Goal: Task Accomplishment & Management: Manage account settings

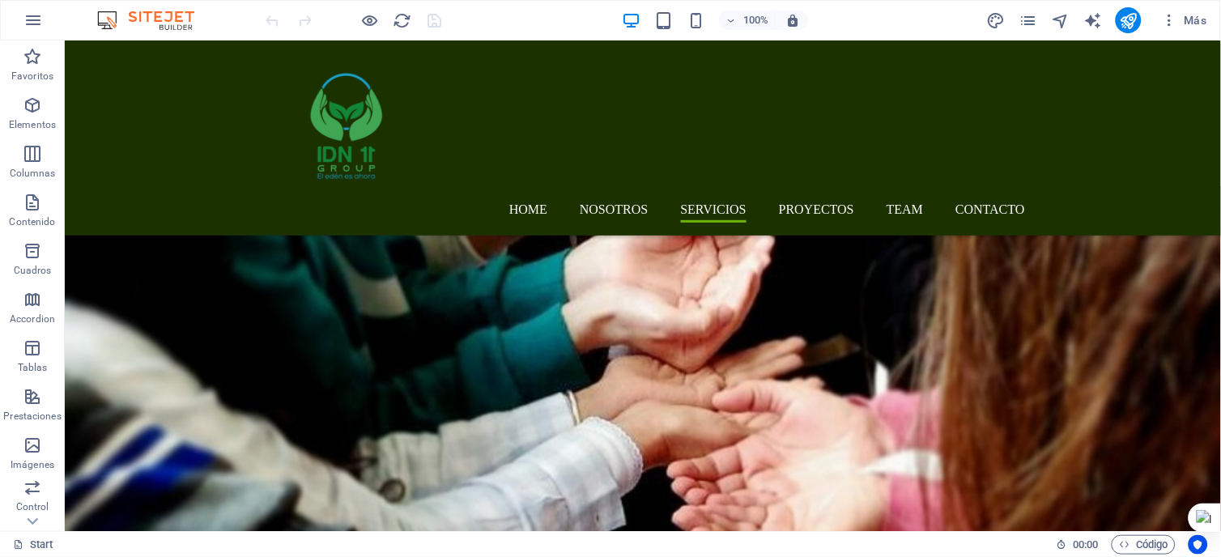
scroll to position [2421, 0]
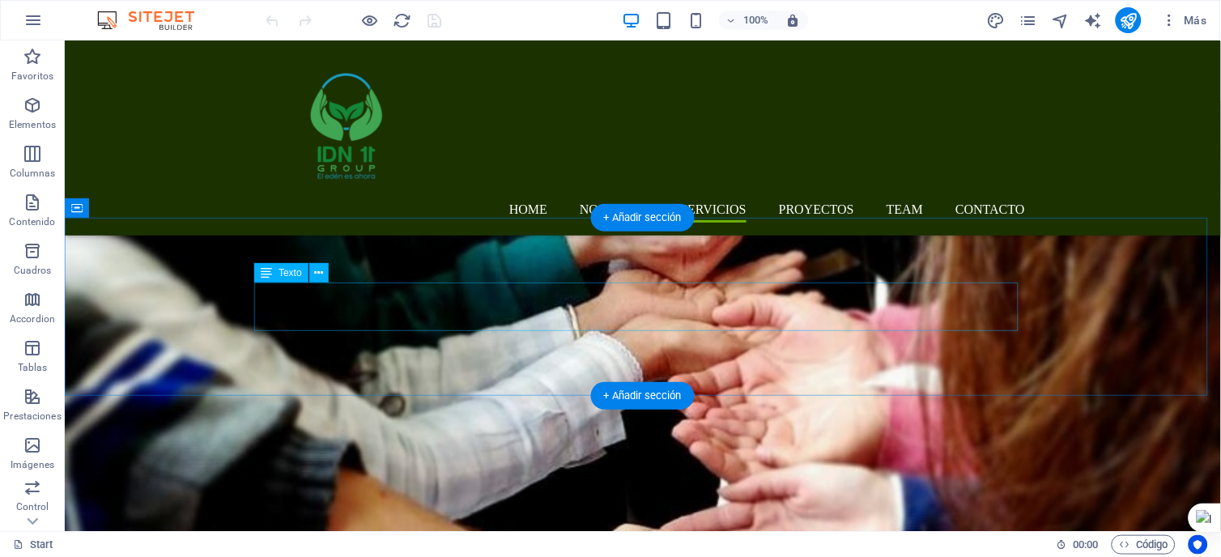
drag, startPoint x: 775, startPoint y: 309, endPoint x: 830, endPoint y: 309, distance: 55.0
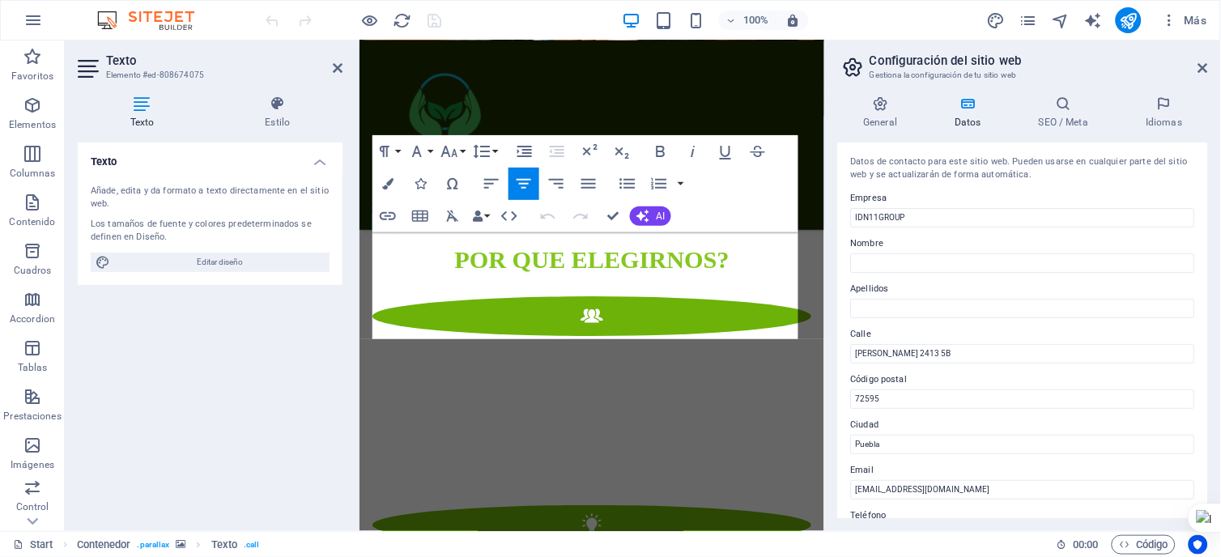
scroll to position [3508, 0]
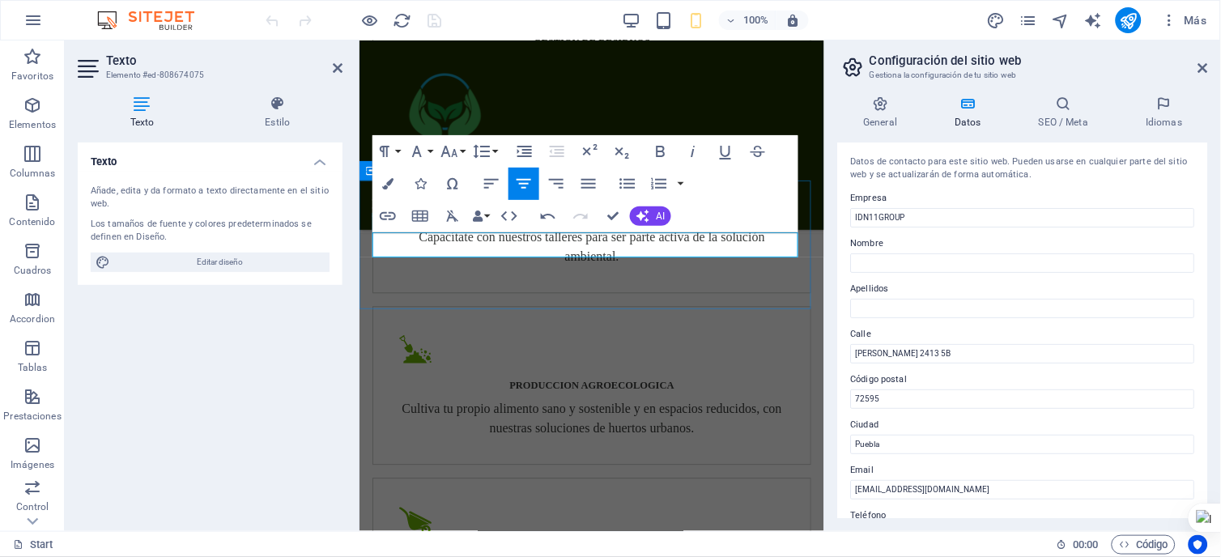
drag, startPoint x: 669, startPoint y: 249, endPoint x: 510, endPoint y: 242, distance: 159.6
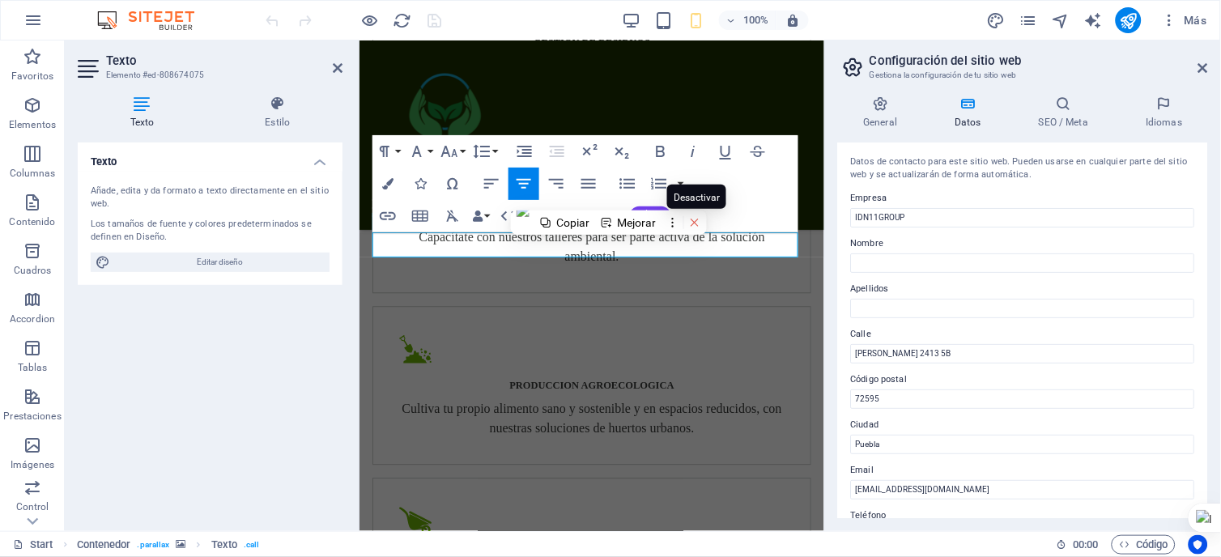
click at [698, 221] on icon at bounding box center [694, 222] width 7 height 7
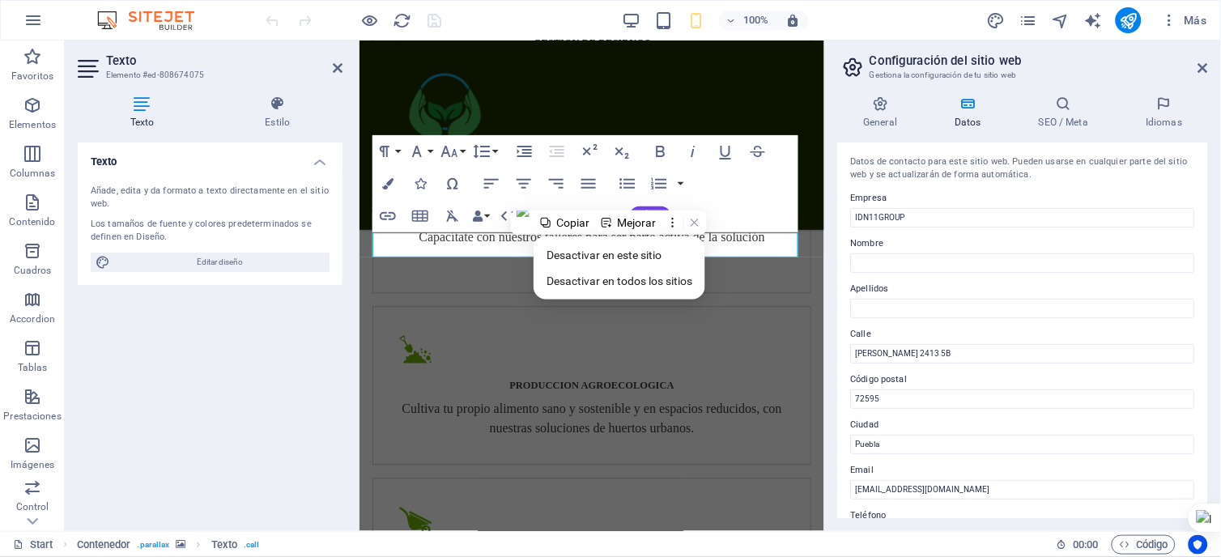
click at [779, 219] on div "Paragraph Format Normal Heading 1 Heading 2 Heading 3 Heading 4 Heading 5 Headi…" at bounding box center [585, 183] width 426 height 97
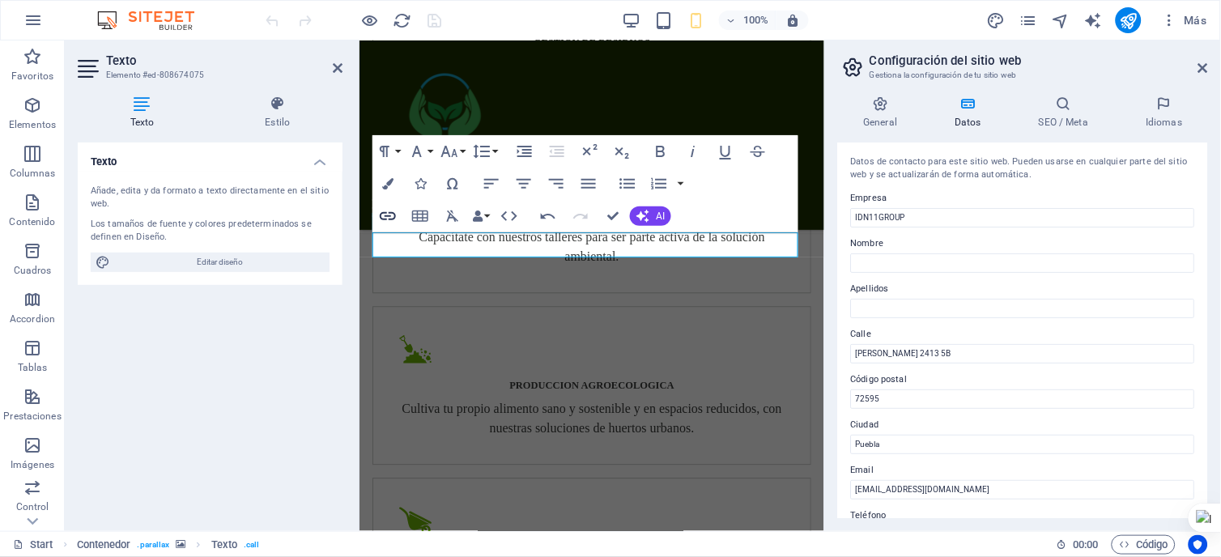
click at [378, 210] on icon "button" at bounding box center [387, 215] width 19 height 19
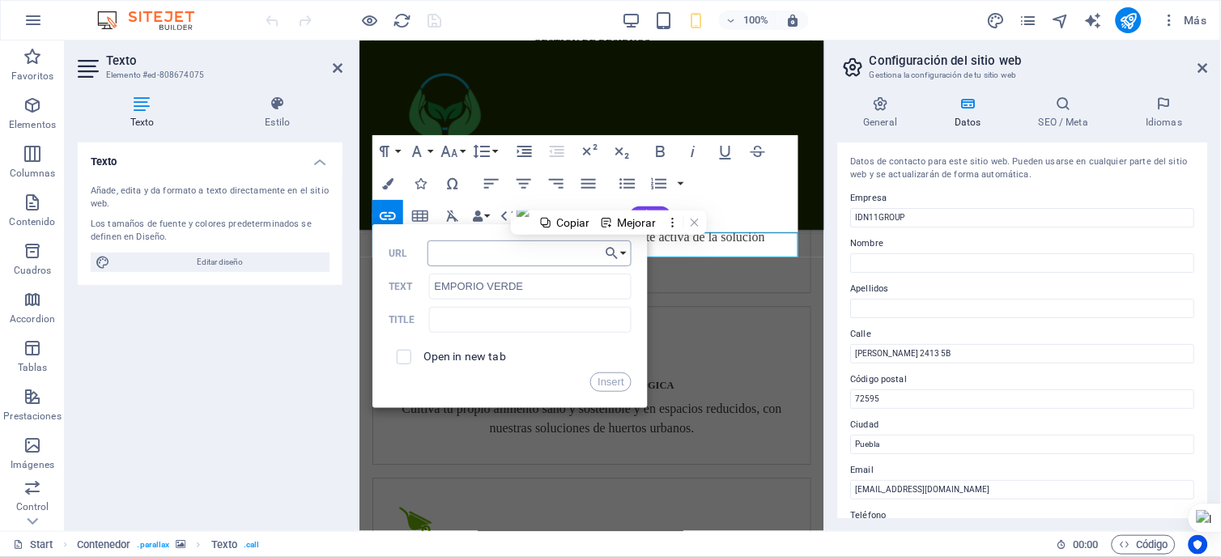
click at [474, 257] on input "URL" at bounding box center [529, 253] width 204 height 26
click at [622, 253] on button "Choose Link" at bounding box center [616, 253] width 31 height 26
click at [622, 254] on button "Choose Link" at bounding box center [616, 253] width 31 height 26
click at [623, 251] on button "Choose Link" at bounding box center [616, 253] width 31 height 26
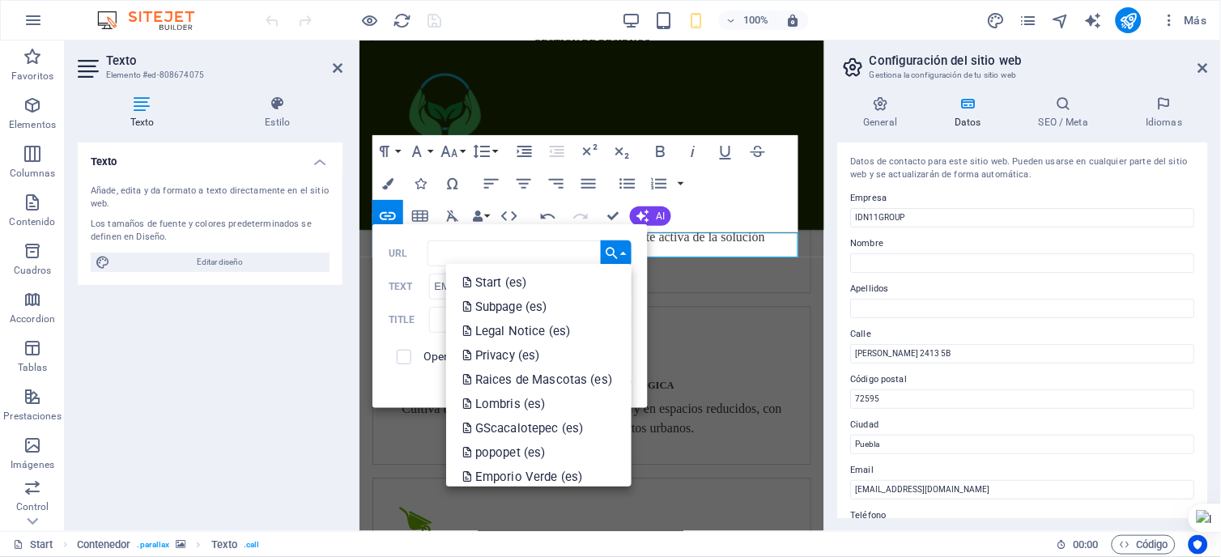
click at [623, 251] on button "Choose Link" at bounding box center [616, 253] width 31 height 26
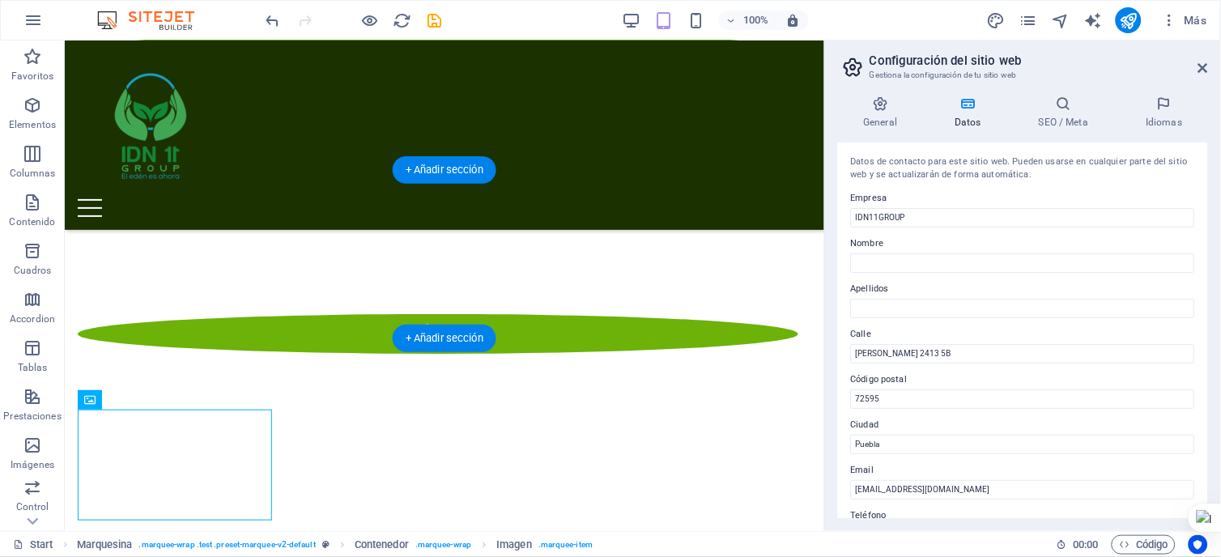
scroll to position [2514, 0]
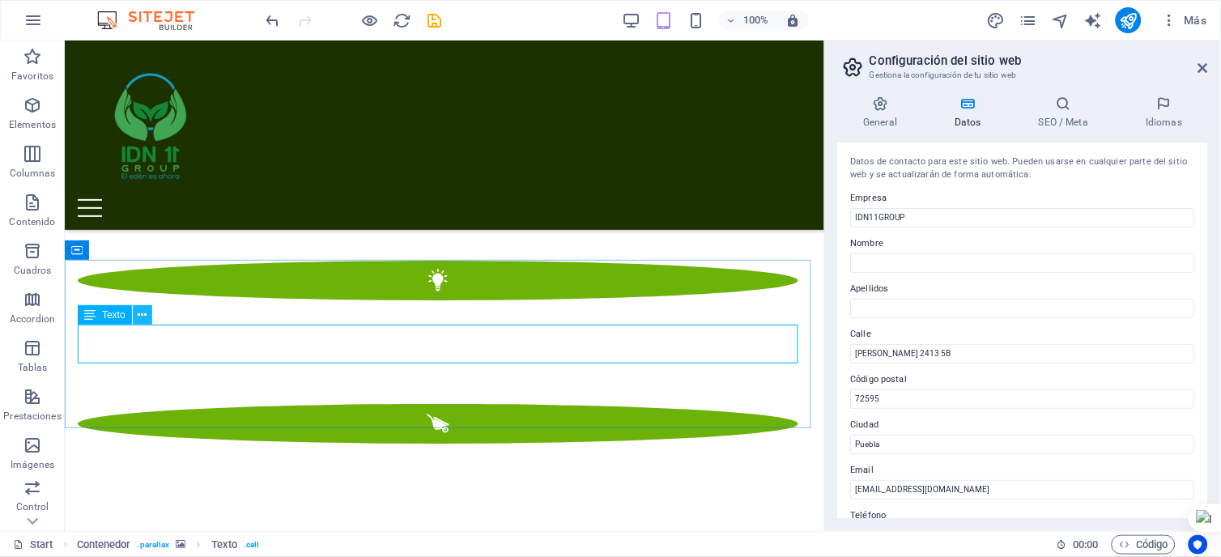
click at [140, 312] on icon at bounding box center [142, 315] width 9 height 17
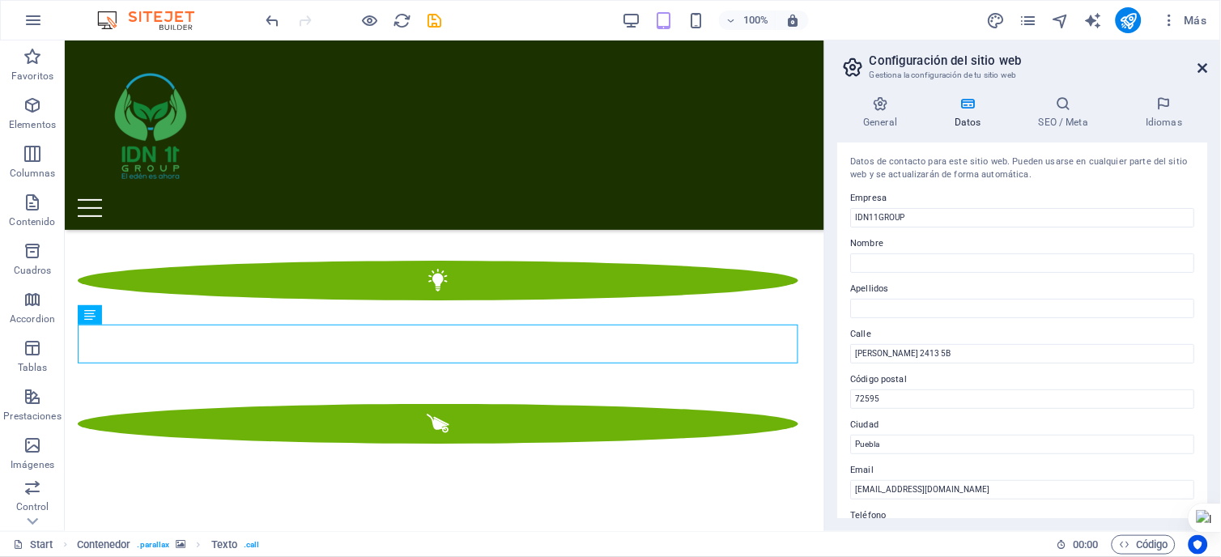
drag, startPoint x: 1203, startPoint y: 66, endPoint x: 1121, endPoint y: 32, distance: 88.6
click at [1203, 66] on icon at bounding box center [1203, 68] width 10 height 13
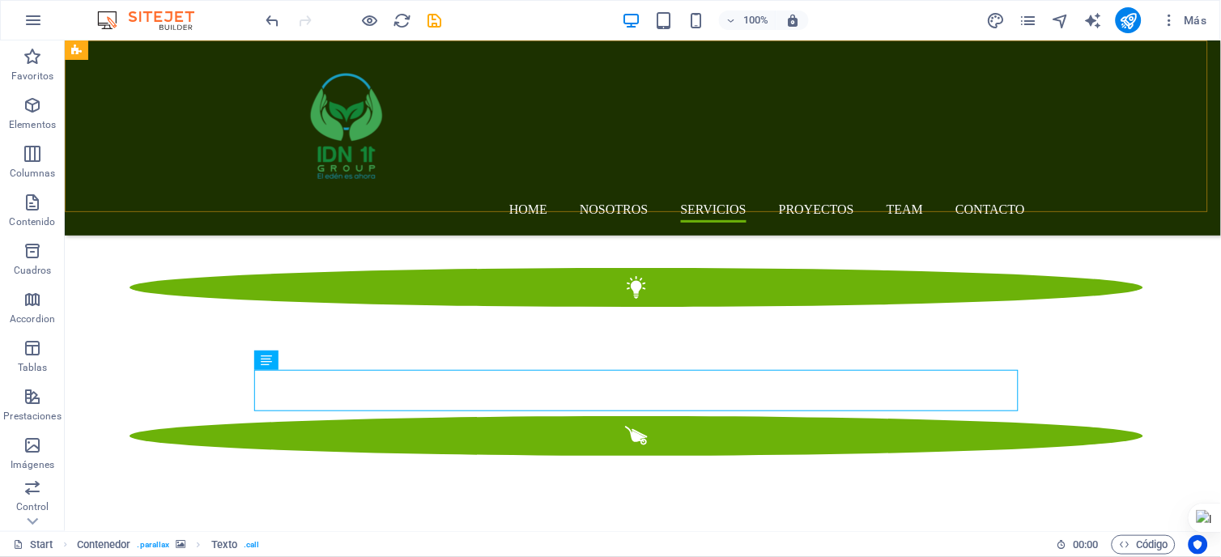
scroll to position [2333, 0]
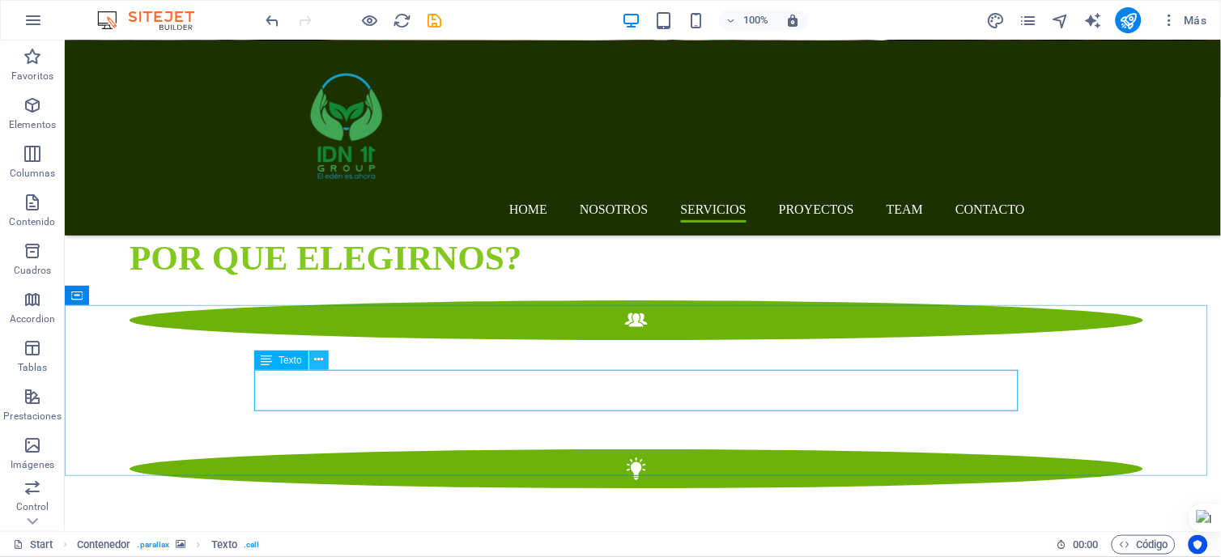
click at [321, 355] on icon at bounding box center [318, 359] width 9 height 17
click at [322, 358] on icon at bounding box center [318, 359] width 9 height 17
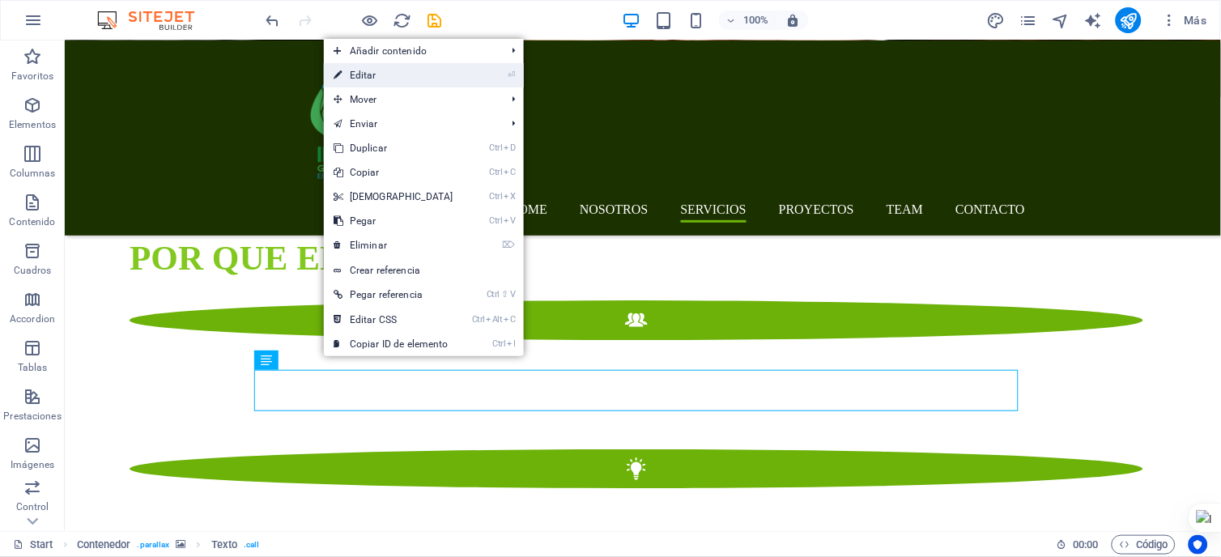
click at [372, 76] on link "⏎ Editar" at bounding box center [393, 75] width 139 height 24
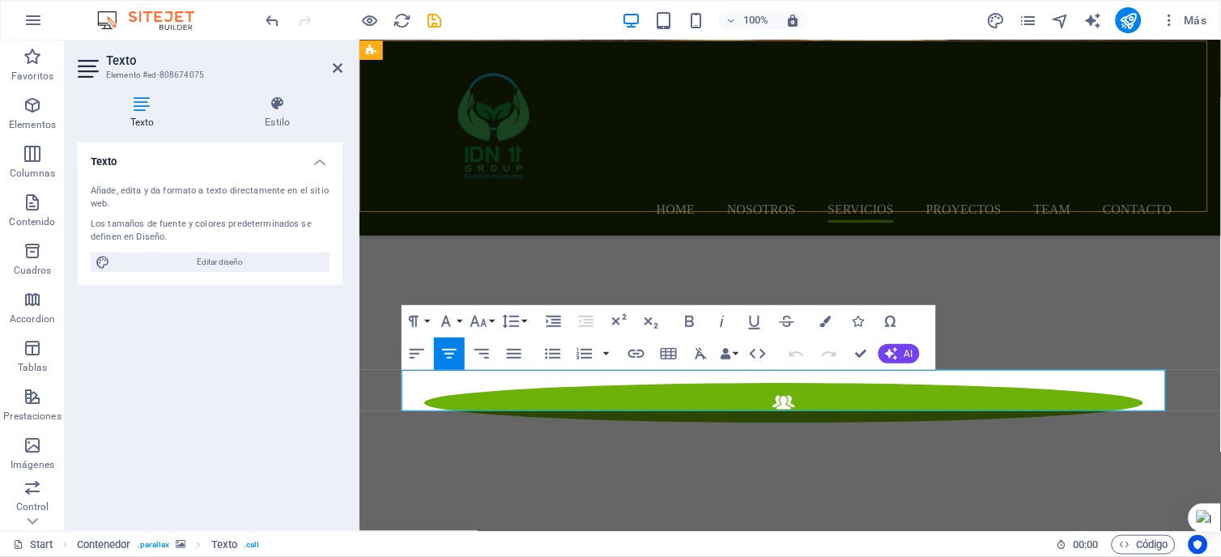
scroll to position [2664, 0]
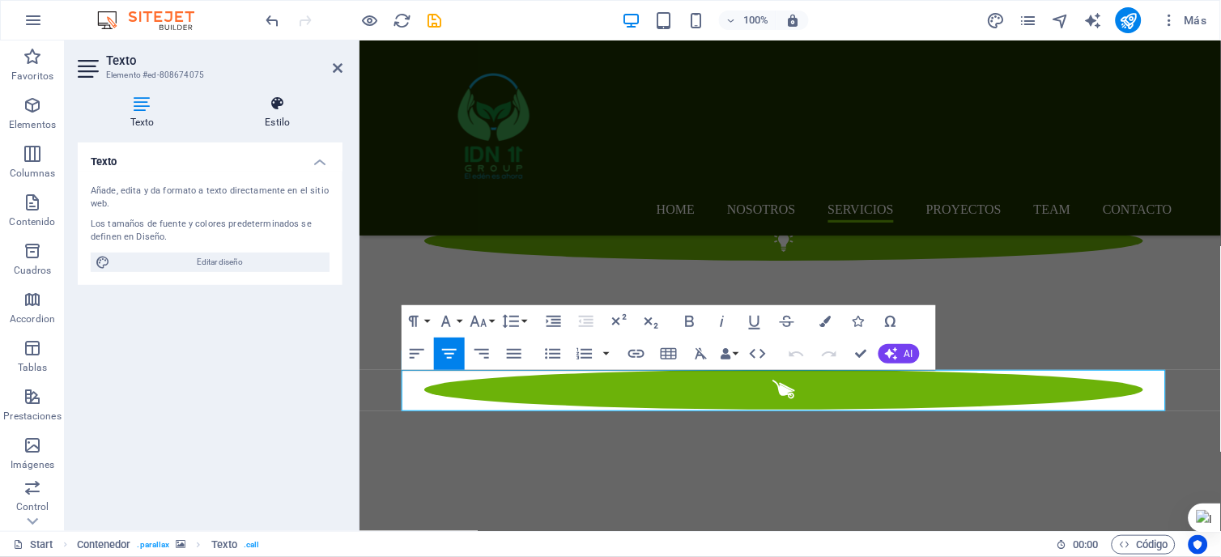
click at [283, 105] on icon at bounding box center [278, 104] width 130 height 16
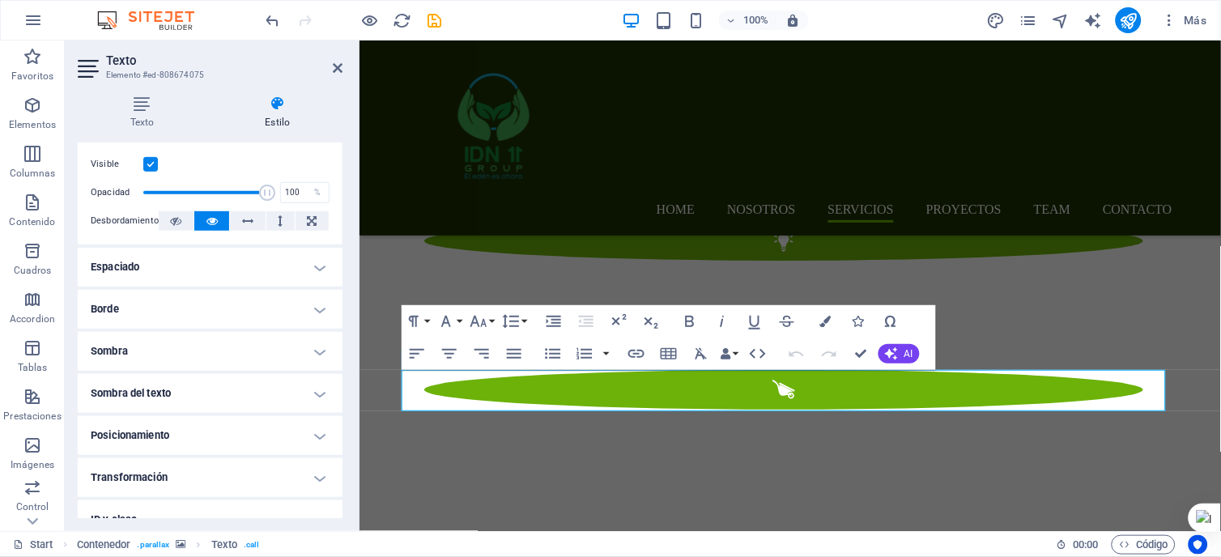
scroll to position [0, 0]
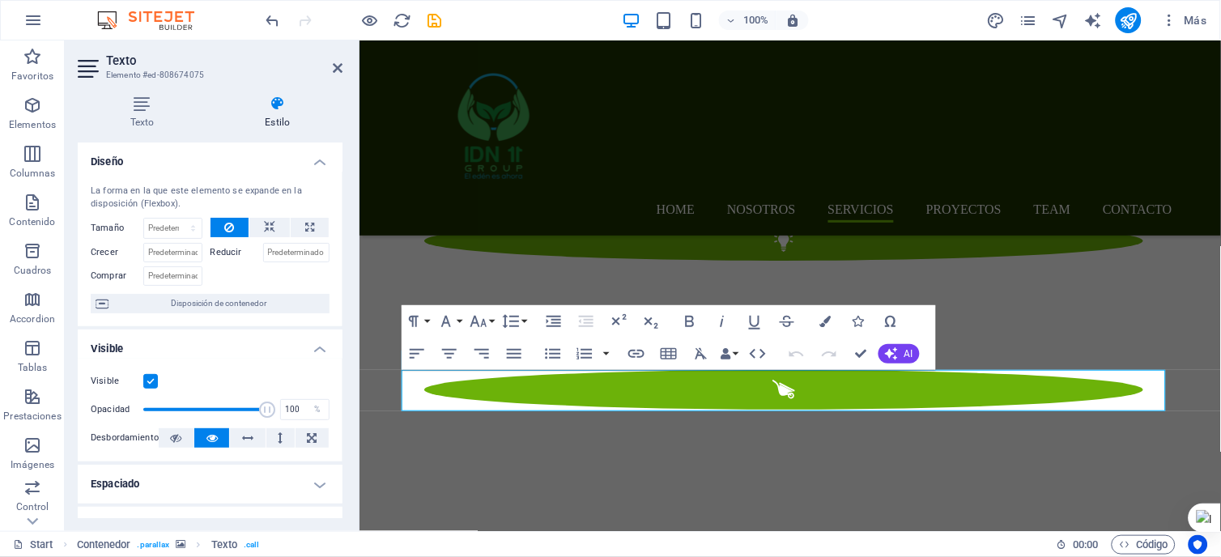
click at [270, 103] on icon at bounding box center [278, 104] width 130 height 16
click at [155, 104] on icon at bounding box center [142, 104] width 129 height 16
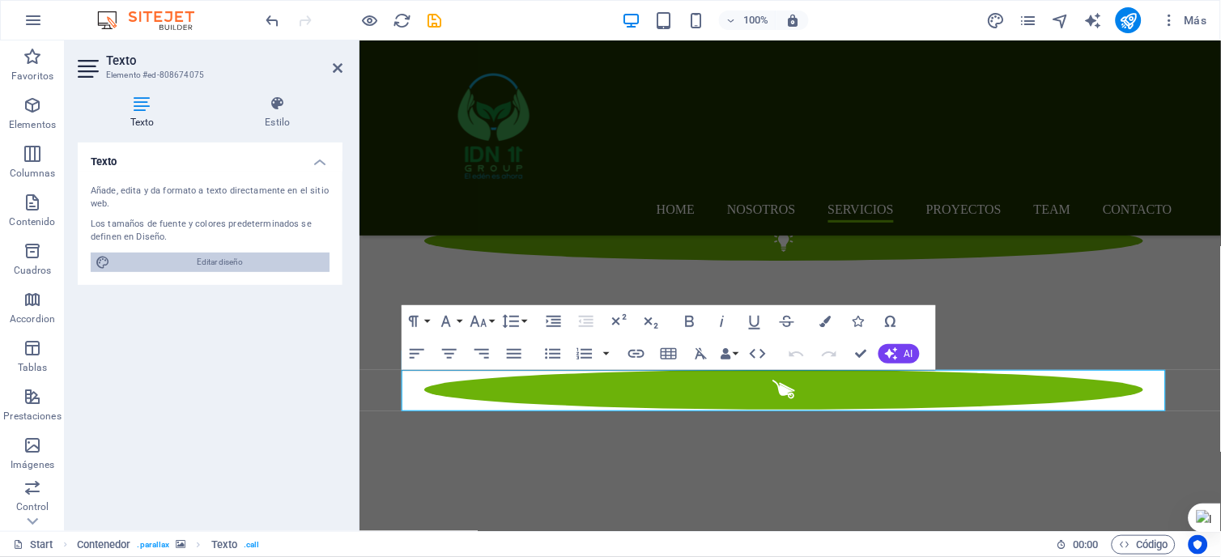
click at [223, 264] on span "Editar diseño" at bounding box center [220, 262] width 210 height 19
click at [436, 312] on icon "button" at bounding box center [445, 321] width 19 height 19
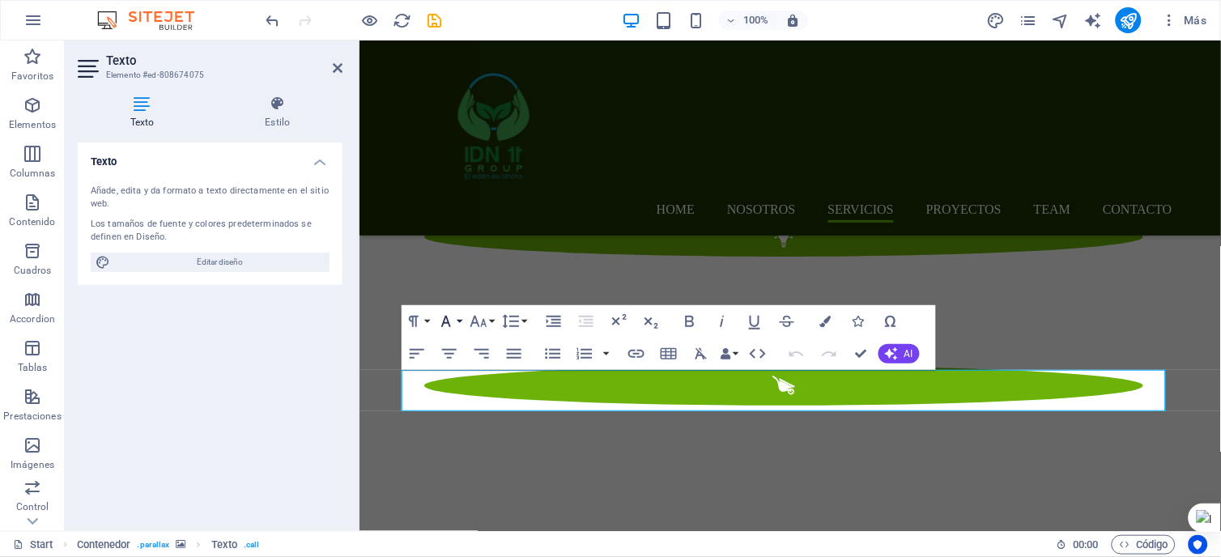
select select "px"
select select "300"
select select "px"
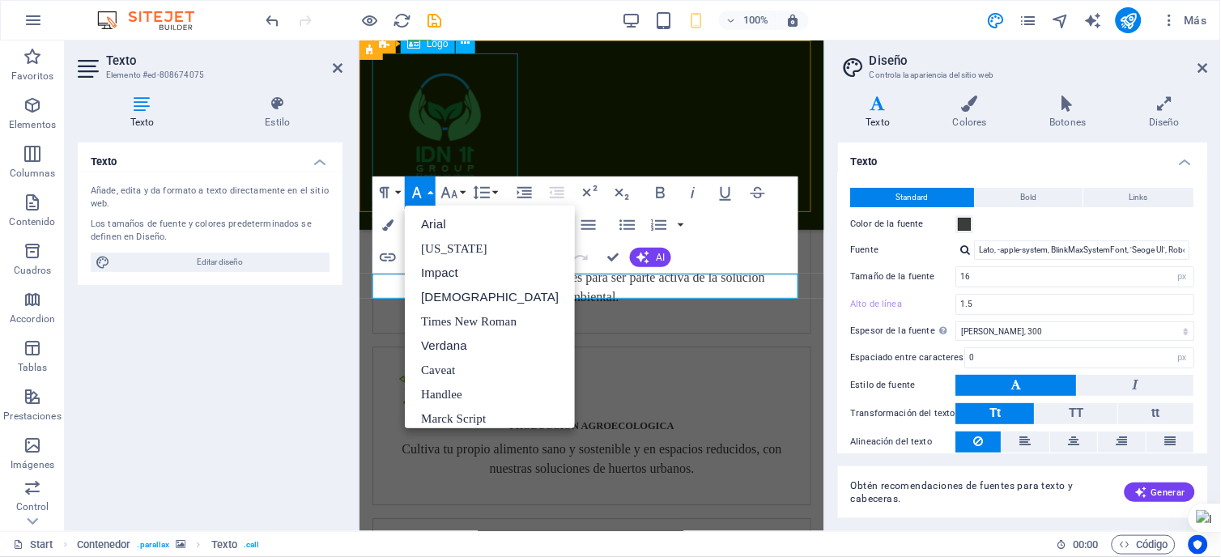
scroll to position [57, 0]
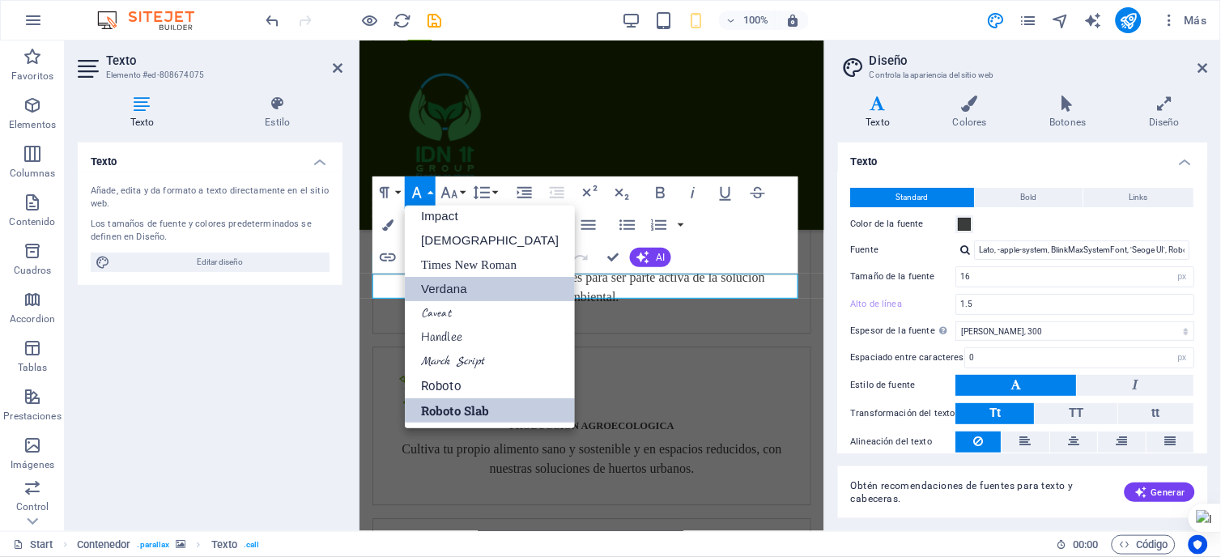
click at [457, 288] on link "Verdana" at bounding box center [490, 289] width 170 height 24
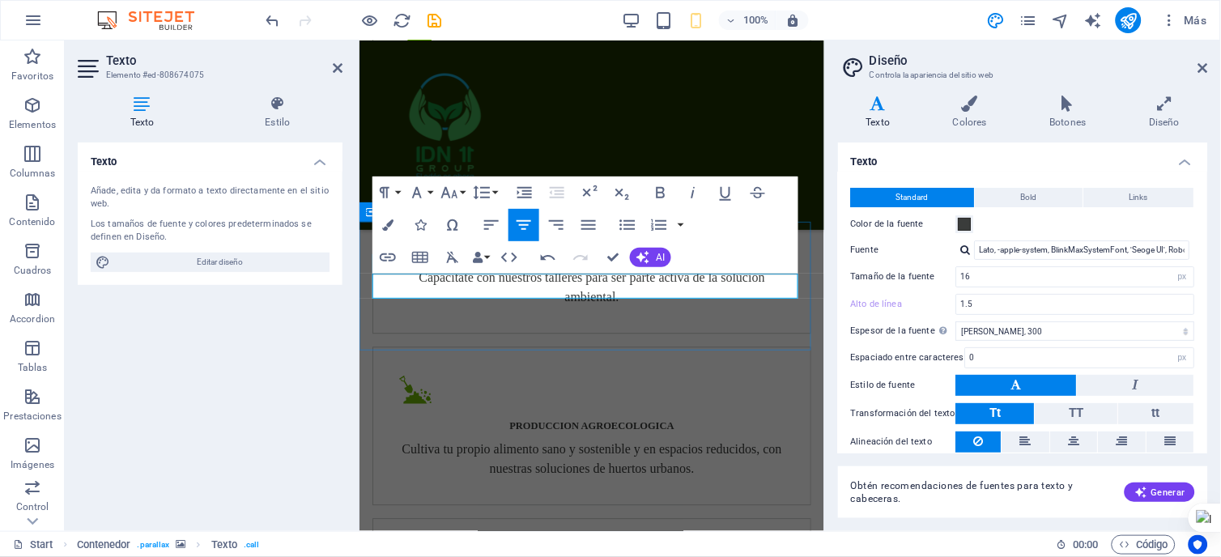
drag, startPoint x: 673, startPoint y: 283, endPoint x: 502, endPoint y: 280, distance: 170.8
click at [423, 189] on icon "button" at bounding box center [416, 192] width 19 height 19
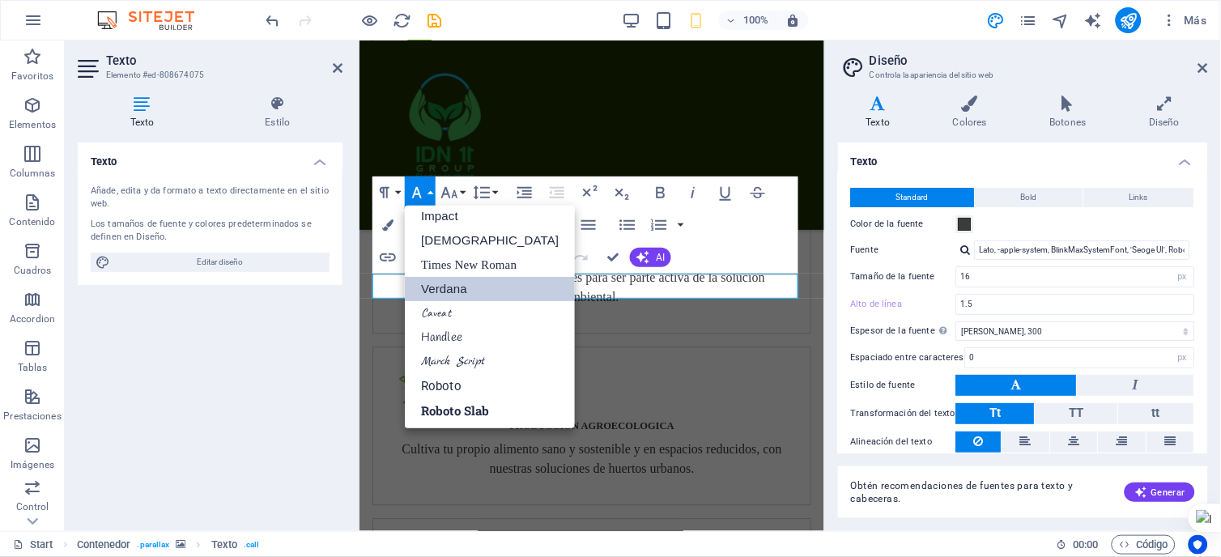
click at [444, 287] on link "Verdana" at bounding box center [490, 289] width 170 height 24
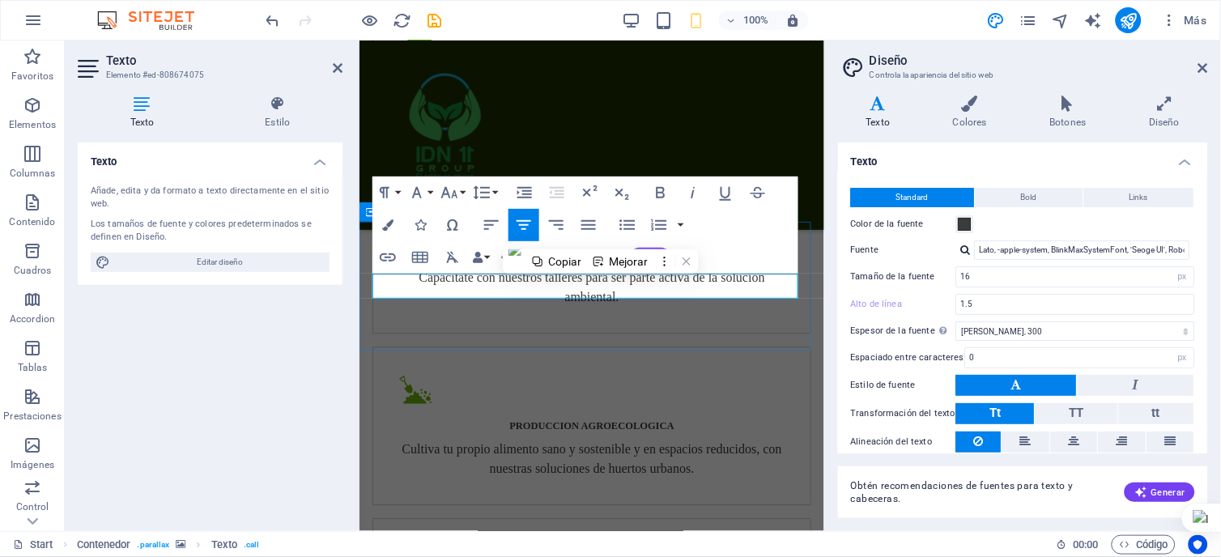
drag, startPoint x: 665, startPoint y: 285, endPoint x: 495, endPoint y: 293, distance: 169.4
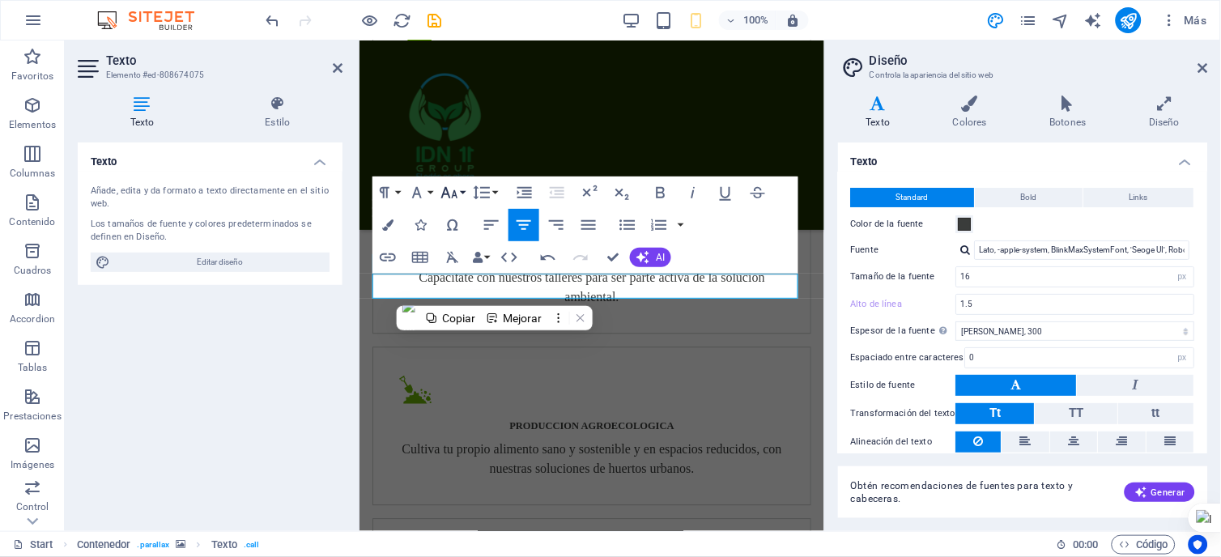
click at [461, 192] on button "Font Size" at bounding box center [452, 192] width 31 height 32
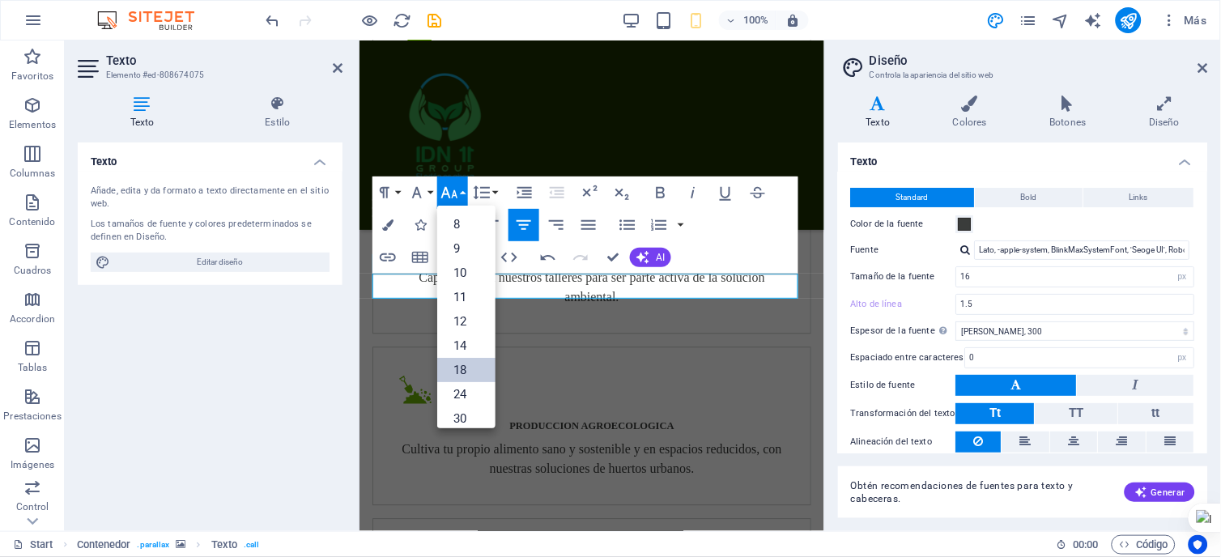
click at [467, 372] on link "18" at bounding box center [466, 370] width 58 height 24
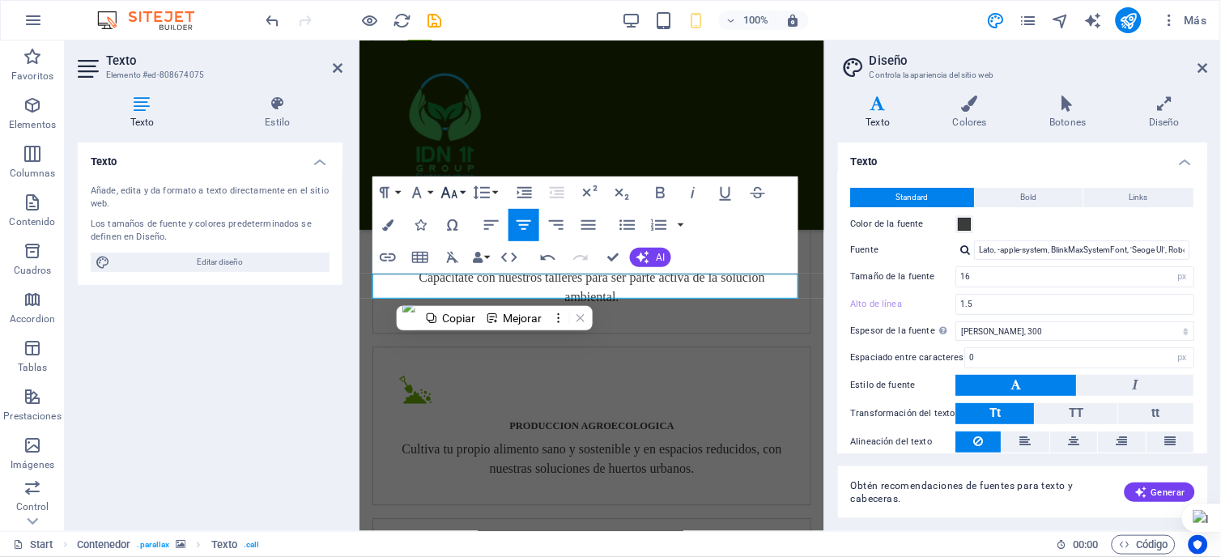
click at [461, 189] on button "Font Size" at bounding box center [452, 192] width 31 height 32
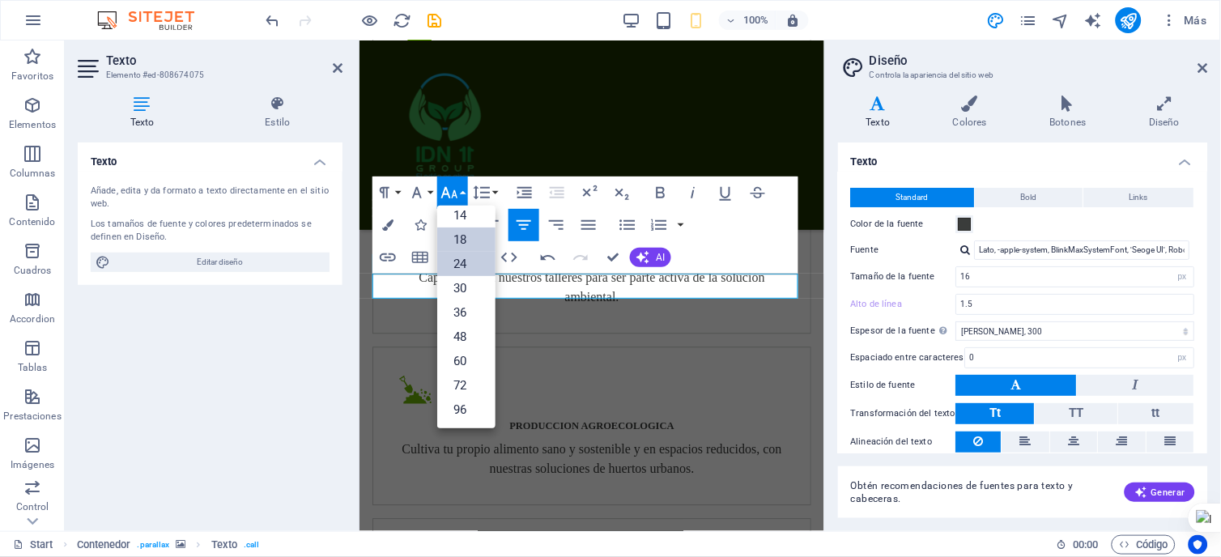
scroll to position [130, 0]
click at [470, 317] on link "36" at bounding box center [466, 313] width 58 height 24
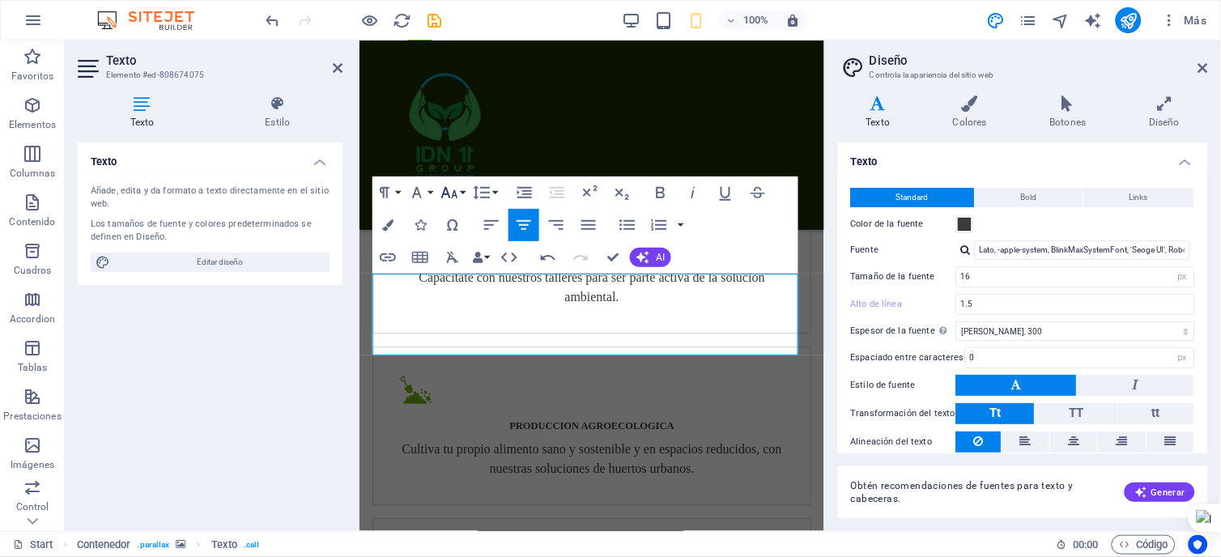
click at [442, 191] on icon "button" at bounding box center [449, 192] width 19 height 19
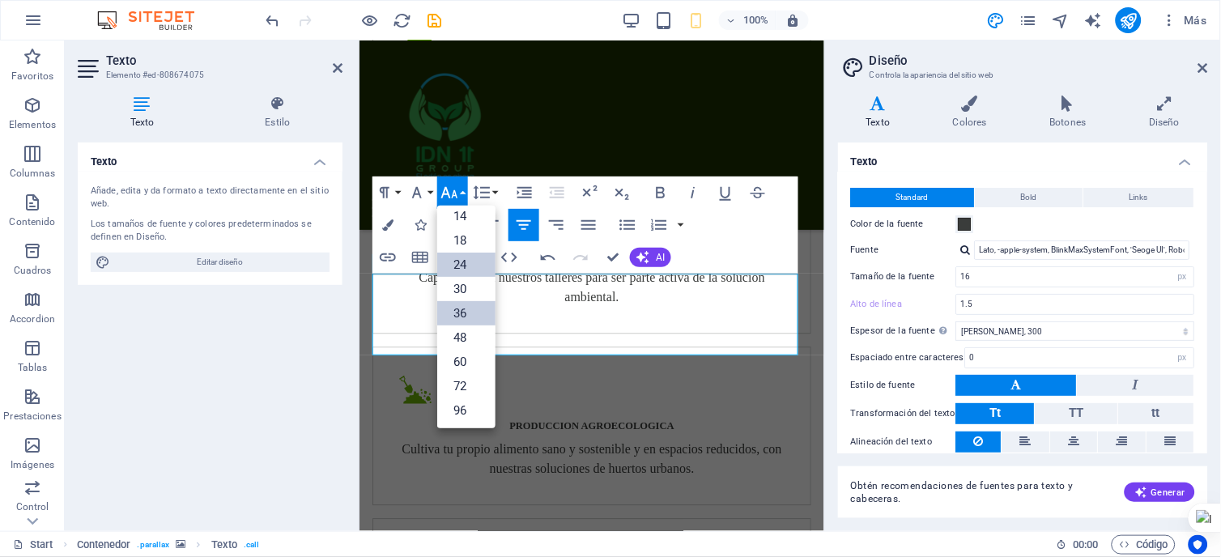
click at [460, 262] on link "24" at bounding box center [466, 265] width 58 height 24
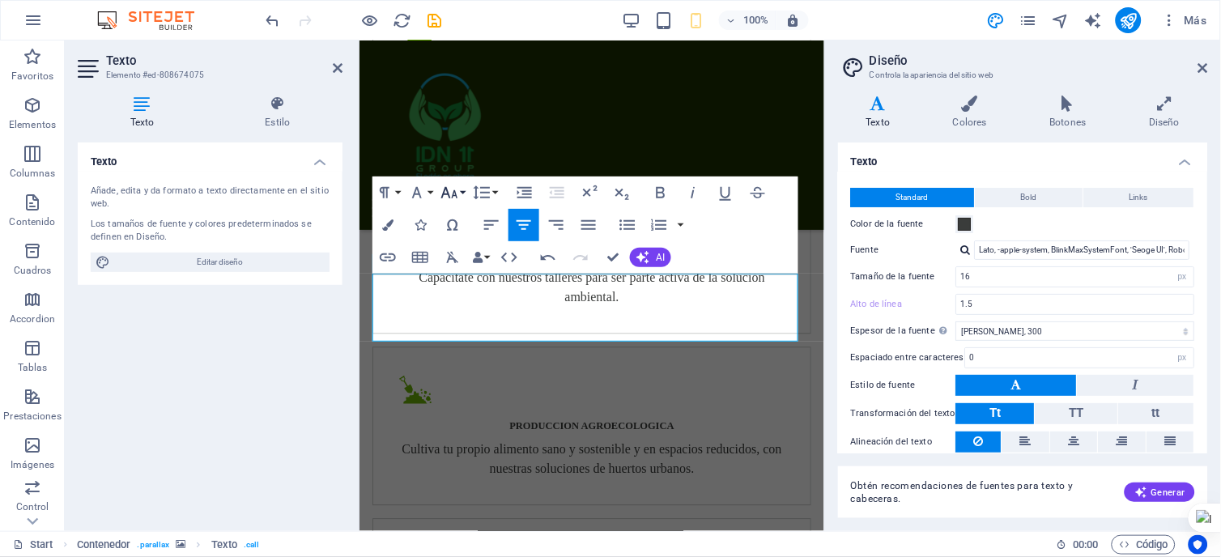
click at [464, 189] on button "Font Size" at bounding box center [452, 192] width 31 height 32
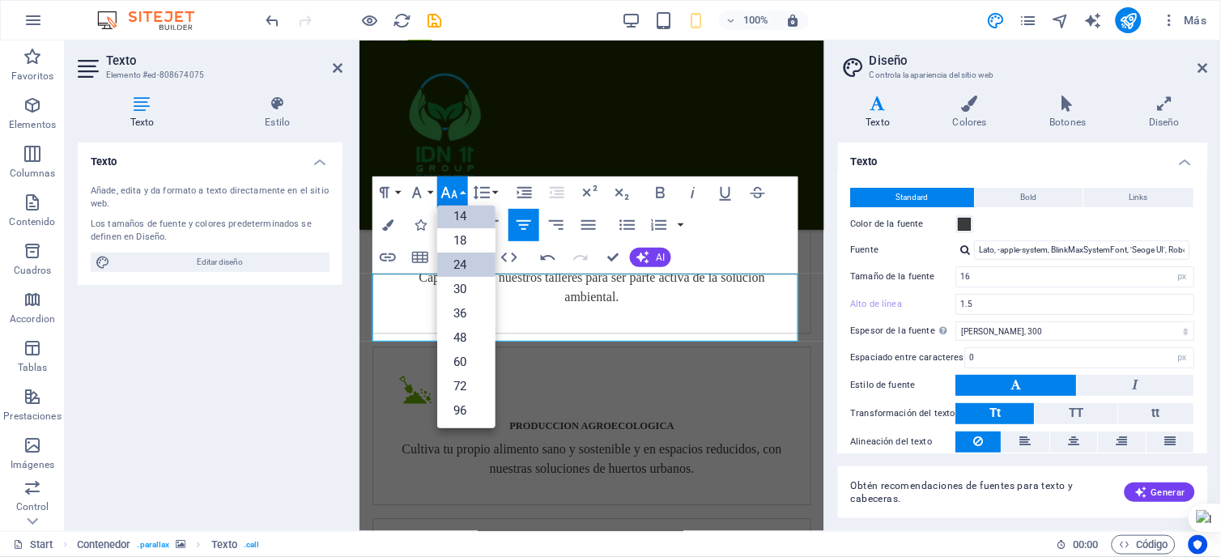
click at [468, 217] on link "14" at bounding box center [466, 216] width 58 height 24
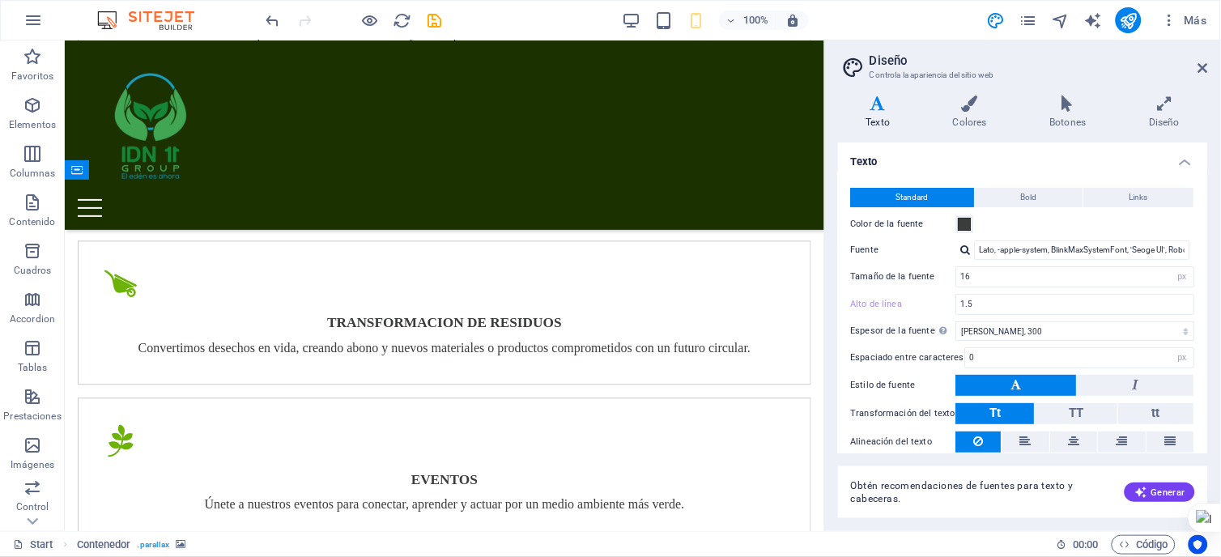
scroll to position [2595, 0]
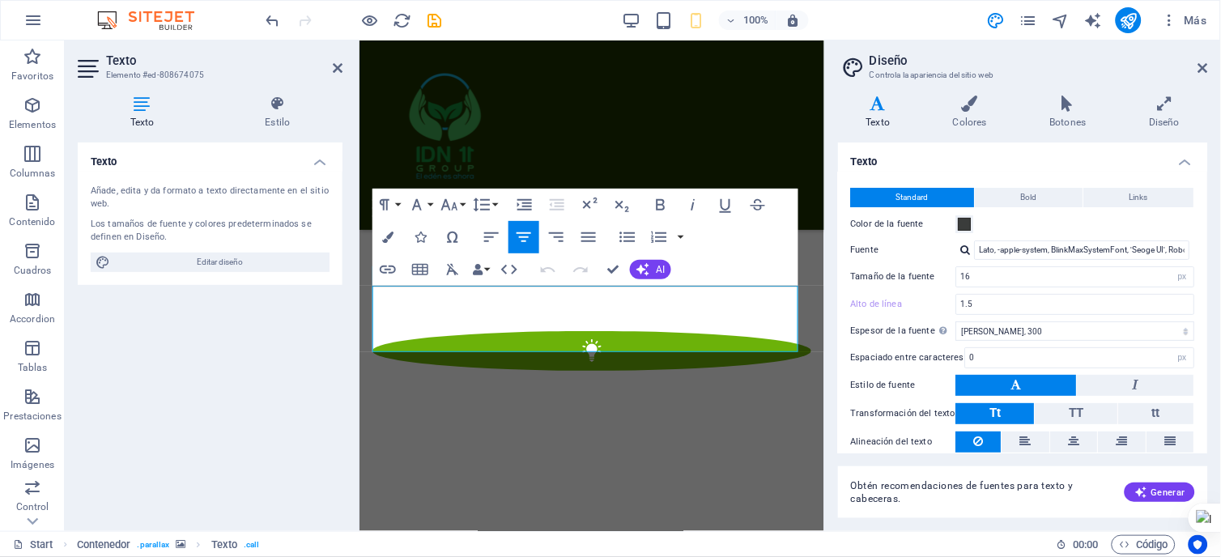
scroll to position [3454, 0]
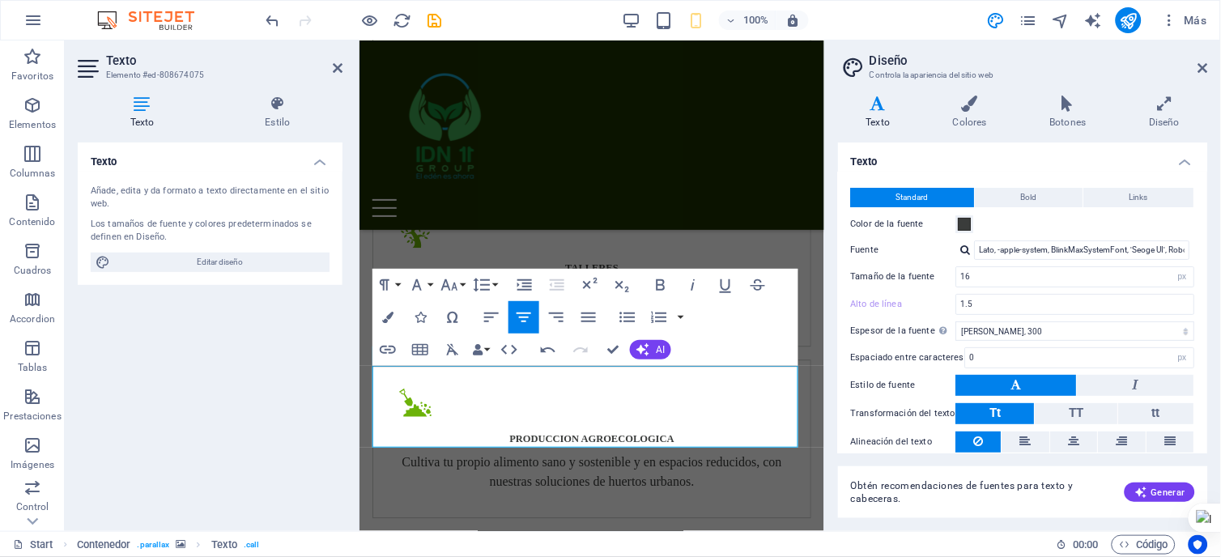
scroll to position [3364, 0]
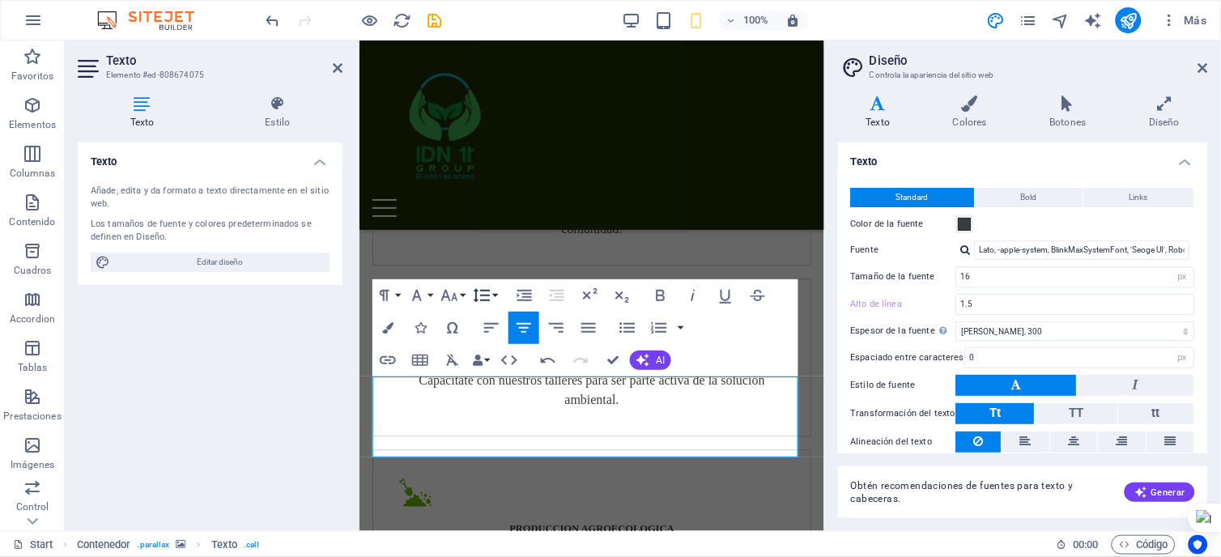
click at [496, 296] on button "Line Height" at bounding box center [485, 295] width 31 height 32
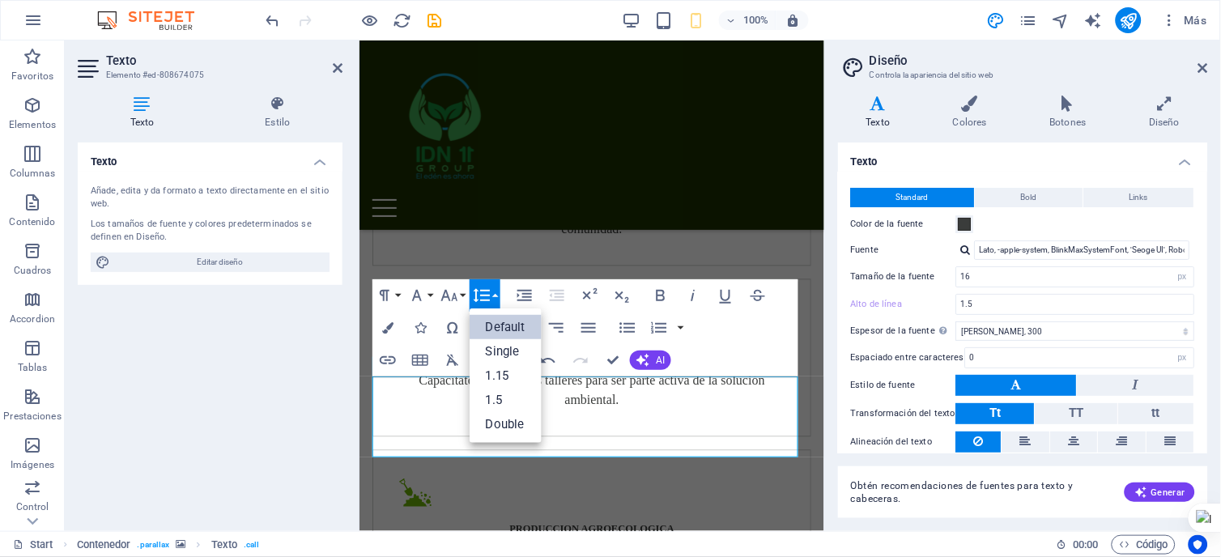
click at [496, 296] on button "Line Height" at bounding box center [485, 295] width 31 height 32
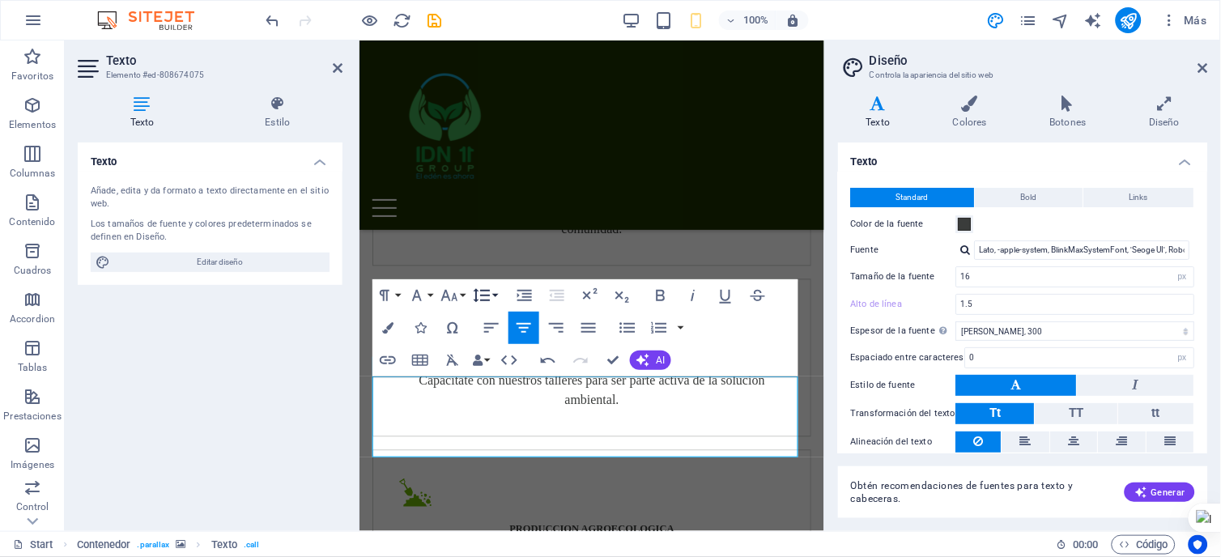
scroll to position [19, 0]
click at [496, 296] on button "Line Height" at bounding box center [485, 295] width 31 height 32
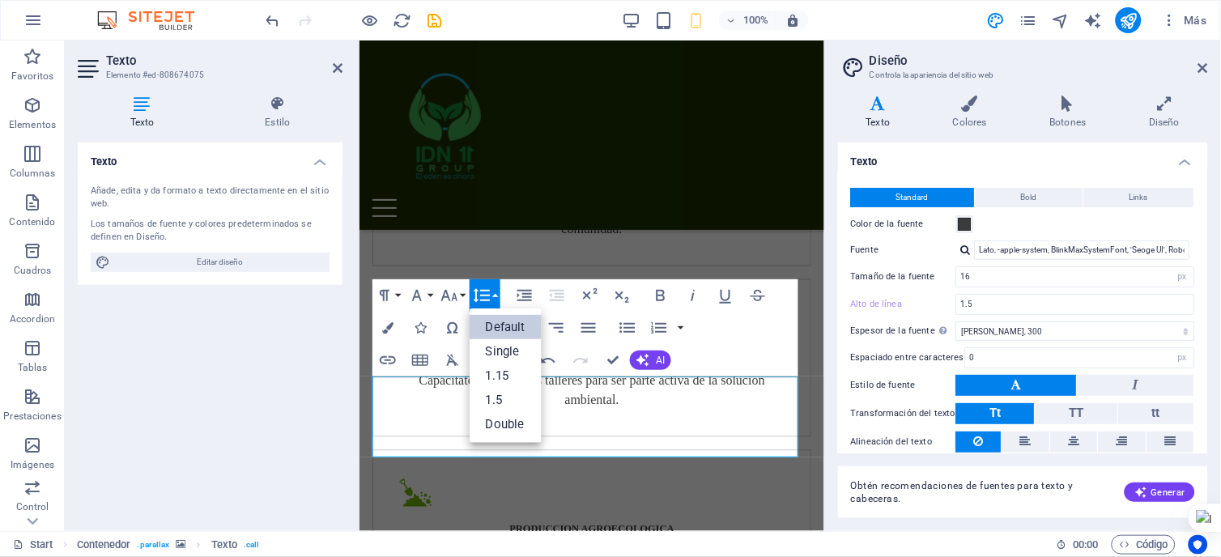
scroll to position [0, 0]
click at [490, 399] on link "1.5" at bounding box center [506, 400] width 72 height 24
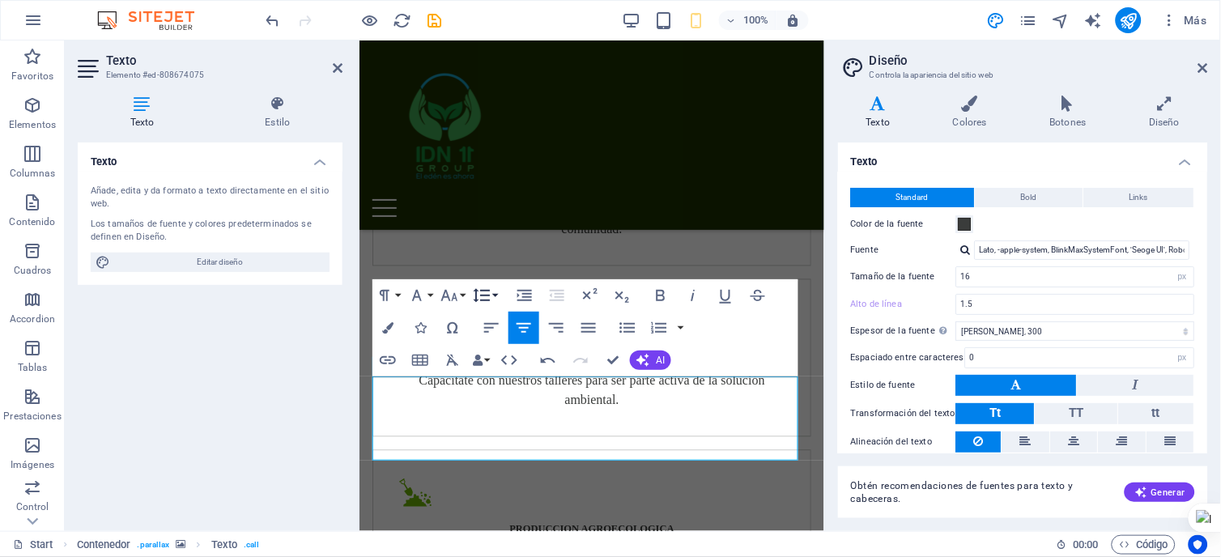
click at [492, 295] on button "Line Height" at bounding box center [485, 295] width 31 height 32
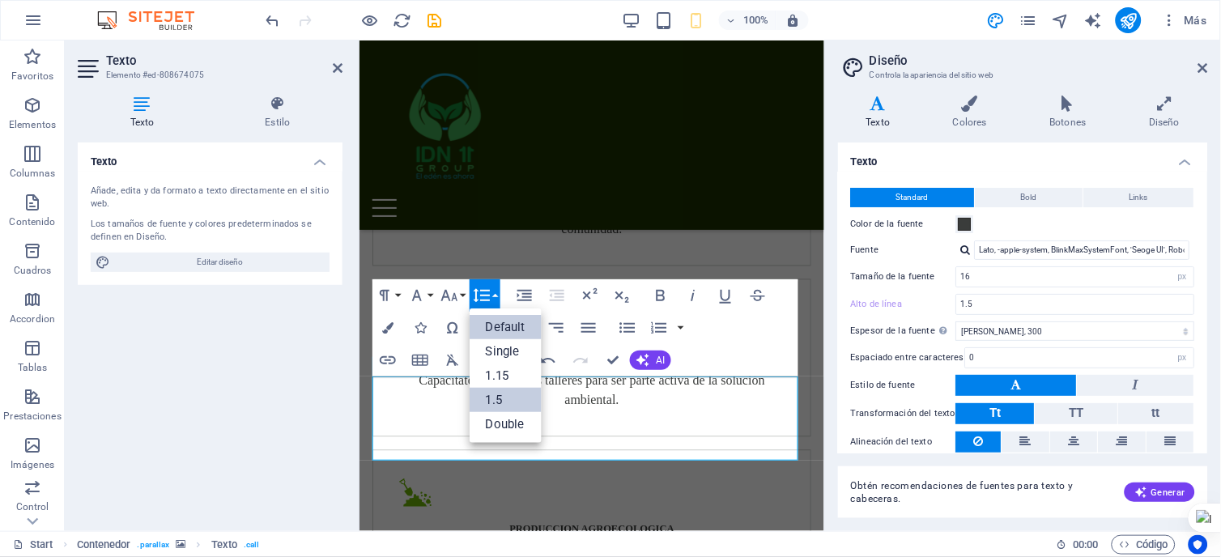
click at [503, 327] on link "Default" at bounding box center [506, 327] width 72 height 24
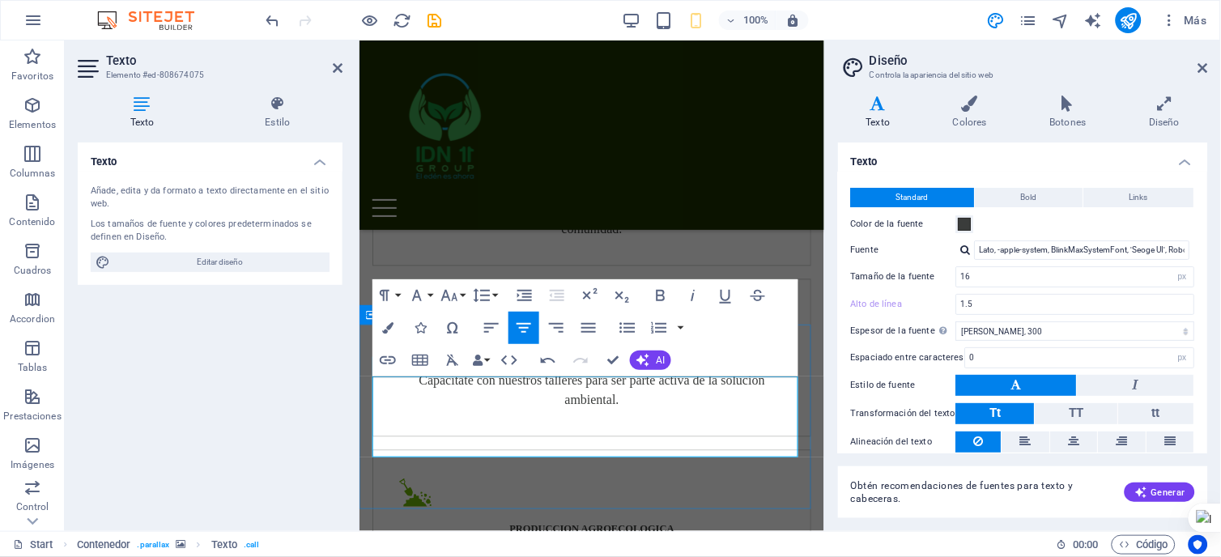
drag, startPoint x: 717, startPoint y: 397, endPoint x: 466, endPoint y: 390, distance: 251.1
click at [424, 293] on icon "button" at bounding box center [416, 295] width 19 height 19
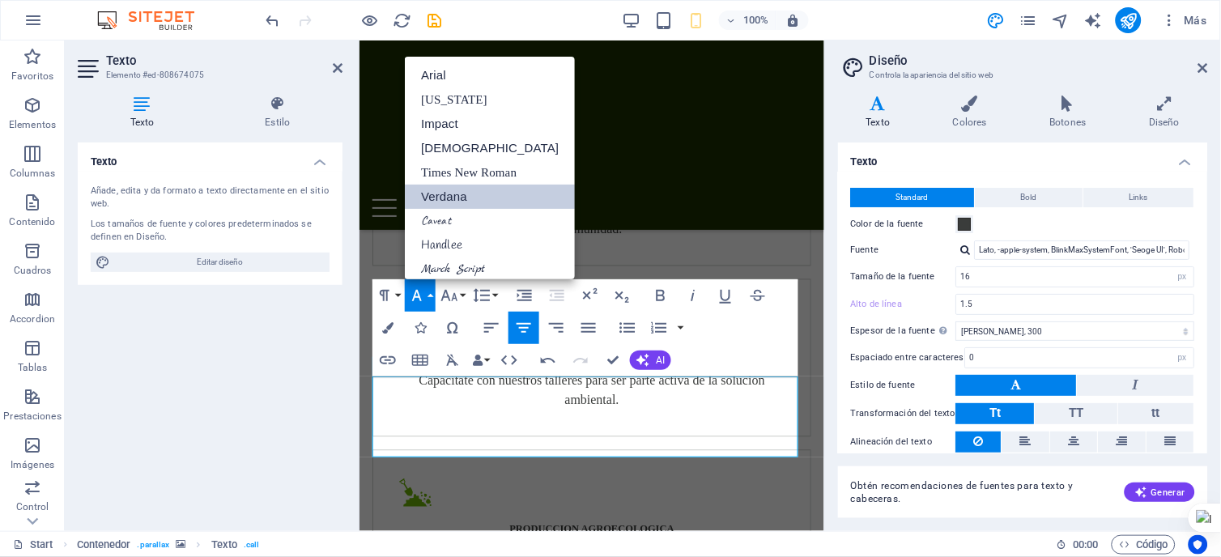
scroll to position [57, 0]
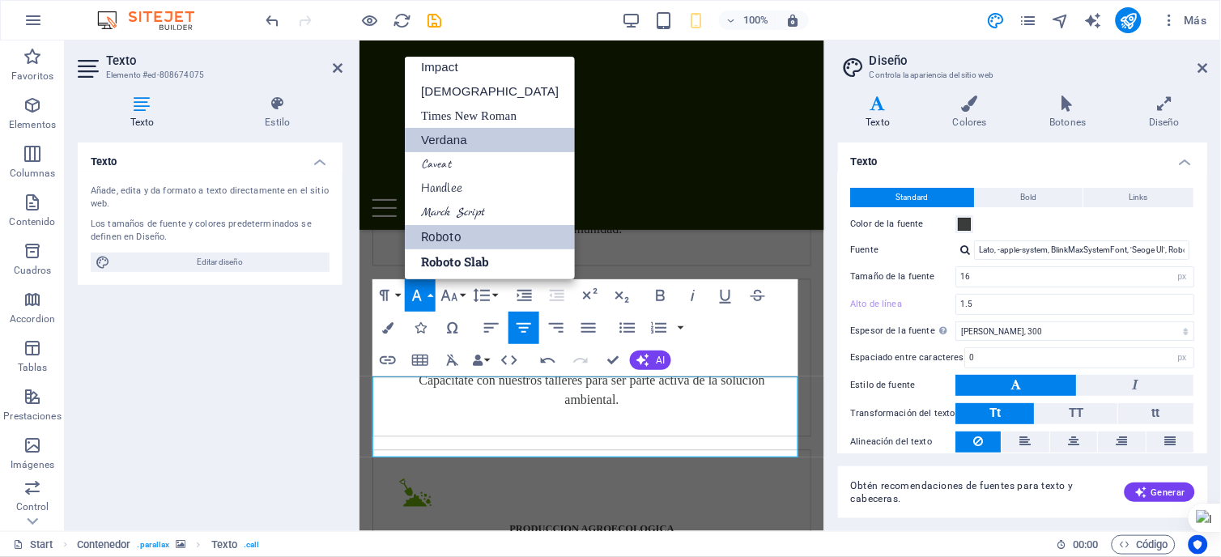
click at [457, 239] on link "Roboto" at bounding box center [490, 237] width 170 height 24
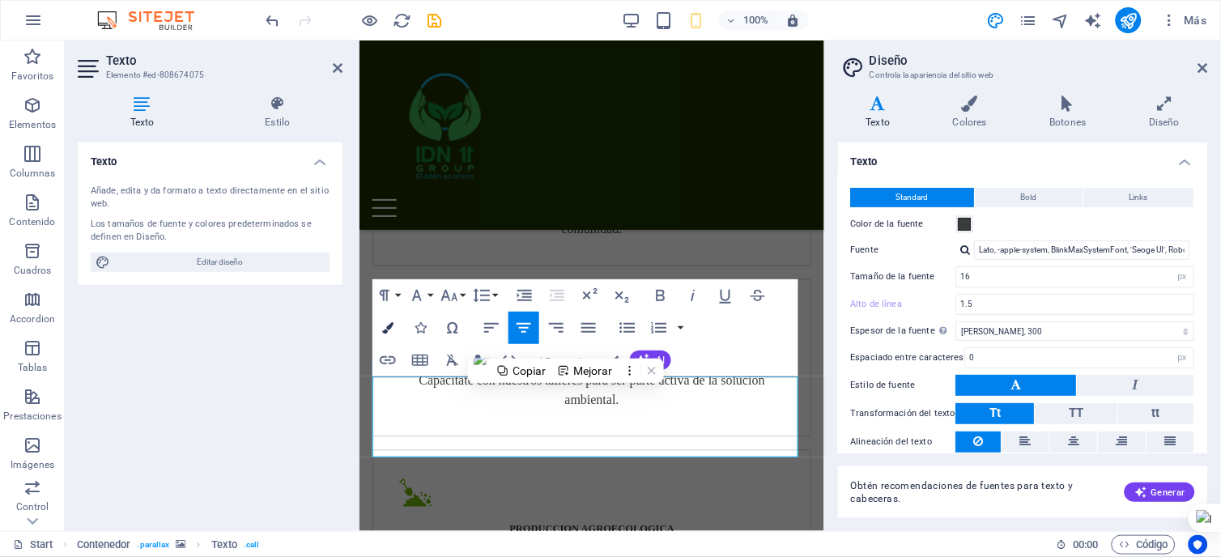
click at [385, 325] on icon "button" at bounding box center [387, 327] width 11 height 11
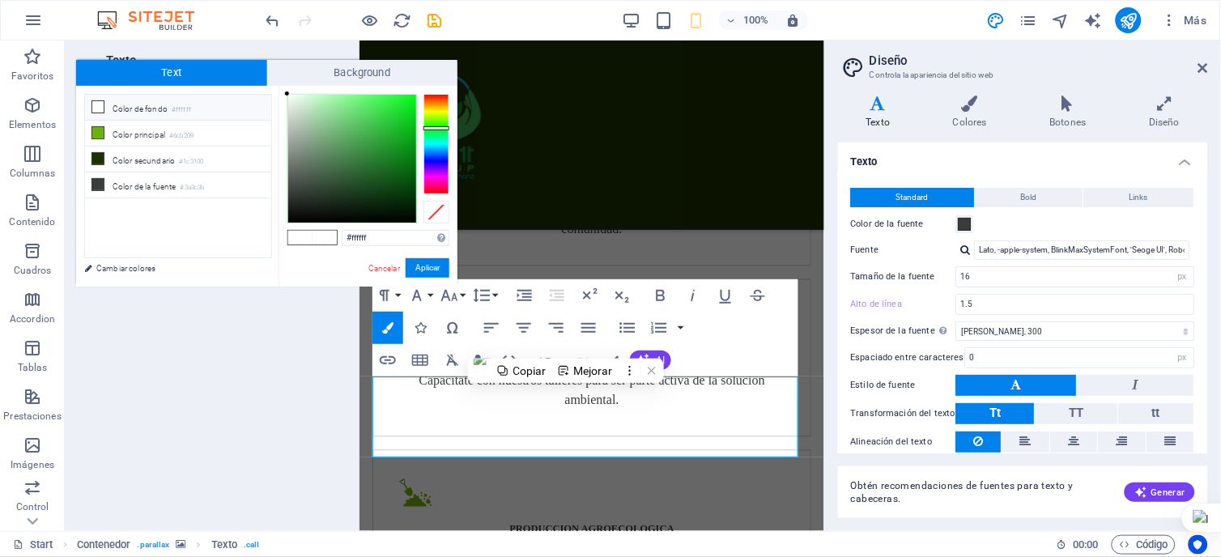
click at [431, 128] on div at bounding box center [436, 144] width 26 height 100
type input "#11ac20"
click at [402, 135] on div at bounding box center [352, 159] width 128 height 128
click at [417, 270] on button "Aplicar" at bounding box center [428, 267] width 44 height 19
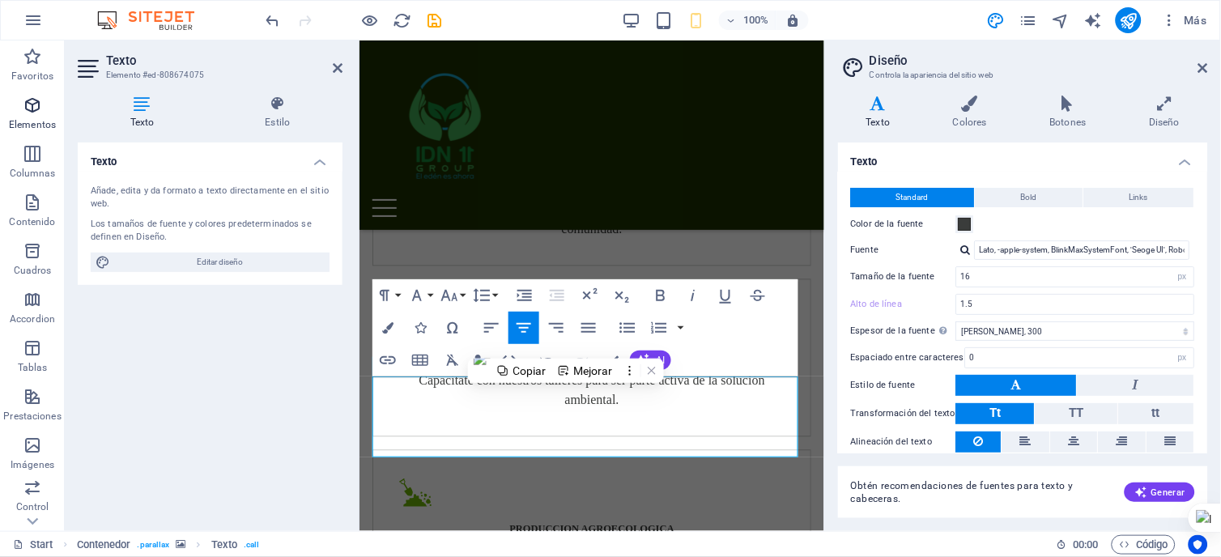
click at [19, 116] on span "Elementos" at bounding box center [32, 115] width 65 height 39
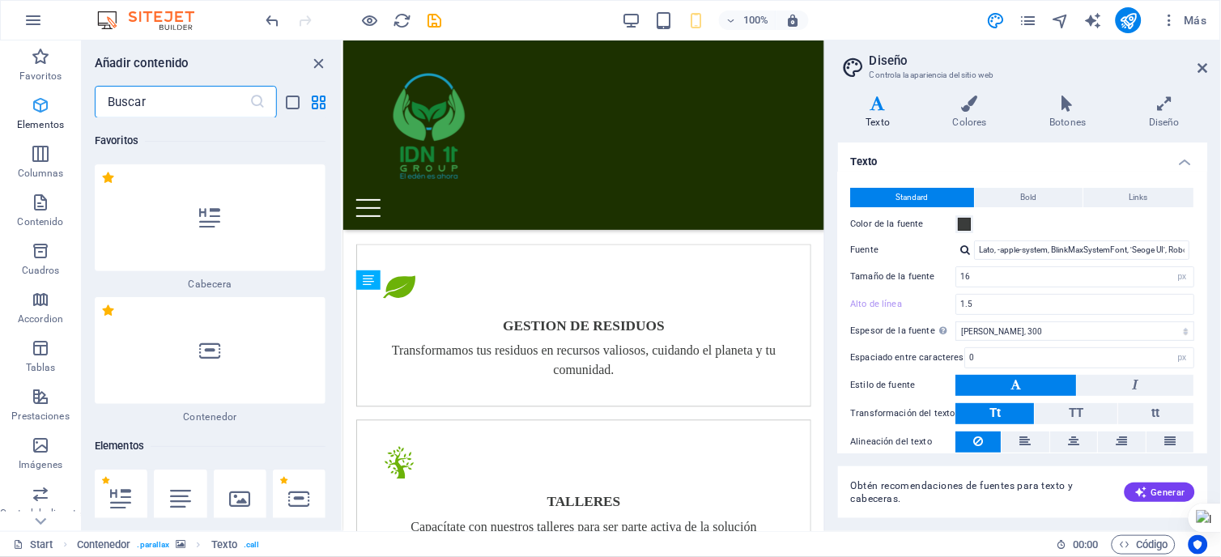
click at [28, 112] on span "Elementos" at bounding box center [40, 115] width 81 height 39
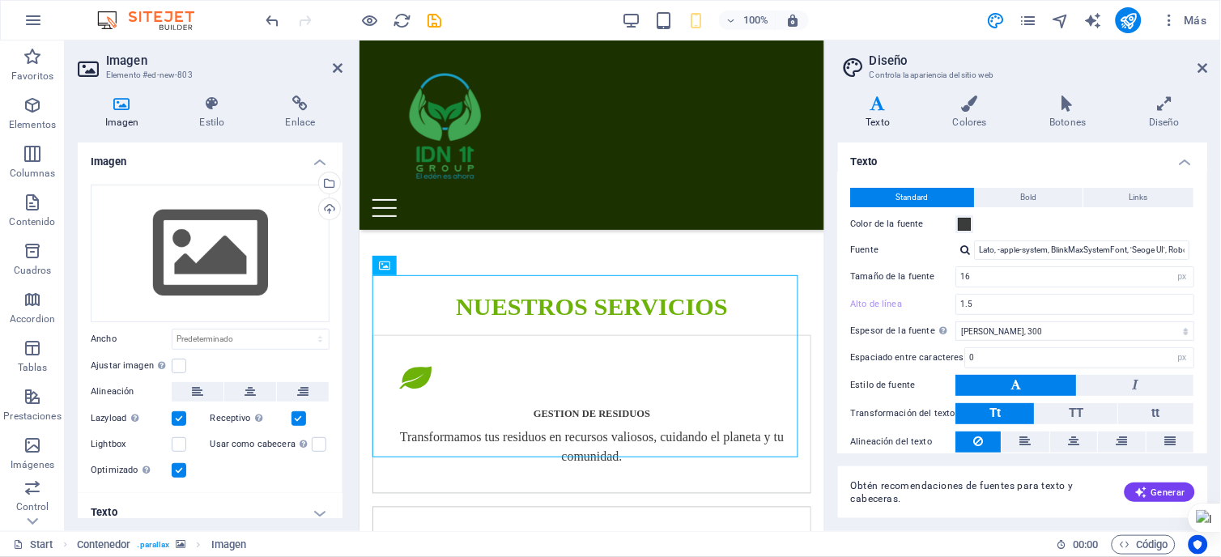
scroll to position [3465, 0]
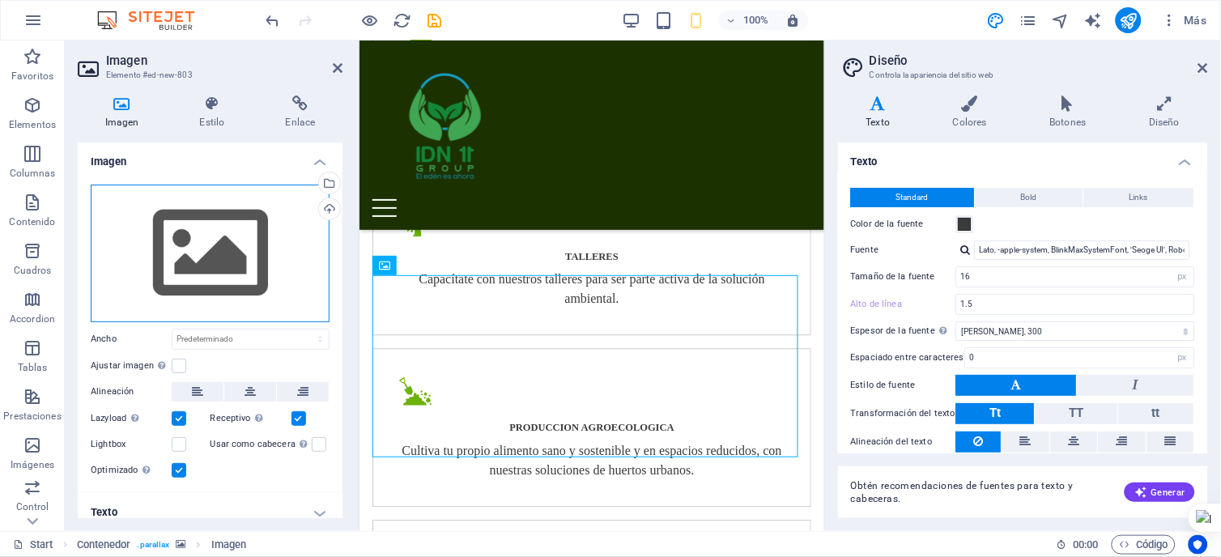
click at [188, 237] on div "Arrastra archivos aquí, haz clic para escoger archivos o selecciona archivos de…" at bounding box center [210, 254] width 239 height 138
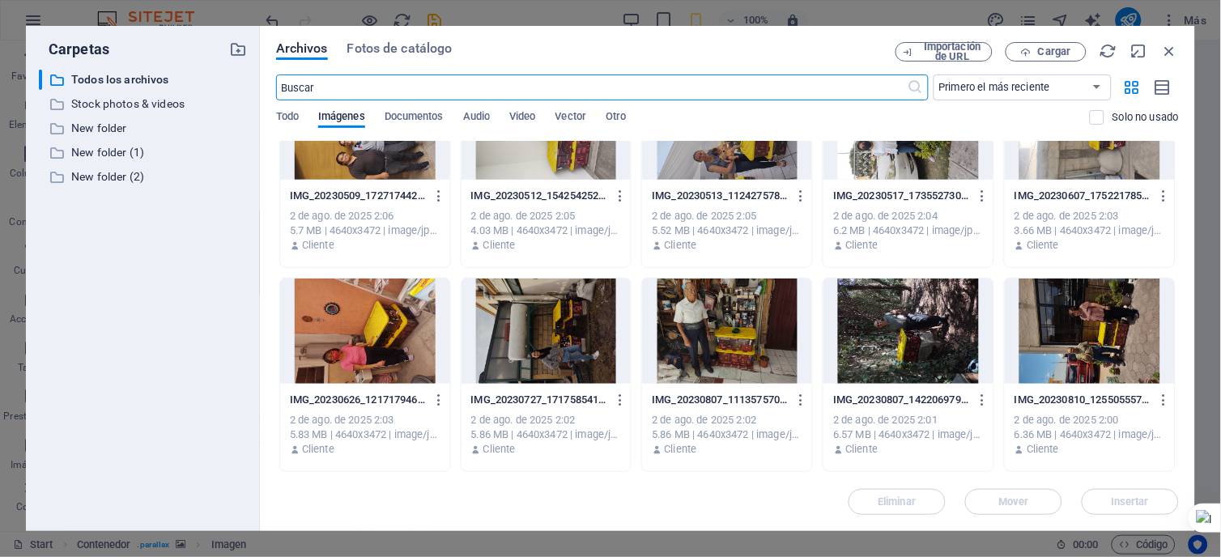
scroll to position [5370, 0]
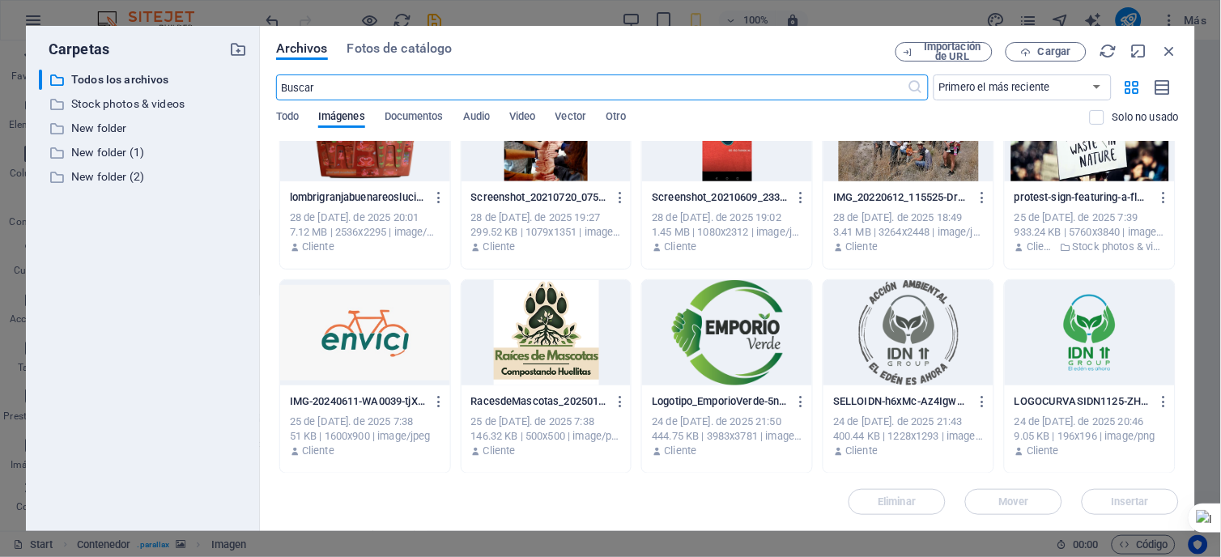
click at [756, 326] on div at bounding box center [727, 332] width 170 height 105
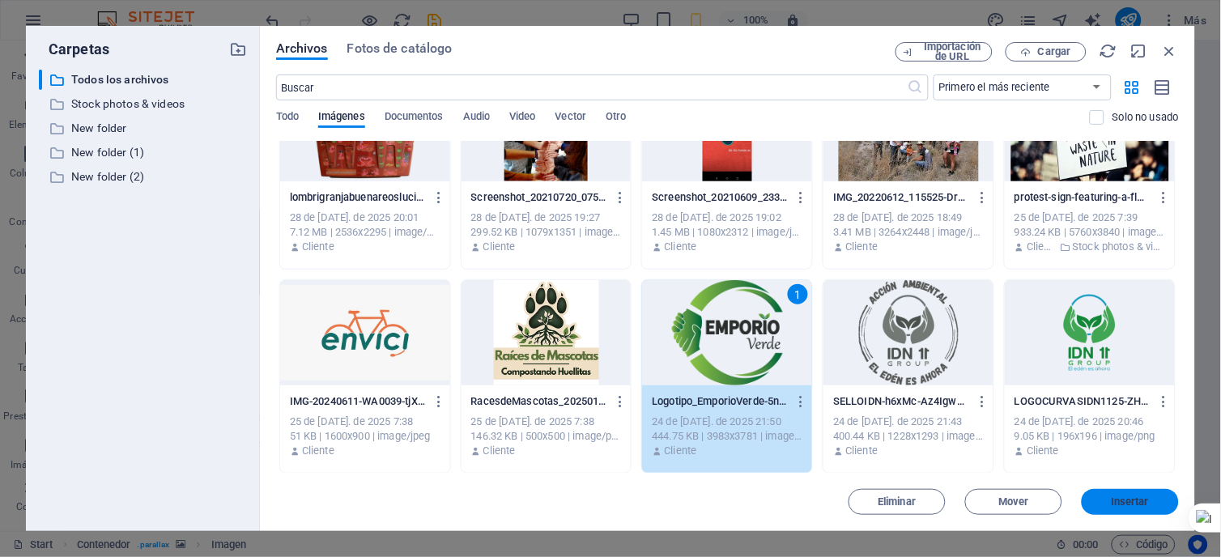
click at [1135, 504] on span "Insertar" at bounding box center [1131, 502] width 38 height 10
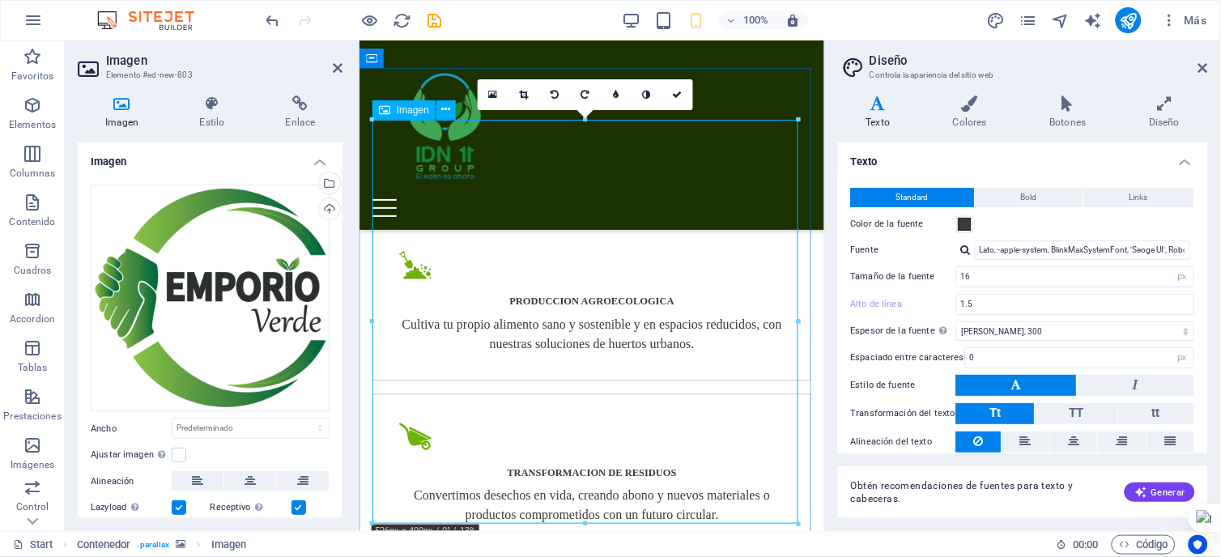
scroll to position [3645, 0]
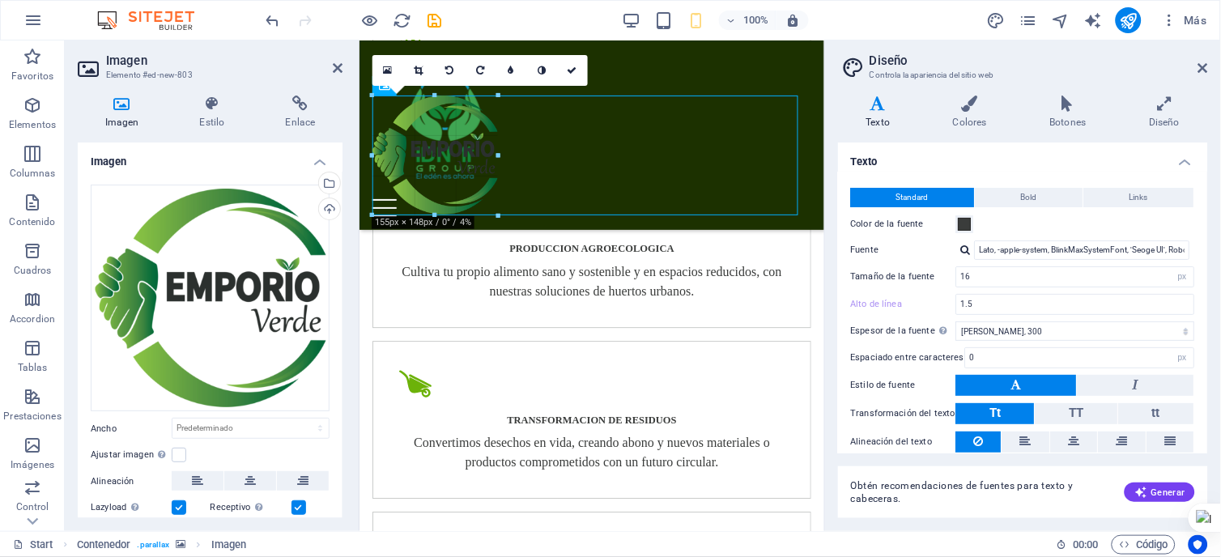
drag, startPoint x: 797, startPoint y: 497, endPoint x: 494, endPoint y: 182, distance: 436.9
type input "155"
select select "px"
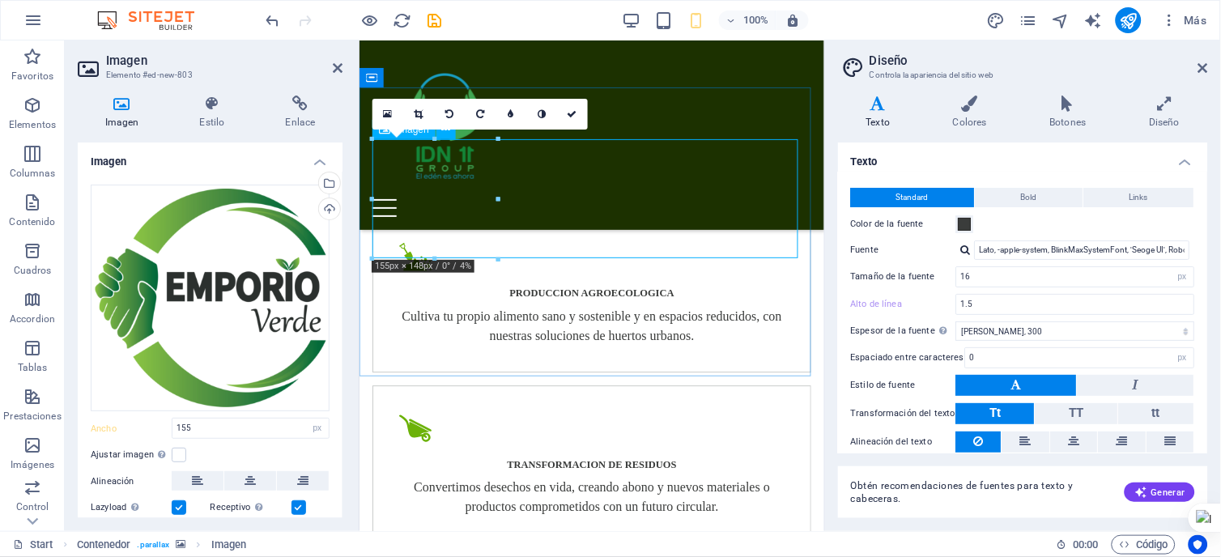
scroll to position [3465, 0]
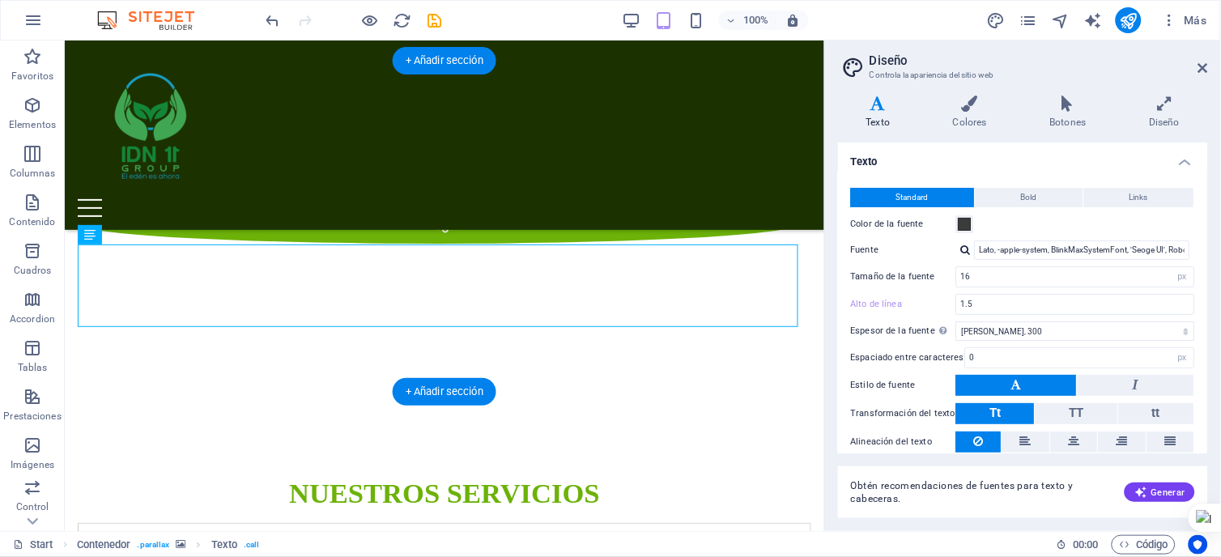
scroll to position [2625, 0]
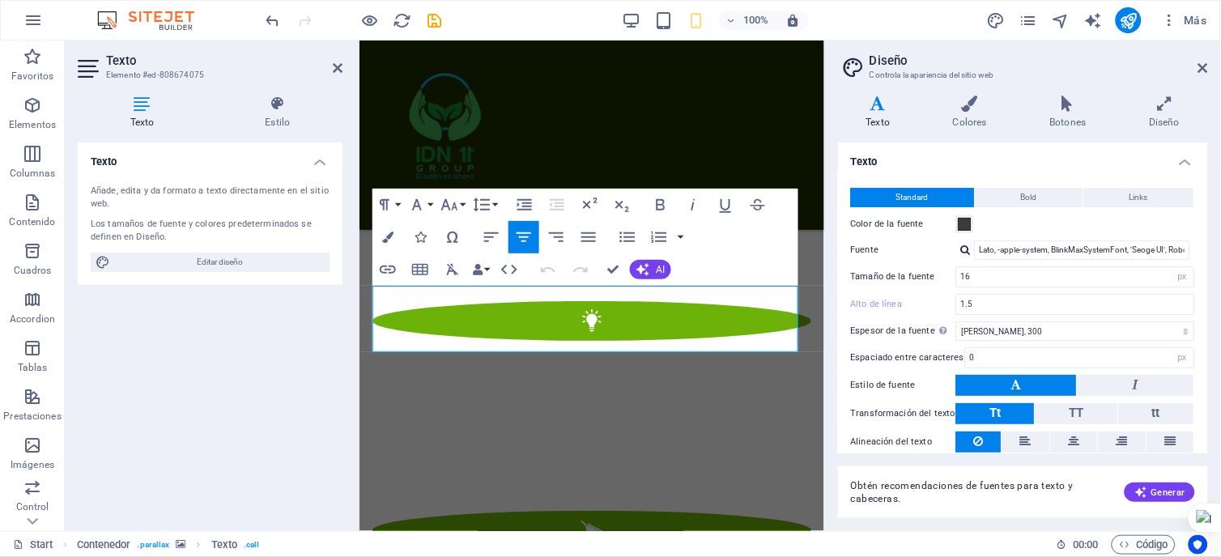
scroll to position [3454, 0]
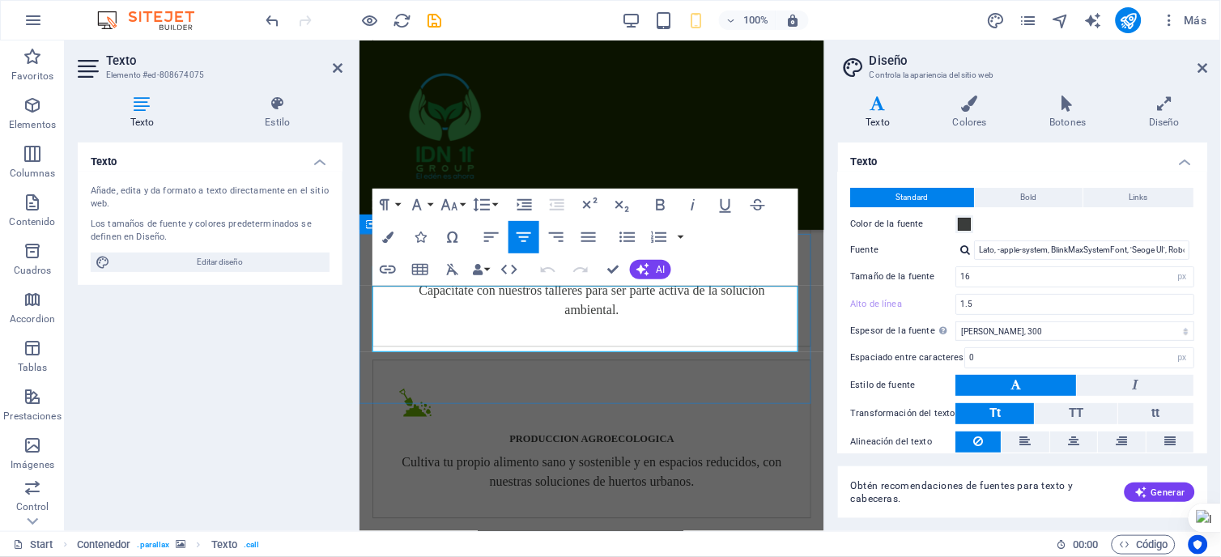
drag, startPoint x: 708, startPoint y: 304, endPoint x: 469, endPoint y: 294, distance: 239.9
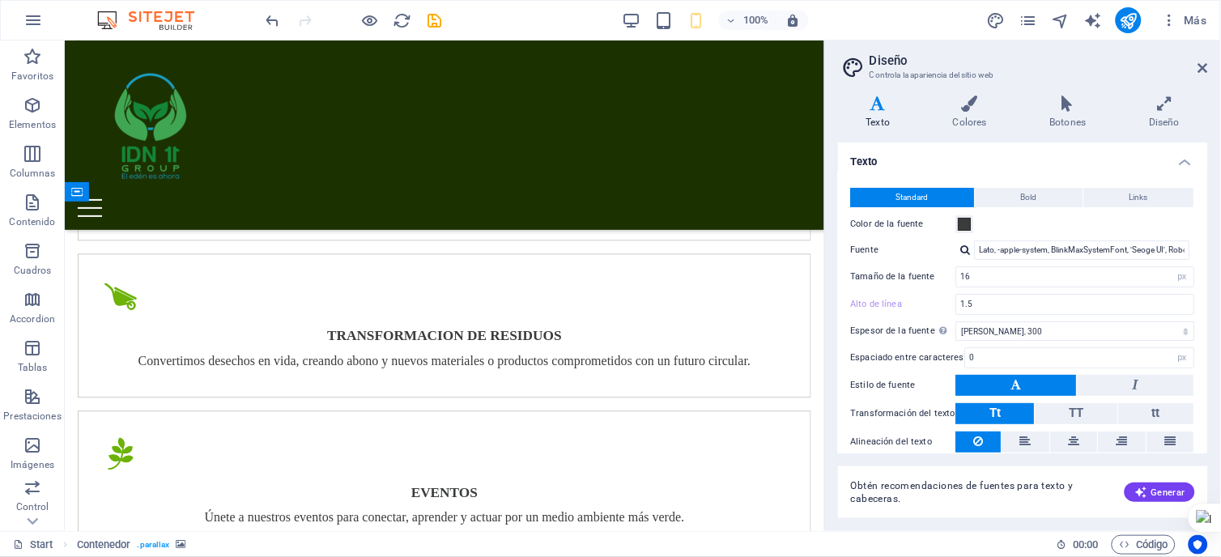
scroll to position [2573, 0]
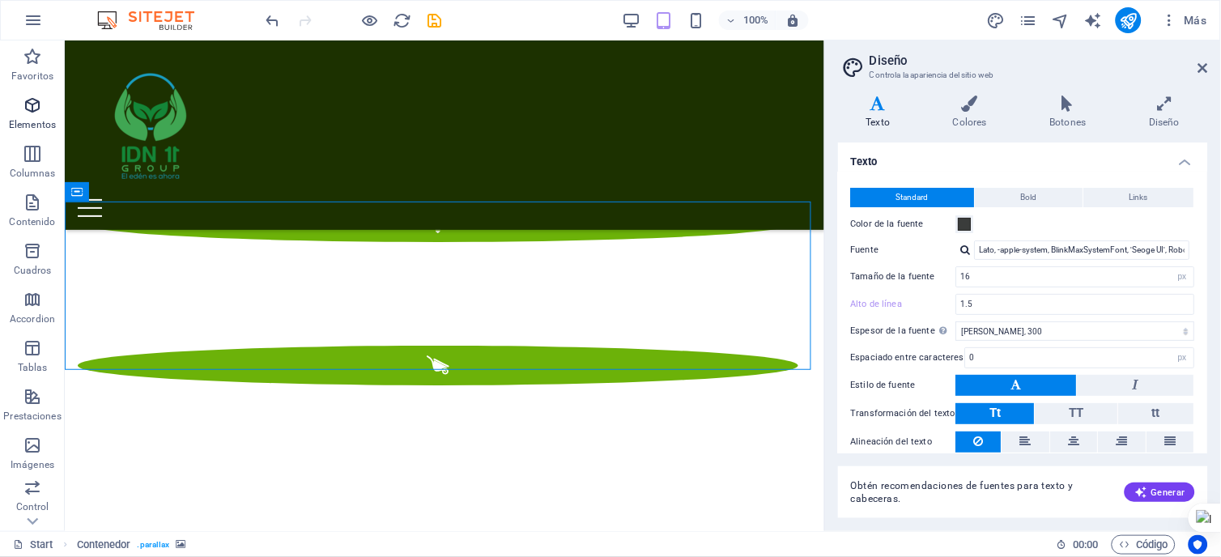
click at [19, 108] on span "Elementos" at bounding box center [32, 115] width 65 height 39
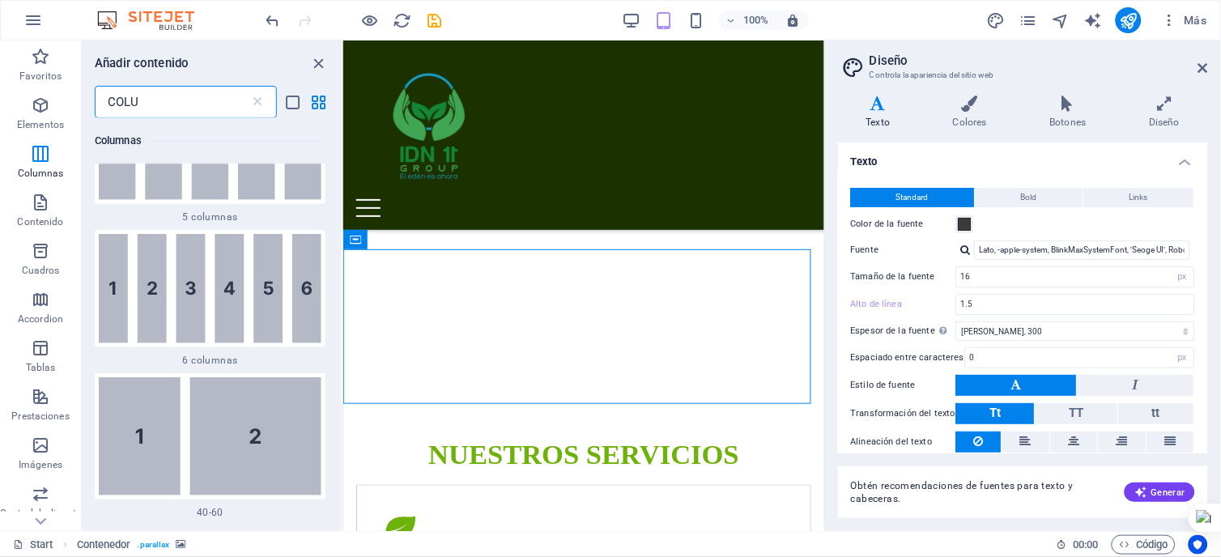
scroll to position [0, 0]
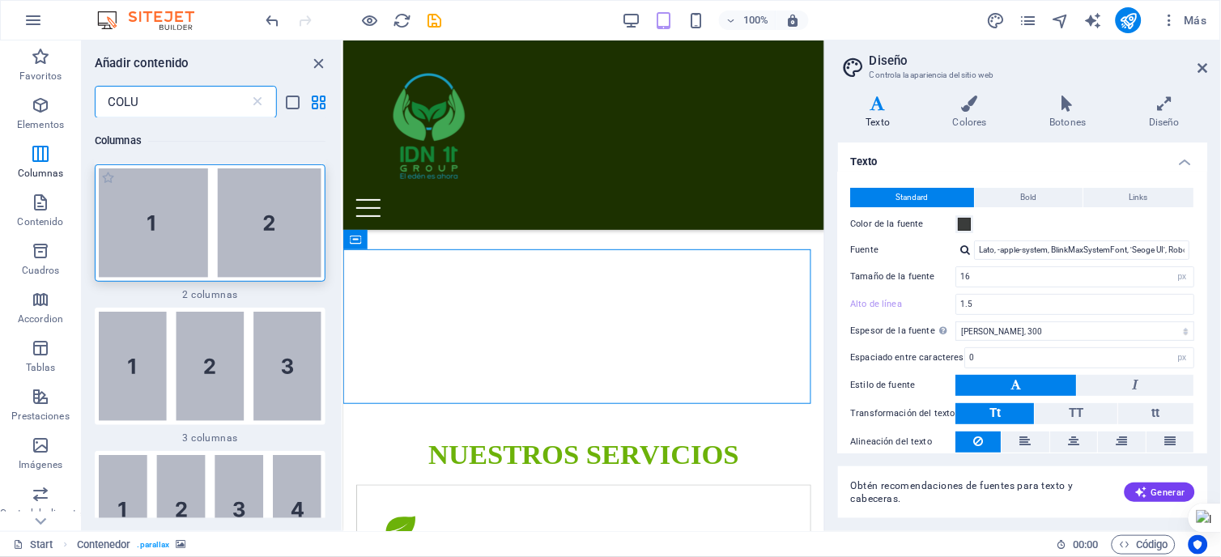
type input "COLU"
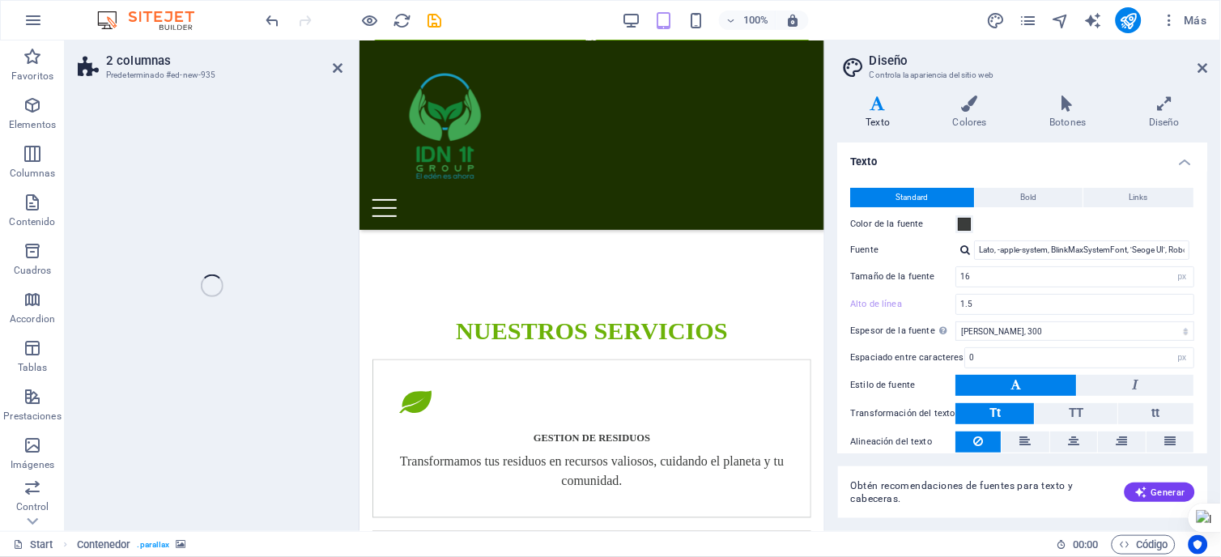
scroll to position [3824, 0]
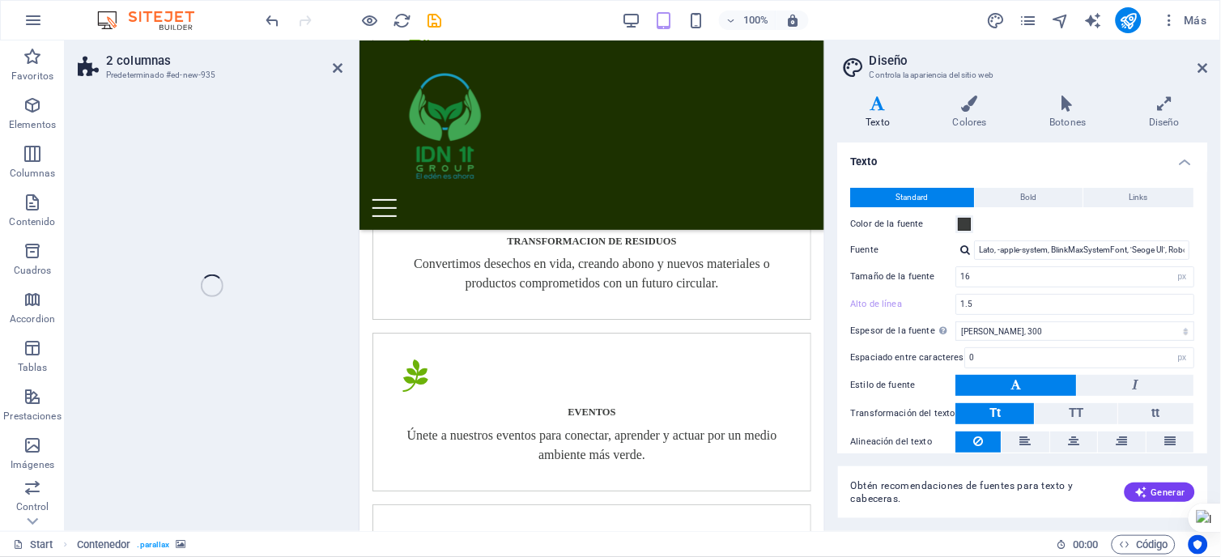
select select "rem"
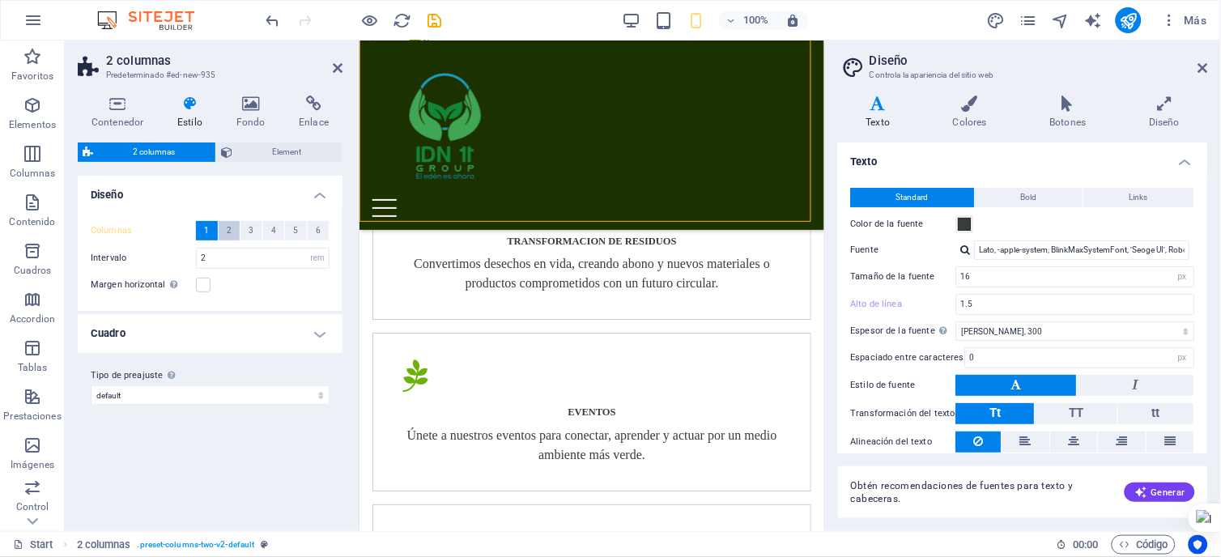
click at [227, 228] on span "2" at bounding box center [229, 230] width 5 height 19
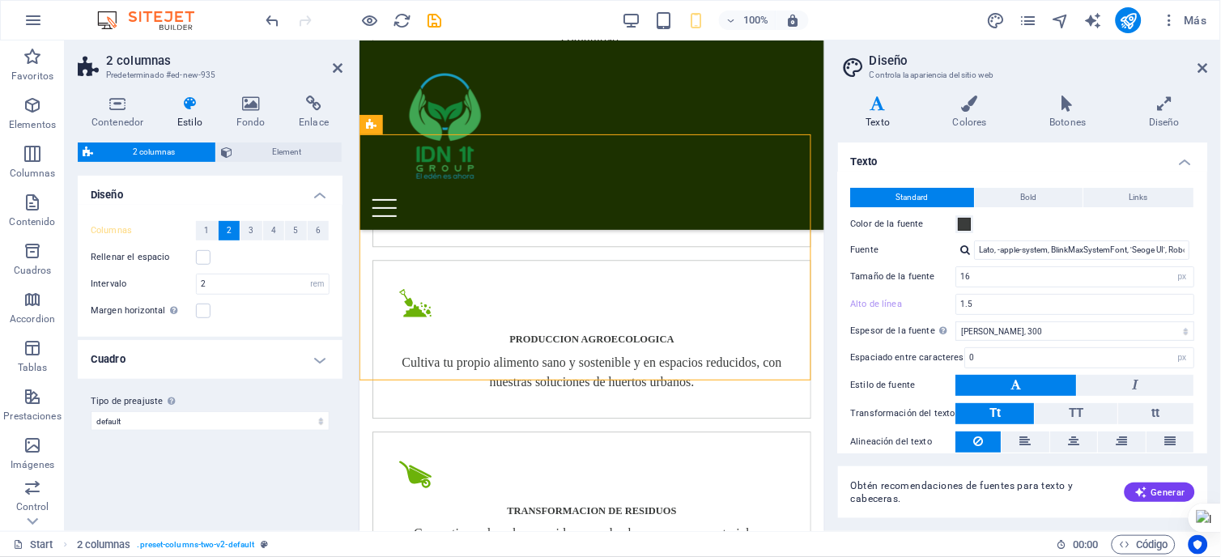
scroll to position [3463, 0]
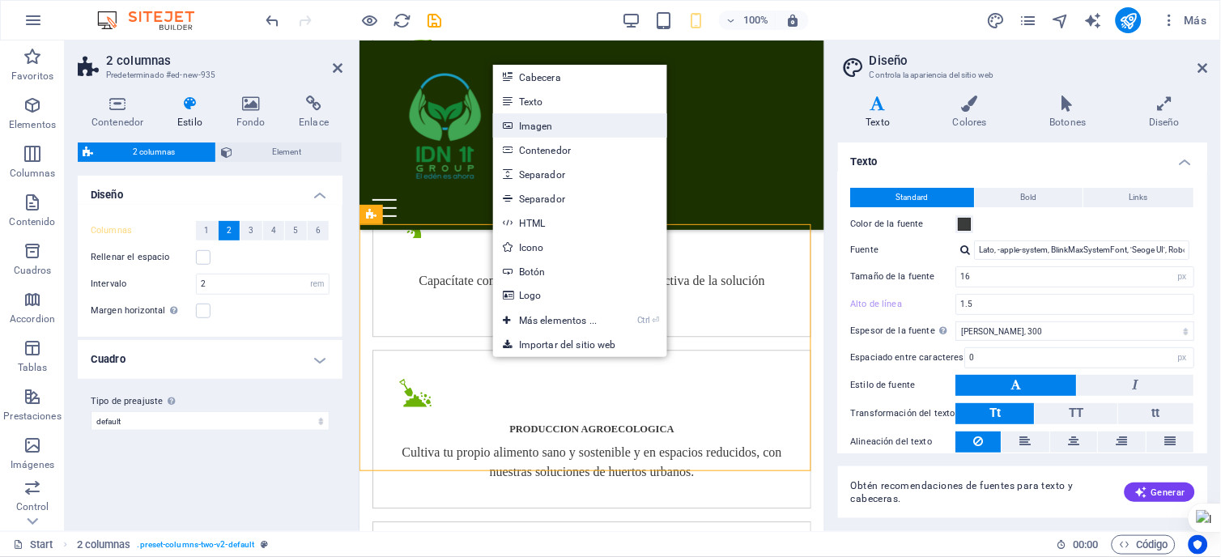
click at [547, 125] on link "Imagen" at bounding box center [580, 125] width 174 height 24
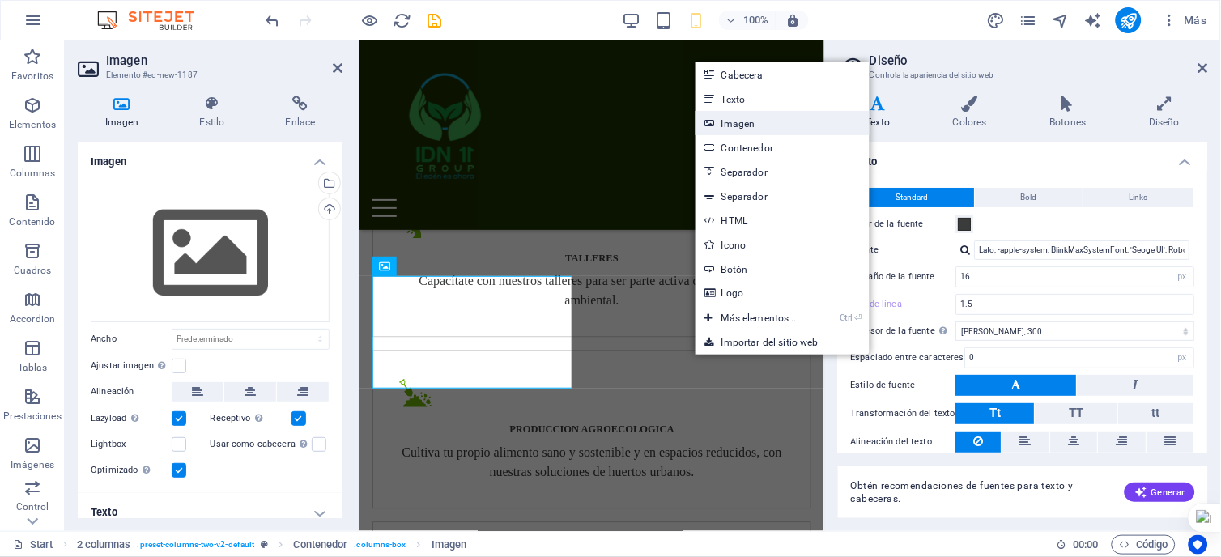
click at [735, 120] on link "Imagen" at bounding box center [782, 123] width 174 height 24
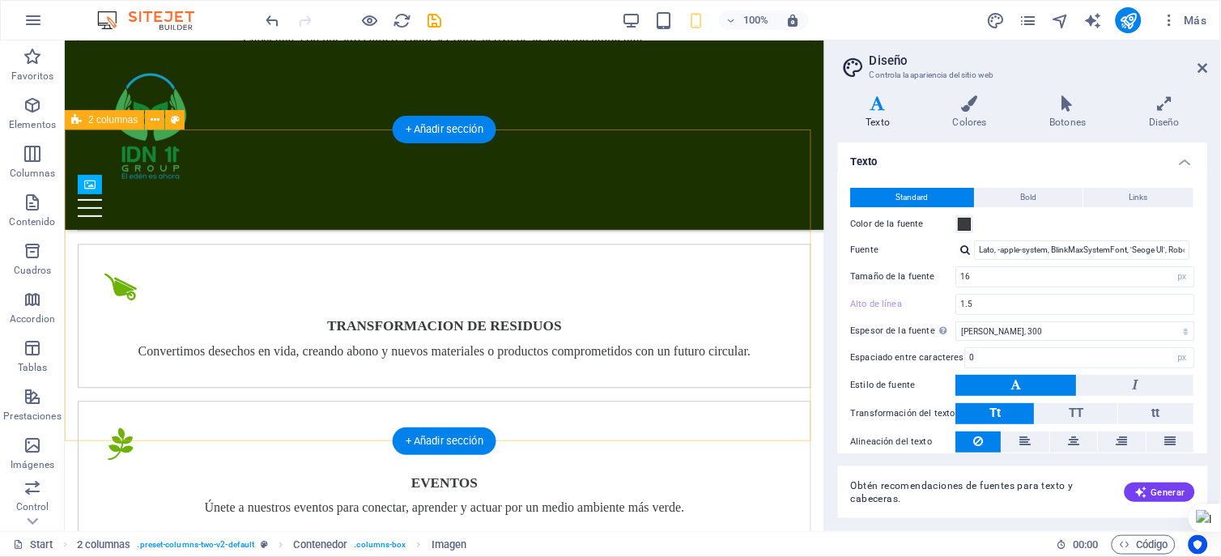
scroll to position [2645, 0]
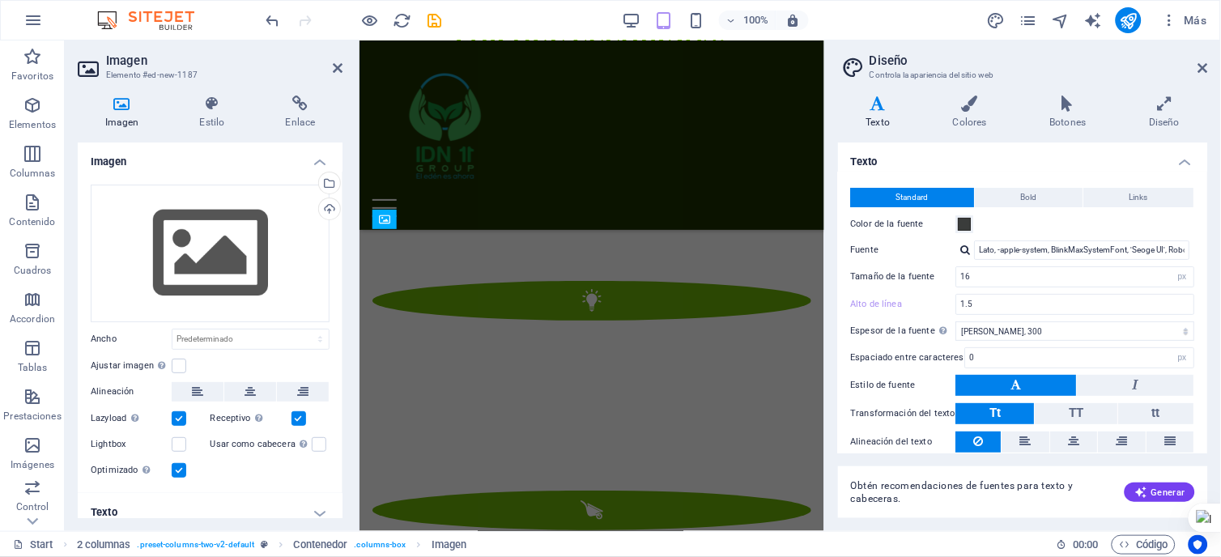
scroll to position [3510, 0]
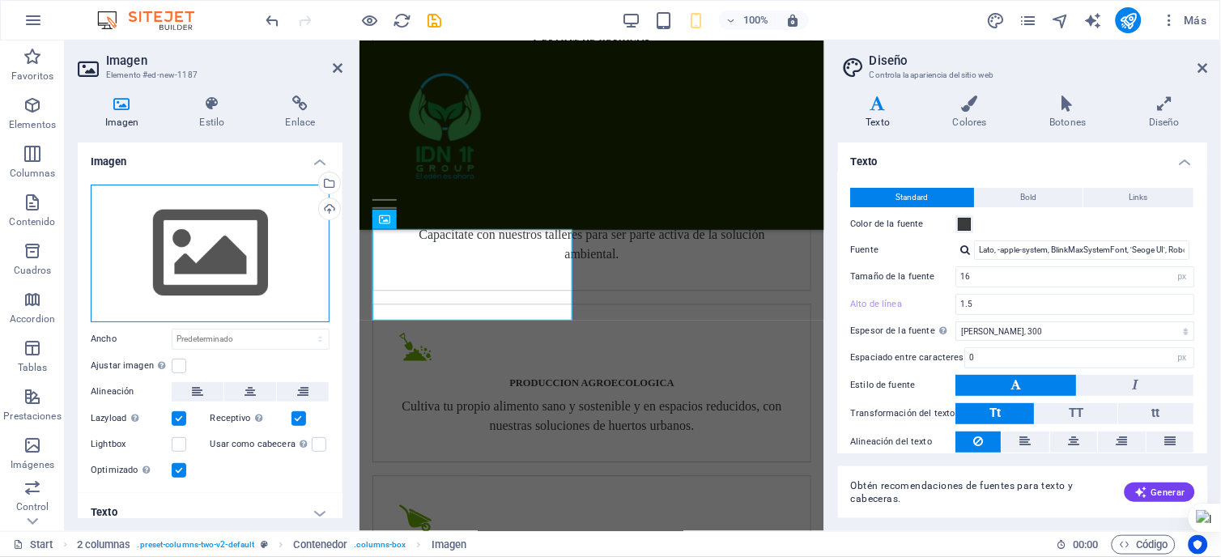
click at [261, 262] on div "Arrastra archivos aquí, haz clic para escoger archivos o selecciona archivos de…" at bounding box center [210, 254] width 239 height 138
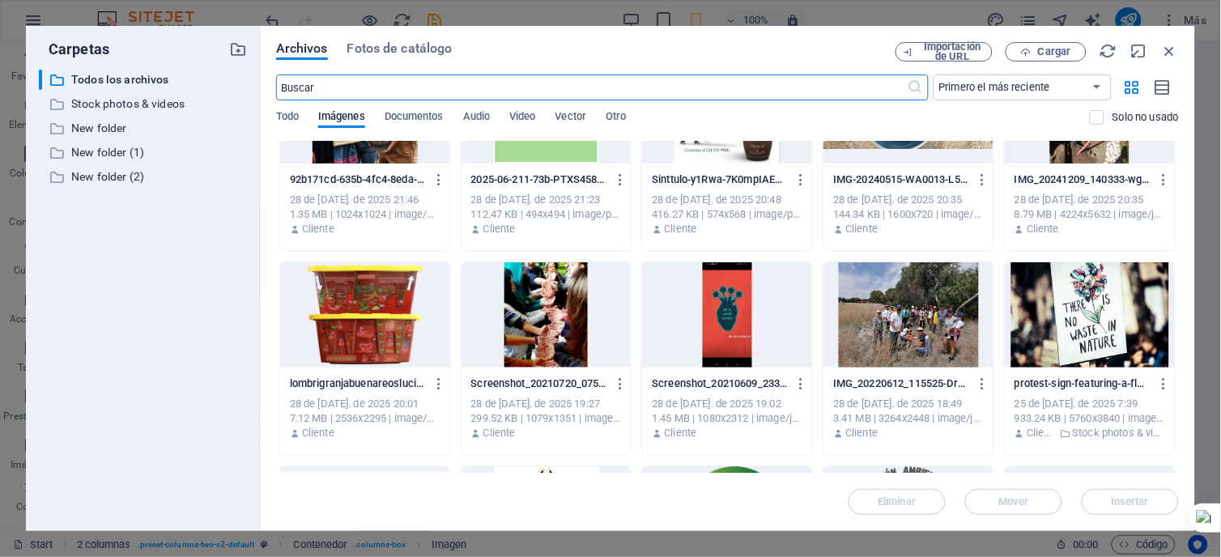
scroll to position [5370, 0]
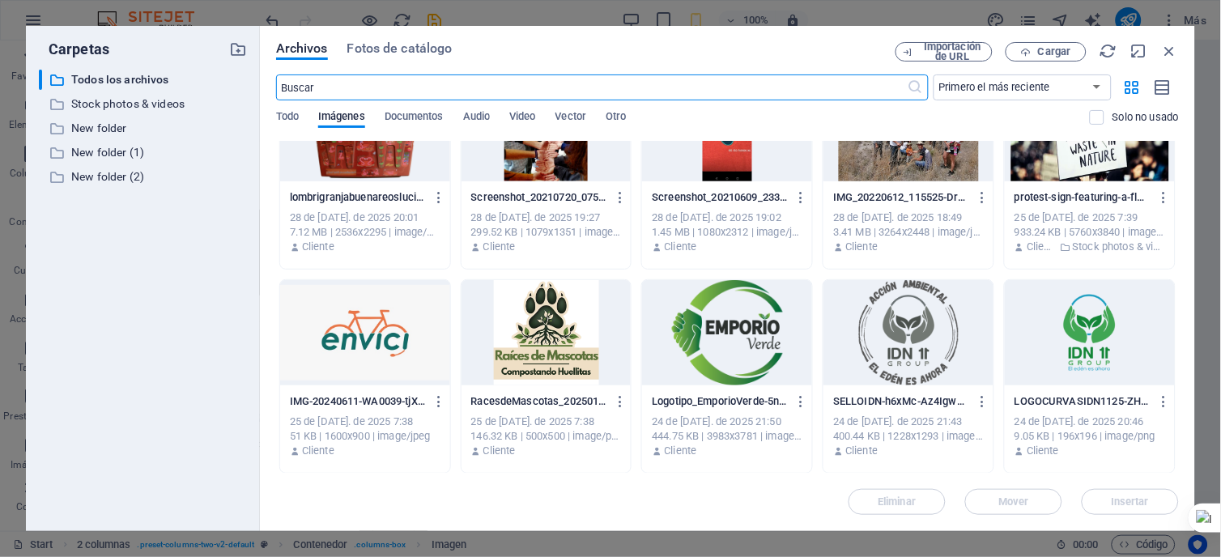
click at [690, 345] on div at bounding box center [727, 332] width 170 height 105
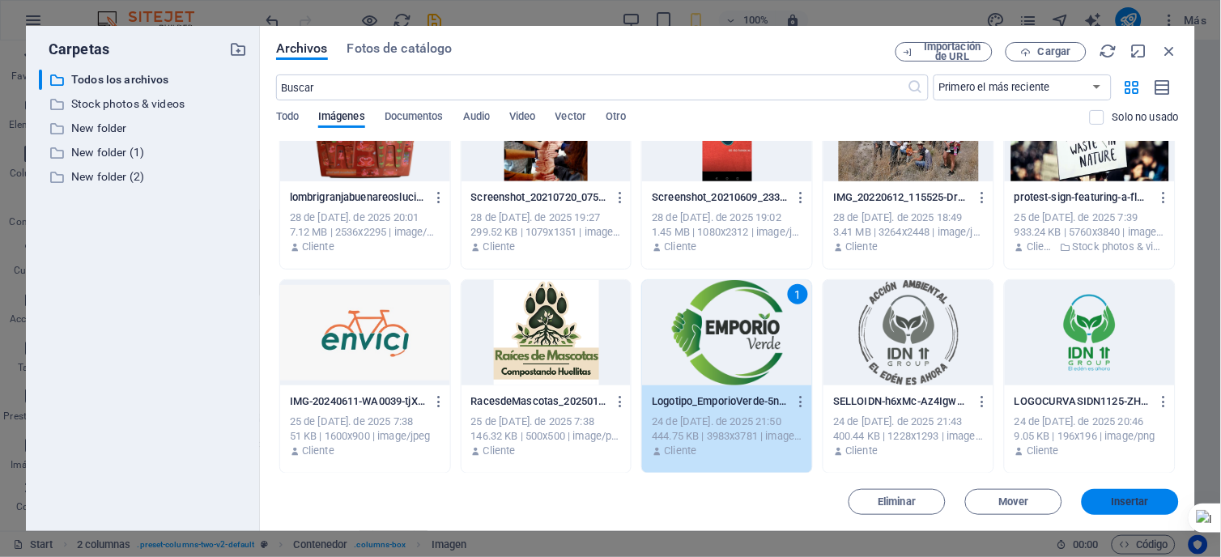
click at [1136, 500] on span "Insertar" at bounding box center [1131, 502] width 38 height 10
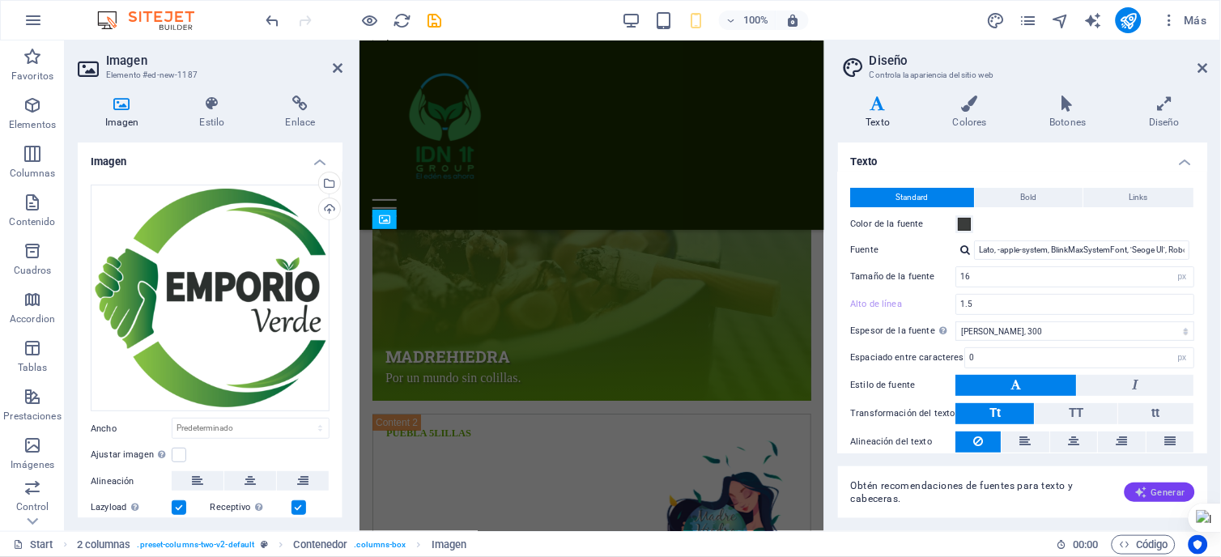
scroll to position [3510, 0]
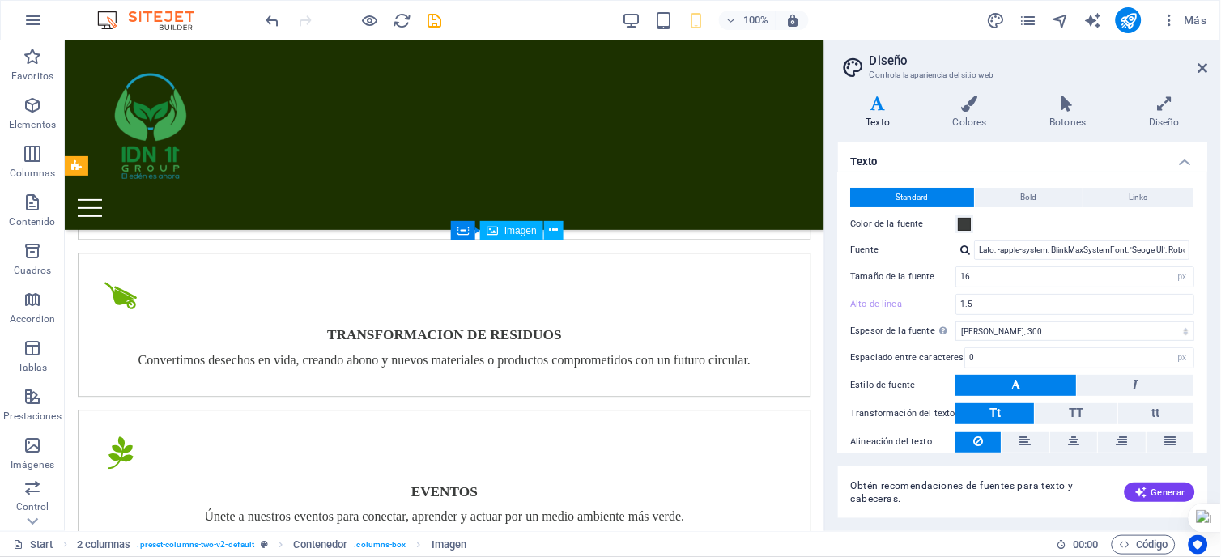
scroll to position [2599, 0]
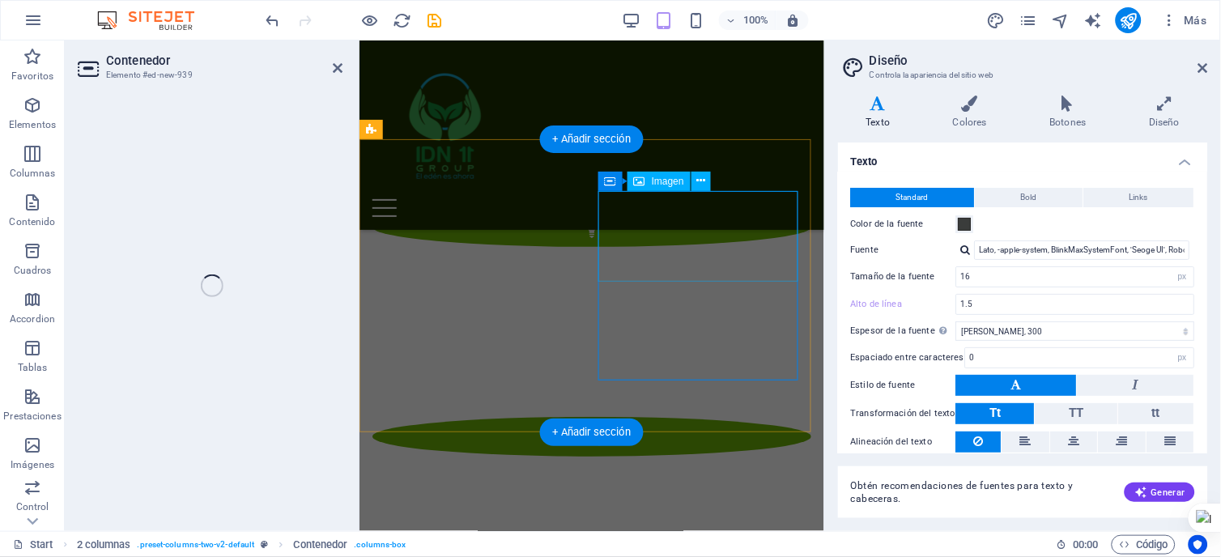
scroll to position [3549, 0]
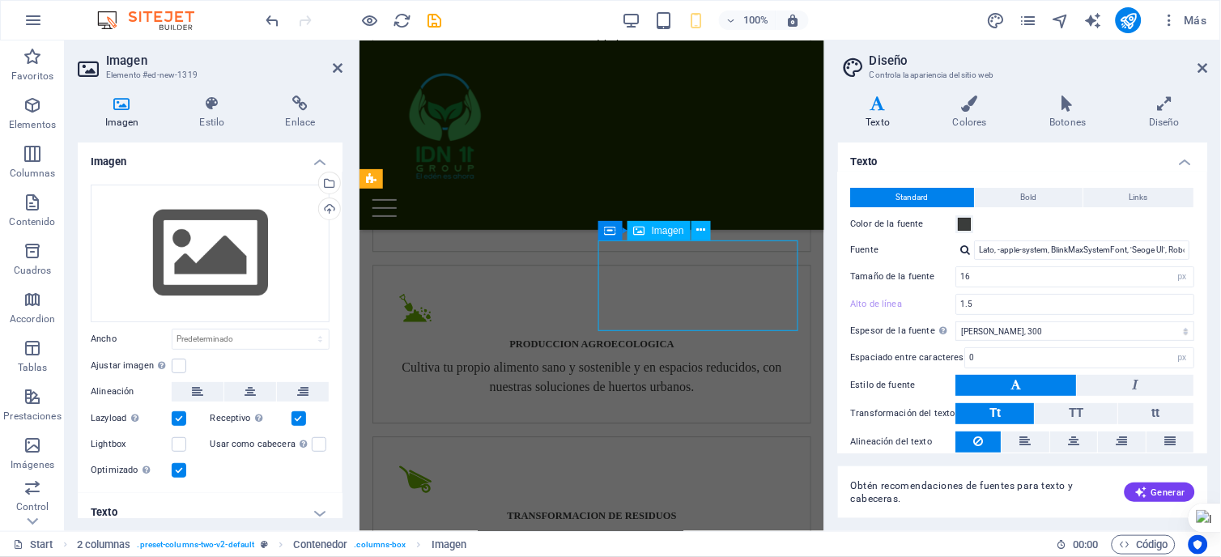
scroll to position [3500, 0]
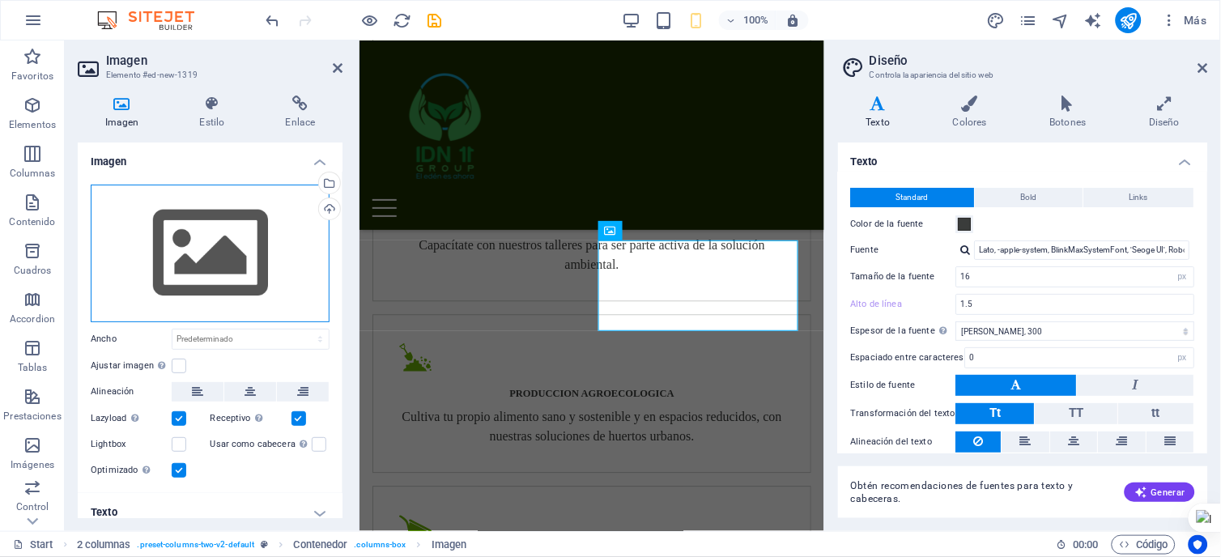
click at [206, 246] on div "Arrastra archivos aquí, haz clic para escoger archivos o selecciona archivos de…" at bounding box center [210, 254] width 239 height 138
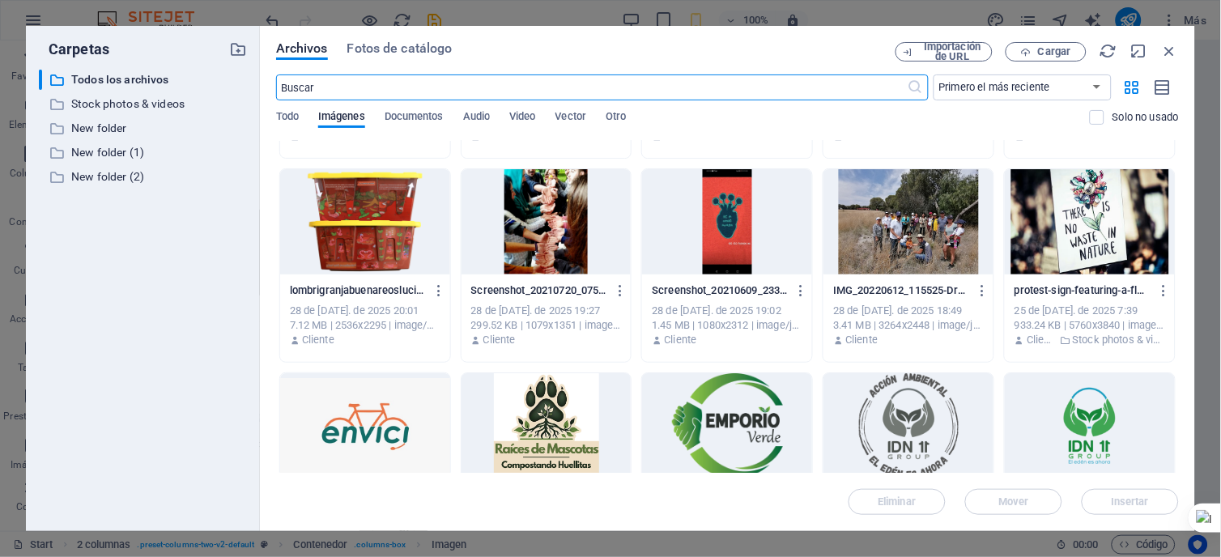
scroll to position [5370, 0]
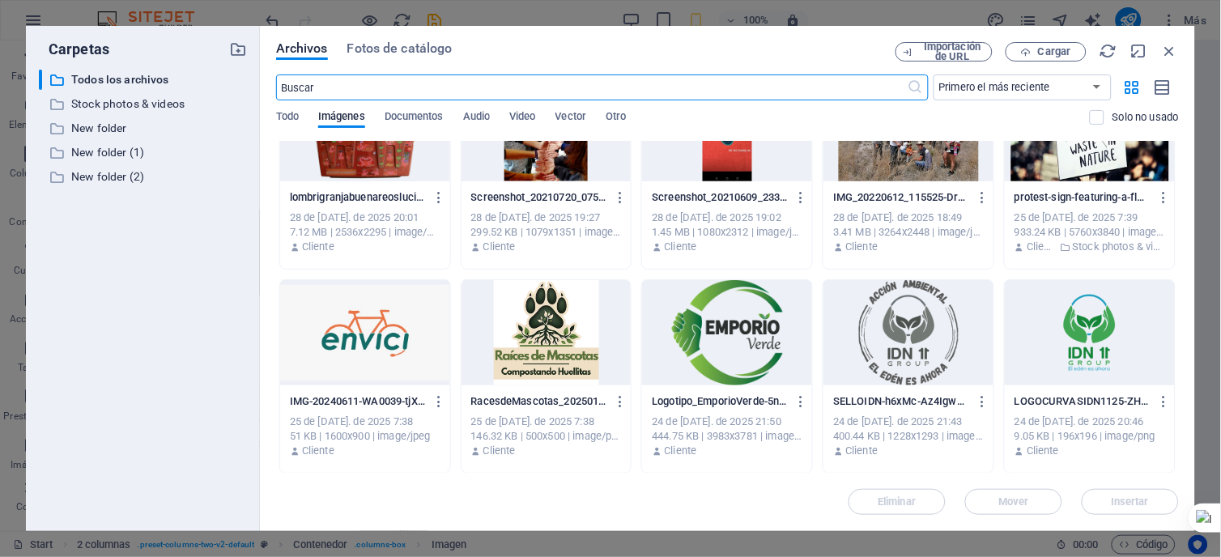
click at [755, 321] on div at bounding box center [727, 332] width 170 height 105
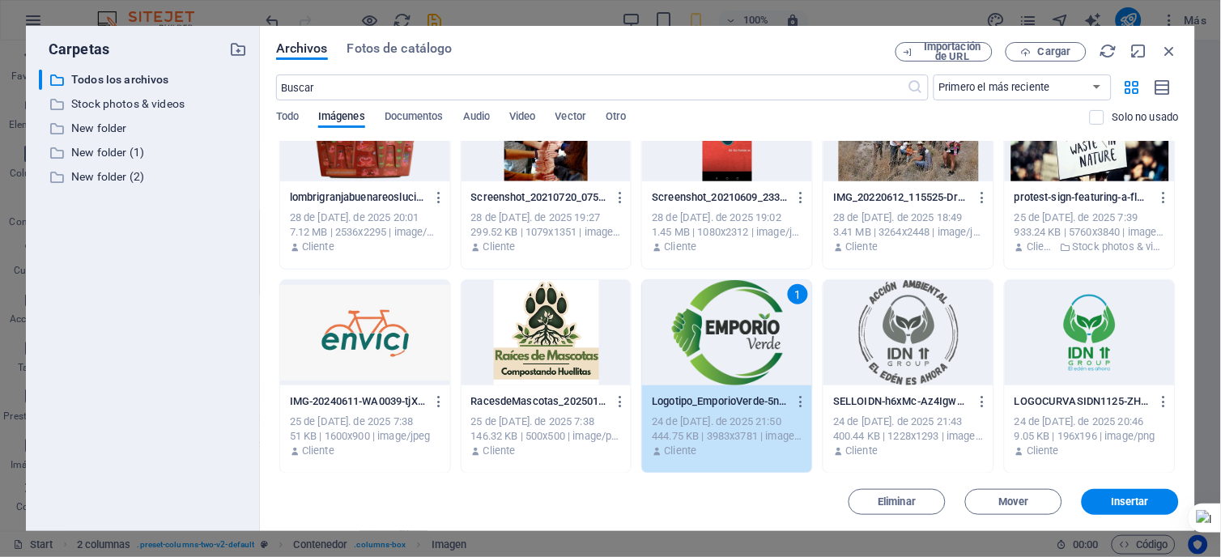
click at [1118, 508] on button "Insertar" at bounding box center [1130, 502] width 97 height 26
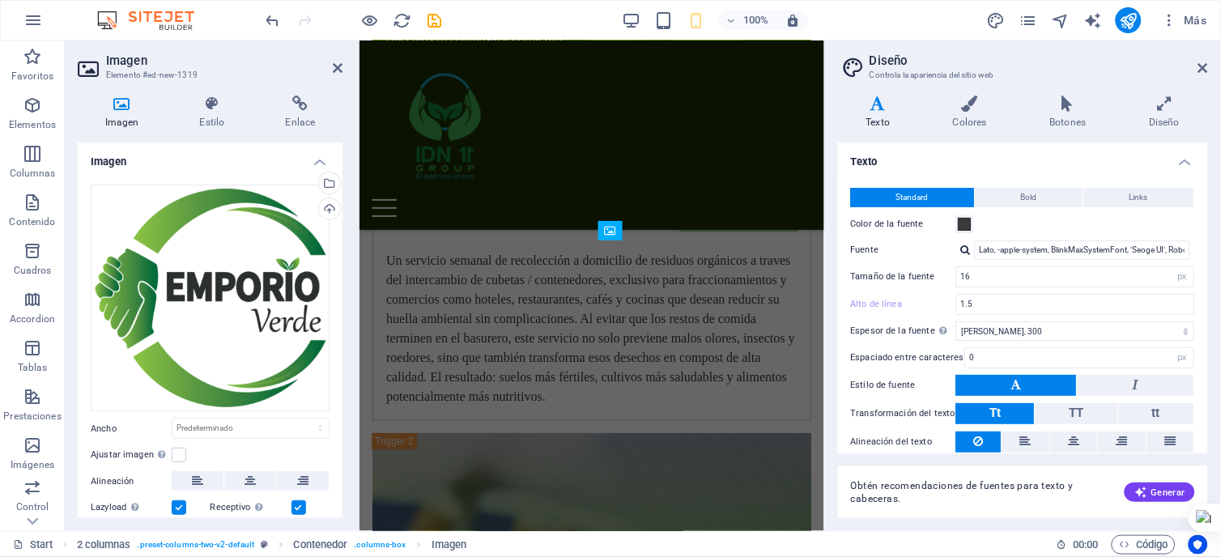
scroll to position [3500, 0]
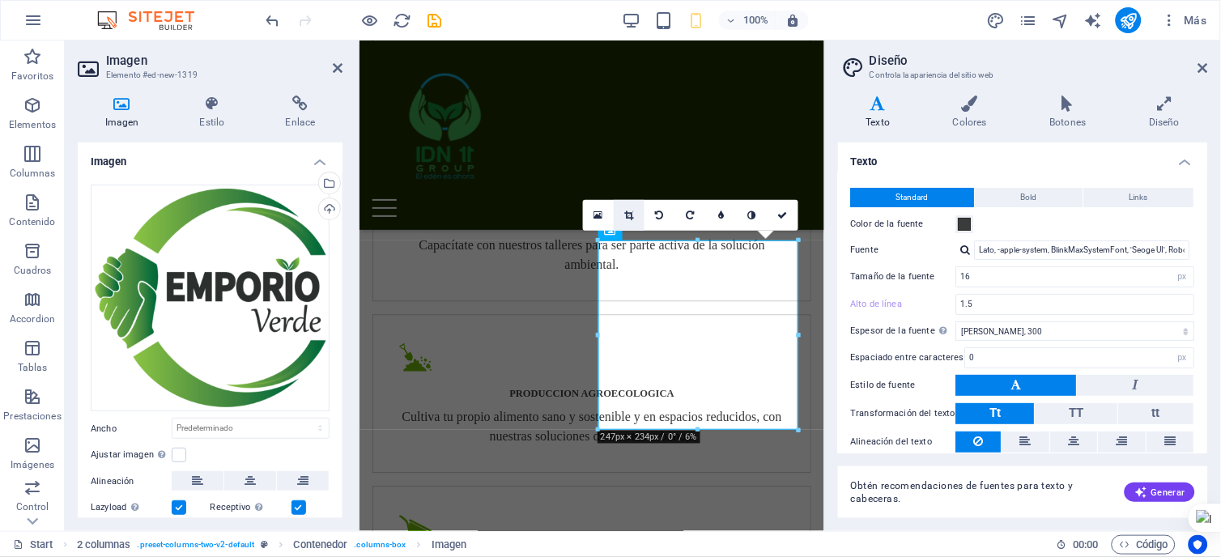
click at [628, 215] on icon at bounding box center [628, 215] width 9 height 10
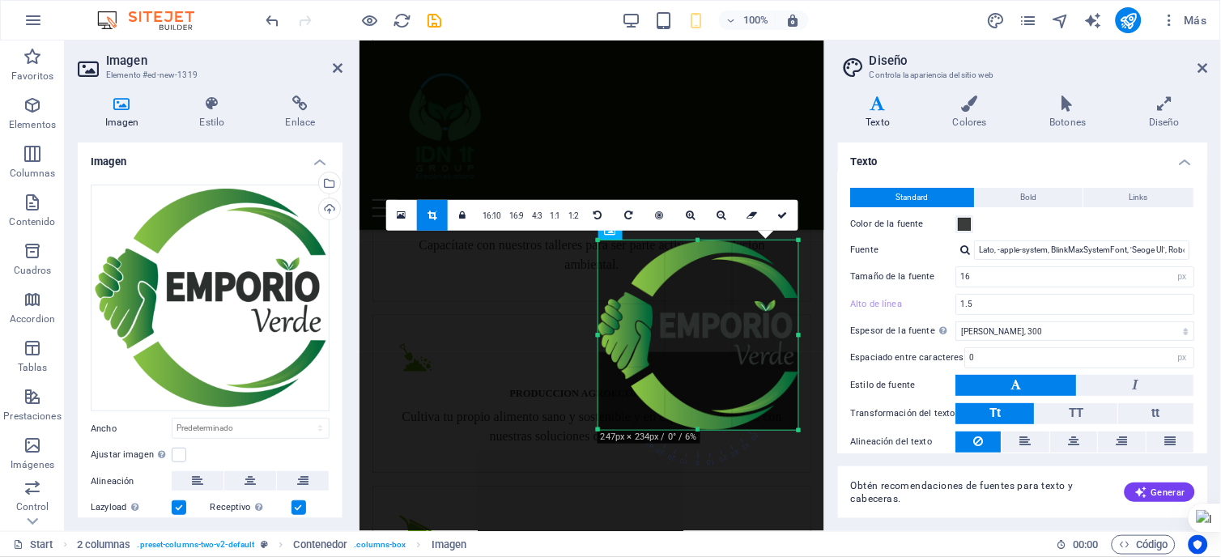
drag, startPoint x: 596, startPoint y: 244, endPoint x: 562, endPoint y: 240, distance: 34.2
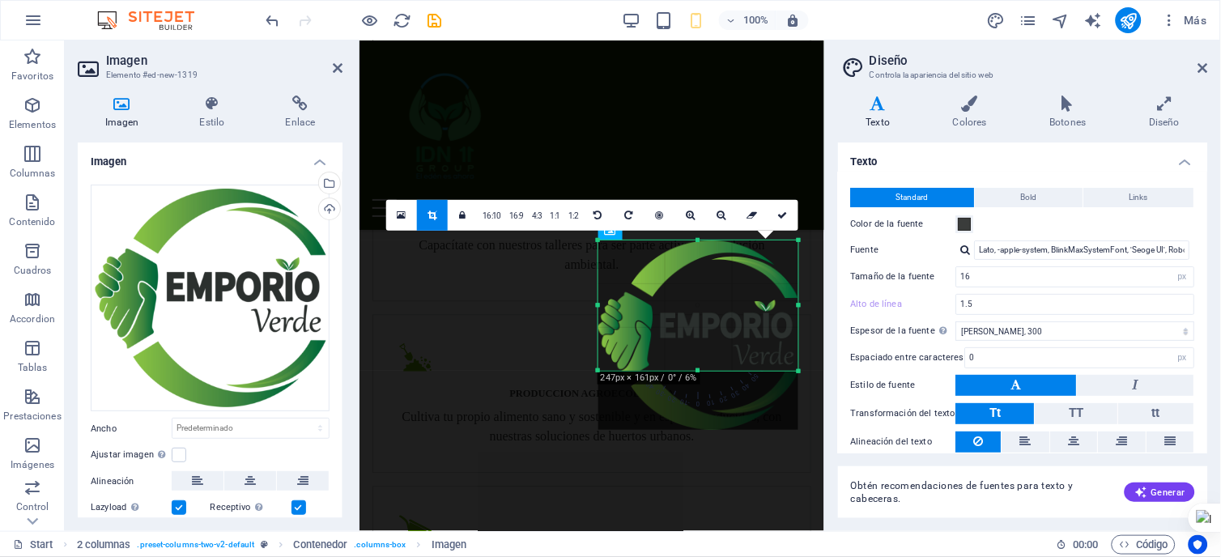
drag, startPoint x: 699, startPoint y: 430, endPoint x: 725, endPoint y: 371, distance: 64.5
click at [725, 371] on div at bounding box center [698, 371] width 200 height 6
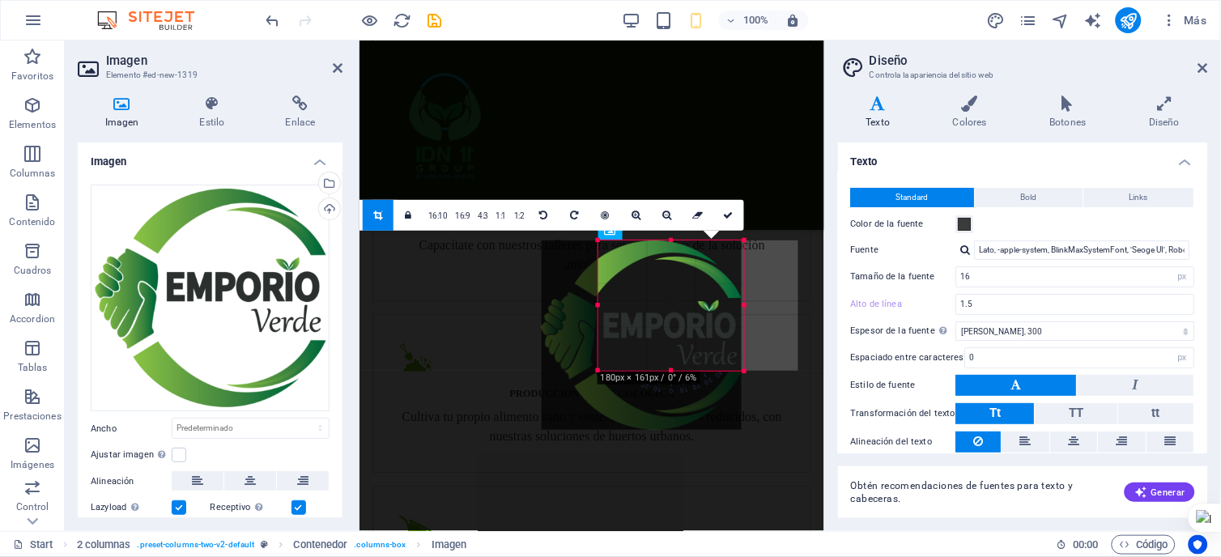
drag, startPoint x: 599, startPoint y: 305, endPoint x: 656, endPoint y: 308, distance: 56.7
click at [656, 308] on div "180 170 160 150 140 130 120 110 100 90 80 70 60 50 40 30 20 10 0 -10 -20 -30 -4…" at bounding box center [671, 305] width 146 height 130
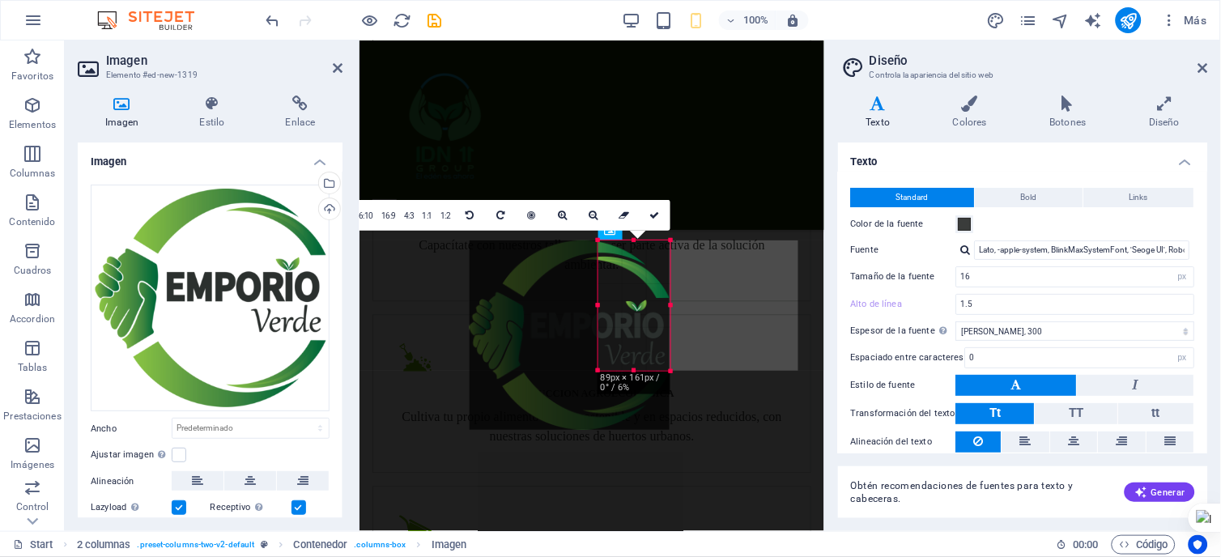
drag, startPoint x: 597, startPoint y: 303, endPoint x: 669, endPoint y: 317, distance: 73.4
click at [669, 317] on div "180 170 160 150 140 130 120 110 100 90 80 70 60 50 40 30 20 10 0 -10 -20 -30 -4…" at bounding box center [634, 305] width 72 height 130
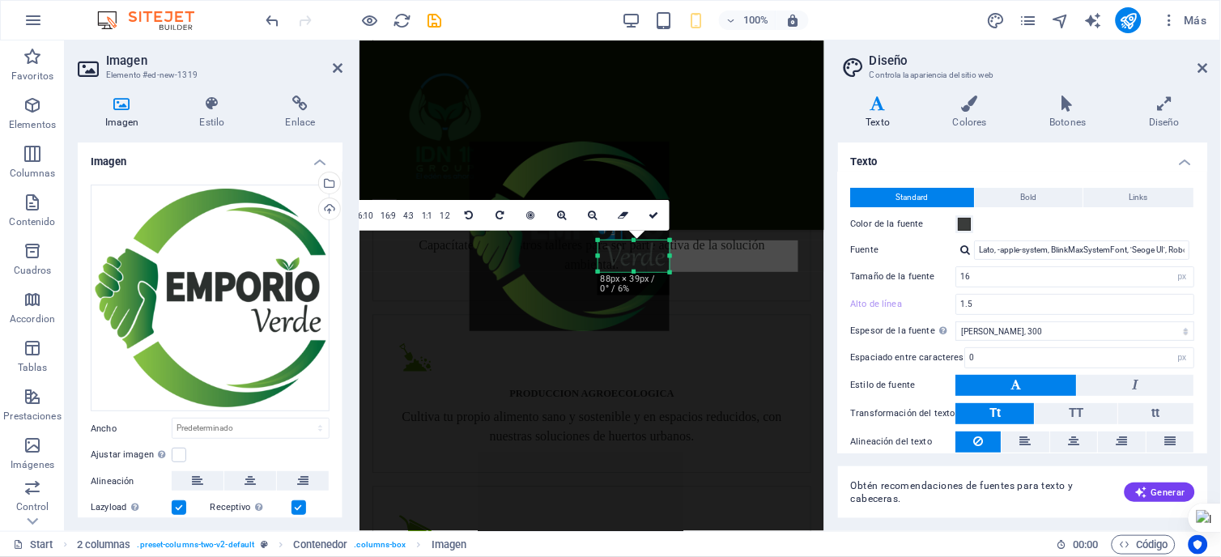
drag, startPoint x: 635, startPoint y: 241, endPoint x: 661, endPoint y: 340, distance: 102.1
click at [661, 272] on div "180 170 160 150 140 130 120 110 100 90 80 70 60 50 40 30 20 10 0 -10 -20 -30 -4…" at bounding box center [633, 256] width 71 height 32
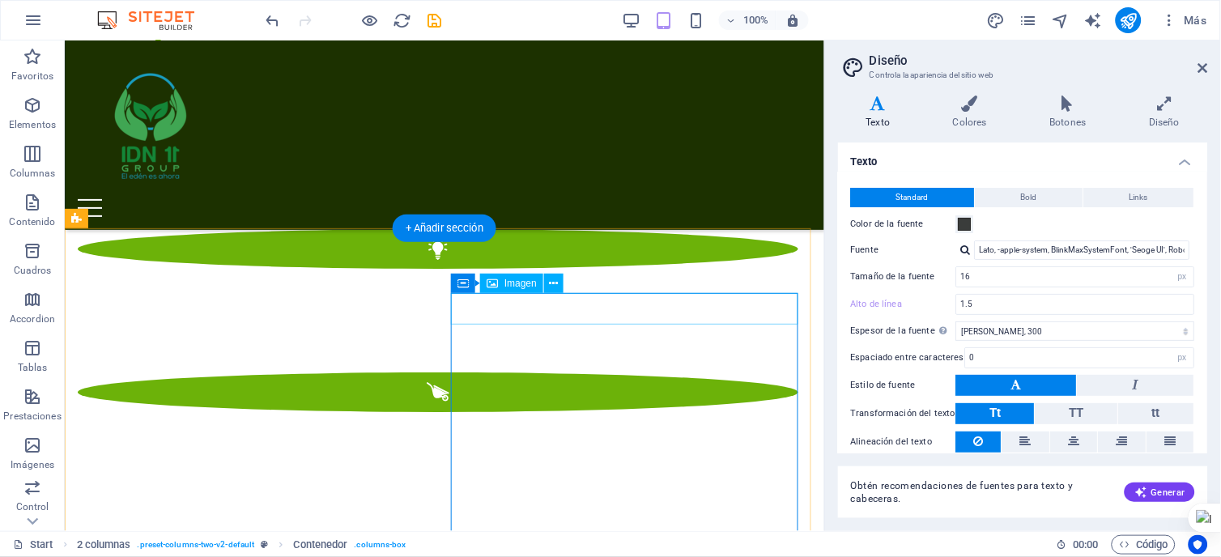
scroll to position [2539, 0]
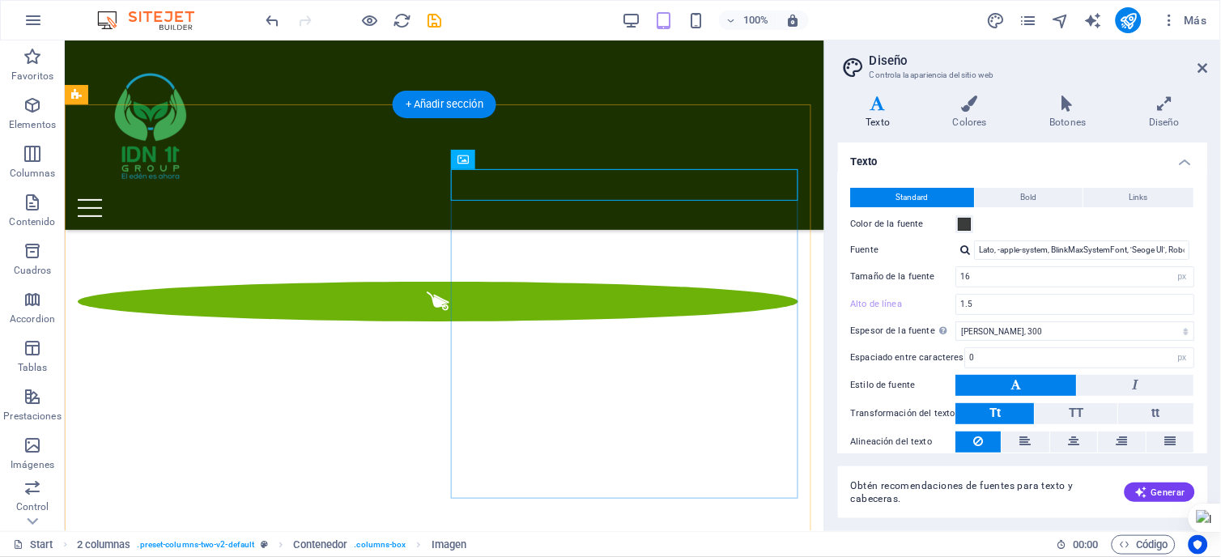
scroll to position [2629, 0]
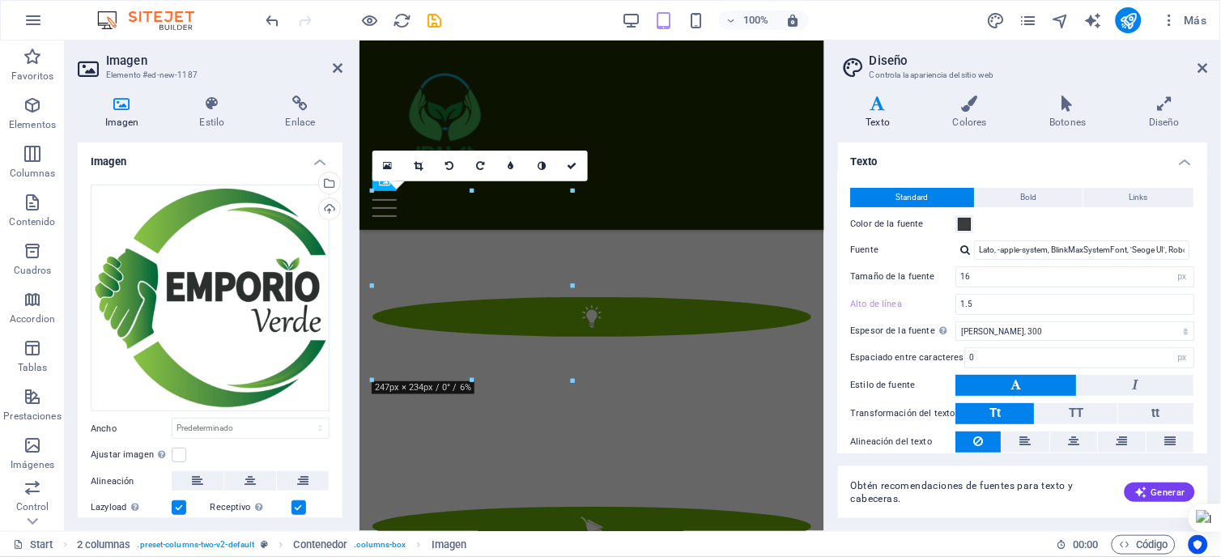
scroll to position [3549, 0]
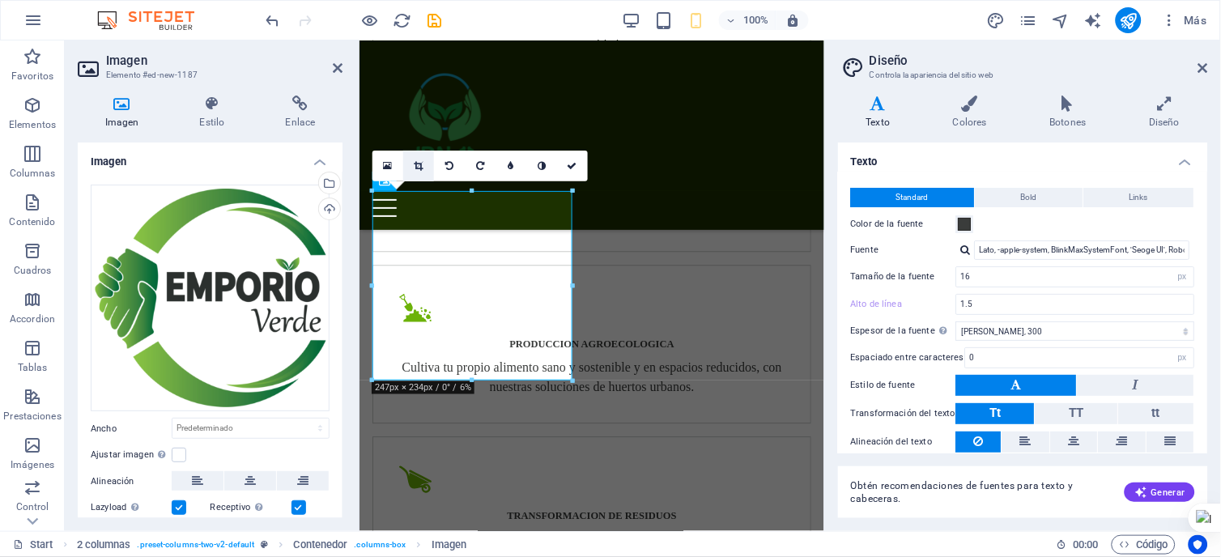
click at [422, 168] on icon at bounding box center [418, 166] width 9 height 10
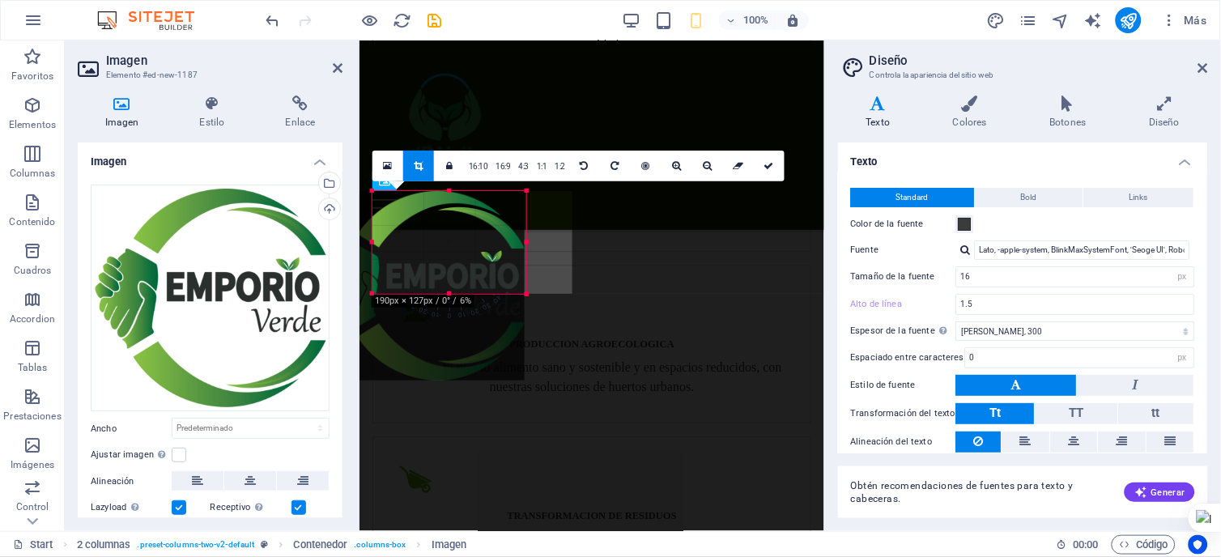
drag, startPoint x: 373, startPoint y: 379, endPoint x: 421, endPoint y: 292, distance: 98.9
click at [421, 292] on div "180 170 160 150 140 130 120 110 100 90 80 70 60 50 40 30 20 10 0 -10 -20 -30 -4…" at bounding box center [449, 242] width 154 height 103
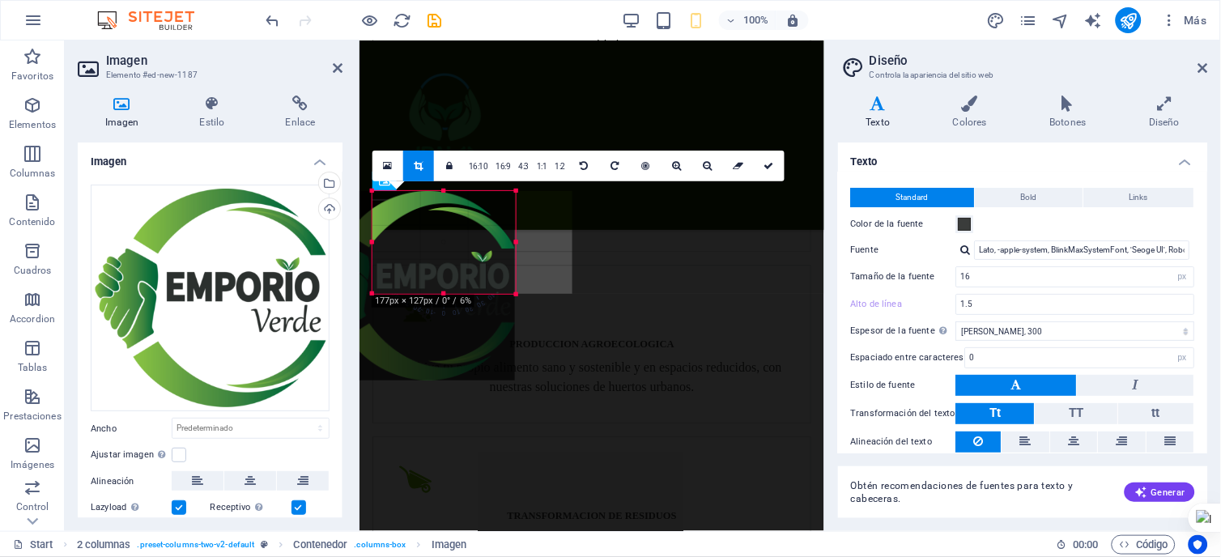
drag, startPoint x: 369, startPoint y: 240, endPoint x: 379, endPoint y: 240, distance: 9.7
click at [379, 240] on div "180 170 160 150 140 130 120 110 100 90 80 70 60 50 40 30 20 10 0 -10 -20 -30 -4…" at bounding box center [443, 242] width 143 height 103
click at [513, 244] on div at bounding box center [515, 242] width 6 height 103
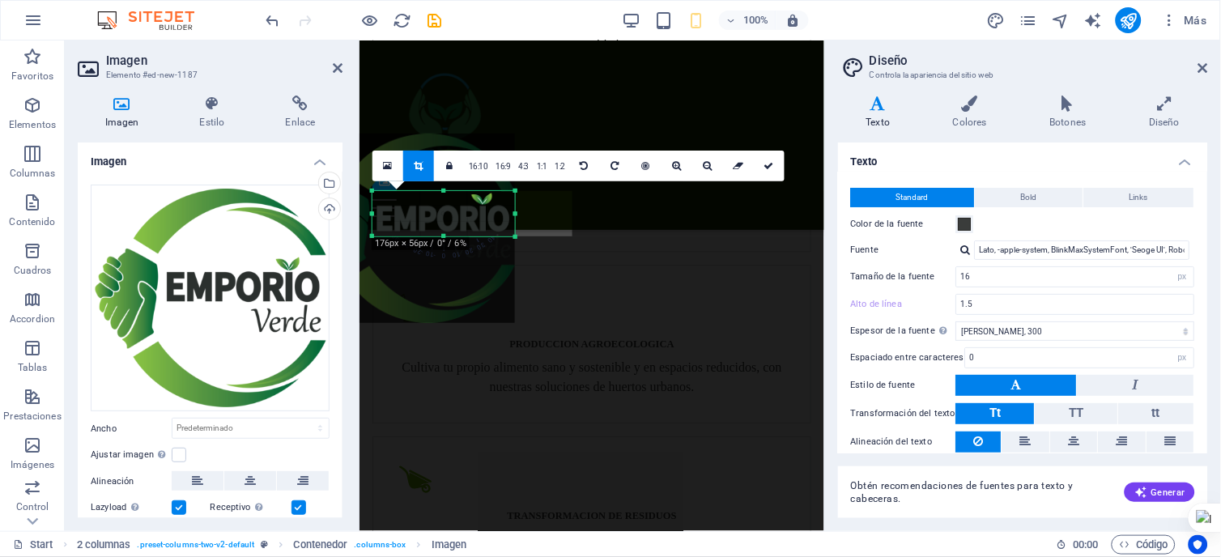
drag, startPoint x: 444, startPoint y: 190, endPoint x: 445, endPoint y: 248, distance: 57.5
click at [445, 236] on div "180 170 160 150 140 130 120 110 100 90 80 70 60 50 40 30 20 10 0 -10 -20 -30 -4…" at bounding box center [443, 213] width 142 height 45
click at [764, 164] on icon at bounding box center [769, 166] width 10 height 10
type input "176"
select select "px"
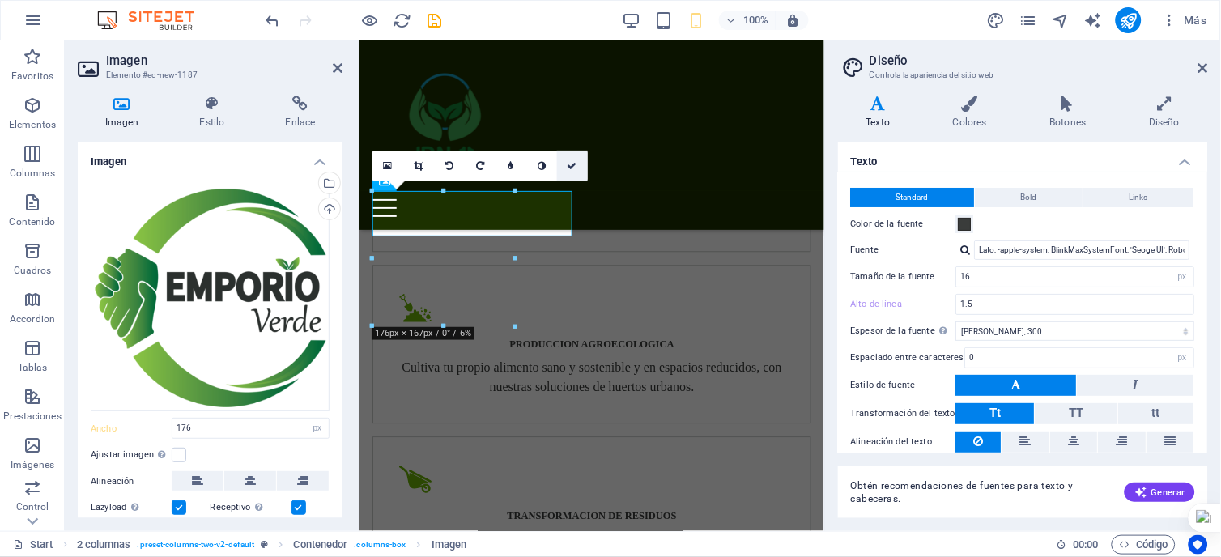
click at [572, 162] on icon at bounding box center [572, 166] width 10 height 10
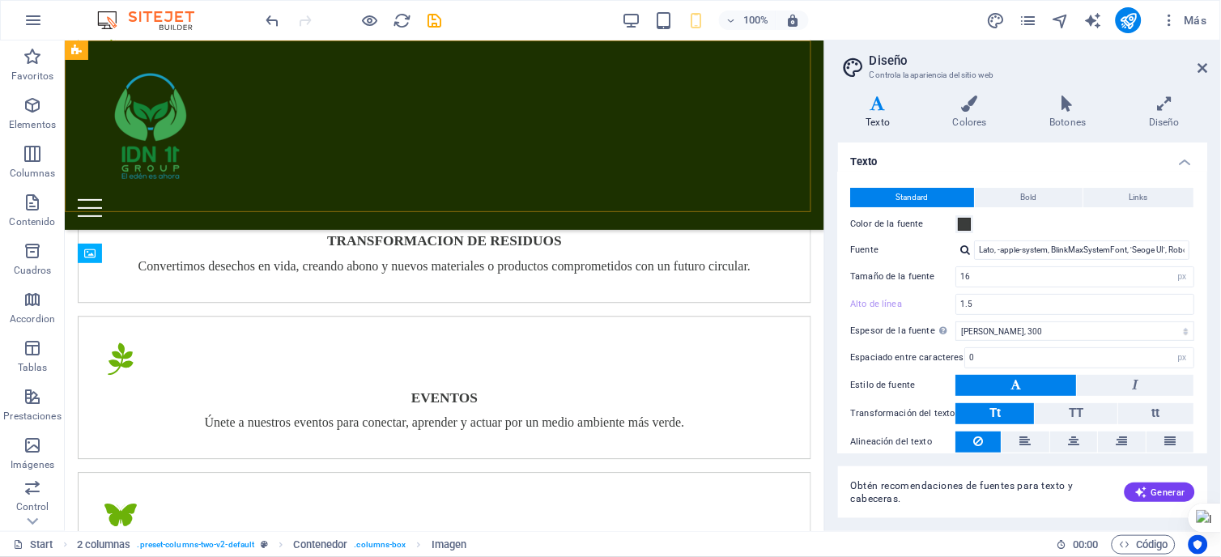
scroll to position [2577, 0]
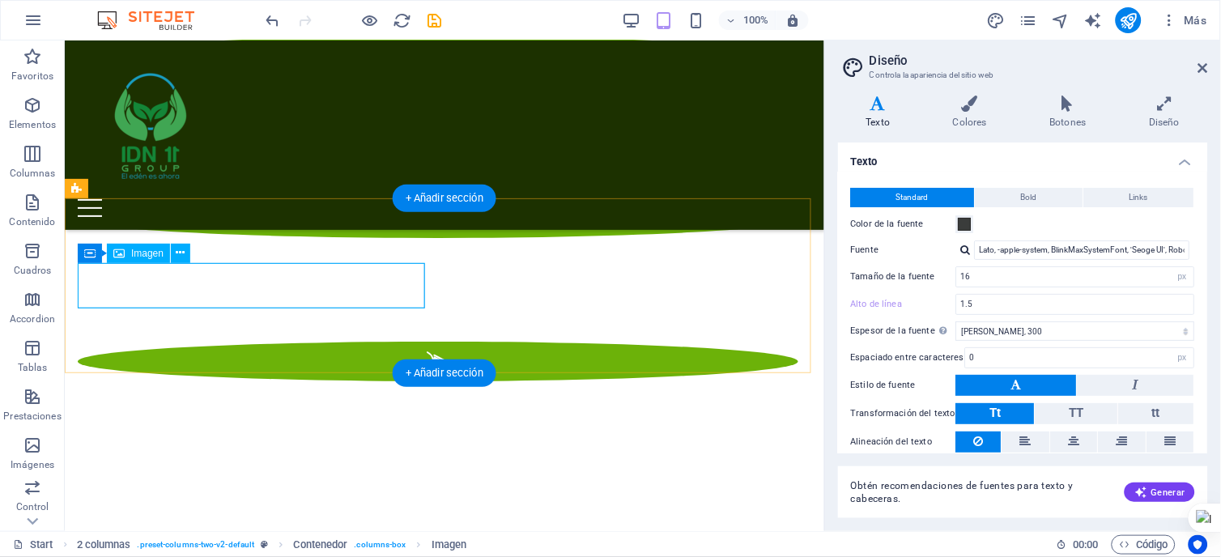
select select "px"
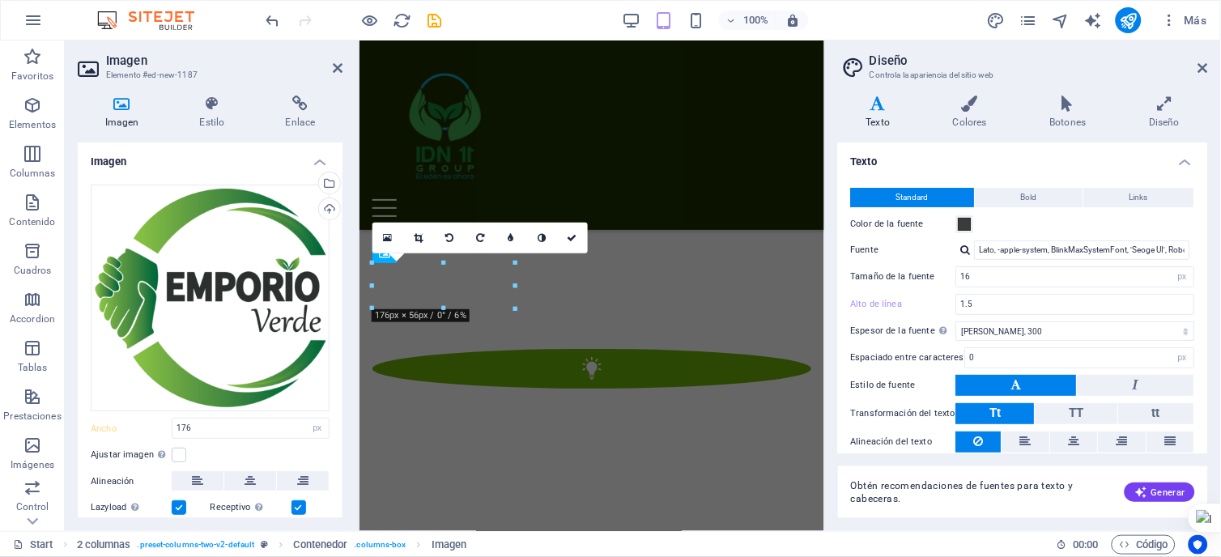
scroll to position [3477, 0]
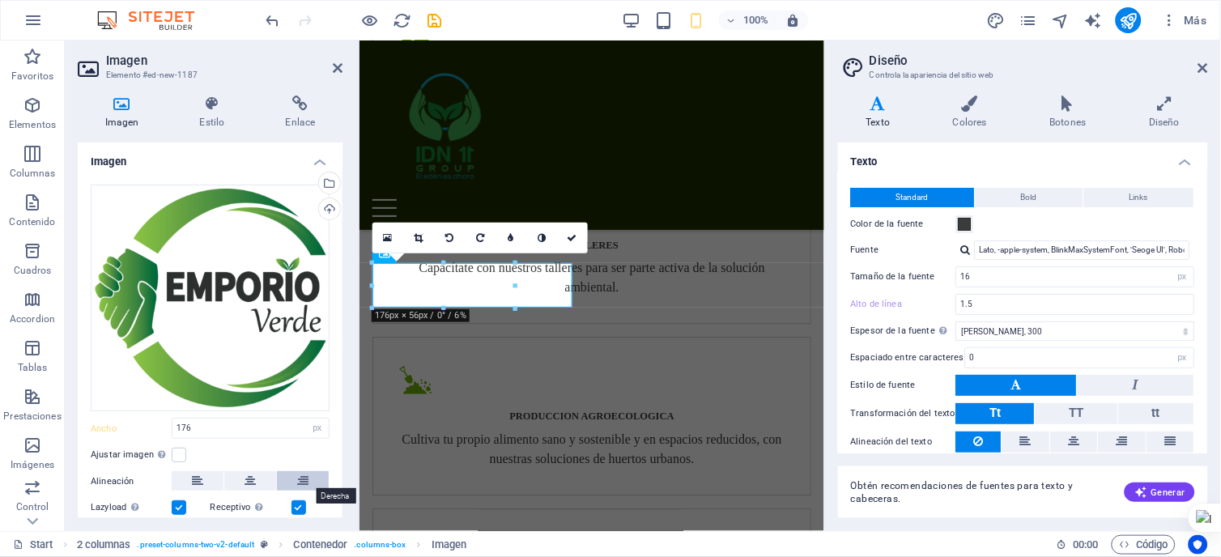
click at [300, 480] on icon at bounding box center [302, 480] width 11 height 19
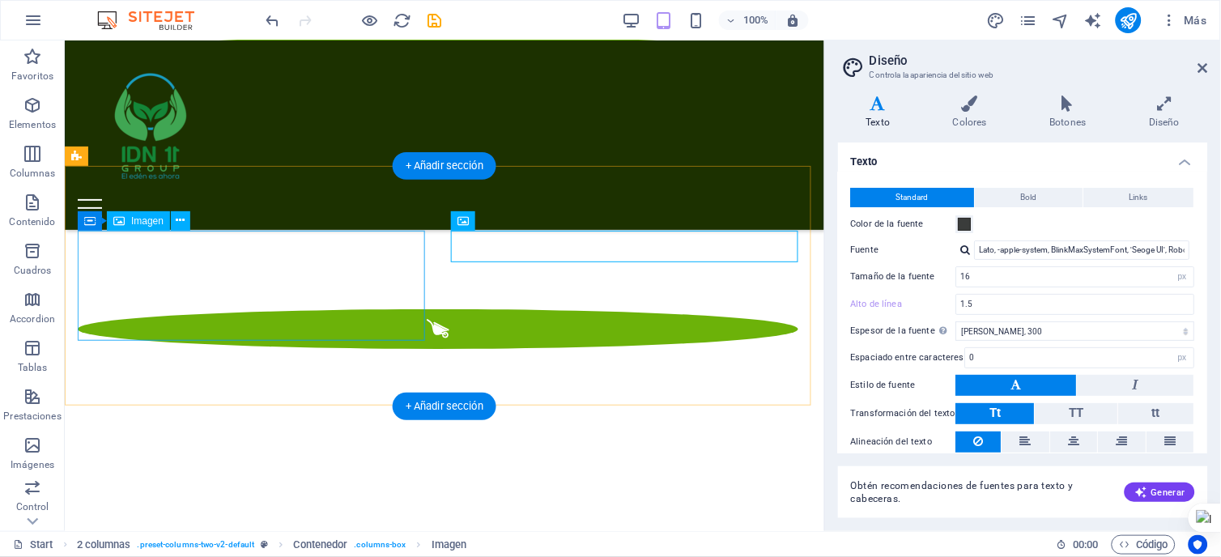
select select "px"
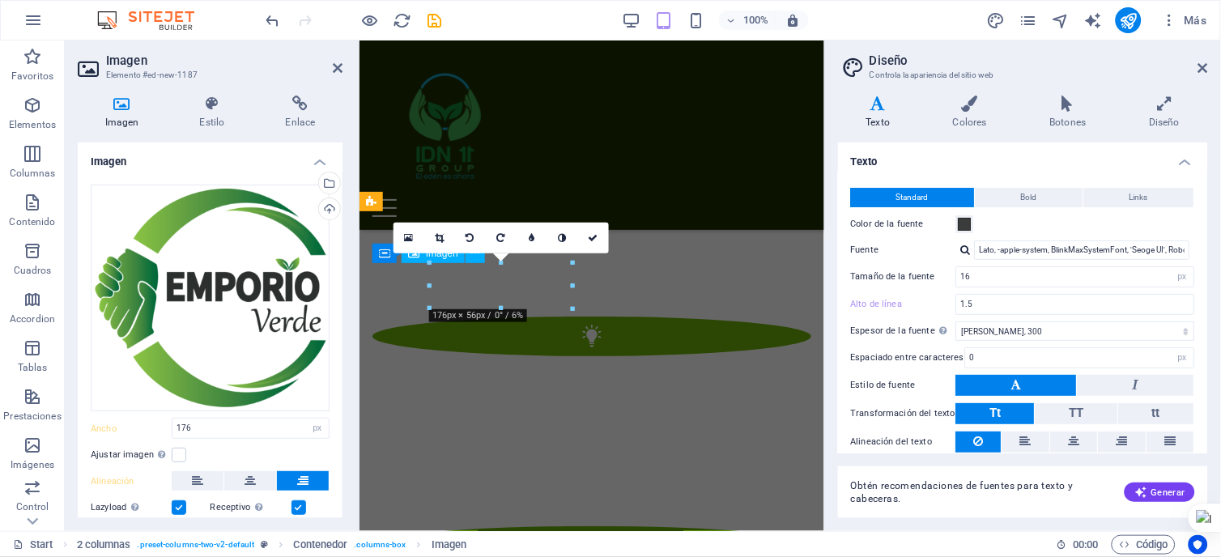
scroll to position [3477, 0]
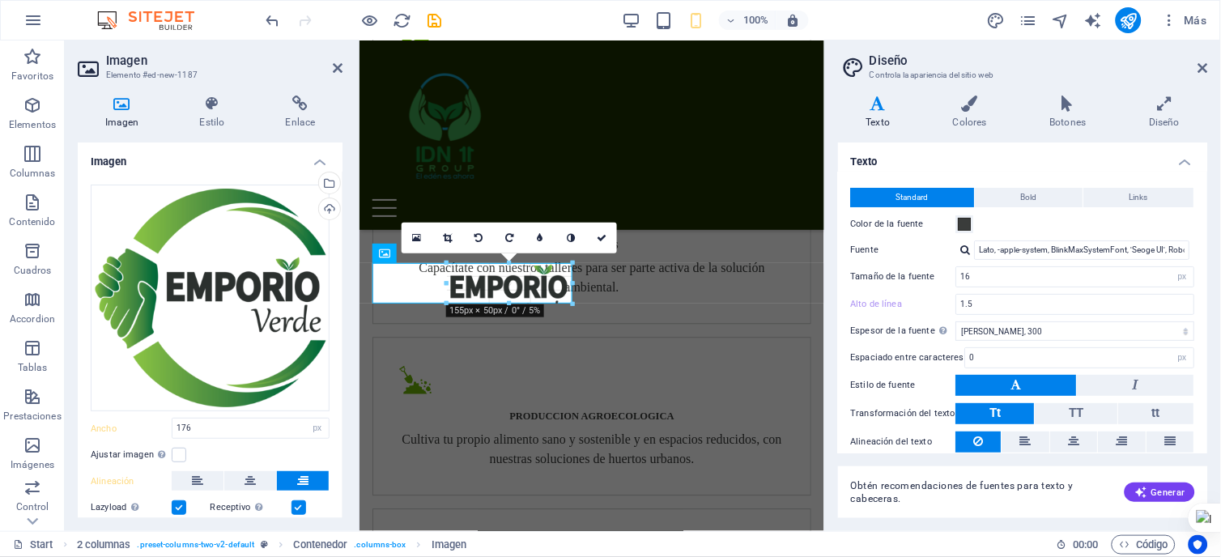
drag, startPoint x: 571, startPoint y: 305, endPoint x: 552, endPoint y: 286, distance: 26.9
type input "154"
click at [448, 233] on icon at bounding box center [448, 238] width 9 height 10
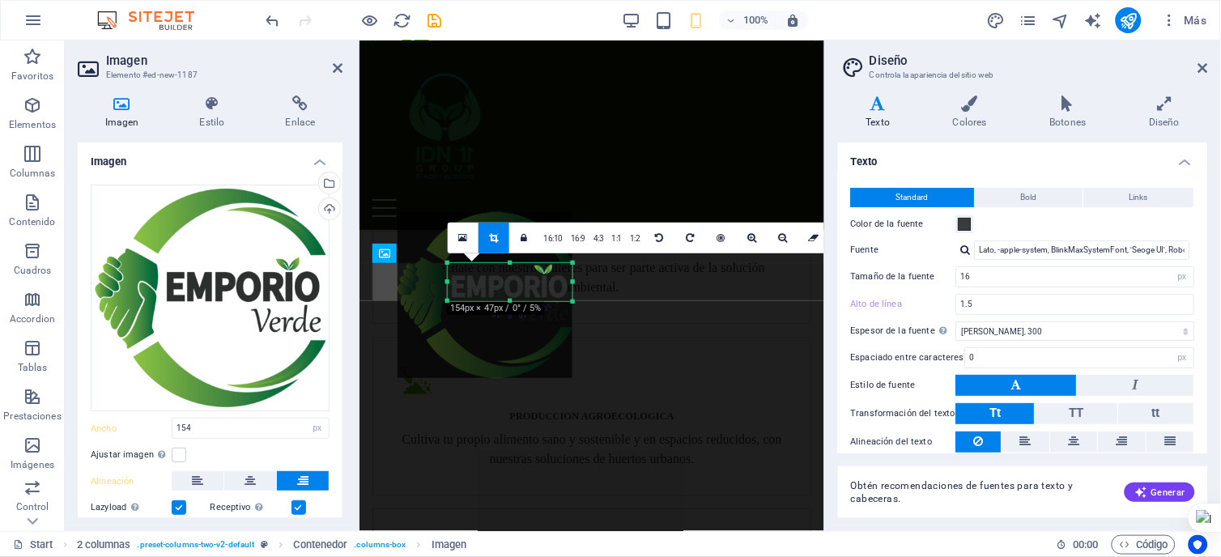
drag, startPoint x: 508, startPoint y: 301, endPoint x: 521, endPoint y: 300, distance: 12.3
click at [521, 300] on div at bounding box center [510, 302] width 125 height 6
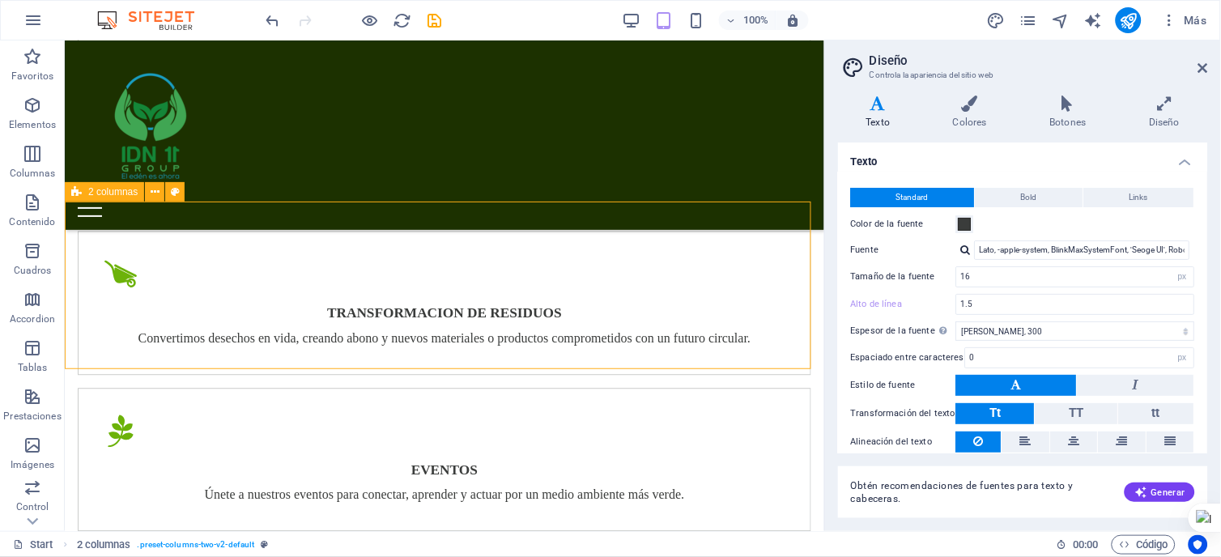
scroll to position [2573, 0]
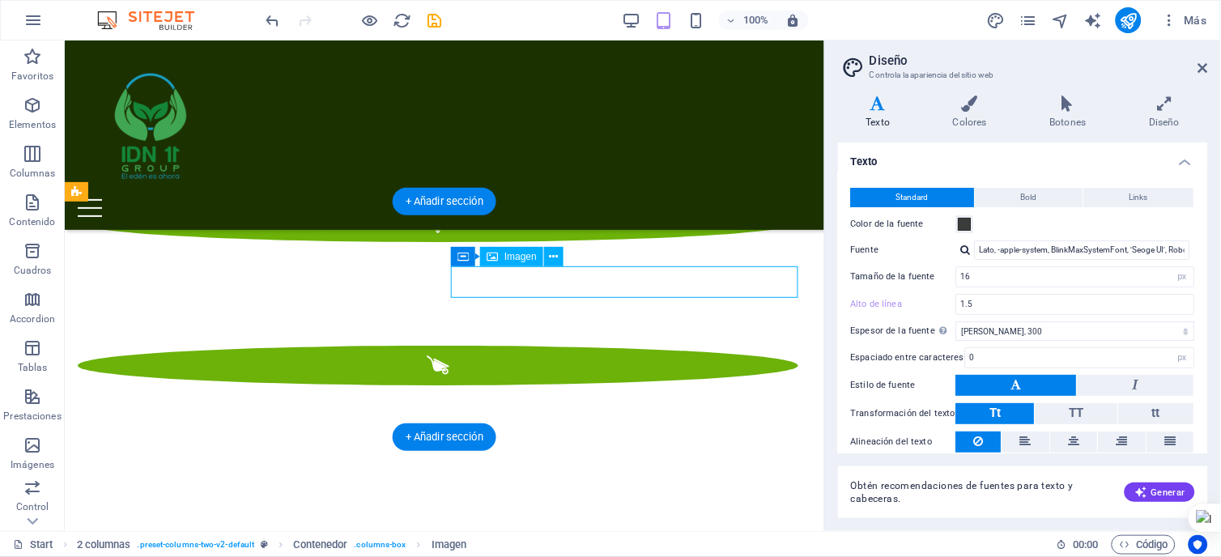
select select "px"
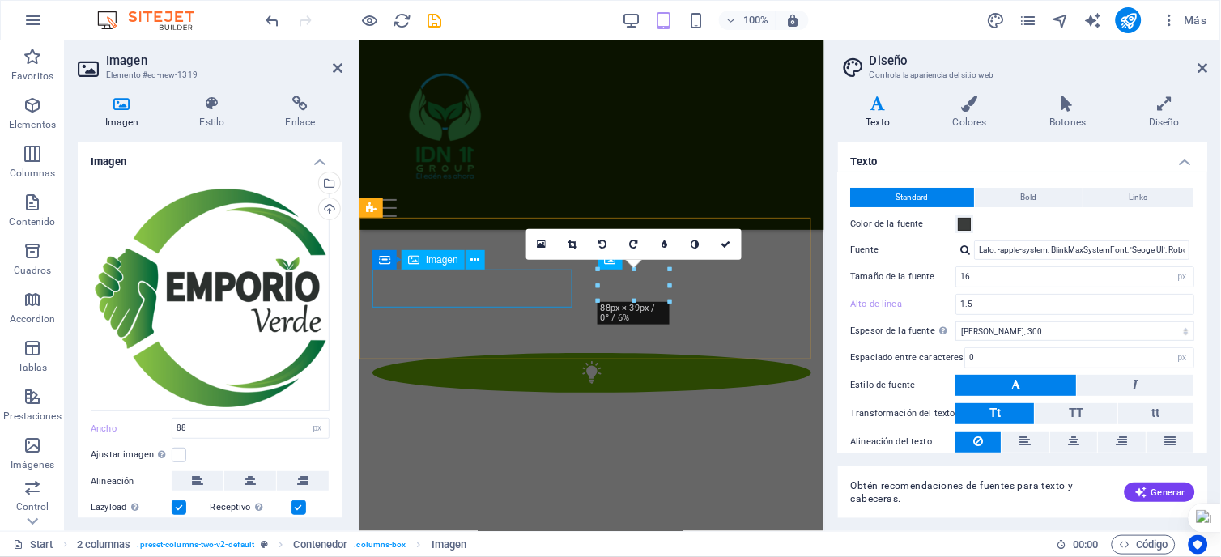
scroll to position [3470, 0]
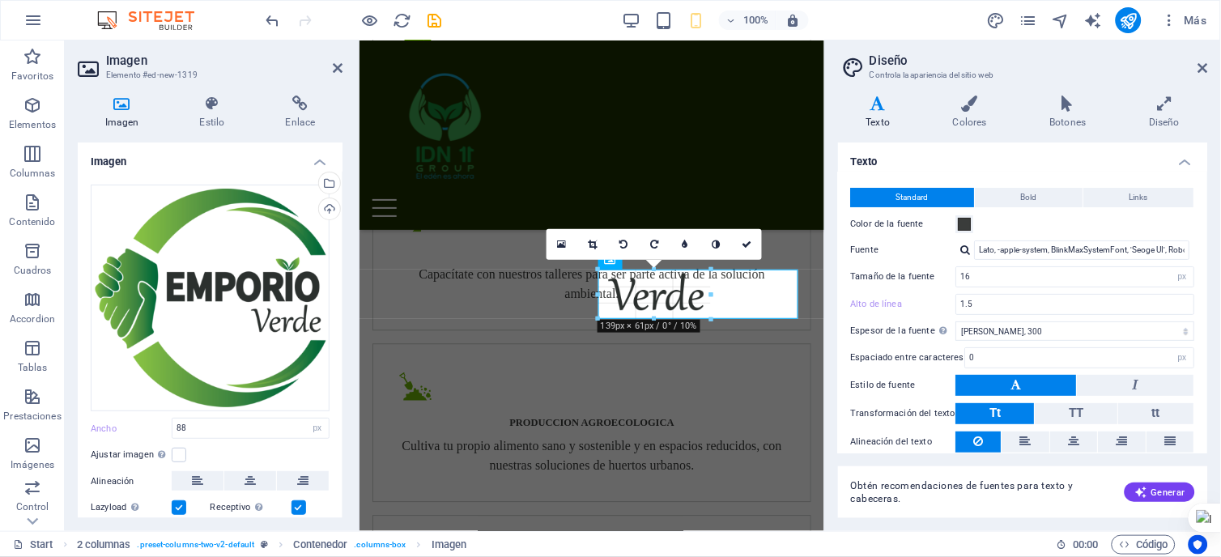
drag, startPoint x: 669, startPoint y: 302, endPoint x: 699, endPoint y: 320, distance: 34.8
type input "139"
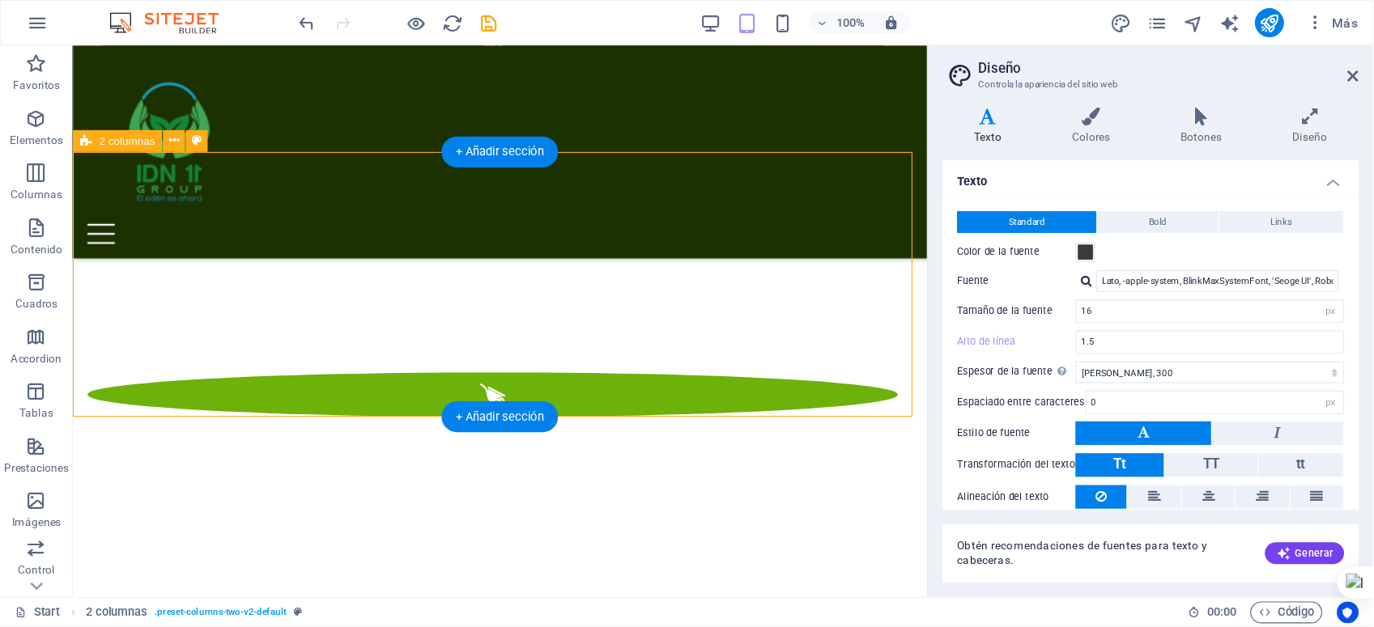
scroll to position [2516, 0]
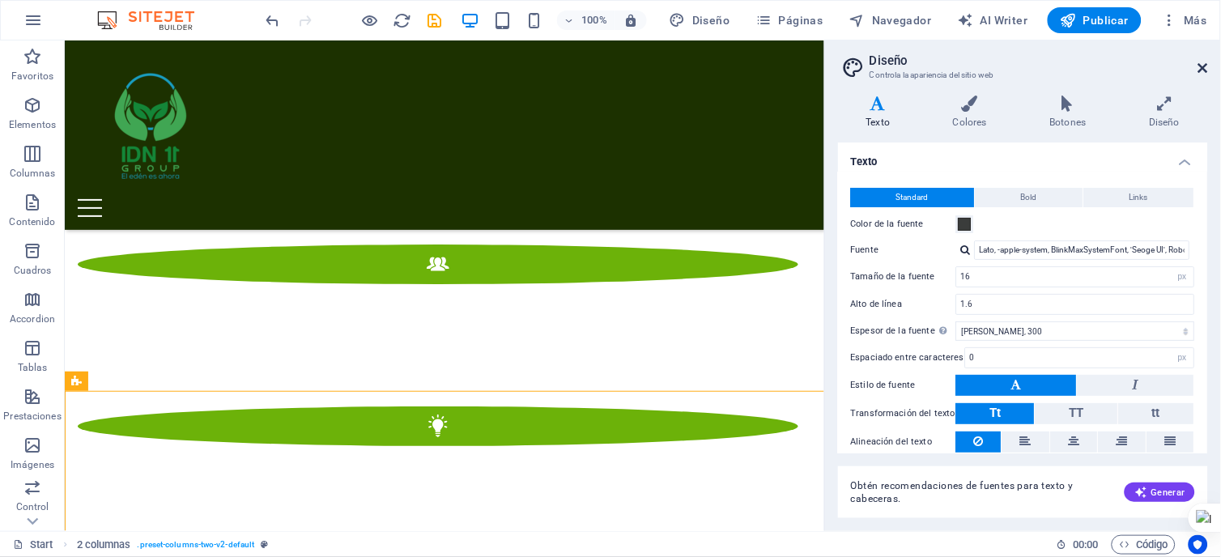
click at [1208, 63] on icon at bounding box center [1203, 68] width 10 height 13
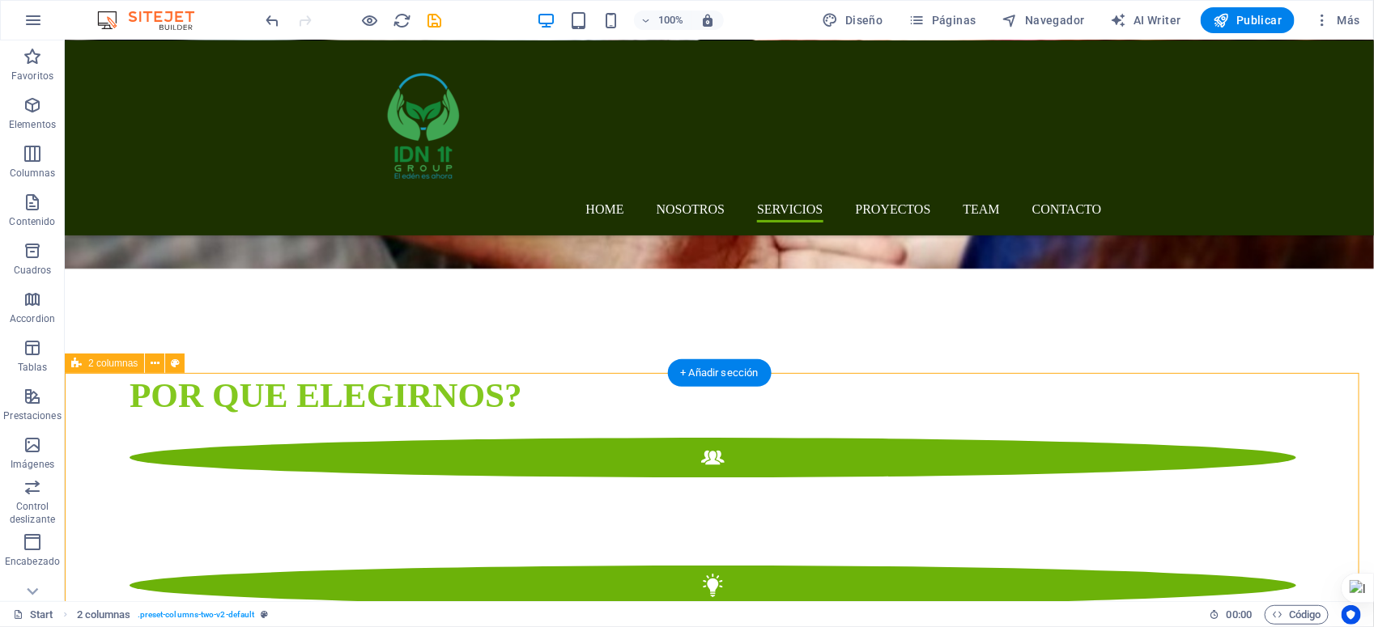
scroll to position [2288, 0]
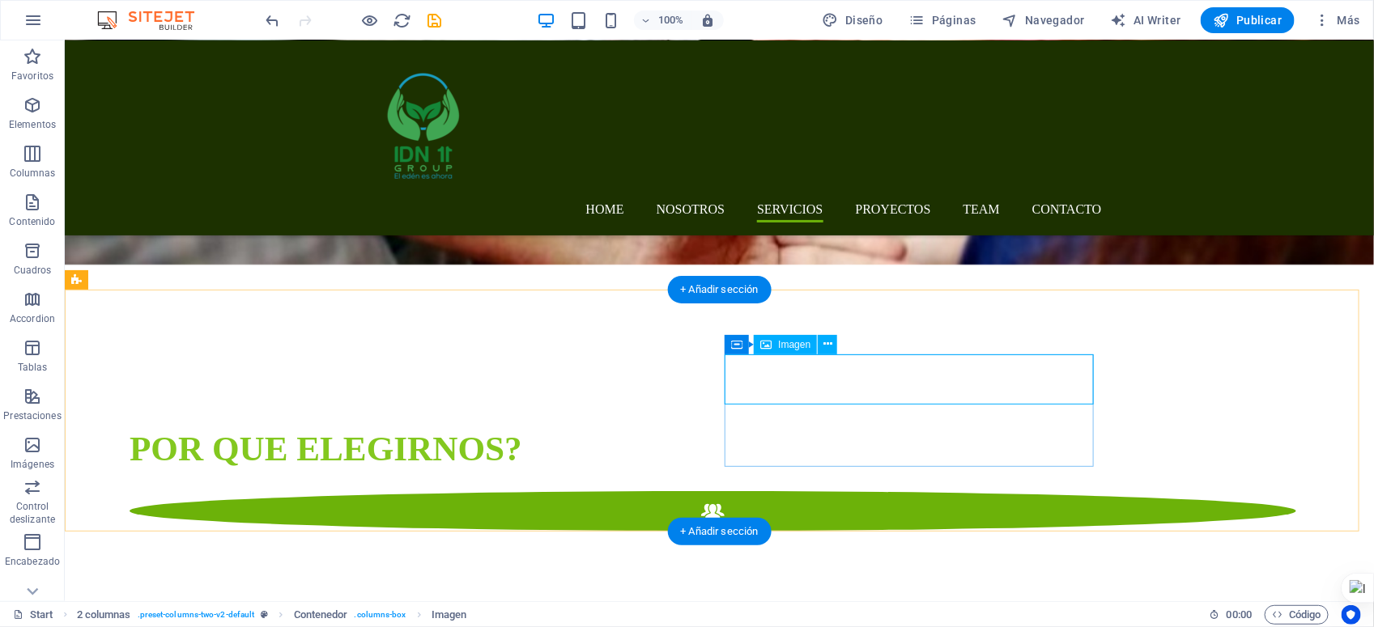
select select "px"
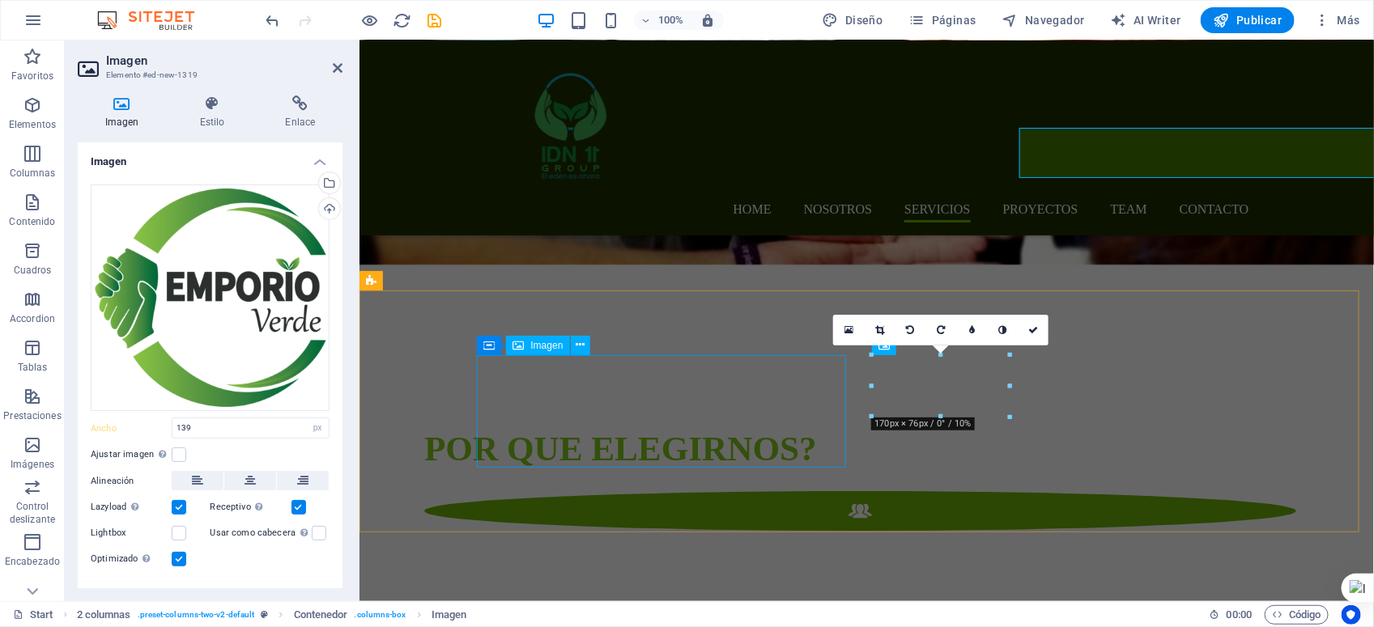
scroll to position [2514, 0]
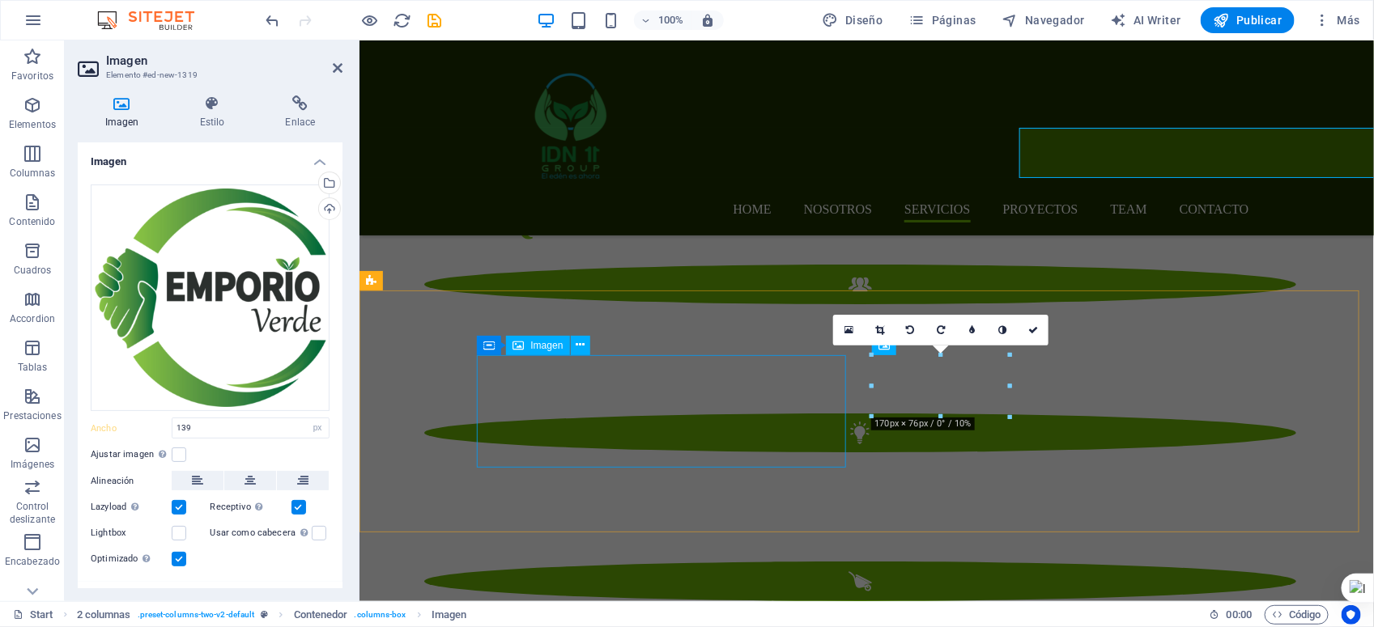
select select "DISABLED_OPTION_VALUE"
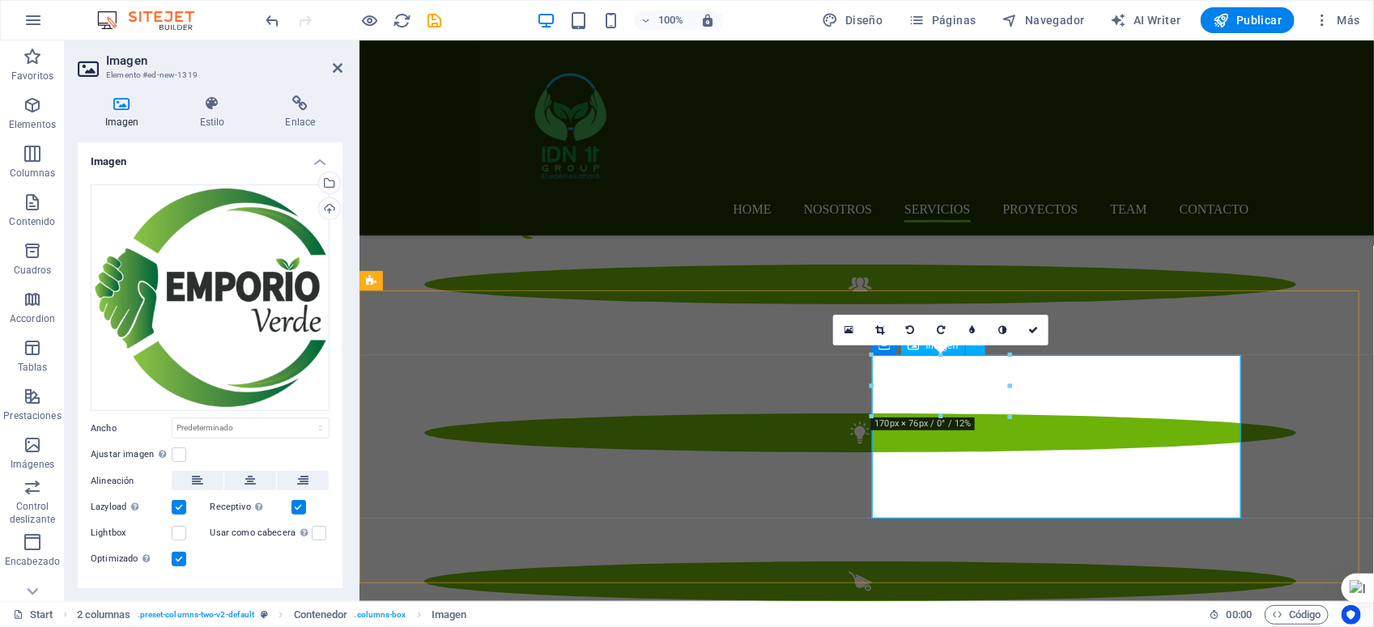
drag, startPoint x: 1372, startPoint y: 457, endPoint x: 1016, endPoint y: 417, distance: 358.5
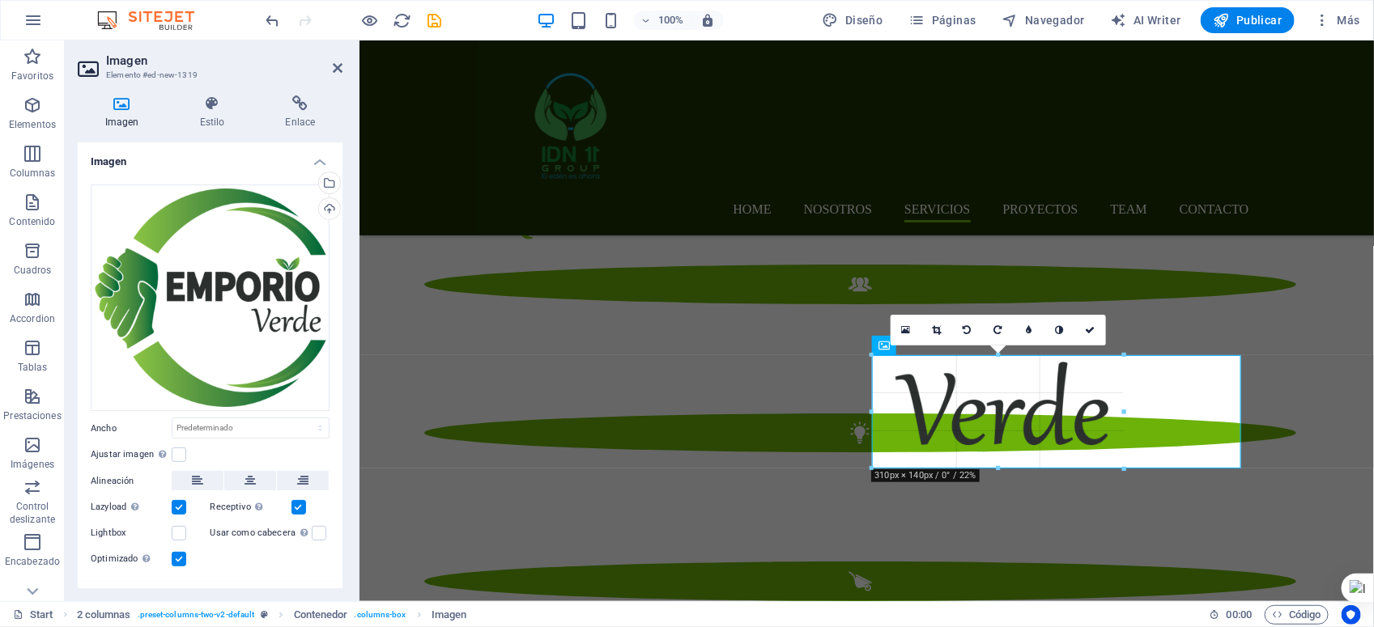
drag, startPoint x: 1009, startPoint y: 415, endPoint x: 1073, endPoint y: 470, distance: 84.5
type input "310"
select select "px"
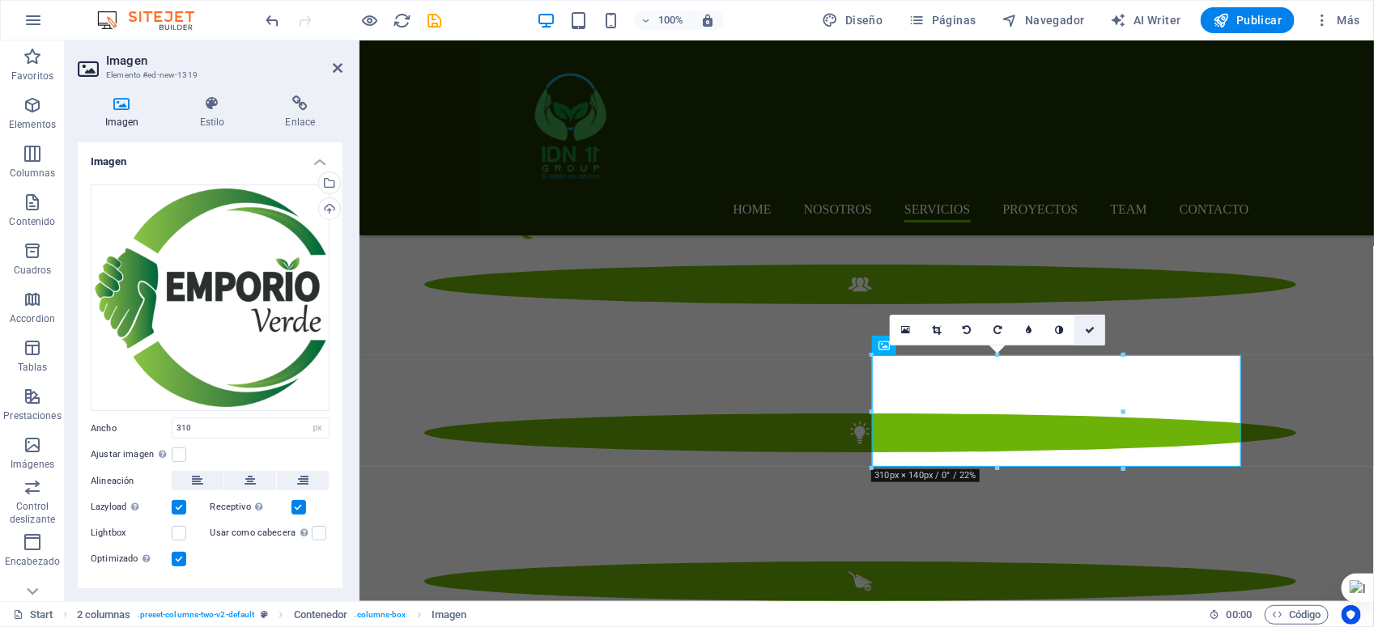
click at [1086, 330] on icon at bounding box center [1090, 330] width 10 height 10
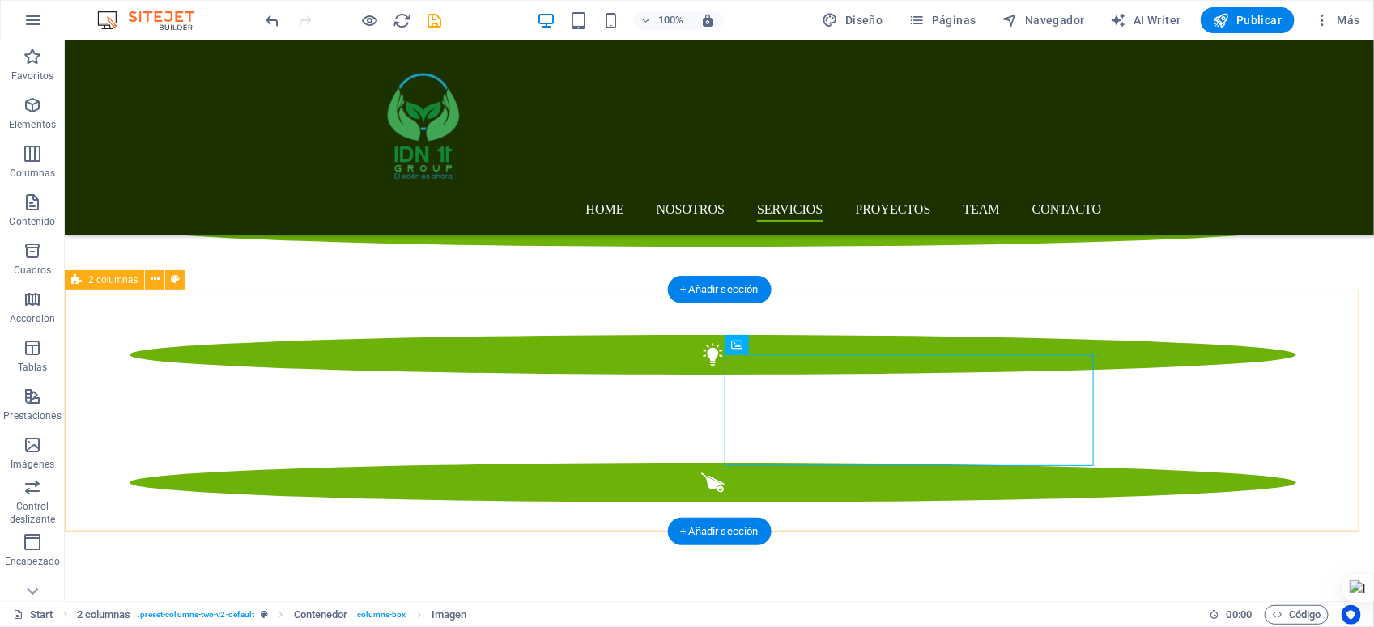
scroll to position [2288, 0]
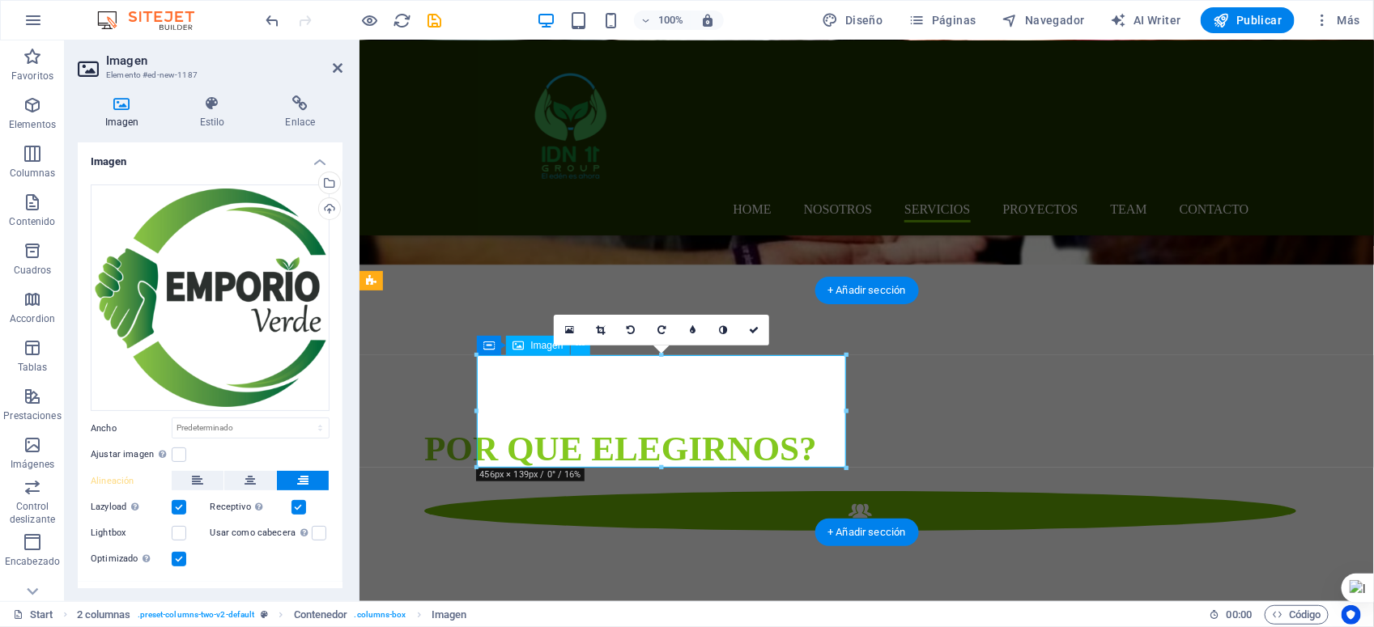
scroll to position [2514, 0]
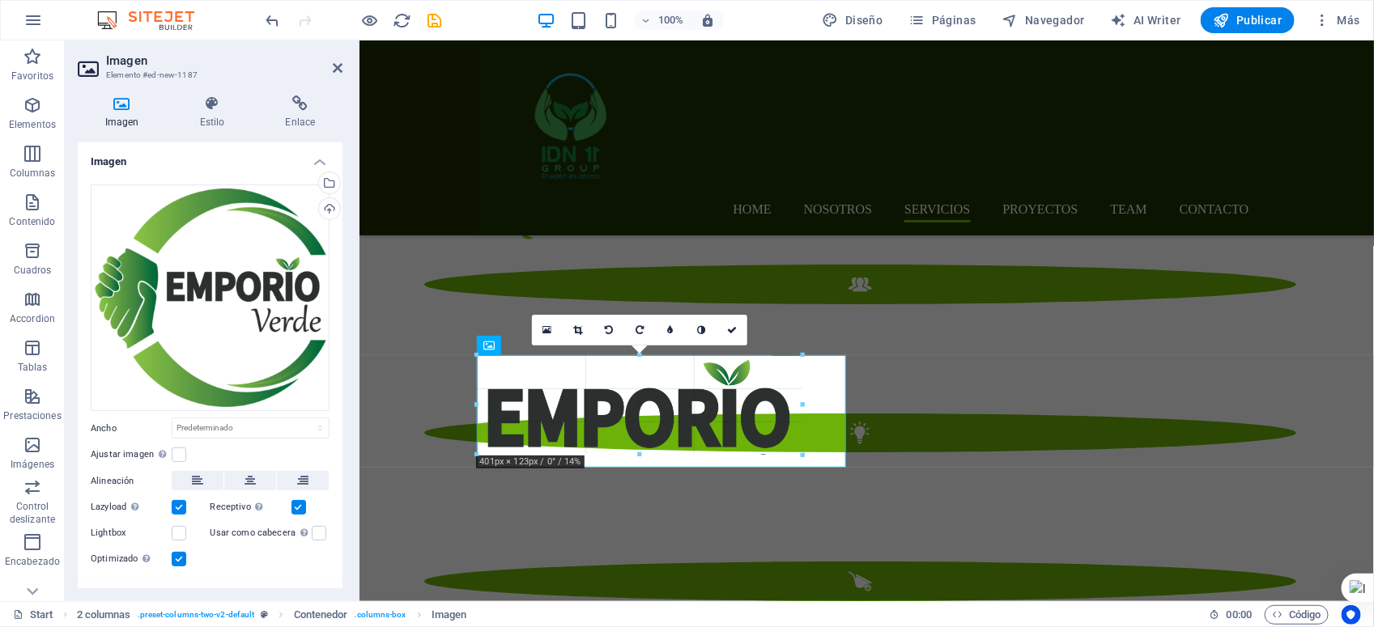
drag, startPoint x: 844, startPoint y: 466, endPoint x: 795, endPoint y: 419, distance: 68.1
type input "401"
select select "px"
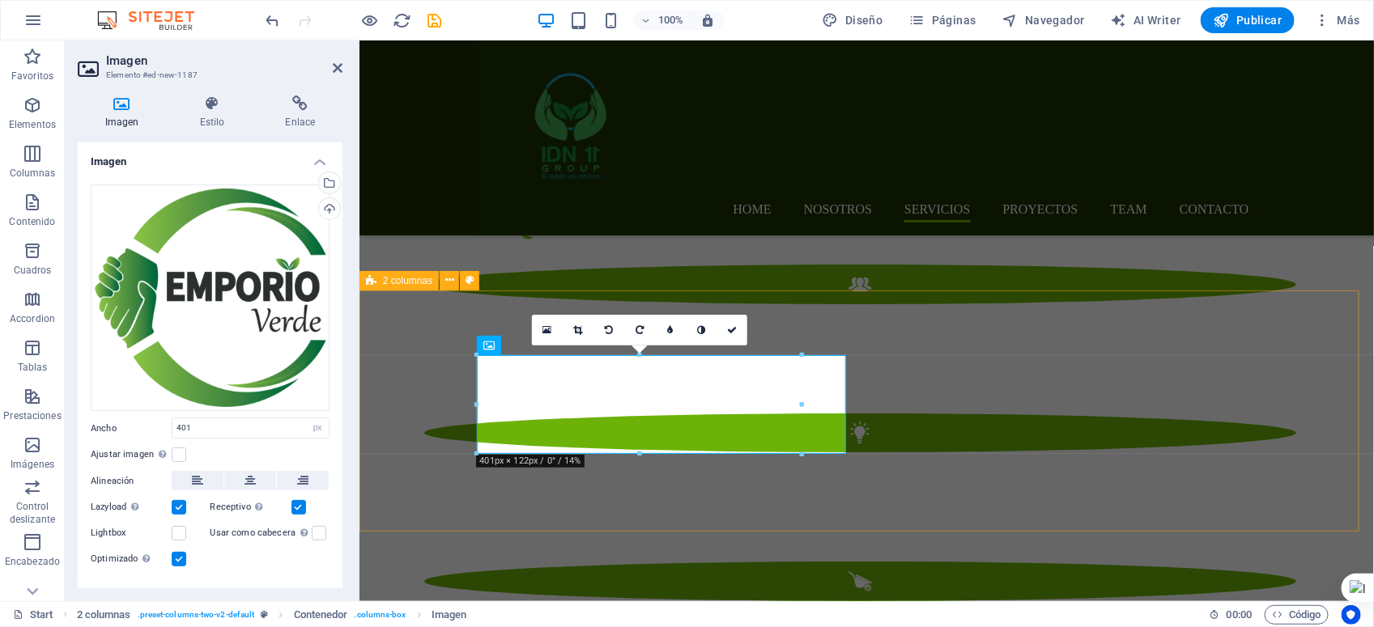
select select "rem"
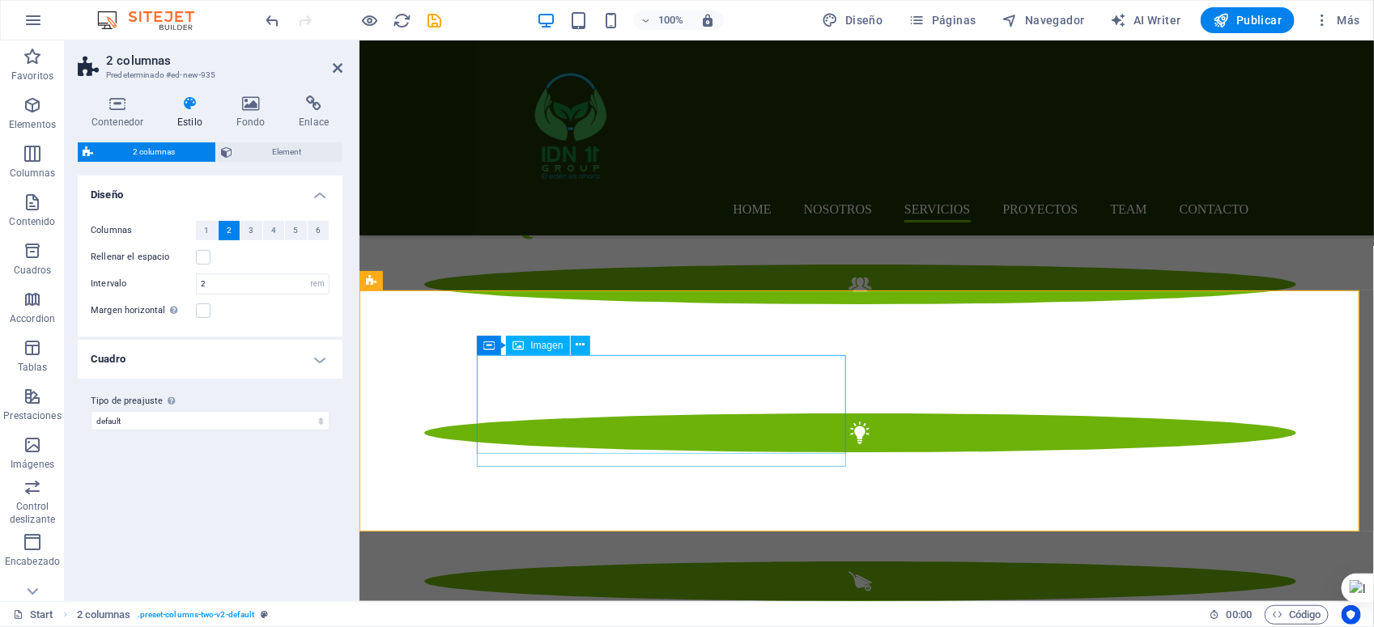
select select "px"
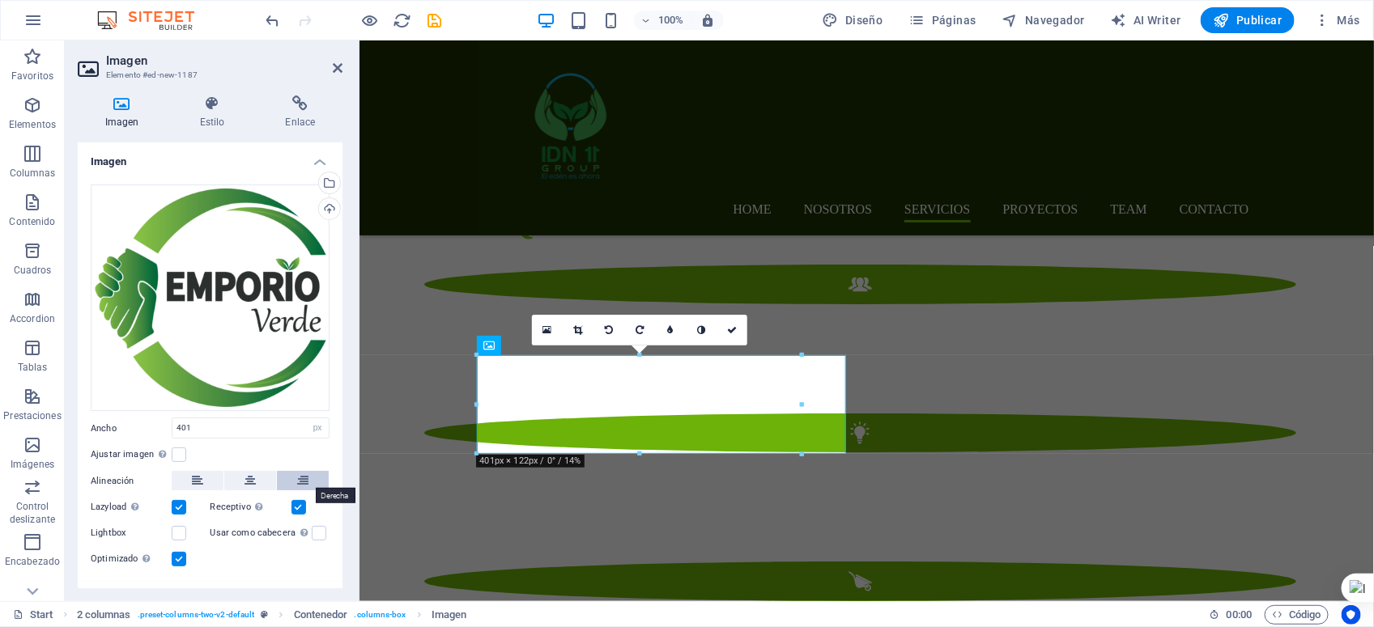
click at [298, 482] on icon at bounding box center [302, 480] width 11 height 19
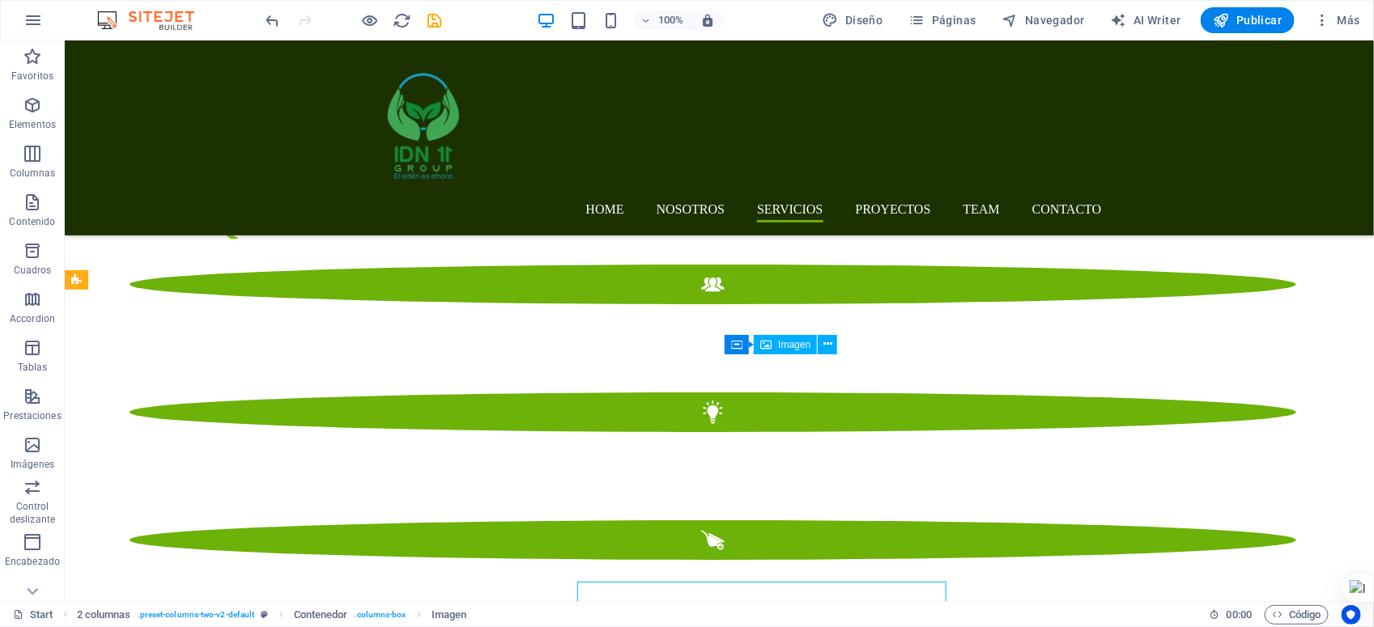
scroll to position [2288, 0]
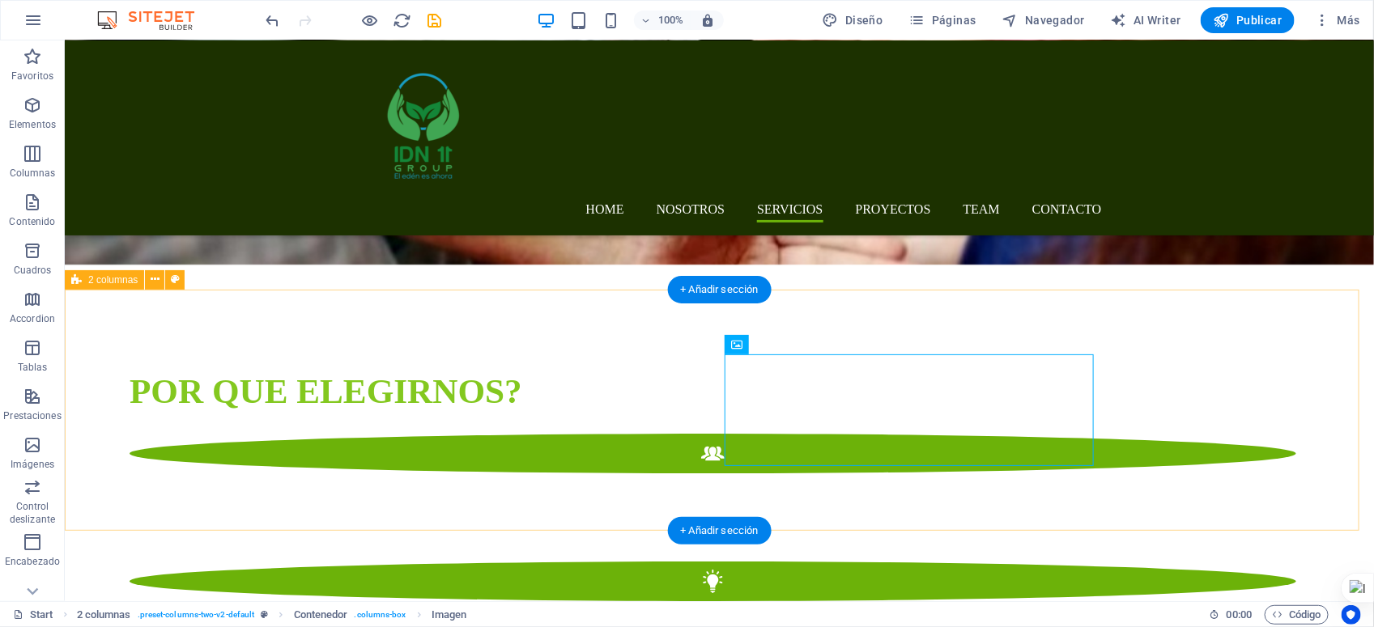
drag, startPoint x: 886, startPoint y: 317, endPoint x: 591, endPoint y: 317, distance: 295.5
select select "rem"
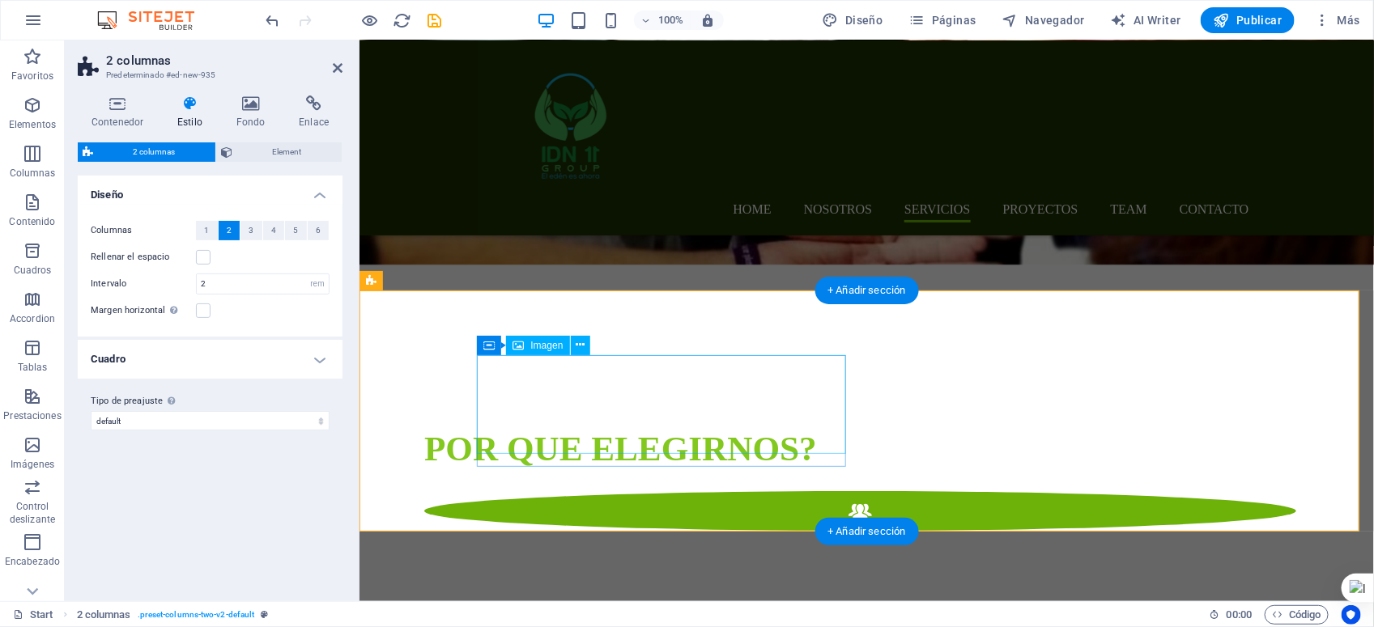
scroll to position [2514, 0]
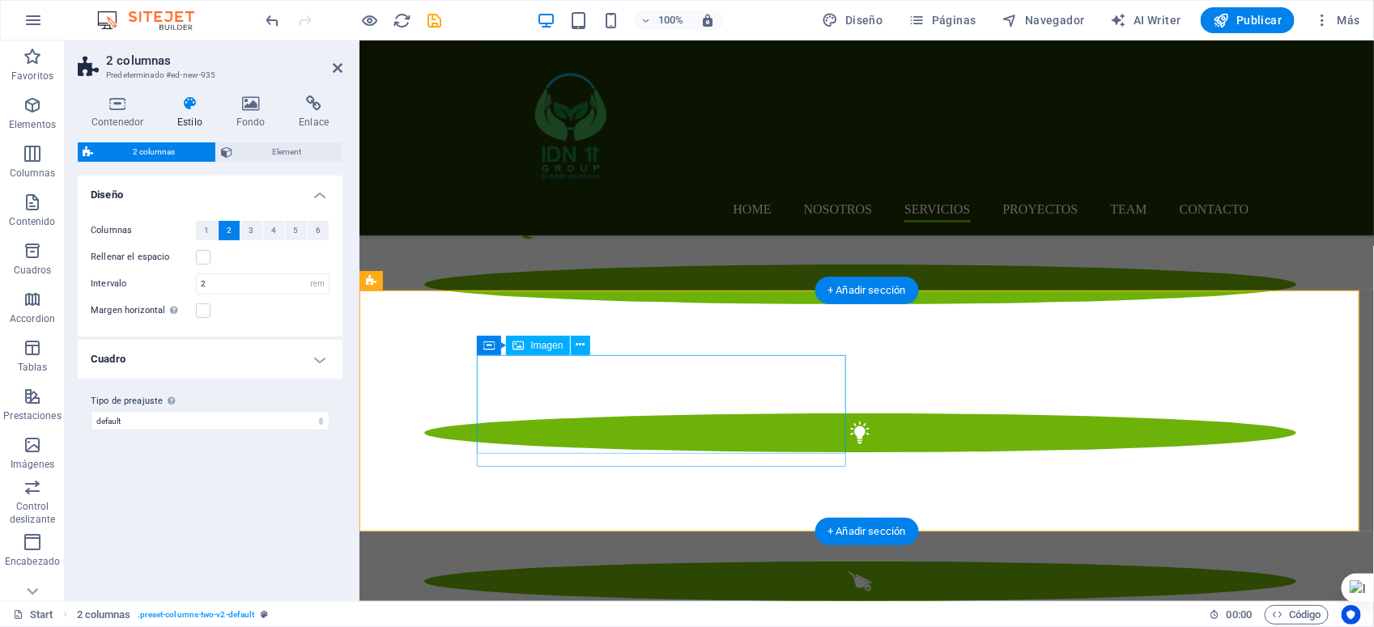
select select "px"
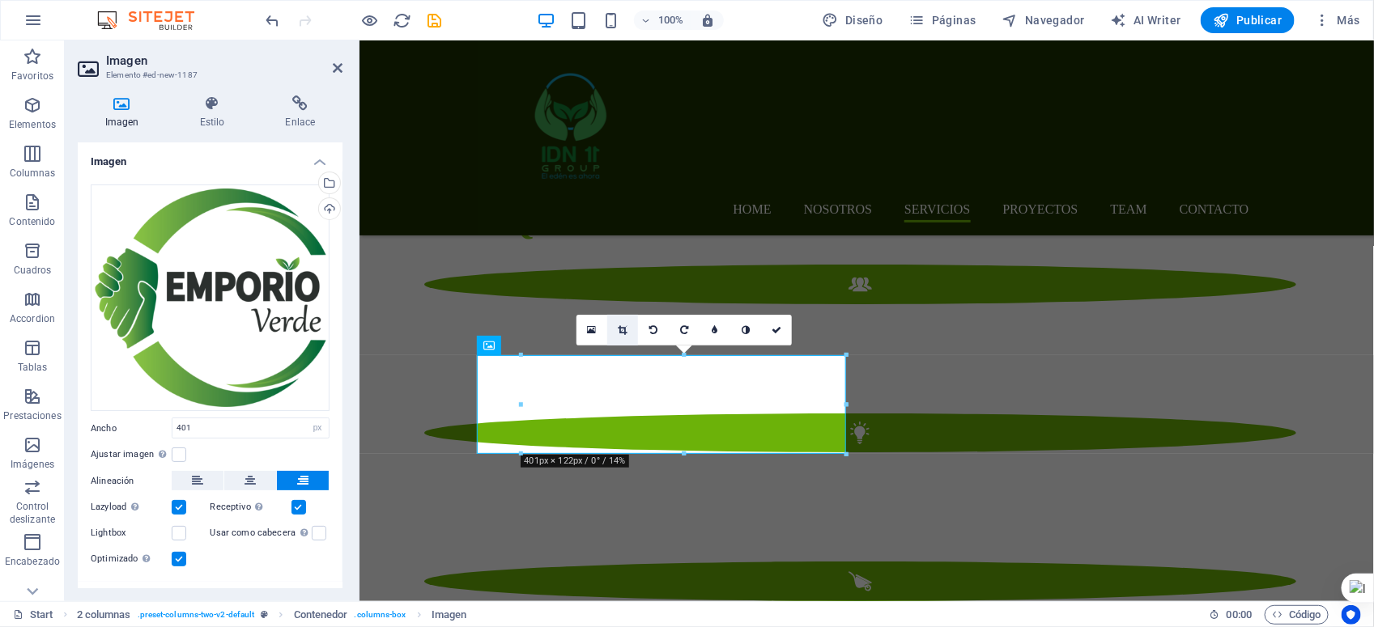
click at [620, 328] on icon at bounding box center [622, 330] width 9 height 10
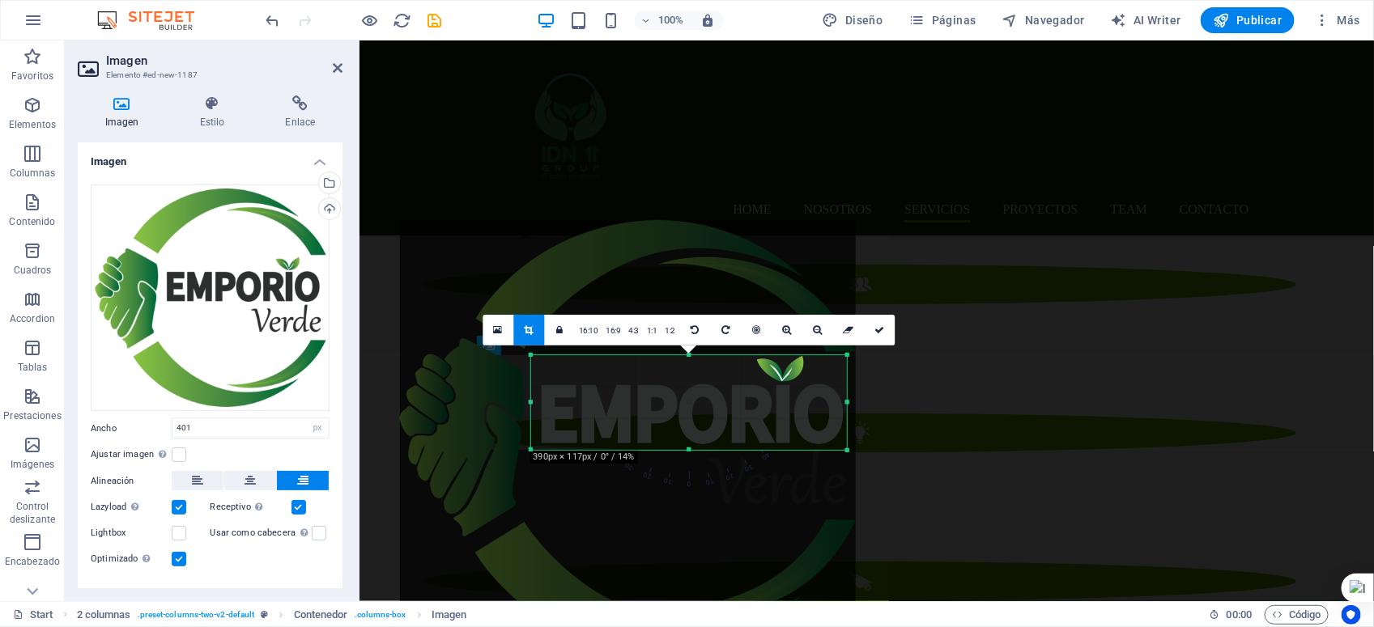
drag, startPoint x: 848, startPoint y: 354, endPoint x: 839, endPoint y: 358, distance: 9.8
click at [839, 358] on div "180 170 160 150 140 130 120 110 100 90 80 70 60 50 40 30 20 10 0 -10 -20 -30 -4…" at bounding box center [689, 402] width 316 height 95
select select "px"
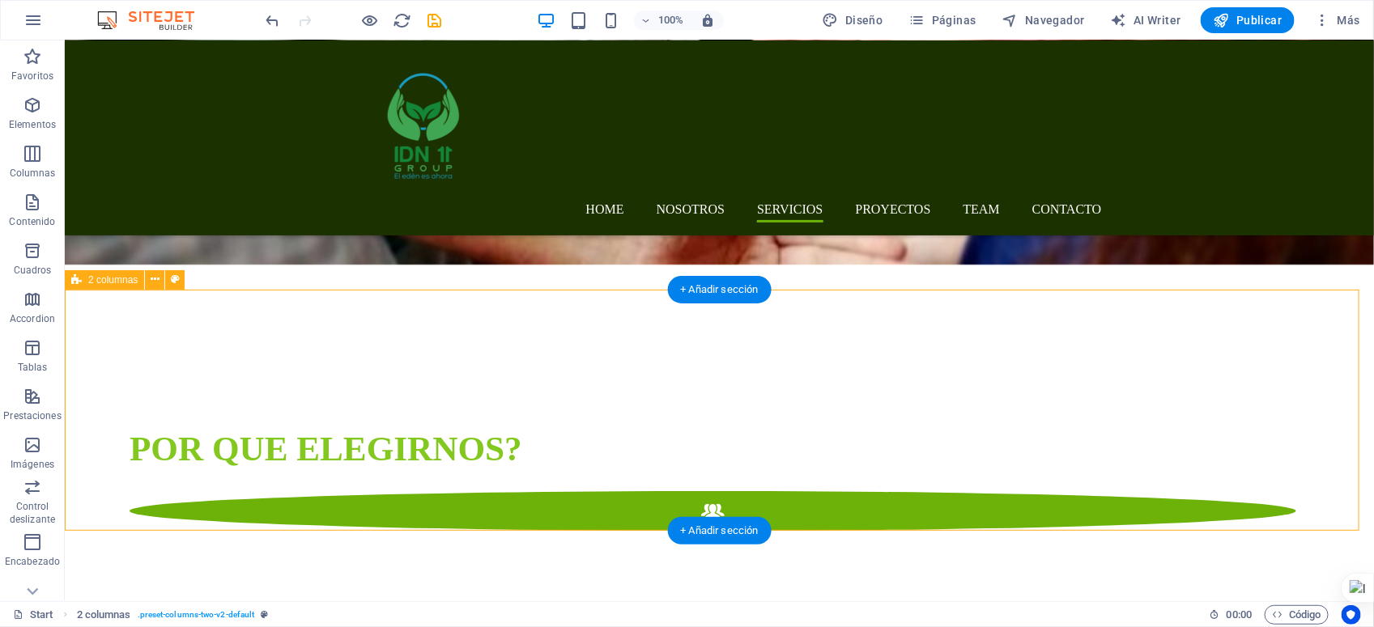
select select "rem"
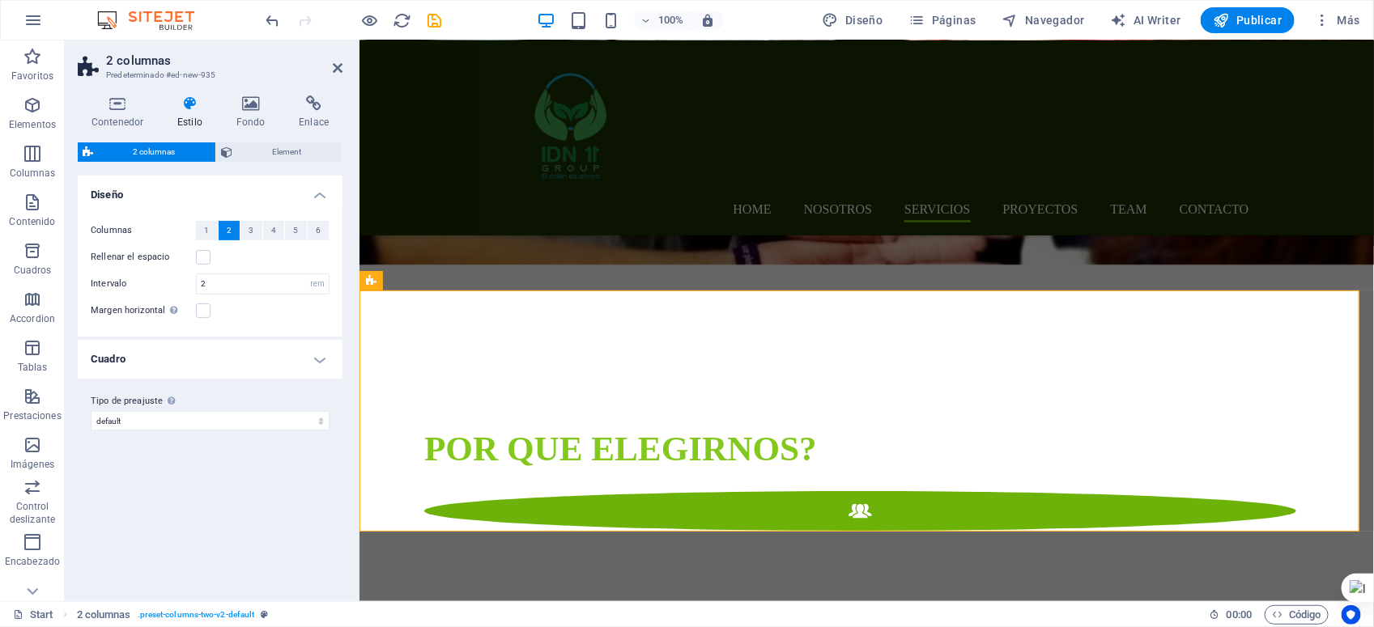
scroll to position [2514, 0]
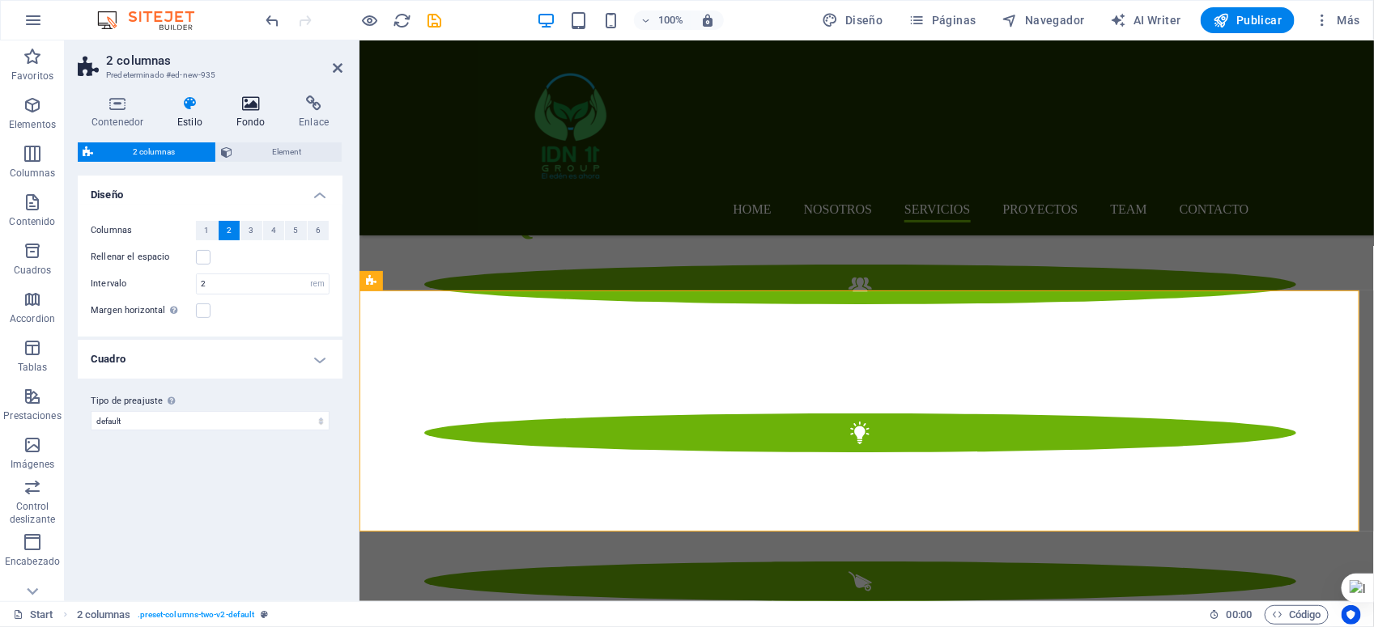
click at [252, 110] on icon at bounding box center [251, 104] width 57 height 16
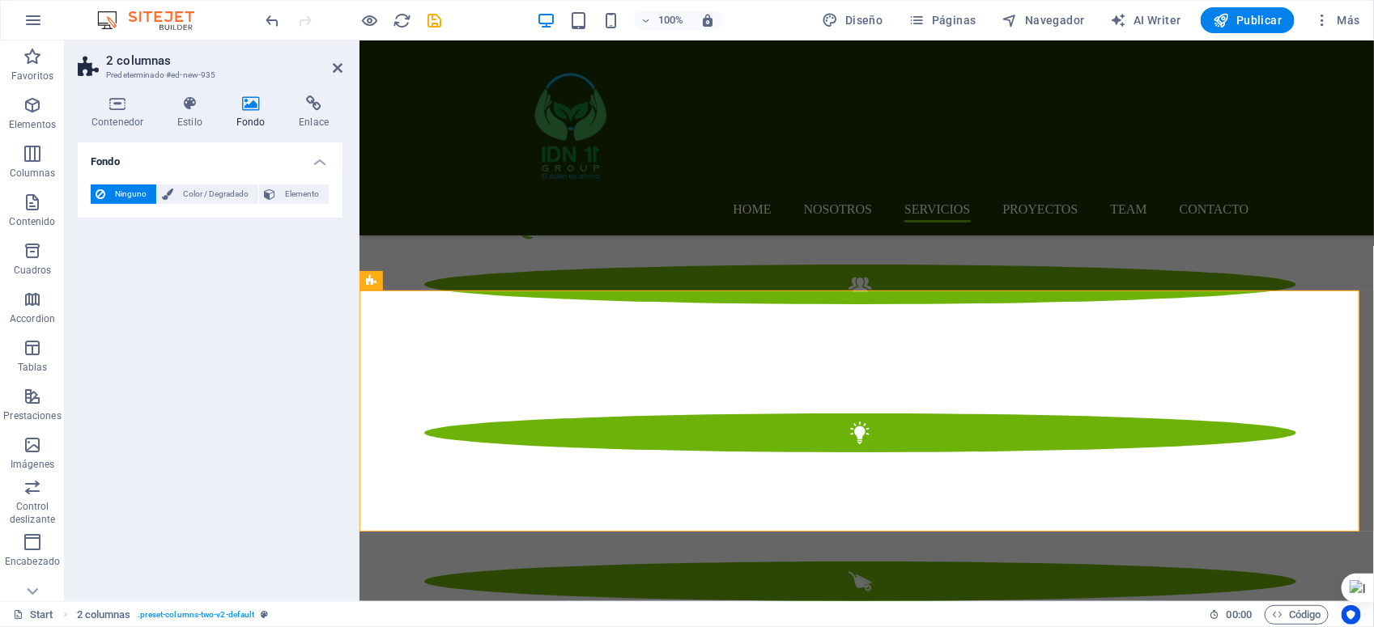
click at [134, 194] on span "Ninguno" at bounding box center [130, 194] width 41 height 19
click at [280, 194] on span "Elemento" at bounding box center [302, 194] width 44 height 19
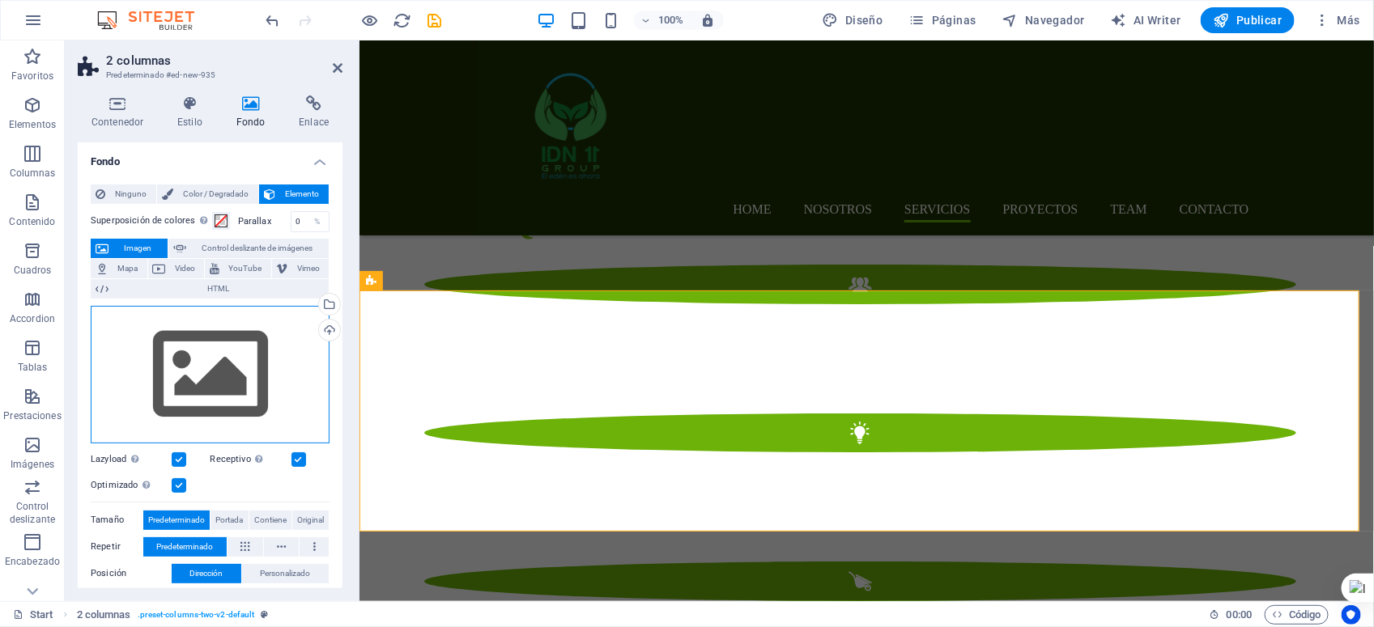
click at [195, 382] on div "Arrastra archivos aquí, haz clic para escoger archivos o selecciona archivos de…" at bounding box center [210, 375] width 239 height 138
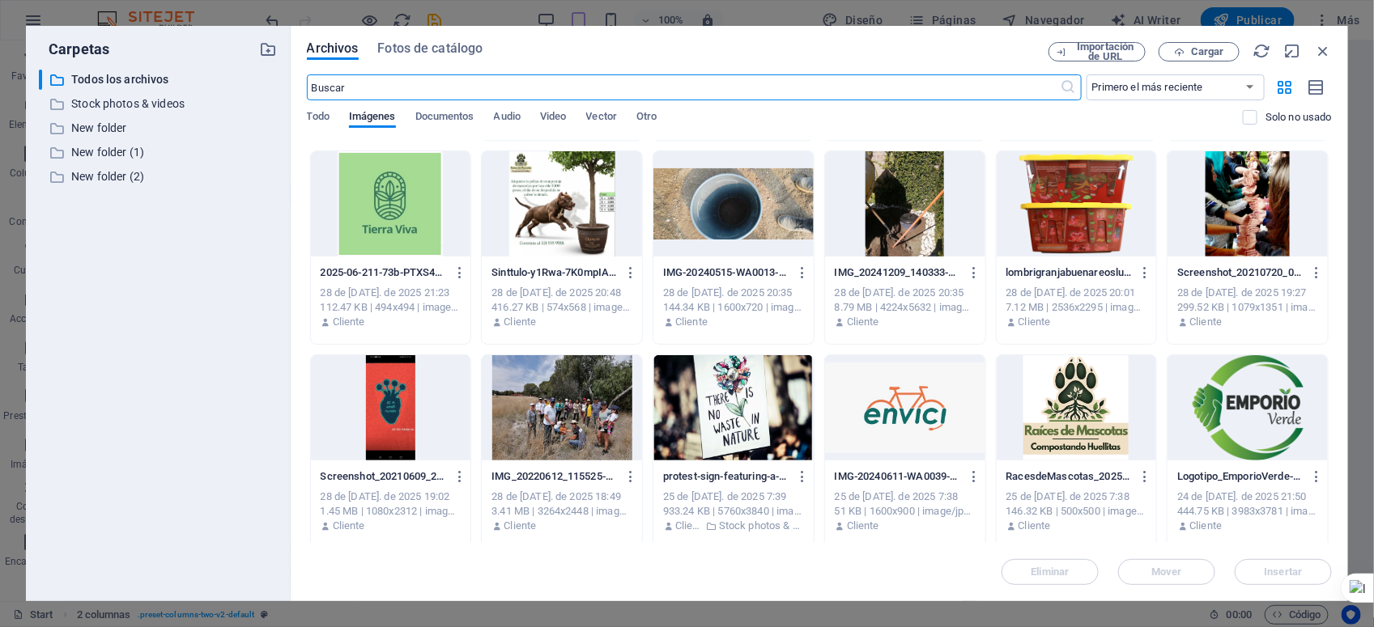
scroll to position [4483, 0]
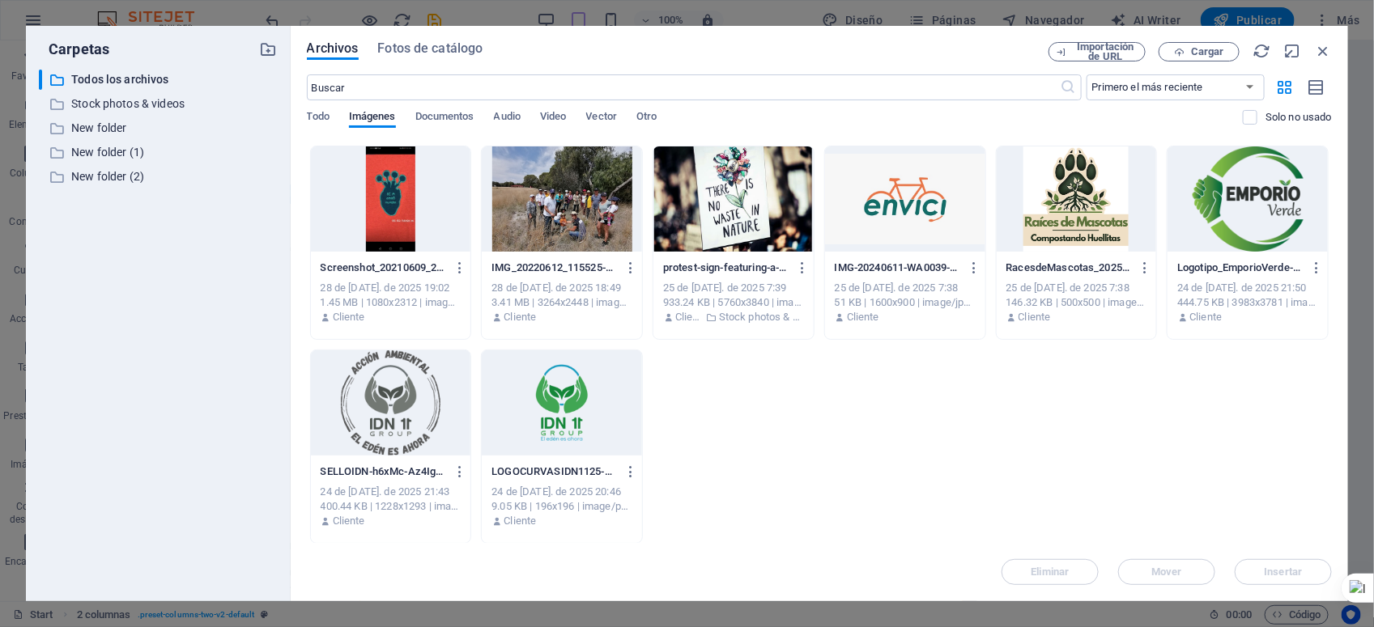
click at [1220, 183] on div at bounding box center [1247, 199] width 160 height 105
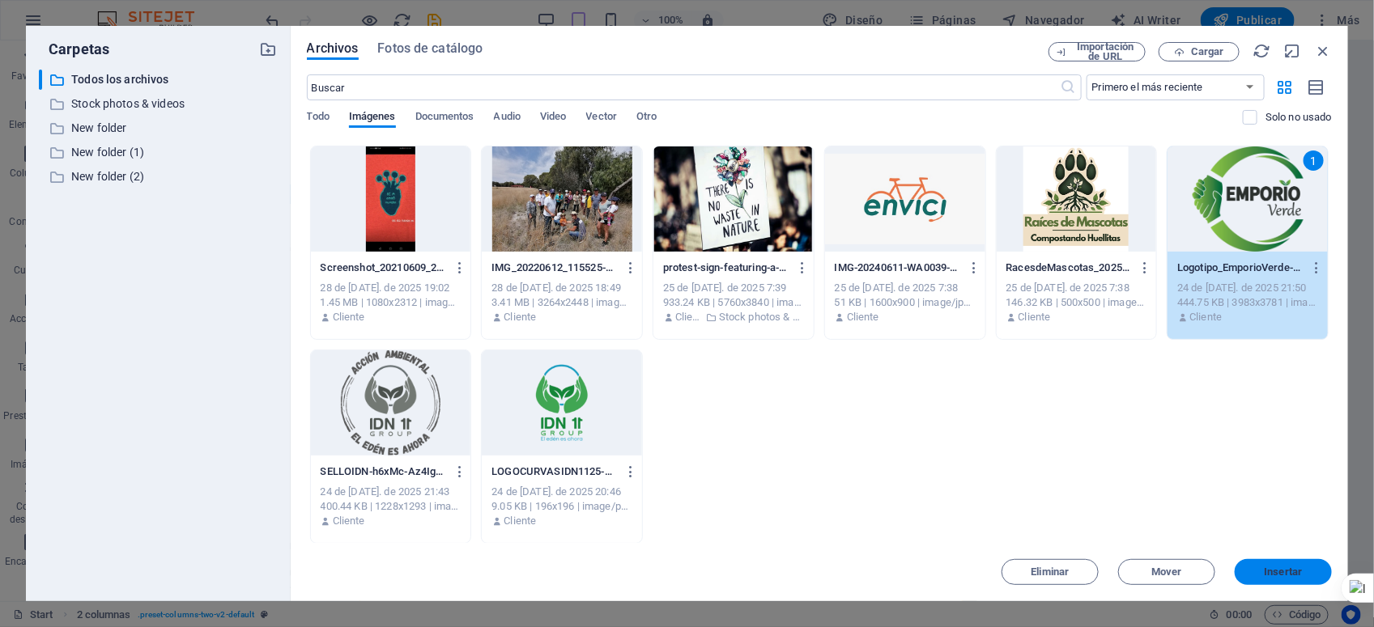
click at [1220, 556] on span "Insertar" at bounding box center [1284, 572] width 38 height 10
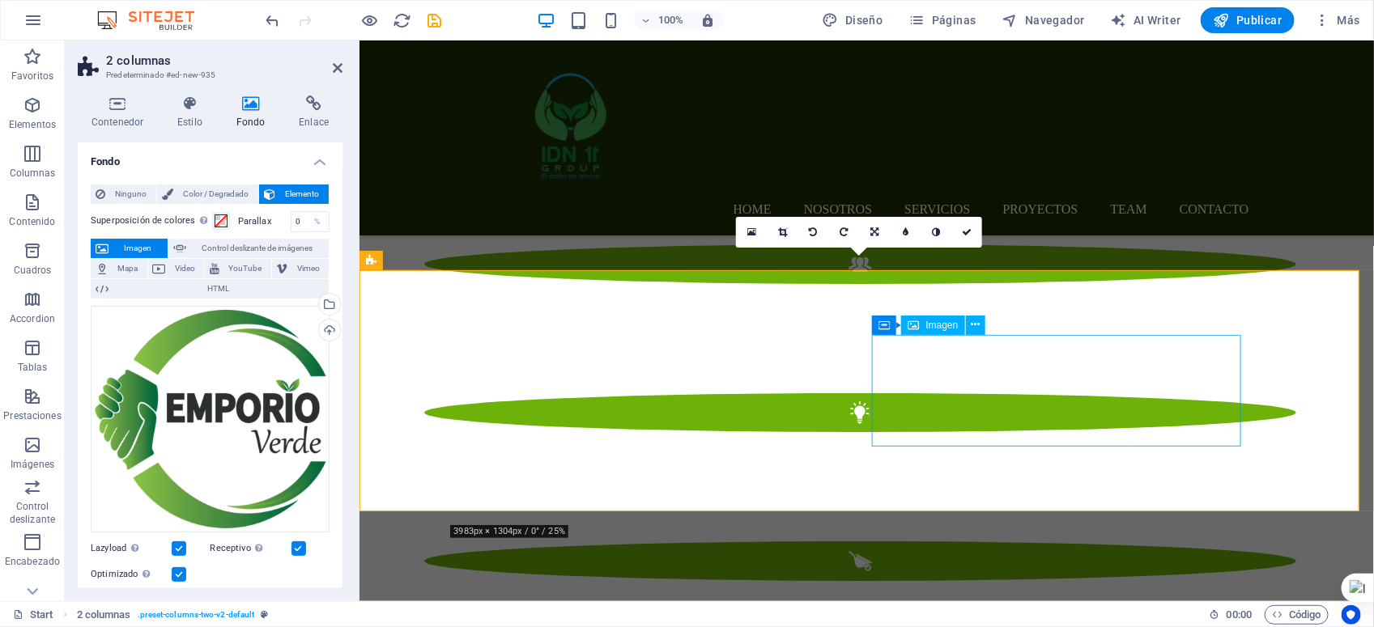
scroll to position [2514, 0]
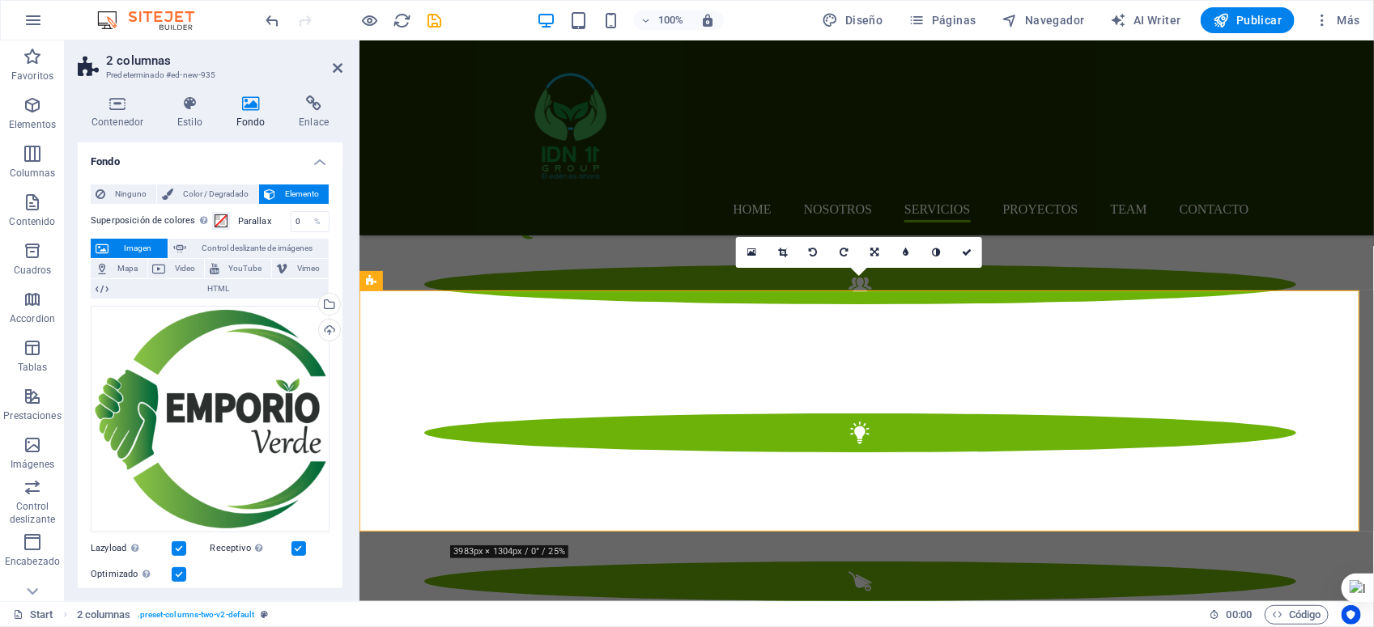
drag, startPoint x: 471, startPoint y: 368, endPoint x: 466, endPoint y: 433, distance: 64.9
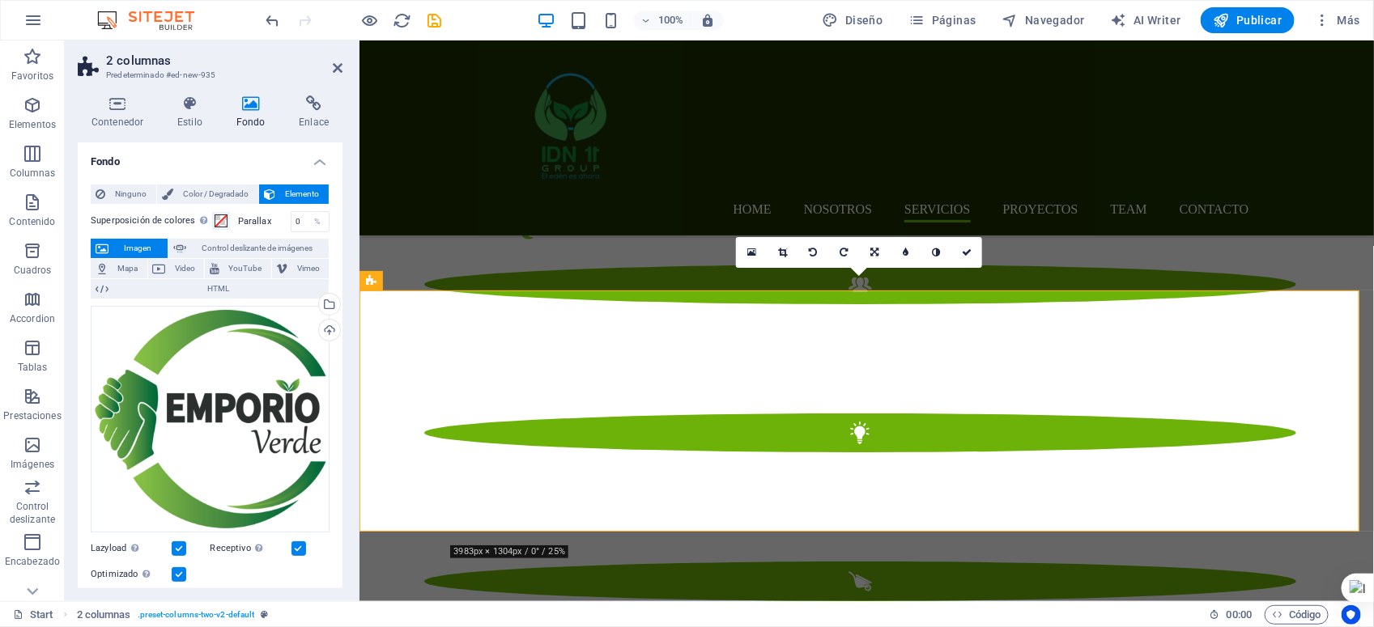
click at [180, 397] on div "Arrastra archivos aquí, haz clic para escoger archivos o selecciona archivos de…" at bounding box center [210, 419] width 239 height 227
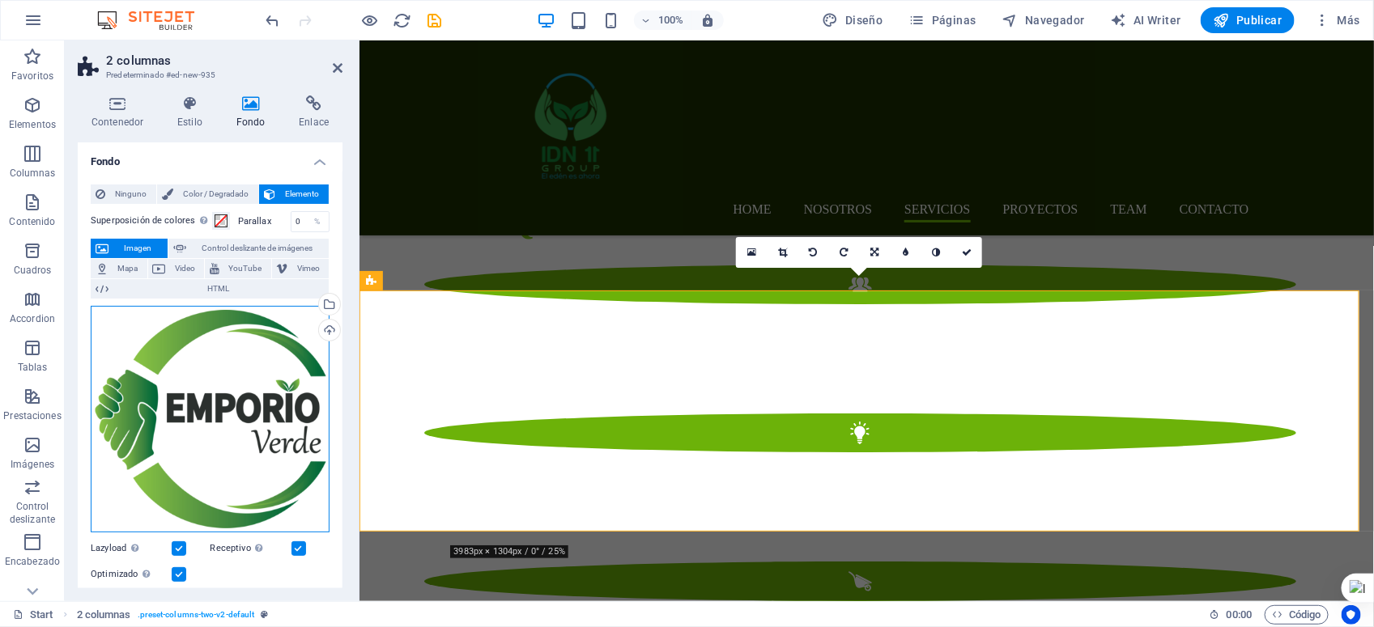
click at [180, 397] on div "Arrastra archivos aquí, haz clic para escoger archivos o selecciona archivos de…" at bounding box center [210, 419] width 239 height 227
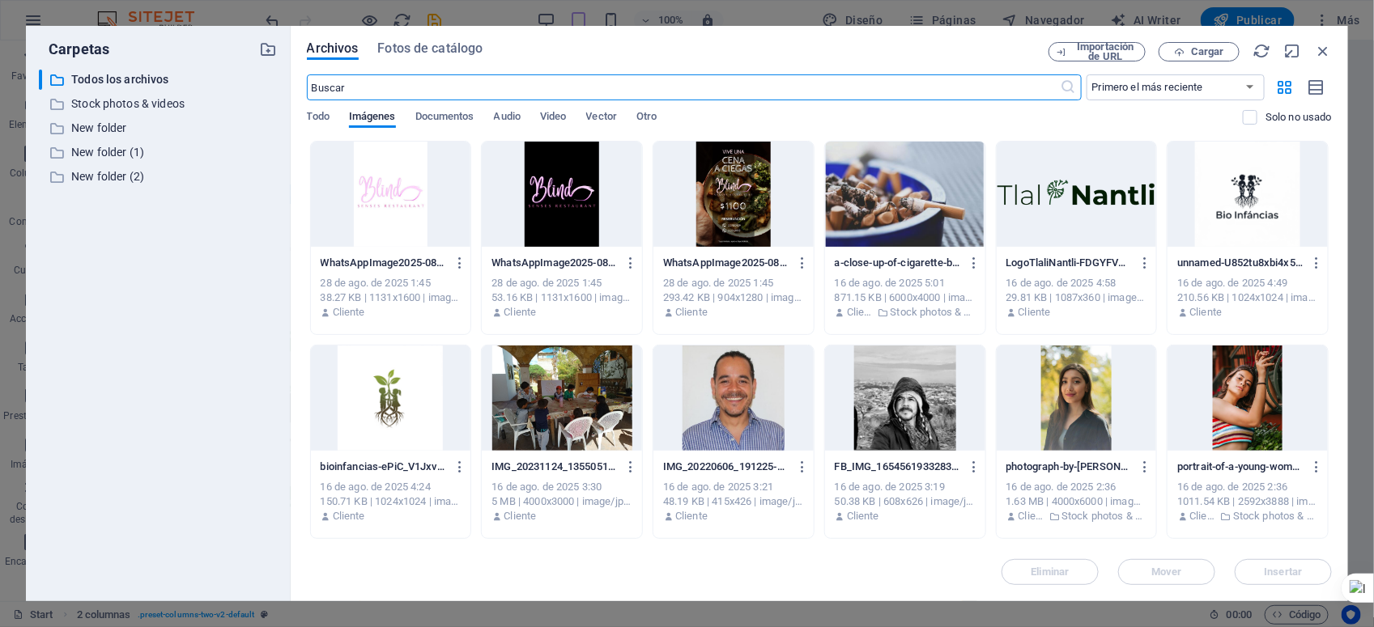
scroll to position [2572, 0]
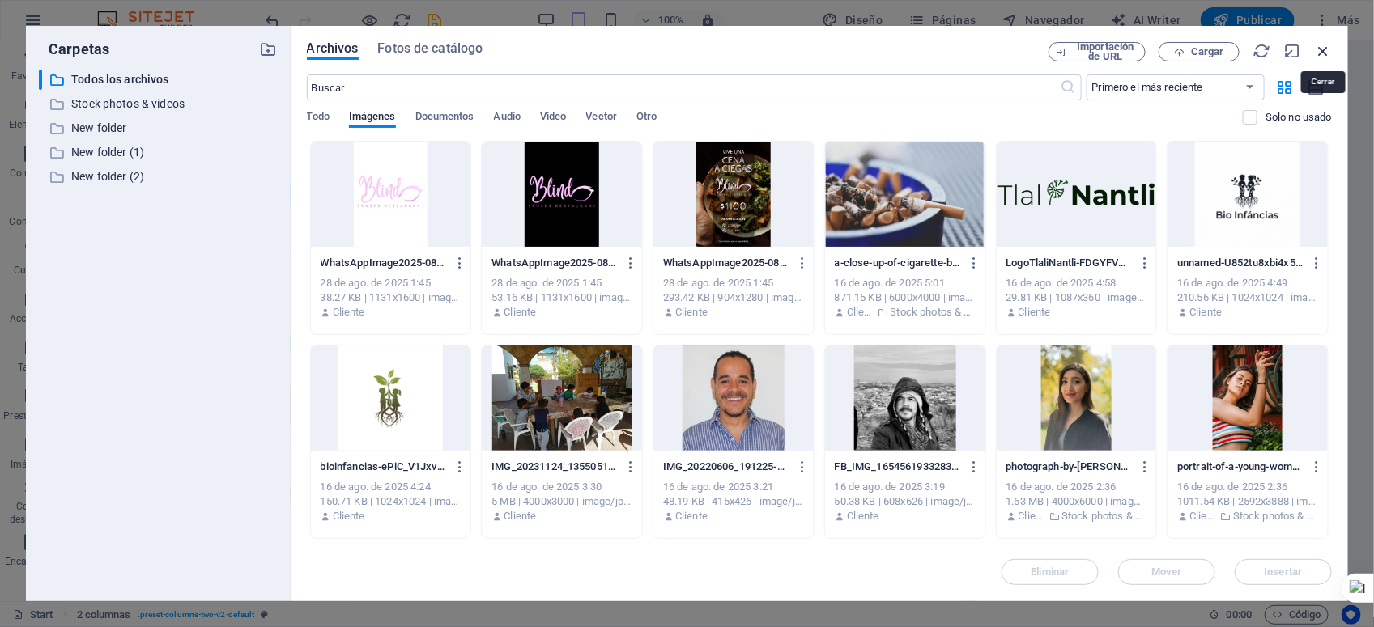
drag, startPoint x: 1320, startPoint y: 54, endPoint x: 941, endPoint y: 10, distance: 382.3
click at [1220, 54] on icon "button" at bounding box center [1323, 51] width 18 height 18
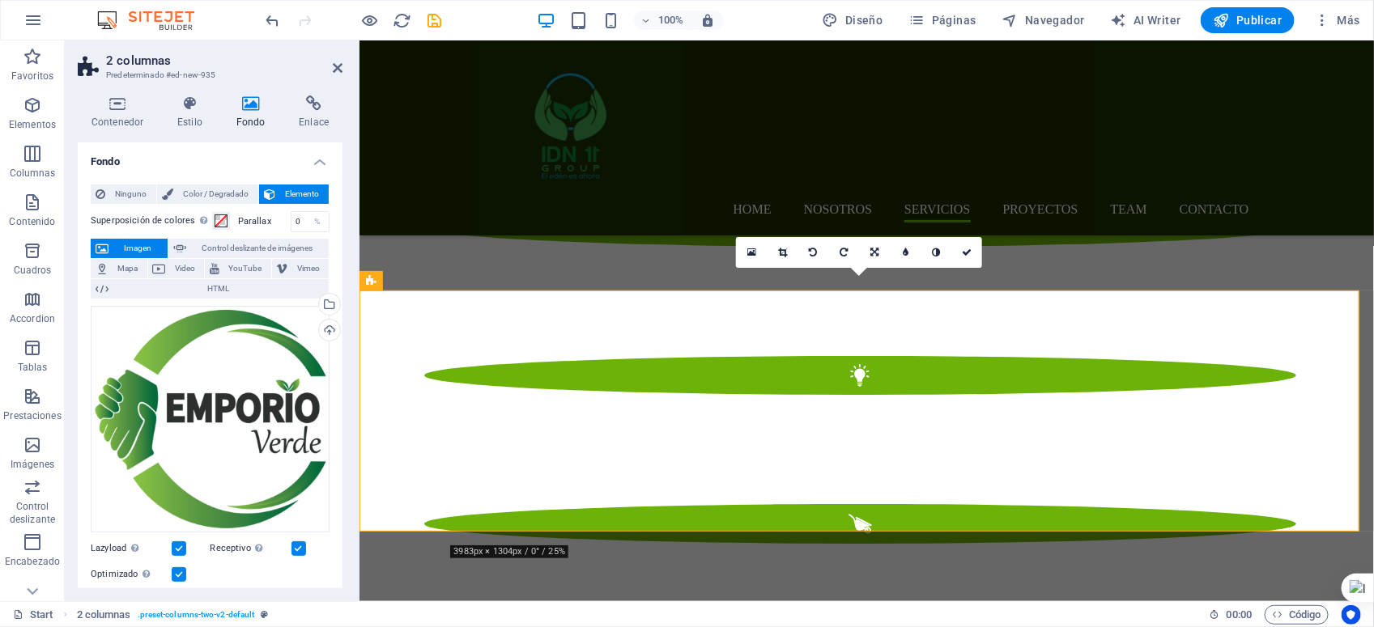
scroll to position [2514, 0]
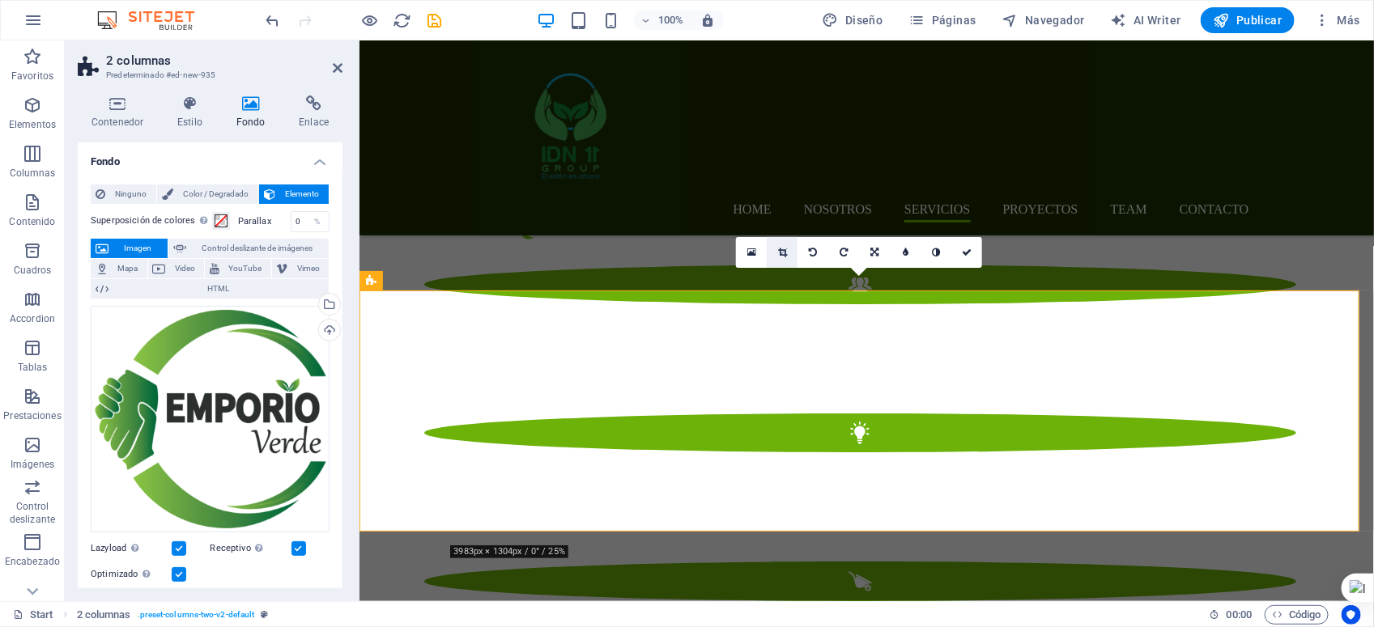
click at [779, 252] on icon at bounding box center [782, 253] width 9 height 10
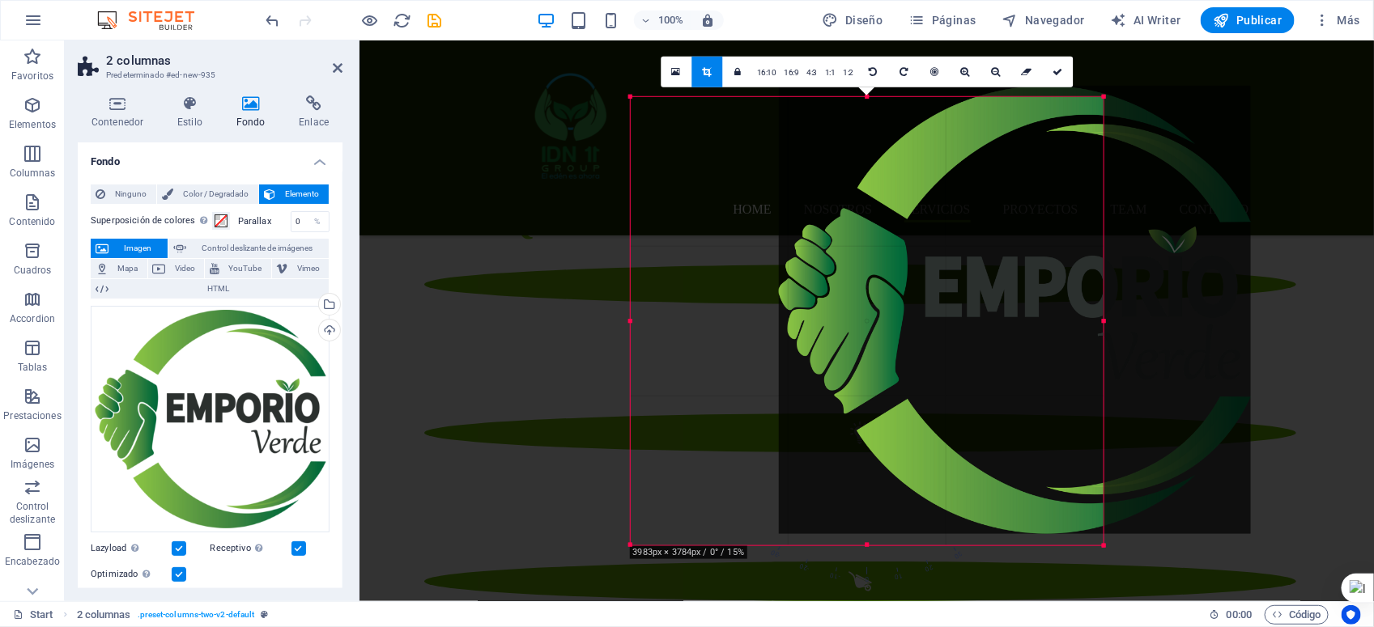
drag, startPoint x: 904, startPoint y: 221, endPoint x: 1052, endPoint y: 189, distance: 151.6
click at [1052, 189] on div at bounding box center [1015, 309] width 473 height 448
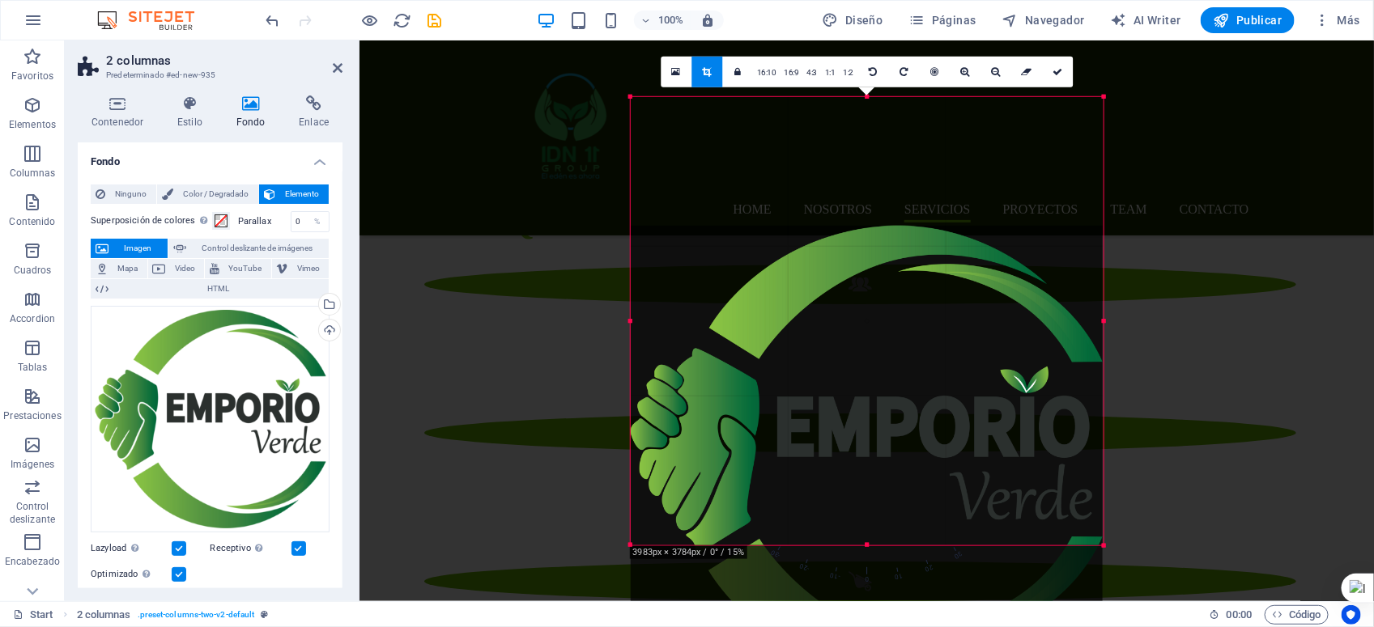
drag, startPoint x: 1010, startPoint y: 151, endPoint x: 1014, endPoint y: 297, distance: 145.8
click at [1014, 297] on div at bounding box center [867, 450] width 473 height 448
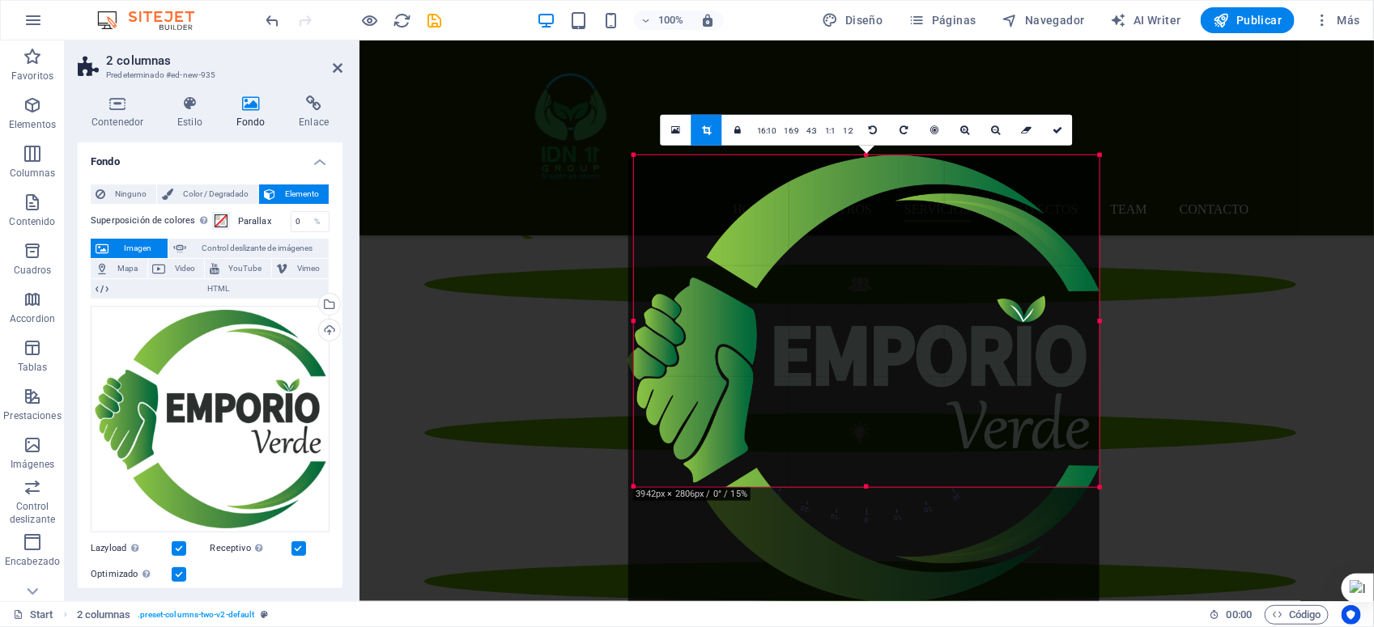
drag, startPoint x: 628, startPoint y: 546, endPoint x: 634, endPoint y: 430, distance: 116.7
click at [634, 430] on div "180 170 160 150 140 130 120 110 100 90 80 70 60 50 40 30 20 10 0 -10 -20 -30 -4…" at bounding box center [867, 321] width 466 height 332
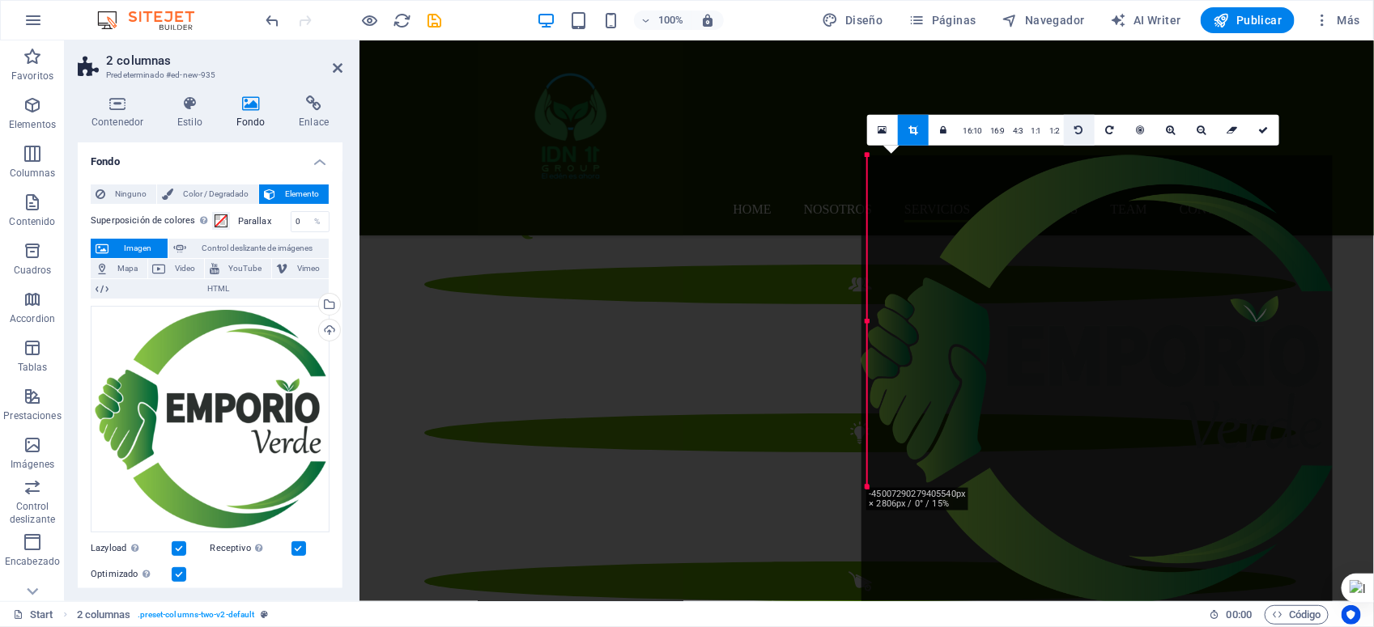
click at [1074, 123] on link at bounding box center [1079, 129] width 31 height 31
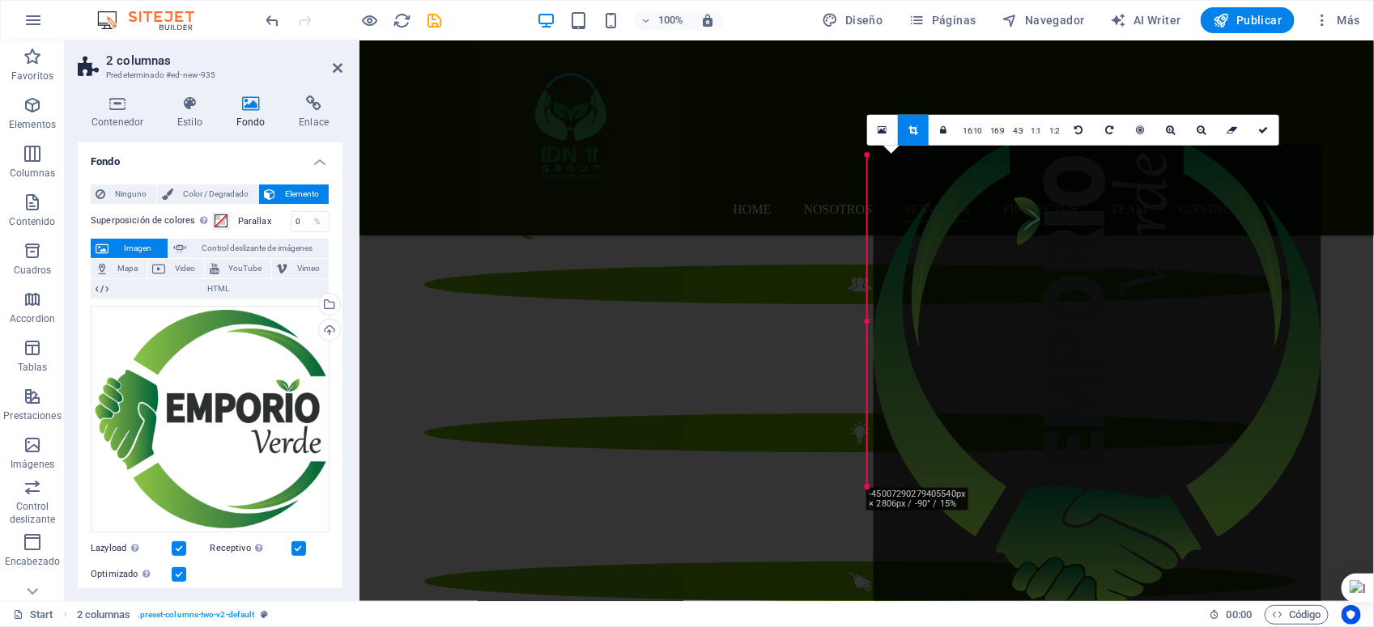
click at [1220, 134] on link at bounding box center [1263, 129] width 31 height 31
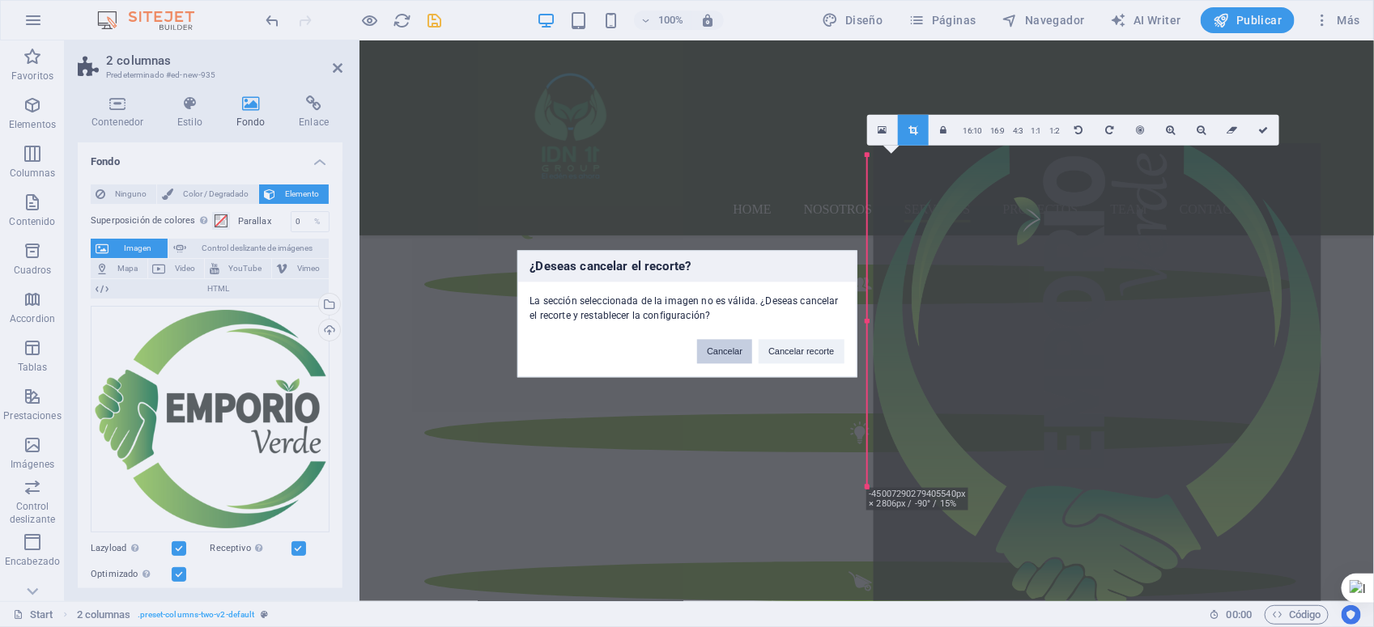
click at [722, 348] on button "Cancelar" at bounding box center [724, 351] width 55 height 24
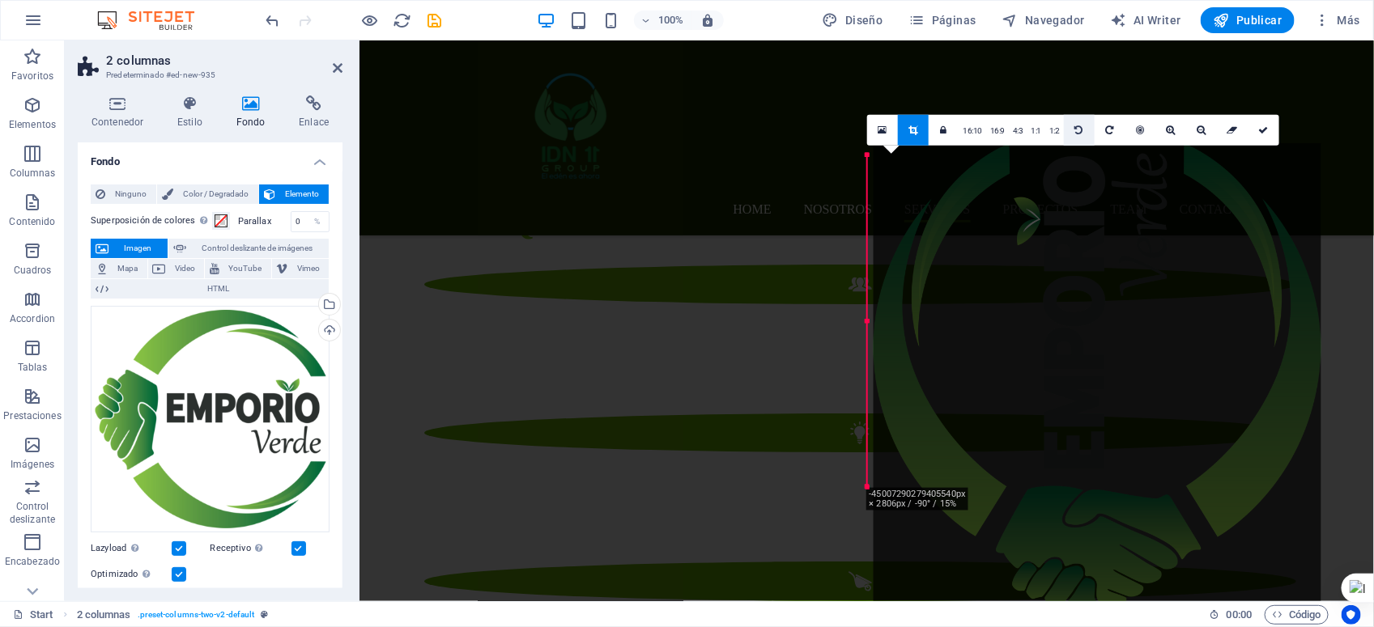
click at [1074, 126] on icon at bounding box center [1078, 130] width 8 height 10
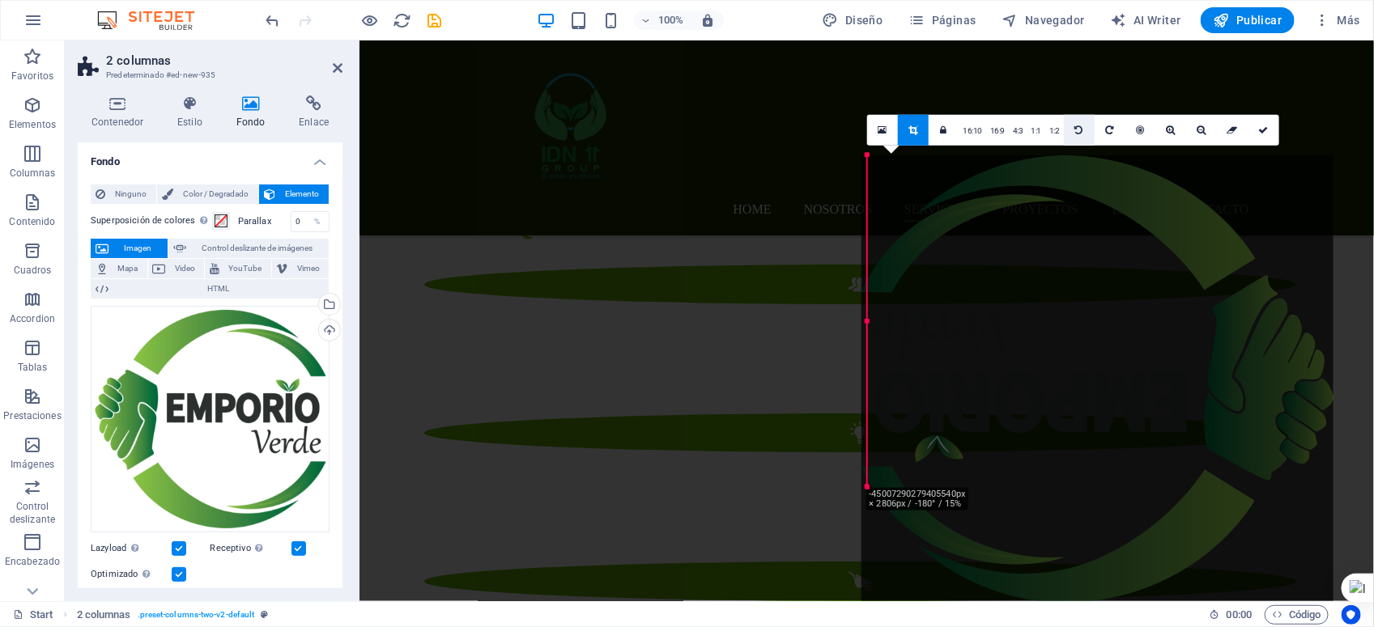
click at [1074, 126] on icon at bounding box center [1078, 130] width 8 height 10
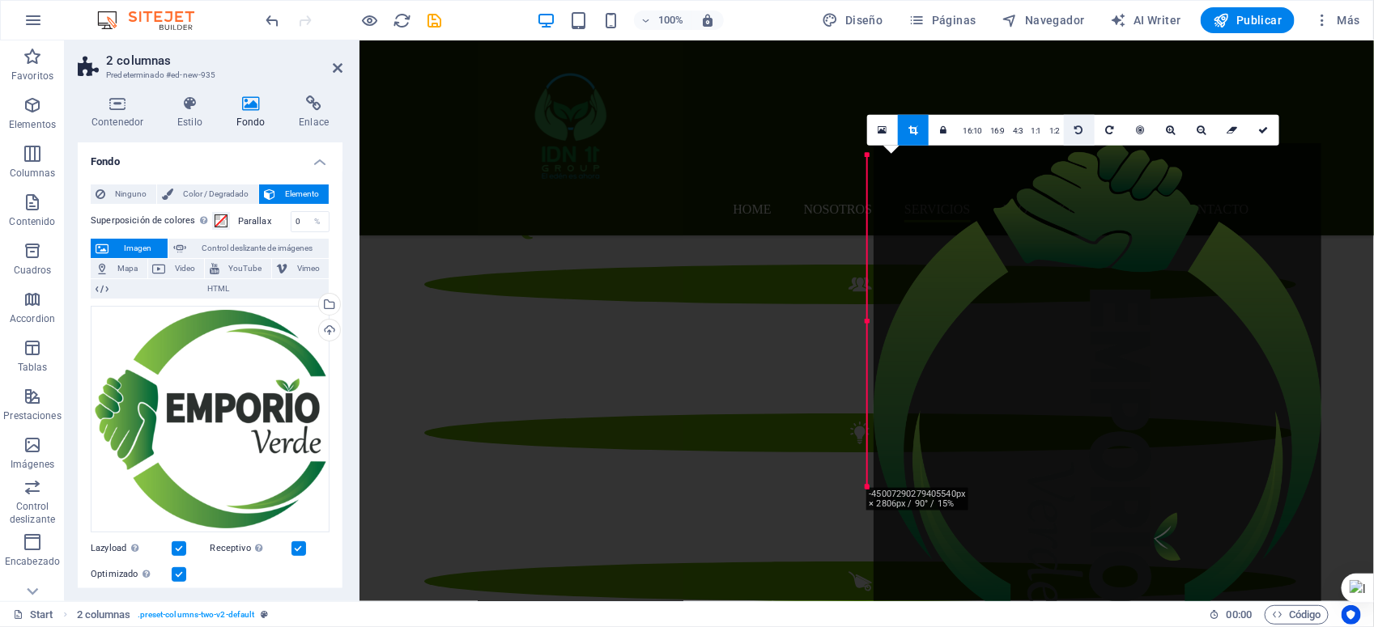
click at [1074, 126] on icon at bounding box center [1078, 130] width 8 height 10
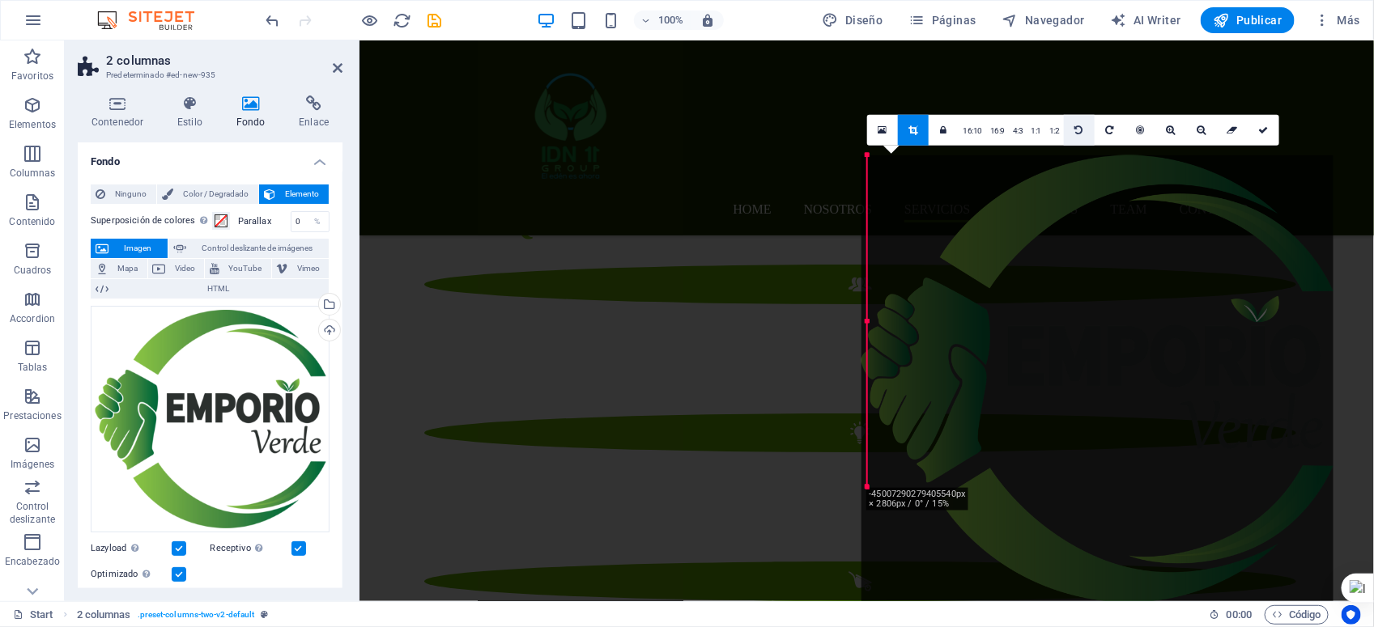
click at [1074, 126] on icon at bounding box center [1078, 130] width 8 height 10
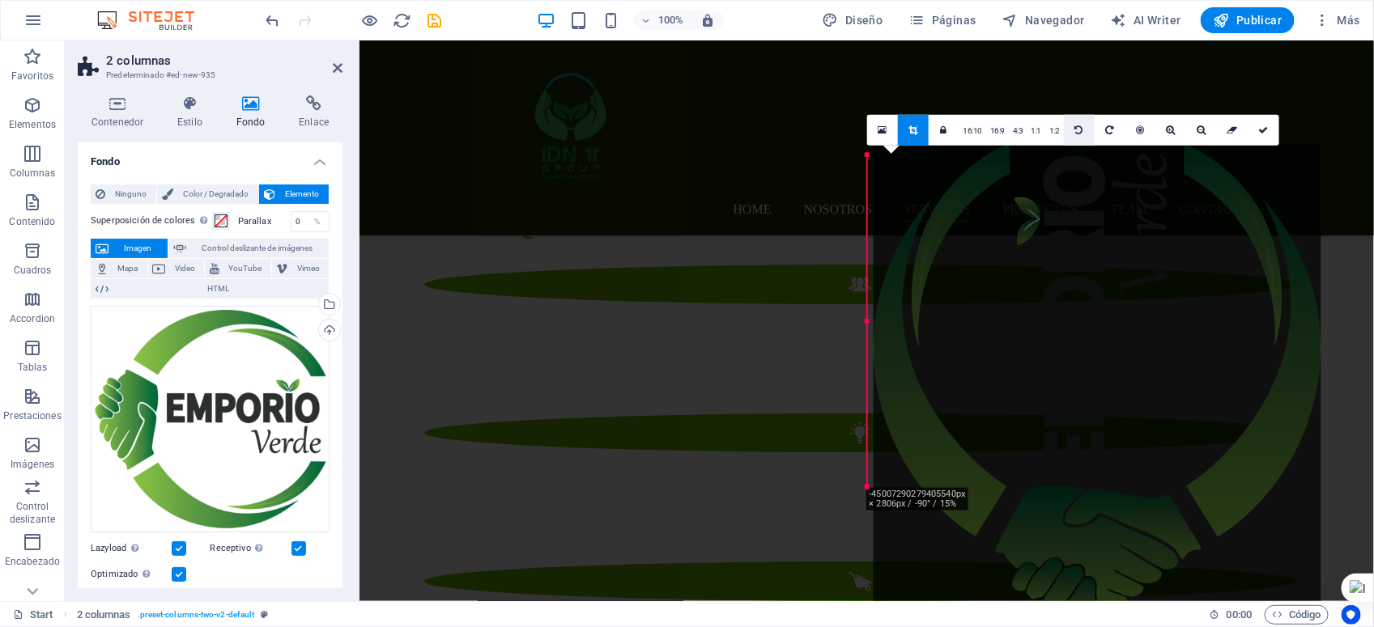
click at [1074, 126] on icon at bounding box center [1078, 130] width 8 height 10
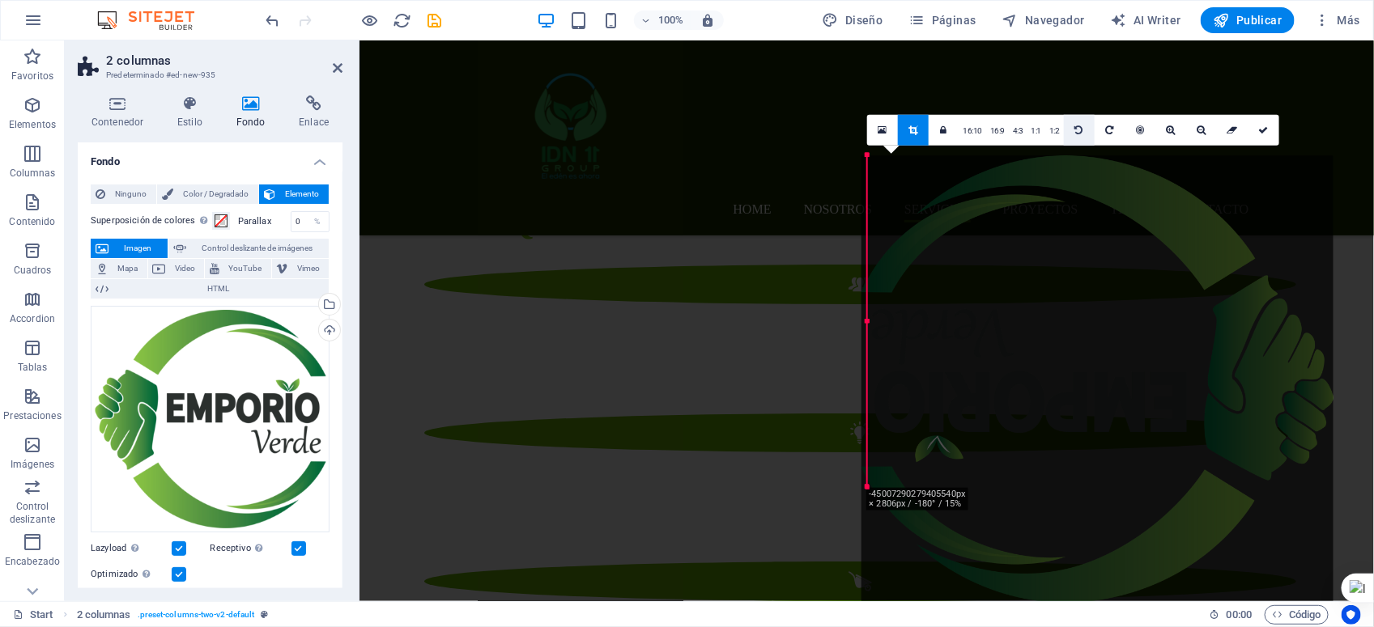
click at [1074, 126] on icon at bounding box center [1078, 130] width 8 height 10
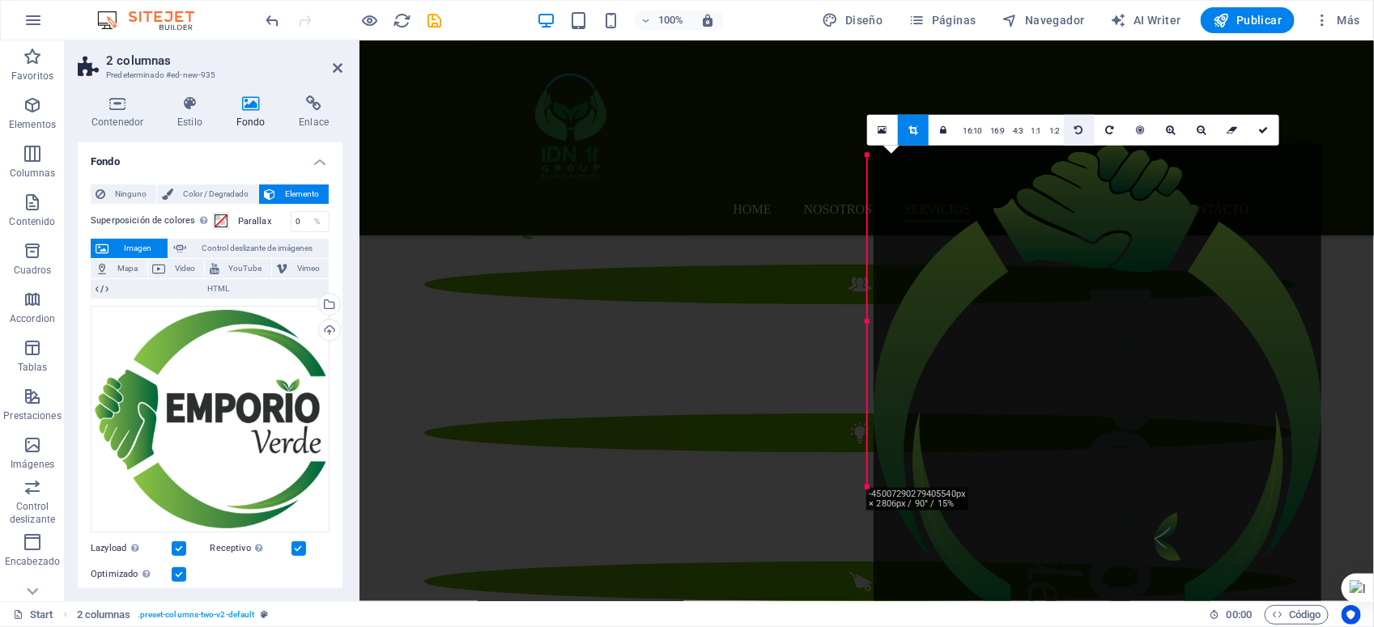
click at [1074, 126] on icon at bounding box center [1078, 130] width 8 height 10
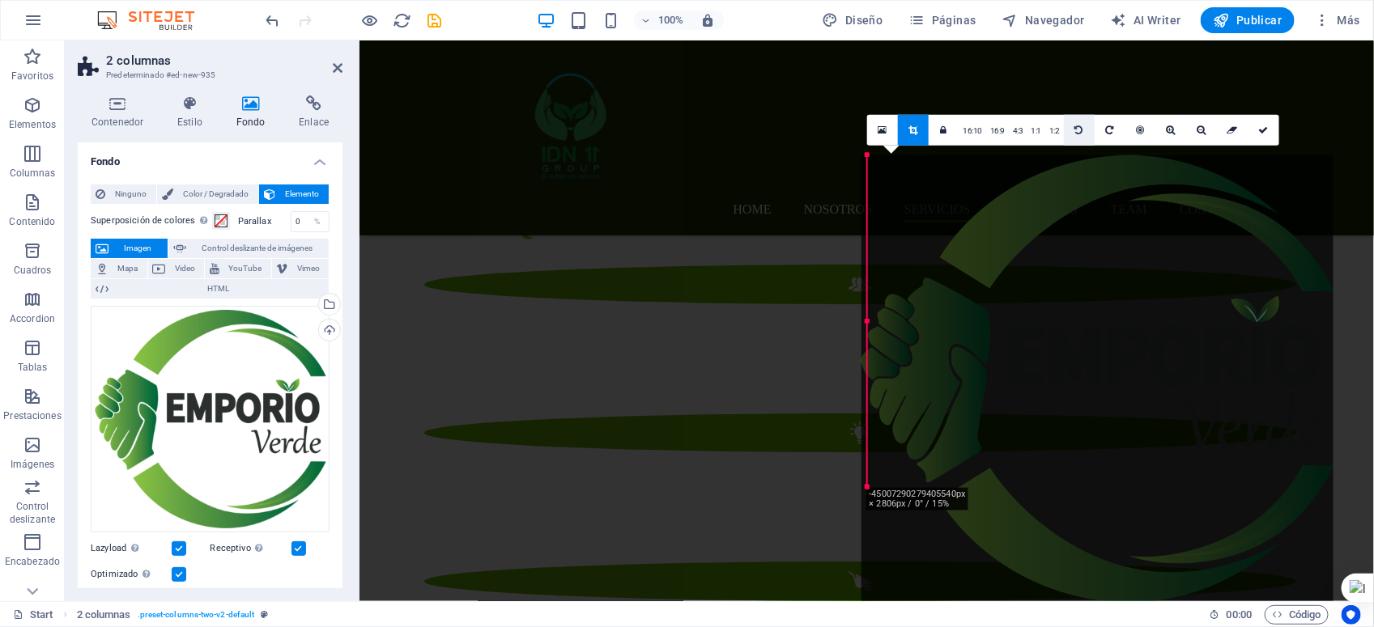
click at [1074, 126] on icon at bounding box center [1078, 130] width 8 height 10
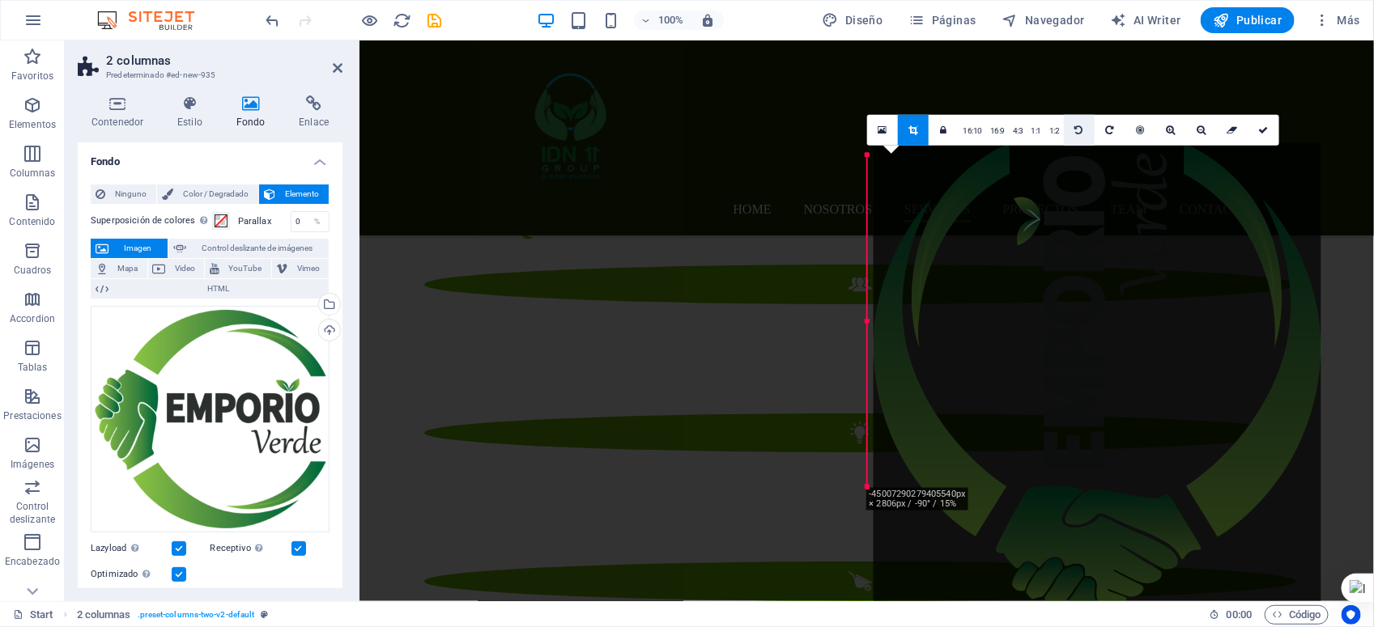
click at [1074, 126] on icon at bounding box center [1078, 130] width 8 height 10
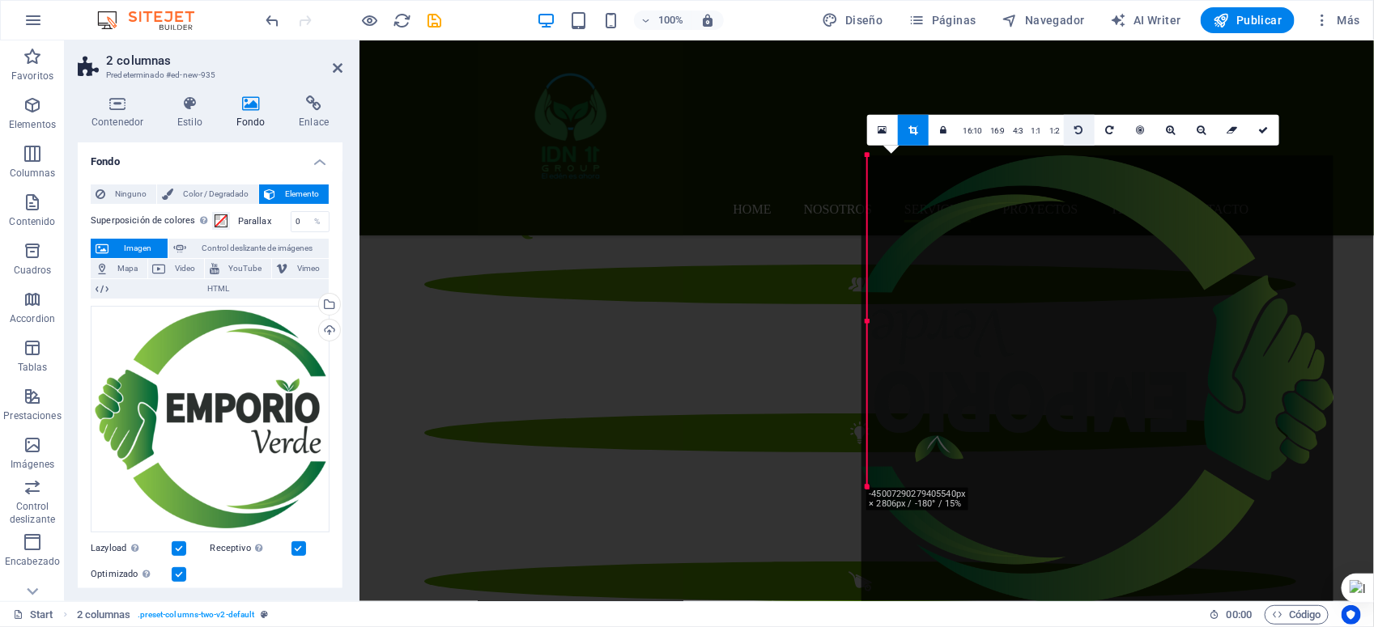
click at [1074, 126] on icon at bounding box center [1078, 130] width 8 height 10
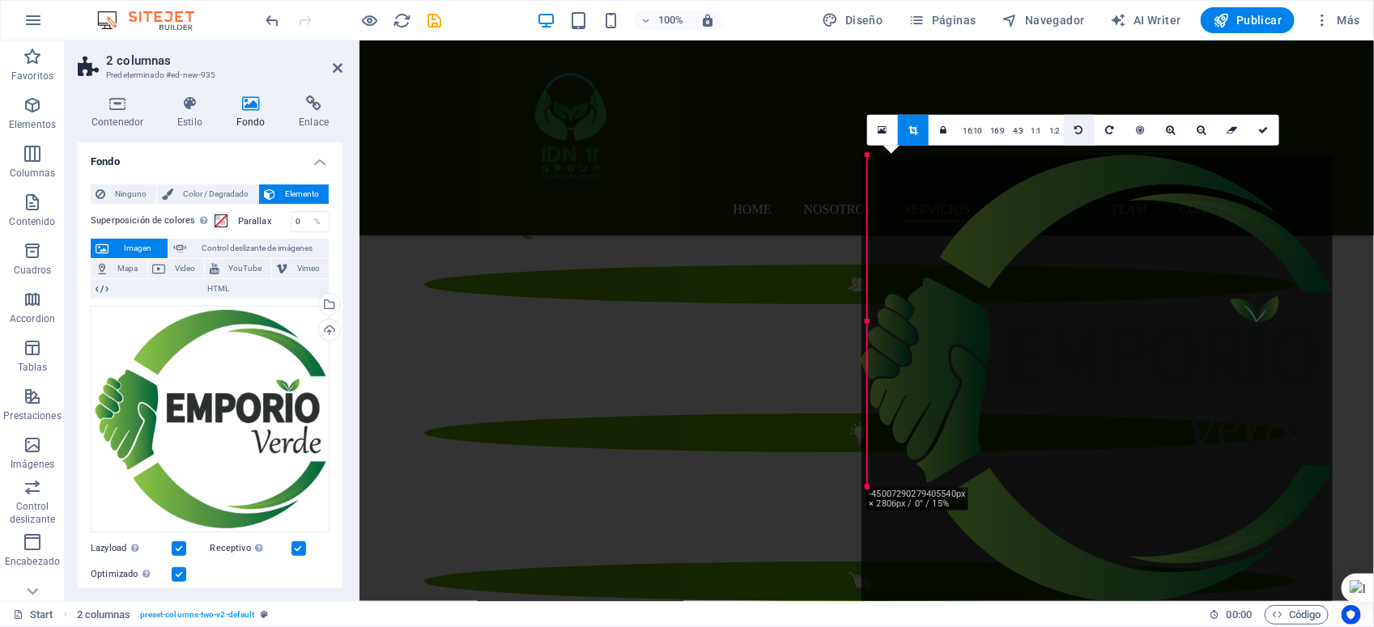
click at [1074, 126] on icon at bounding box center [1078, 130] width 8 height 10
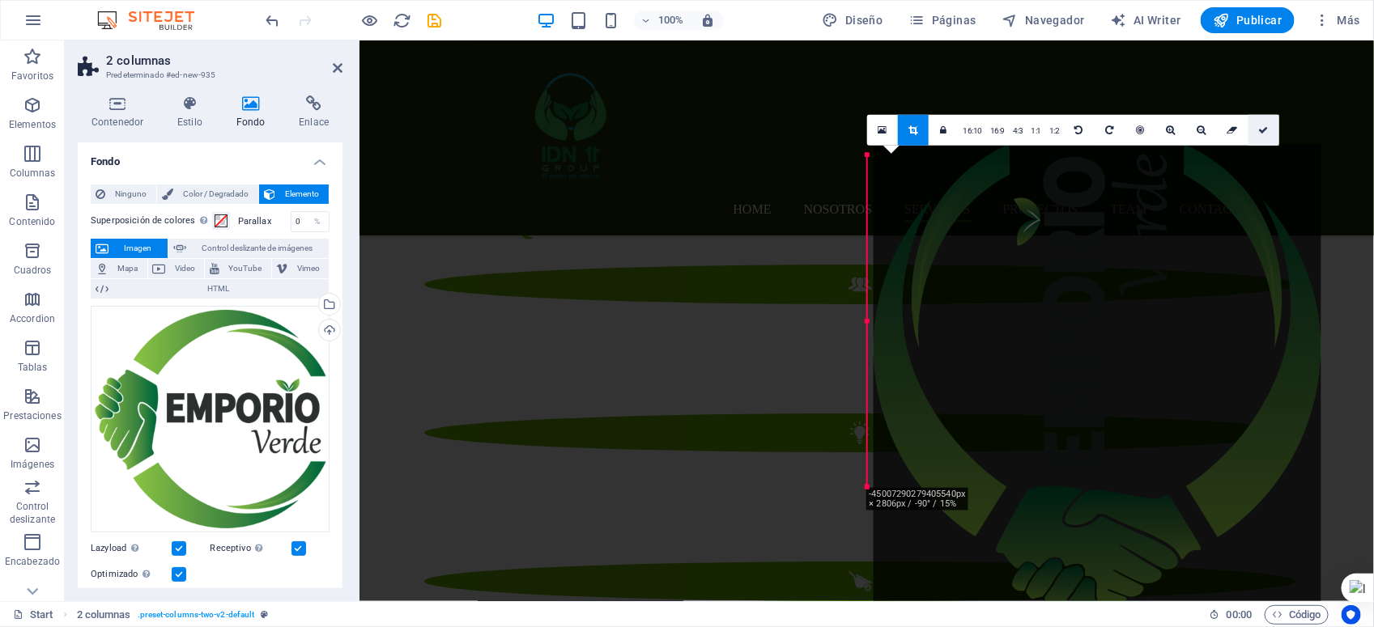
click at [1220, 132] on icon at bounding box center [1263, 130] width 10 height 10
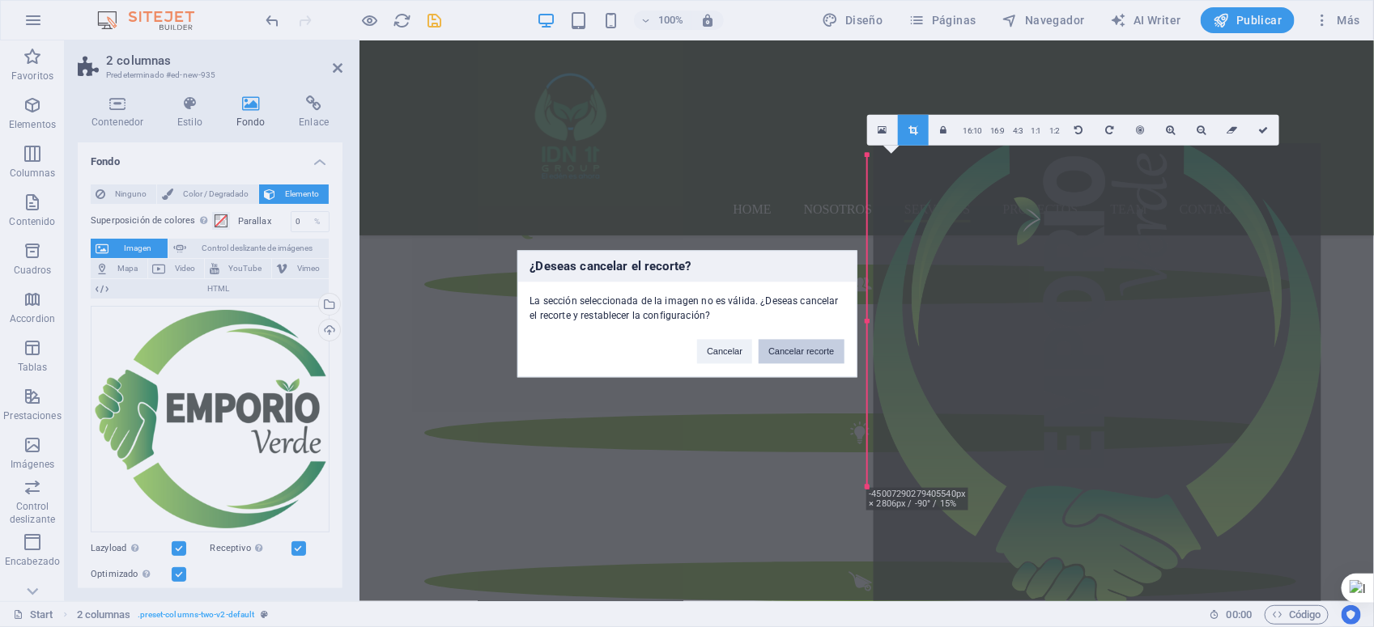
click at [787, 349] on button "Cancelar recorte" at bounding box center [801, 351] width 85 height 24
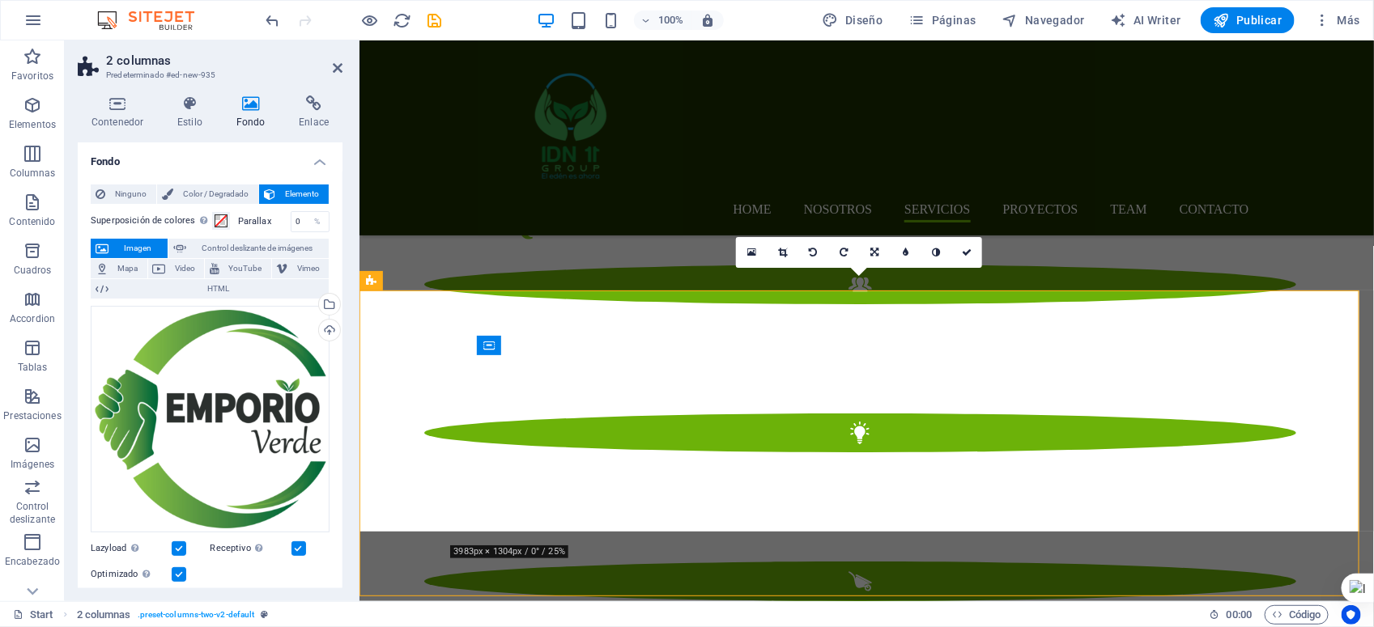
click at [783, 251] on icon at bounding box center [782, 253] width 9 height 10
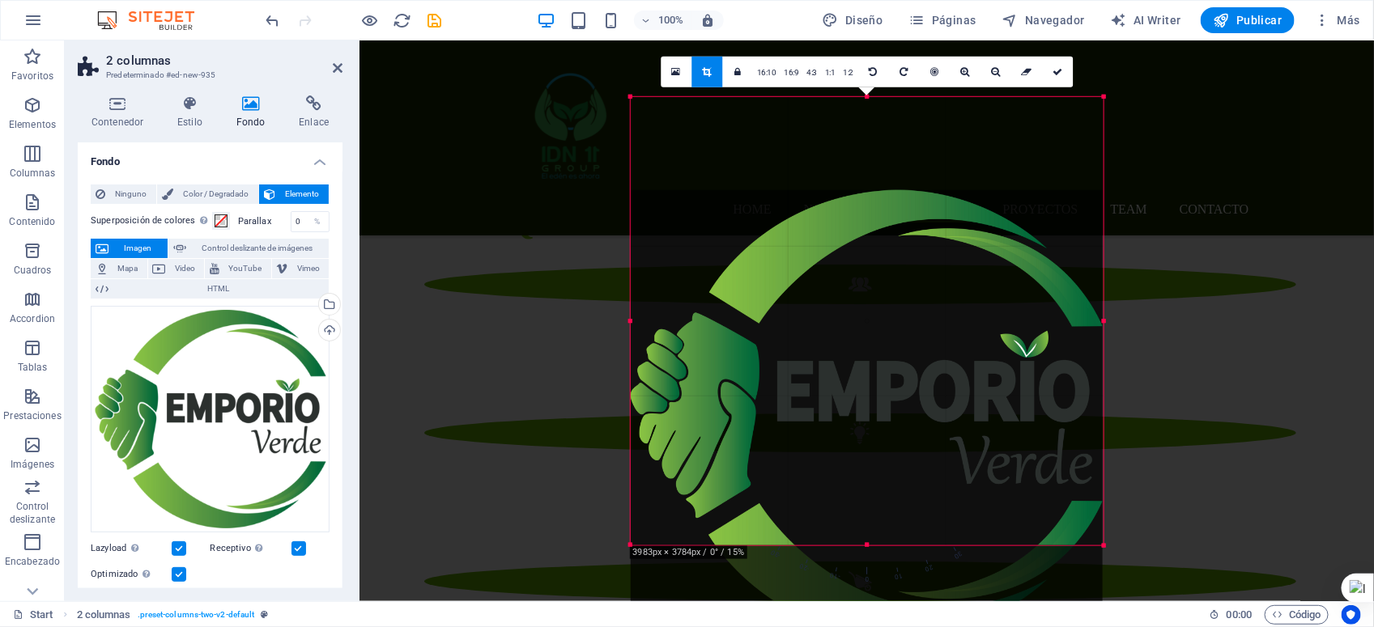
drag, startPoint x: 1014, startPoint y: 159, endPoint x: 1018, endPoint y: 252, distance: 93.2
click at [1018, 252] on div at bounding box center [867, 413] width 473 height 448
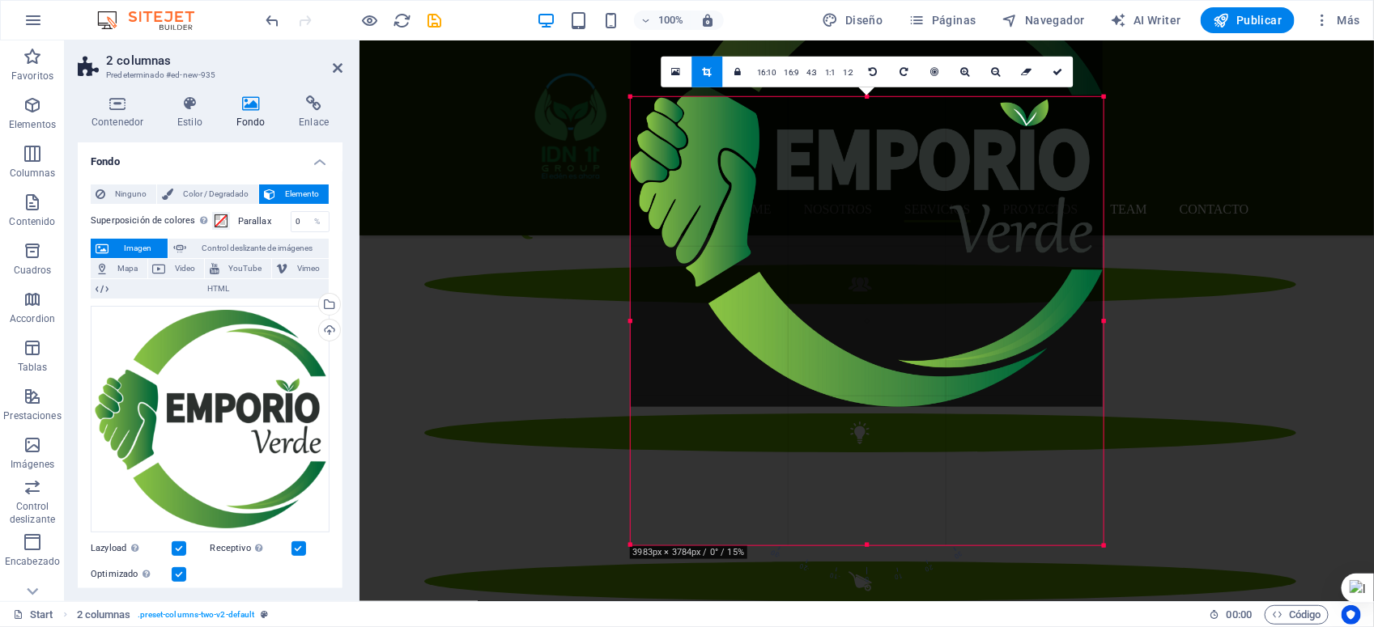
drag, startPoint x: 867, startPoint y: 541, endPoint x: 871, endPoint y: 402, distance: 138.5
click at [871, 402] on div at bounding box center [867, 183] width 473 height 448
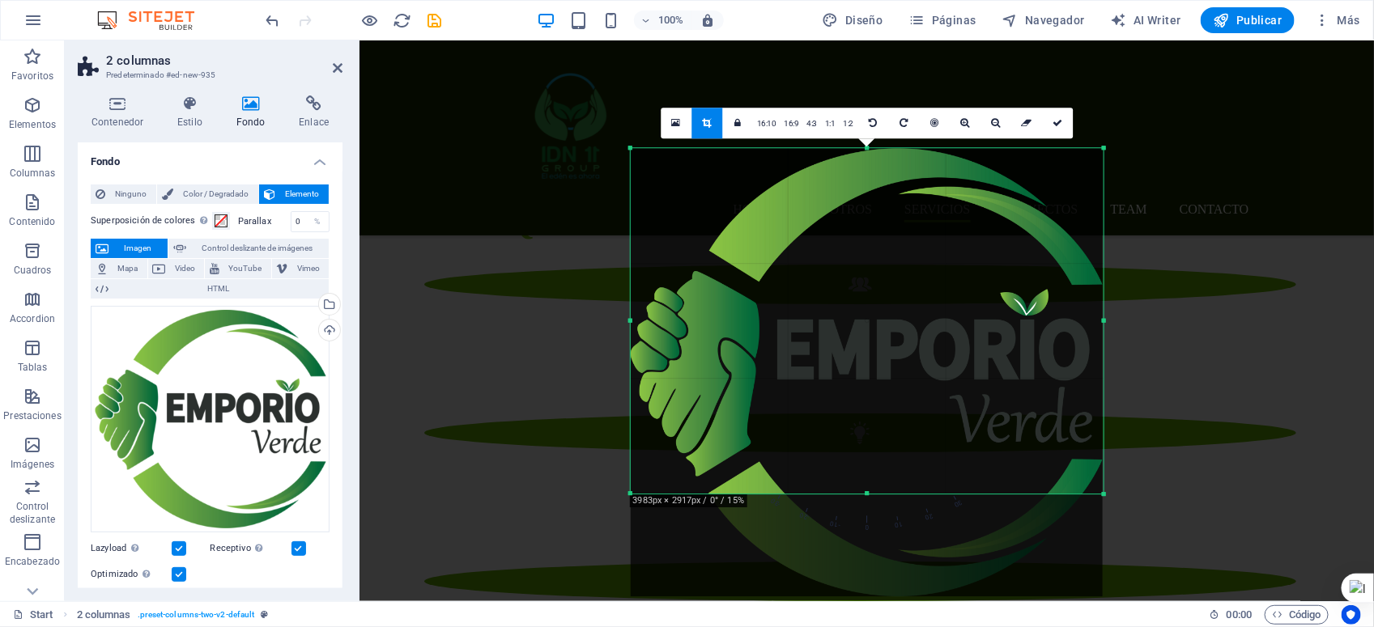
drag, startPoint x: 866, startPoint y: 546, endPoint x: 881, endPoint y: 444, distance: 103.8
click at [881, 444] on div "180 170 160 150 140 130 120 110 100 90 80 70 60 50 40 30 20 10 0 -10 -20 -30 -4…" at bounding box center [867, 321] width 473 height 346
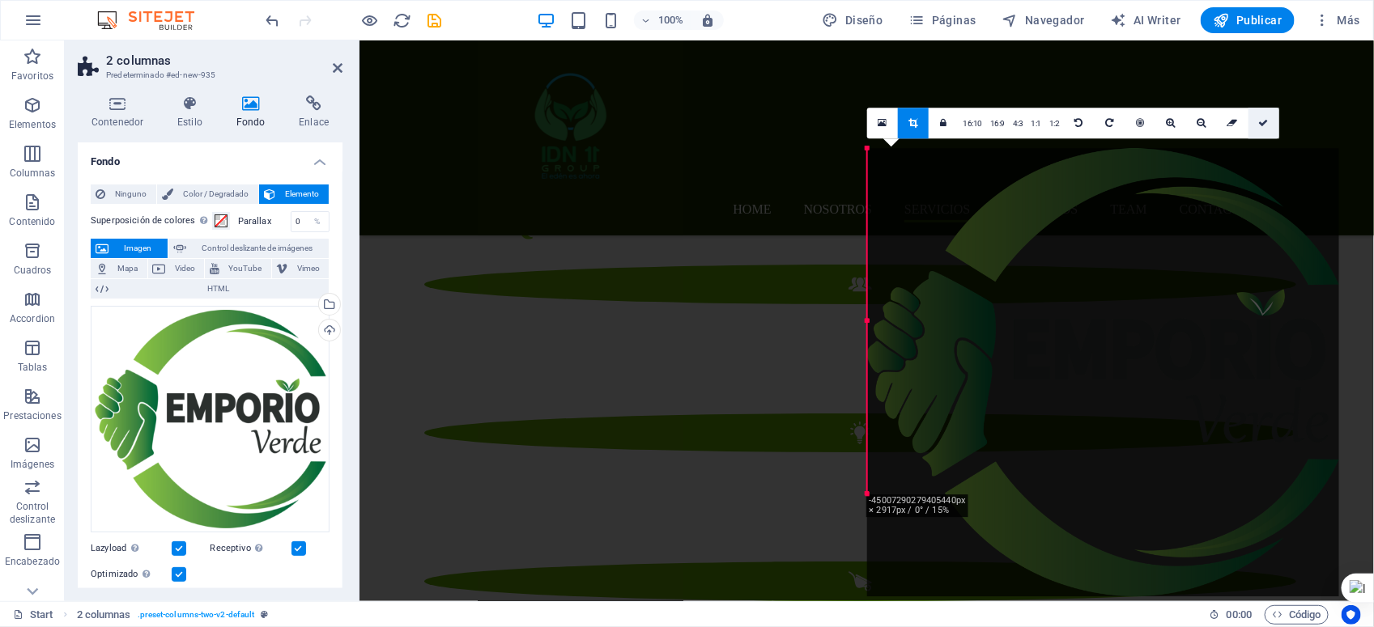
click at [1220, 122] on link at bounding box center [1263, 123] width 31 height 31
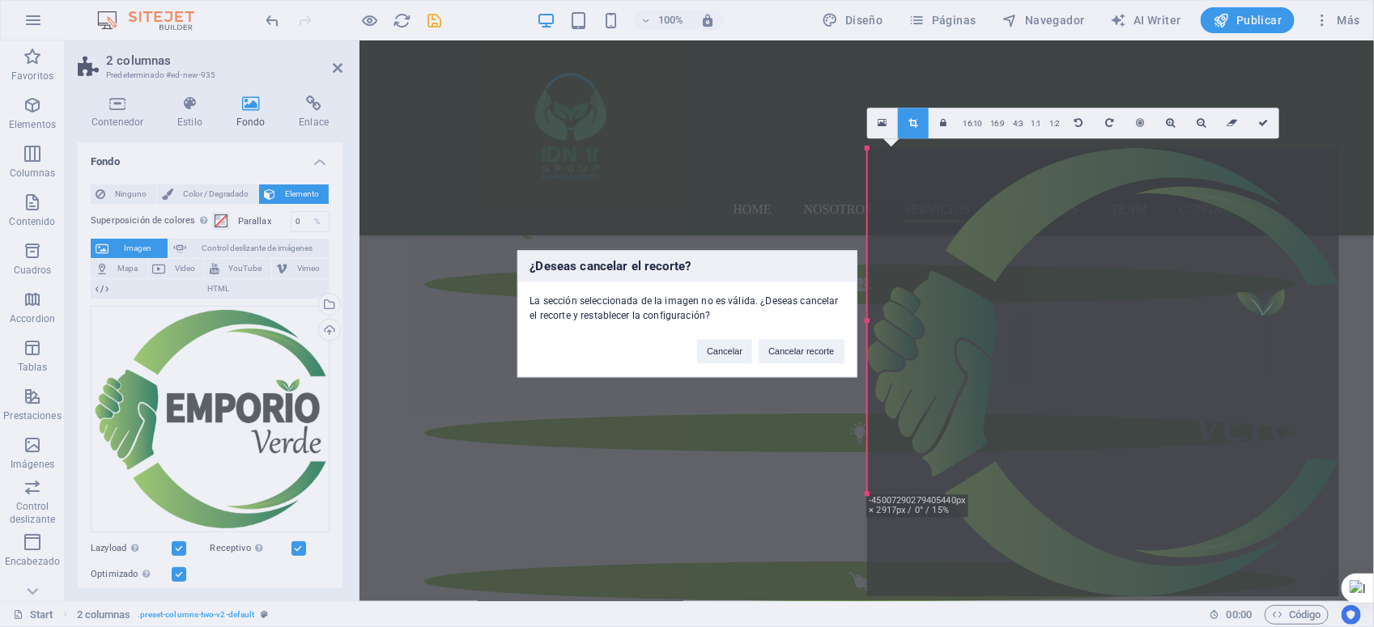
click at [1131, 223] on div "¿Deseas cancelar el recorte? La sección seleccionada de la imagen no es válida.…" at bounding box center [687, 313] width 1374 height 627
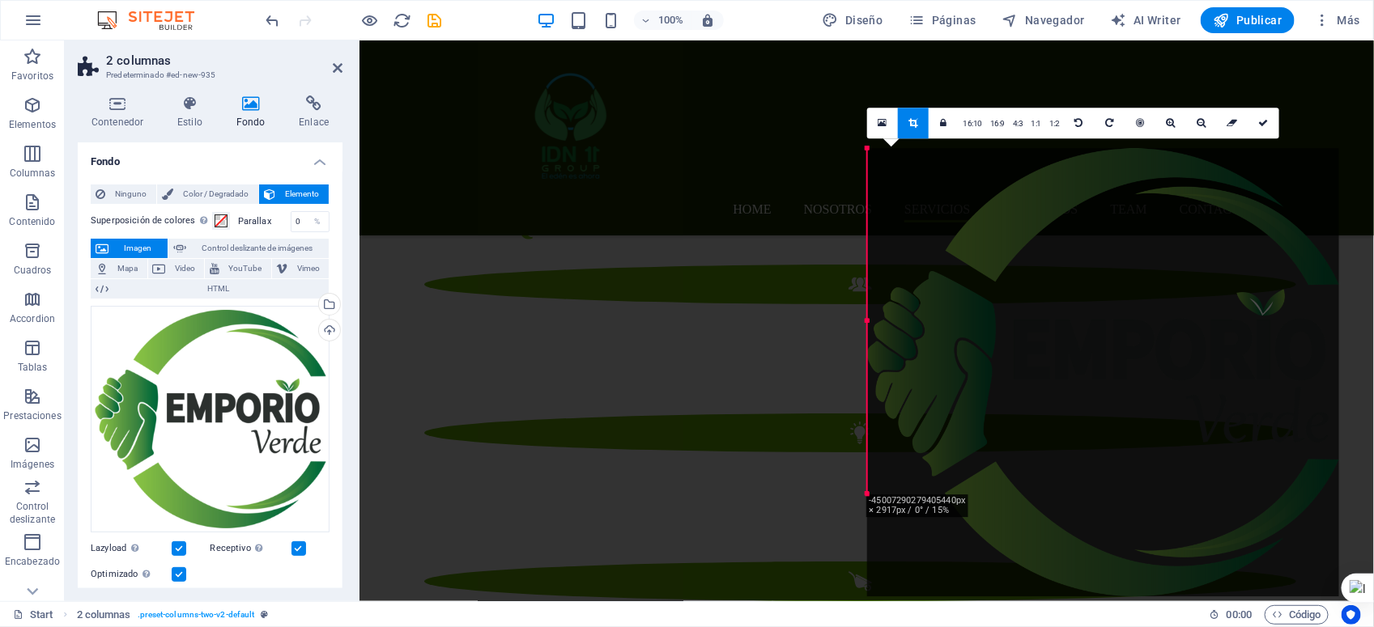
click at [920, 121] on link at bounding box center [913, 123] width 31 height 31
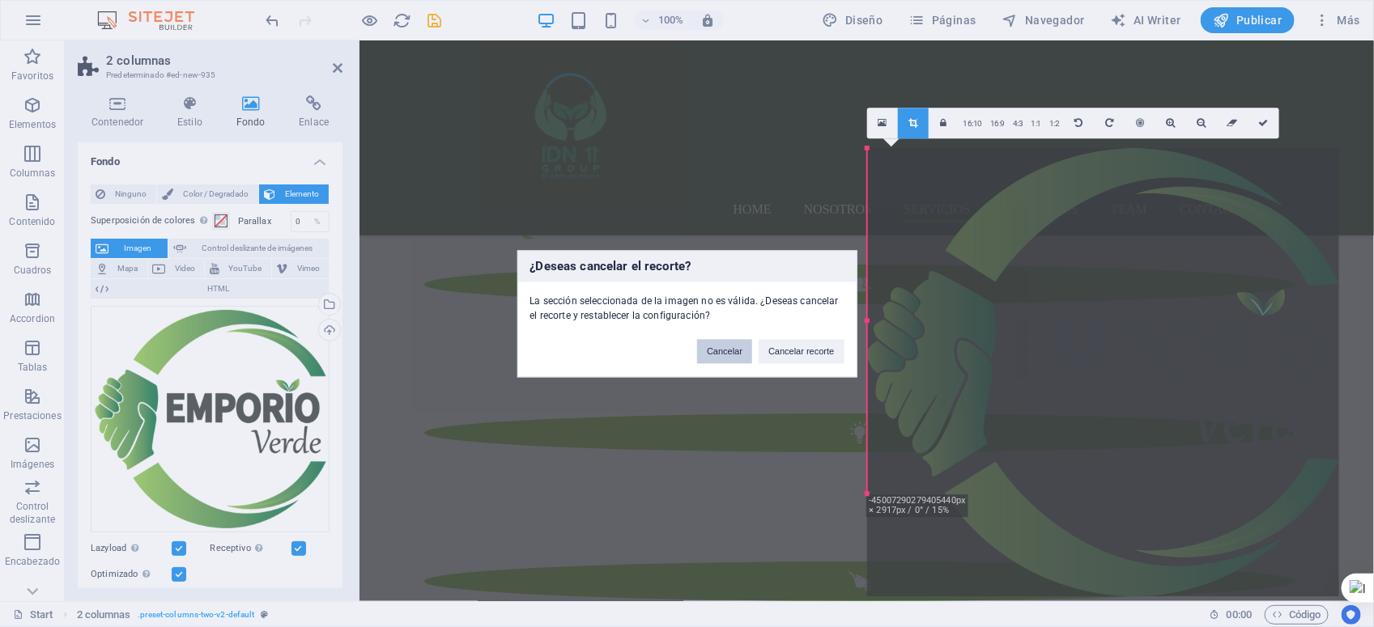
click at [730, 354] on button "Cancelar" at bounding box center [724, 351] width 55 height 24
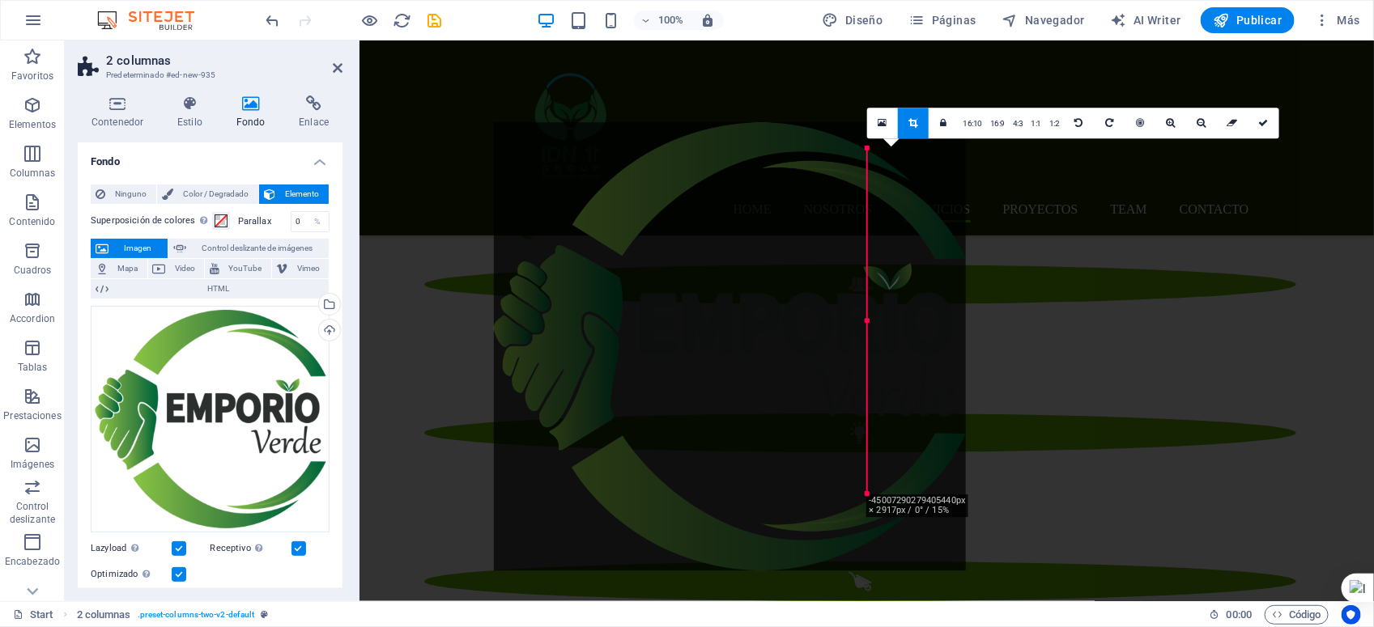
drag, startPoint x: 859, startPoint y: 329, endPoint x: 806, endPoint y: 330, distance: 53.5
click at [806, 330] on div at bounding box center [730, 346] width 473 height 448
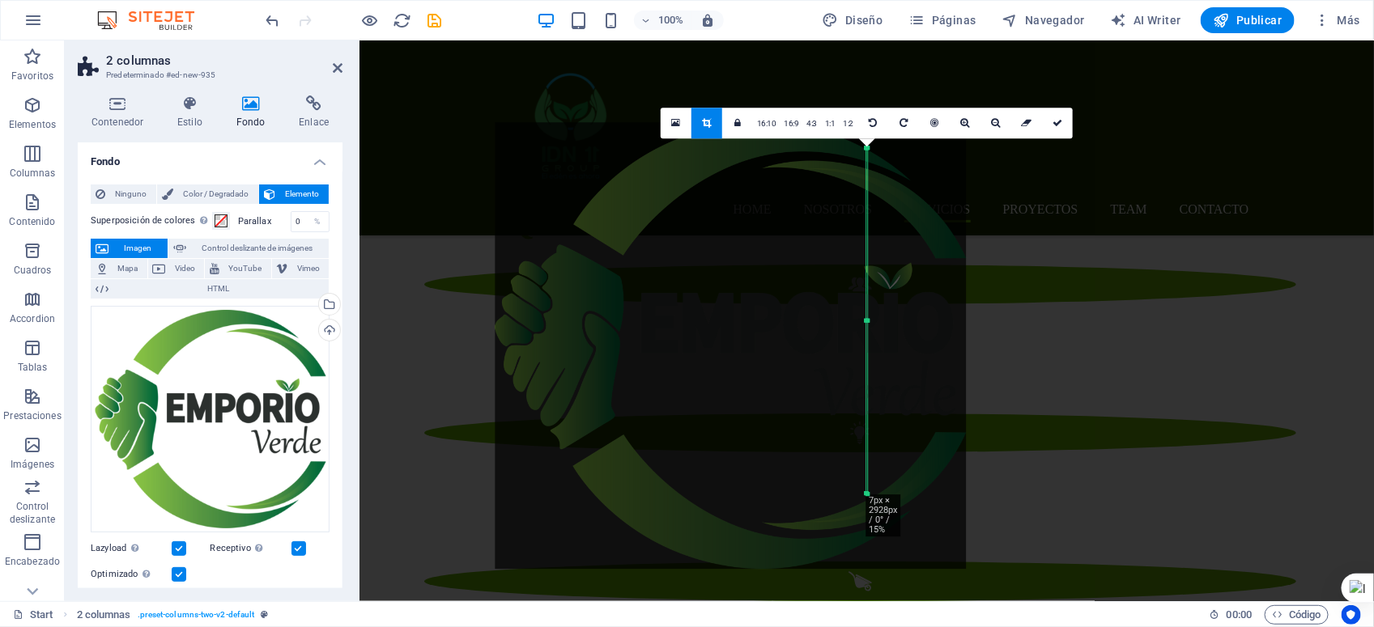
drag, startPoint x: 869, startPoint y: 322, endPoint x: 956, endPoint y: 317, distance: 87.6
click at [867, 317] on div "180 170 160 150 140 130 120 110 100 90 80 70 60 50 40 30 20 10 0 -10 -20 -30 -4…" at bounding box center [866, 321] width 1 height 346
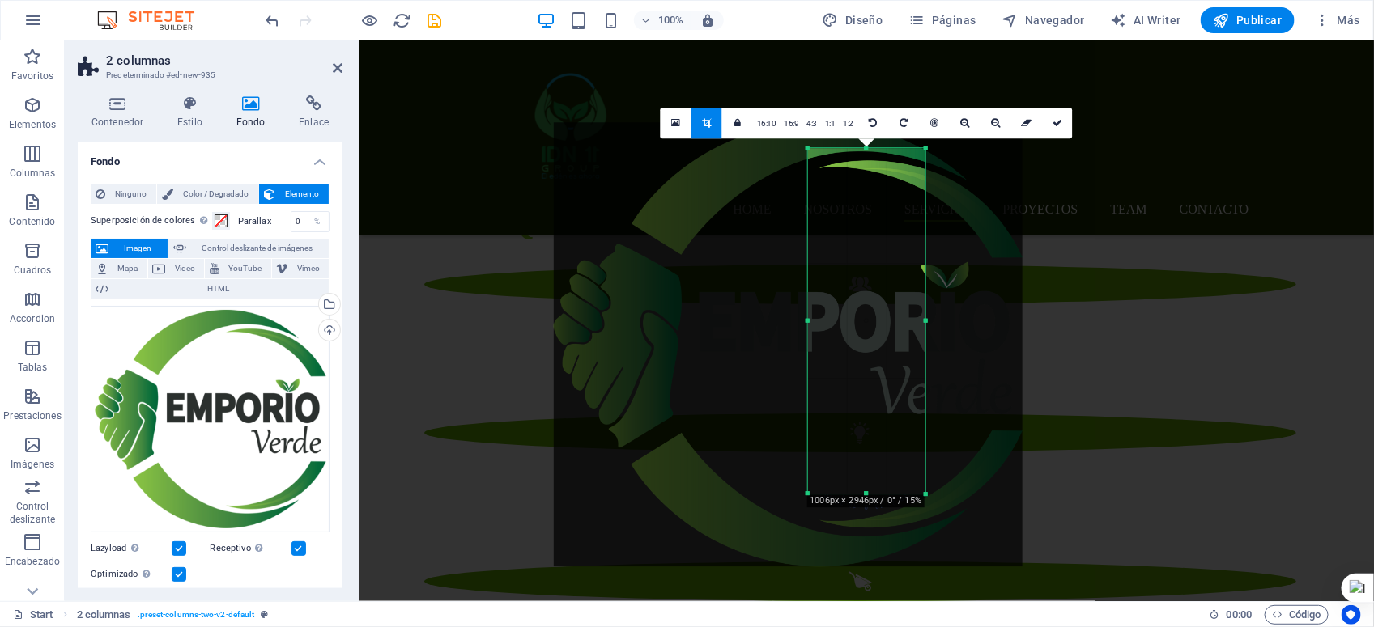
drag, startPoint x: 864, startPoint y: 320, endPoint x: 735, endPoint y: 316, distance: 128.8
click at [808, 316] on div "180 170 160 150 140 130 120 110 100 90 80 70 60 50 40 30 20 10 0 -10 -20 -30 -4…" at bounding box center [867, 321] width 118 height 346
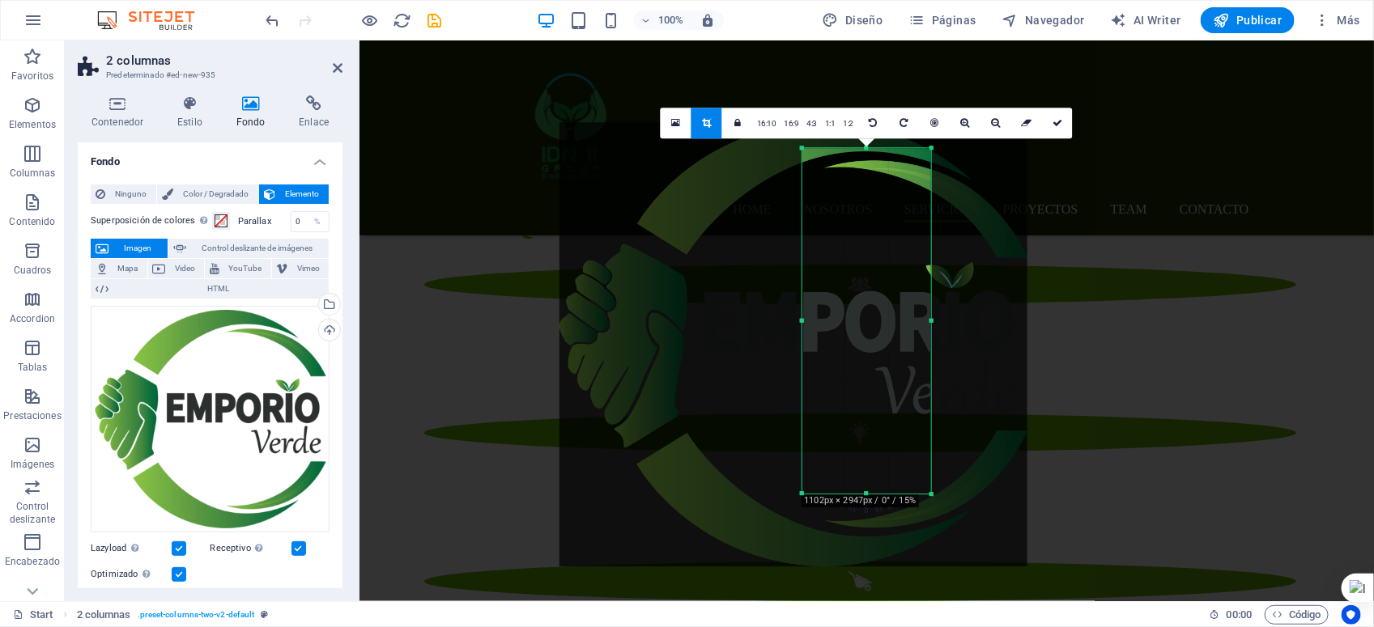
click at [735, 316] on div at bounding box center [793, 345] width 468 height 444
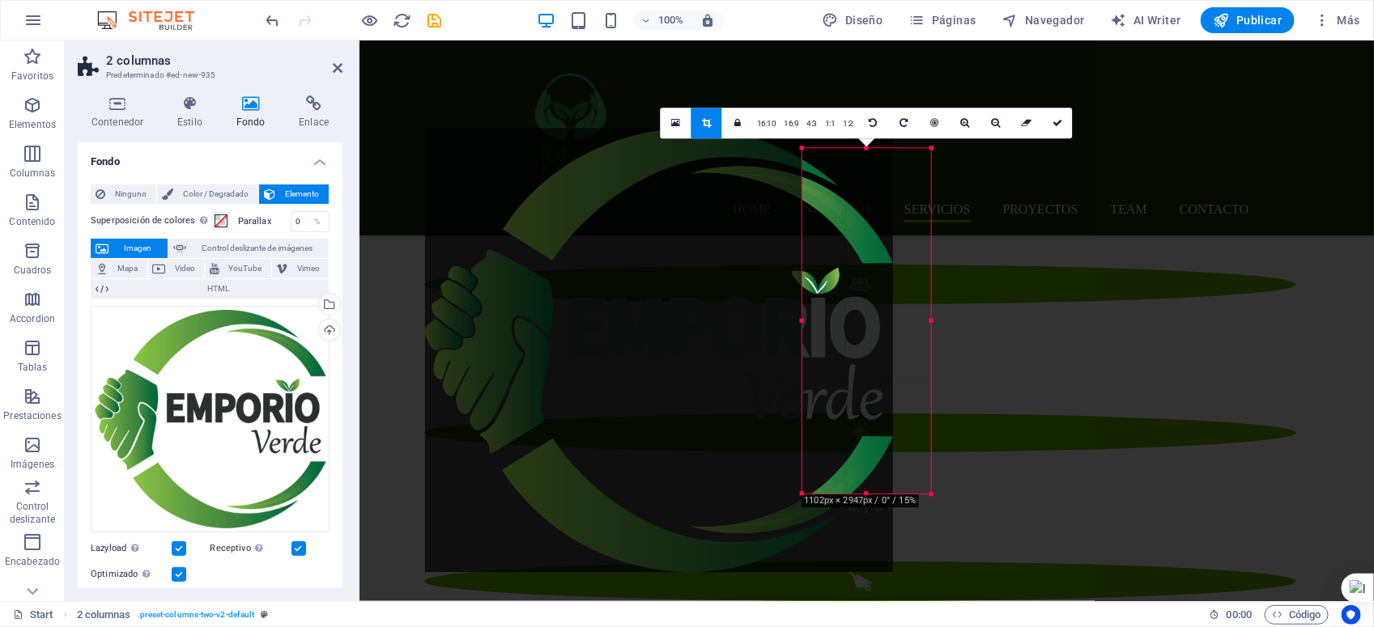
click at [600, 321] on div at bounding box center [659, 351] width 468 height 444
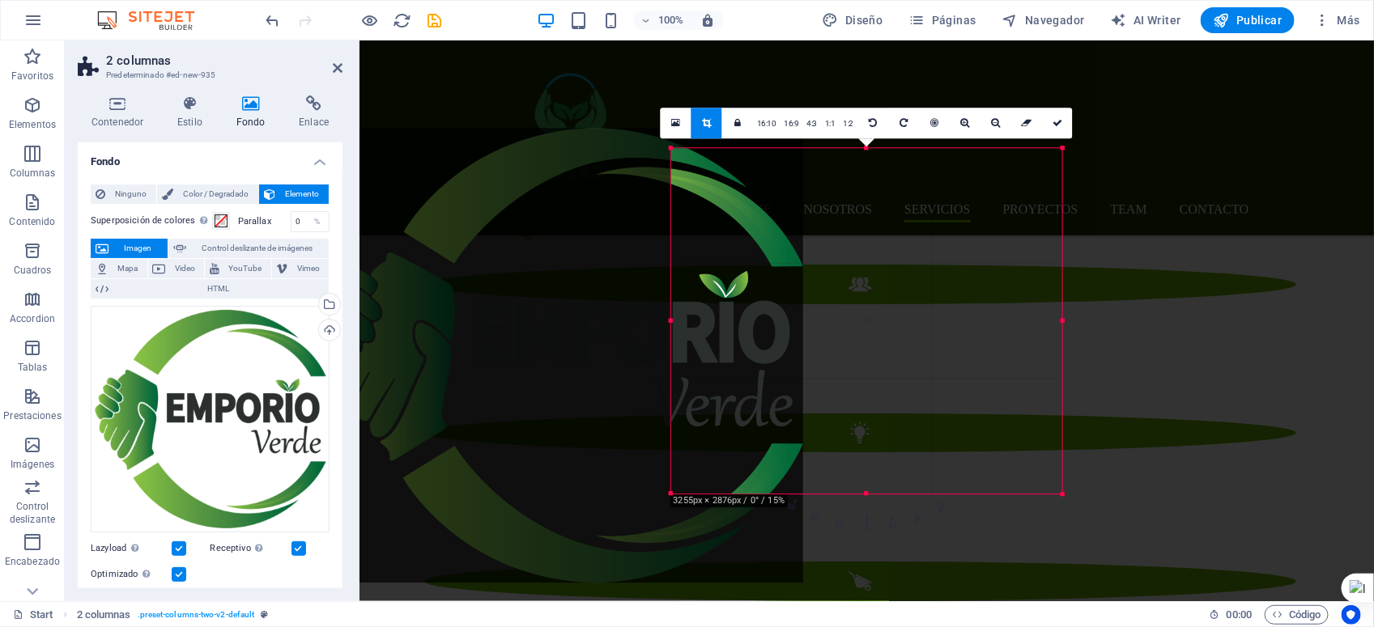
drag, startPoint x: 929, startPoint y: 317, endPoint x: 1192, endPoint y: 325, distance: 262.4
click at [1192, 325] on div "Arrastra aquí para reemplazar el contenido existente. Si quieres crear un eleme…" at bounding box center [866, 320] width 1014 height 561
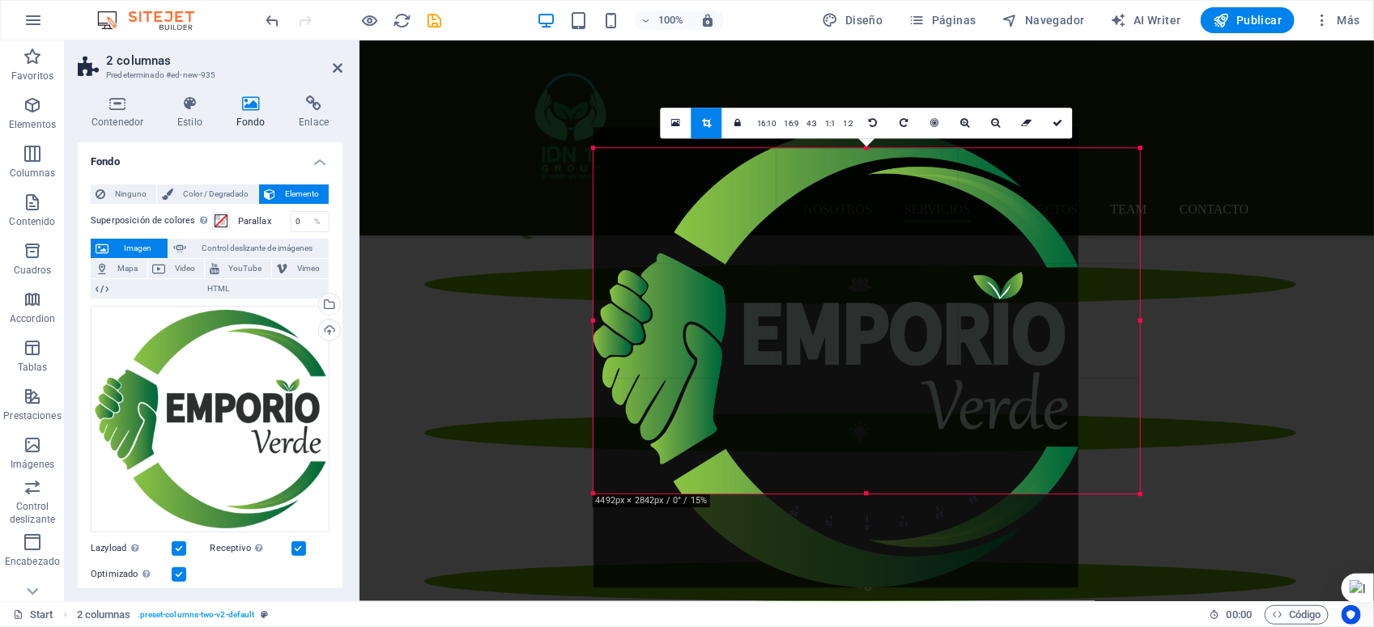
drag, startPoint x: 800, startPoint y: 321, endPoint x: 385, endPoint y: 325, distance: 414.5
click at [385, 325] on div "Arrastra aquí para reemplazar el contenido existente. Si quieres crear un eleme…" at bounding box center [866, 320] width 1014 height 561
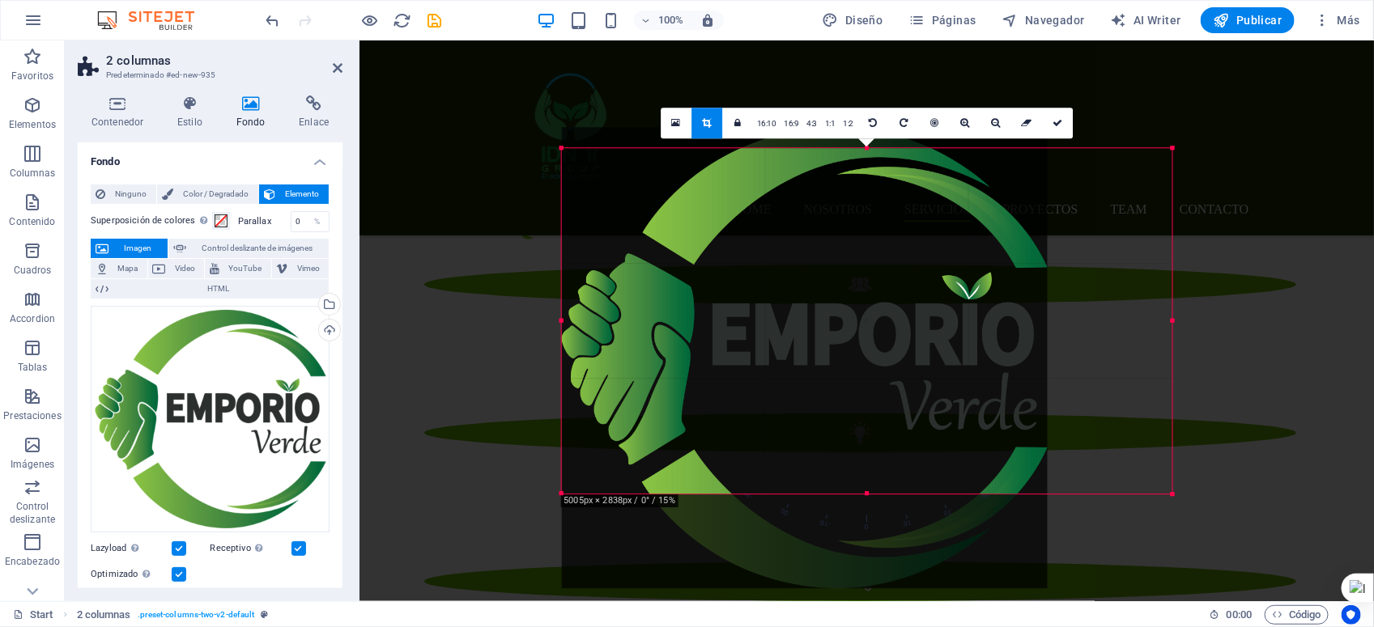
drag, startPoint x: 1110, startPoint y: 325, endPoint x: 1248, endPoint y: 322, distance: 137.6
click at [1220, 322] on div "Arrastra aquí para reemplazar el contenido existente. Si quieres crear un eleme…" at bounding box center [866, 320] width 1014 height 561
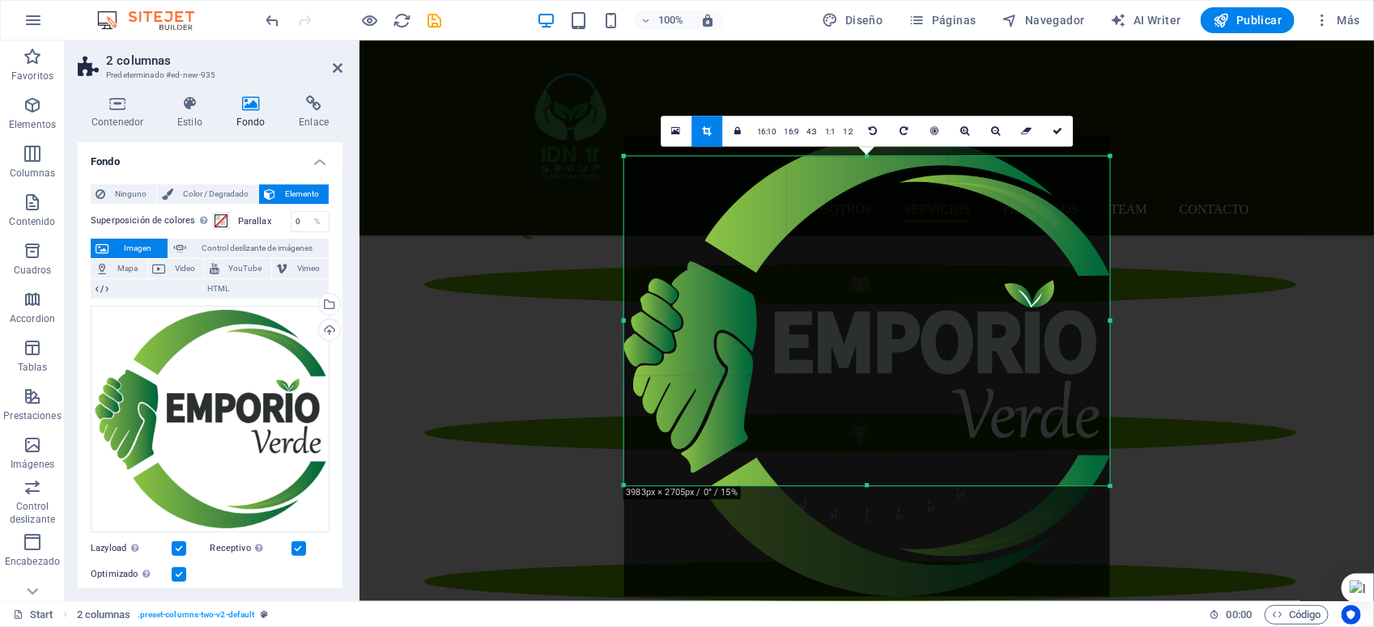
drag, startPoint x: 868, startPoint y: 491, endPoint x: 901, endPoint y: 475, distance: 36.9
click at [901, 475] on div "180 170 160 150 140 130 120 110 100 90 80 70 60 50 40 30 20 10 0 -10 -20 -30 -4…" at bounding box center [866, 320] width 486 height 329
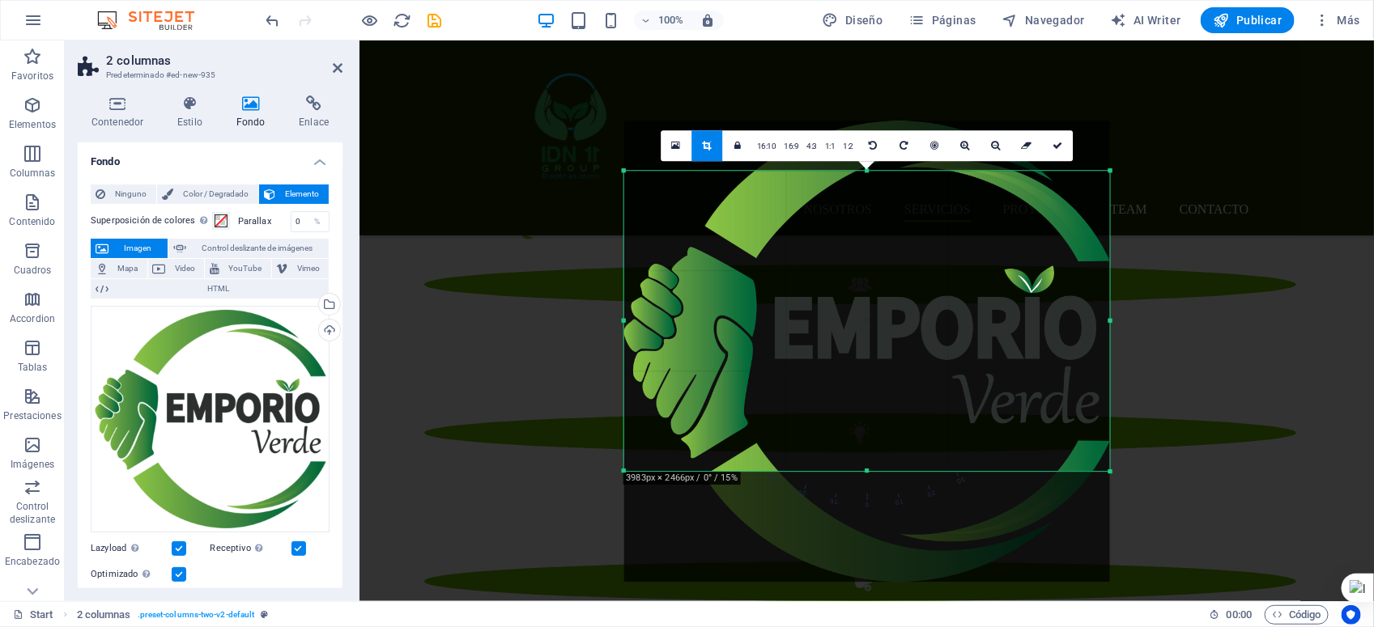
drag, startPoint x: 866, startPoint y: 155, endPoint x: 885, endPoint y: 185, distance: 34.6
click at [885, 185] on div "180 170 160 150 140 130 120 110 100 90 80 70 60 50 40 30 20 10 0 -10 -20 -30 -4…" at bounding box center [866, 321] width 486 height 300
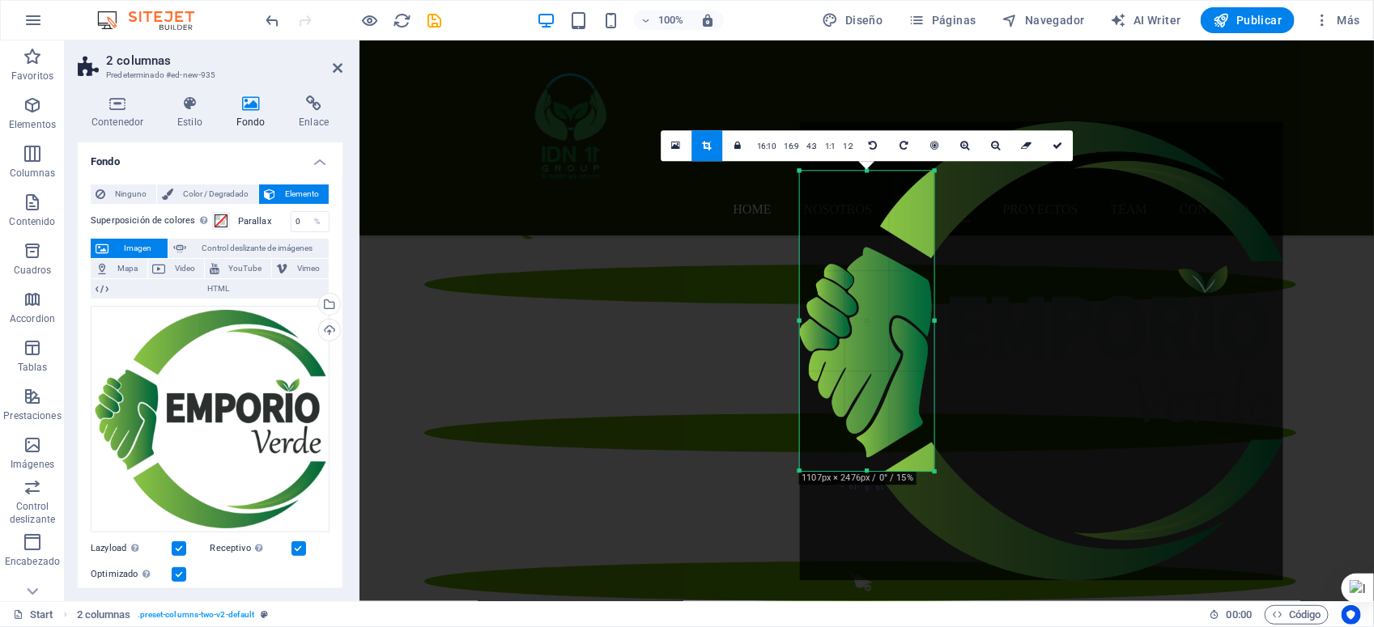
drag, startPoint x: 1109, startPoint y: 321, endPoint x: 758, endPoint y: 329, distance: 351.4
click at [758, 329] on div "Arrastra aquí para reemplazar el contenido existente. Si quieres crear un eleme…" at bounding box center [866, 320] width 1014 height 561
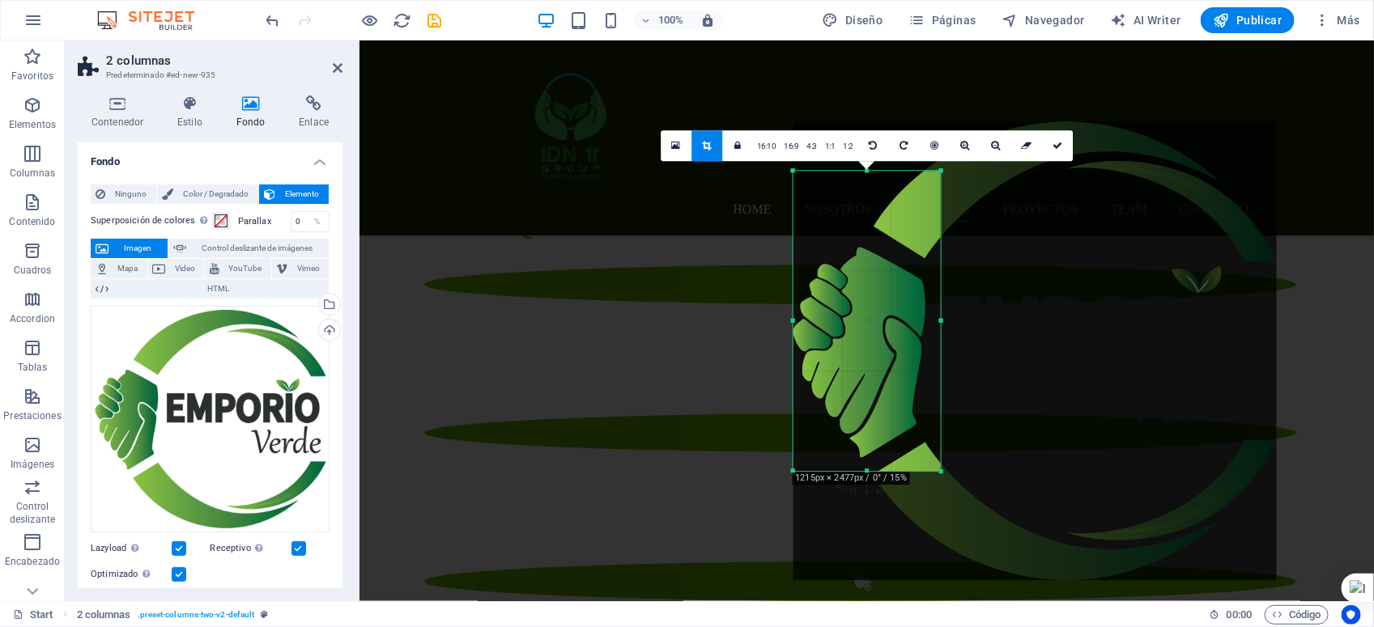
drag, startPoint x: 800, startPoint y: 320, endPoint x: 787, endPoint y: 314, distance: 14.1
click at [793, 314] on div "180 170 160 150 140 130 120 110 100 90 80 70 60 50 40 30 20 10 0 -10 -20 -30 -4…" at bounding box center [866, 321] width 147 height 300
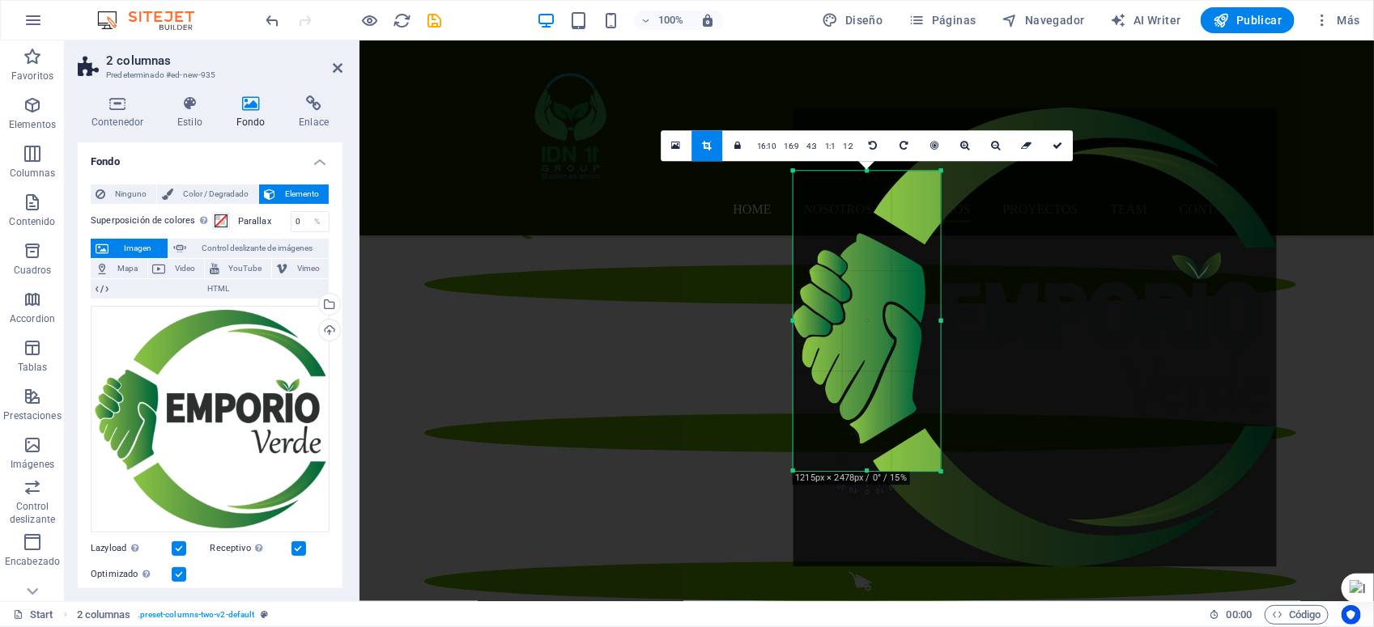
click at [846, 348] on div at bounding box center [1034, 337] width 483 height 459
drag, startPoint x: 695, startPoint y: 101, endPoint x: 1054, endPoint y: 142, distance: 361.7
click at [1054, 142] on icon at bounding box center [1057, 146] width 10 height 10
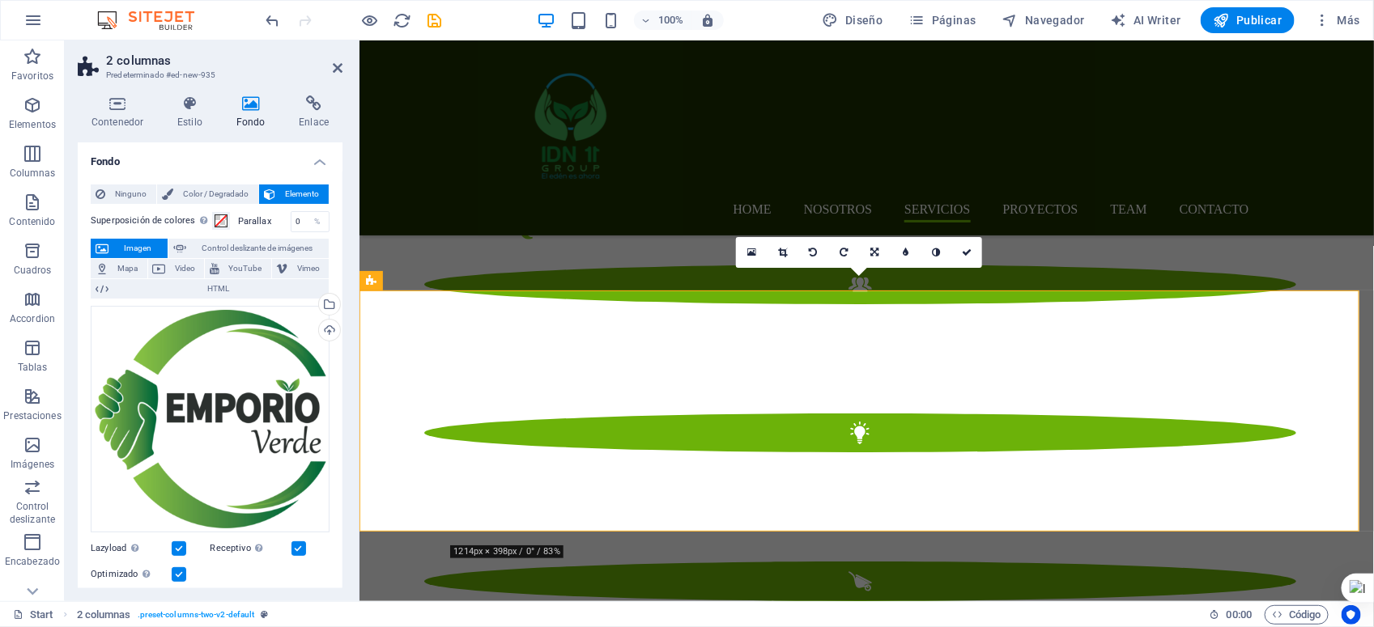
click at [965, 248] on icon at bounding box center [967, 253] width 10 height 10
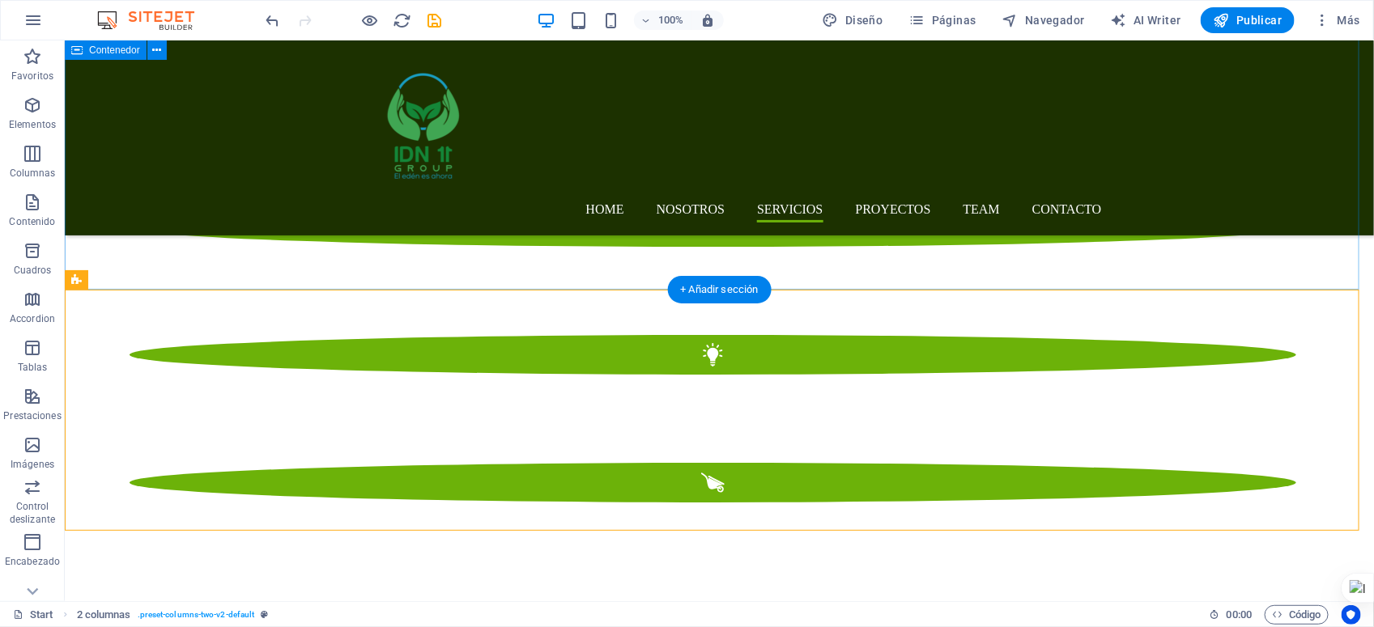
scroll to position [2288, 0]
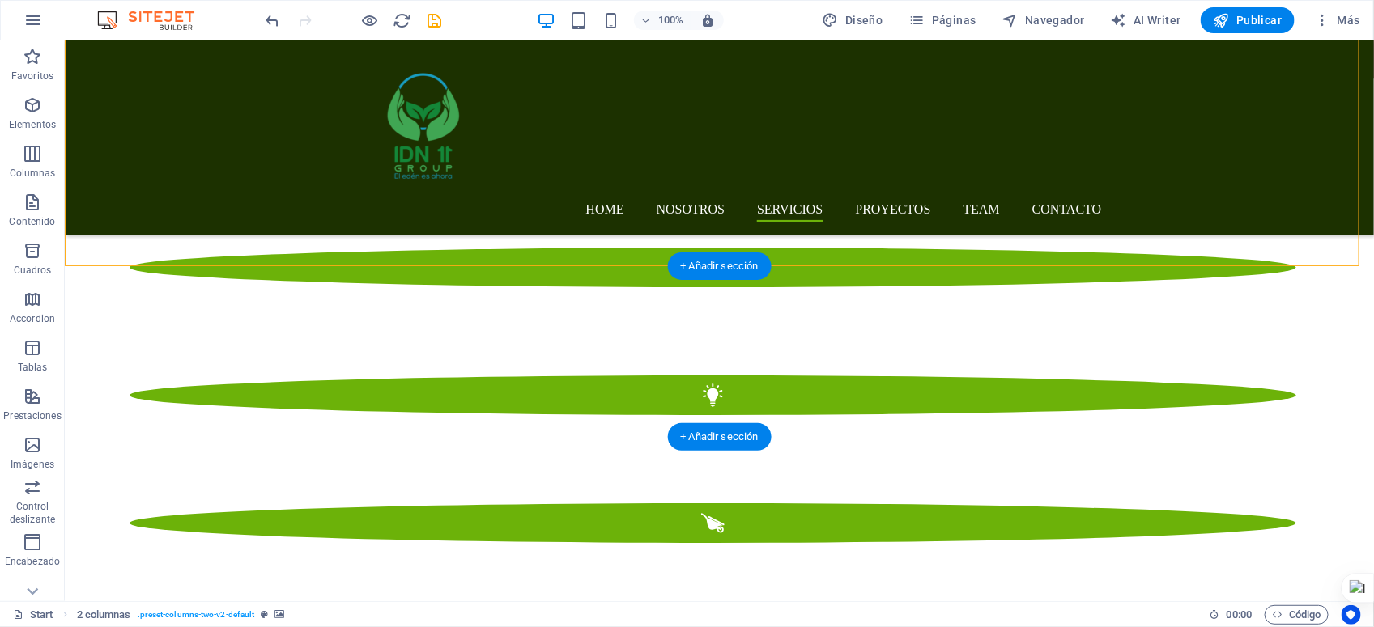
scroll to position [2389, 0]
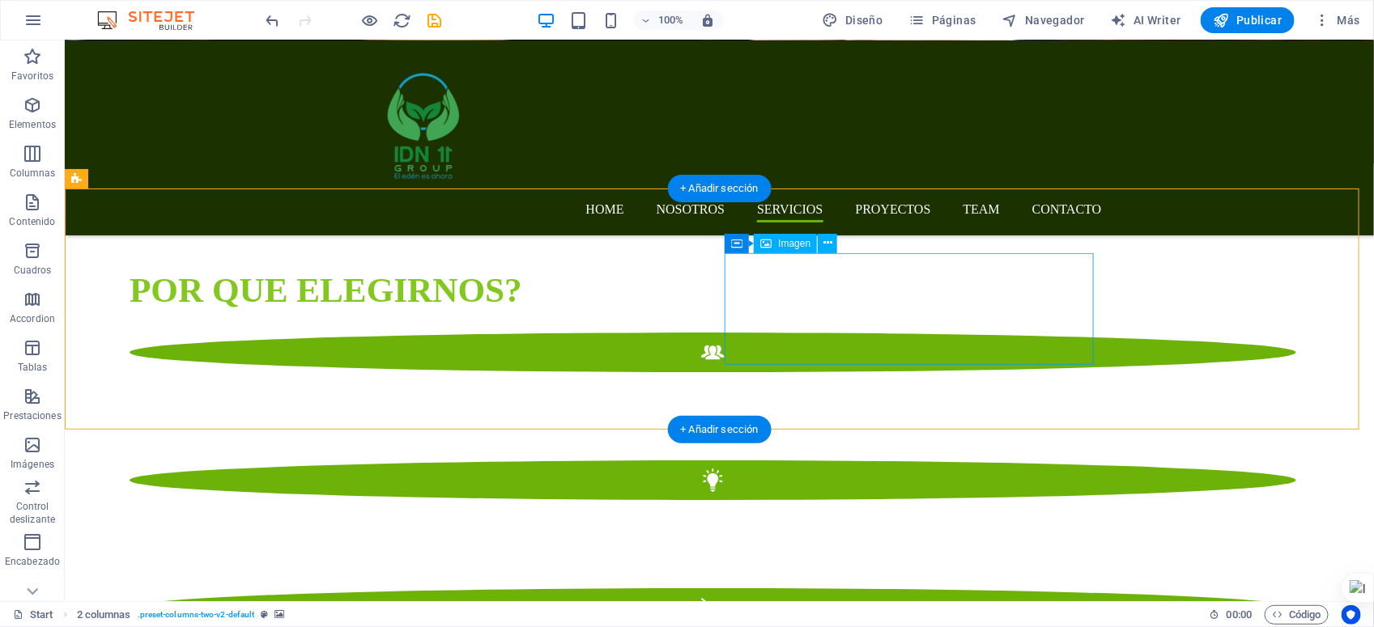
drag, startPoint x: 685, startPoint y: 243, endPoint x: 725, endPoint y: 319, distance: 85.8
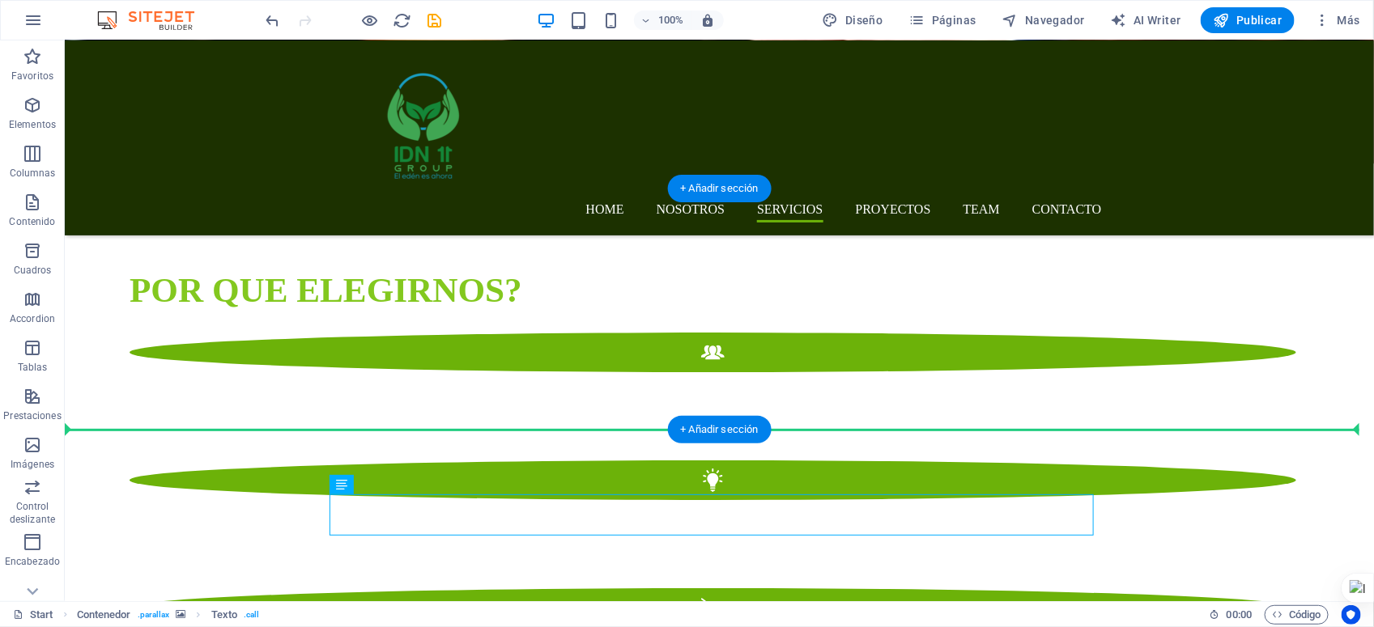
drag, startPoint x: 447, startPoint y: 513, endPoint x: 702, endPoint y: 377, distance: 289.0
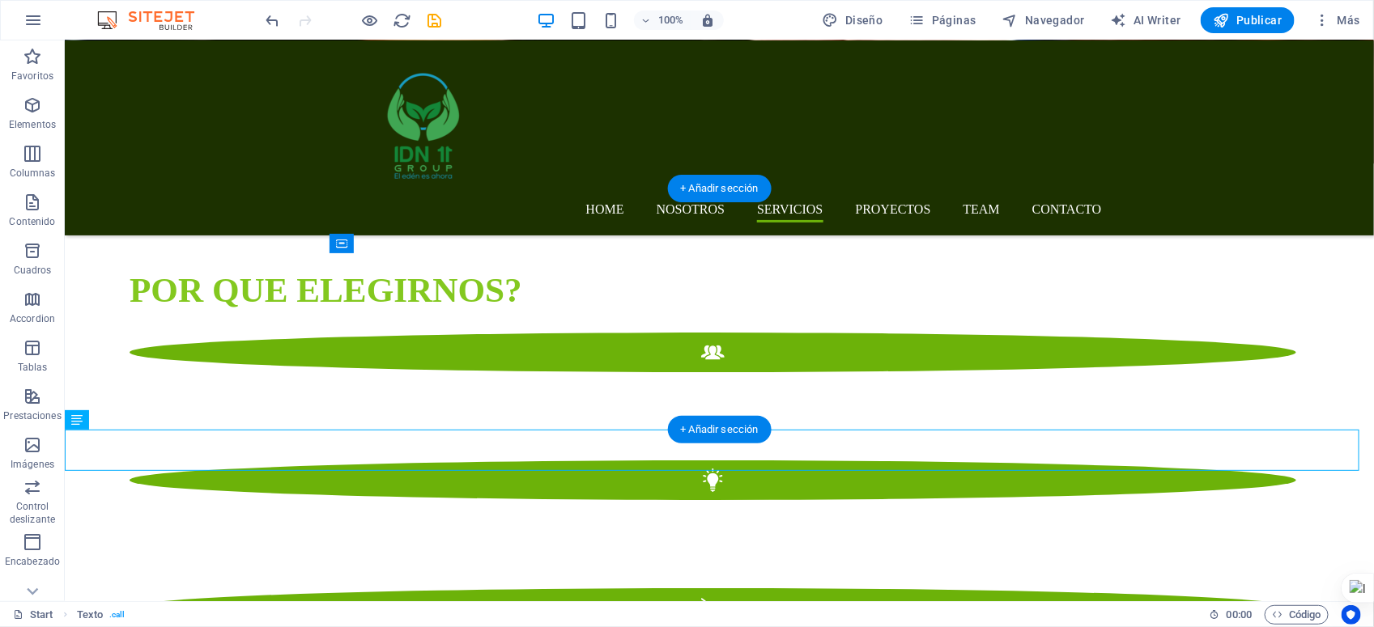
drag, startPoint x: 578, startPoint y: 449, endPoint x: 674, endPoint y: 331, distance: 152.0
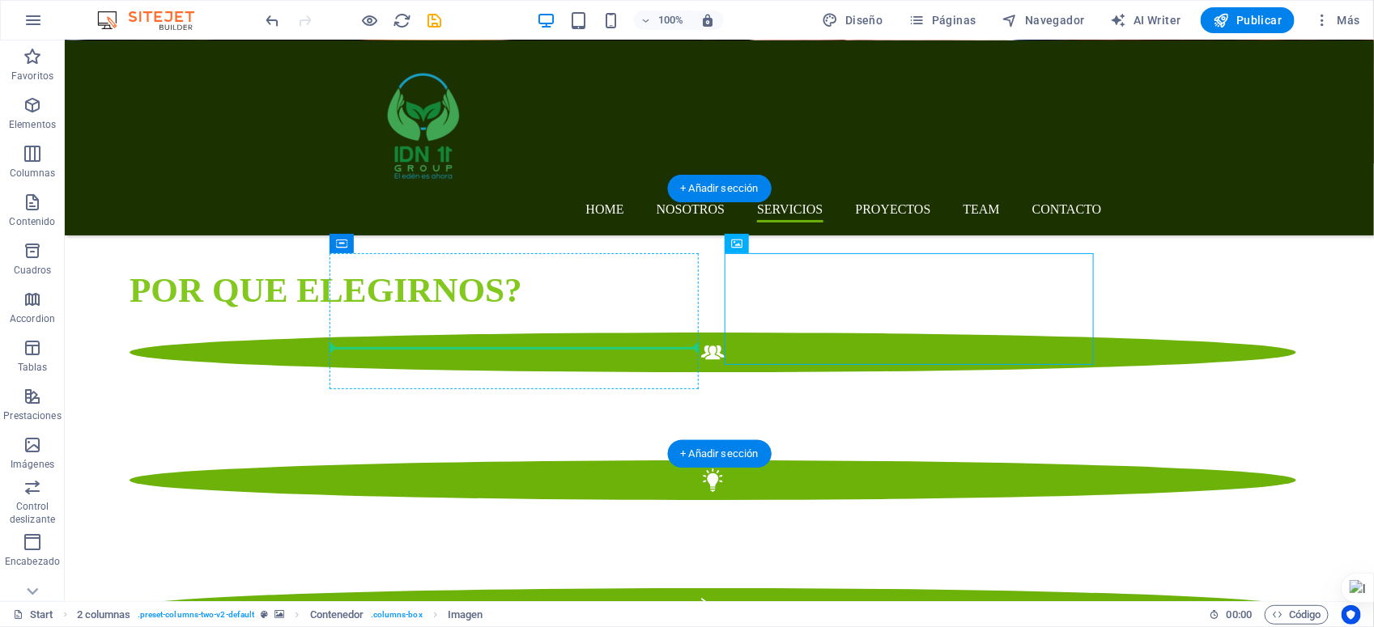
drag, startPoint x: 837, startPoint y: 296, endPoint x: 672, endPoint y: 300, distance: 165.2
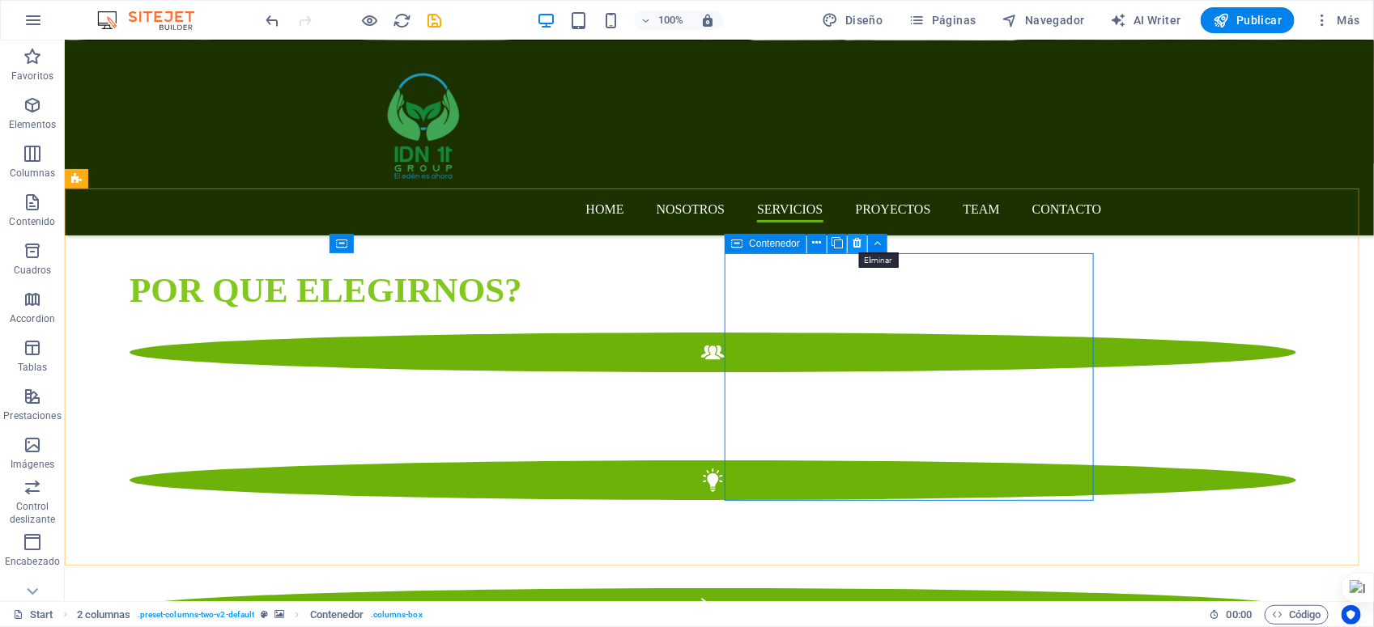
click at [853, 245] on icon at bounding box center [857, 243] width 9 height 17
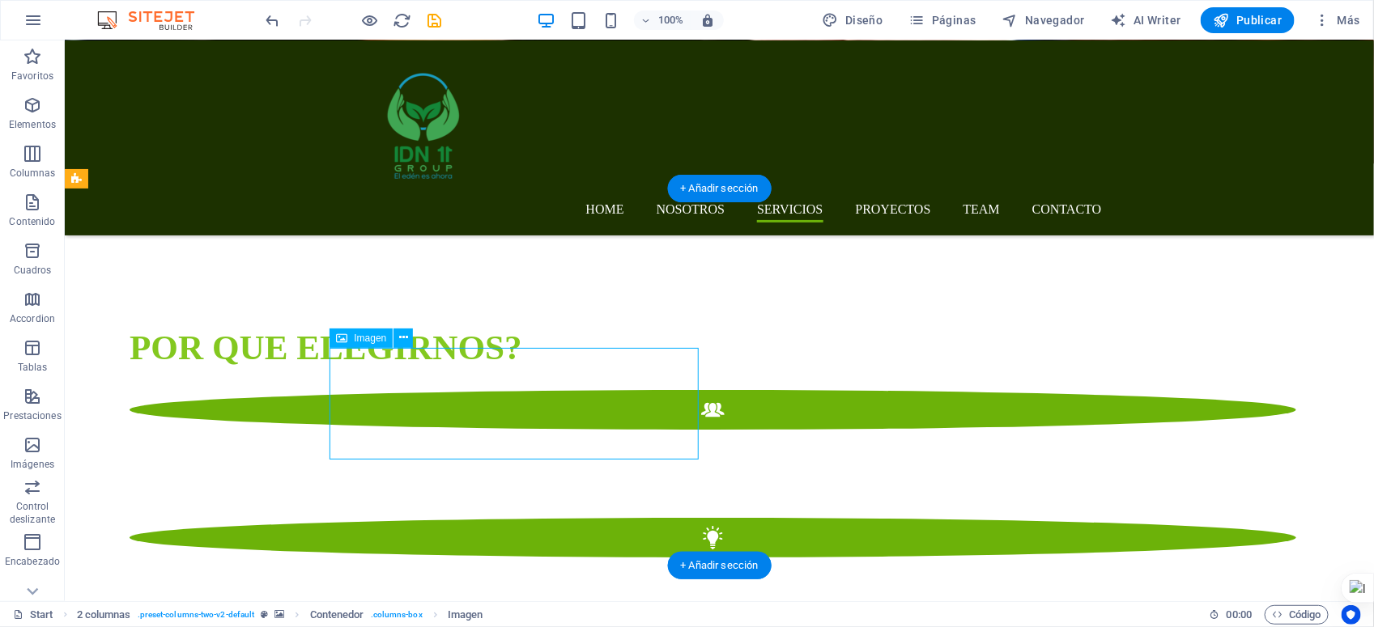
select select "px"
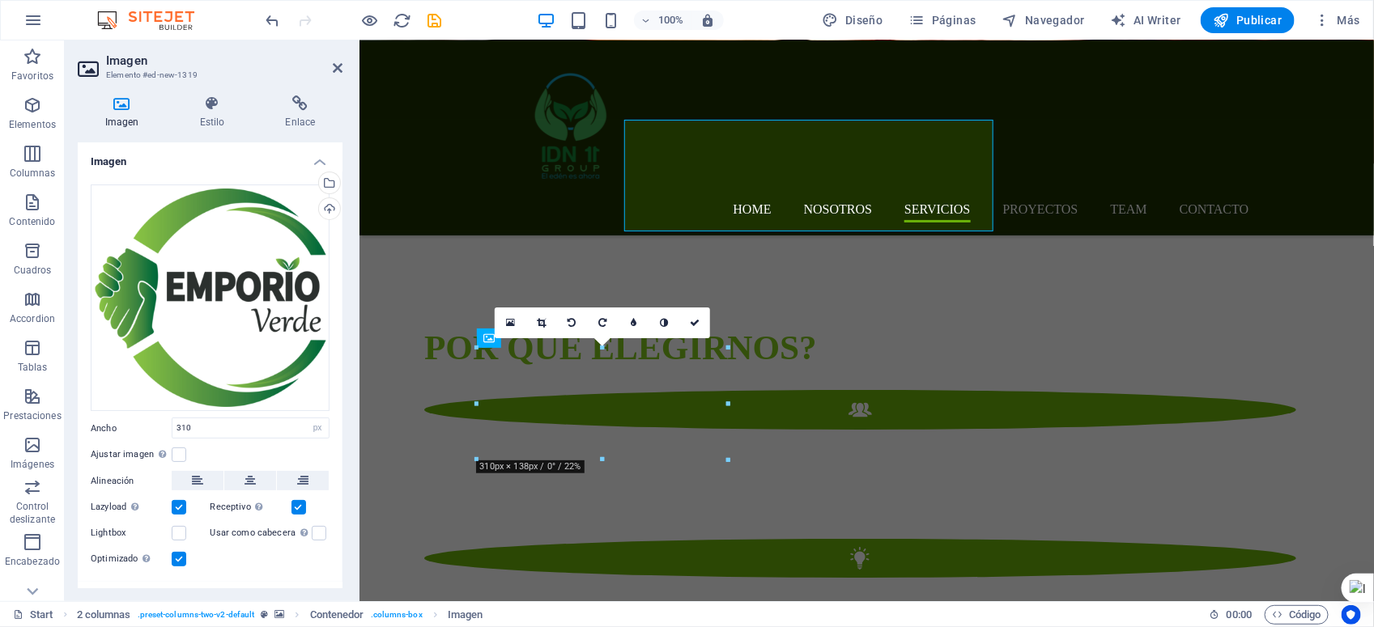
scroll to position [2616, 0]
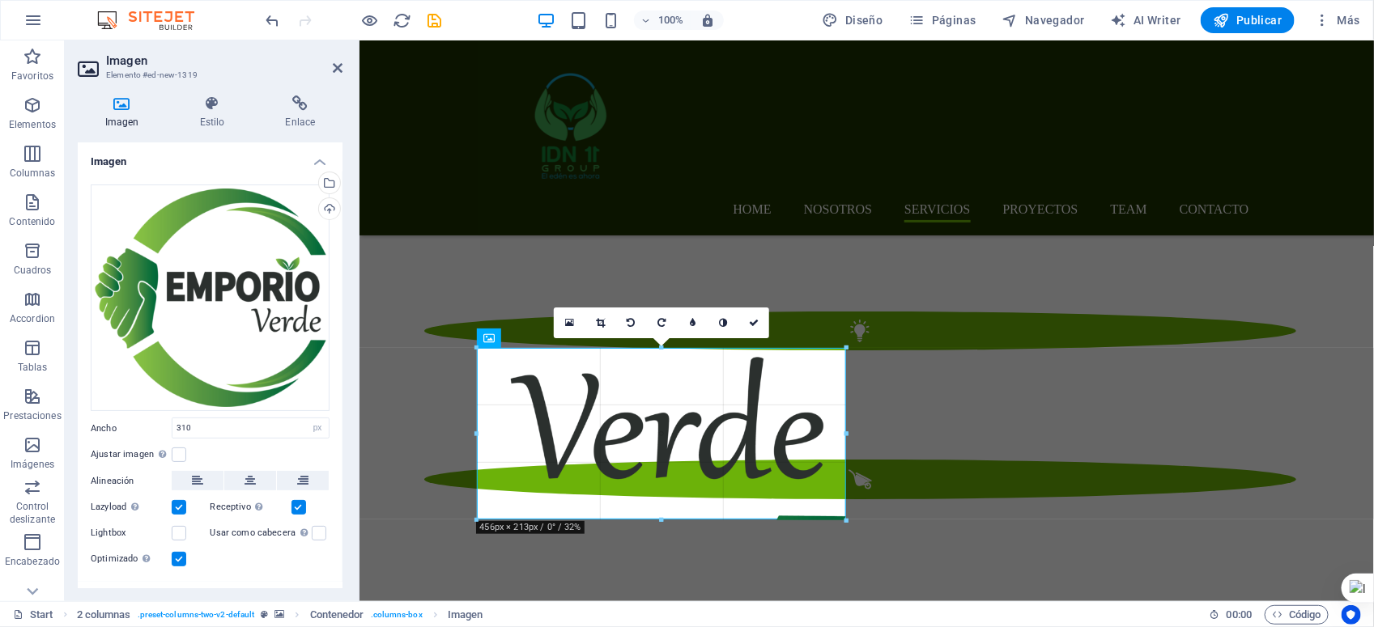
drag, startPoint x: 729, startPoint y: 456, endPoint x: 771, endPoint y: 516, distance: 73.9
type input "456"
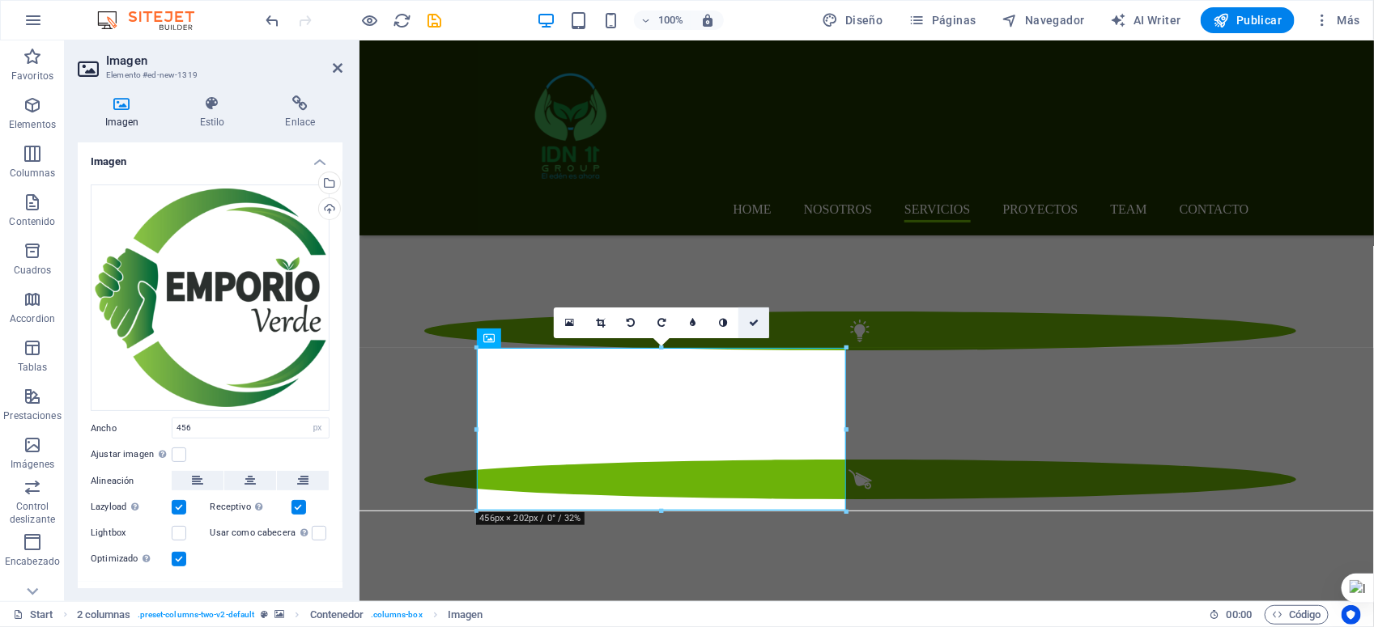
click at [754, 320] on icon at bounding box center [754, 323] width 10 height 10
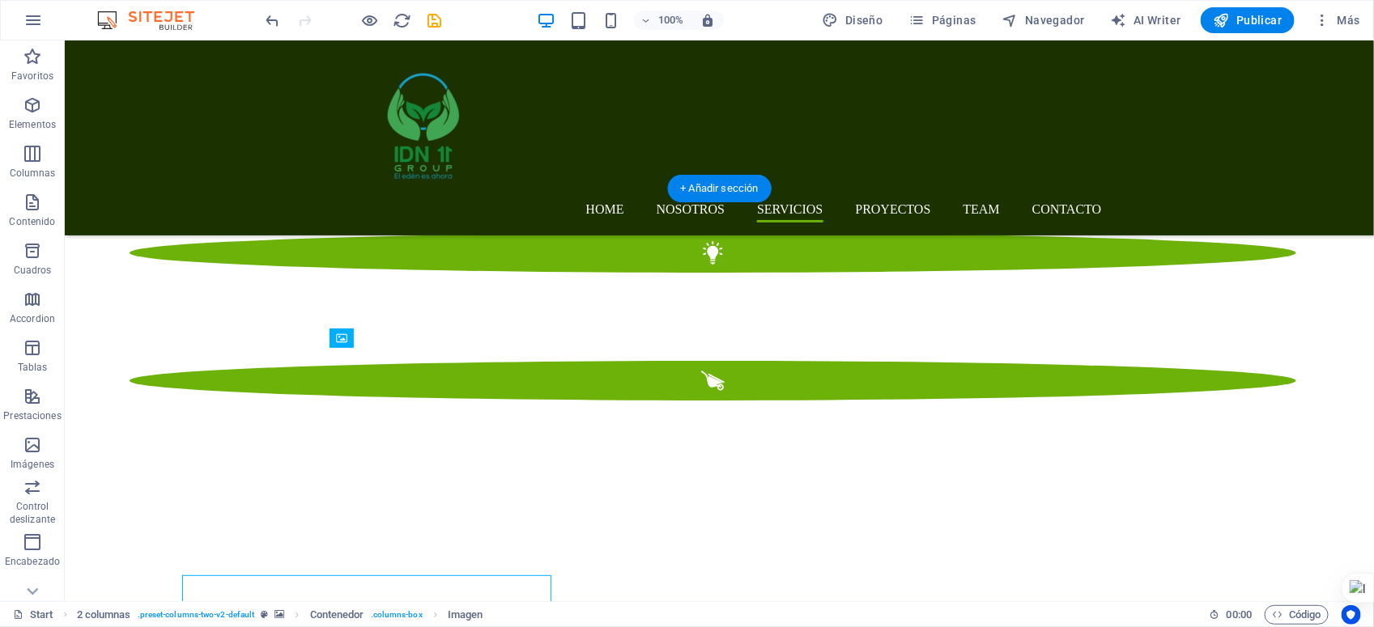
scroll to position [2389, 0]
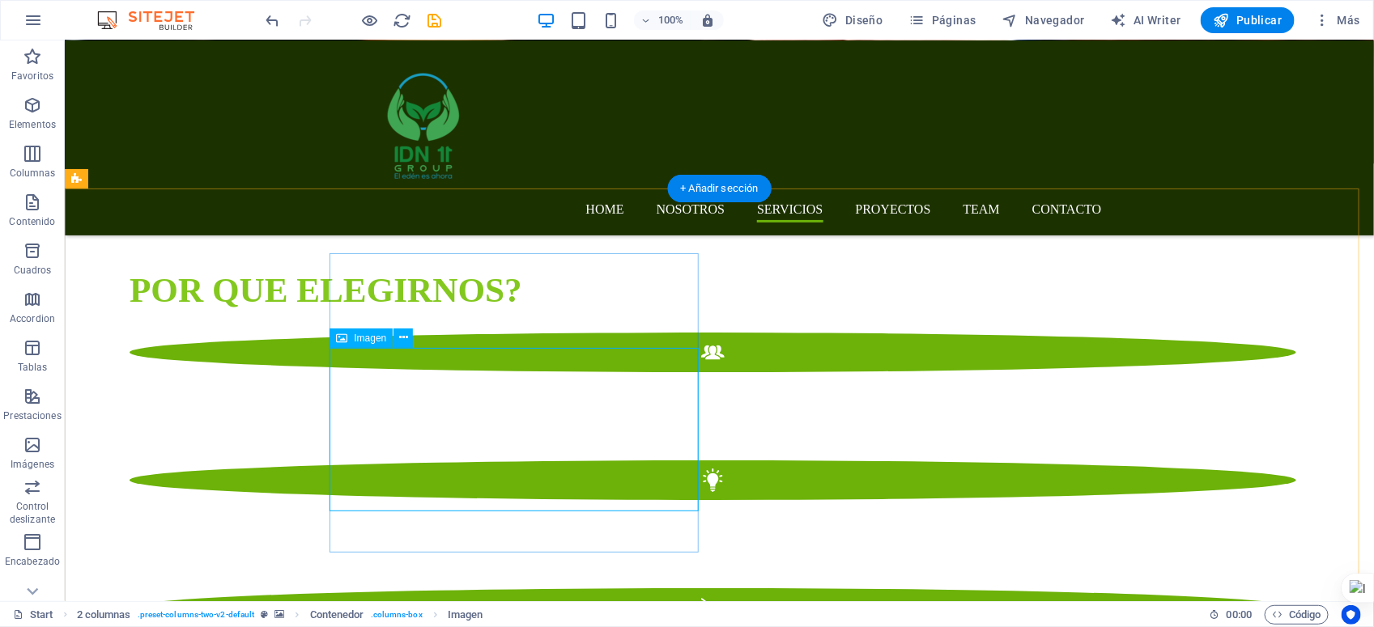
drag, startPoint x: 495, startPoint y: 438, endPoint x: 750, endPoint y: 444, distance: 255.1
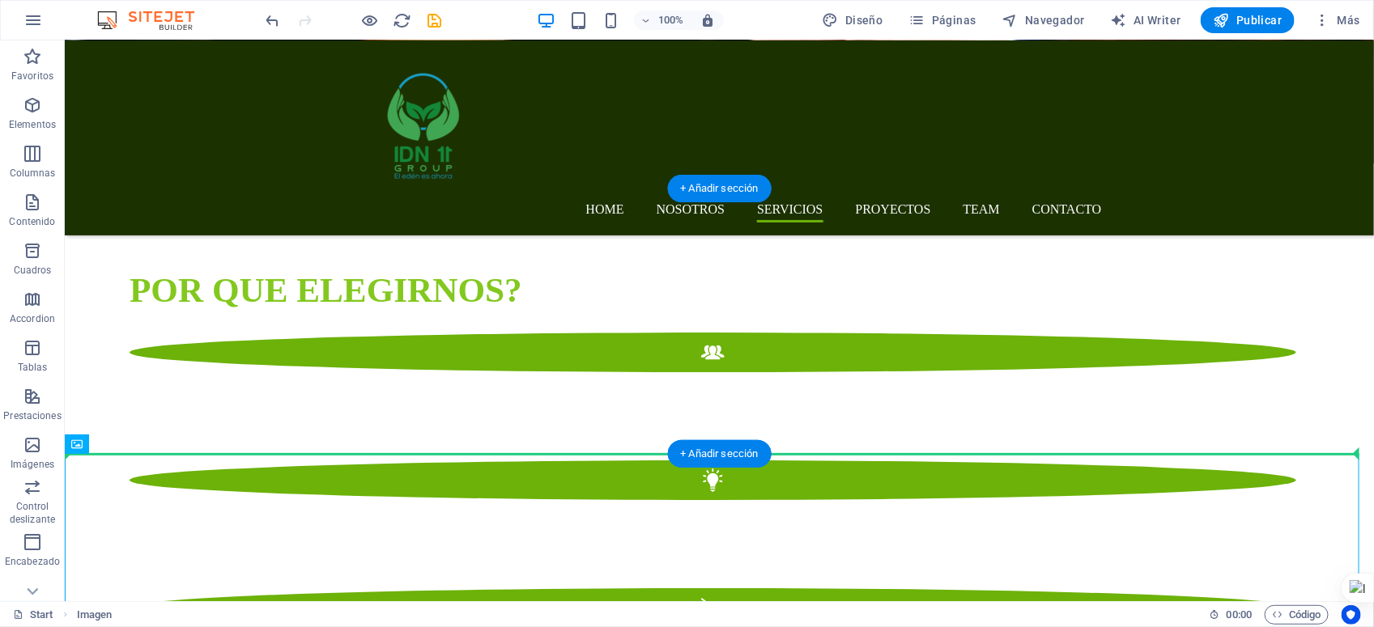
drag, startPoint x: 334, startPoint y: 535, endPoint x: 774, endPoint y: 324, distance: 488.5
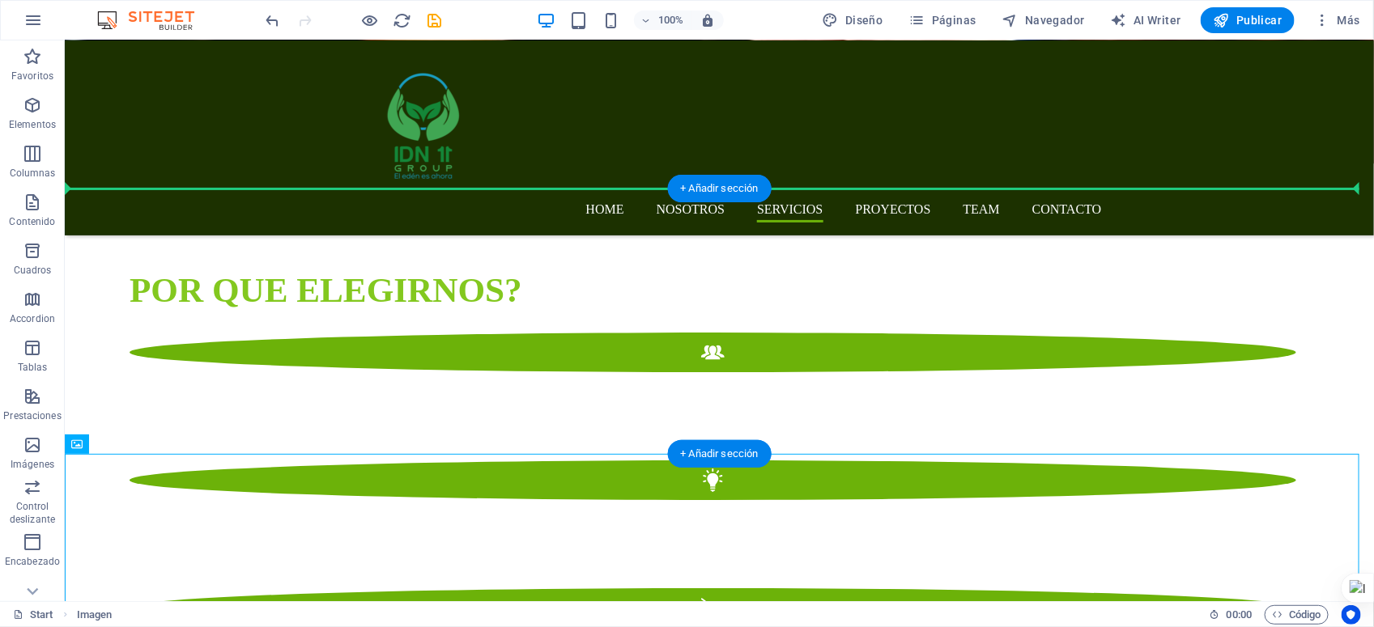
drag, startPoint x: 167, startPoint y: 555, endPoint x: 778, endPoint y: 305, distance: 660.4
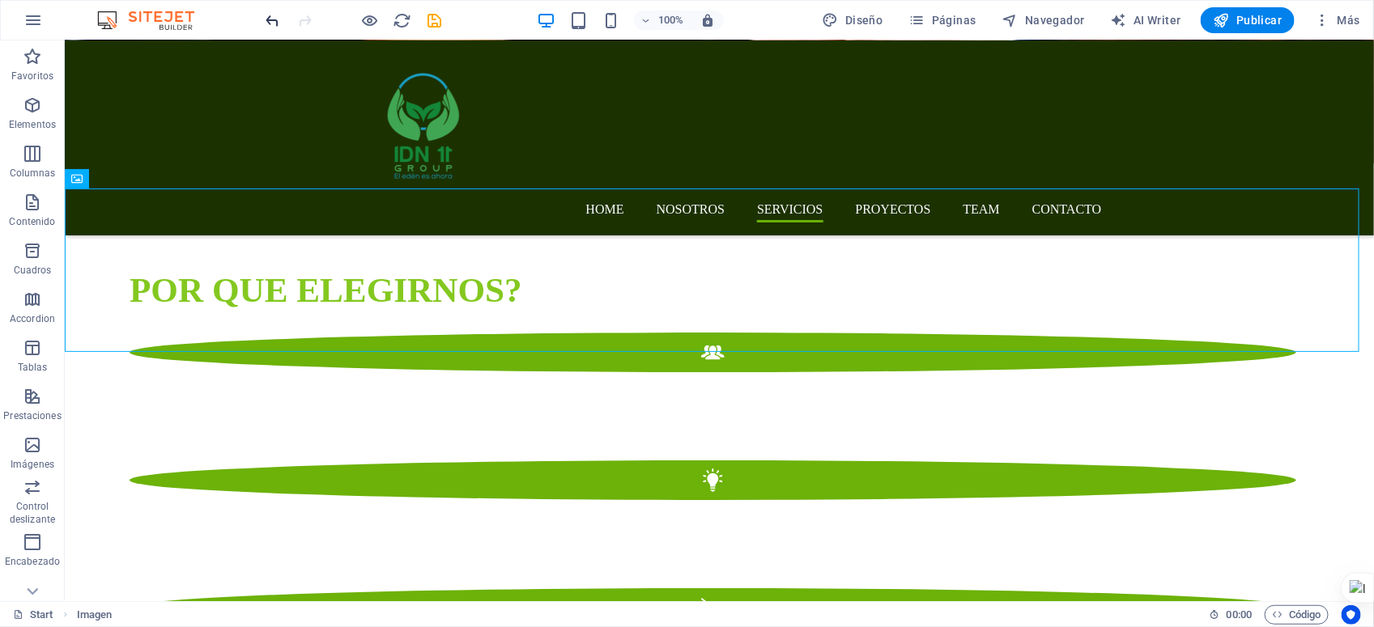
click at [265, 20] on icon "undo" at bounding box center [273, 20] width 19 height 19
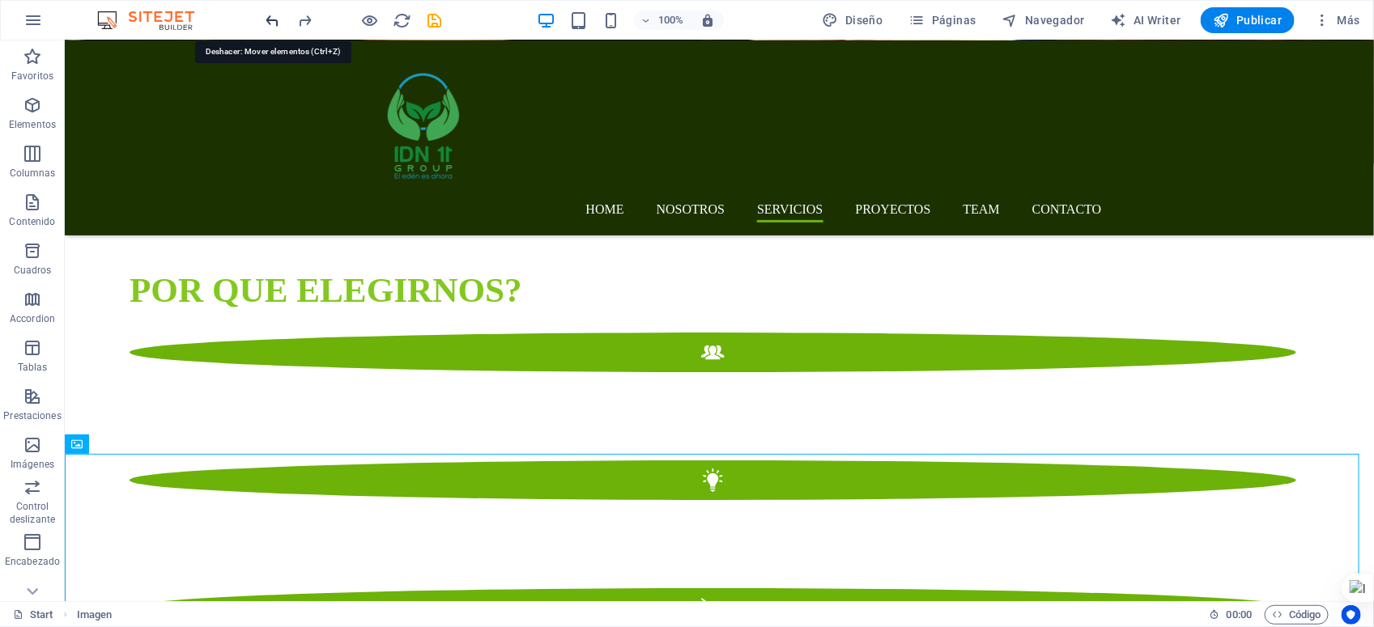
click at [270, 20] on icon "undo" at bounding box center [273, 20] width 19 height 19
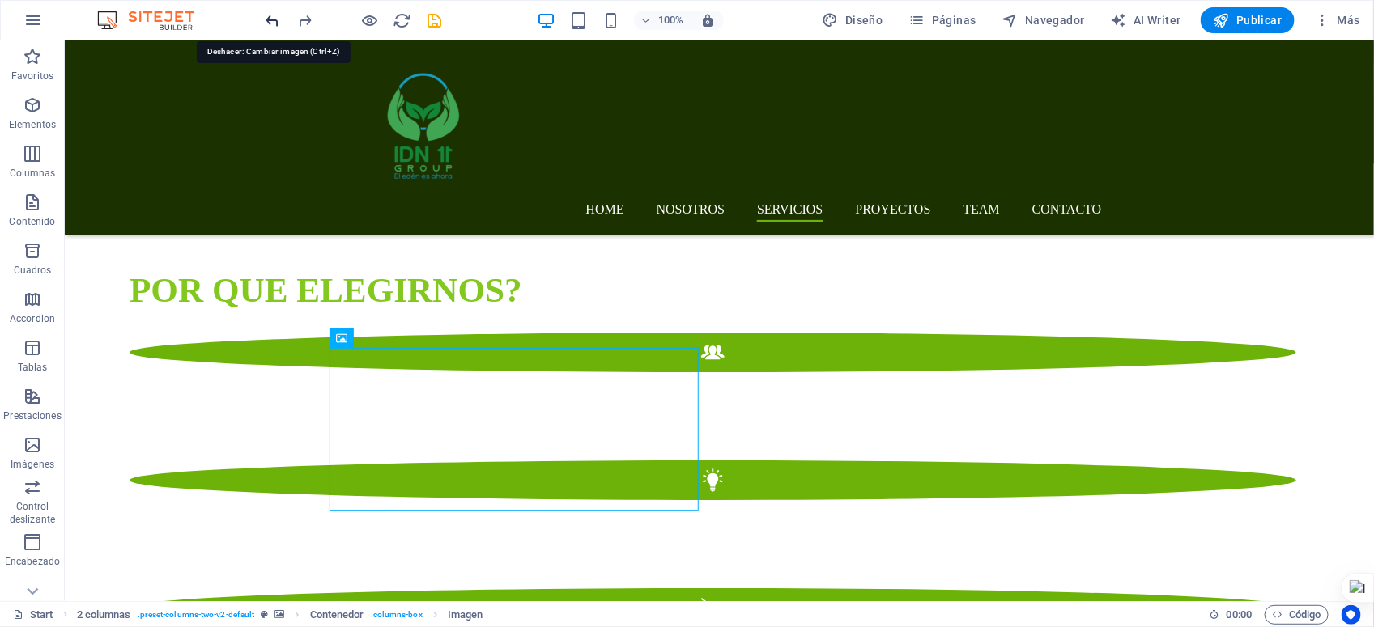
click at [270, 20] on icon "undo" at bounding box center [273, 20] width 19 height 19
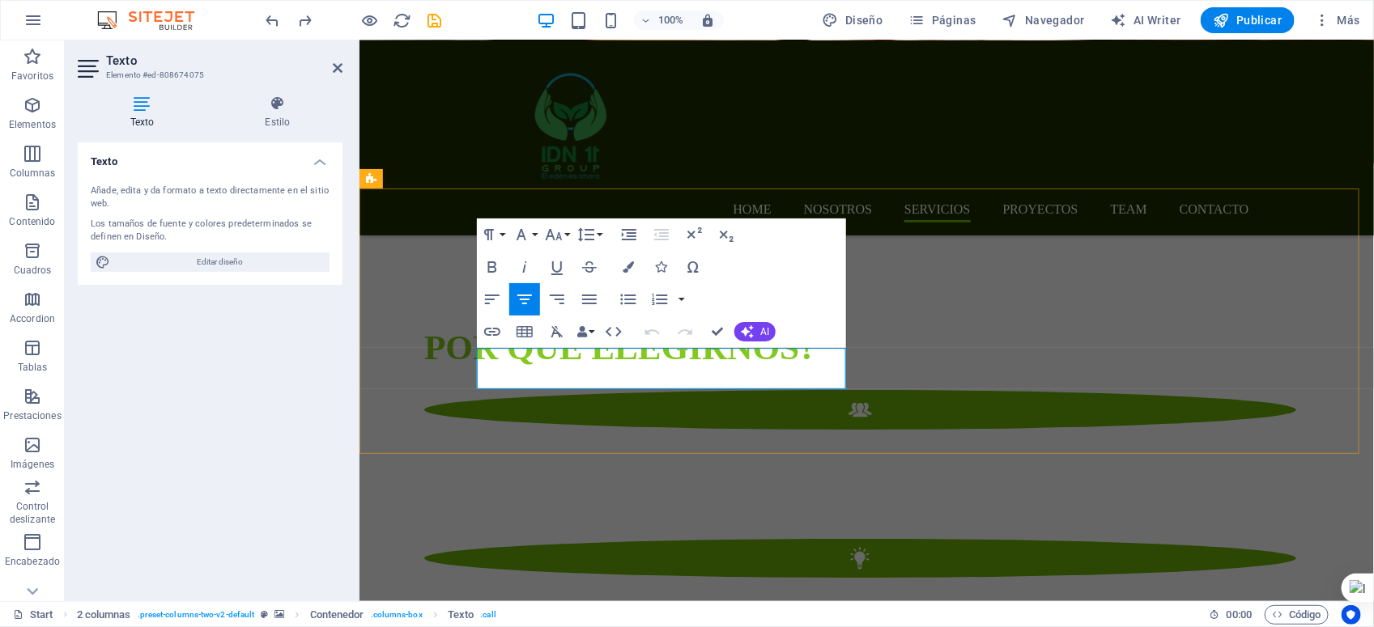
scroll to position [2616, 0]
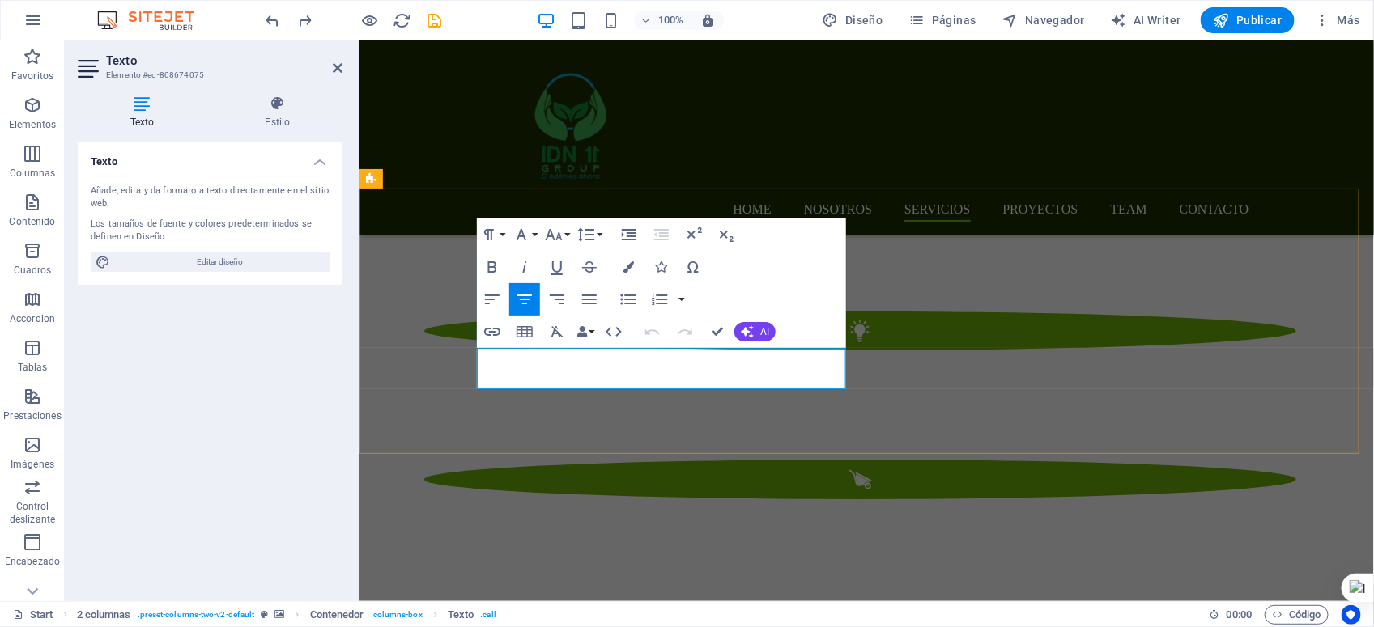
drag, startPoint x: 697, startPoint y: 373, endPoint x: 826, endPoint y: 369, distance: 128.8
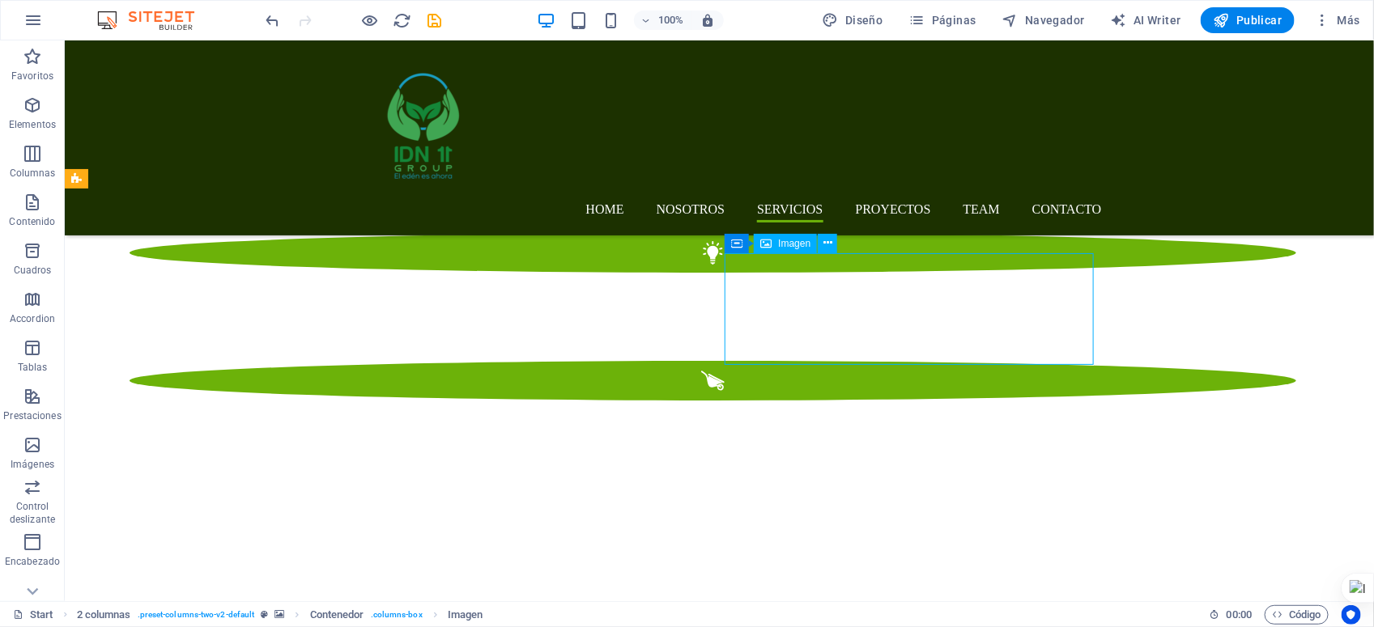
scroll to position [2389, 0]
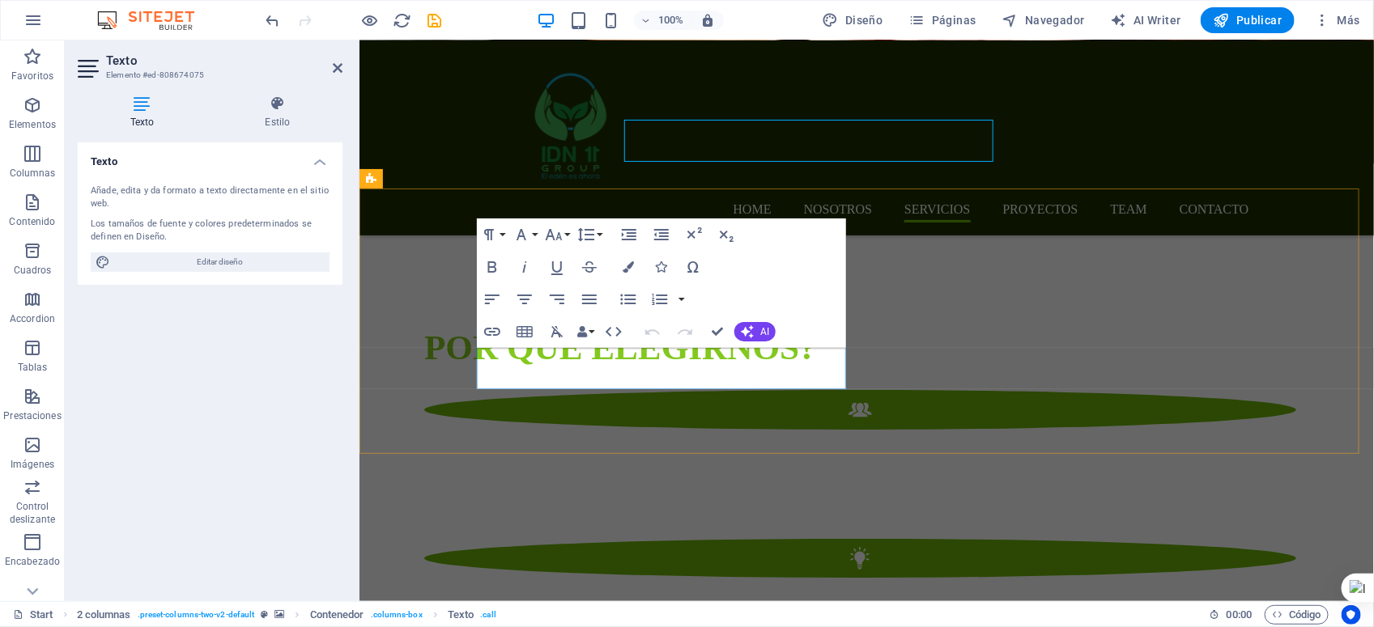
scroll to position [2616, 0]
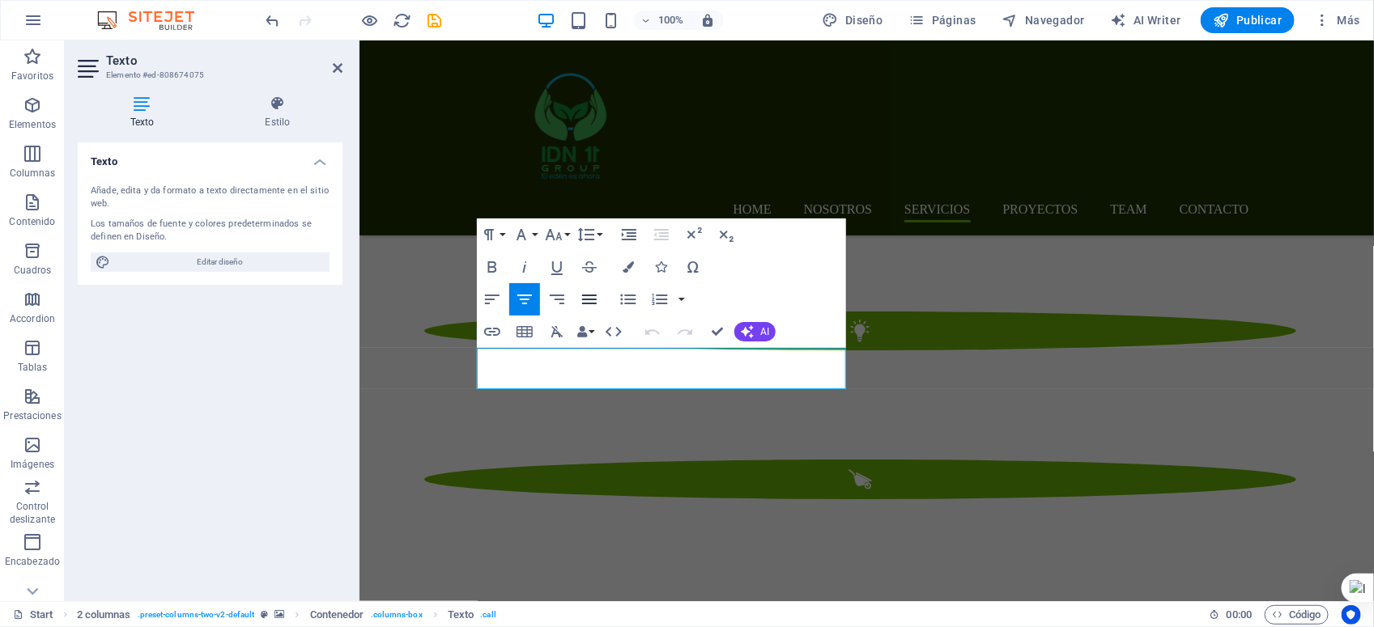
click at [588, 298] on icon "button" at bounding box center [589, 300] width 15 height 10
click at [555, 305] on icon "button" at bounding box center [556, 299] width 19 height 19
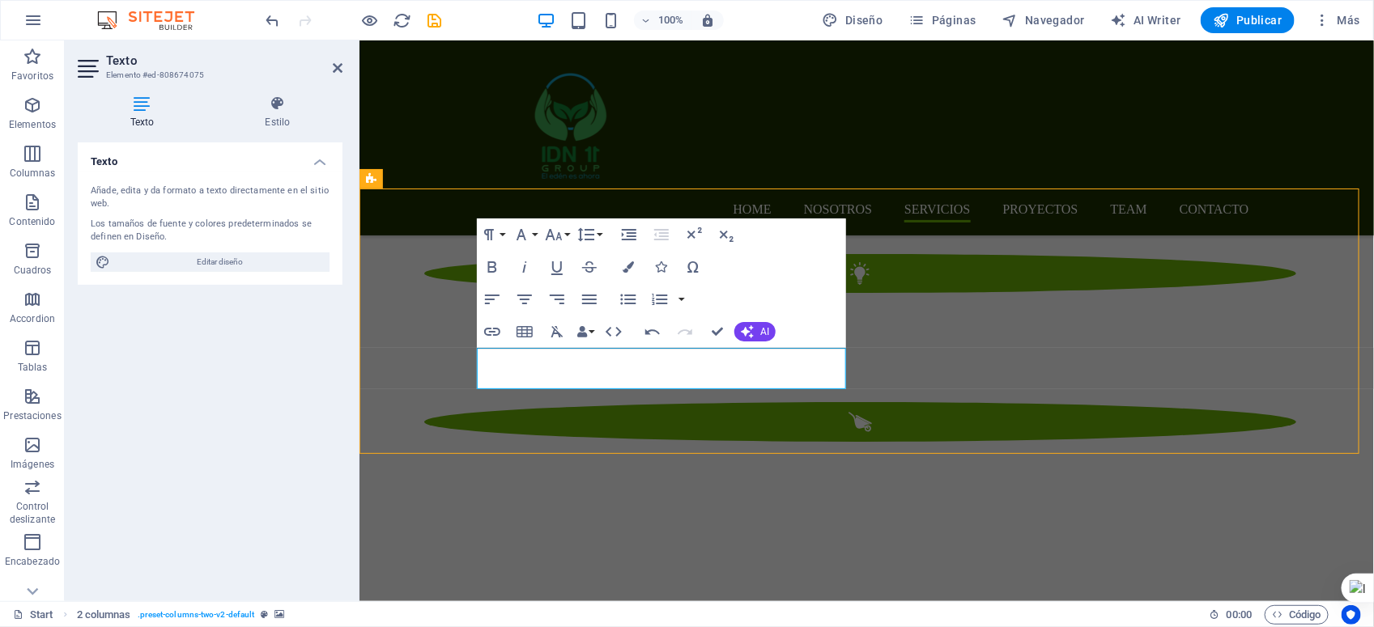
scroll to position [2389, 0]
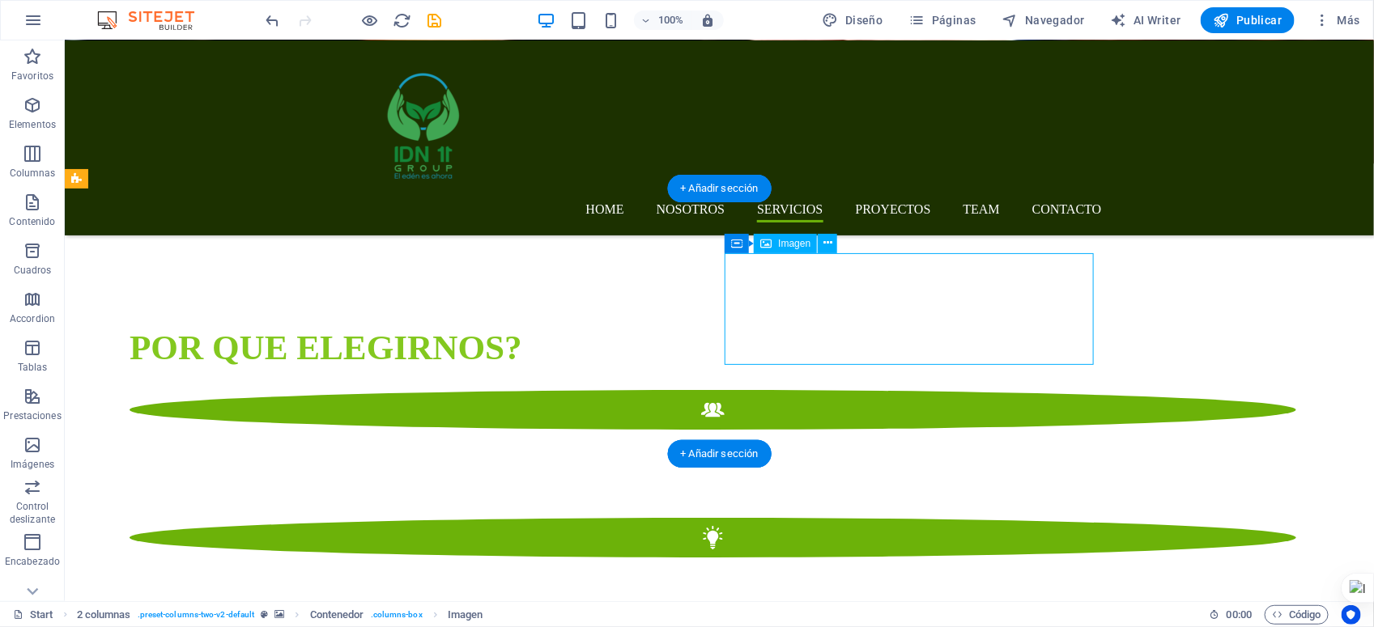
scroll to position [2616, 0]
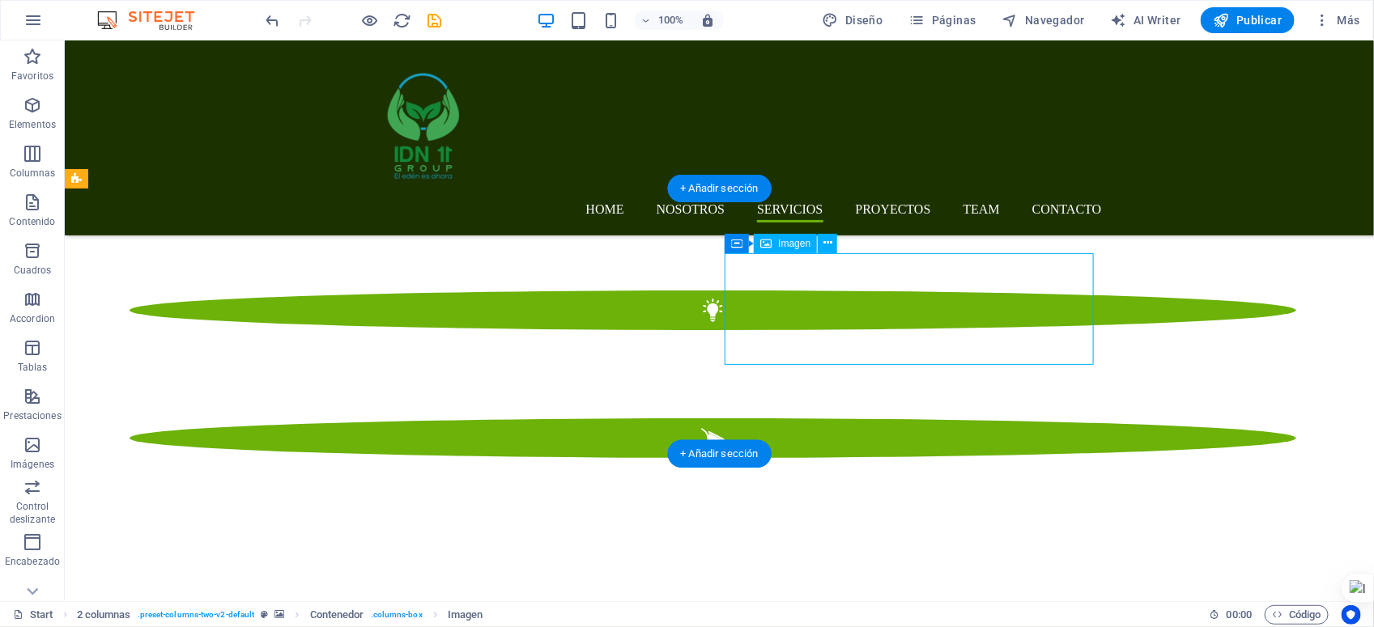
select select "px"
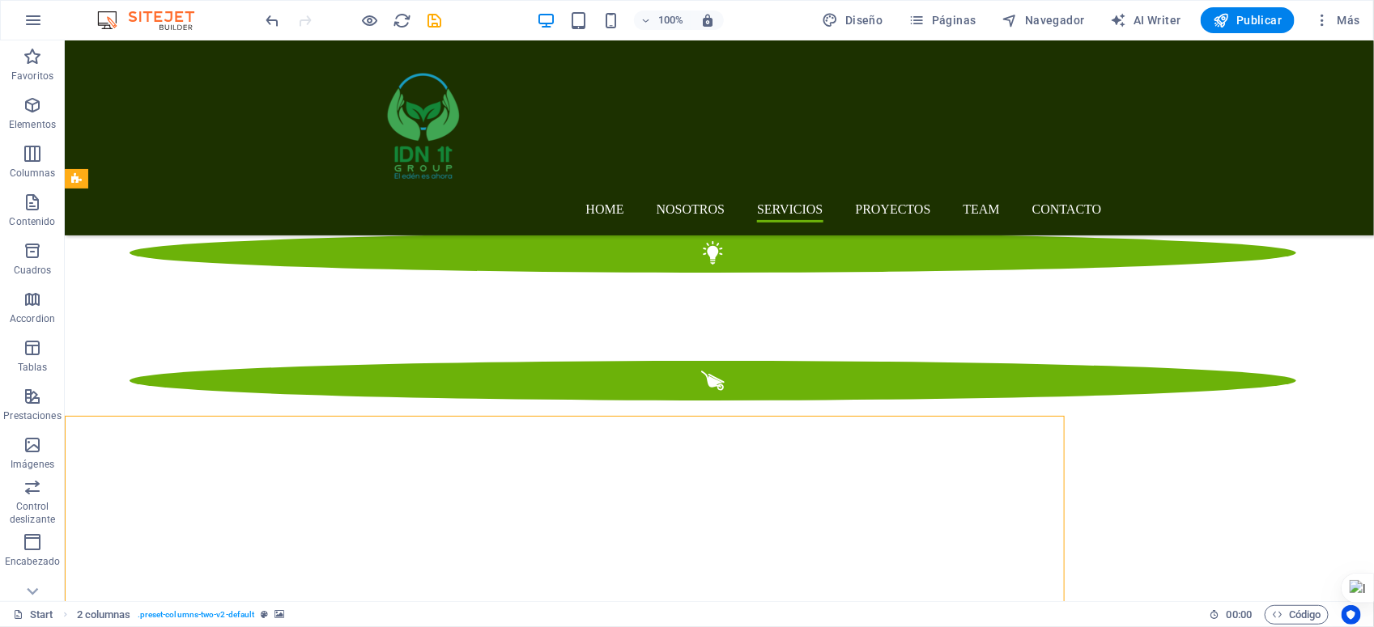
scroll to position [2389, 0]
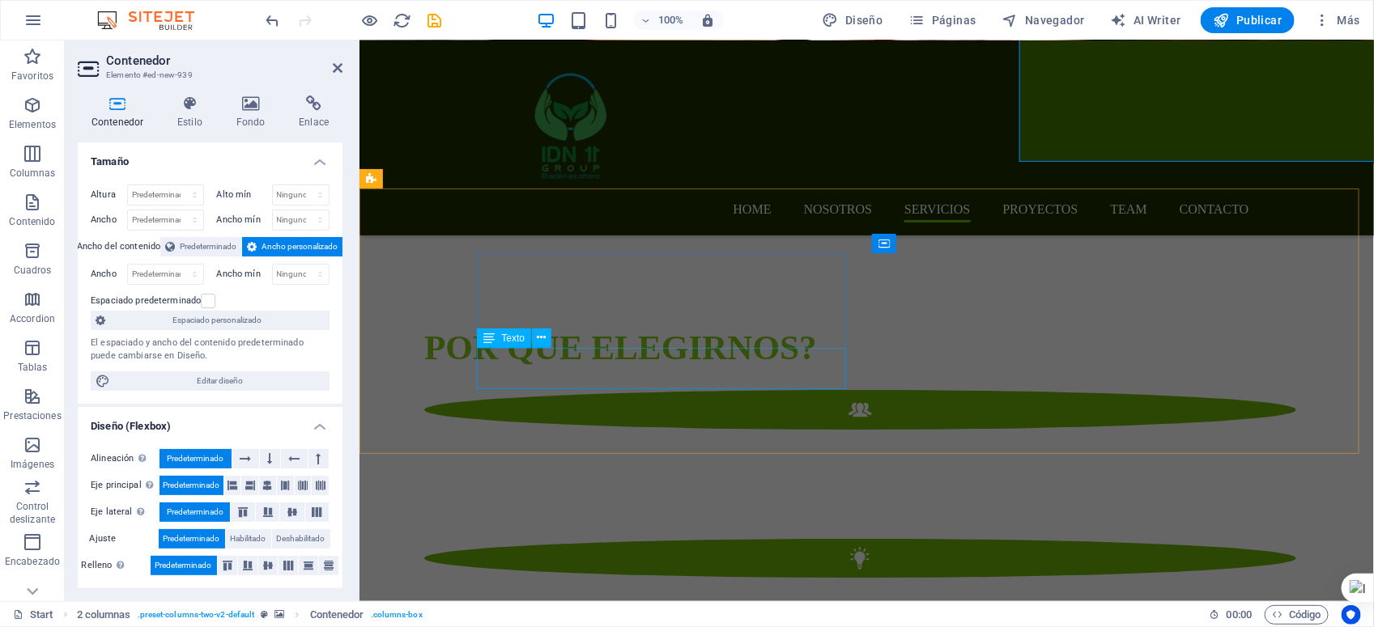
scroll to position [2616, 0]
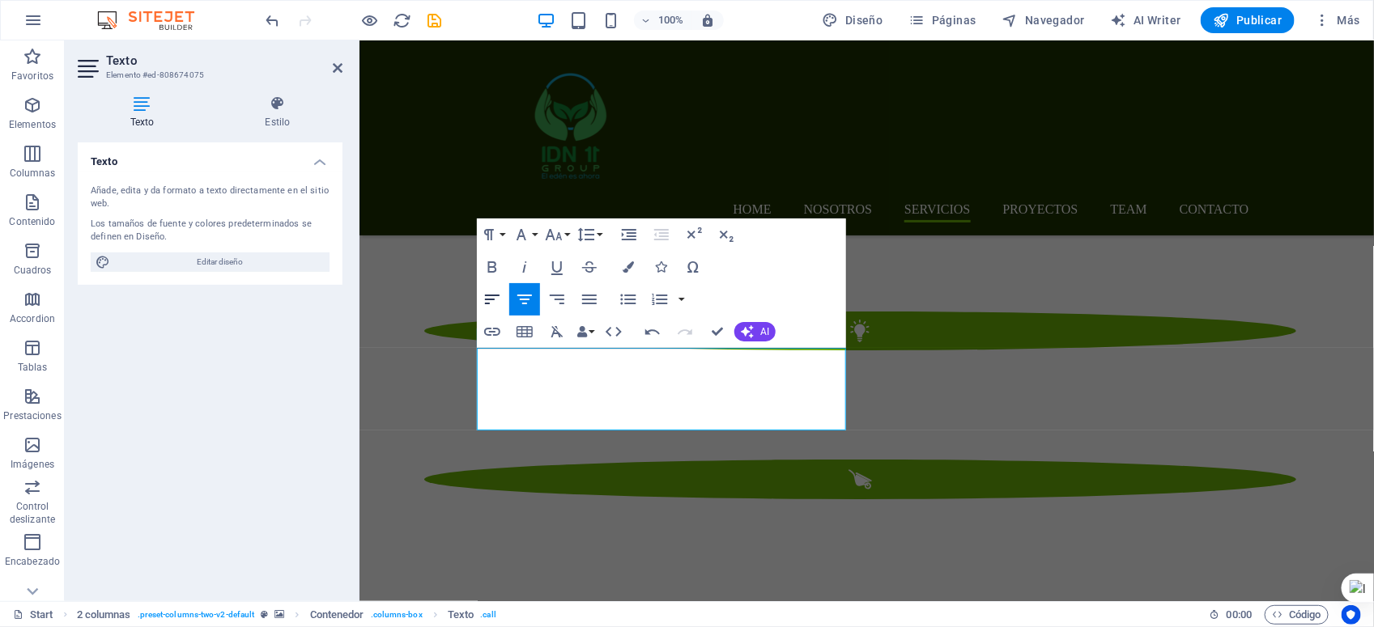
click at [498, 296] on icon "button" at bounding box center [491, 299] width 19 height 19
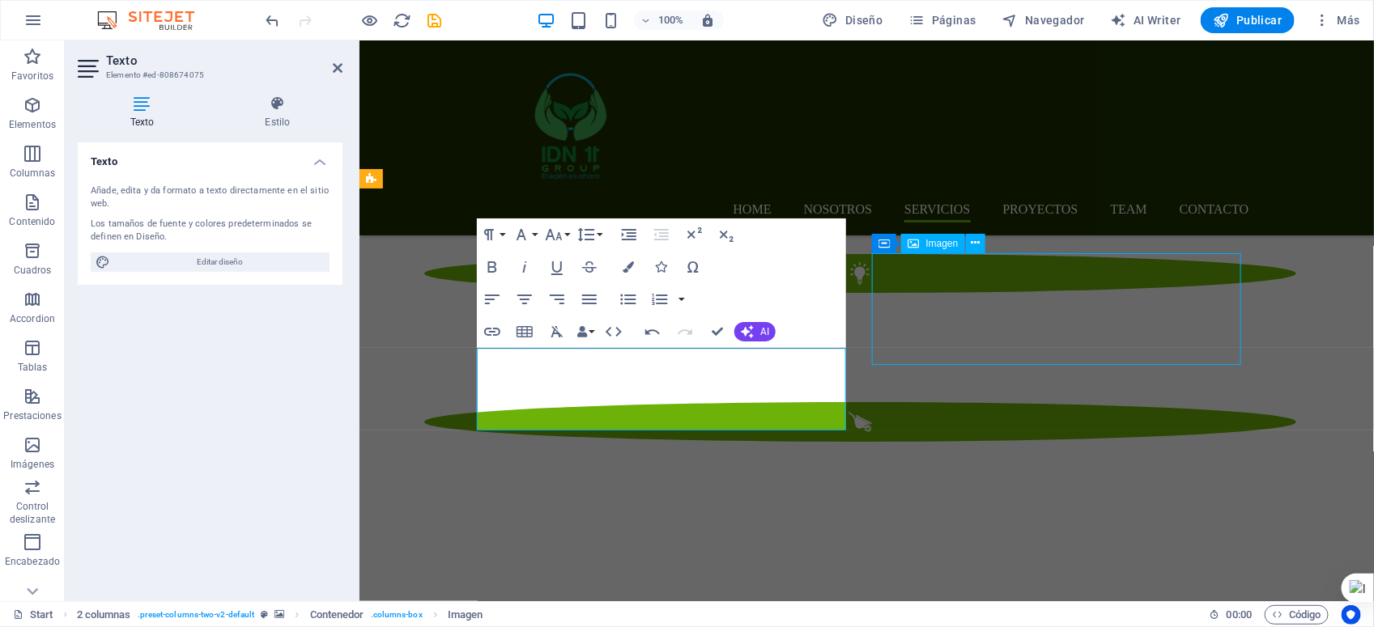
scroll to position [2389, 0]
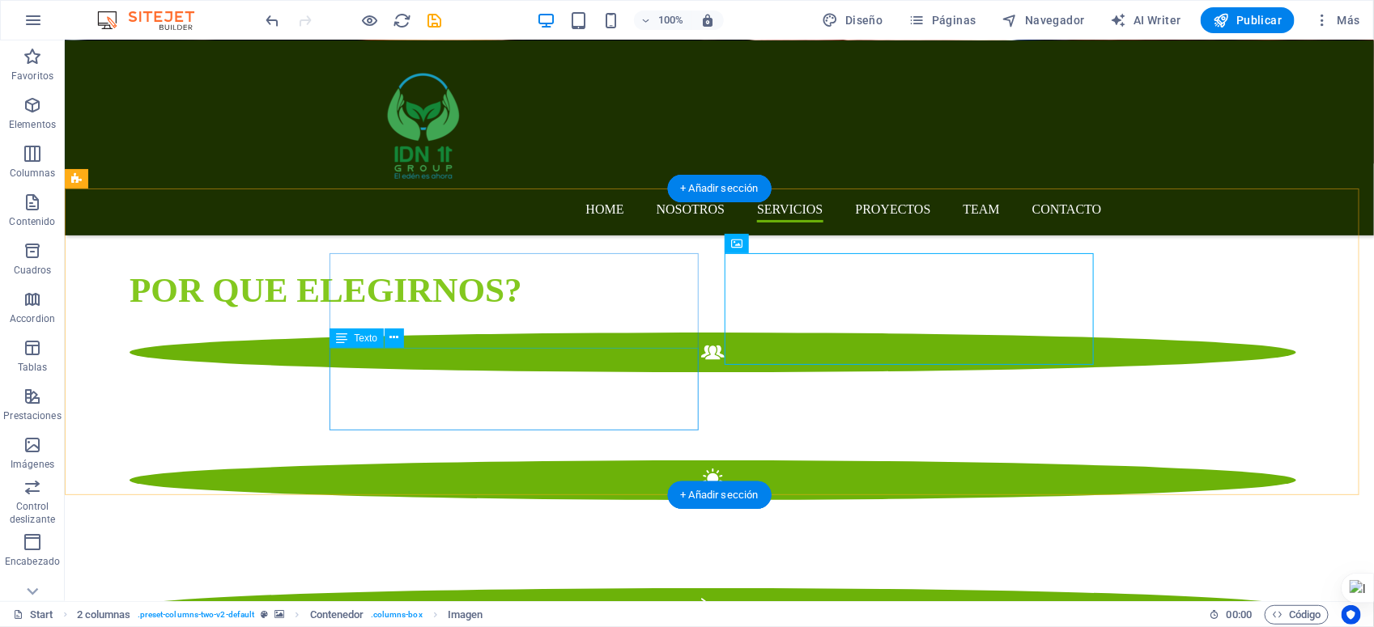
drag, startPoint x: 360, startPoint y: 372, endPoint x: 935, endPoint y: 358, distance: 575.0
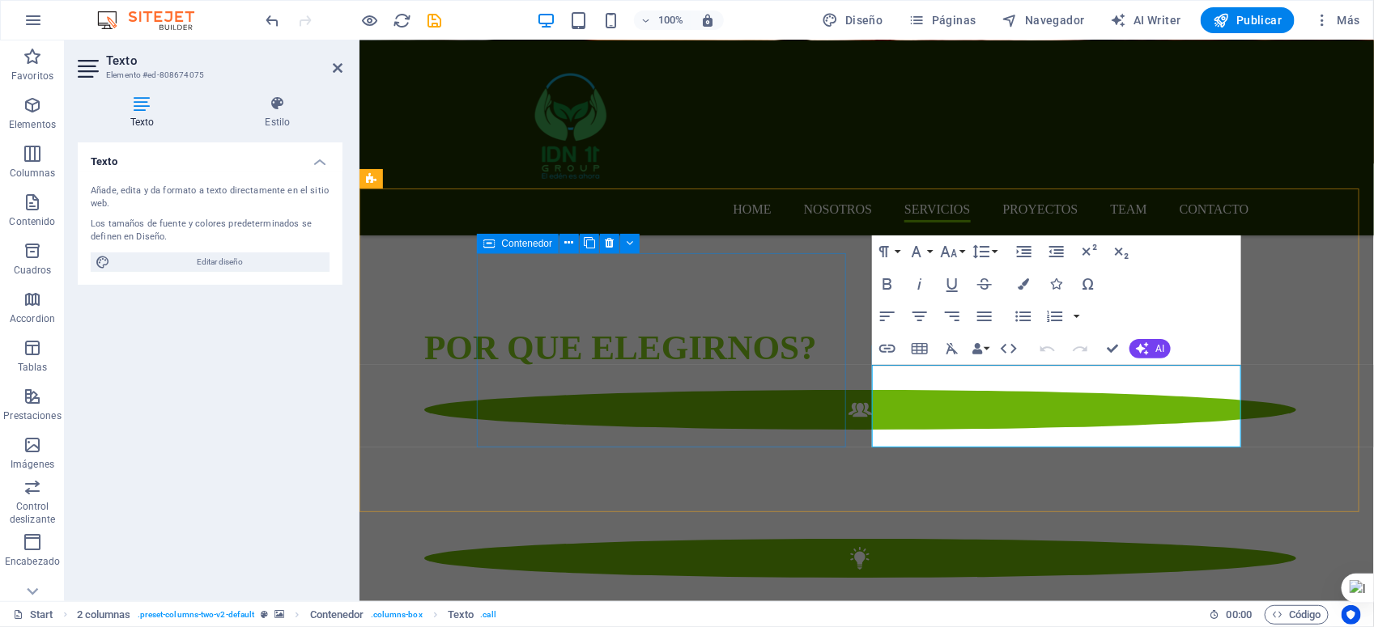
scroll to position [2616, 0]
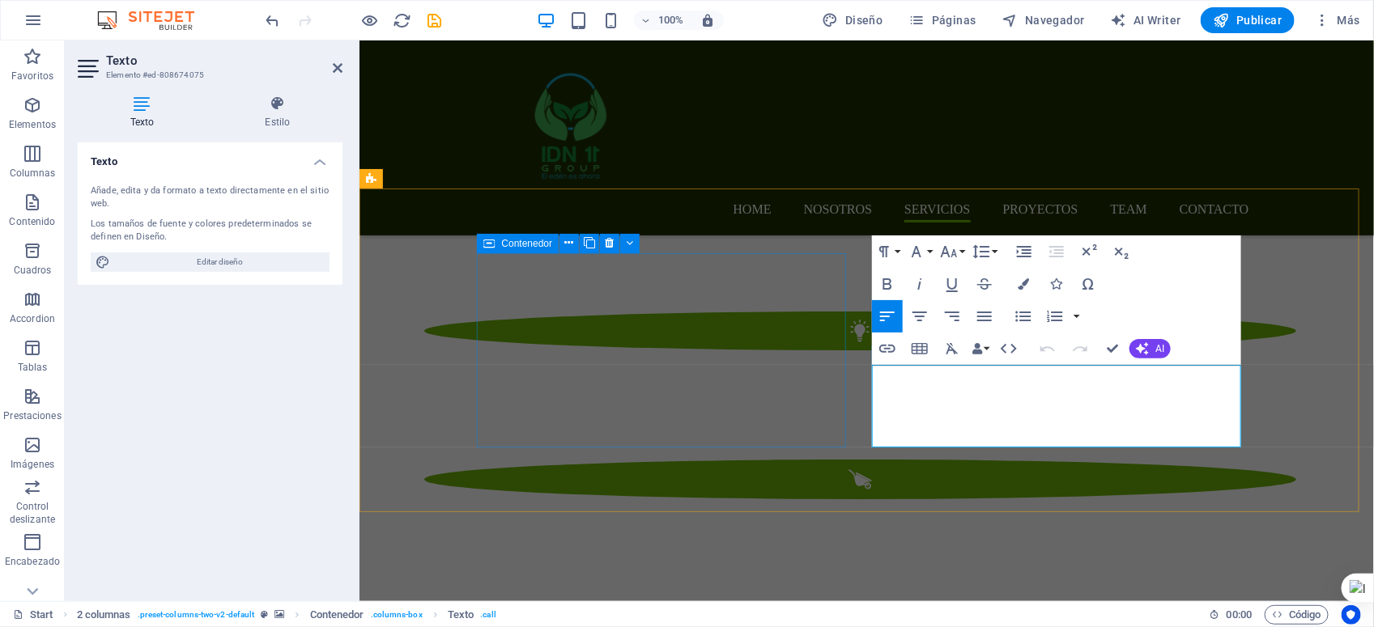
drag, startPoint x: 894, startPoint y: 380, endPoint x: 840, endPoint y: 384, distance: 54.3
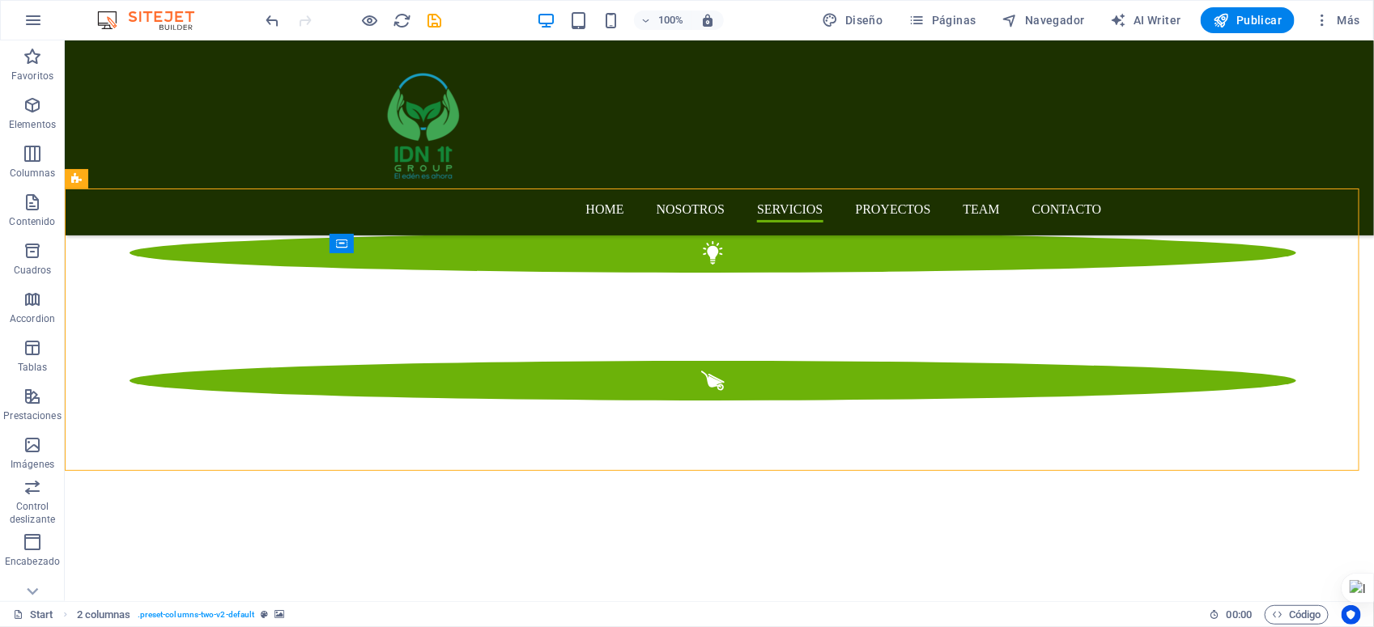
scroll to position [2389, 0]
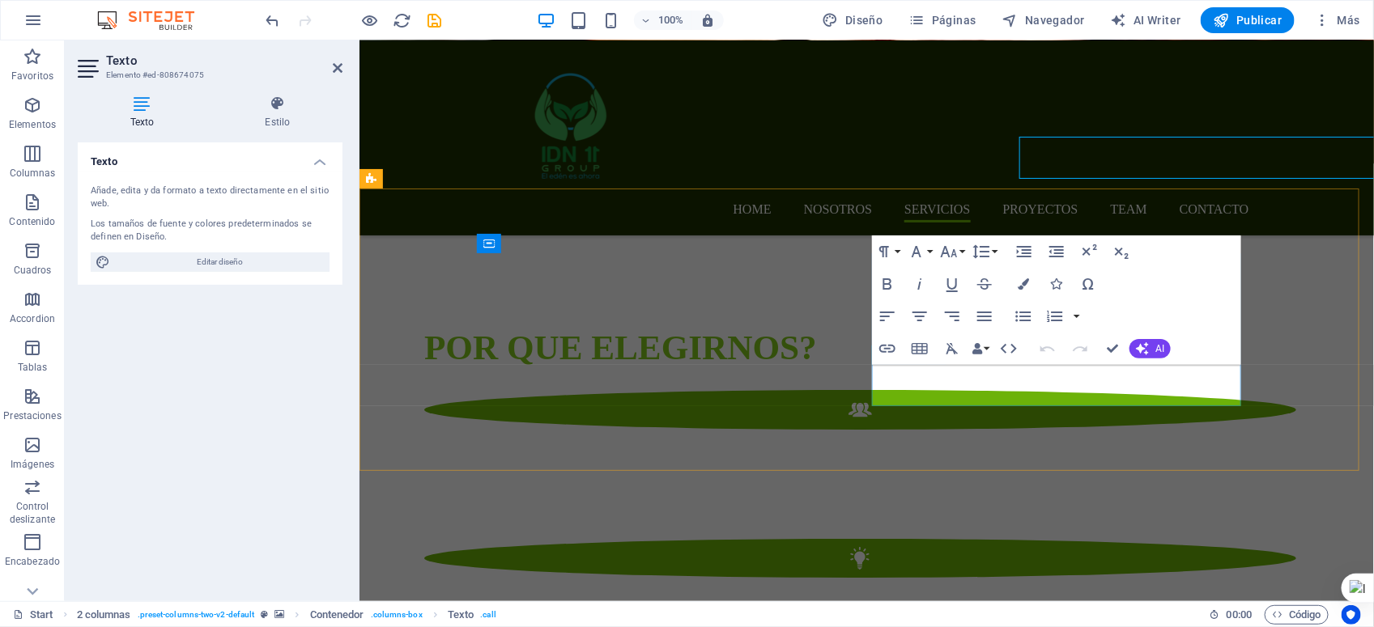
scroll to position [2616, 0]
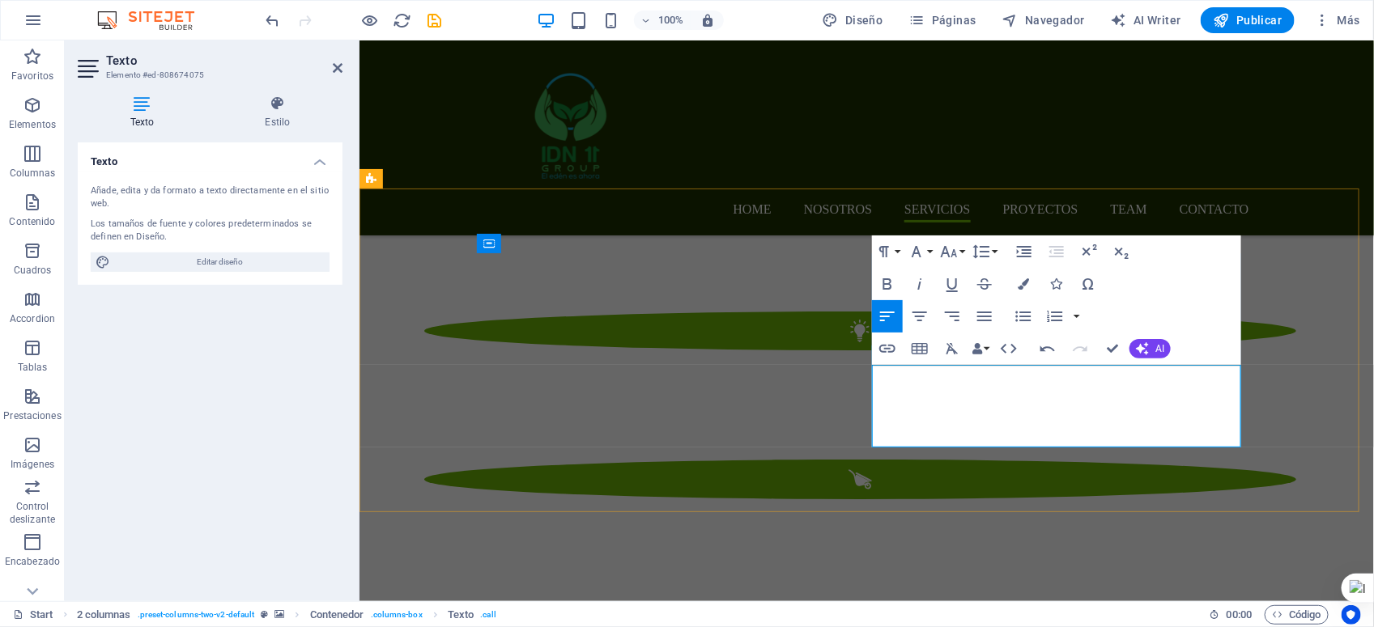
drag, startPoint x: 872, startPoint y: 430, endPoint x: 935, endPoint y: 425, distance: 63.3
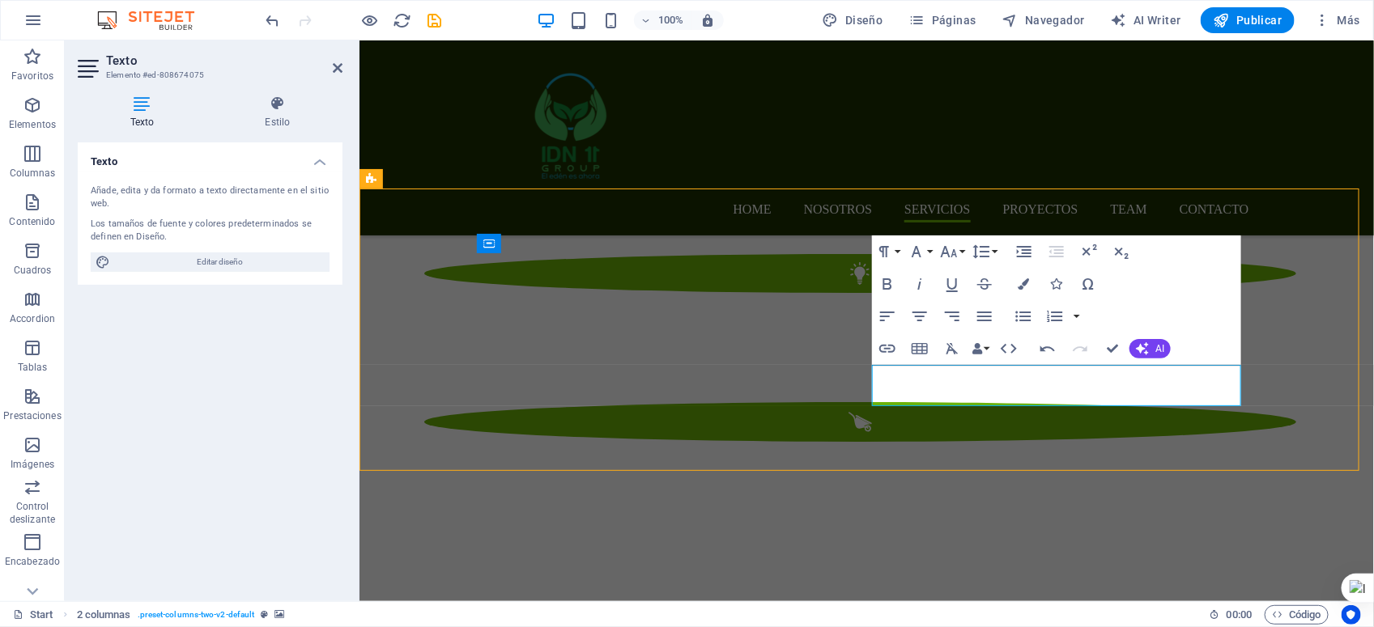
scroll to position [2389, 0]
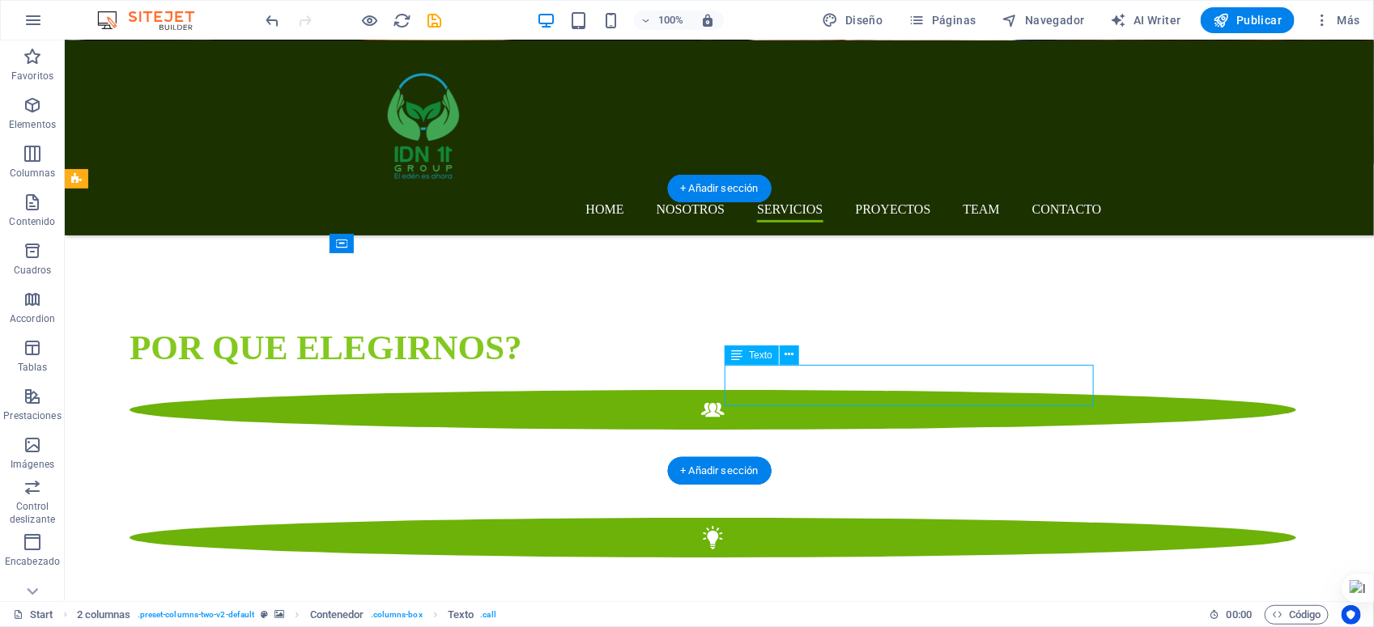
scroll to position [2616, 0]
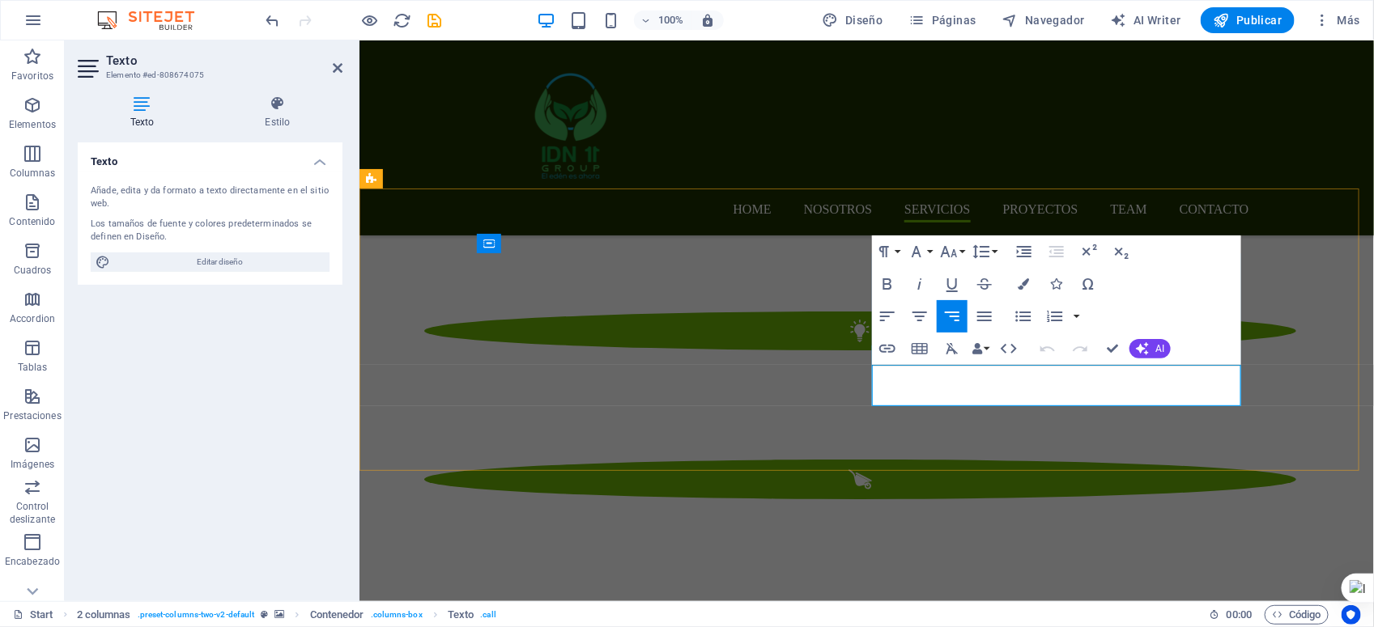
drag, startPoint x: 920, startPoint y: 392, endPoint x: 1205, endPoint y: 400, distance: 285.9
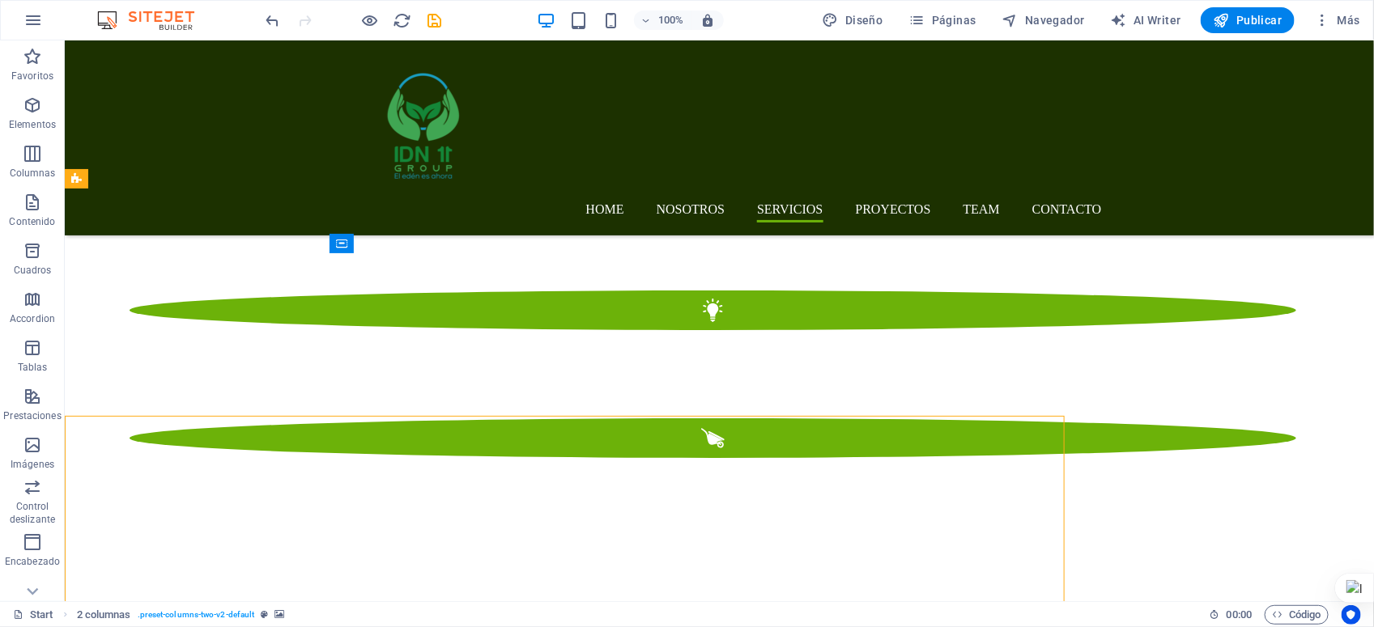
scroll to position [2389, 0]
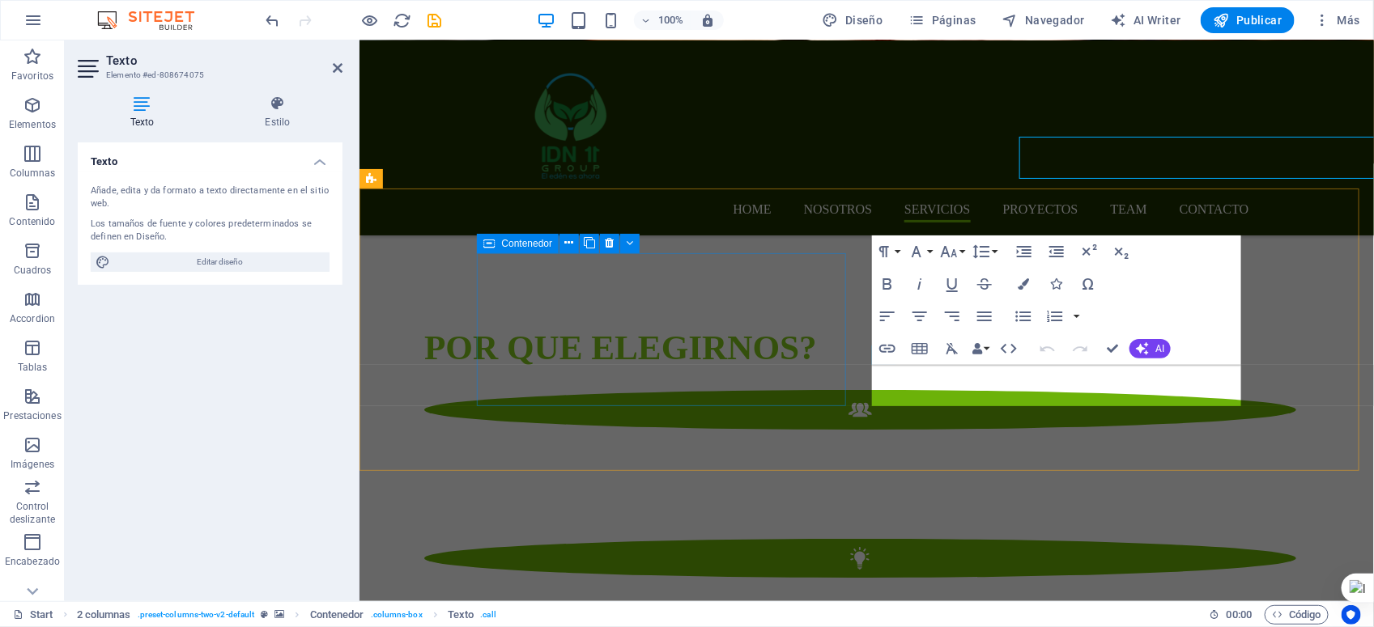
scroll to position [2616, 0]
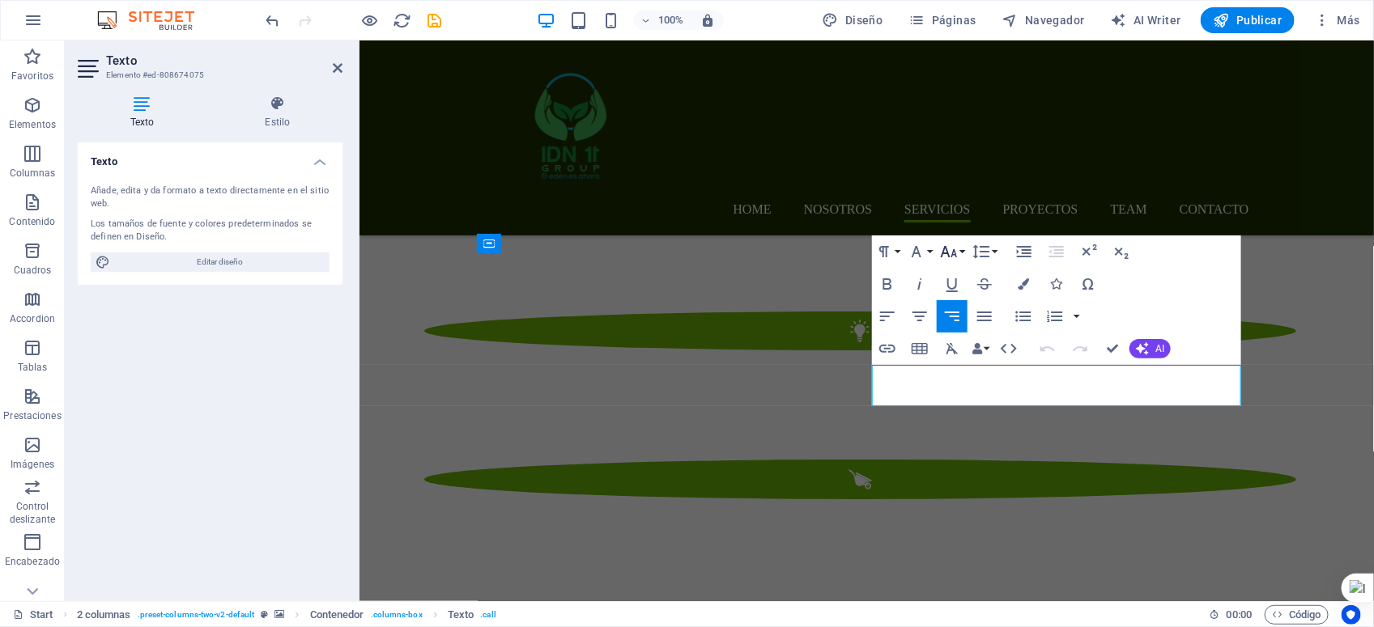
click at [953, 253] on icon "button" at bounding box center [949, 251] width 17 height 11
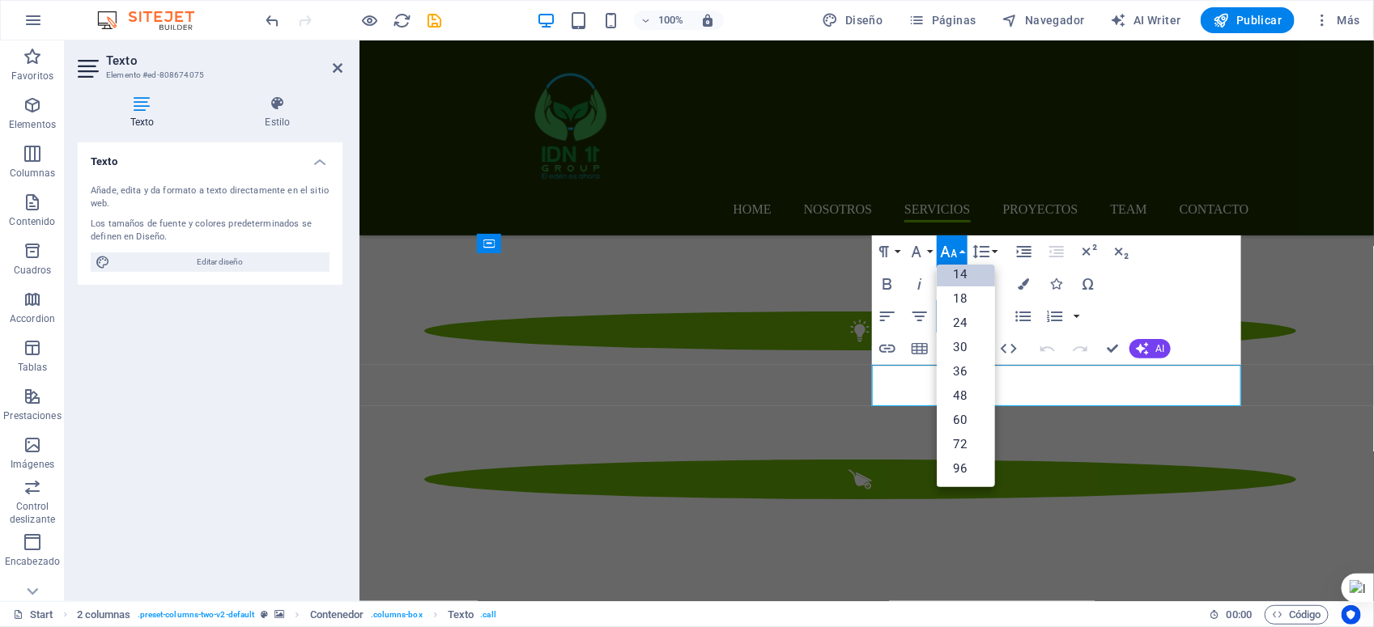
scroll to position [130, 0]
click at [968, 465] on link "96" at bounding box center [966, 469] width 58 height 24
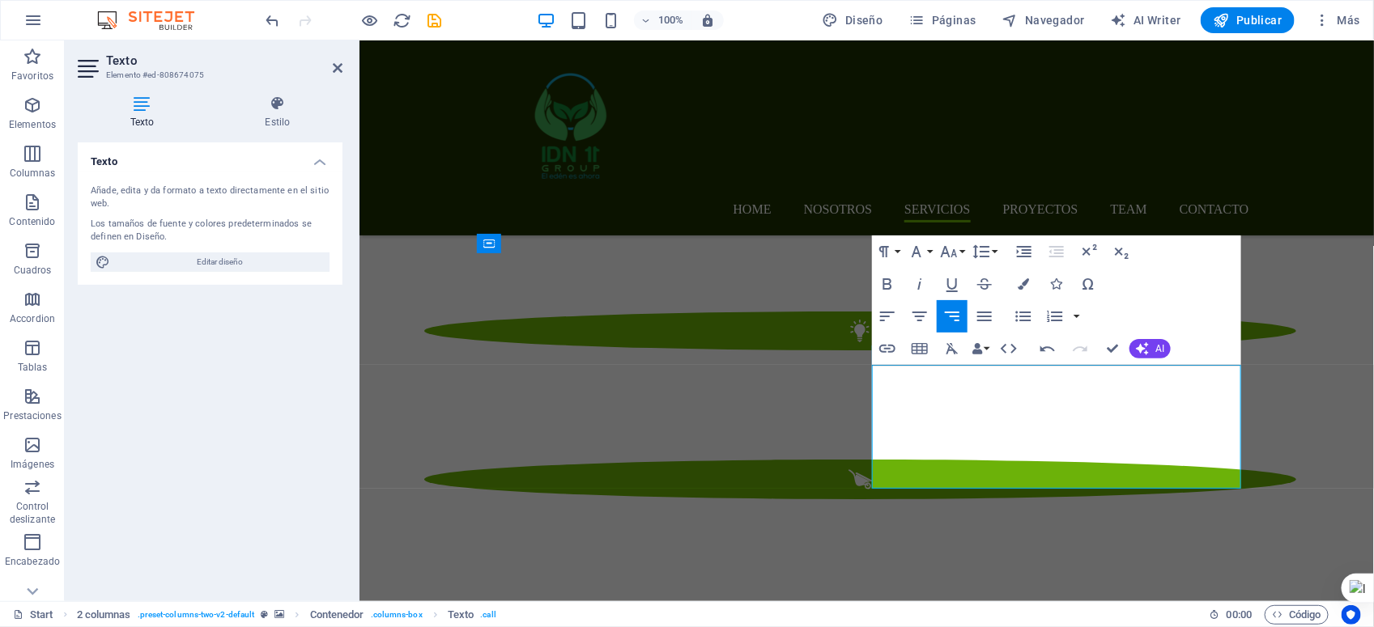
drag, startPoint x: 935, startPoint y: 450, endPoint x: 1262, endPoint y: 466, distance: 327.5
click at [947, 253] on icon "button" at bounding box center [949, 251] width 17 height 11
click at [957, 324] on link "24" at bounding box center [966, 323] width 58 height 24
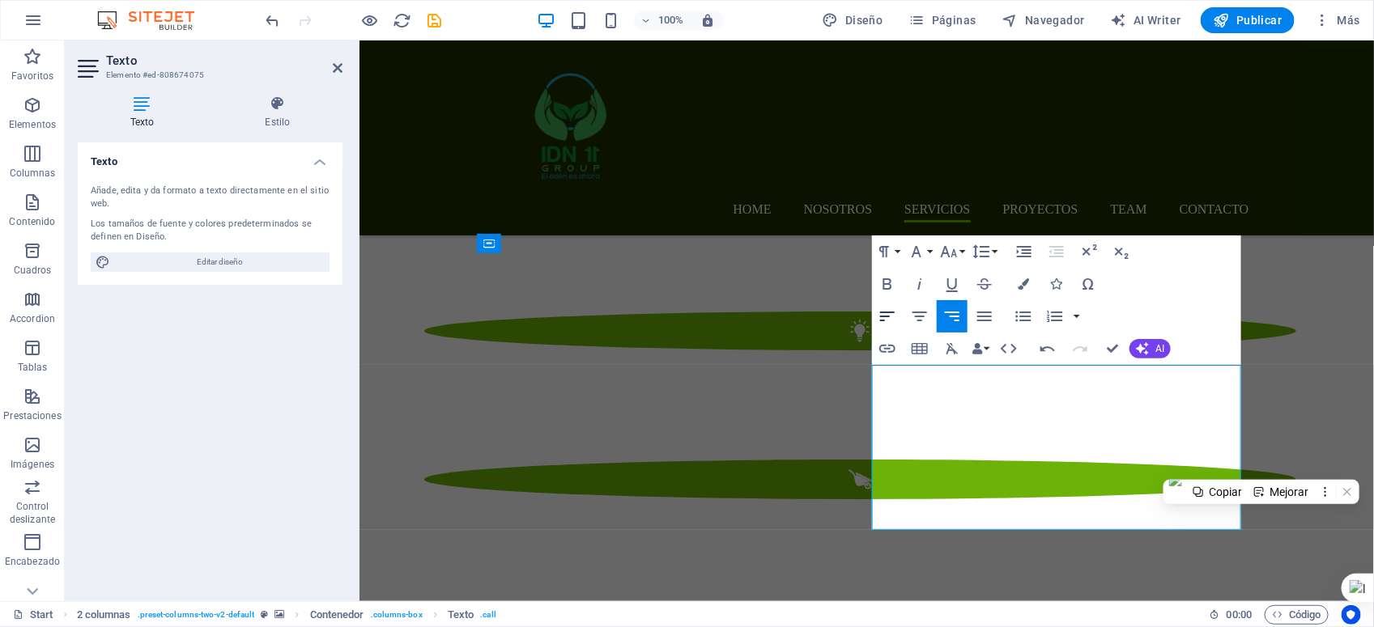
click at [882, 310] on icon "button" at bounding box center [887, 316] width 19 height 19
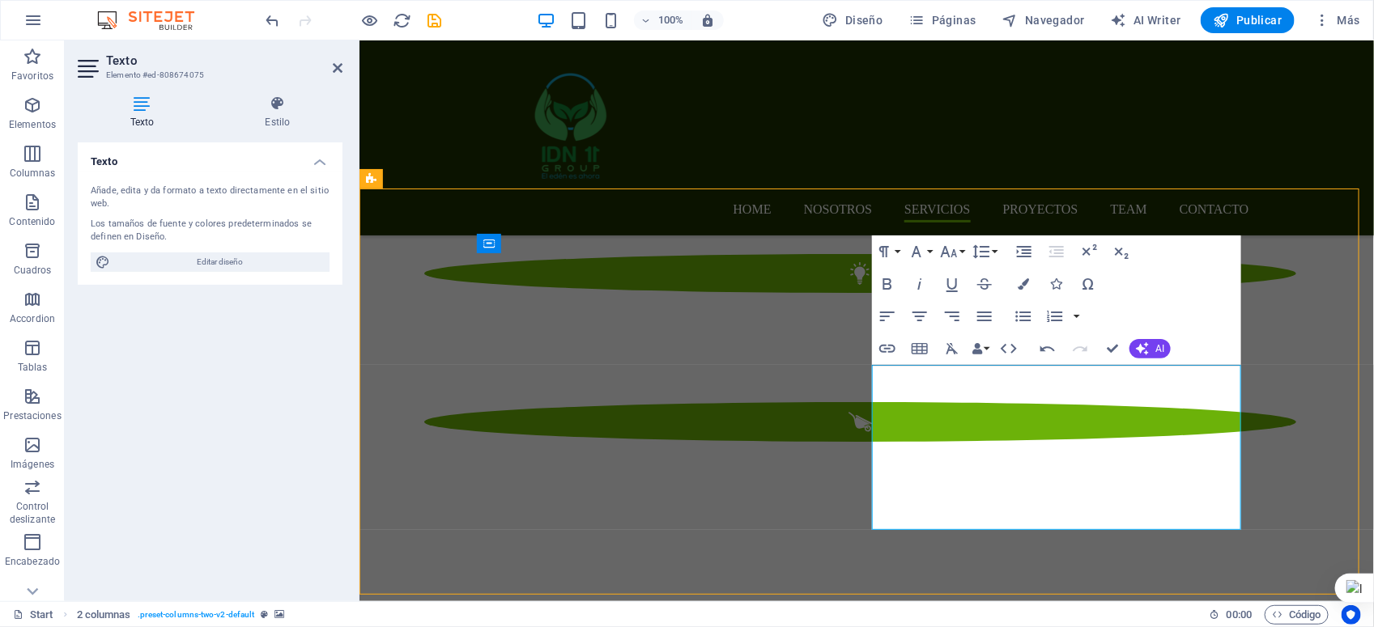
scroll to position [2389, 0]
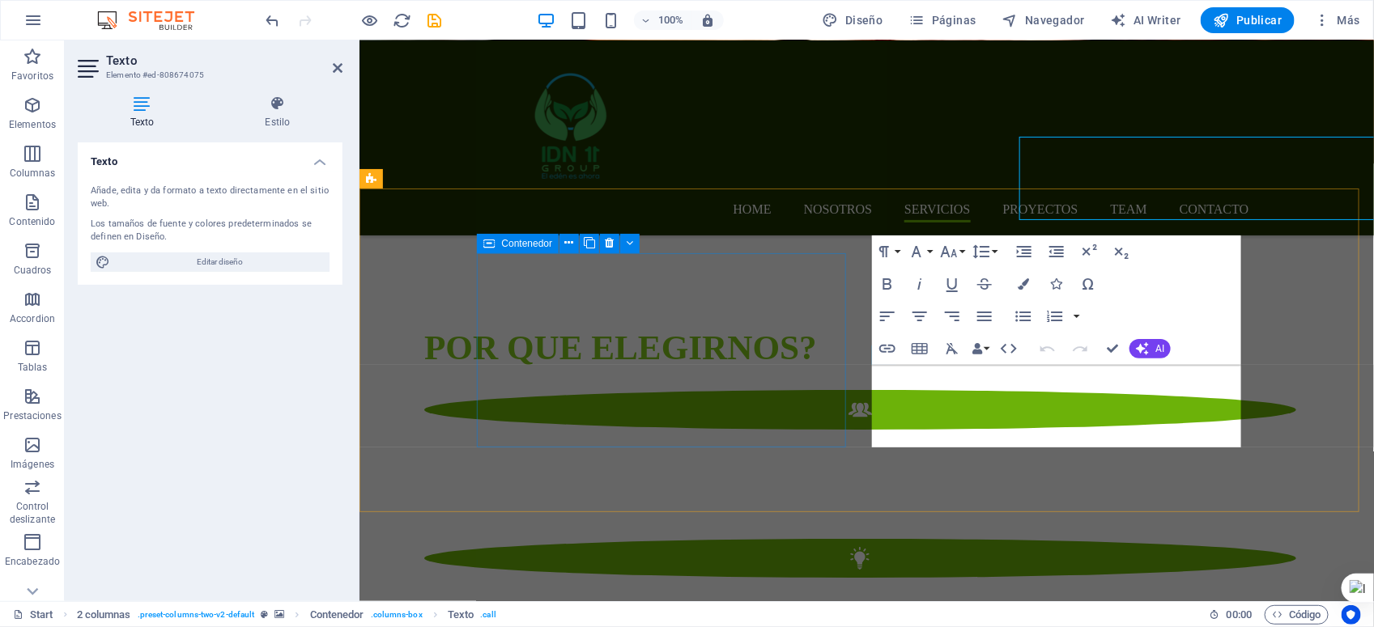
scroll to position [2616, 0]
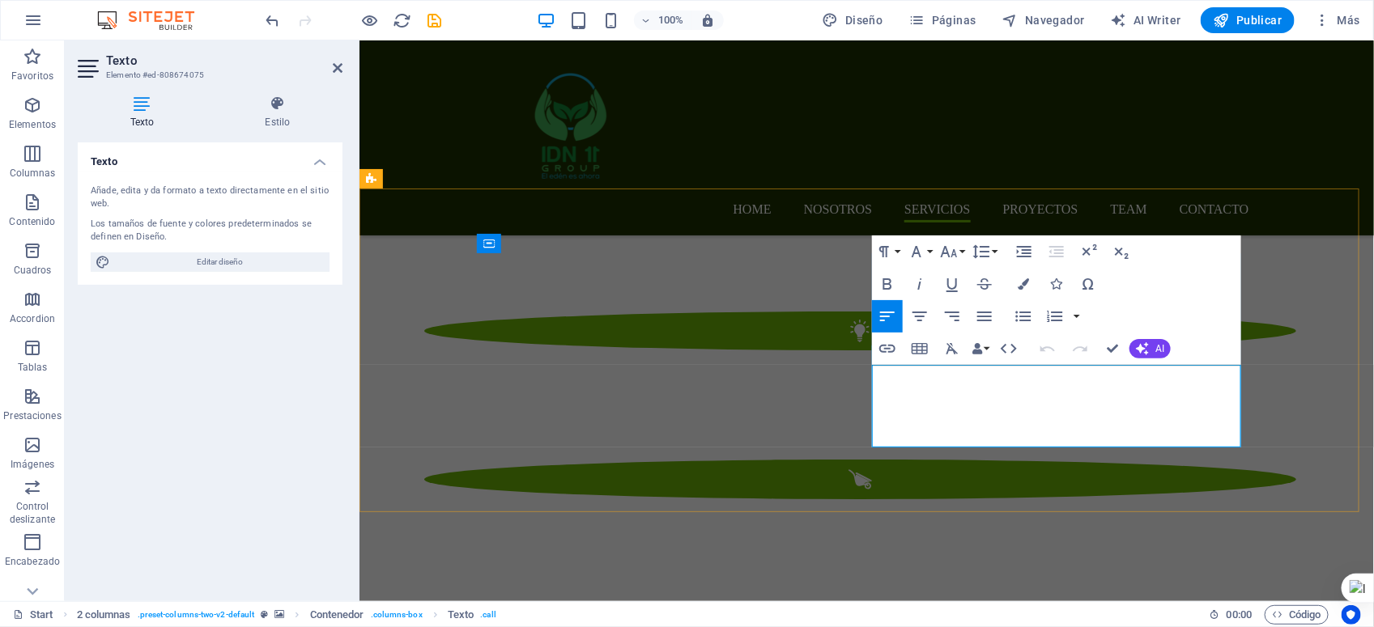
drag, startPoint x: 1097, startPoint y: 418, endPoint x: 872, endPoint y: 380, distance: 228.2
drag, startPoint x: 1191, startPoint y: 380, endPoint x: 874, endPoint y: 376, distance: 316.6
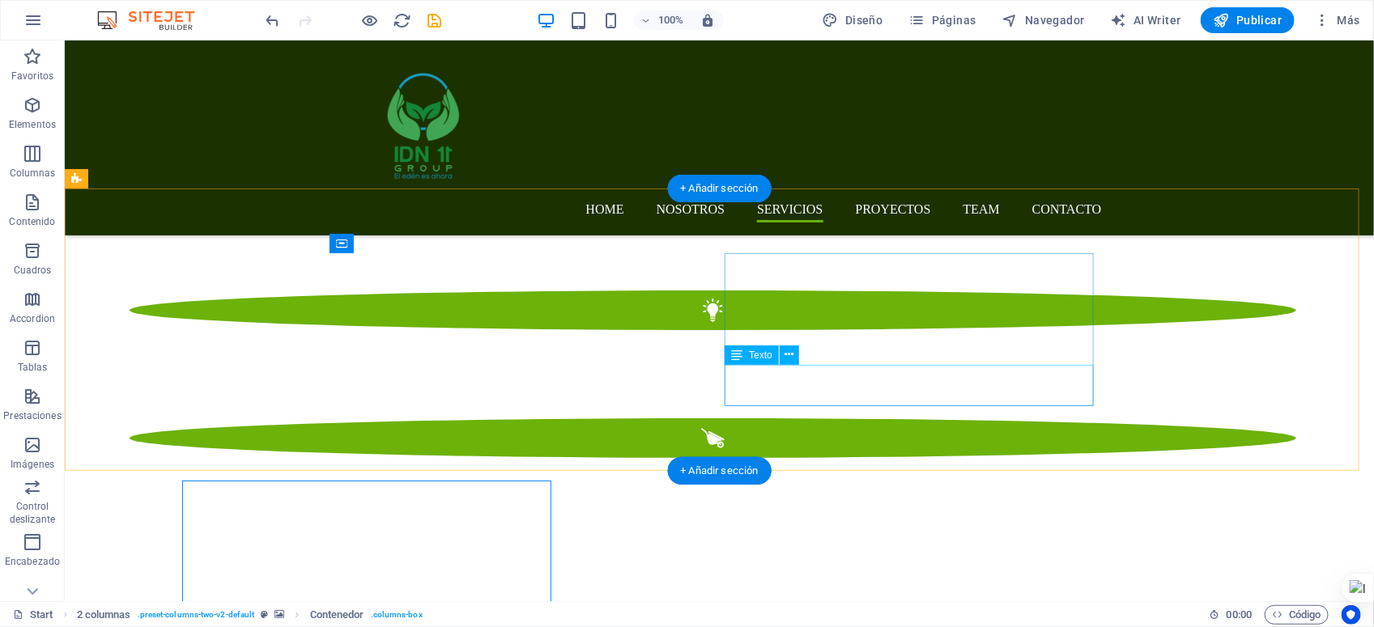
scroll to position [2389, 0]
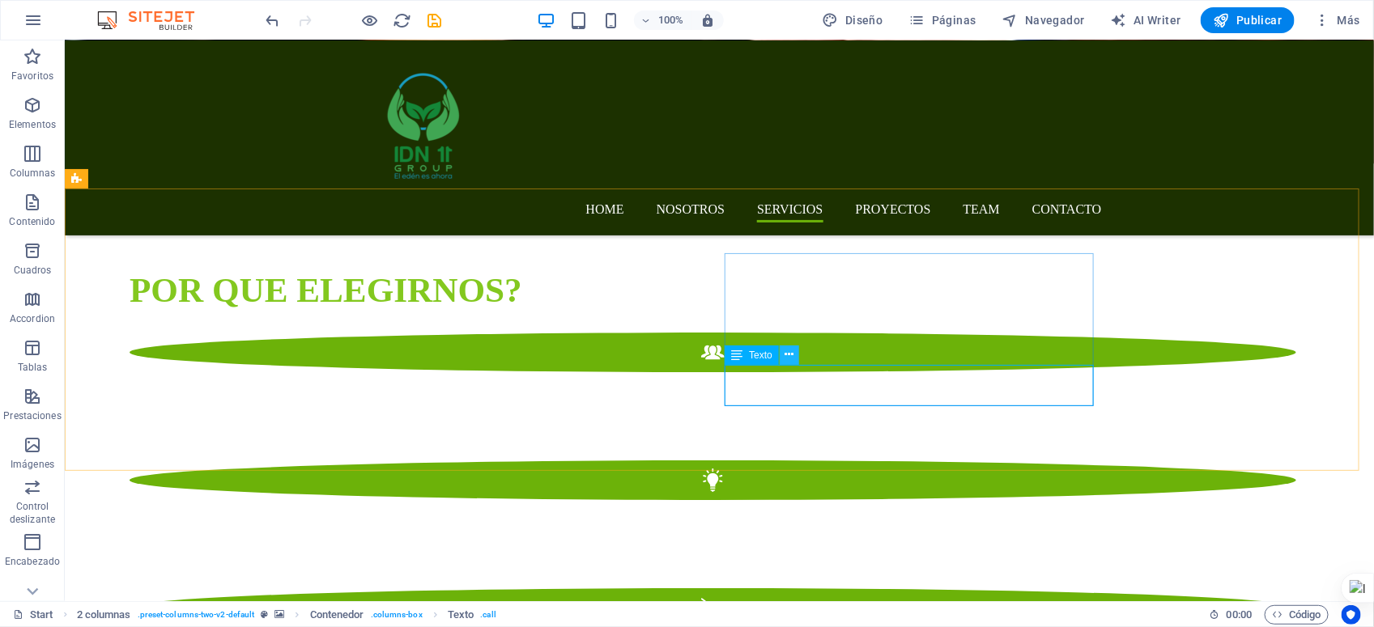
click at [790, 357] on icon at bounding box center [789, 354] width 9 height 17
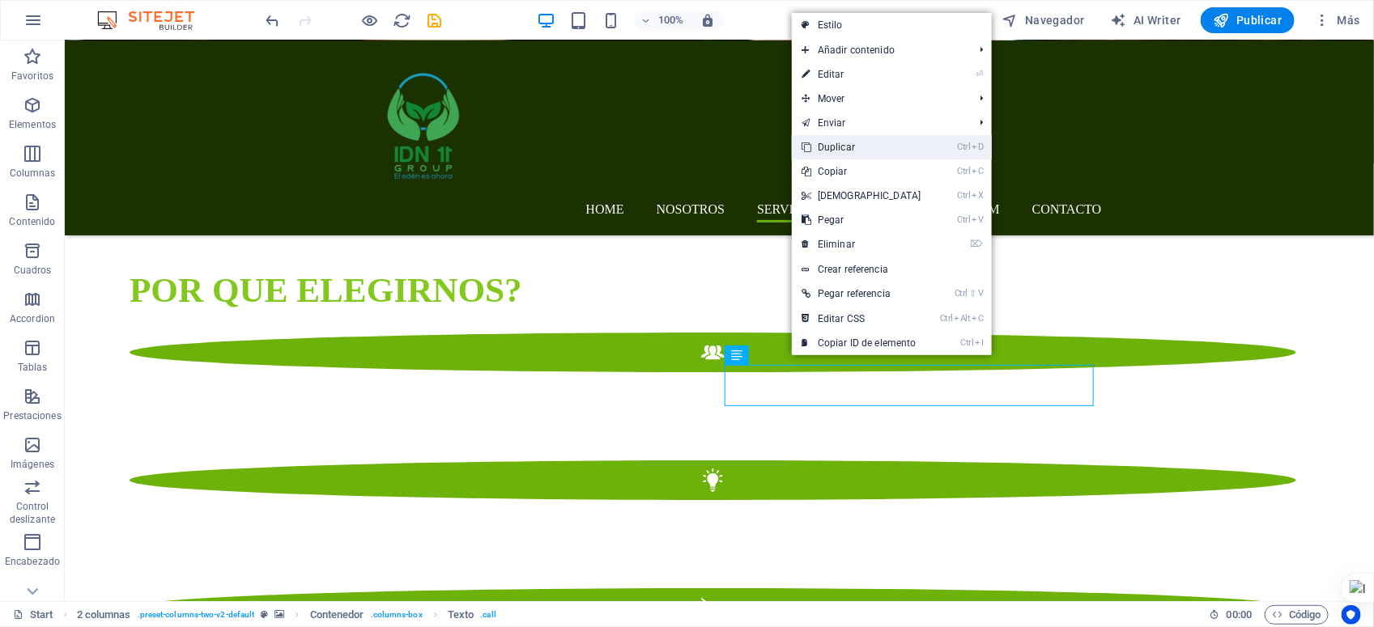
drag, startPoint x: 770, startPoint y: 107, endPoint x: 835, endPoint y: 148, distance: 76.8
click at [835, 148] on link "Ctrl D Duplicar" at bounding box center [861, 147] width 139 height 24
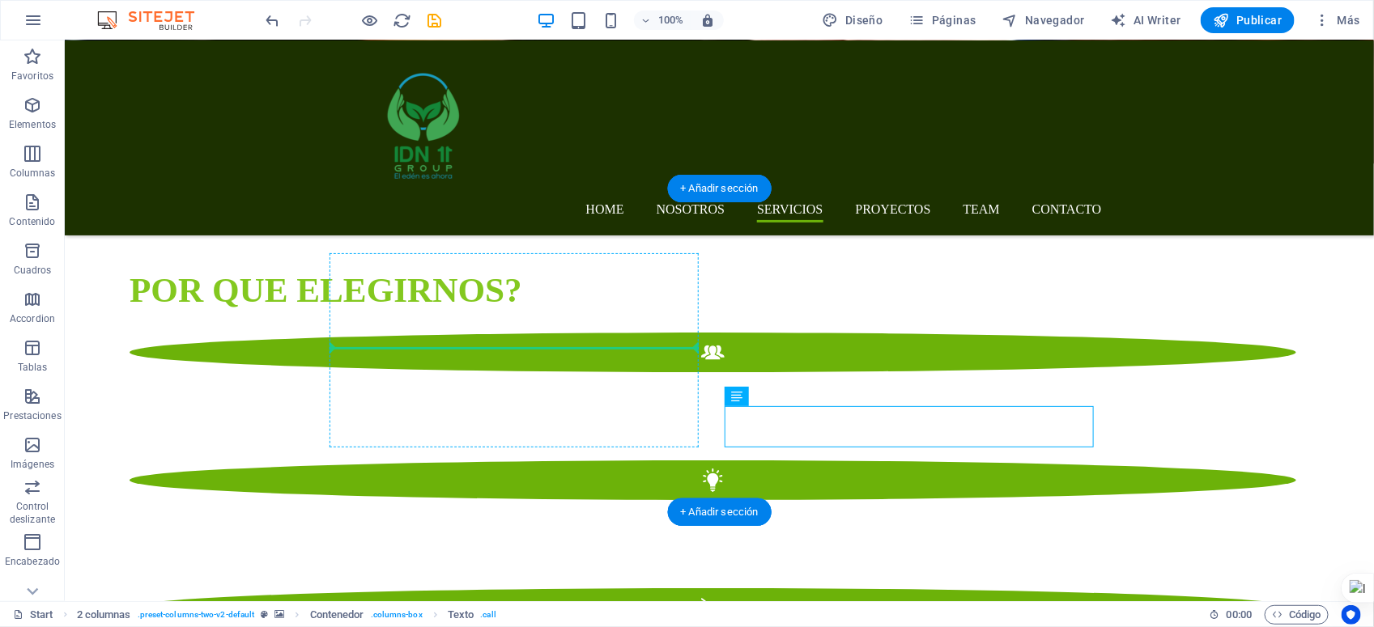
drag, startPoint x: 776, startPoint y: 427, endPoint x: 470, endPoint y: 335, distance: 320.2
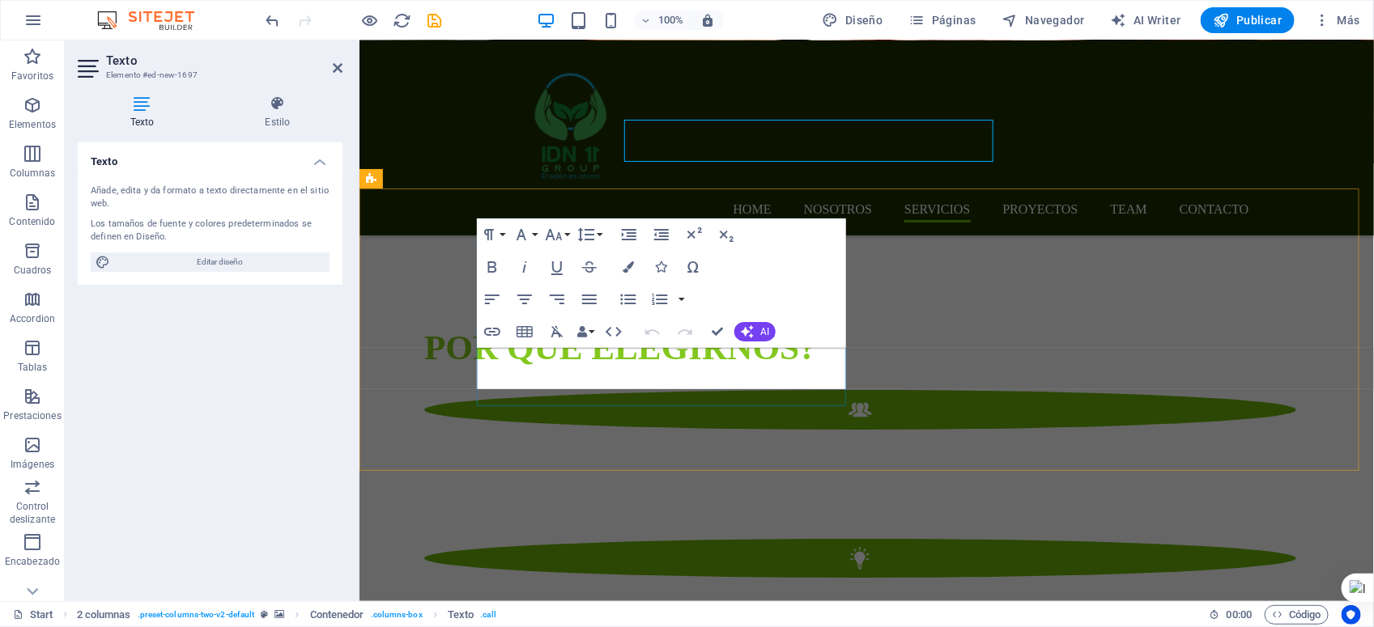
scroll to position [2616, 0]
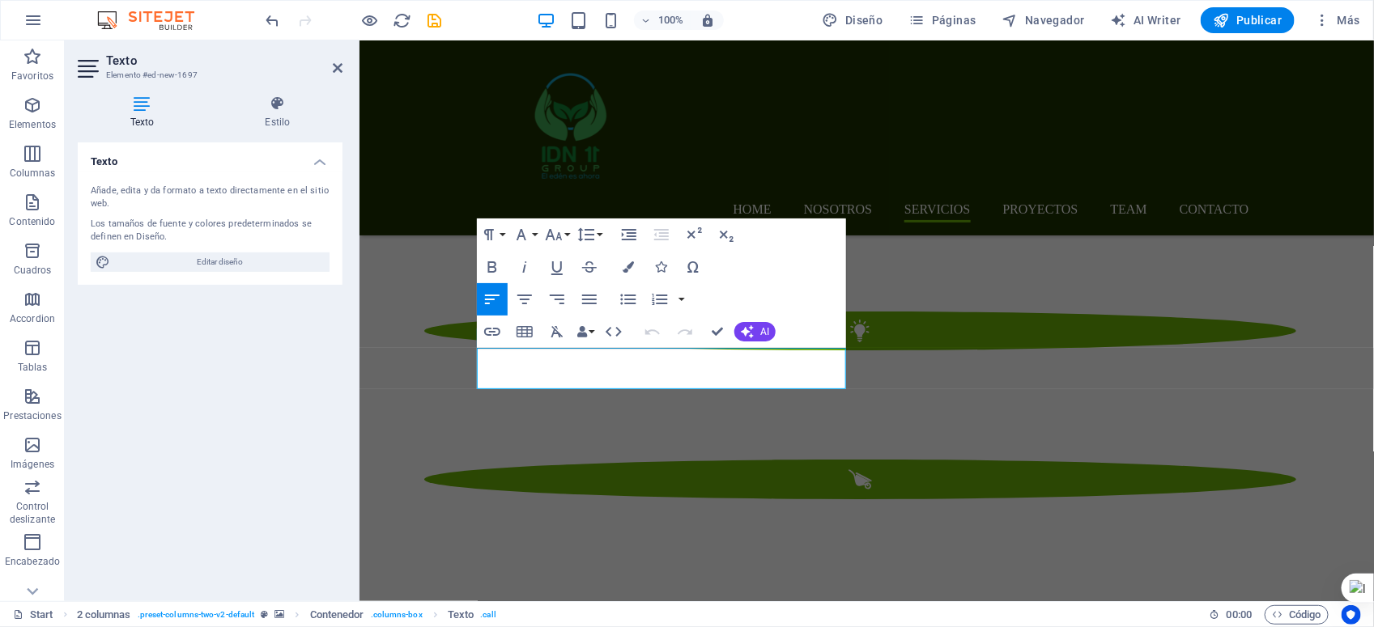
drag, startPoint x: 698, startPoint y: 368, endPoint x: 448, endPoint y: 358, distance: 249.5
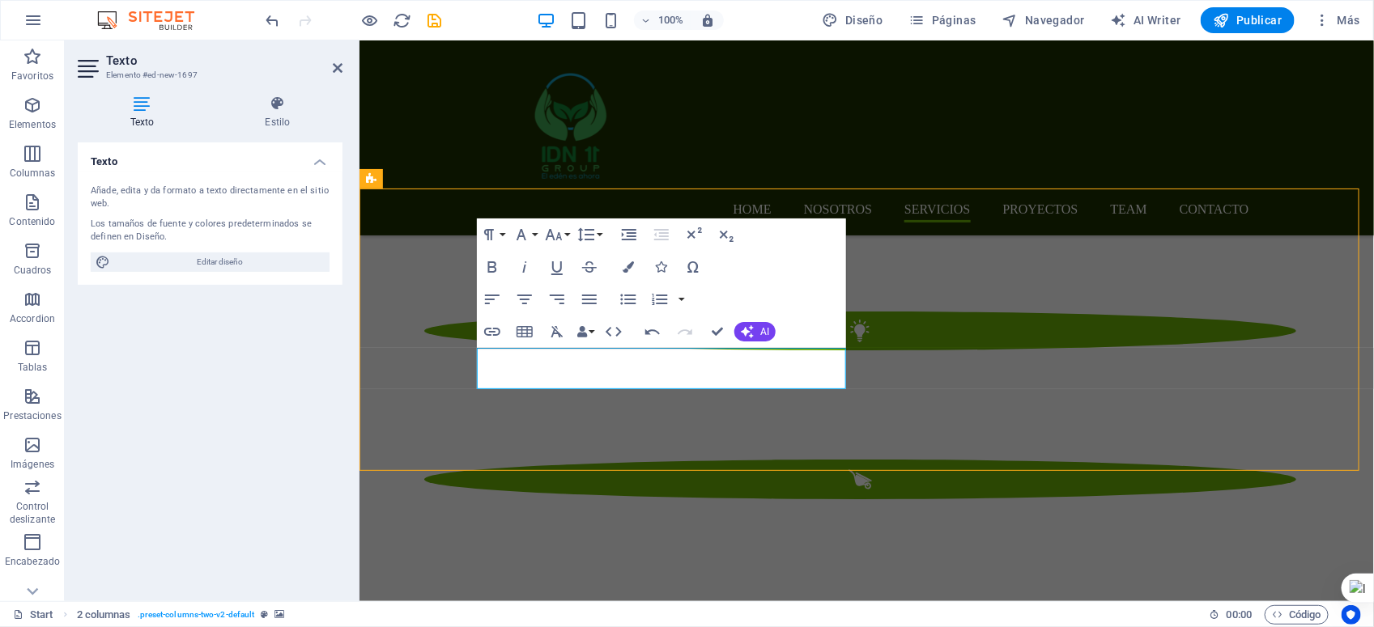
scroll to position [2389, 0]
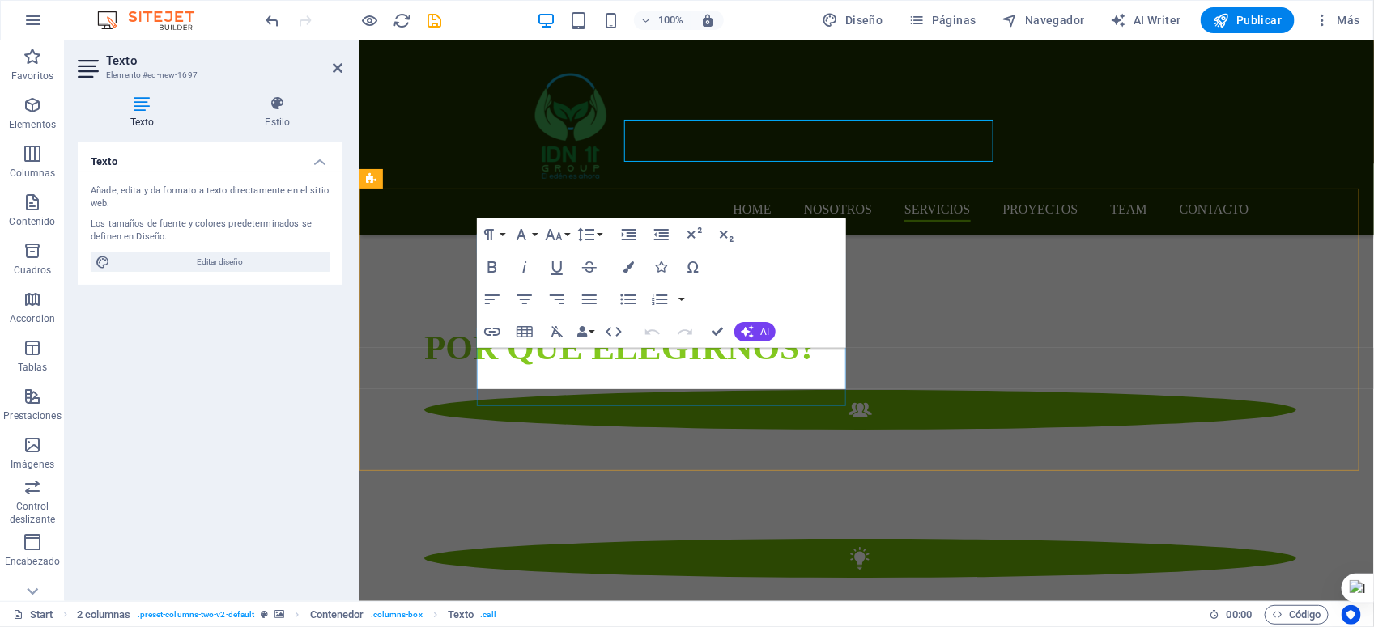
scroll to position [2616, 0]
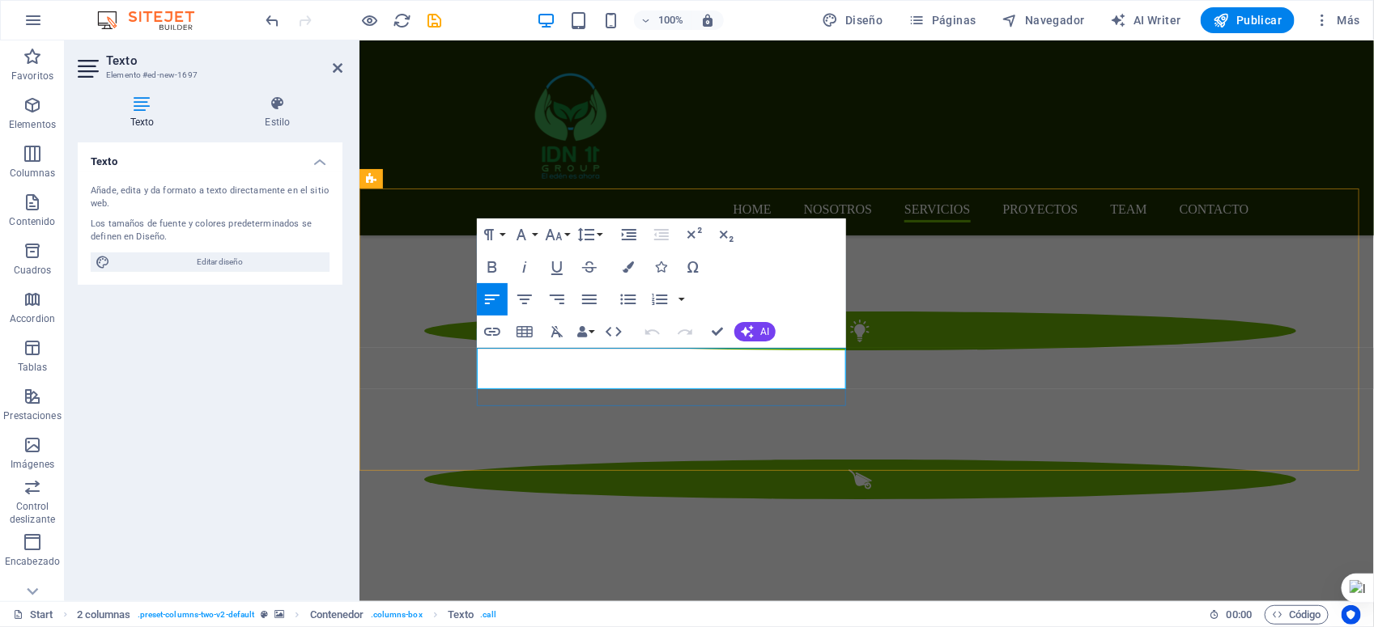
click at [559, 297] on icon "button" at bounding box center [556, 299] width 19 height 19
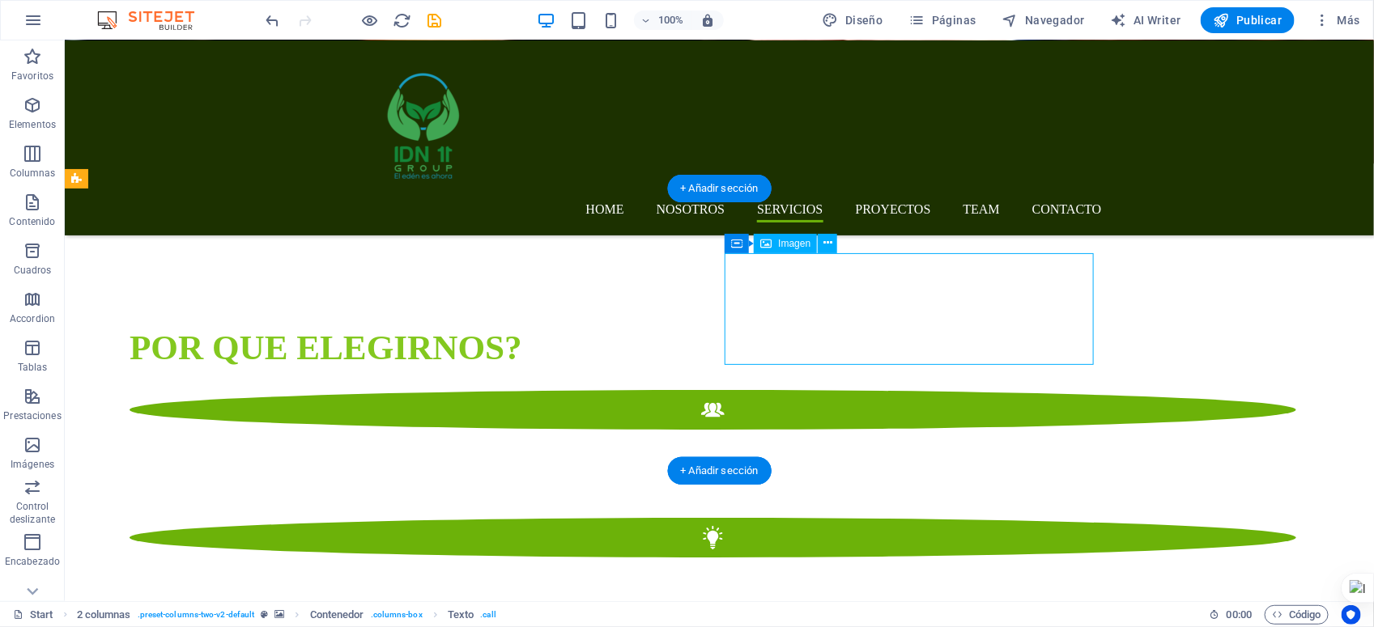
select select "px"
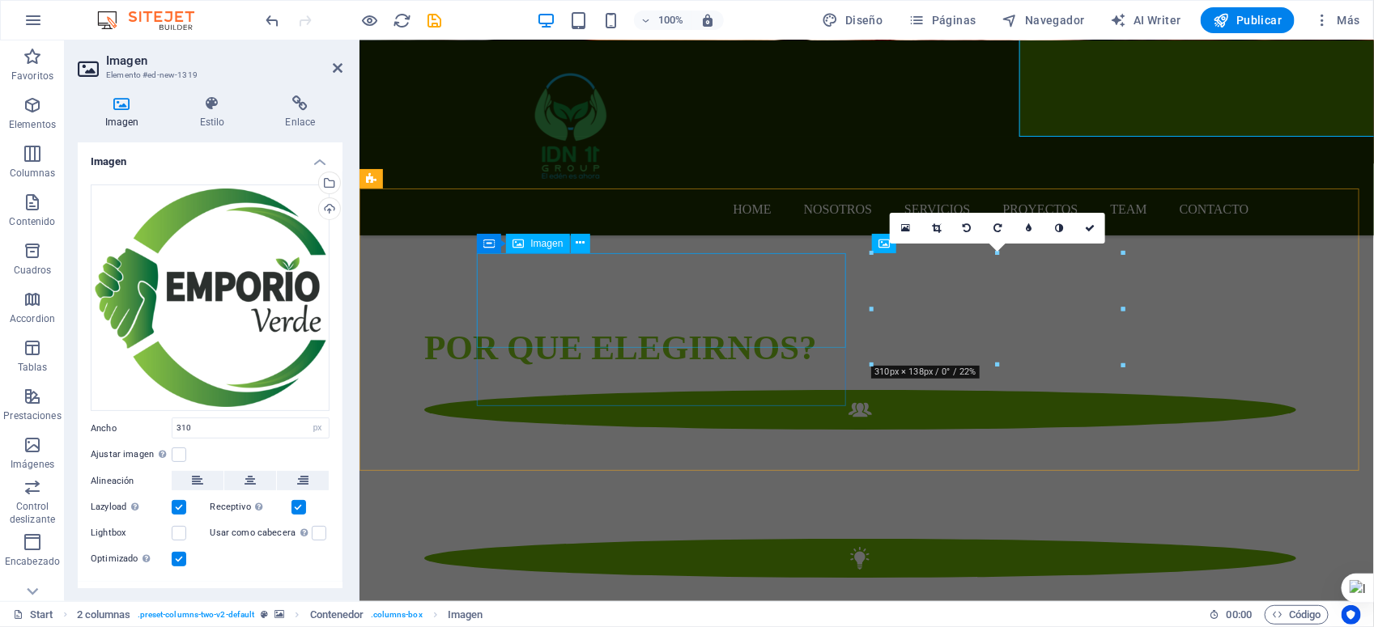
scroll to position [2616, 0]
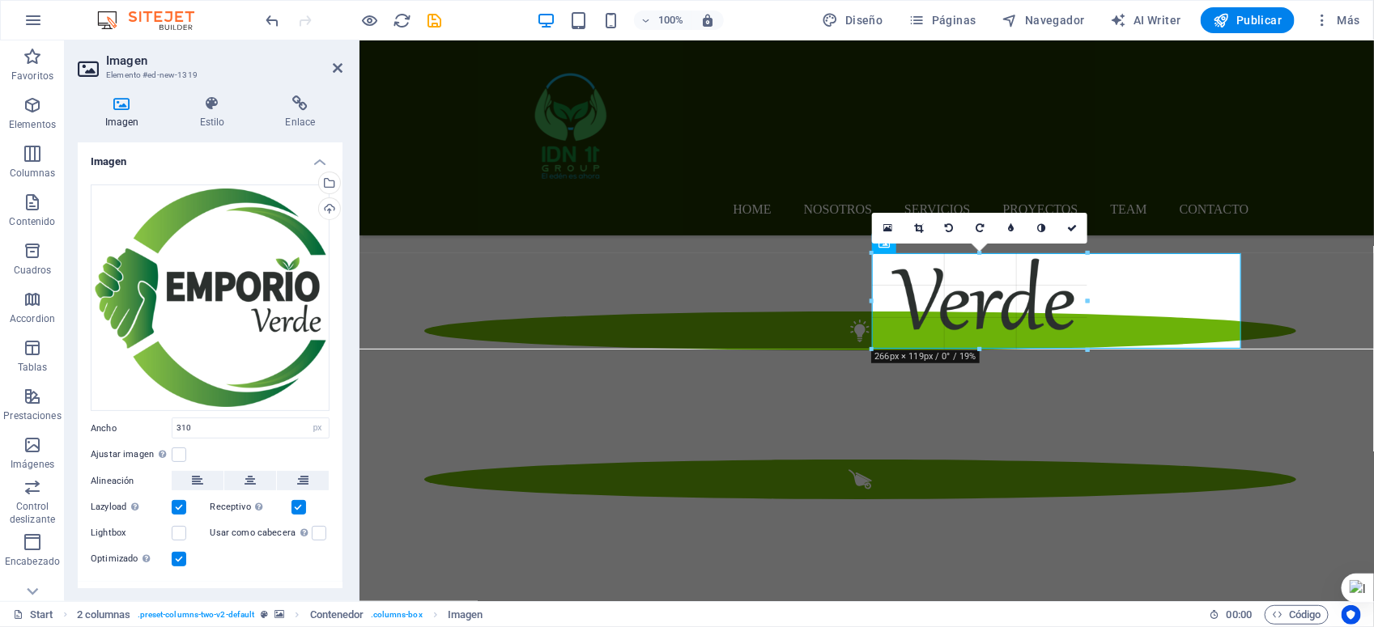
drag, startPoint x: 1125, startPoint y: 367, endPoint x: 736, endPoint y: 292, distance: 396.5
type input "266"
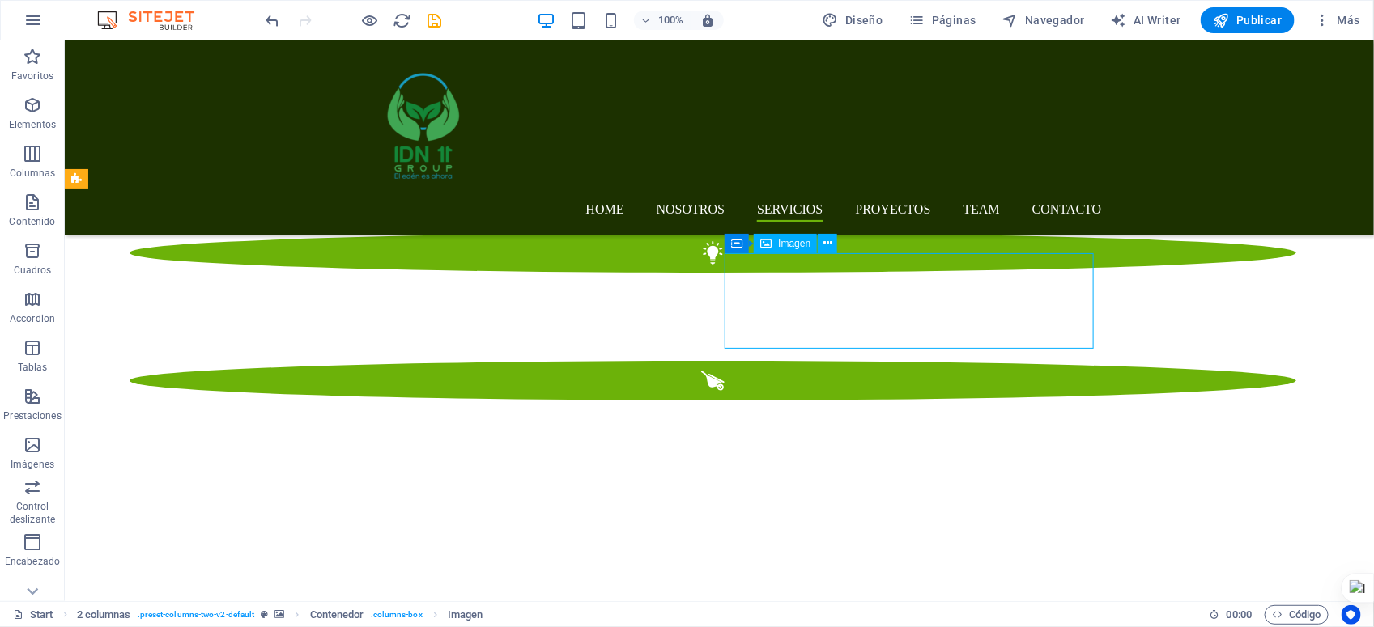
scroll to position [2389, 0]
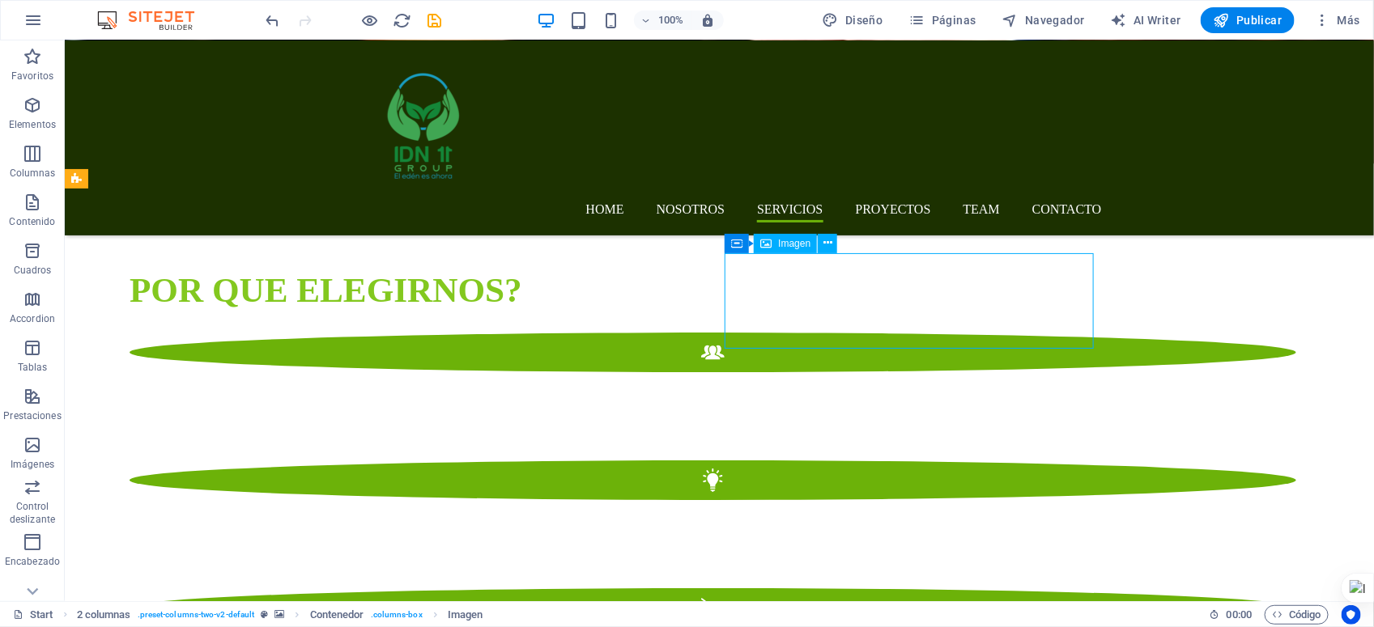
drag, startPoint x: 640, startPoint y: 313, endPoint x: 920, endPoint y: 317, distance: 280.1
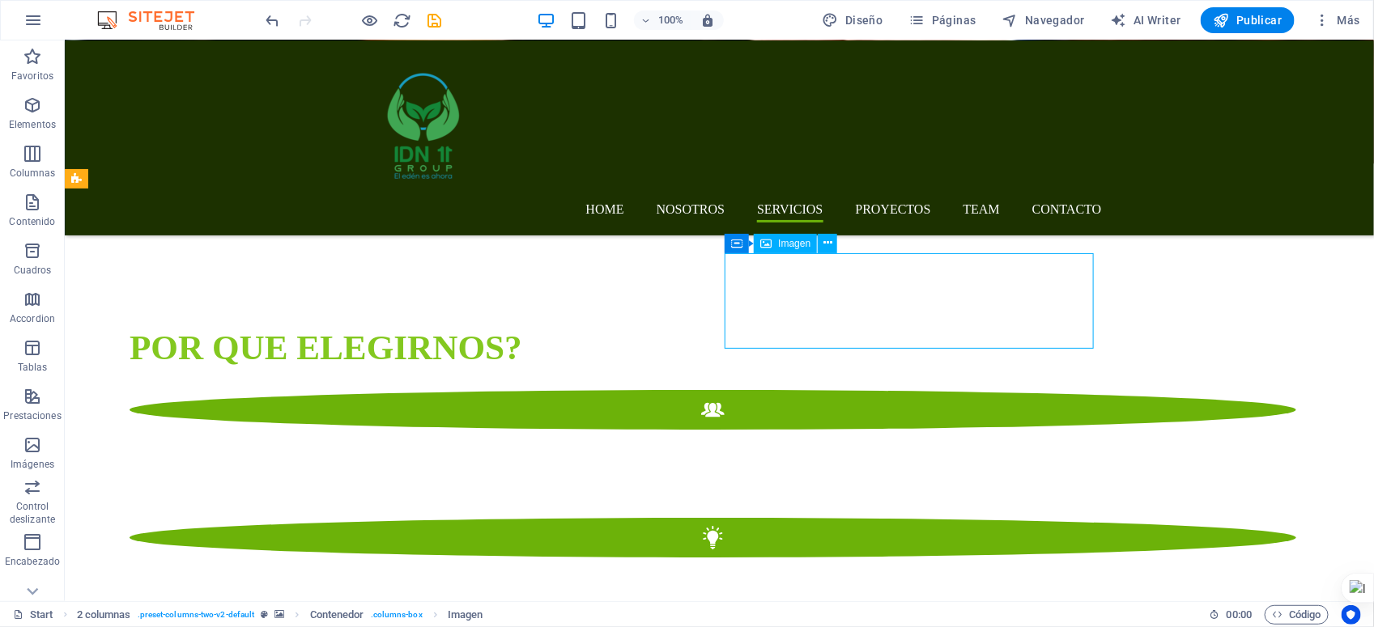
scroll to position [2616, 0]
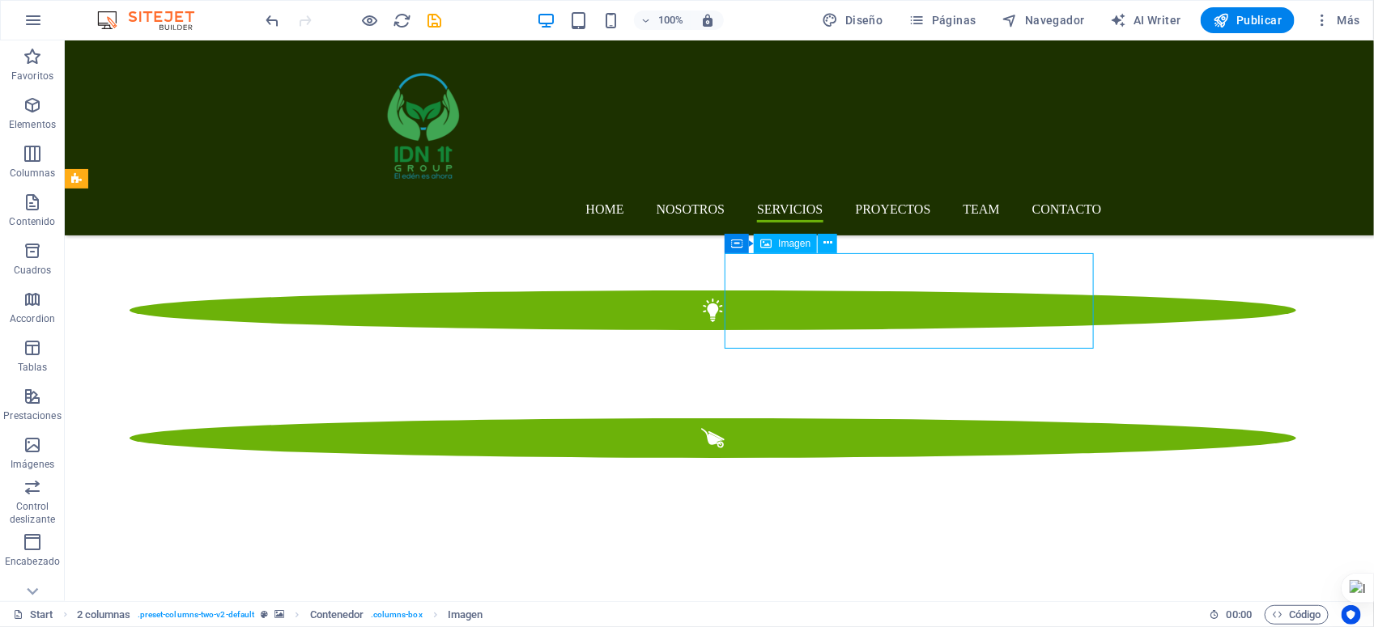
select select "px"
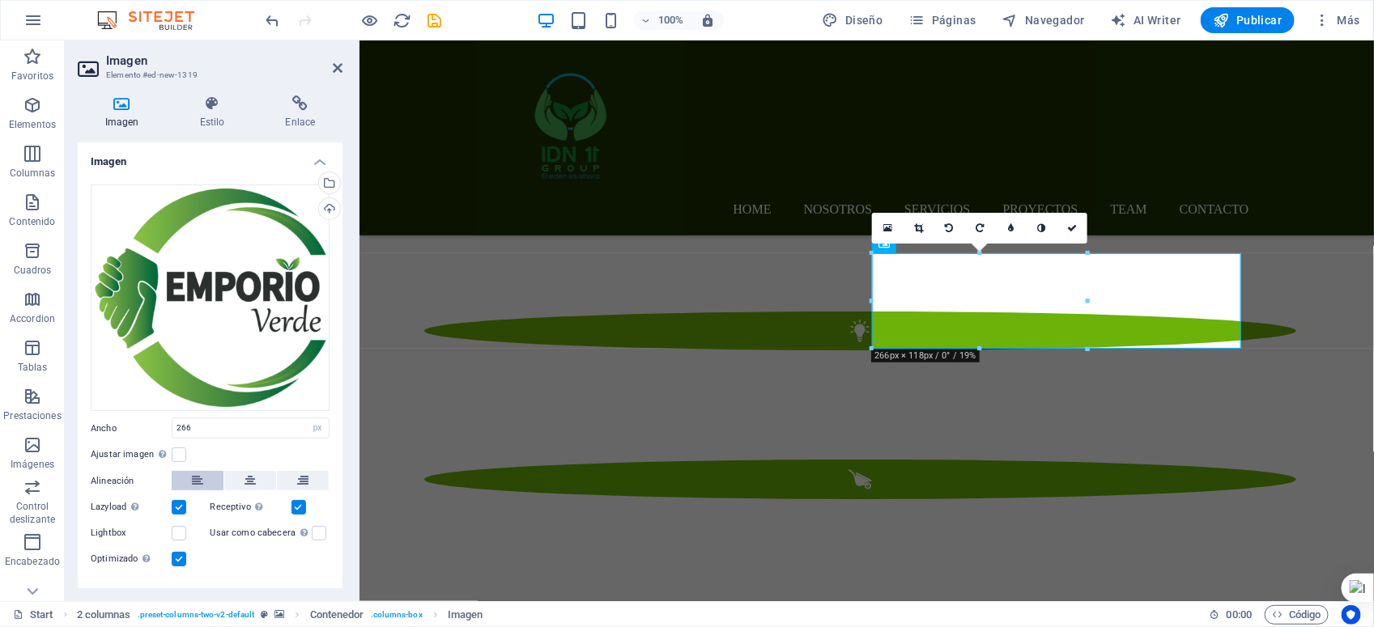
click at [199, 478] on icon at bounding box center [197, 480] width 11 height 19
click at [176, 450] on label at bounding box center [179, 455] width 15 height 15
click at [0, 0] on input "Ajustar imagen Ajustar imagen automáticamente a un ancho y alto fijo" at bounding box center [0, 0] width 0 height 0
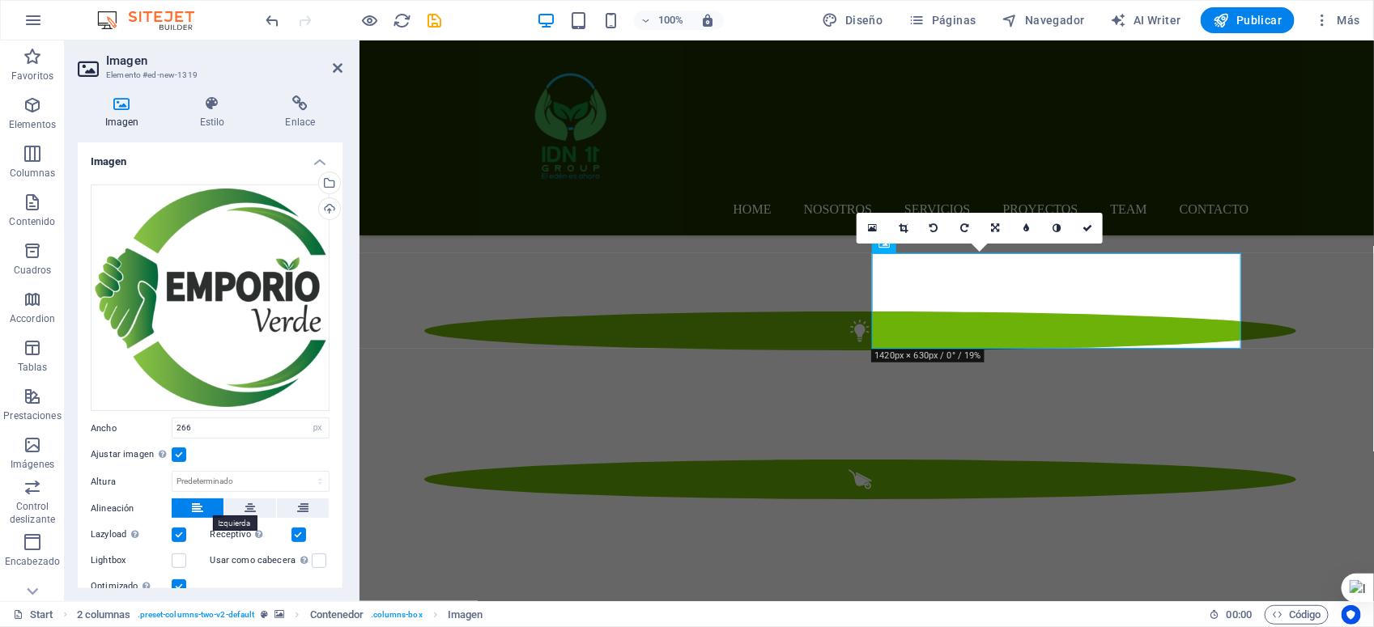
click at [193, 507] on icon at bounding box center [197, 508] width 11 height 19
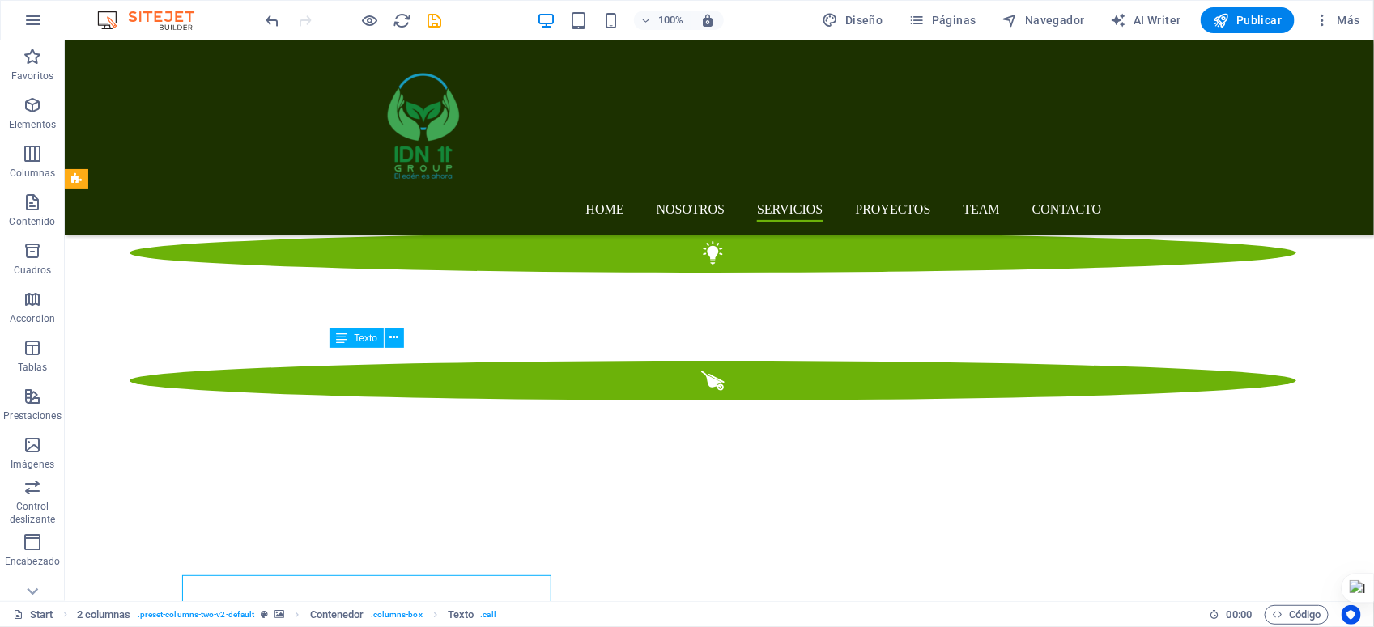
scroll to position [2389, 0]
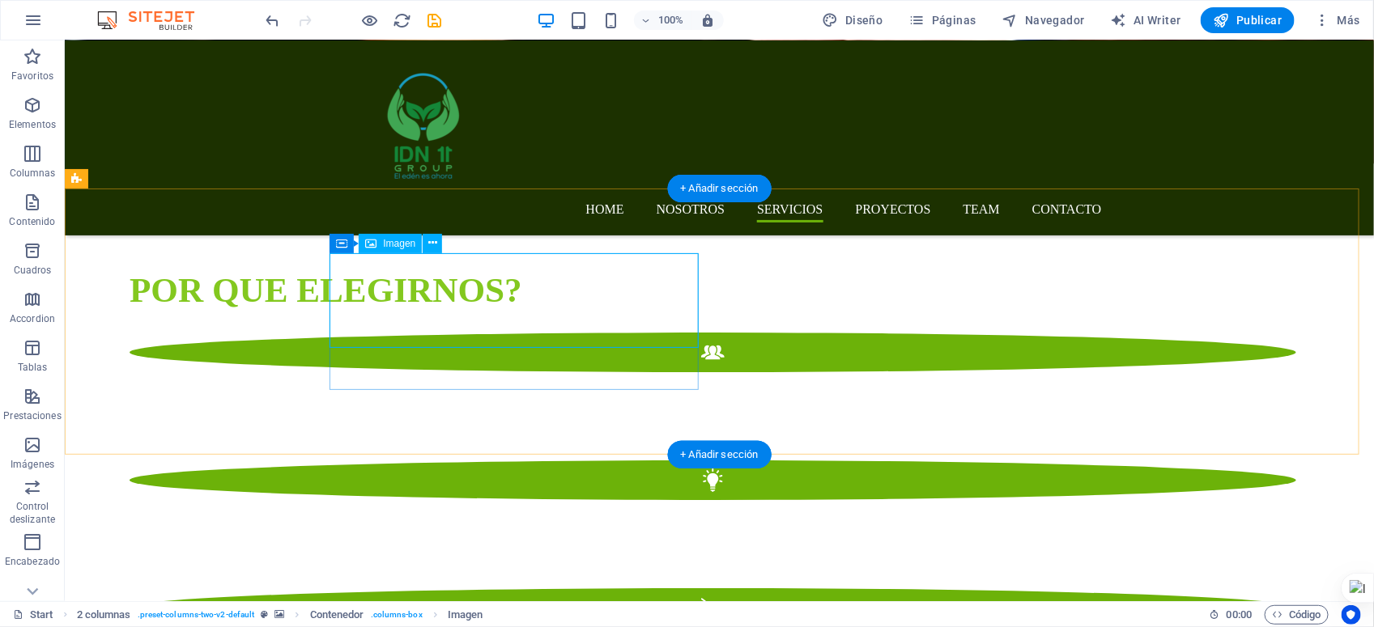
select select "px"
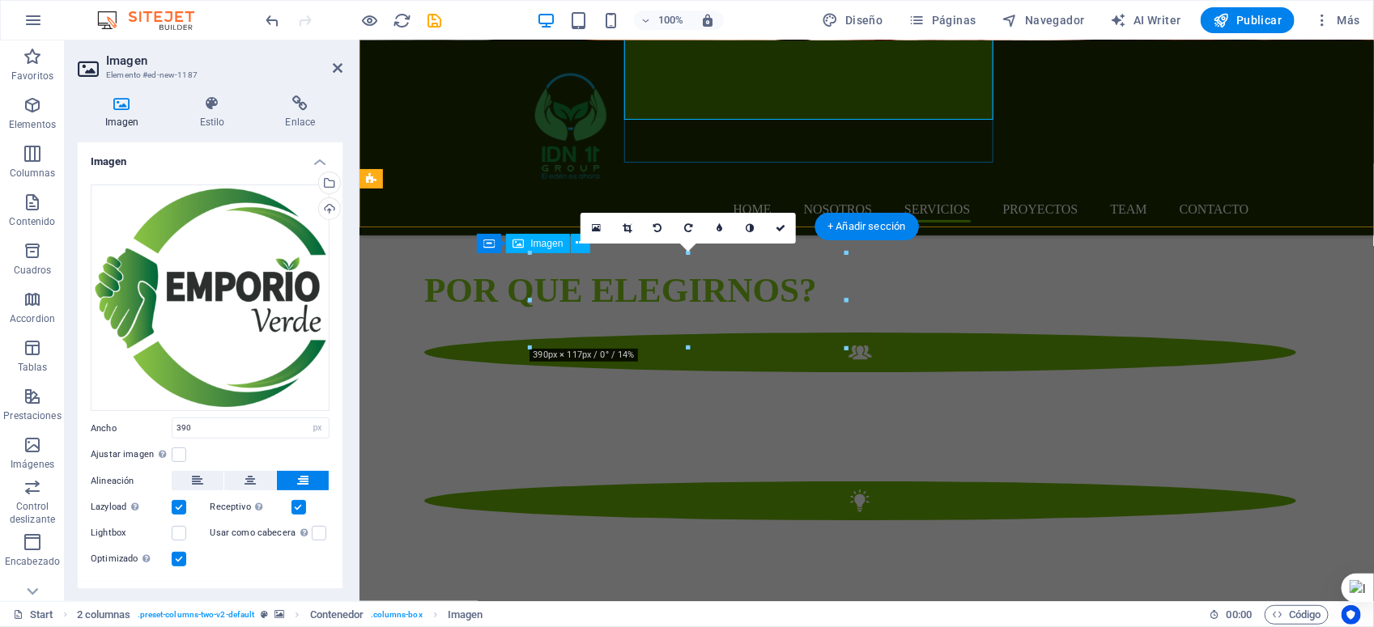
scroll to position [2616, 0]
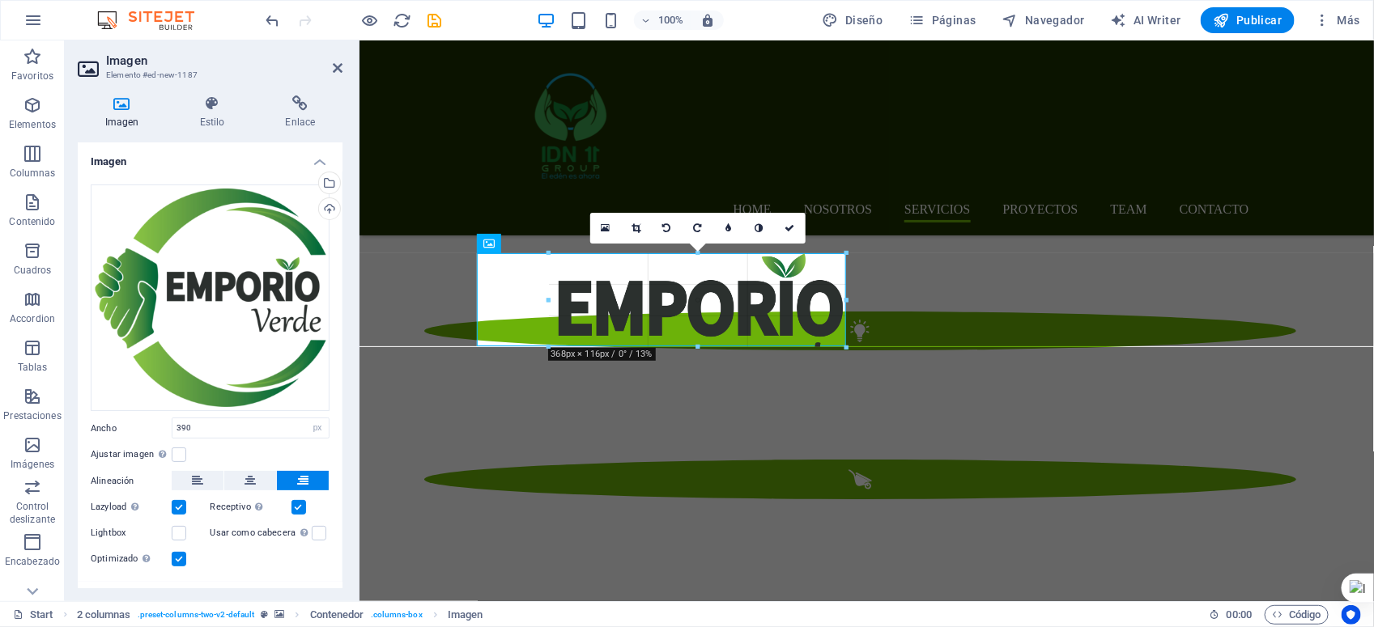
drag, startPoint x: 846, startPoint y: 251, endPoint x: 818, endPoint y: 252, distance: 27.5
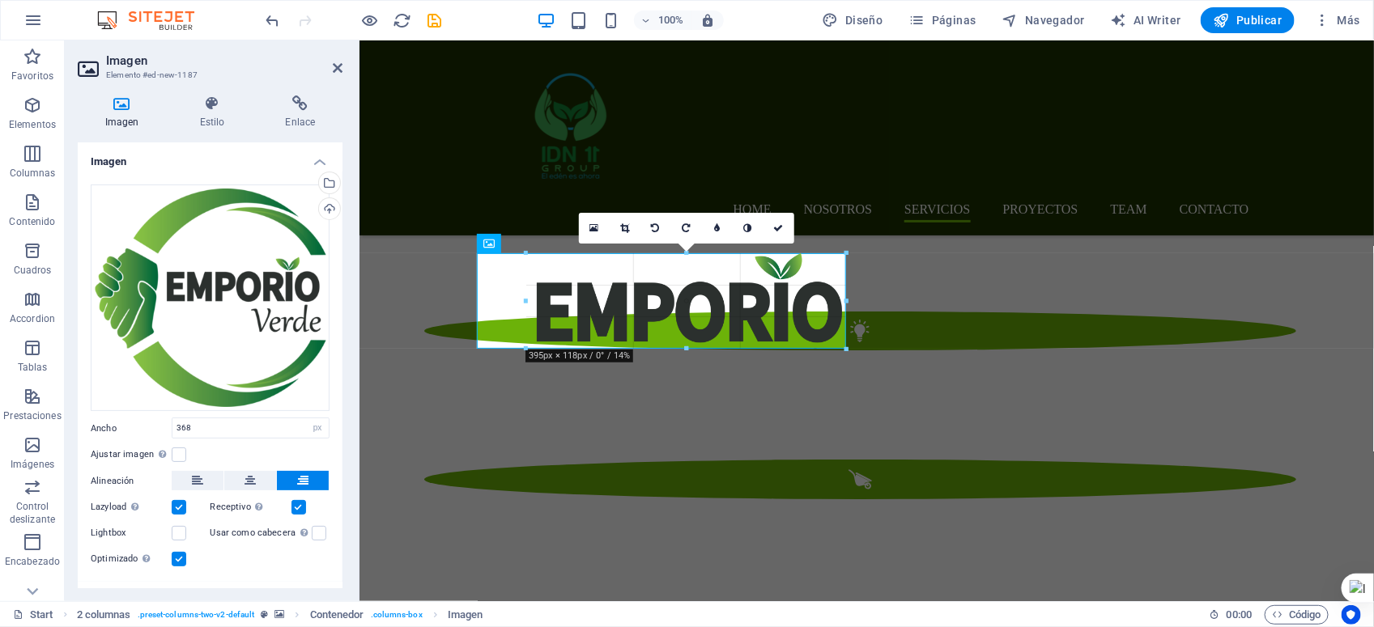
drag, startPoint x: 844, startPoint y: 340, endPoint x: 493, endPoint y: 306, distance: 353.0
type input "395"
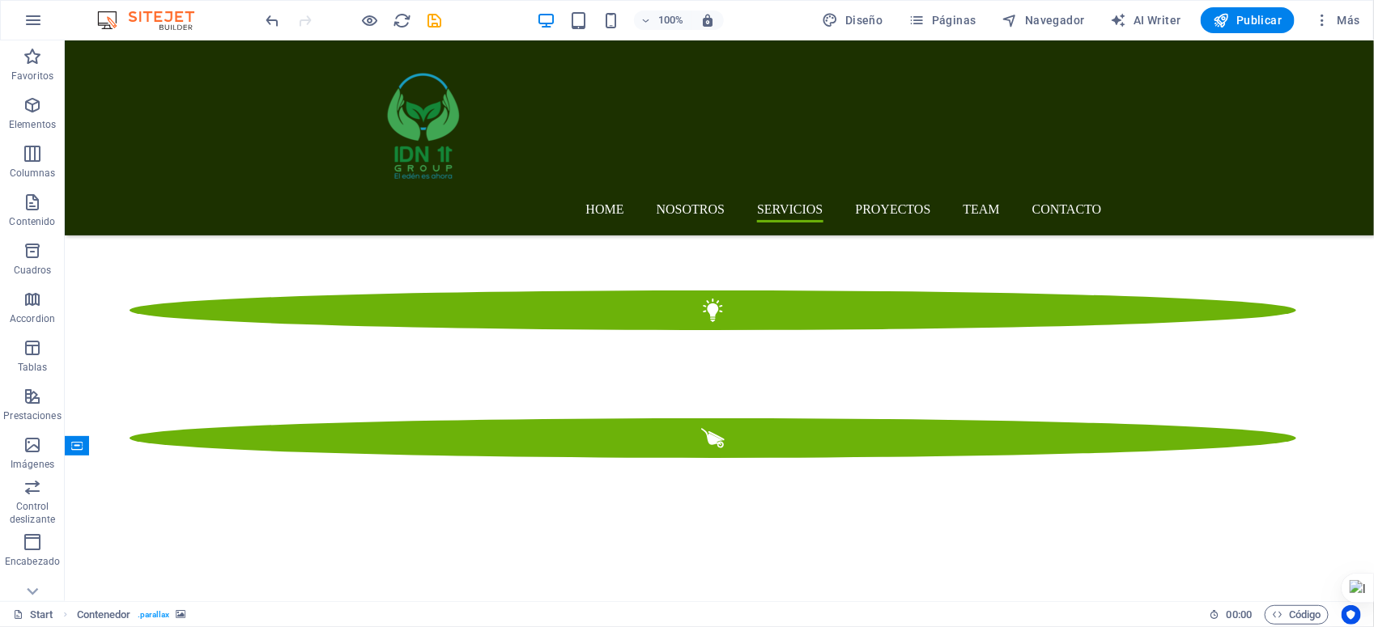
scroll to position [2389, 0]
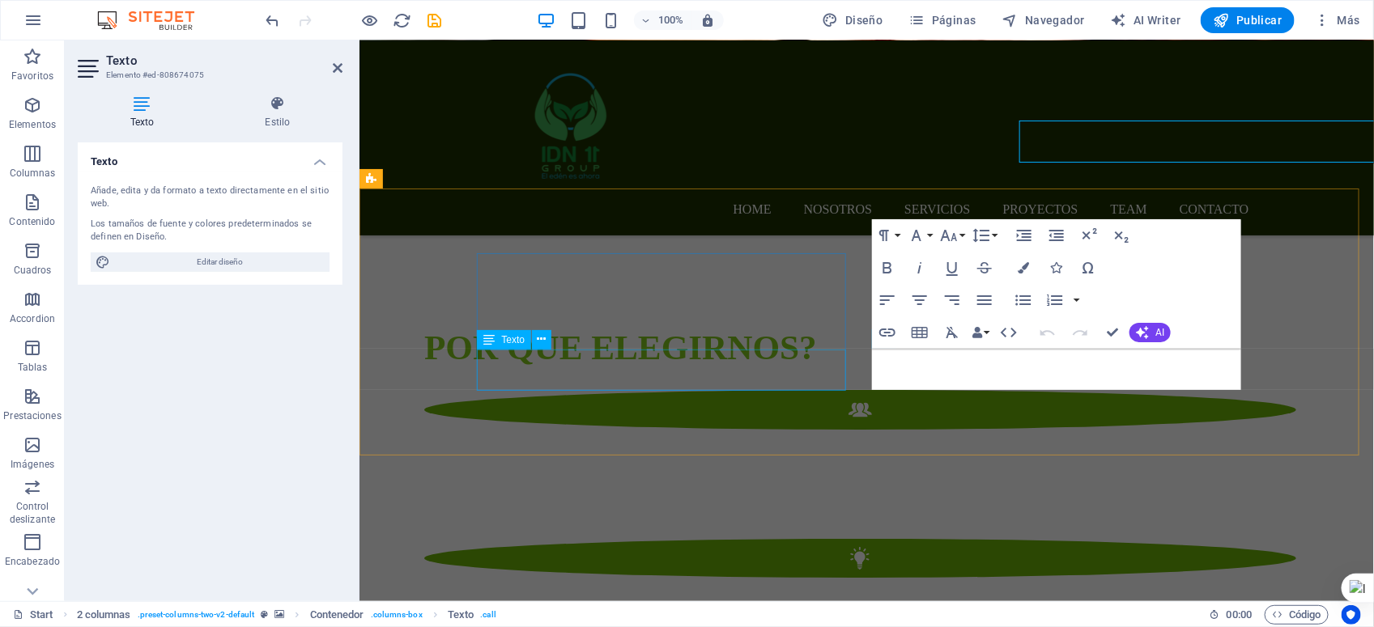
scroll to position [2616, 0]
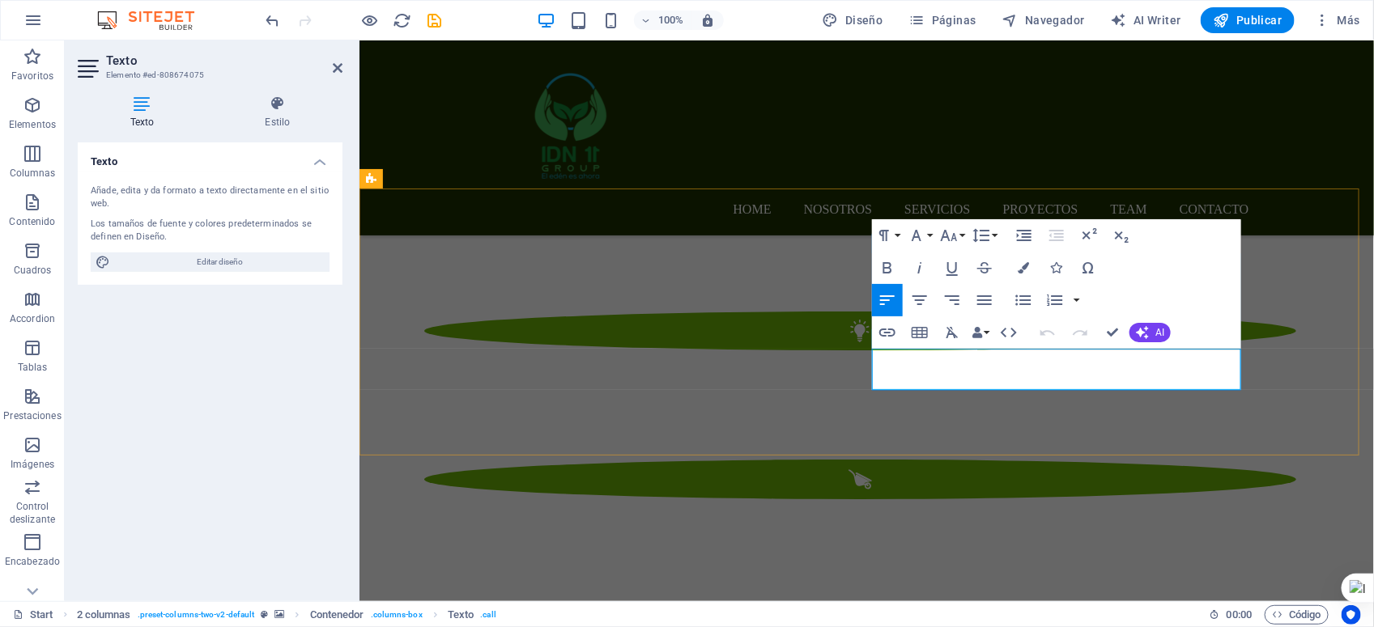
drag, startPoint x: 1090, startPoint y: 376, endPoint x: 878, endPoint y: 360, distance: 212.7
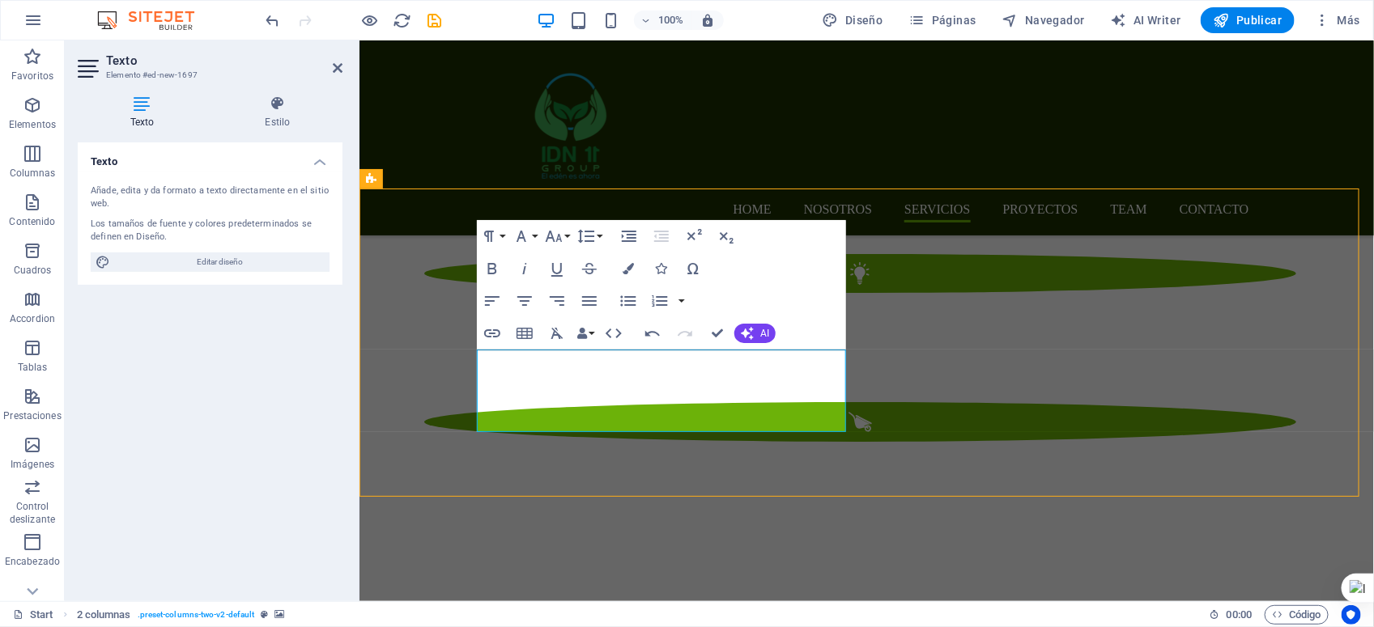
scroll to position [2389, 0]
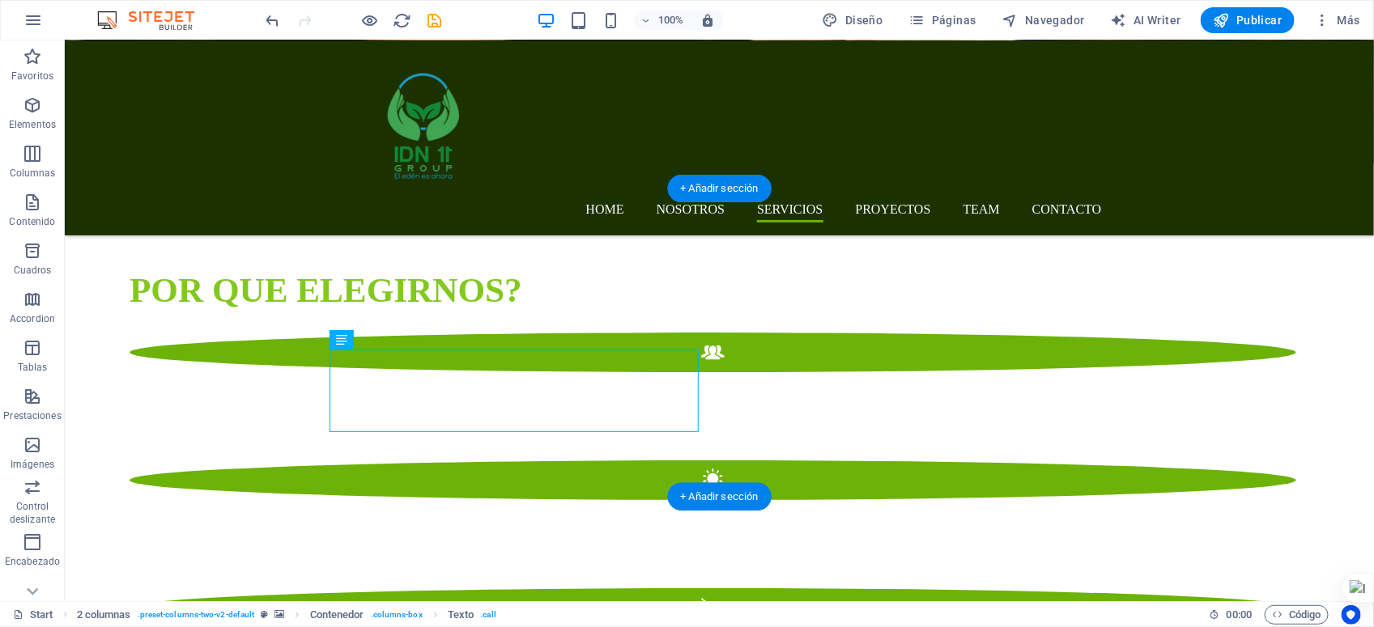
drag, startPoint x: 546, startPoint y: 365, endPoint x: 598, endPoint y: 370, distance: 52.0
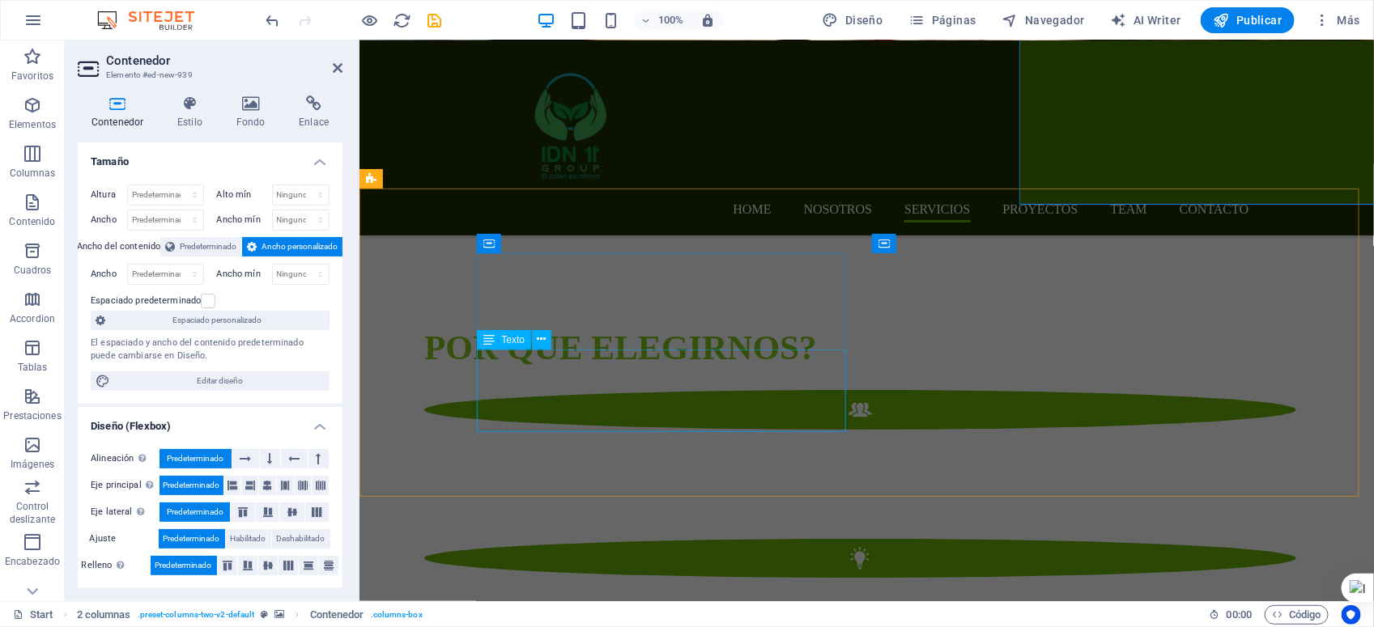
scroll to position [2616, 0]
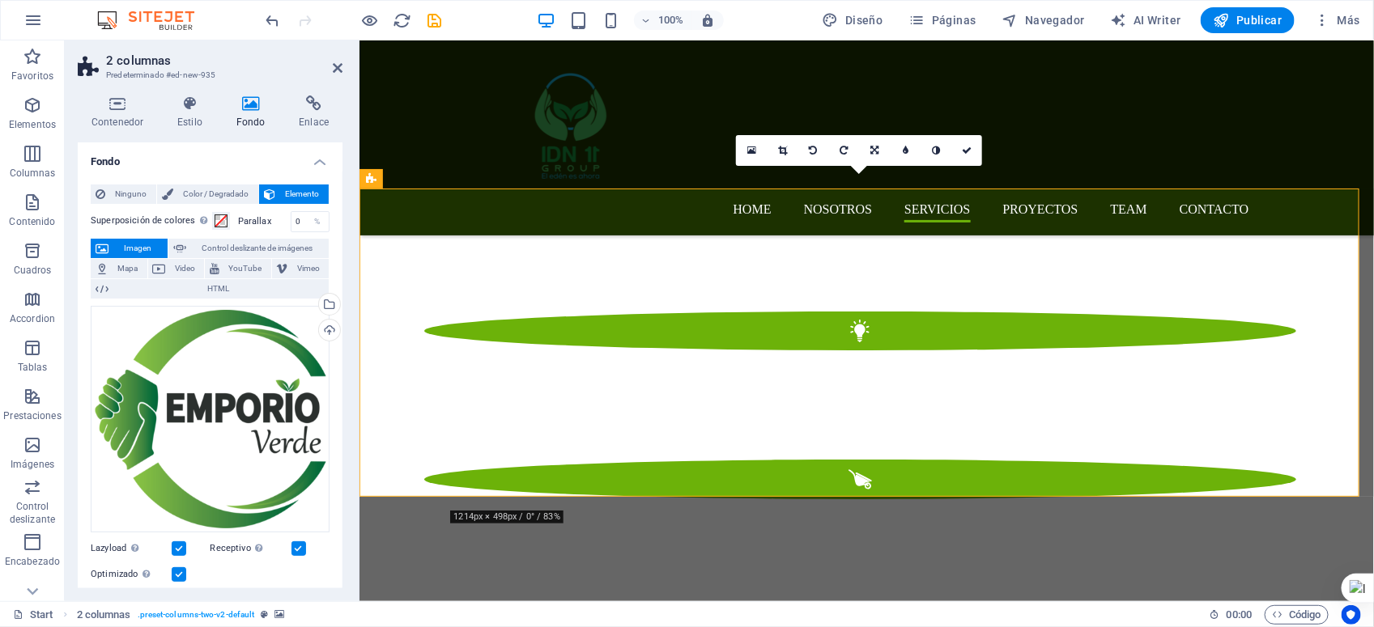
click at [29, 110] on icon "button" at bounding box center [32, 105] width 19 height 19
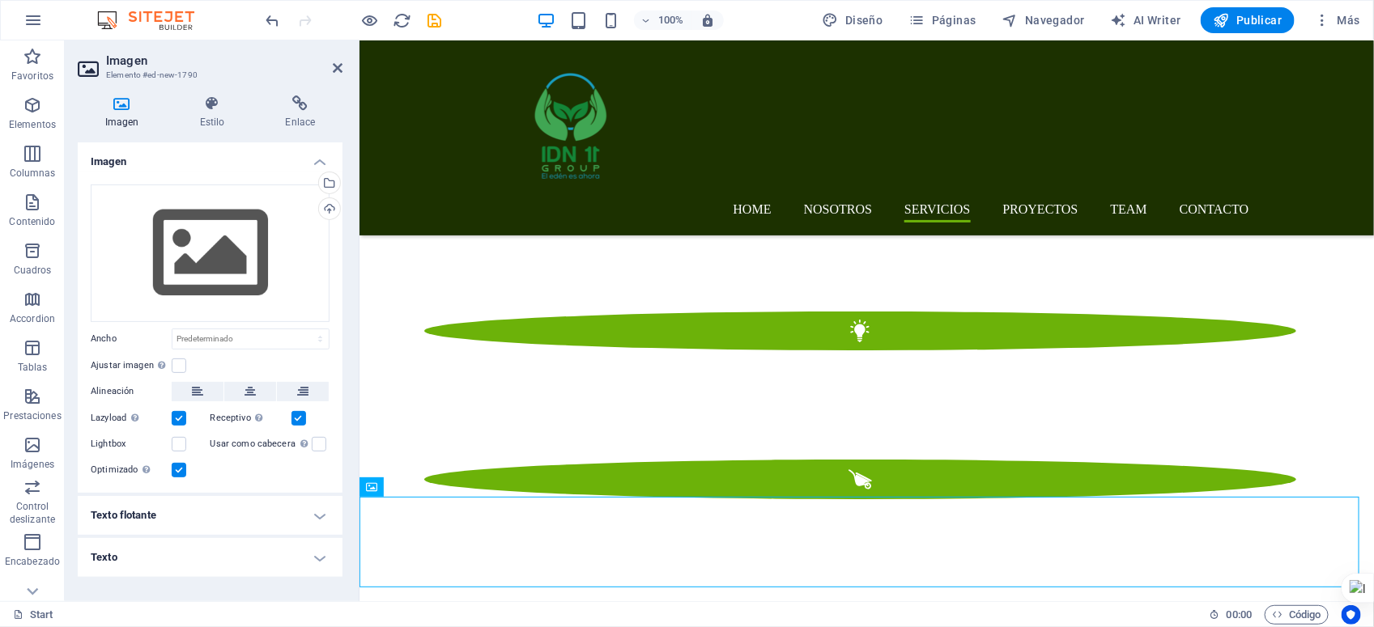
drag, startPoint x: 599, startPoint y: 239, endPoint x: 786, endPoint y: 479, distance: 304.6
drag, startPoint x: 786, startPoint y: 479, endPoint x: 783, endPoint y: 470, distance: 9.5
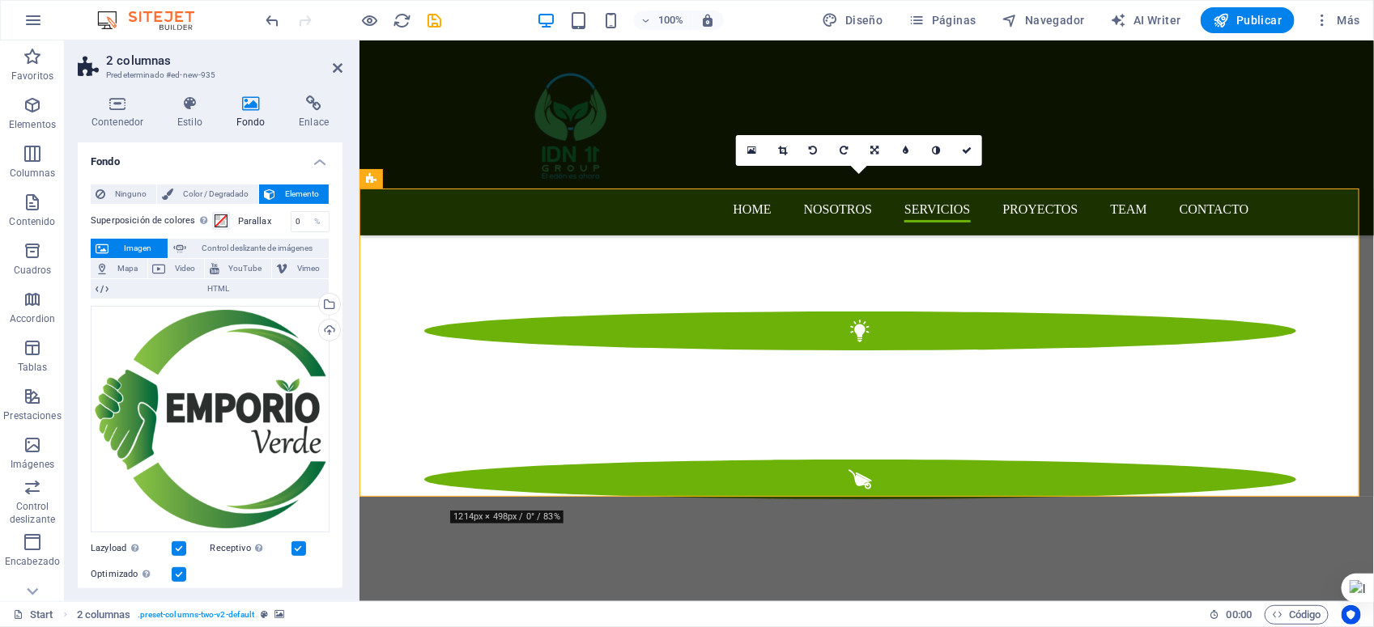
drag, startPoint x: 783, startPoint y: 470, endPoint x: 783, endPoint y: 437, distance: 32.4
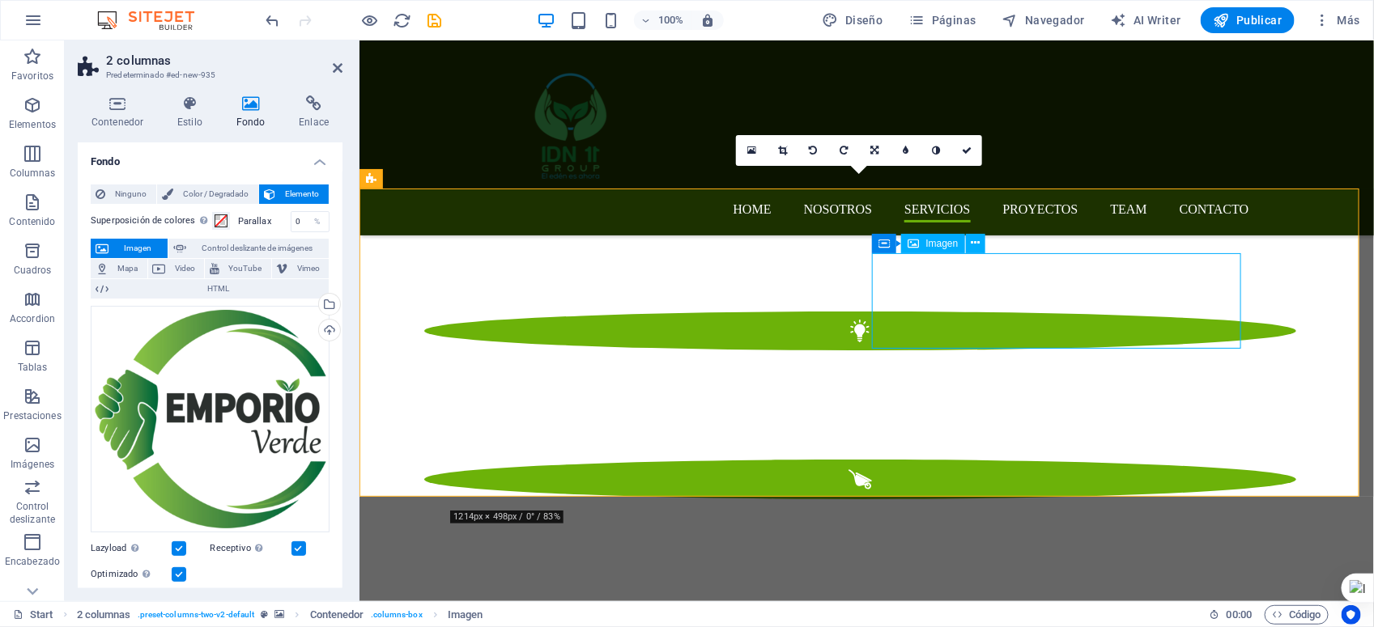
select select "px"
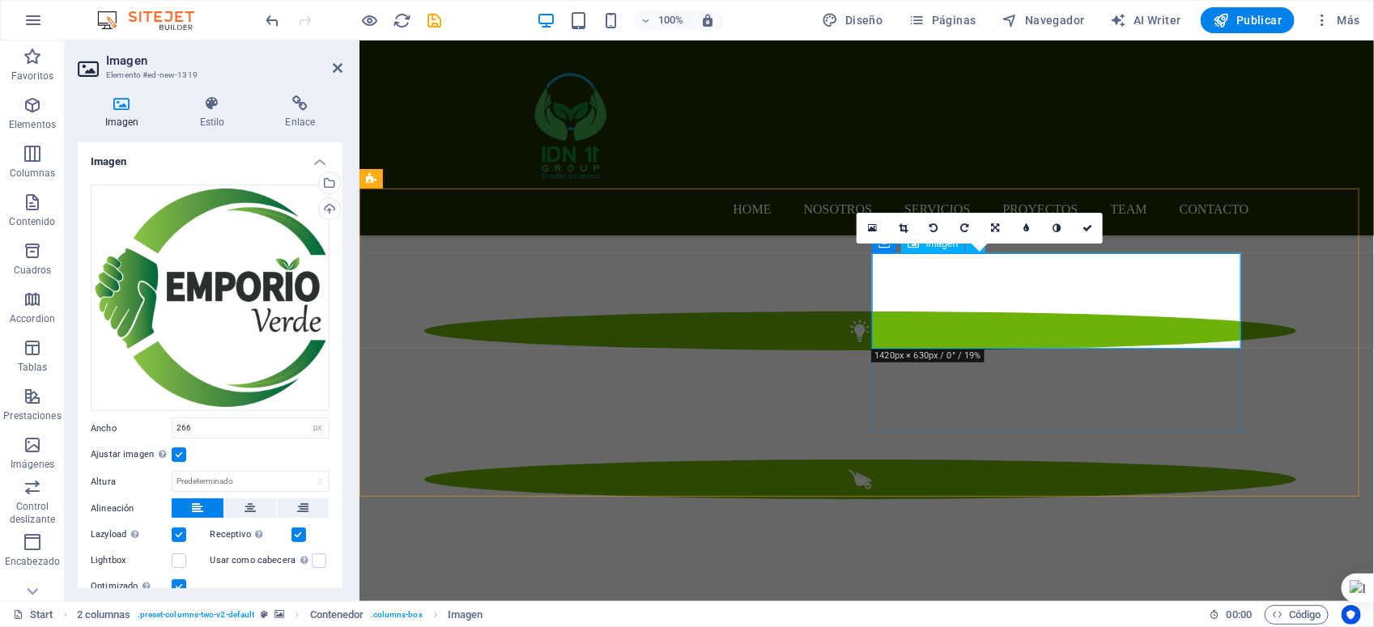
click at [994, 228] on icon at bounding box center [995, 228] width 8 height 10
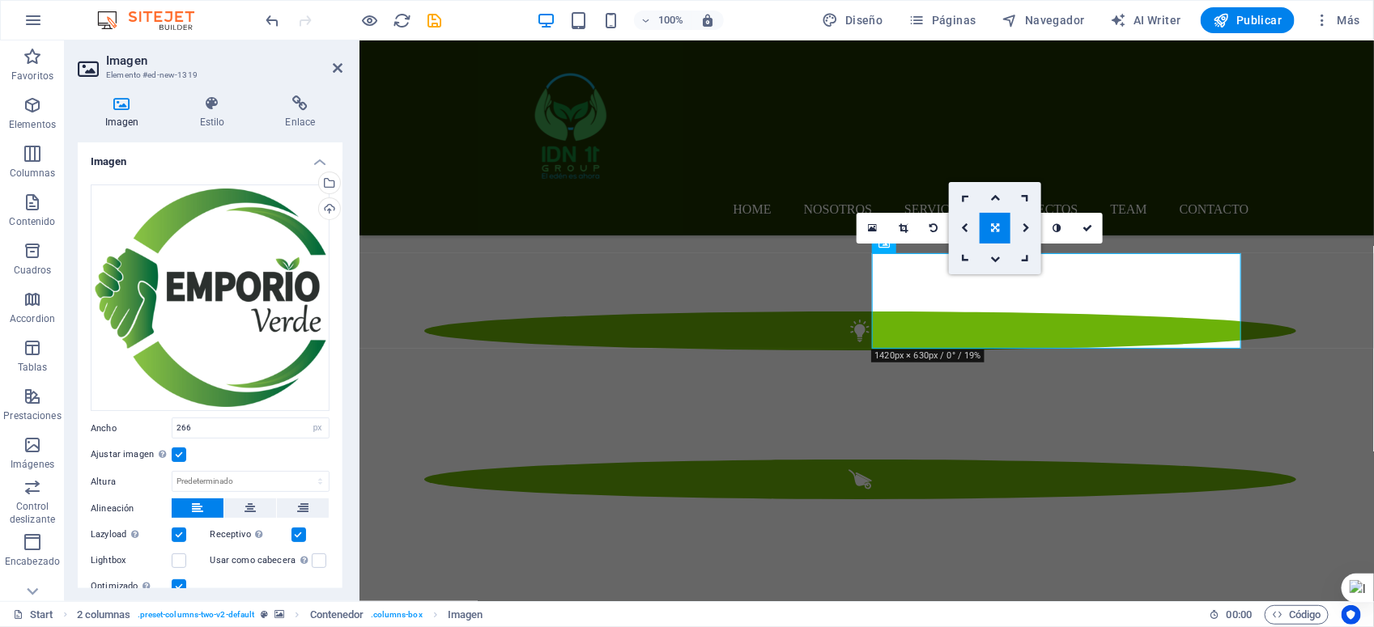
click at [994, 228] on icon at bounding box center [995, 228] width 8 height 10
click at [957, 224] on link at bounding box center [964, 228] width 31 height 31
click at [994, 225] on icon at bounding box center [995, 228] width 7 height 10
click at [970, 225] on link at bounding box center [964, 228] width 31 height 31
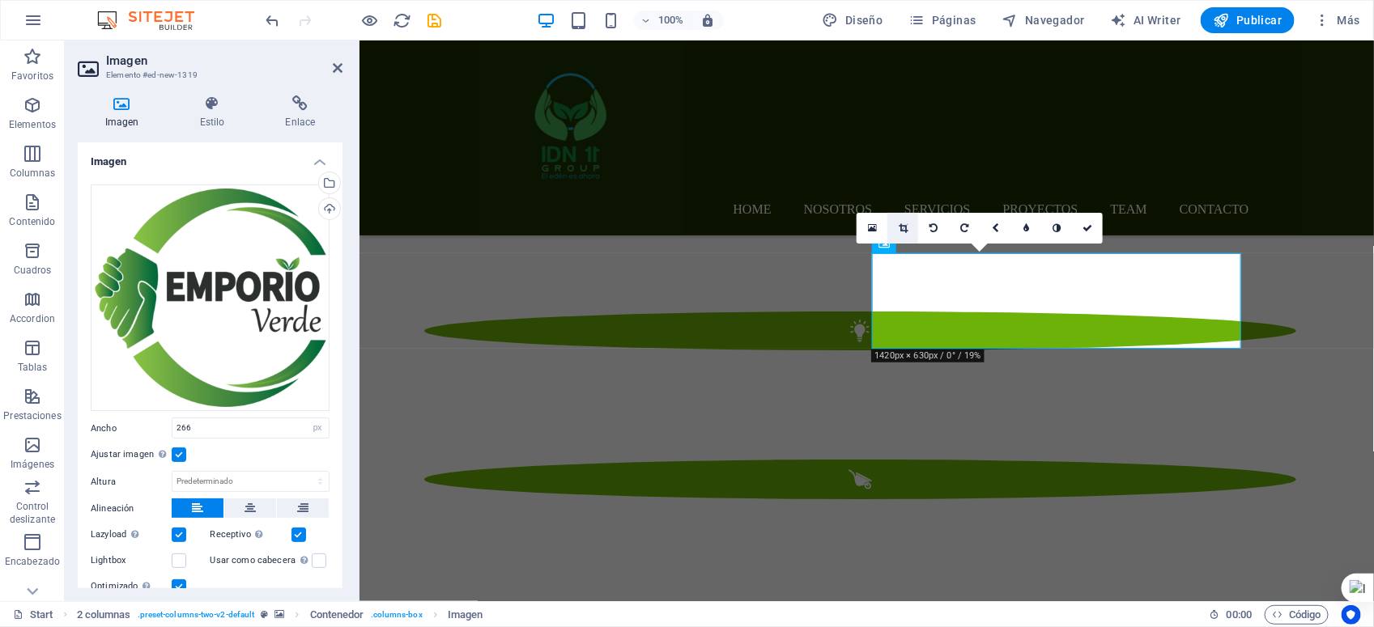
click at [901, 224] on icon at bounding box center [903, 228] width 9 height 10
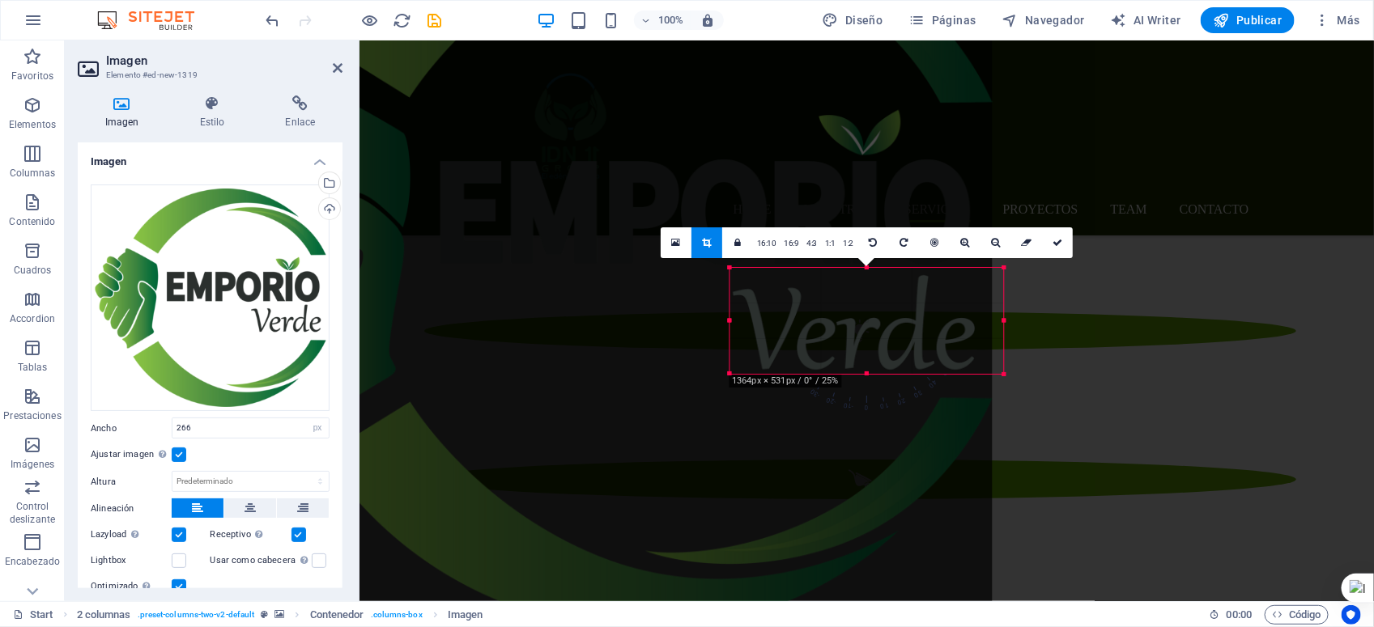
drag, startPoint x: 723, startPoint y: 383, endPoint x: 738, endPoint y: 361, distance: 26.7
click at [738, 361] on div "180 170 160 150 140 130 120 110 100 90 80 70 60 50 40 30 20 10 0 -10 -20 -30 -4…" at bounding box center [866, 321] width 274 height 107
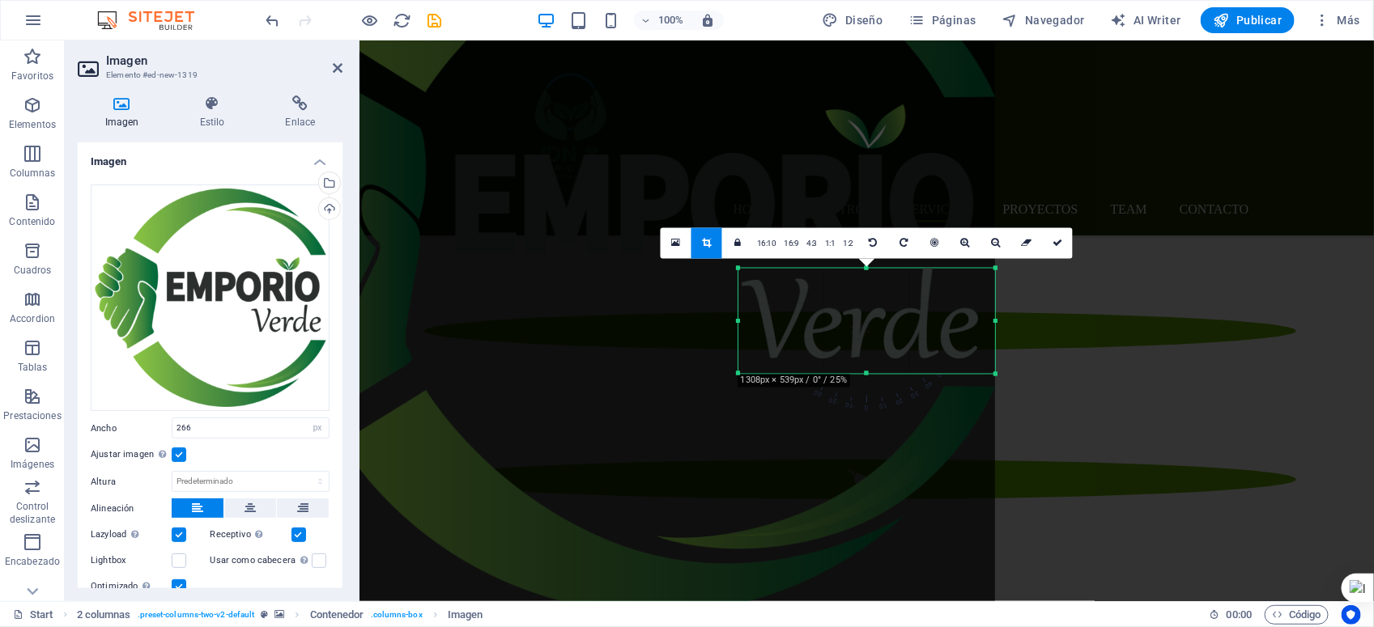
click at [993, 270] on div at bounding box center [994, 268] width 7 height 7
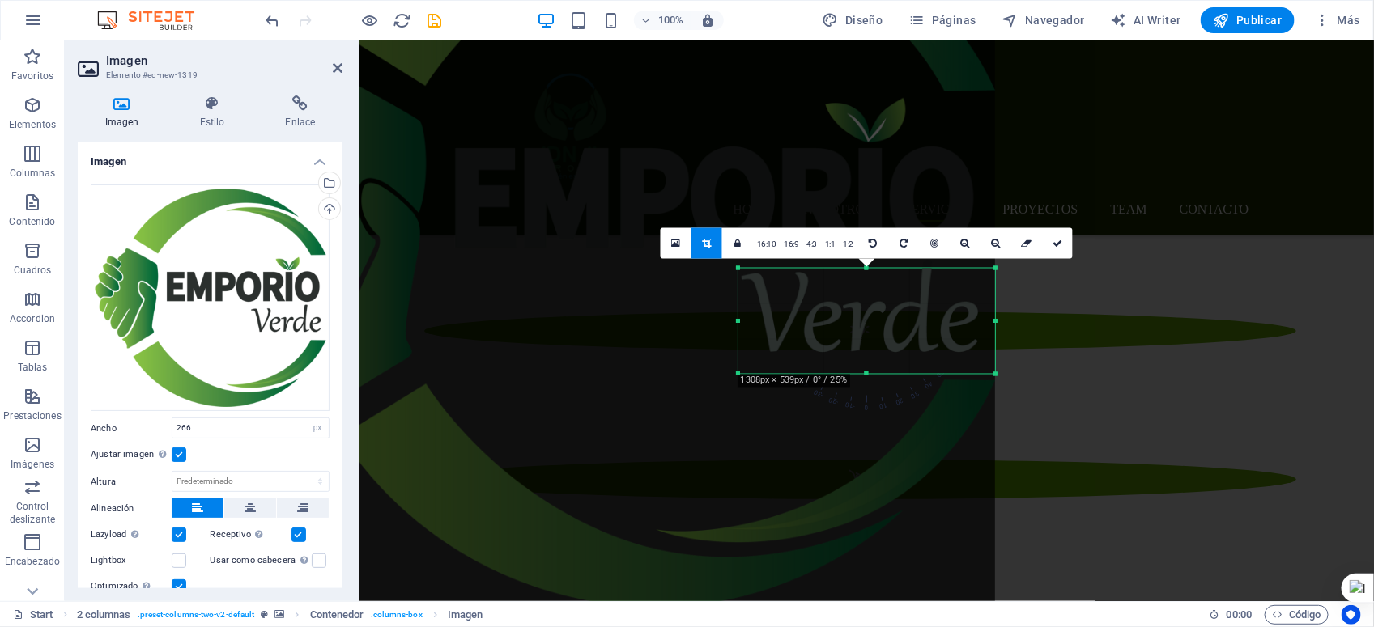
click at [889, 310] on div at bounding box center [603, 235] width 783 height 743
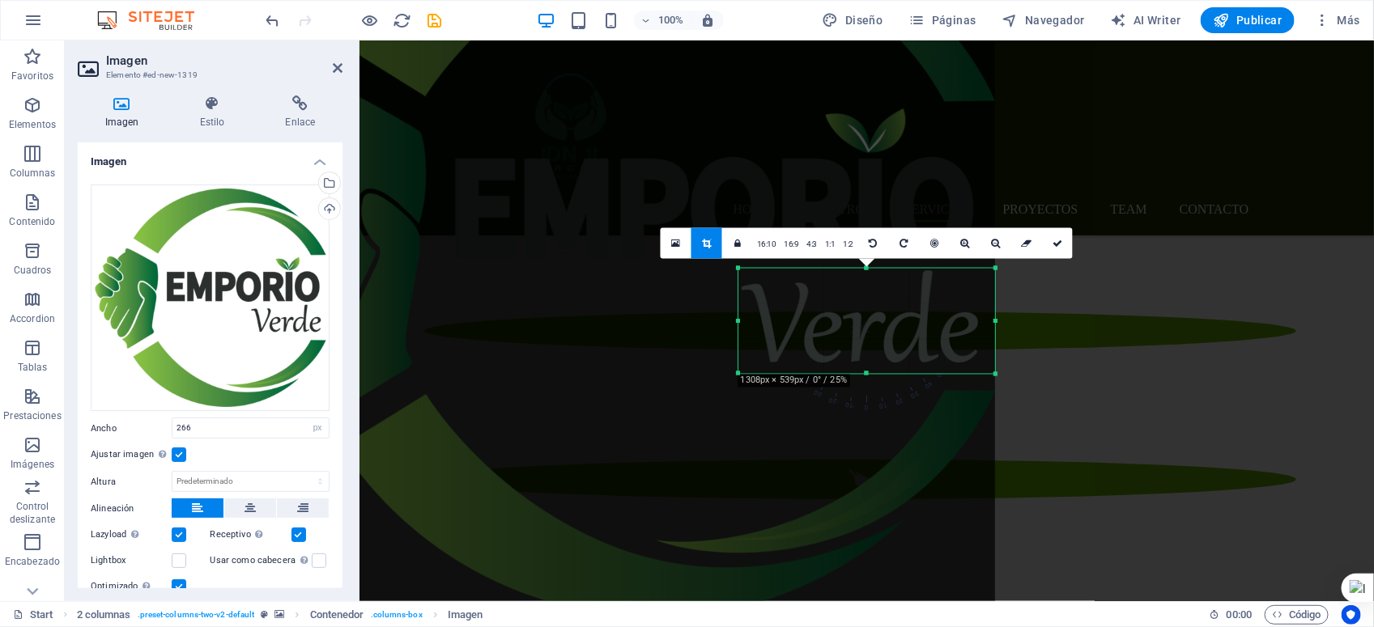
drag, startPoint x: 933, startPoint y: 305, endPoint x: 931, endPoint y: 316, distance: 10.6
click at [931, 316] on div at bounding box center [603, 246] width 783 height 743
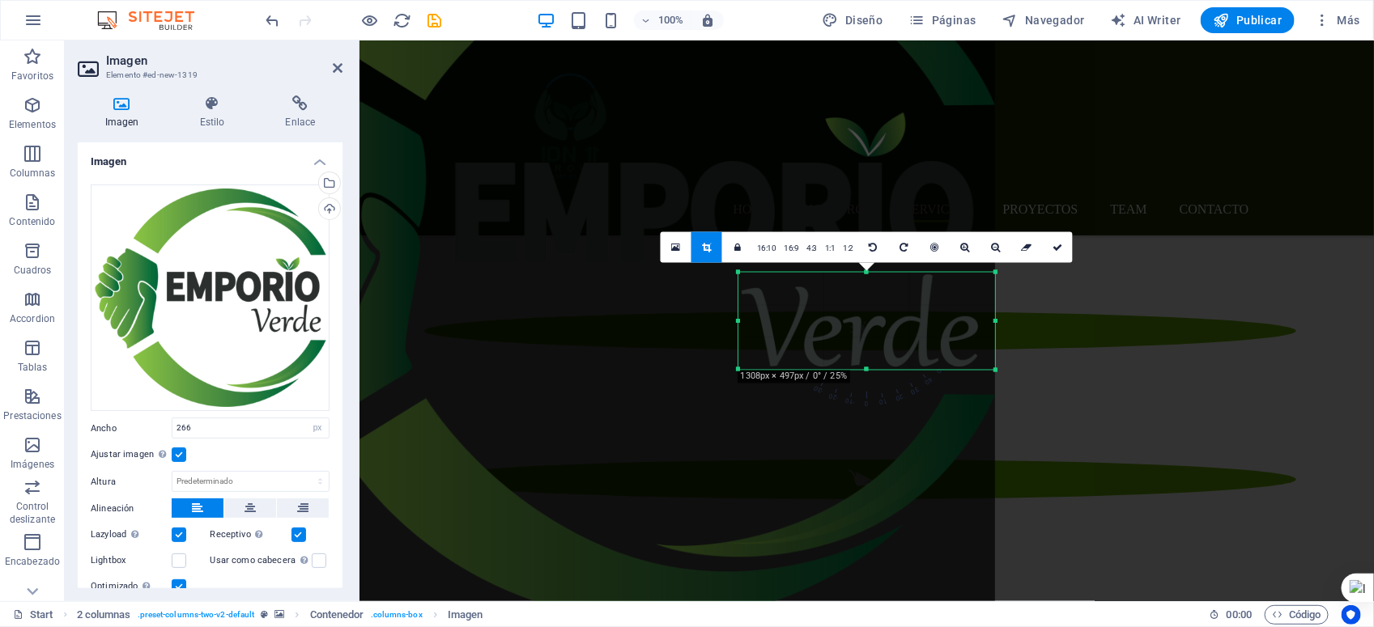
drag, startPoint x: 868, startPoint y: 371, endPoint x: 870, endPoint y: 363, distance: 8.5
click at [870, 363] on div "180 170 160 150 140 130 120 110 100 90 80 70 60 50 40 30 20 10 0 -10 -20 -30 -4…" at bounding box center [866, 321] width 257 height 98
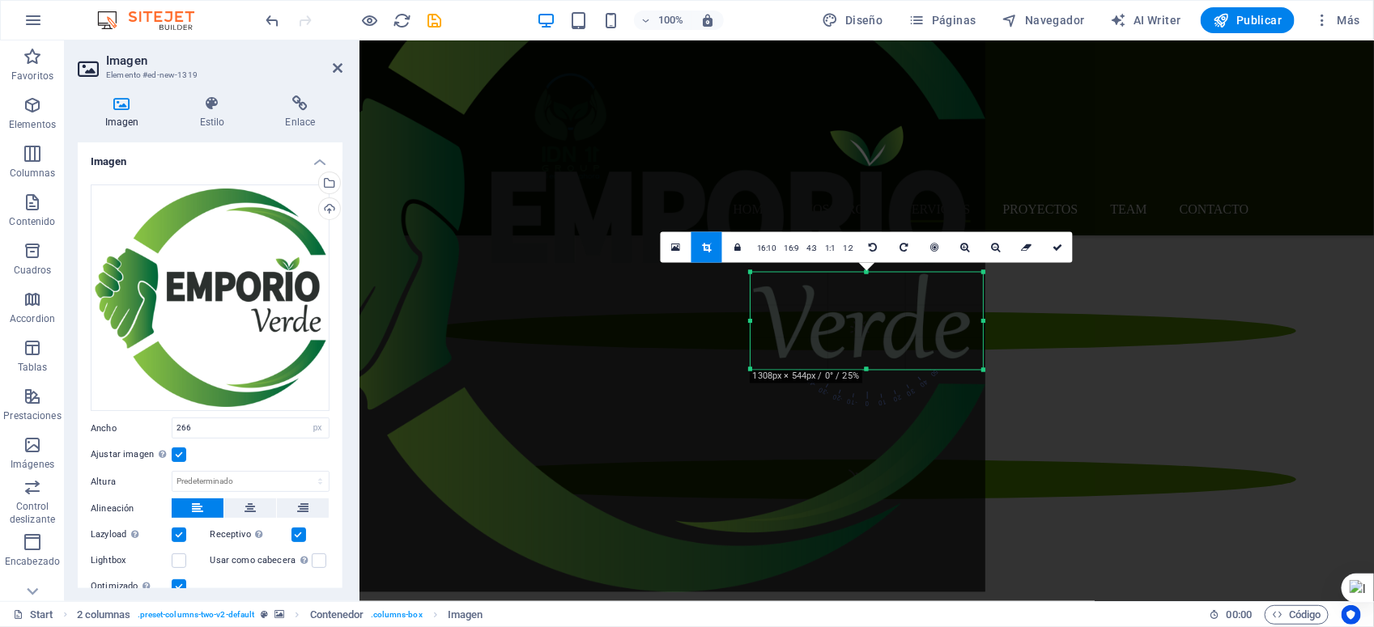
drag, startPoint x: 994, startPoint y: 322, endPoint x: 972, endPoint y: 321, distance: 21.9
click at [972, 321] on div "180 170 160 150 140 130 120 110 100 90 80 70 60 50 40 30 20 10 0 -10 -20 -30 -4…" at bounding box center [866, 321] width 233 height 98
click at [1055, 257] on link at bounding box center [1057, 247] width 31 height 31
type input "287"
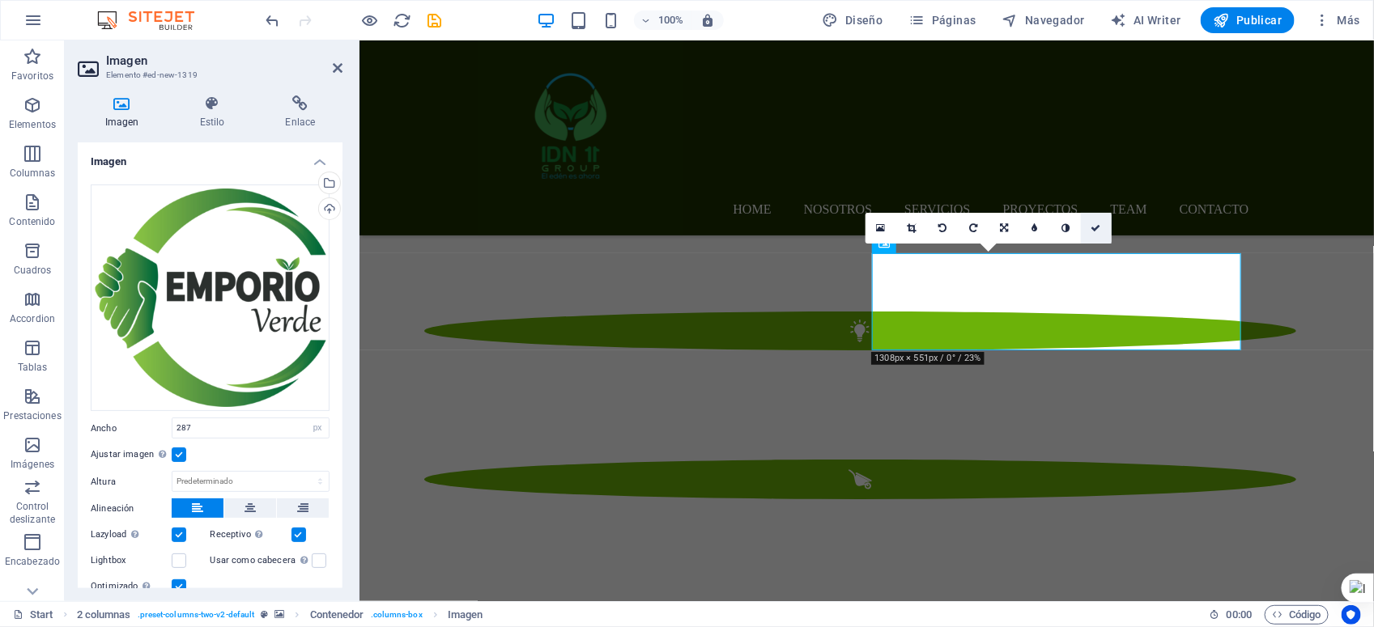
click at [1098, 227] on icon at bounding box center [1096, 228] width 10 height 10
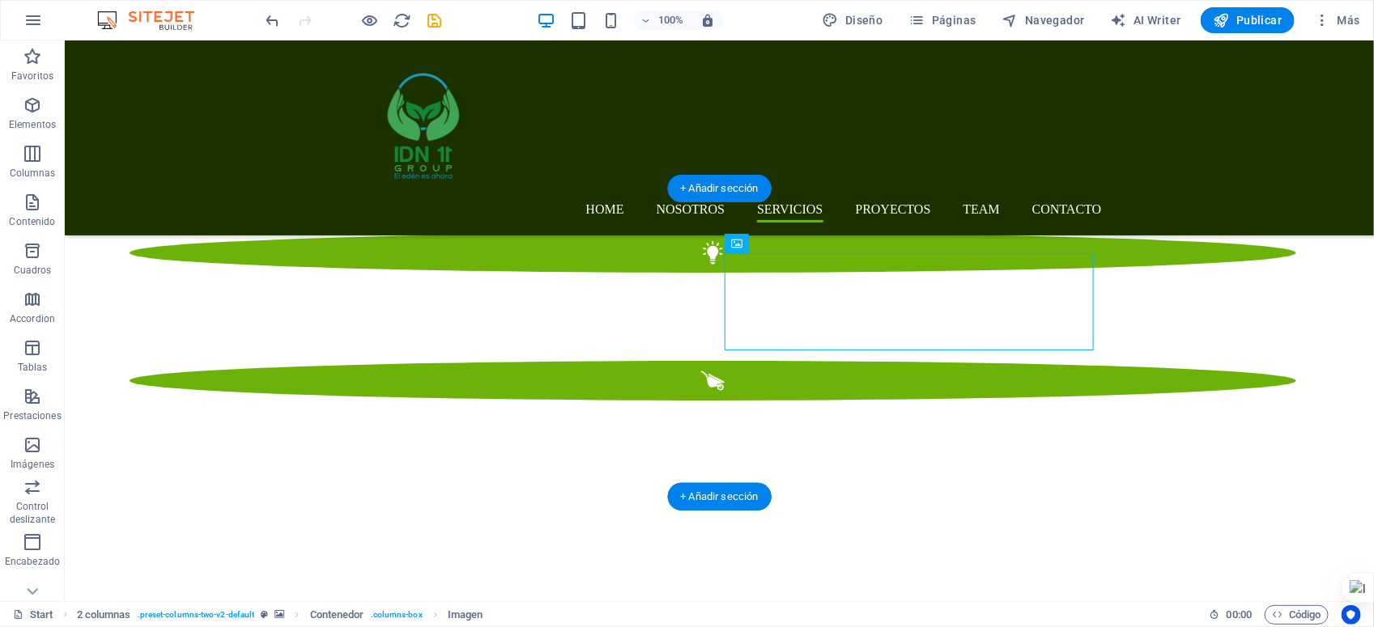
scroll to position [2389, 0]
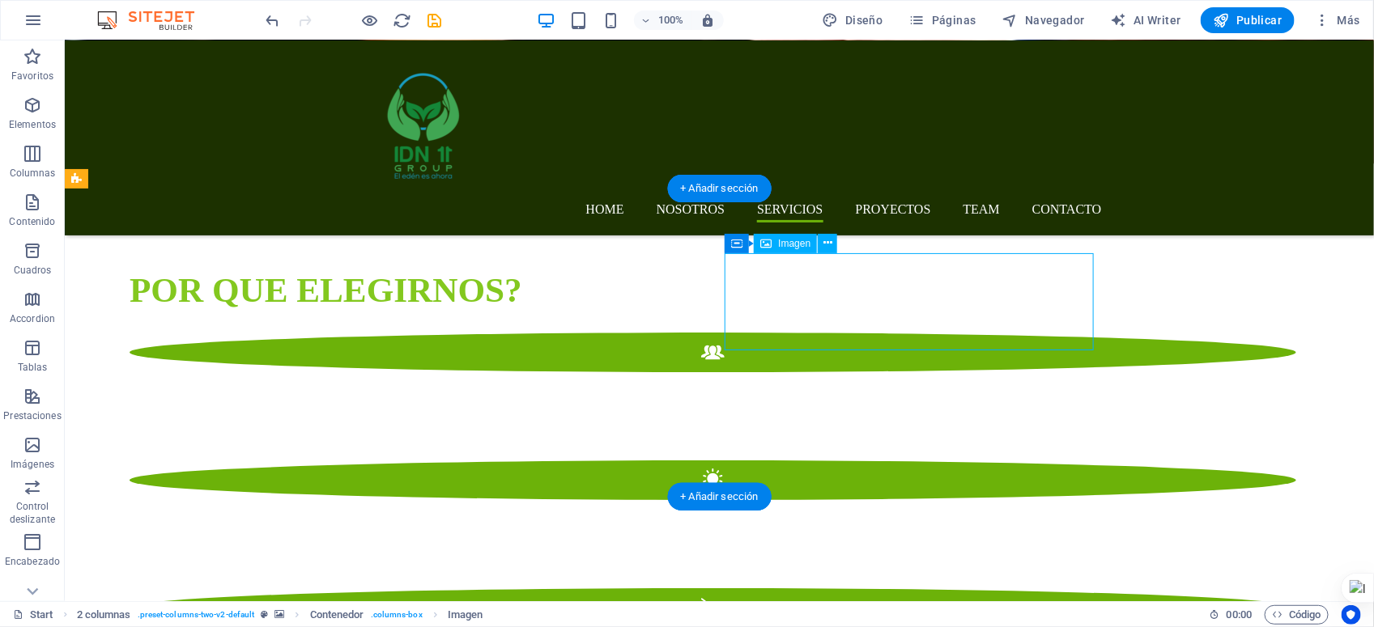
drag, startPoint x: 919, startPoint y: 313, endPoint x: 911, endPoint y: 325, distance: 14.6
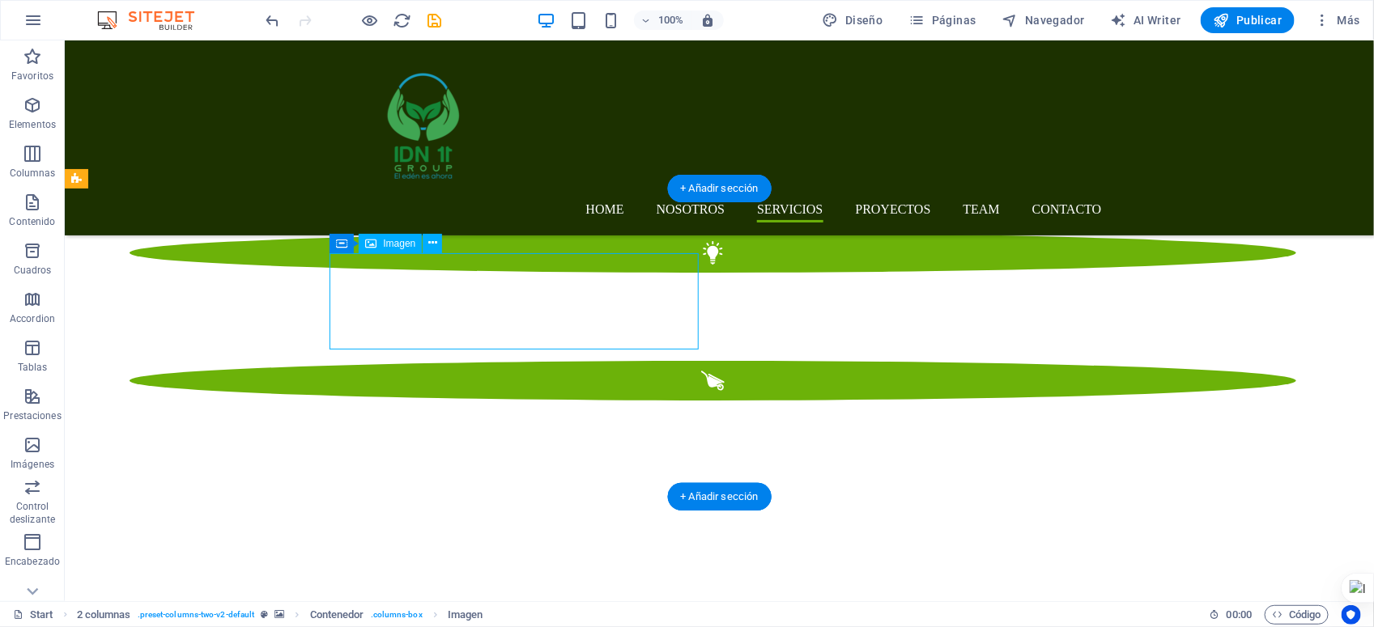
select select "px"
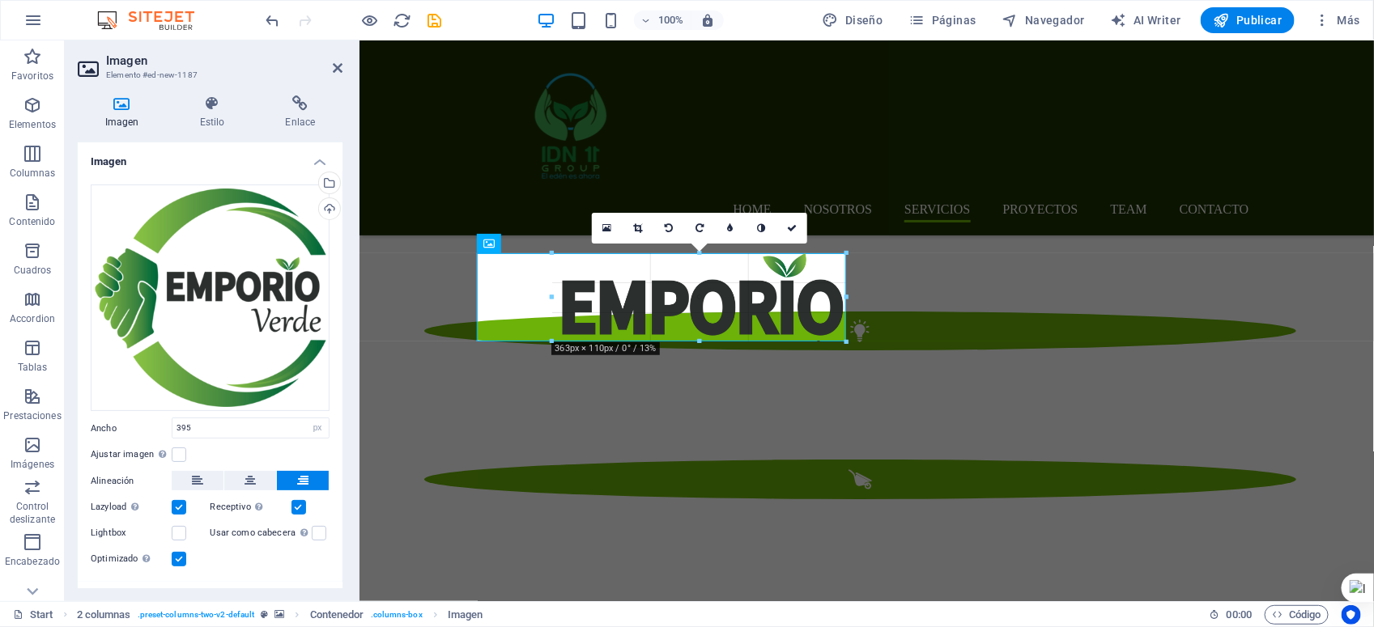
drag, startPoint x: 846, startPoint y: 253, endPoint x: 461, endPoint y: 233, distance: 385.8
type input "363"
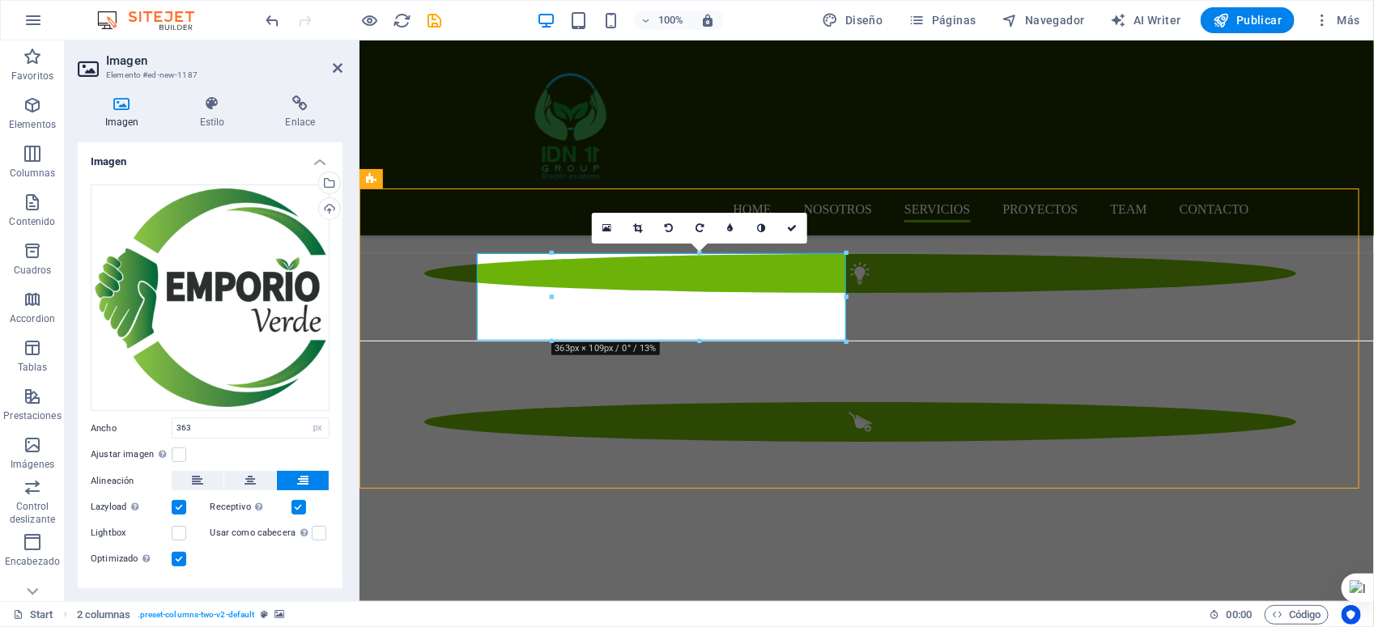
scroll to position [2389, 0]
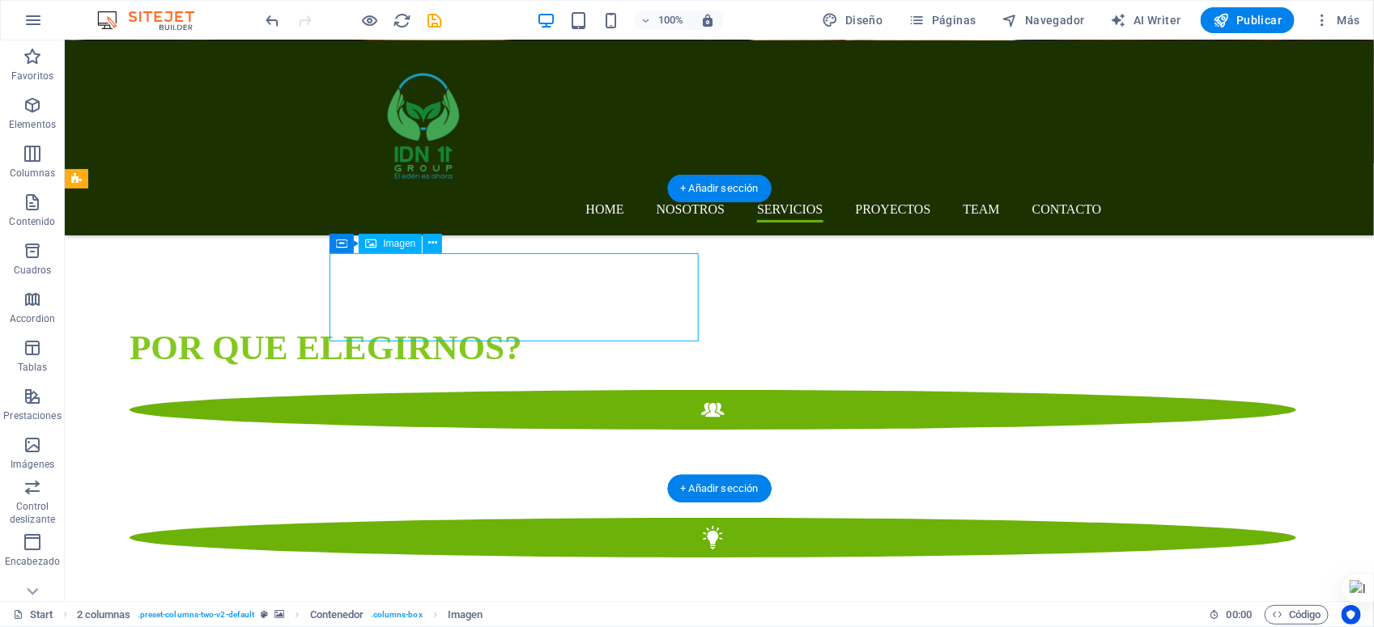
scroll to position [2616, 0]
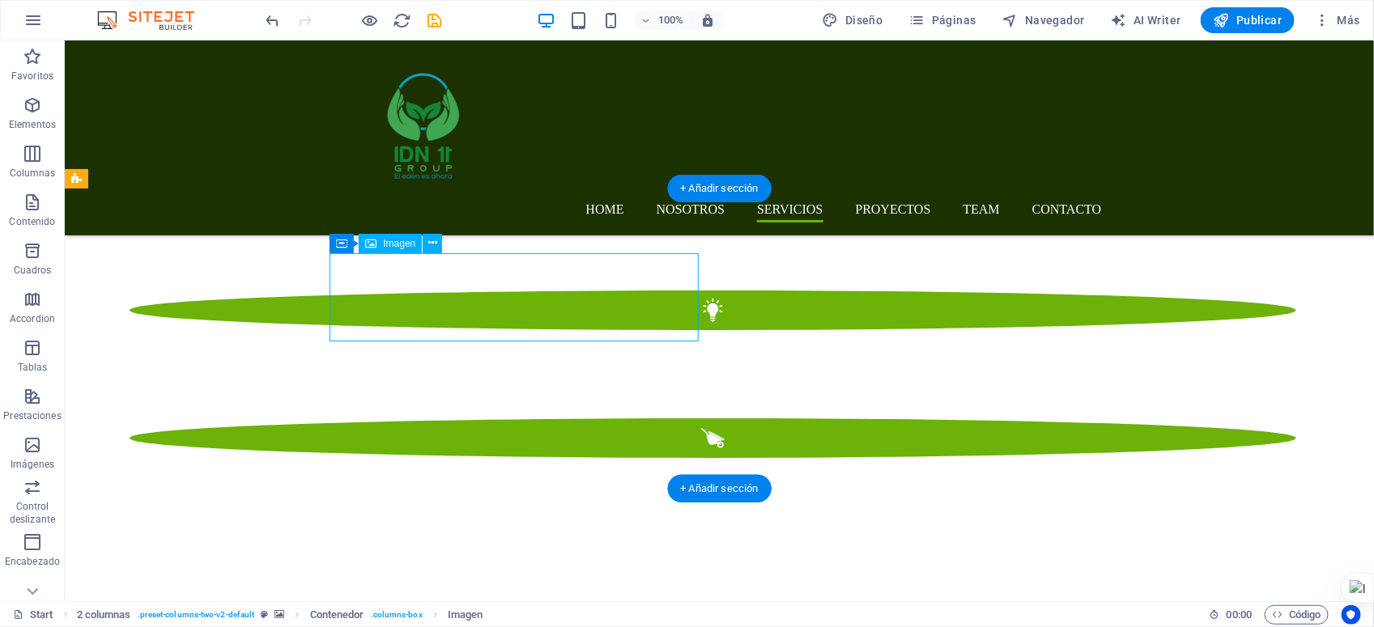
select select "px"
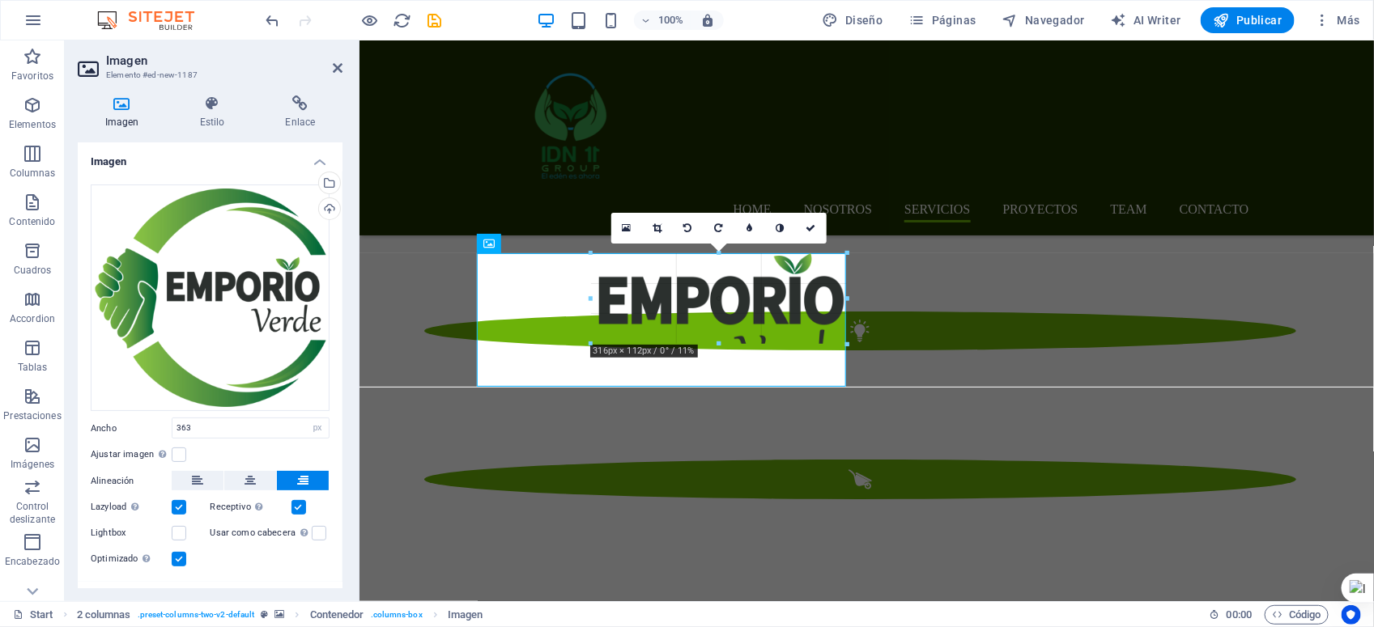
drag, startPoint x: 848, startPoint y: 338, endPoint x: 781, endPoint y: 308, distance: 73.2
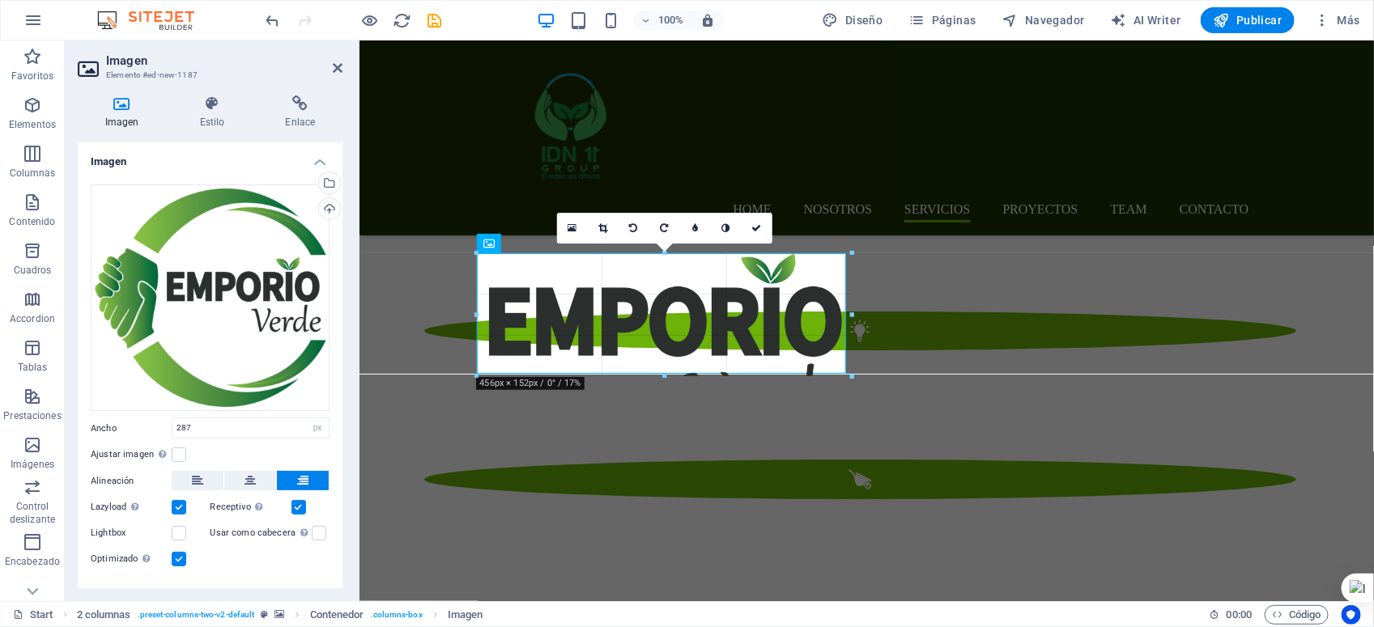
drag, startPoint x: 844, startPoint y: 336, endPoint x: 917, endPoint y: 376, distance: 84.1
type input "456"
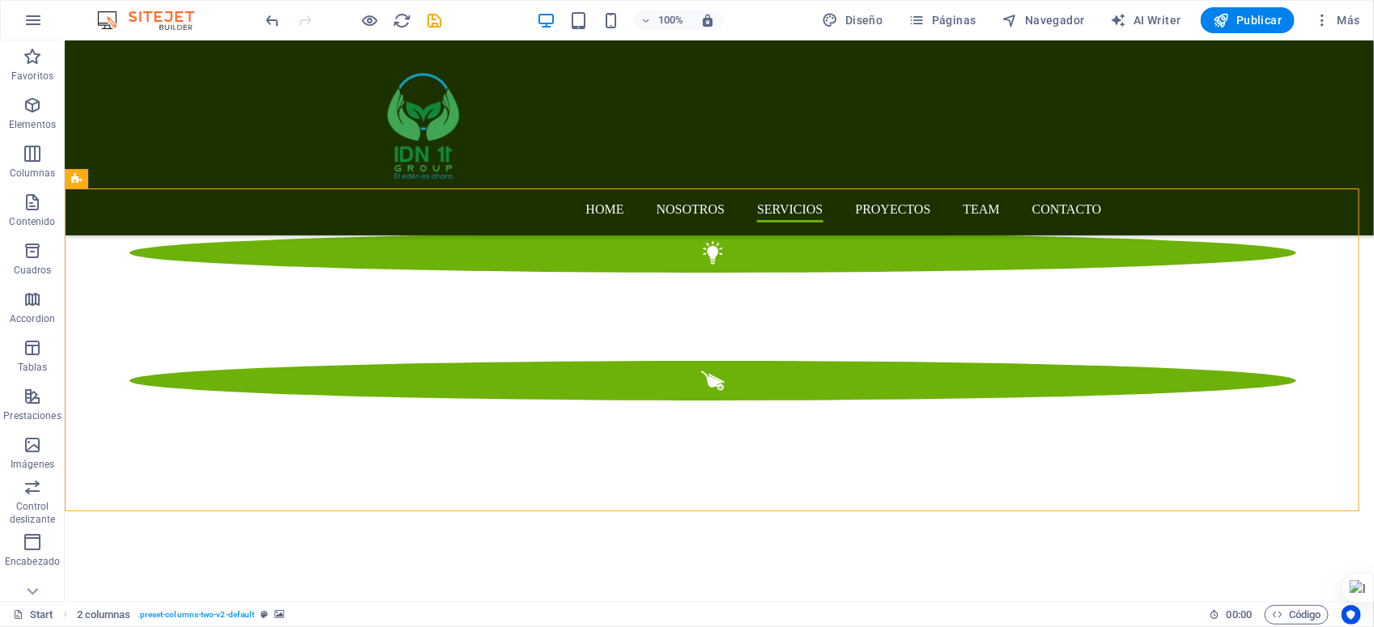
scroll to position [2389, 0]
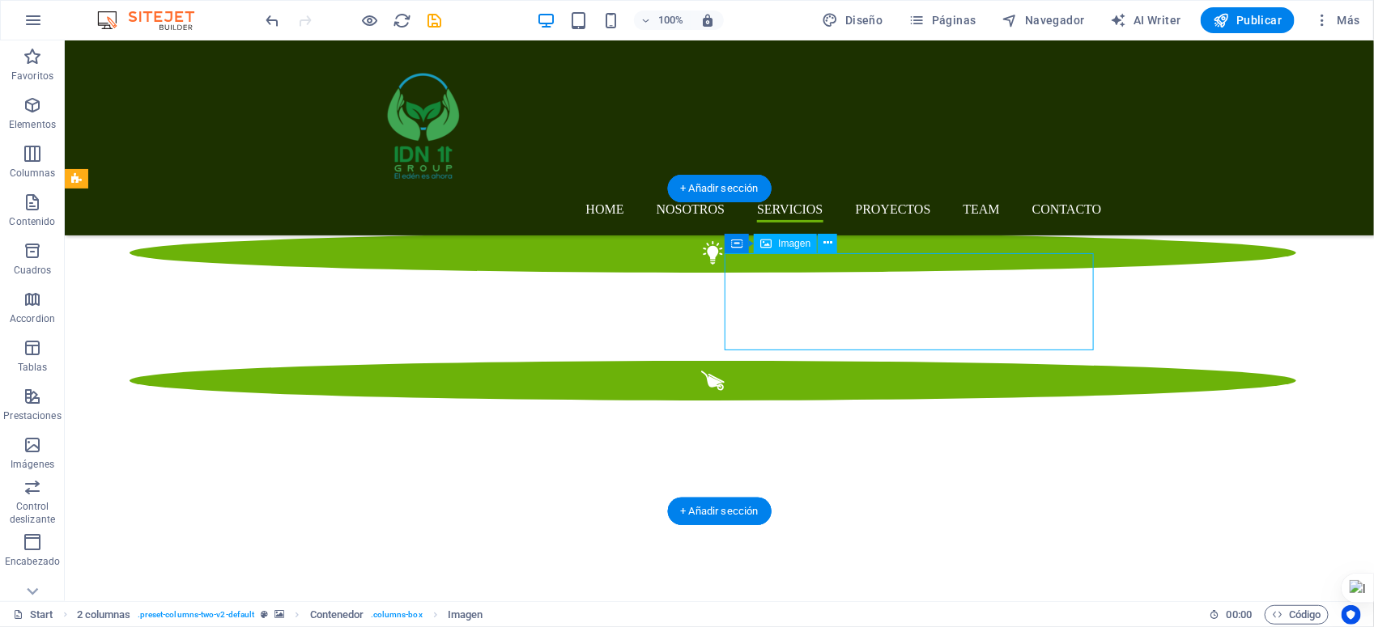
select select "px"
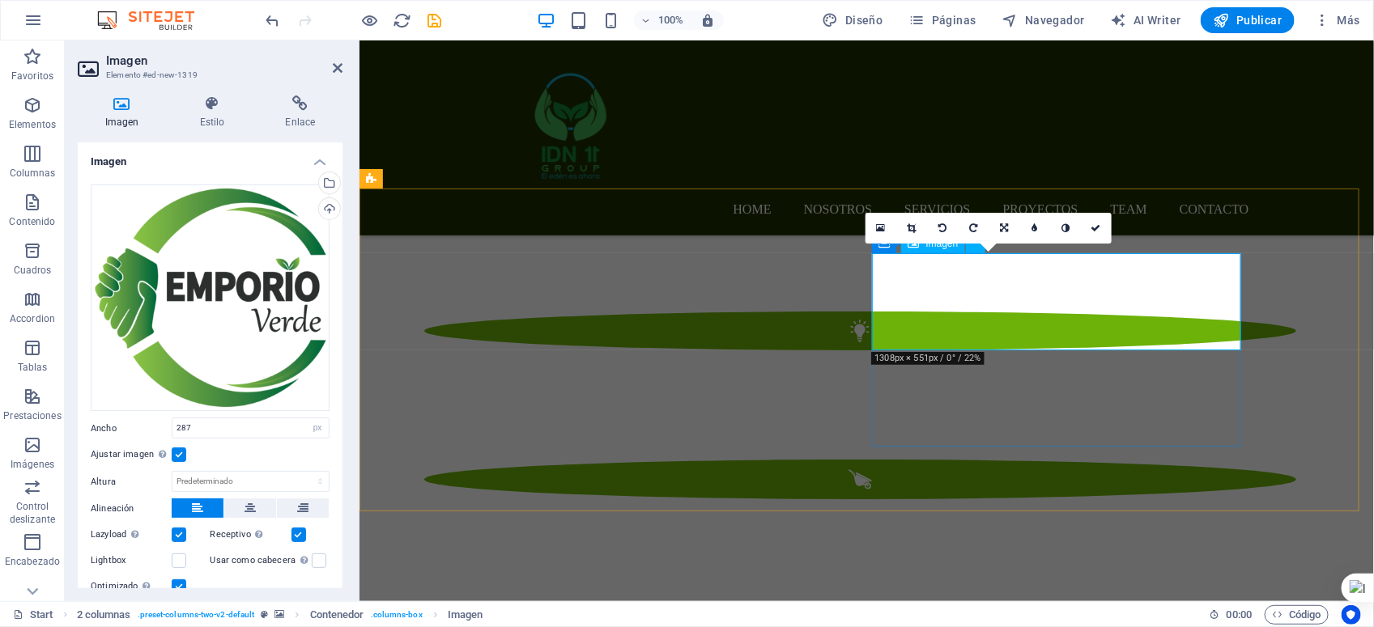
click at [1002, 227] on icon at bounding box center [1004, 228] width 8 height 10
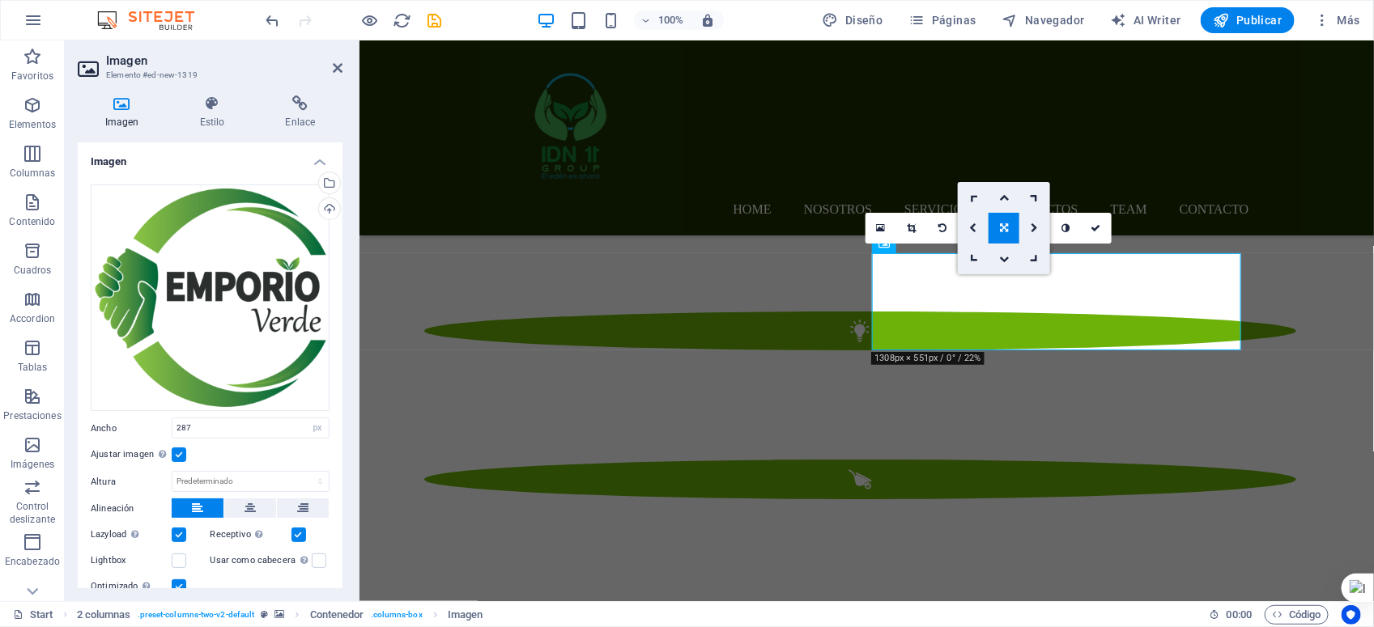
click at [1002, 227] on icon at bounding box center [1004, 228] width 8 height 10
click at [874, 227] on link at bounding box center [880, 228] width 31 height 31
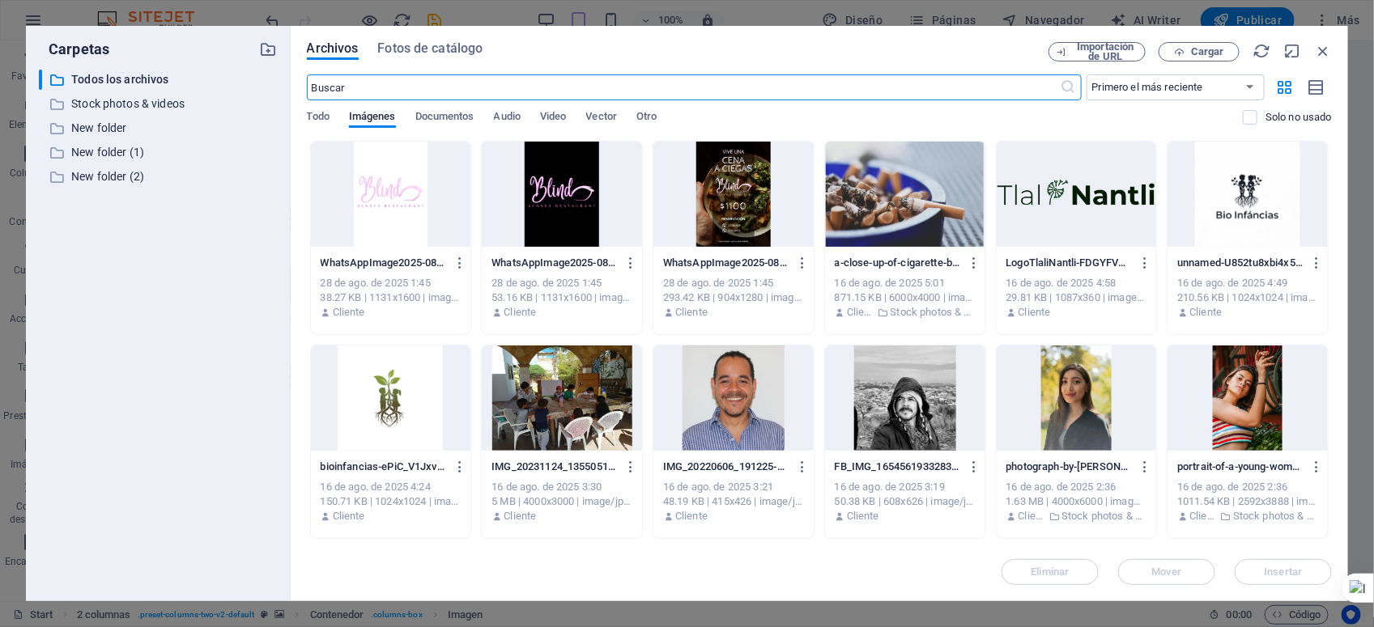
scroll to position [2668, 0]
click at [1220, 46] on icon "button" at bounding box center [1323, 51] width 18 height 18
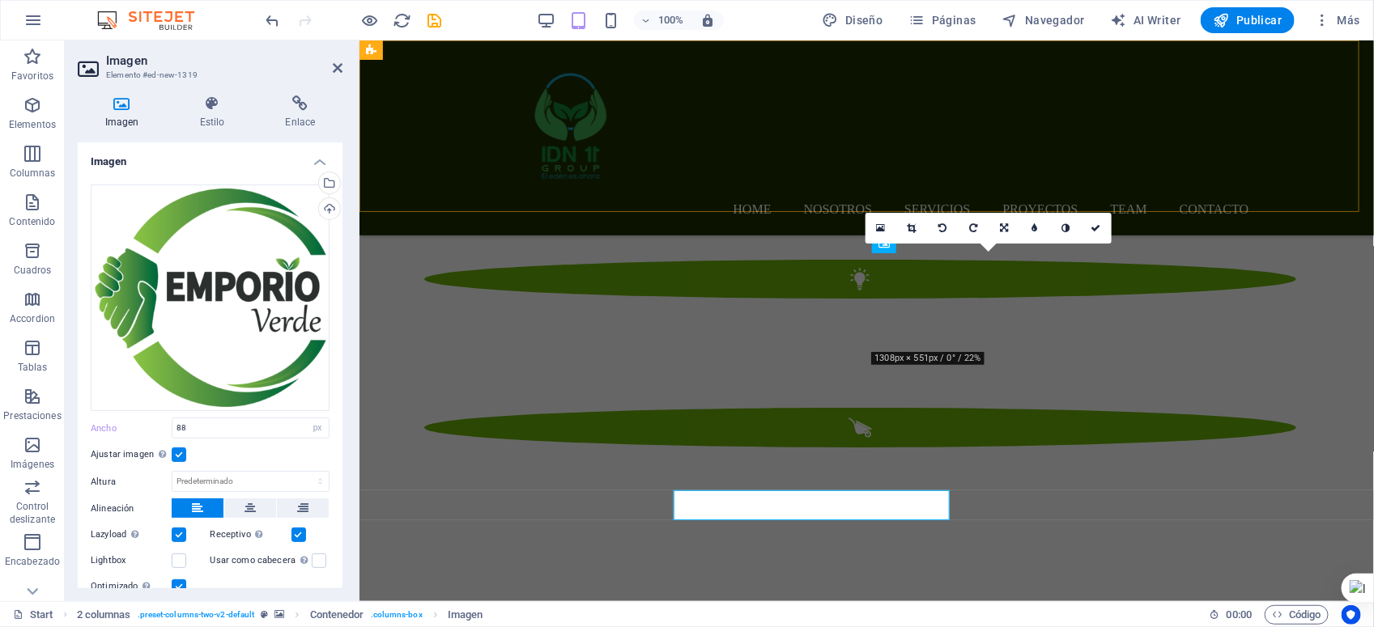
scroll to position [2616, 0]
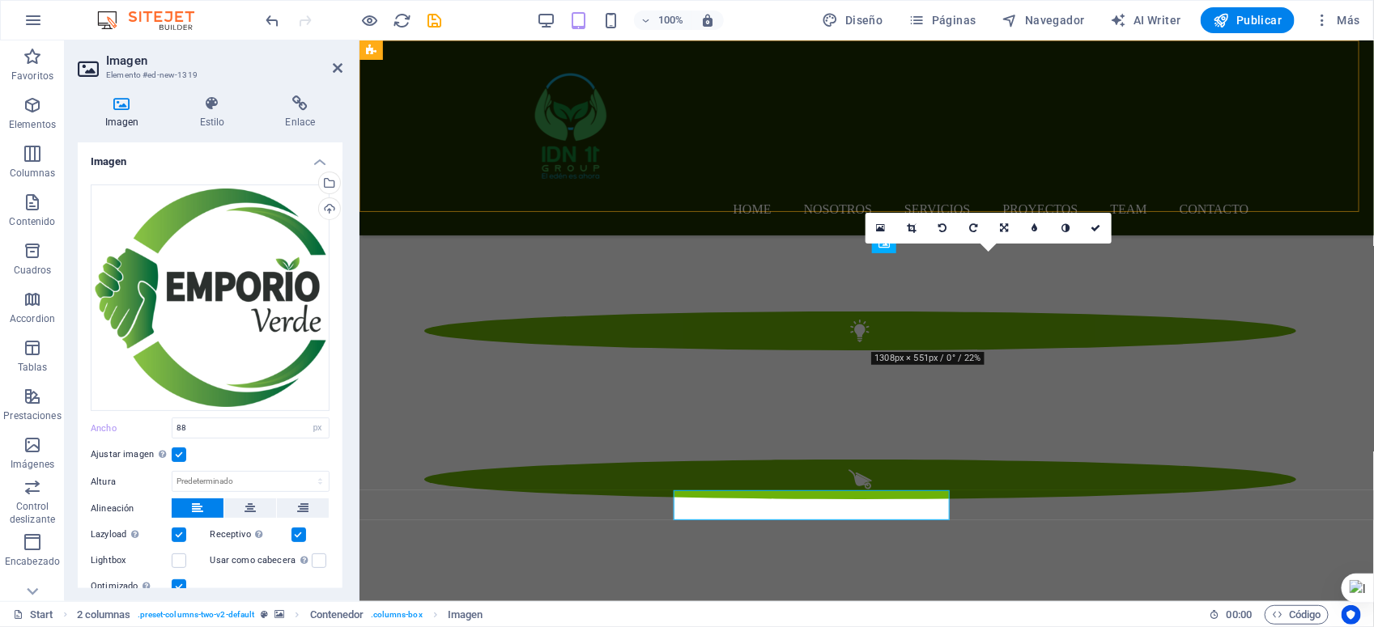
type input "287"
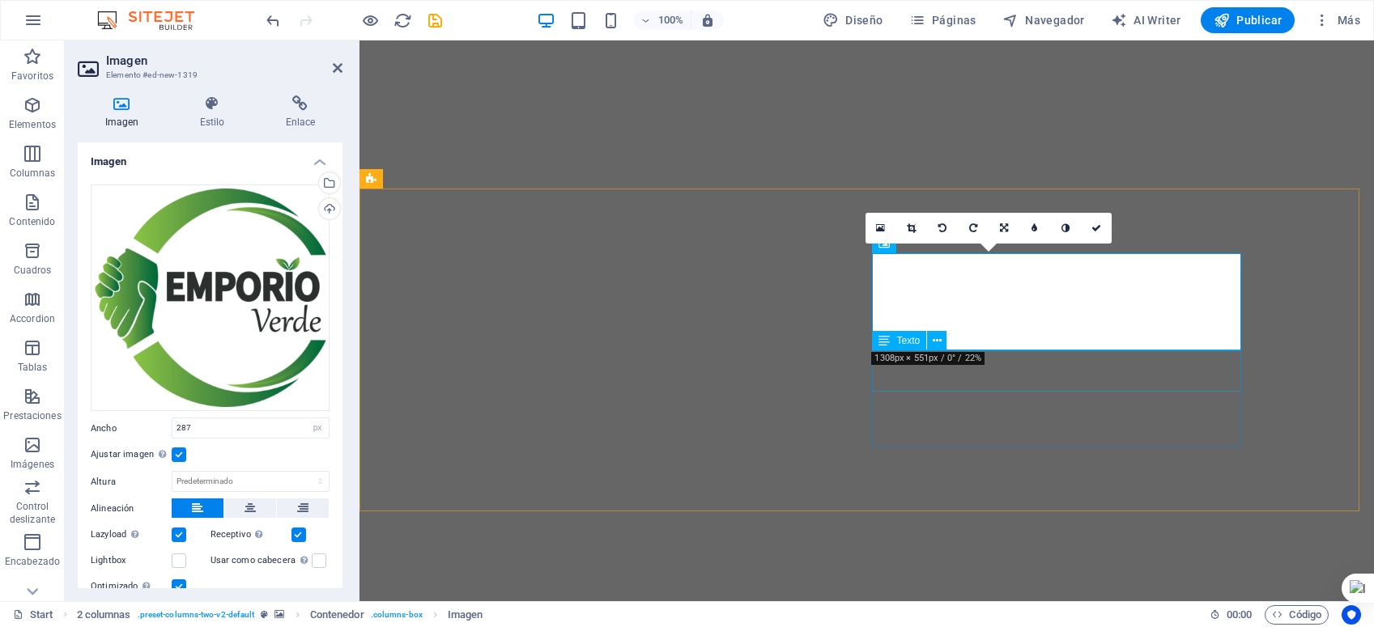
select select "px"
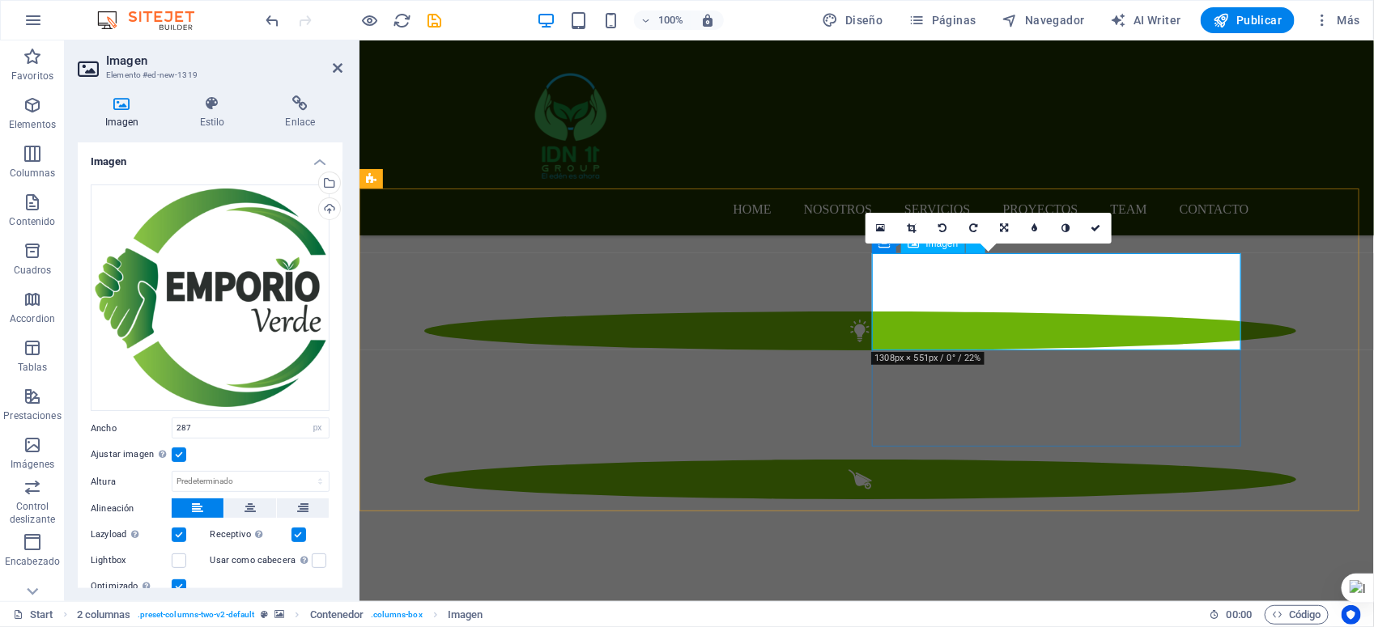
scroll to position [2616, 0]
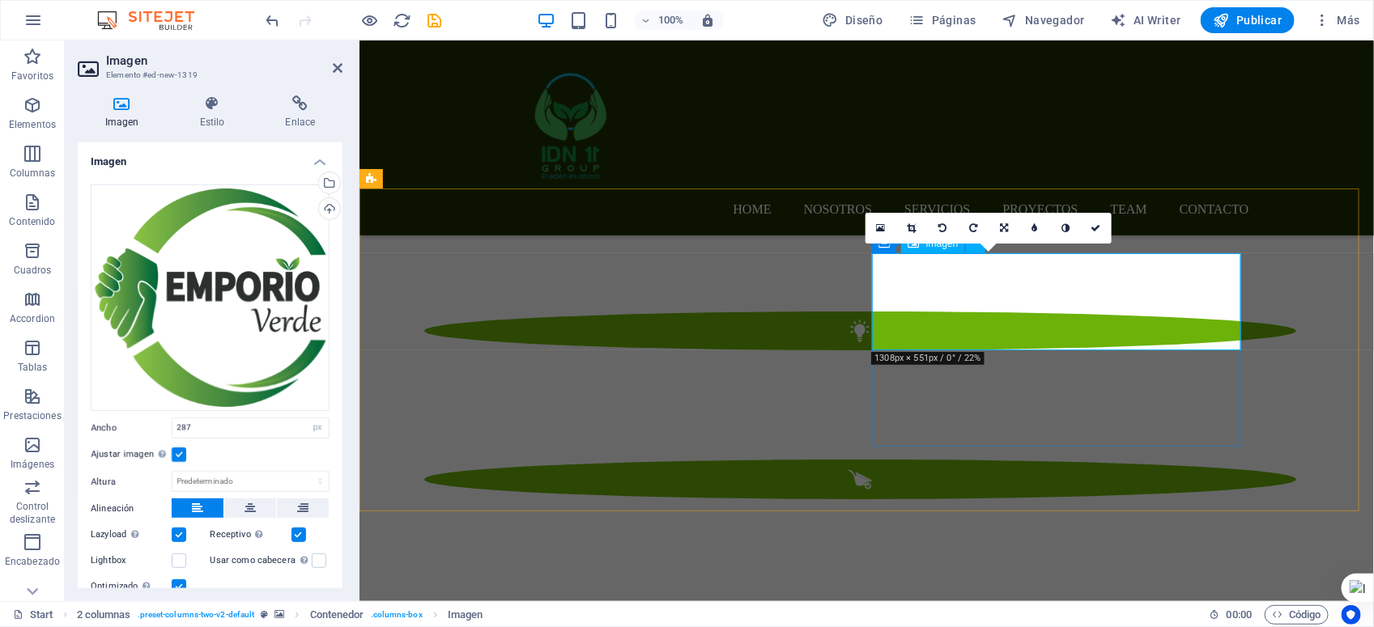
click at [176, 454] on label at bounding box center [179, 455] width 15 height 15
click at [0, 0] on input "Ajustar imagen Ajustar imagen automáticamente a un ancho y alto fijo" at bounding box center [0, 0] width 0 height 0
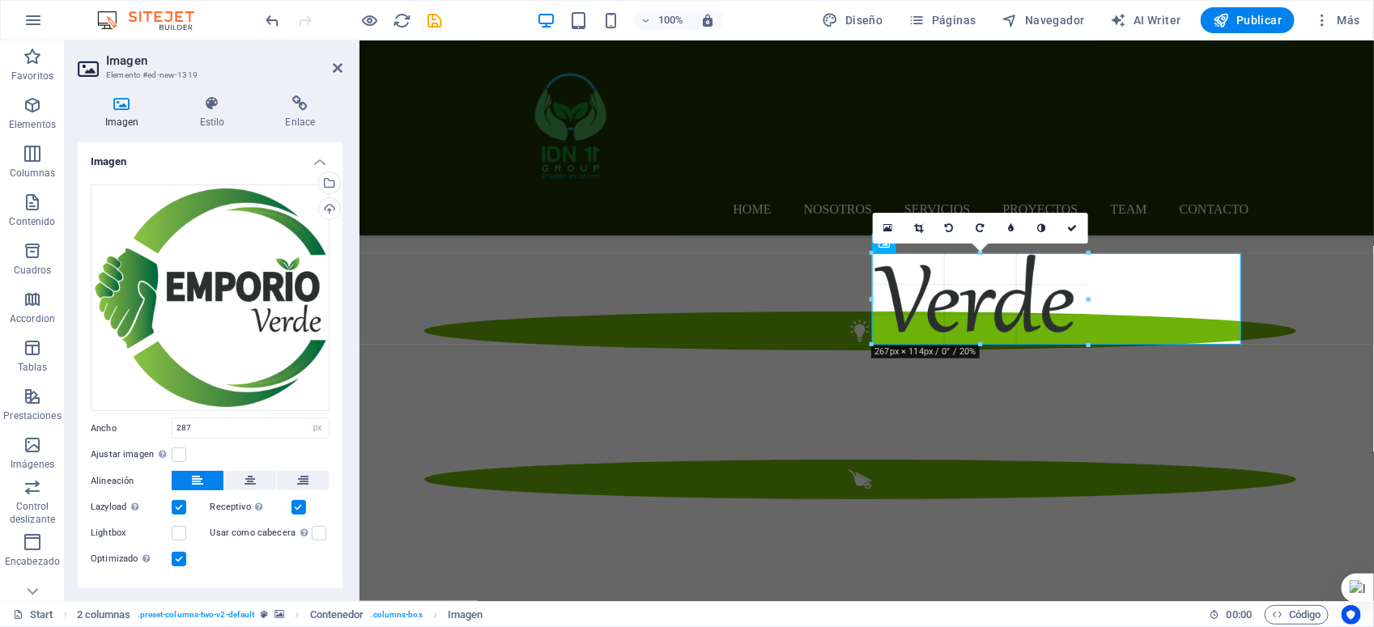
drag, startPoint x: 1107, startPoint y: 353, endPoint x: 1095, endPoint y: 329, distance: 26.8
type input "266"
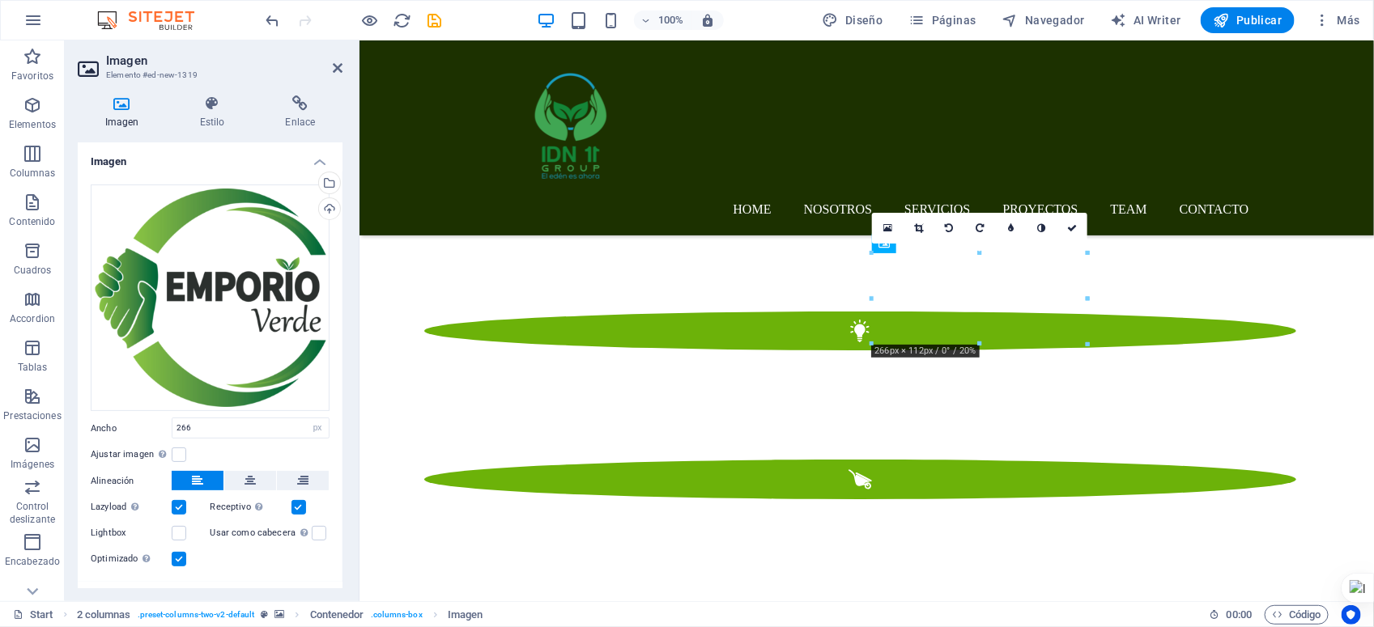
drag, startPoint x: 956, startPoint y: 304, endPoint x: 942, endPoint y: 342, distance: 40.5
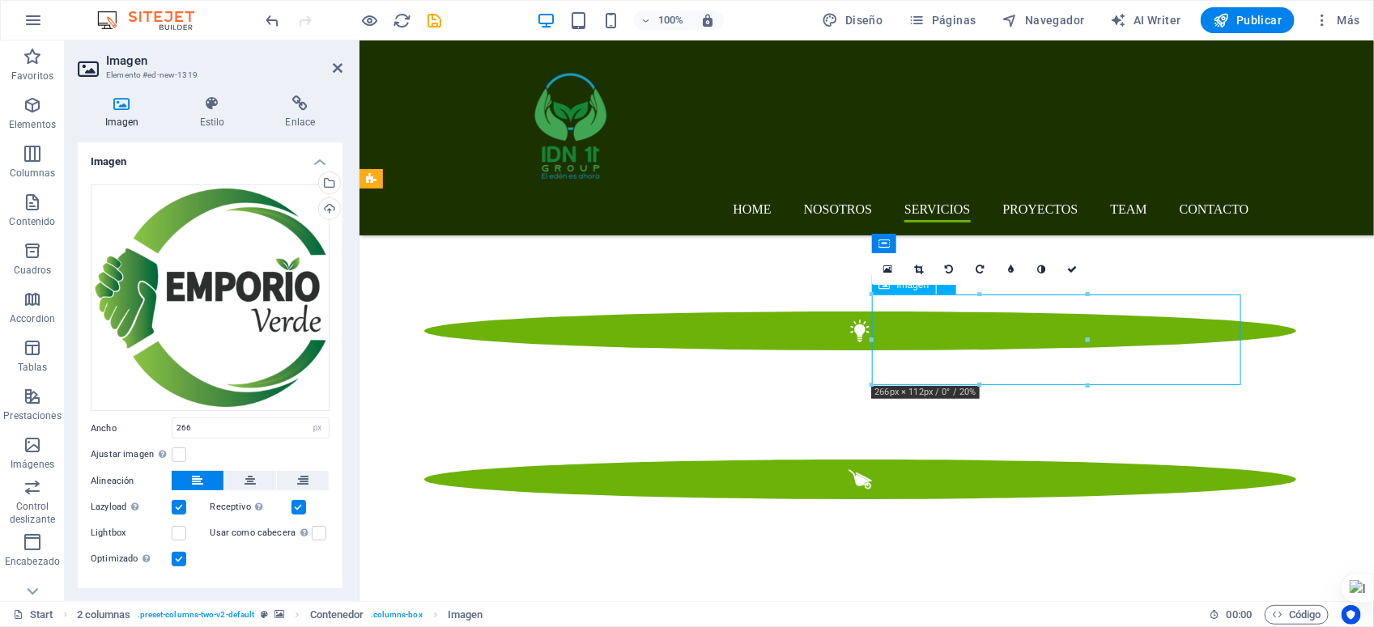
drag, startPoint x: 949, startPoint y: 331, endPoint x: 944, endPoint y: 292, distance: 39.2
drag, startPoint x: 967, startPoint y: 355, endPoint x: 963, endPoint y: 300, distance: 55.2
drag, startPoint x: 981, startPoint y: 357, endPoint x: 960, endPoint y: 328, distance: 35.9
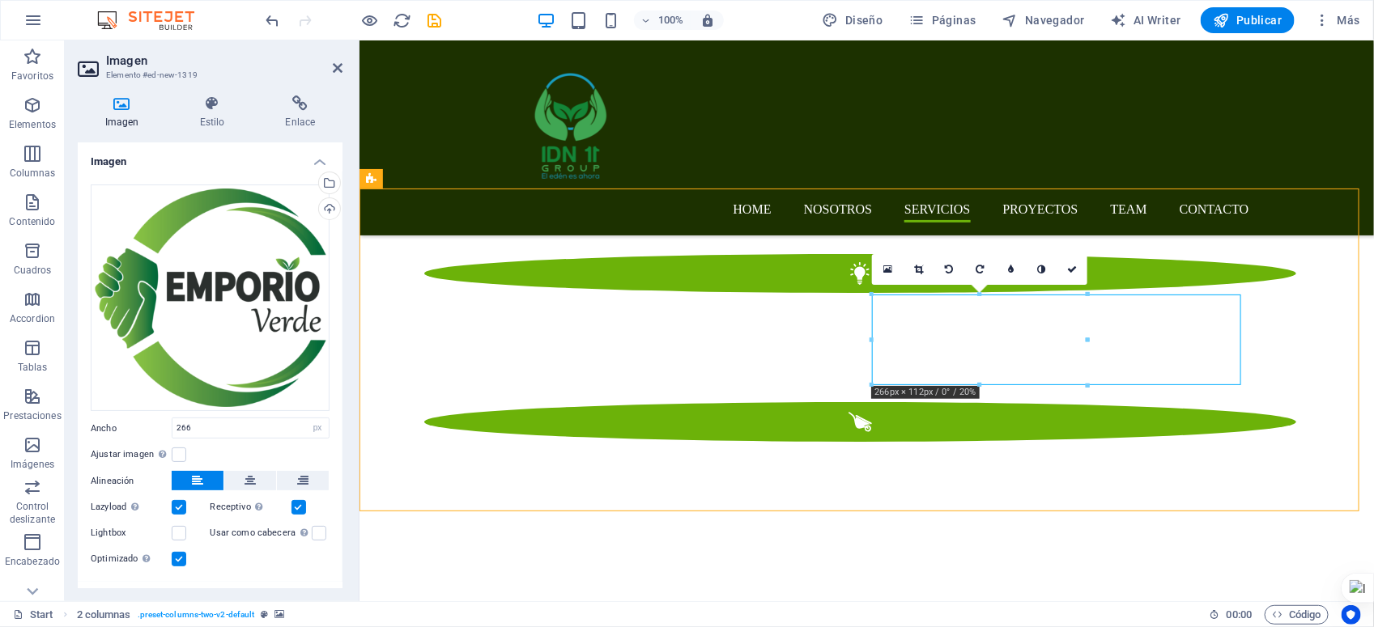
scroll to position [2389, 0]
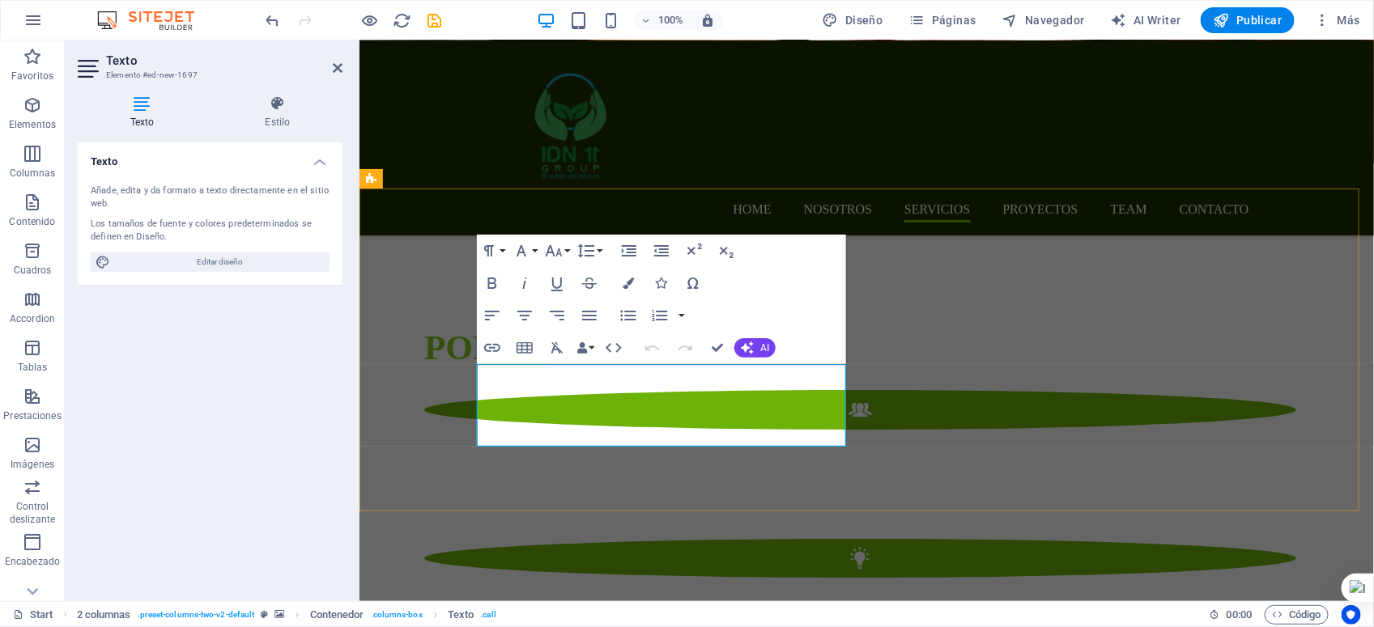
scroll to position [2616, 0]
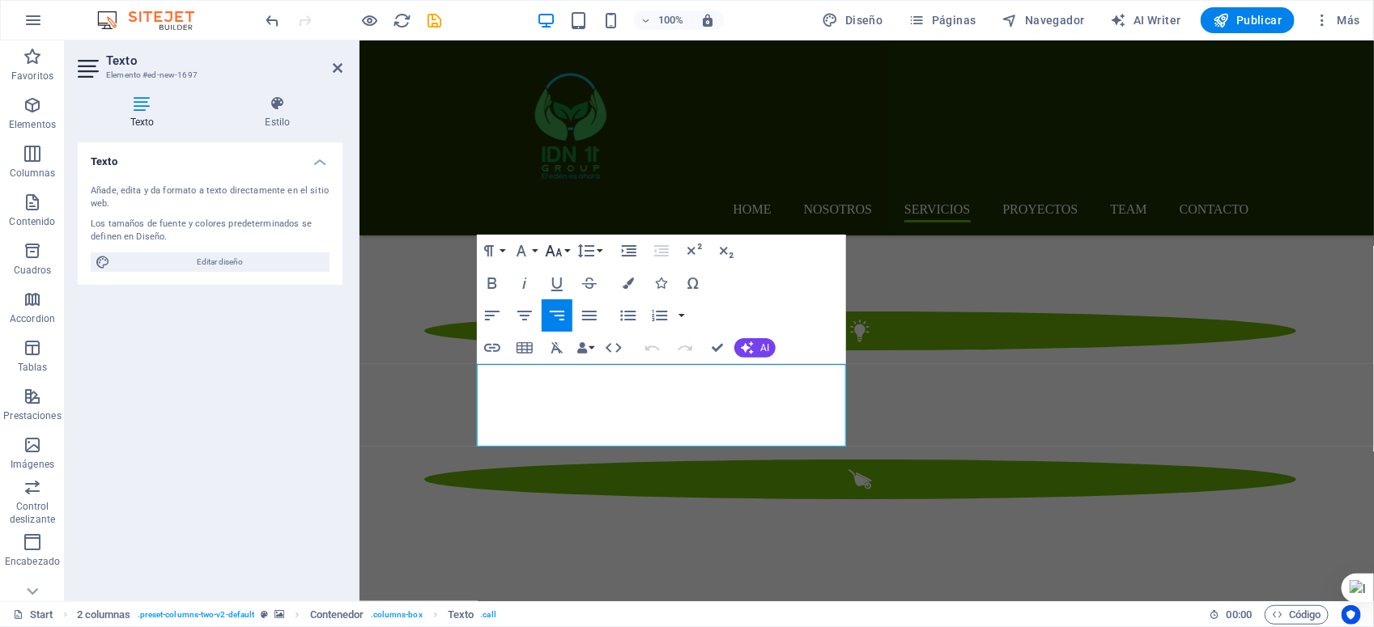
click at [550, 249] on icon "button" at bounding box center [553, 250] width 19 height 19
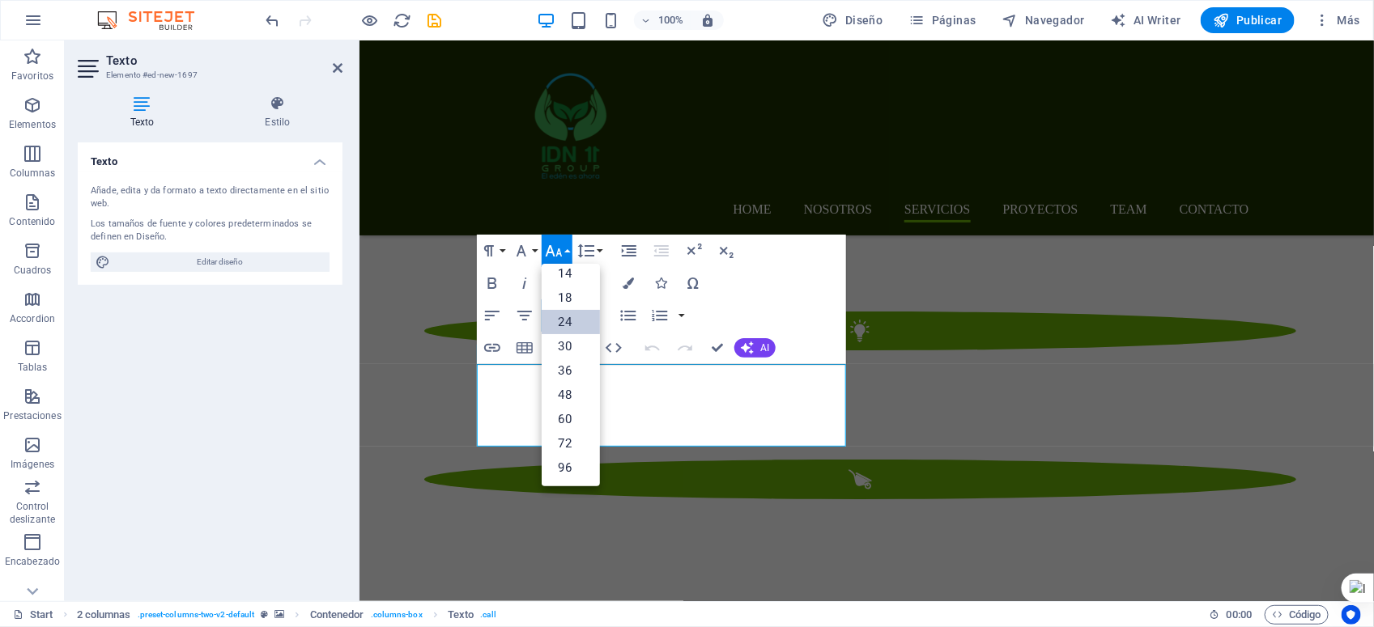
scroll to position [130, 0]
click at [572, 294] on link "18" at bounding box center [571, 298] width 58 height 24
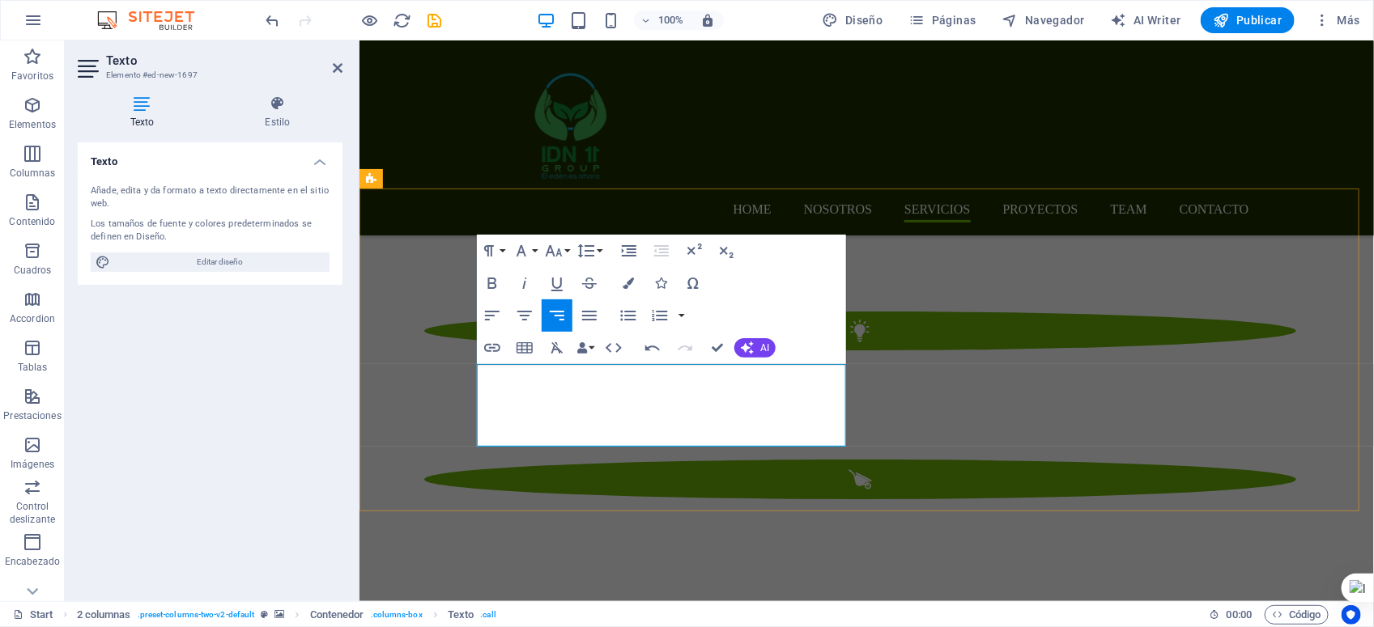
drag, startPoint x: 684, startPoint y: 431, endPoint x: 515, endPoint y: 385, distance: 175.4
click at [551, 251] on icon "button" at bounding box center [553, 250] width 19 height 19
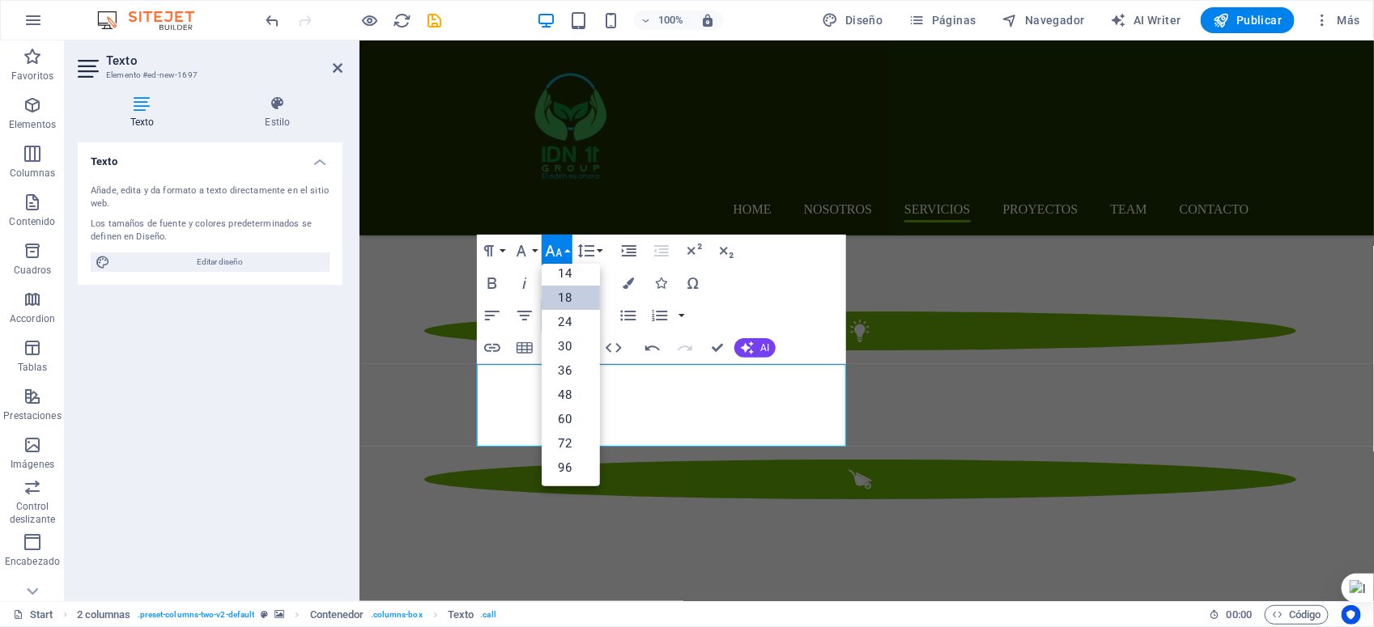
click at [572, 302] on link "18" at bounding box center [571, 298] width 58 height 24
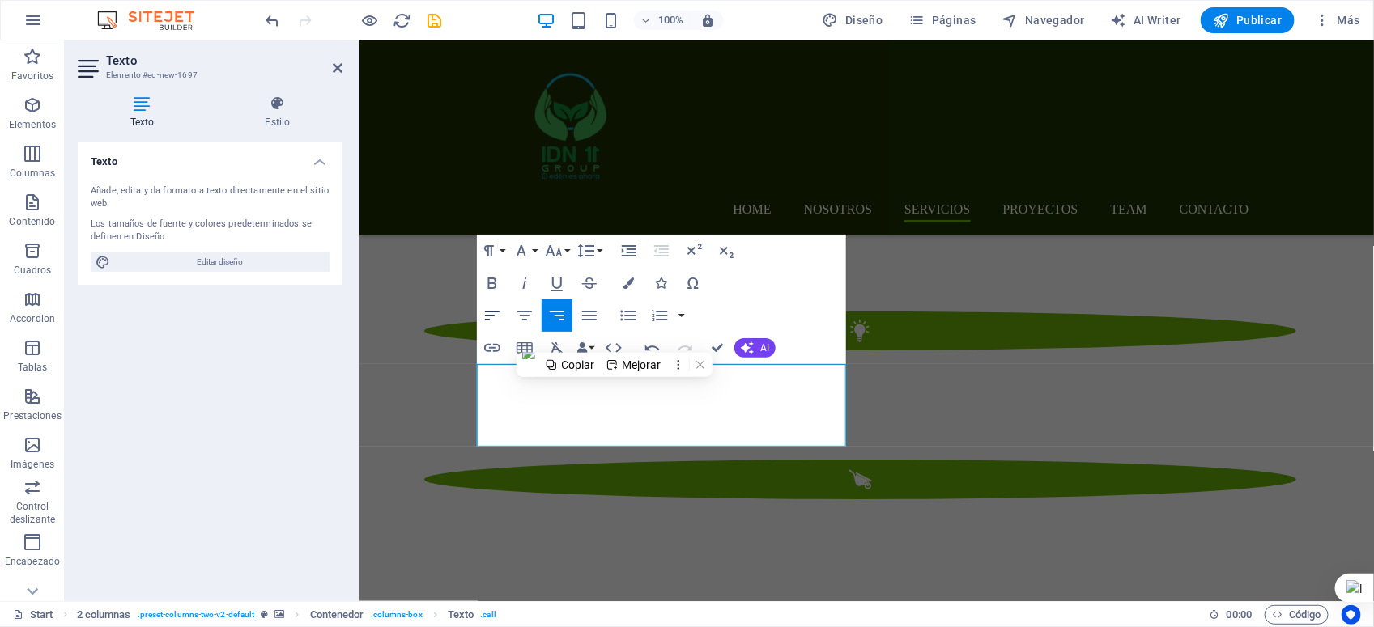
click at [490, 313] on icon "button" at bounding box center [491, 315] width 19 height 19
click at [519, 314] on icon "button" at bounding box center [524, 315] width 19 height 19
drag, startPoint x: 494, startPoint y: 312, endPoint x: 486, endPoint y: 324, distance: 13.9
click at [494, 313] on icon "button" at bounding box center [491, 315] width 19 height 19
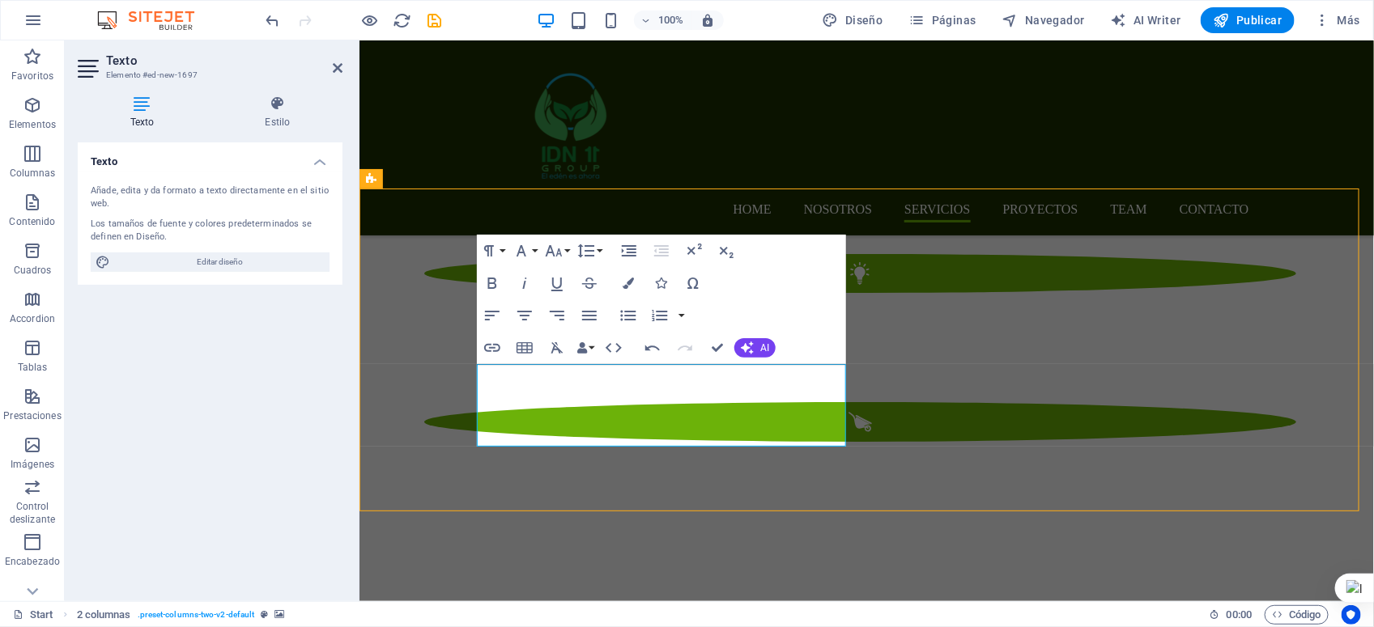
scroll to position [2389, 0]
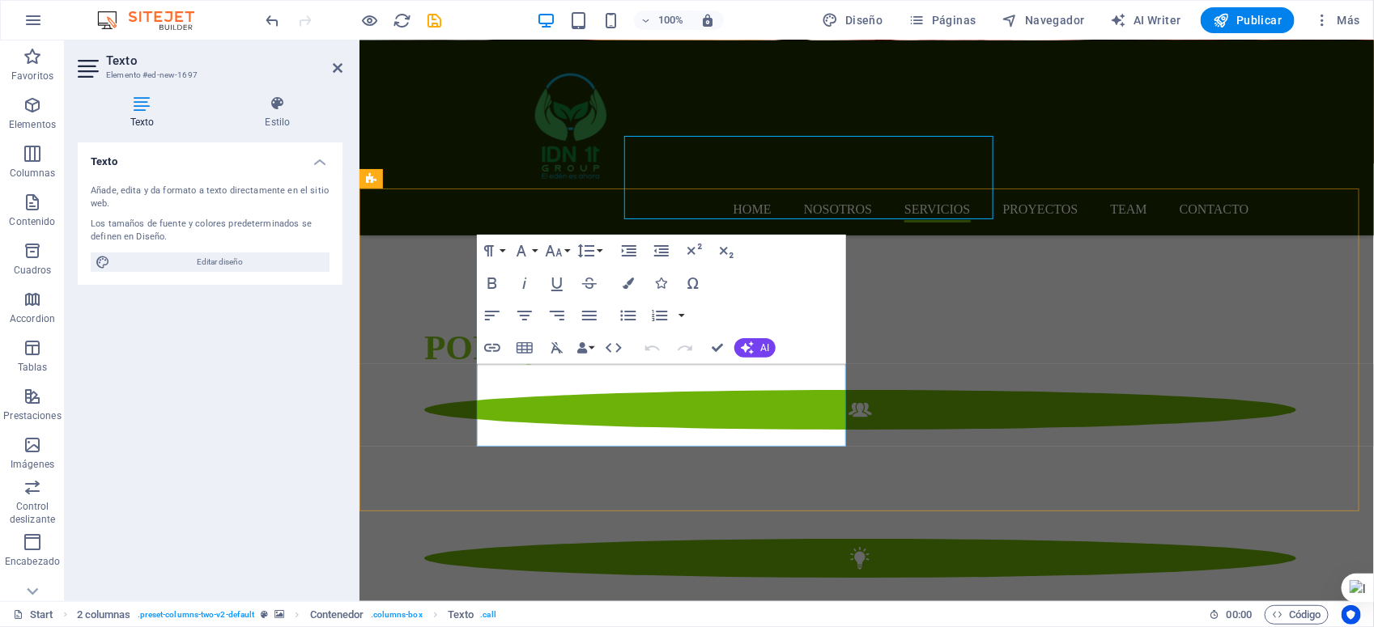
scroll to position [2616, 0]
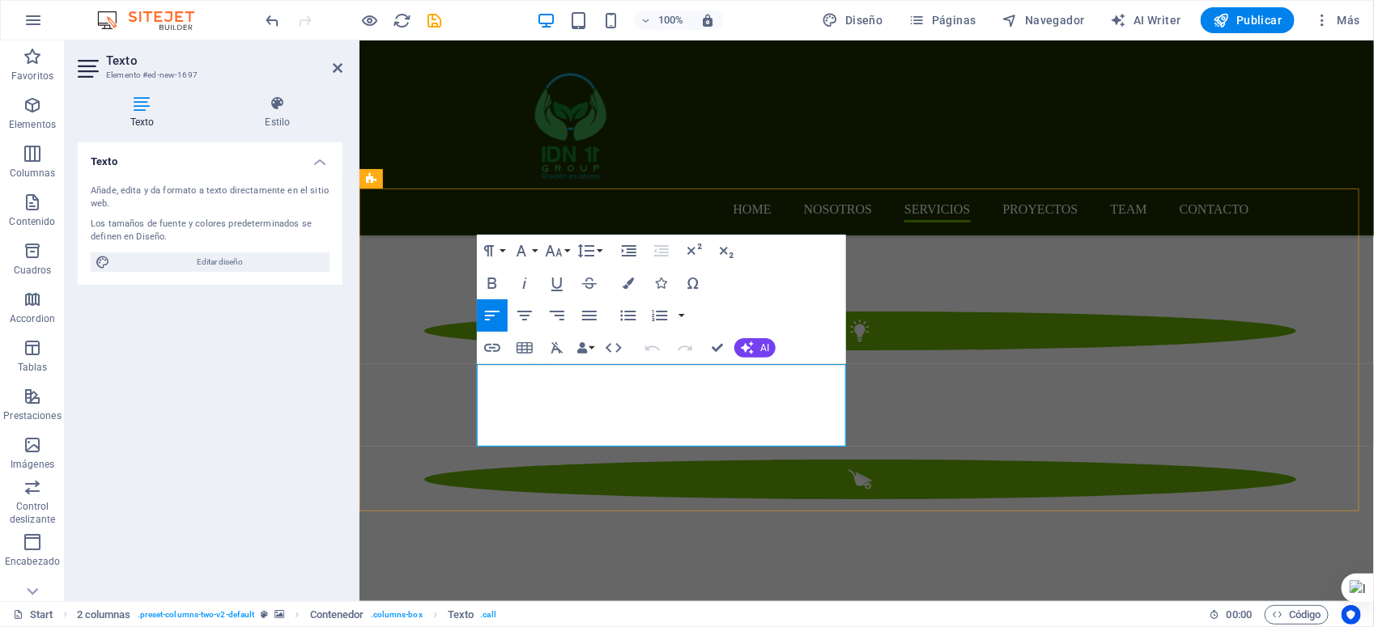
drag, startPoint x: 631, startPoint y: 432, endPoint x: 478, endPoint y: 380, distance: 161.5
click at [548, 251] on icon "button" at bounding box center [554, 250] width 17 height 11
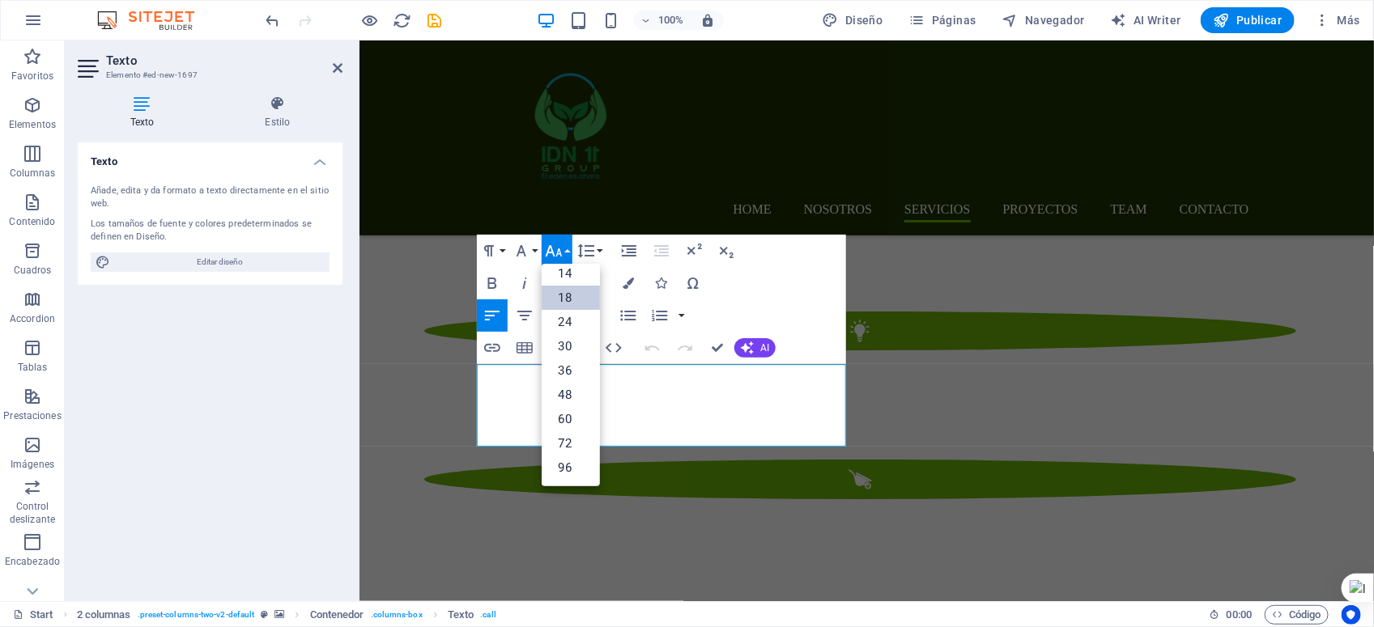
scroll to position [130, 0]
click at [569, 270] on link "14" at bounding box center [571, 273] width 58 height 24
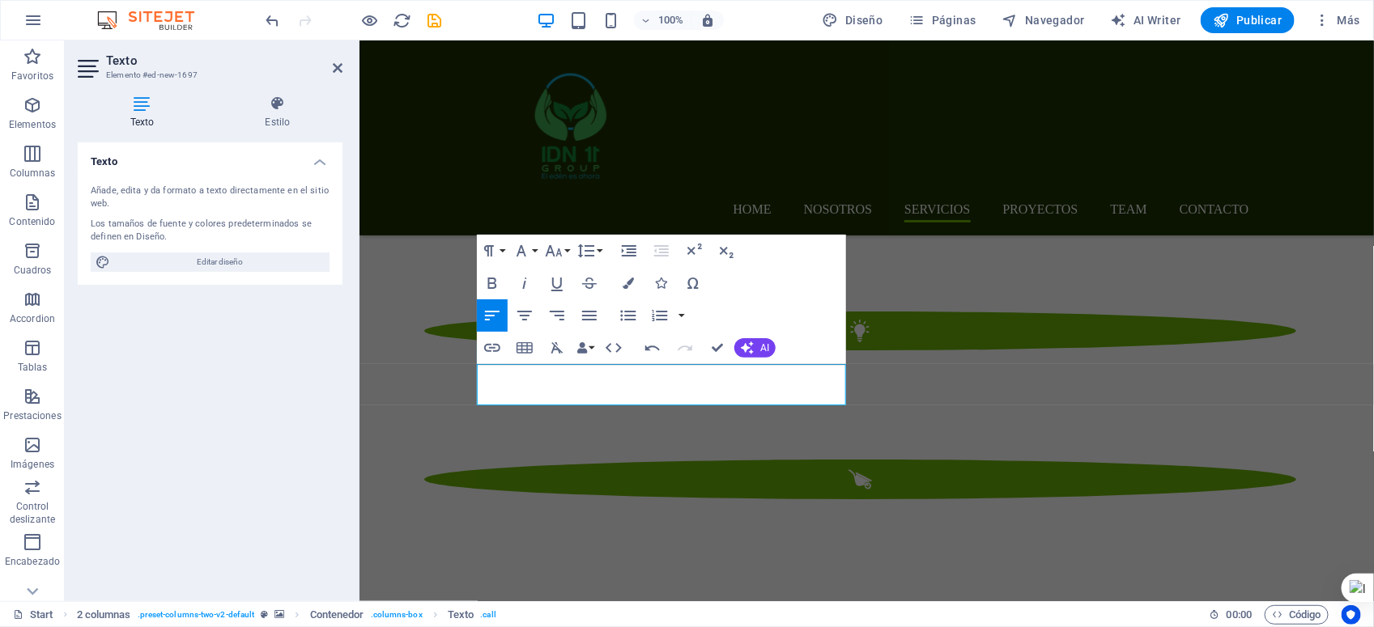
drag, startPoint x: 799, startPoint y: 389, endPoint x: 470, endPoint y: 372, distance: 329.1
click at [552, 249] on icon "button" at bounding box center [554, 250] width 17 height 11
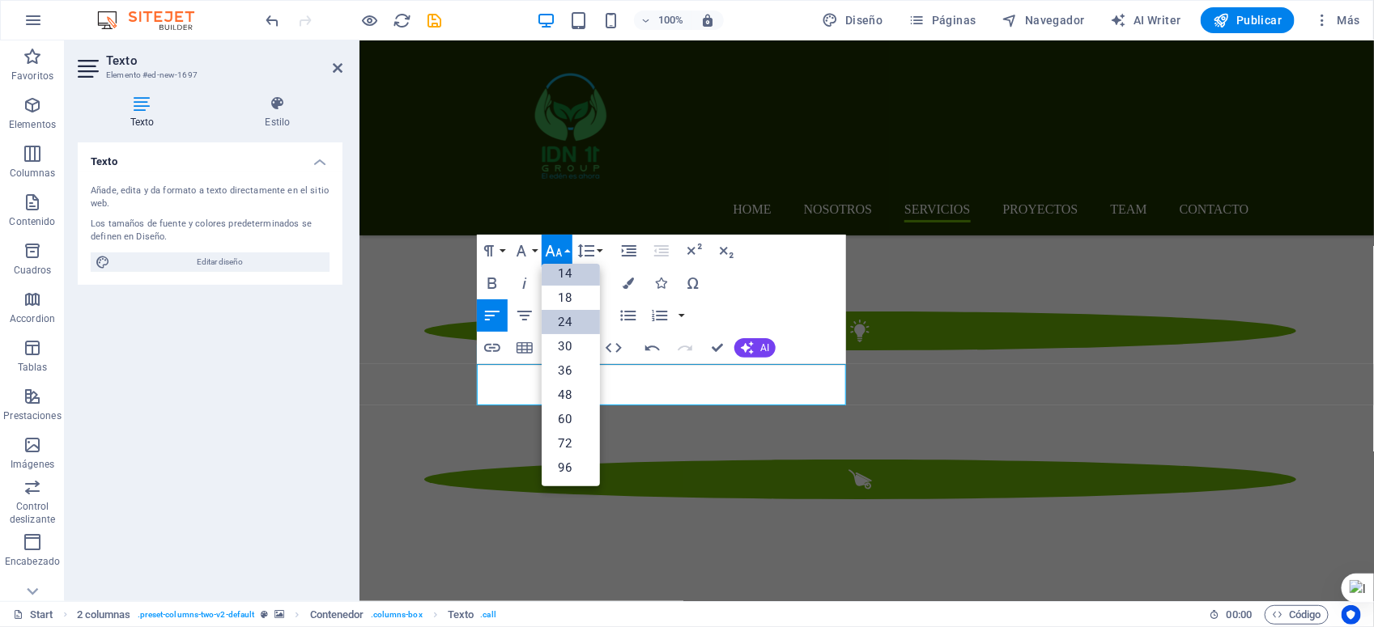
click at [573, 318] on link "24" at bounding box center [571, 322] width 58 height 24
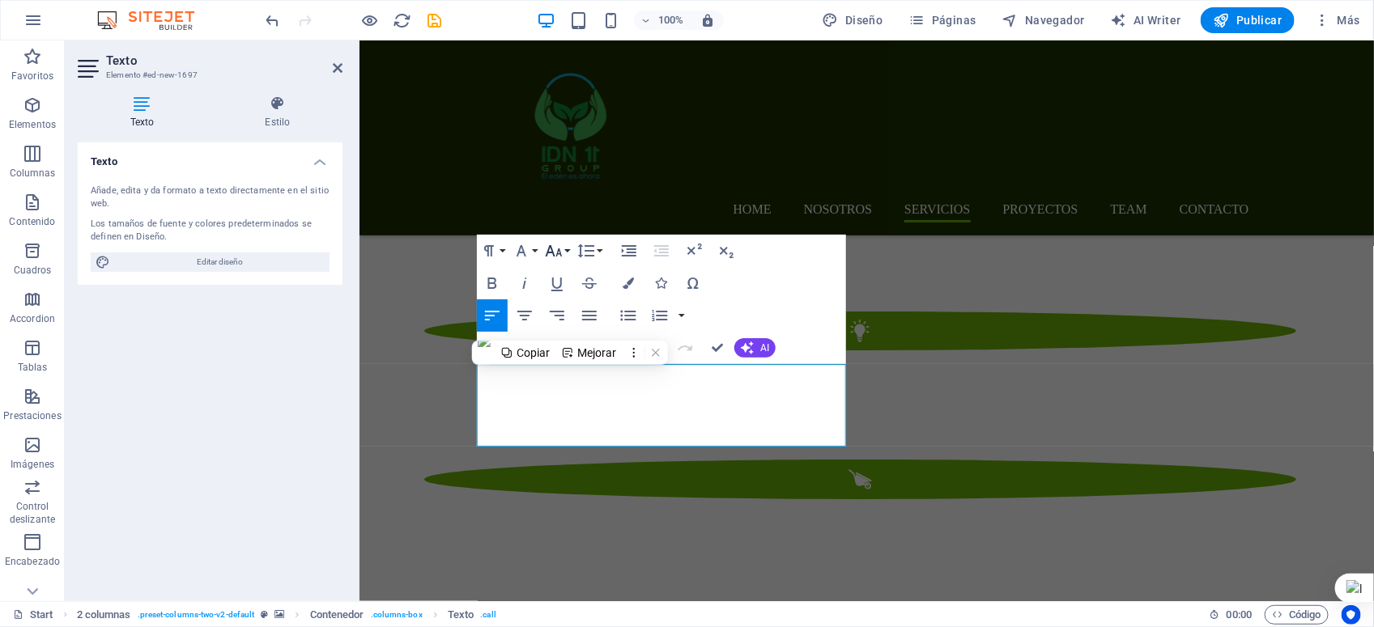
click at [563, 257] on icon "button" at bounding box center [553, 250] width 19 height 19
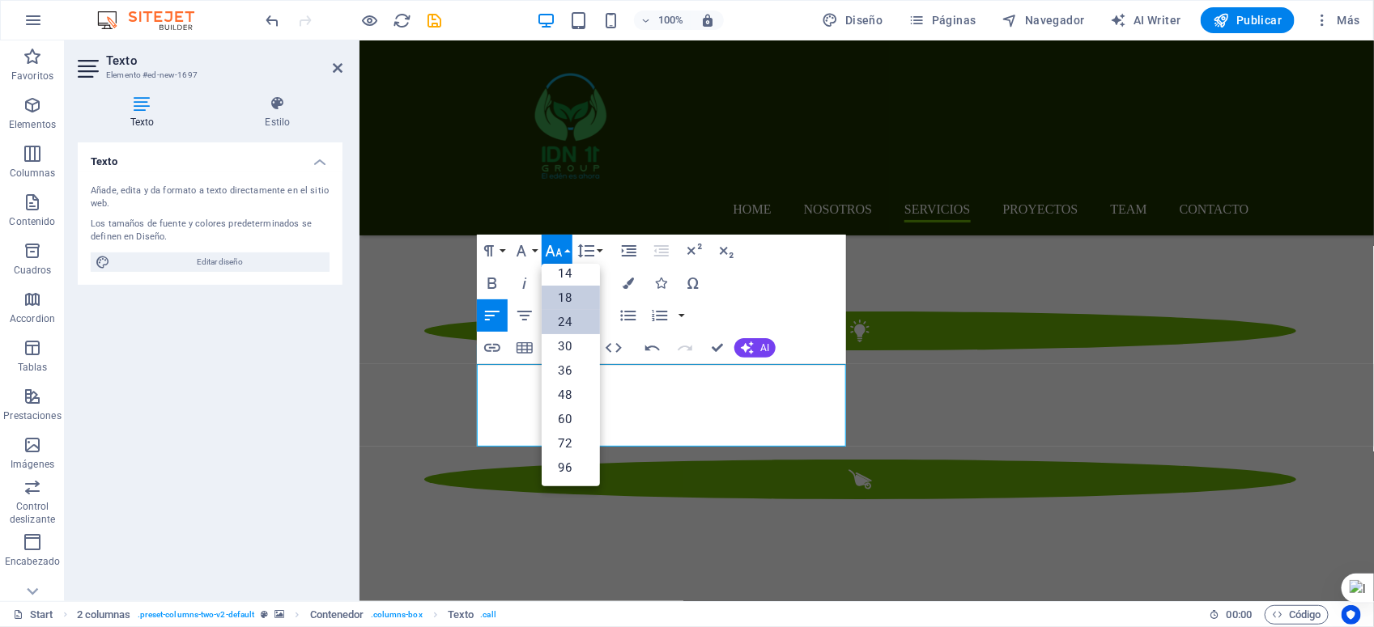
click at [569, 301] on link "18" at bounding box center [571, 298] width 58 height 24
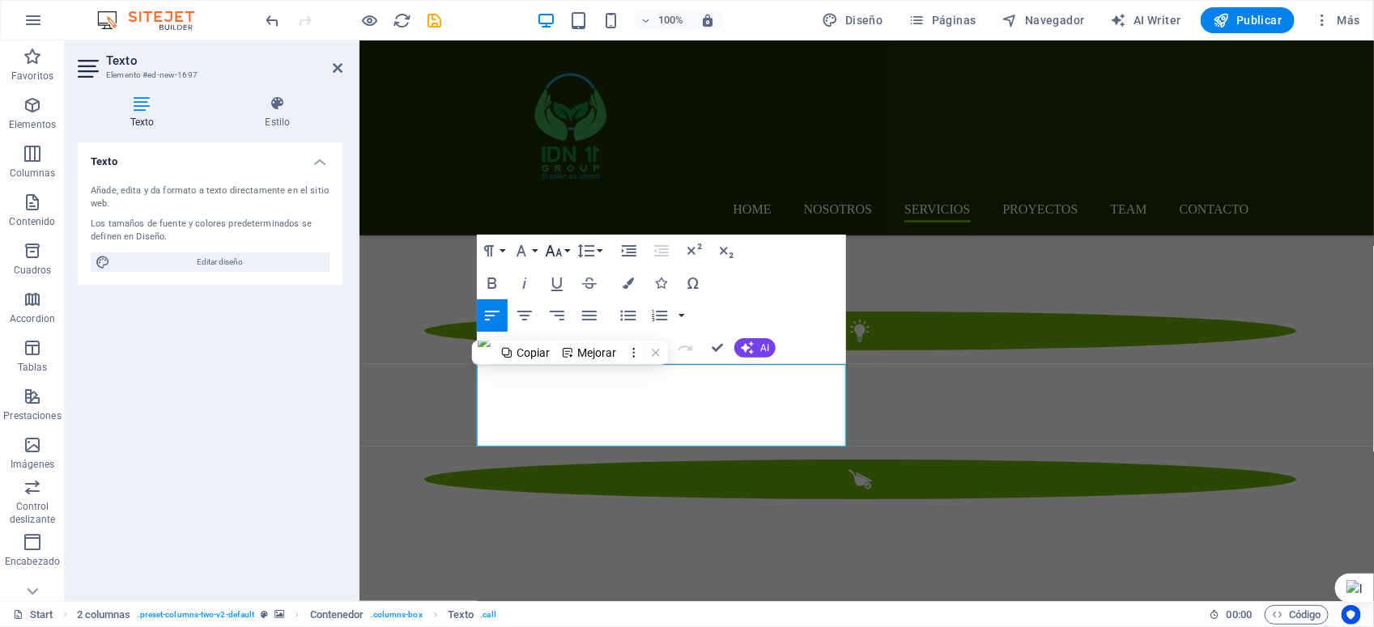
click at [565, 253] on button "Font Size" at bounding box center [557, 251] width 31 height 32
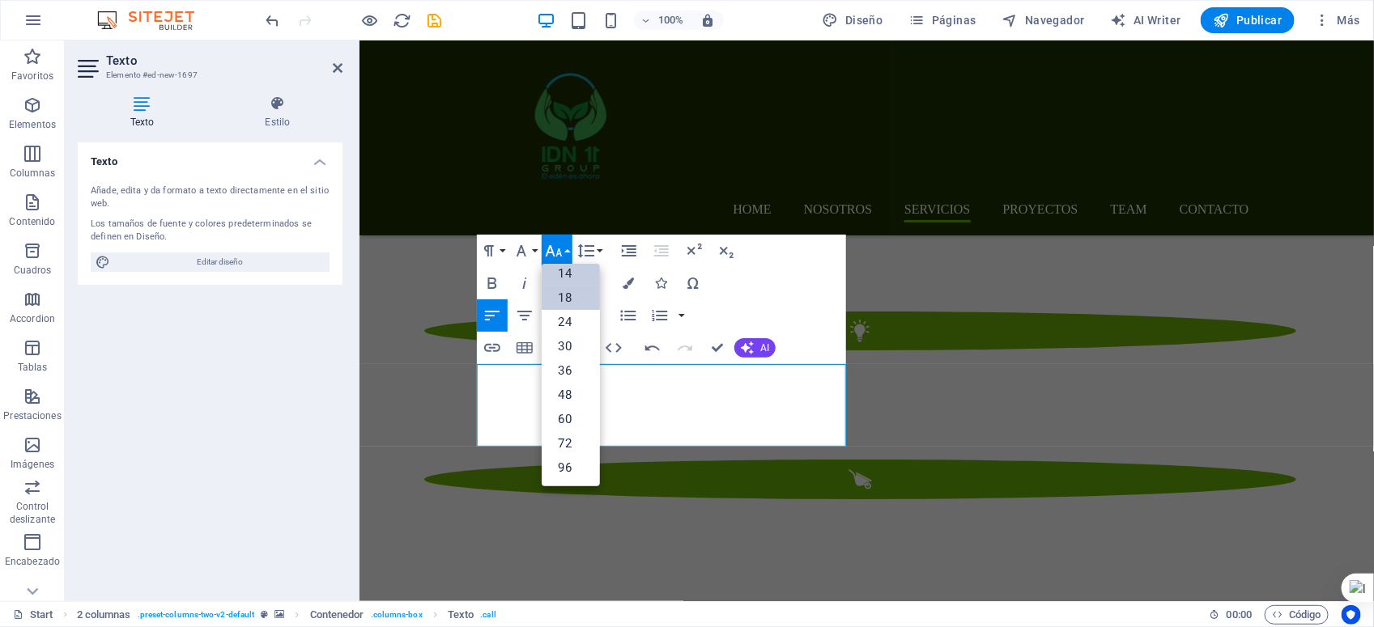
click at [567, 277] on link "14" at bounding box center [571, 273] width 58 height 24
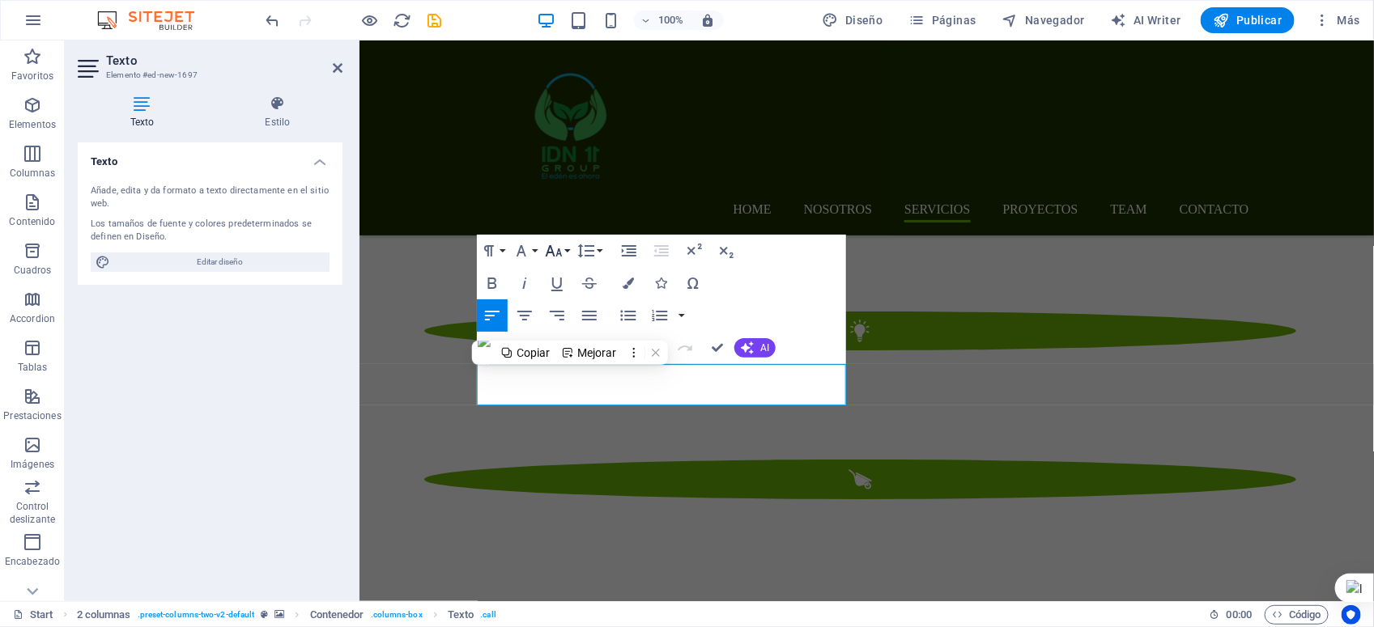
click at [563, 259] on icon "button" at bounding box center [553, 250] width 19 height 19
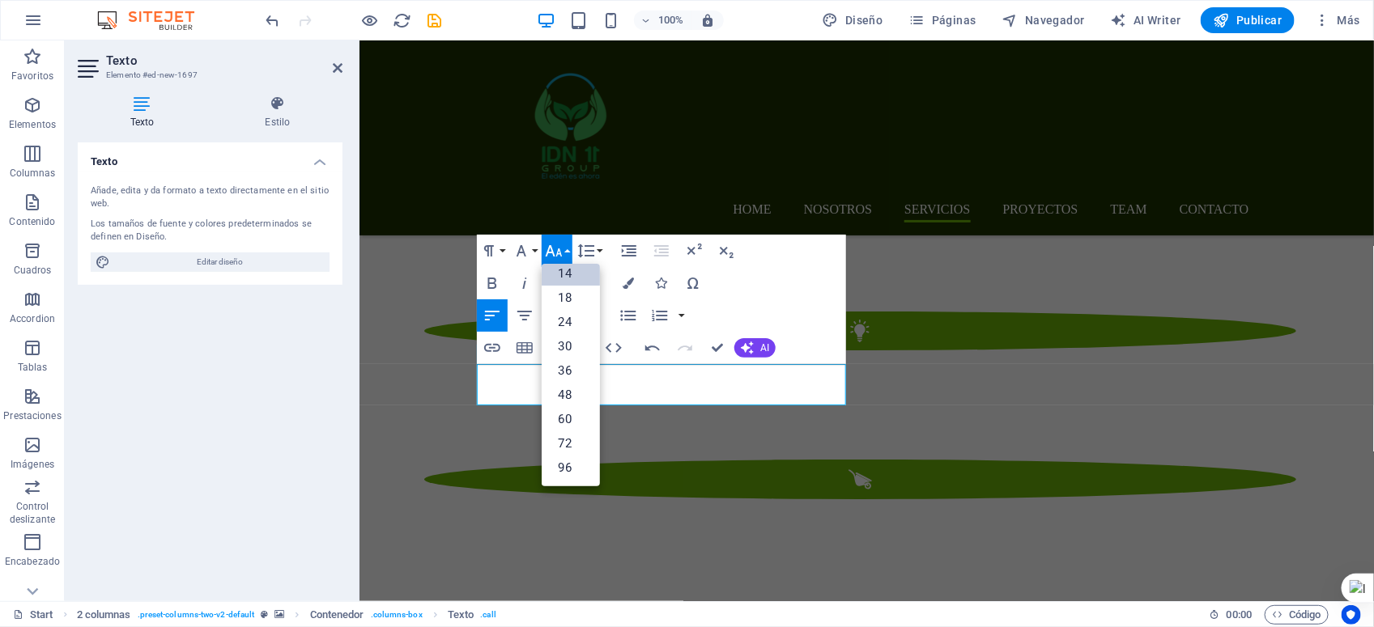
click at [569, 270] on link "14" at bounding box center [571, 273] width 58 height 24
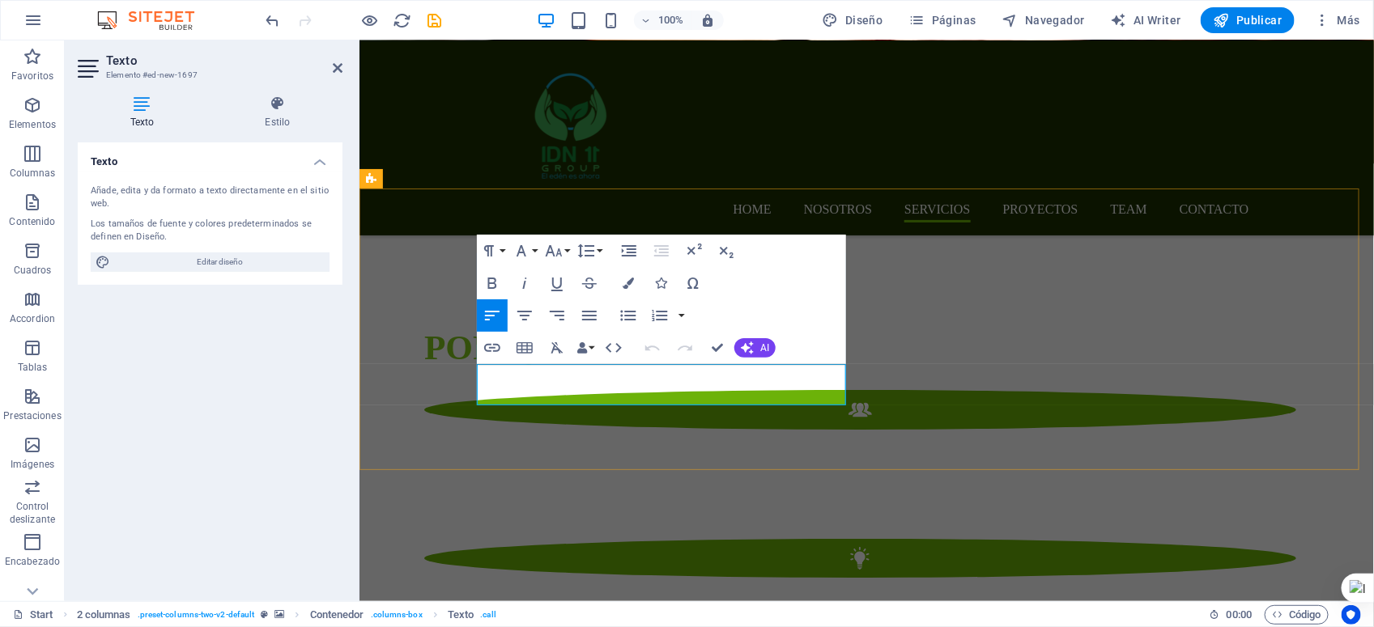
scroll to position [2616, 0]
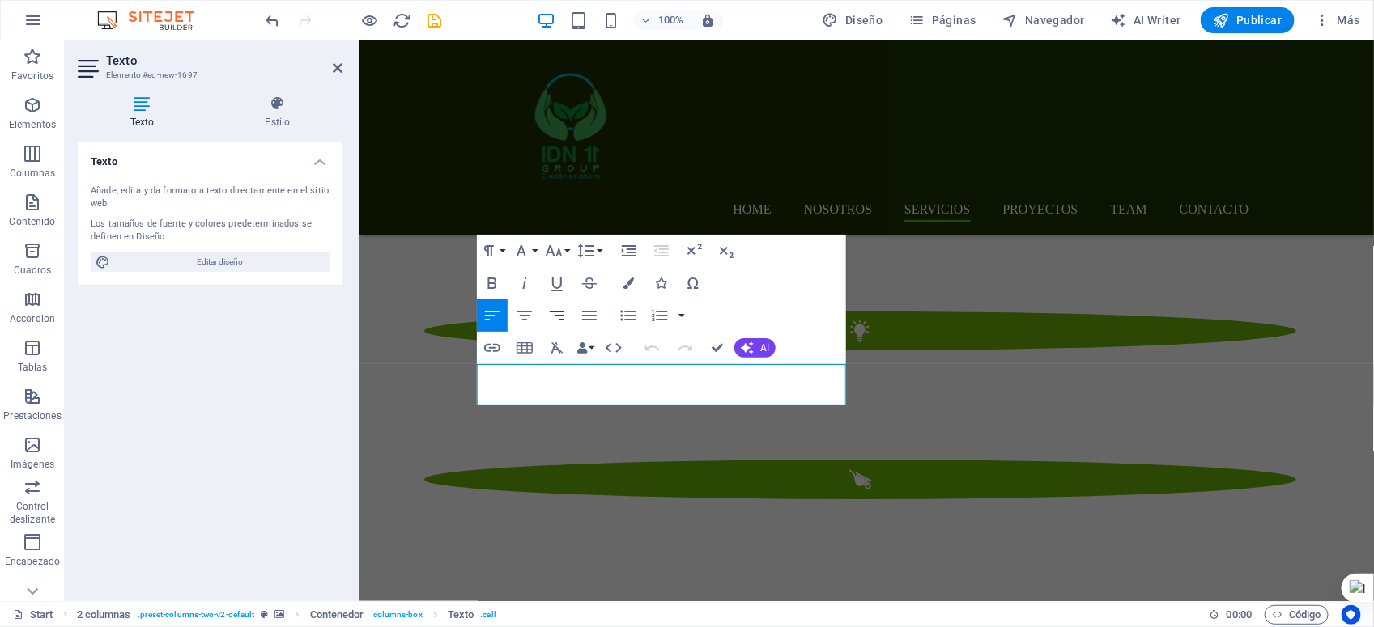
click at [561, 316] on icon "button" at bounding box center [557, 316] width 15 height 10
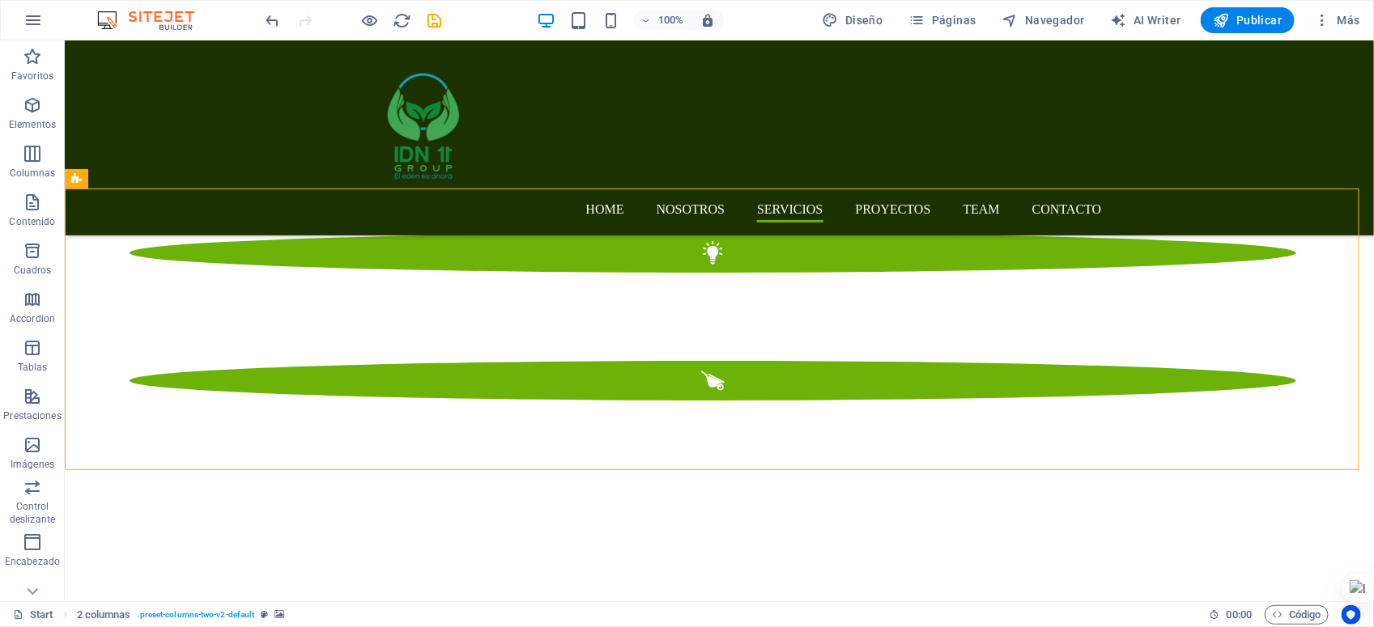
scroll to position [2389, 0]
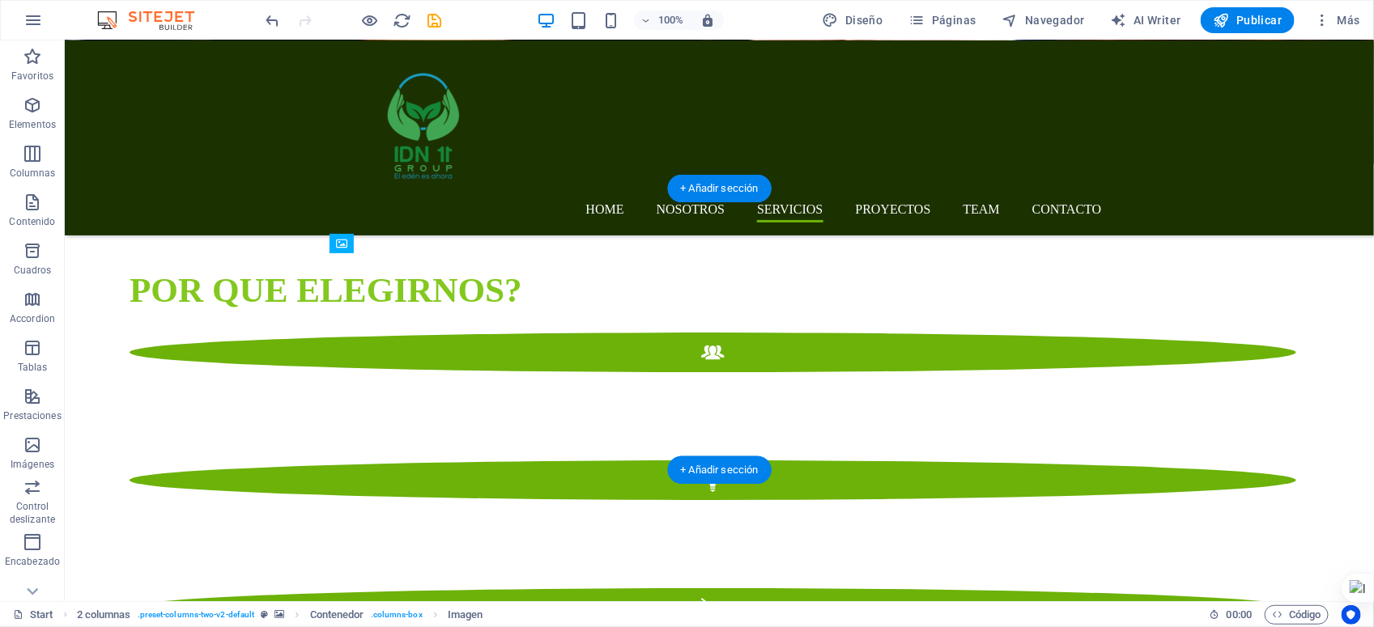
drag, startPoint x: 627, startPoint y: 340, endPoint x: 635, endPoint y: 362, distance: 23.0
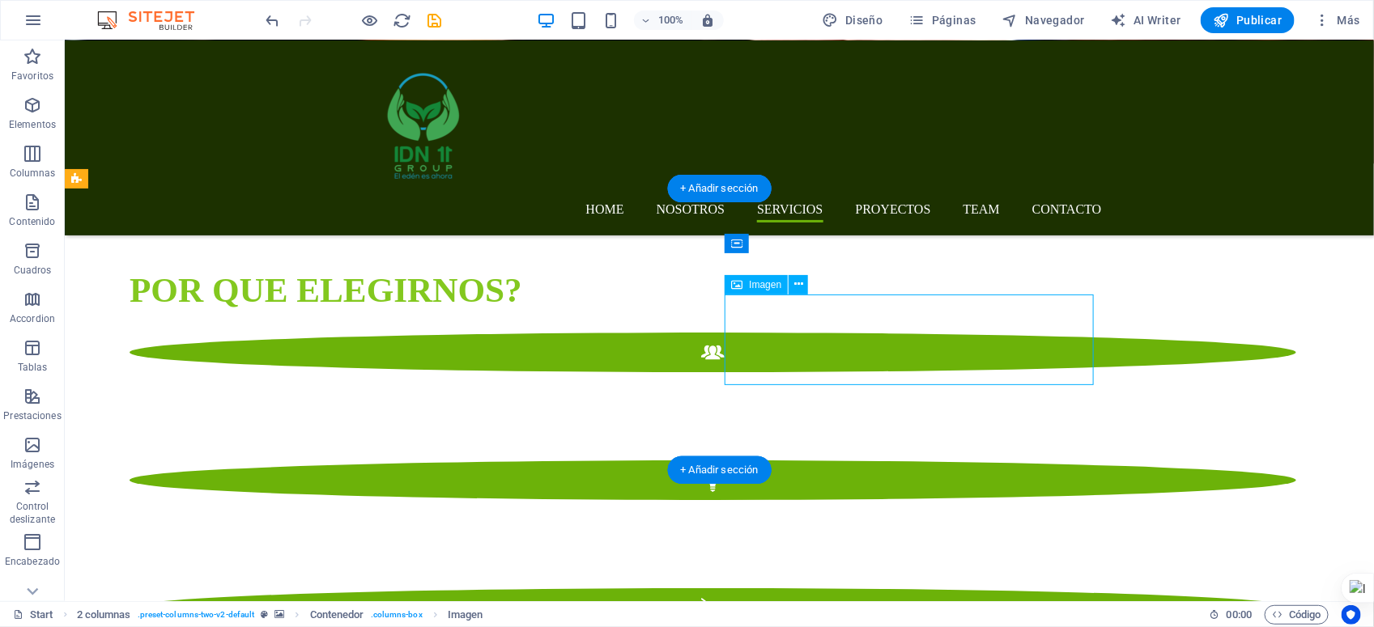
drag, startPoint x: 763, startPoint y: 343, endPoint x: 754, endPoint y: 358, distance: 17.1
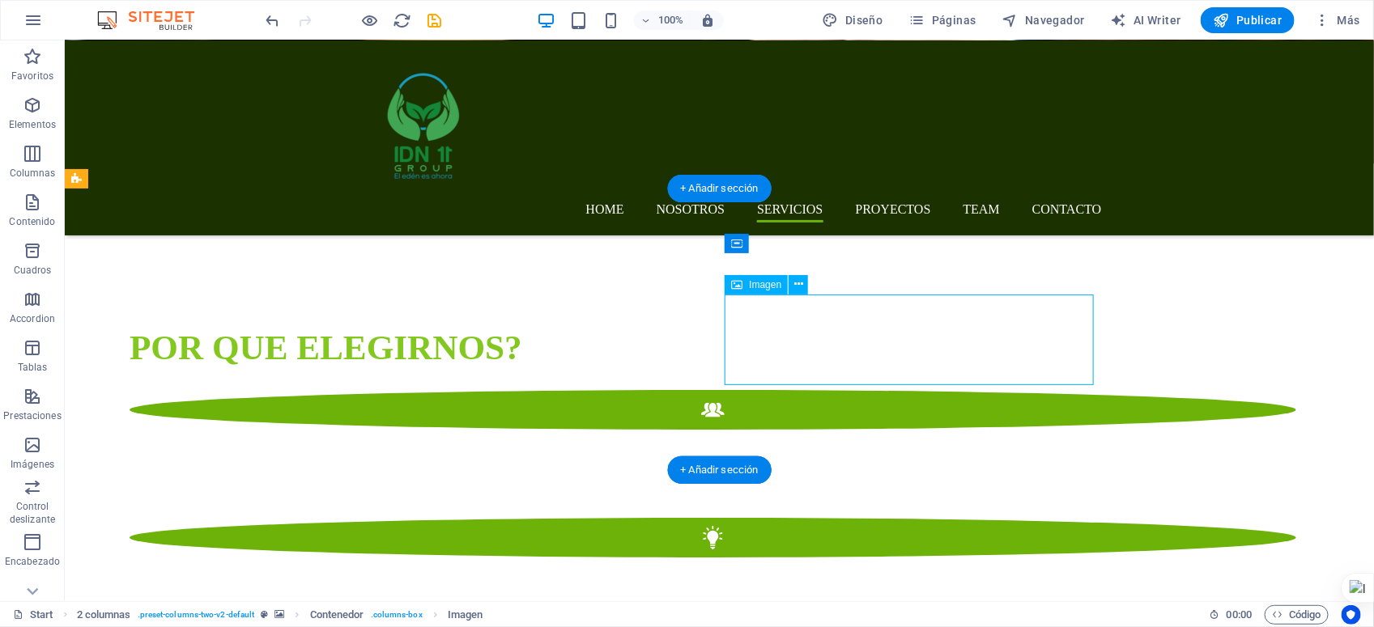
select select "px"
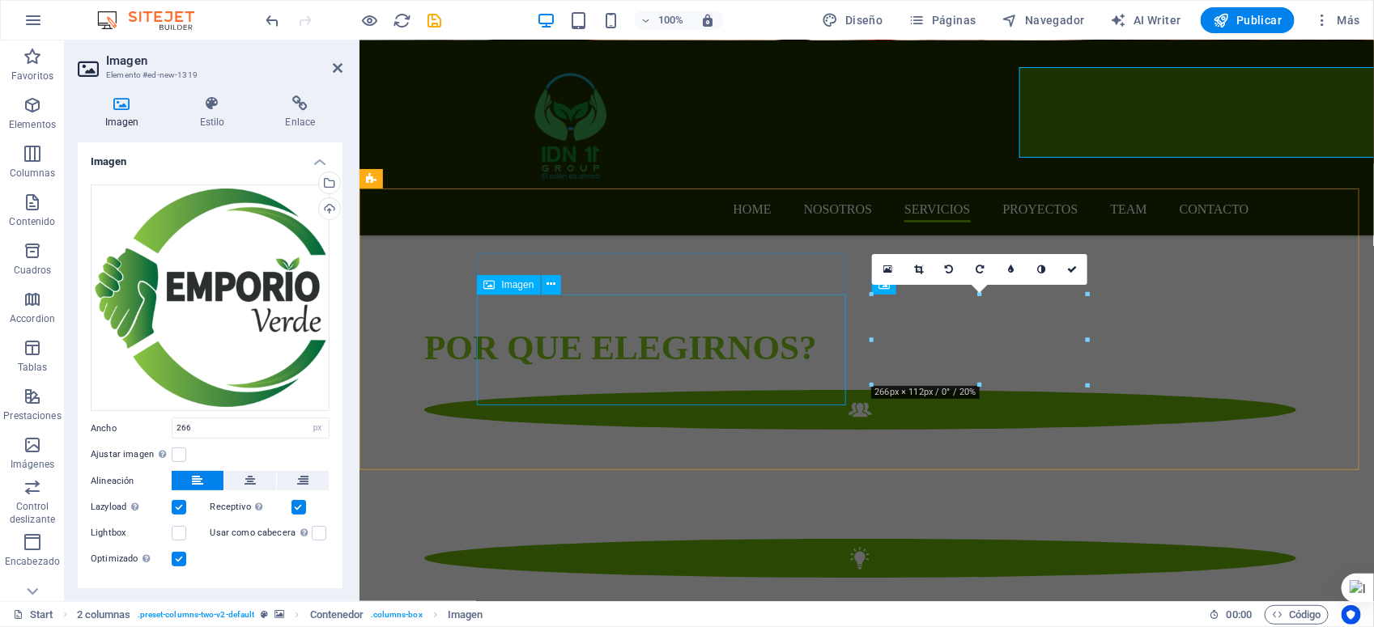
scroll to position [2616, 0]
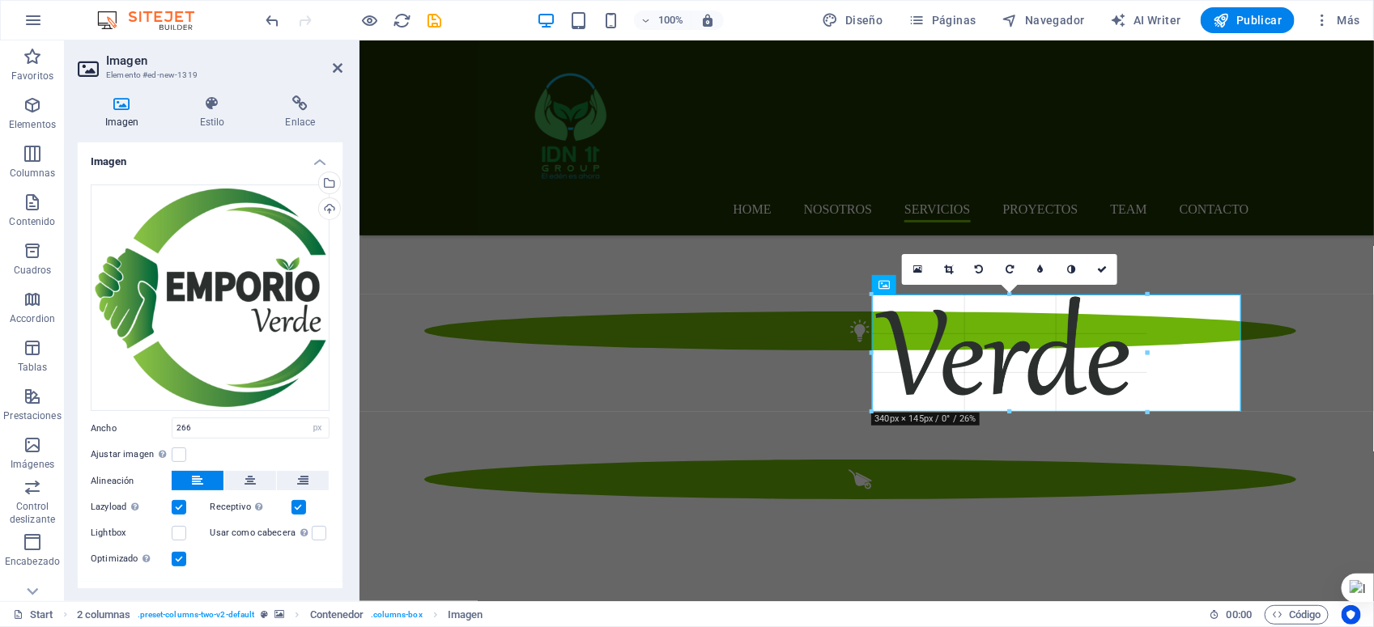
drag, startPoint x: 1086, startPoint y: 385, endPoint x: 1123, endPoint y: 411, distance: 45.2
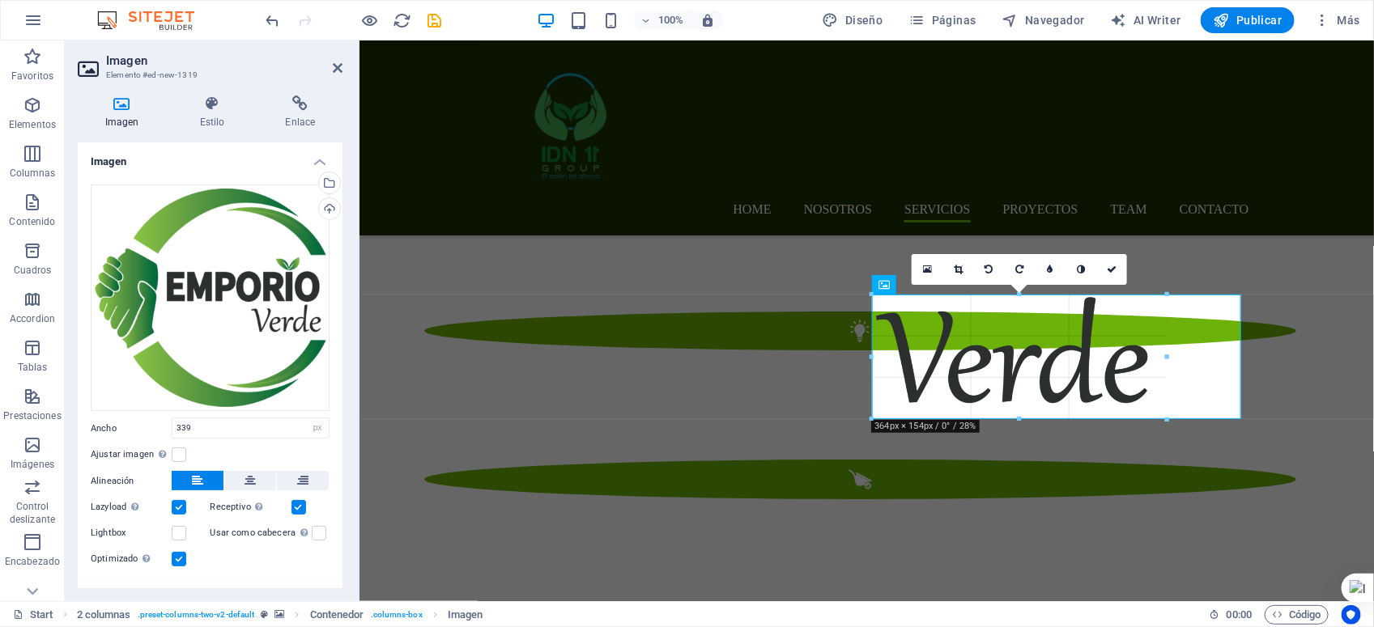
drag, startPoint x: 1147, startPoint y: 414, endPoint x: 790, endPoint y: 383, distance: 358.3
type input "364"
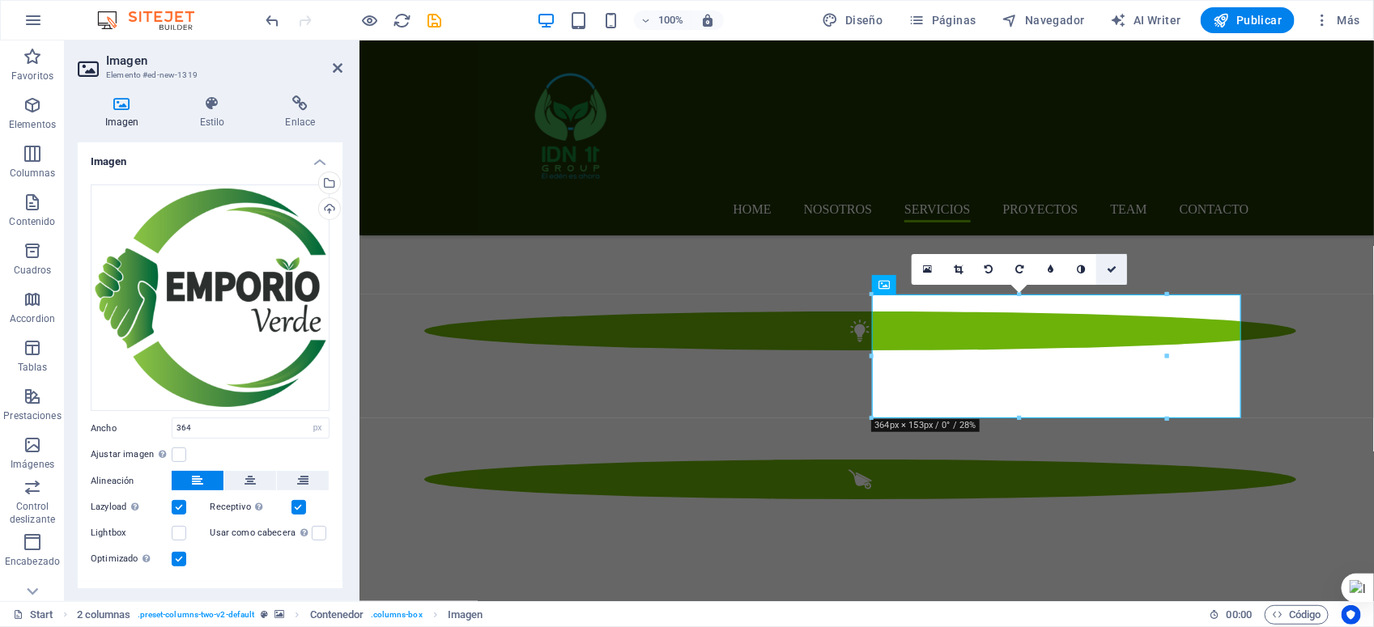
click at [1115, 267] on icon at bounding box center [1112, 270] width 10 height 10
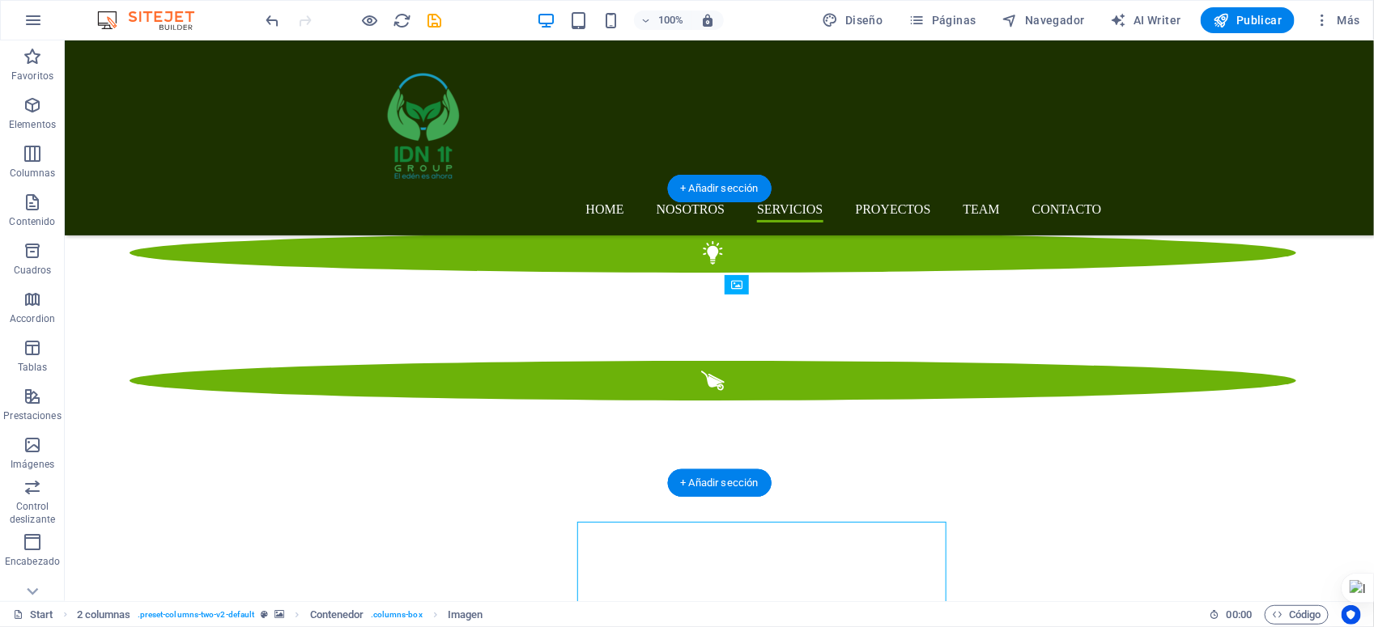
scroll to position [2389, 0]
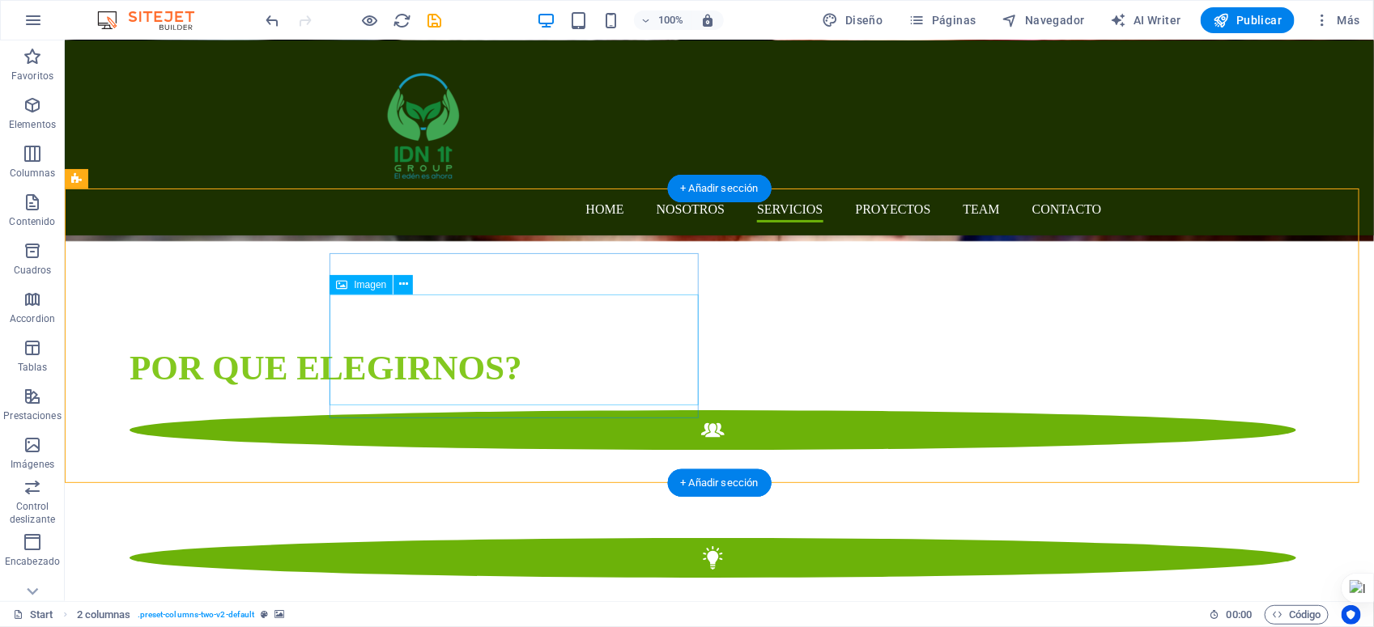
scroll to position [2288, 0]
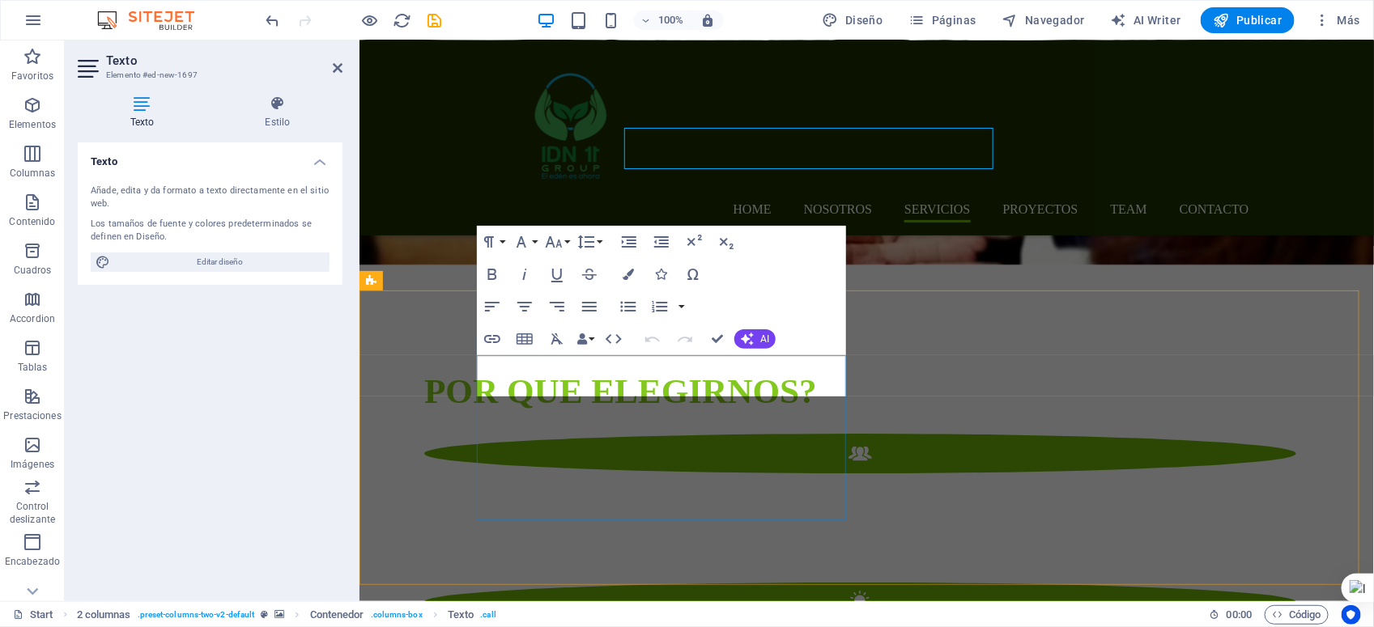
scroll to position [2514, 0]
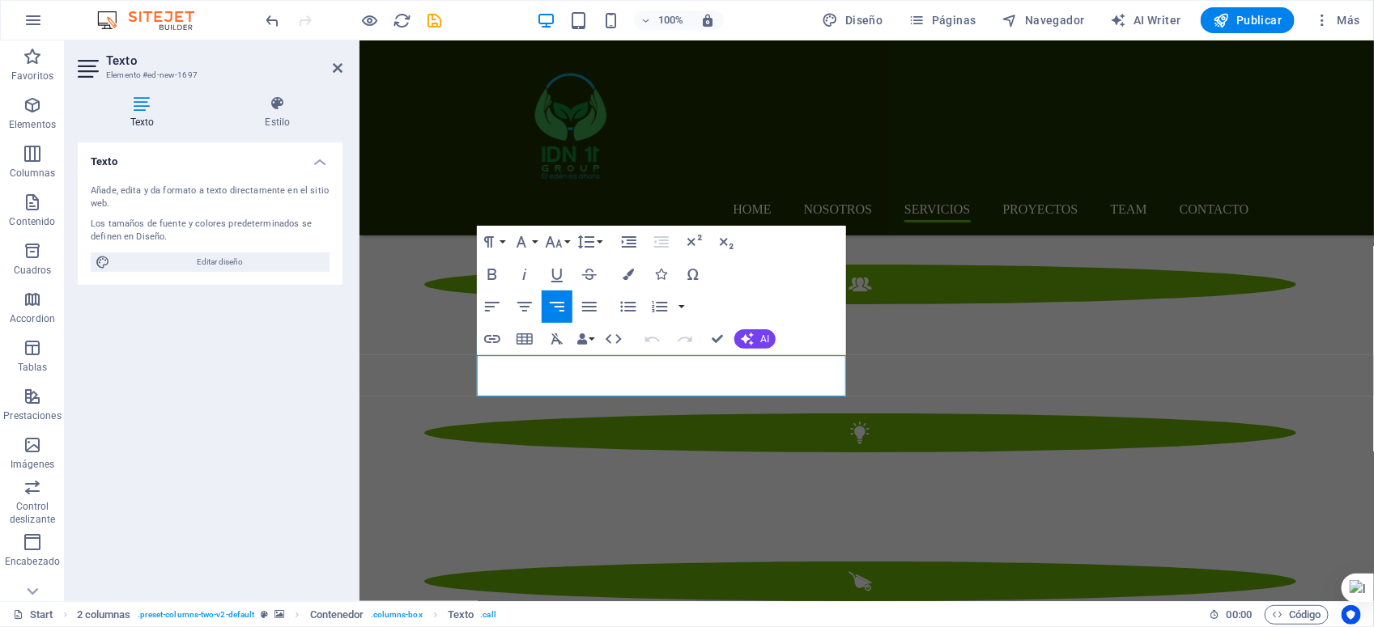
drag, startPoint x: 538, startPoint y: 373, endPoint x: 868, endPoint y: 370, distance: 329.5
click at [628, 276] on icon "button" at bounding box center [628, 274] width 11 height 11
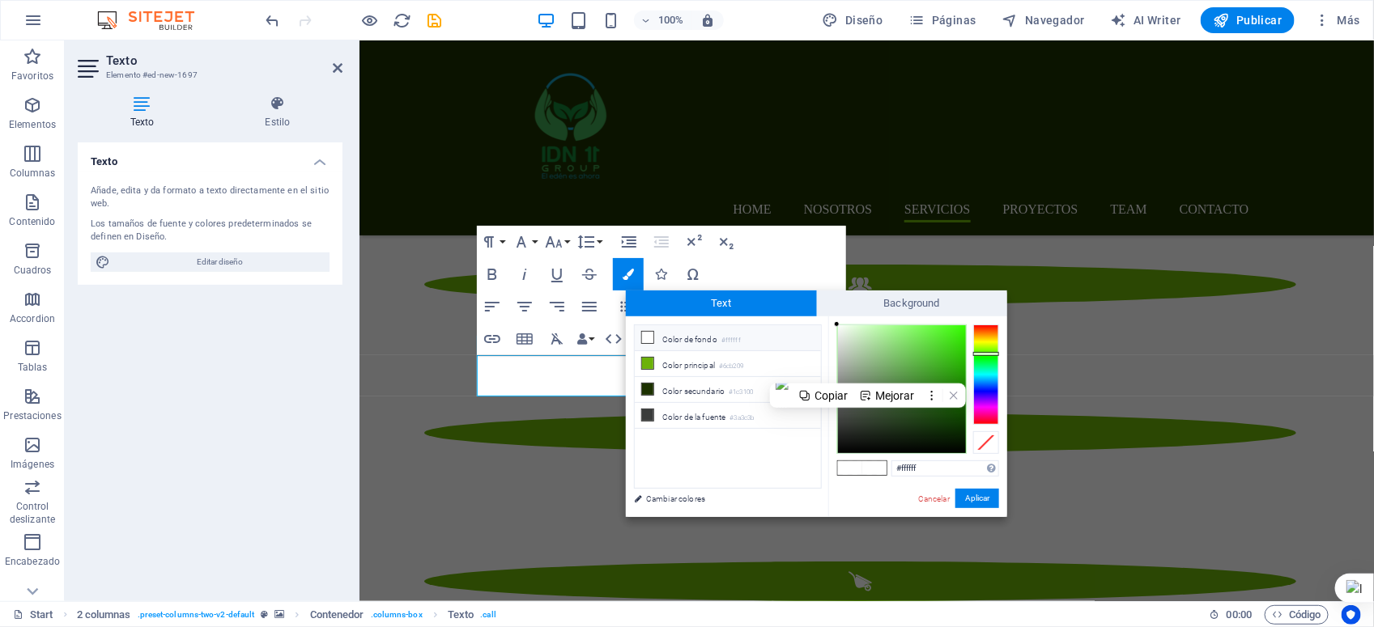
click at [984, 354] on div at bounding box center [986, 375] width 26 height 100
click at [984, 354] on div at bounding box center [986, 354] width 26 height 4
type input "#357b22"
click at [929, 390] on div at bounding box center [902, 389] width 128 height 128
click at [981, 495] on button "Aplicar" at bounding box center [977, 498] width 44 height 19
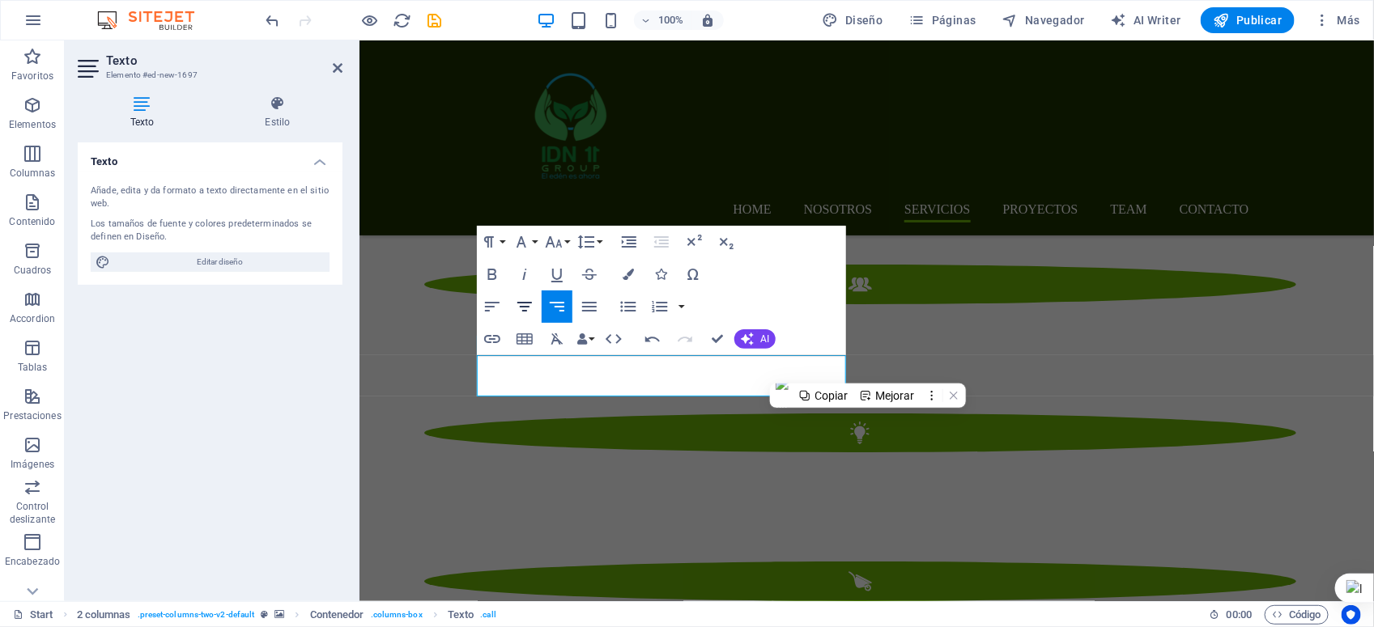
click at [523, 308] on icon "button" at bounding box center [524, 306] width 19 height 19
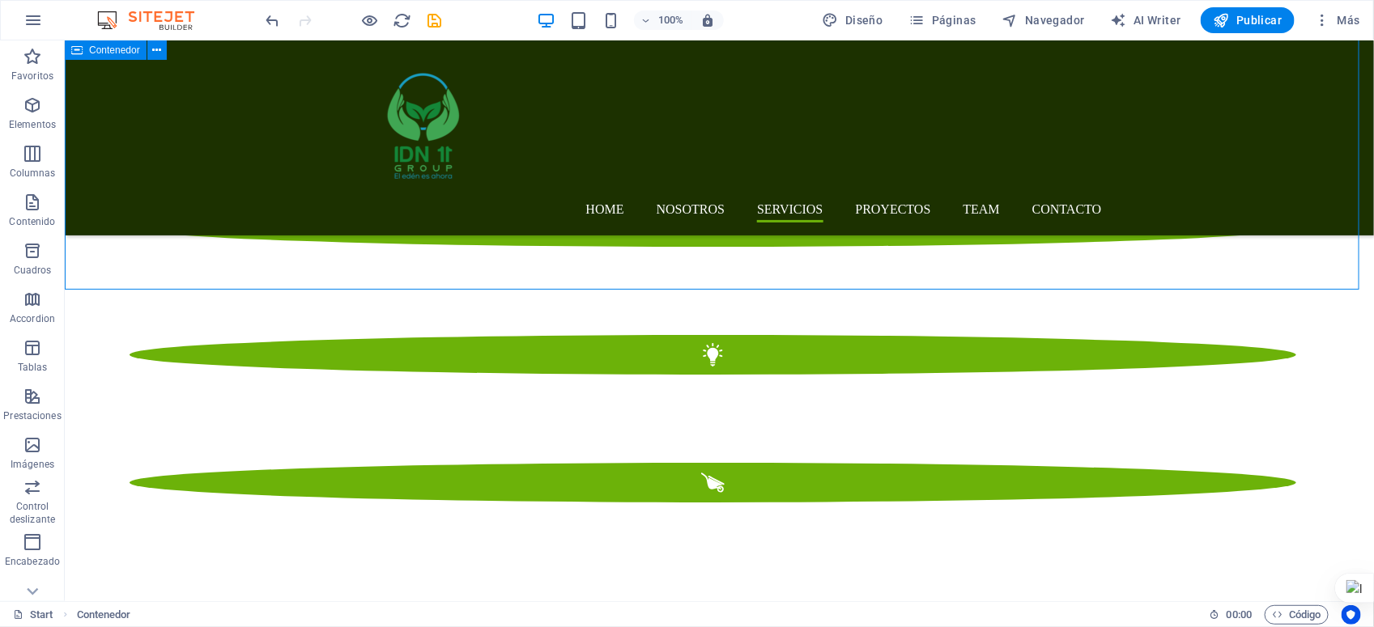
scroll to position [2288, 0]
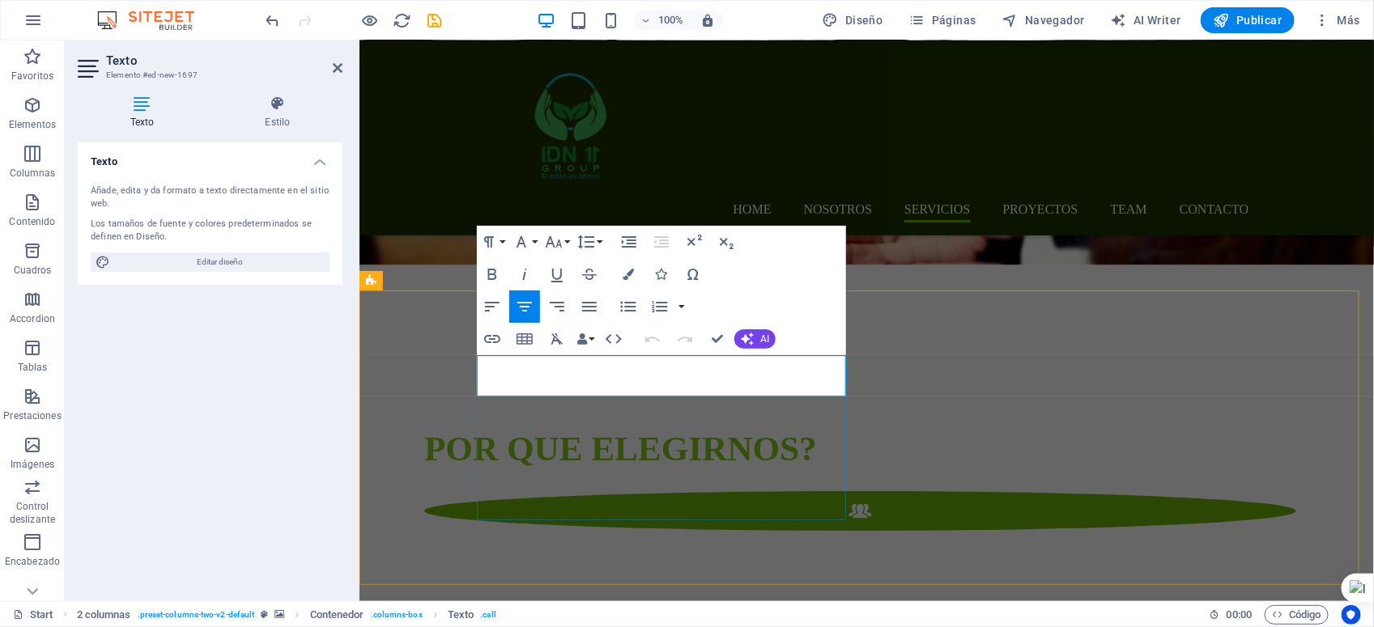
scroll to position [2514, 0]
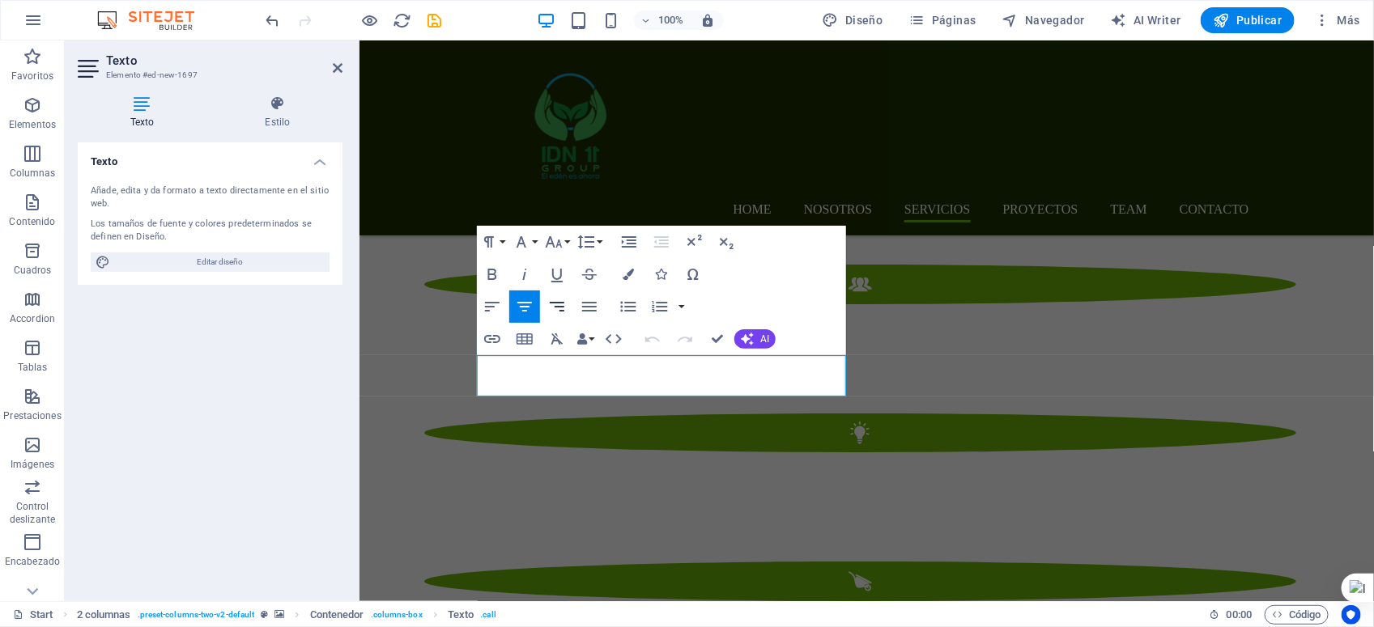
click at [568, 304] on button "Align Right" at bounding box center [557, 307] width 31 height 32
click at [630, 277] on icon "button" at bounding box center [628, 274] width 11 height 11
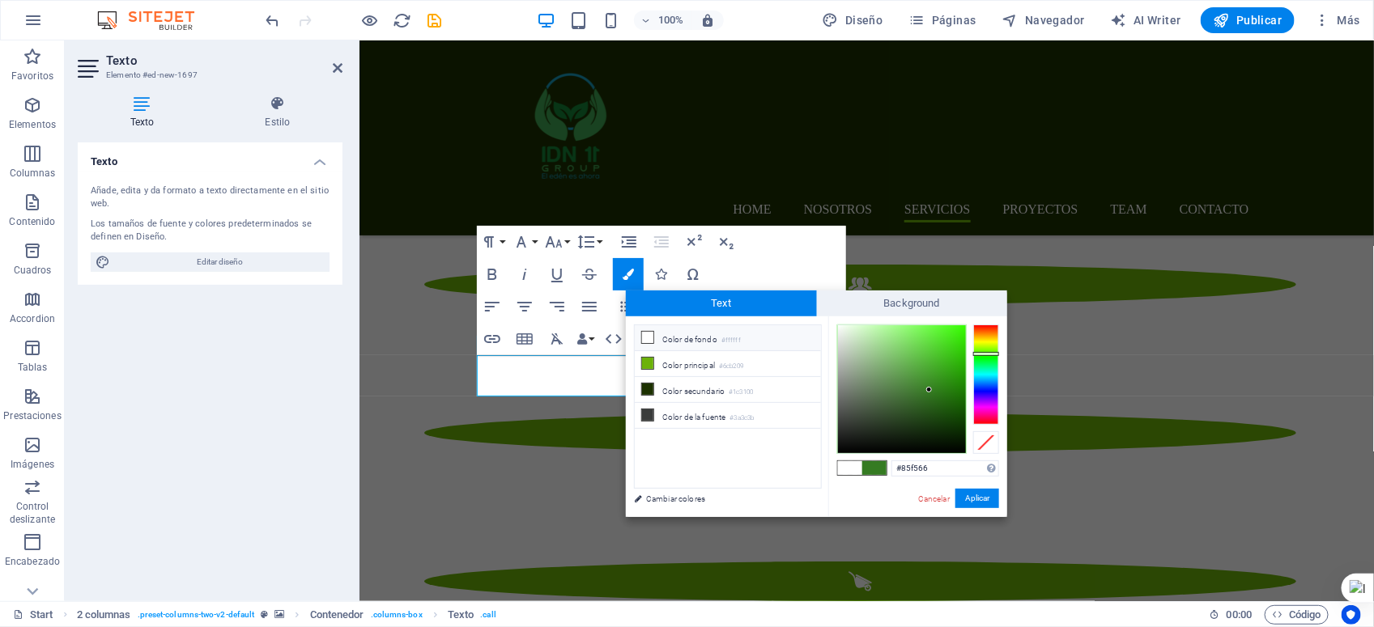
click at [912, 329] on div at bounding box center [902, 389] width 128 height 128
click at [984, 508] on div "Cancelar Aplicar" at bounding box center [957, 499] width 83 height 20
click at [981, 495] on button "Aplicar" at bounding box center [977, 498] width 44 height 19
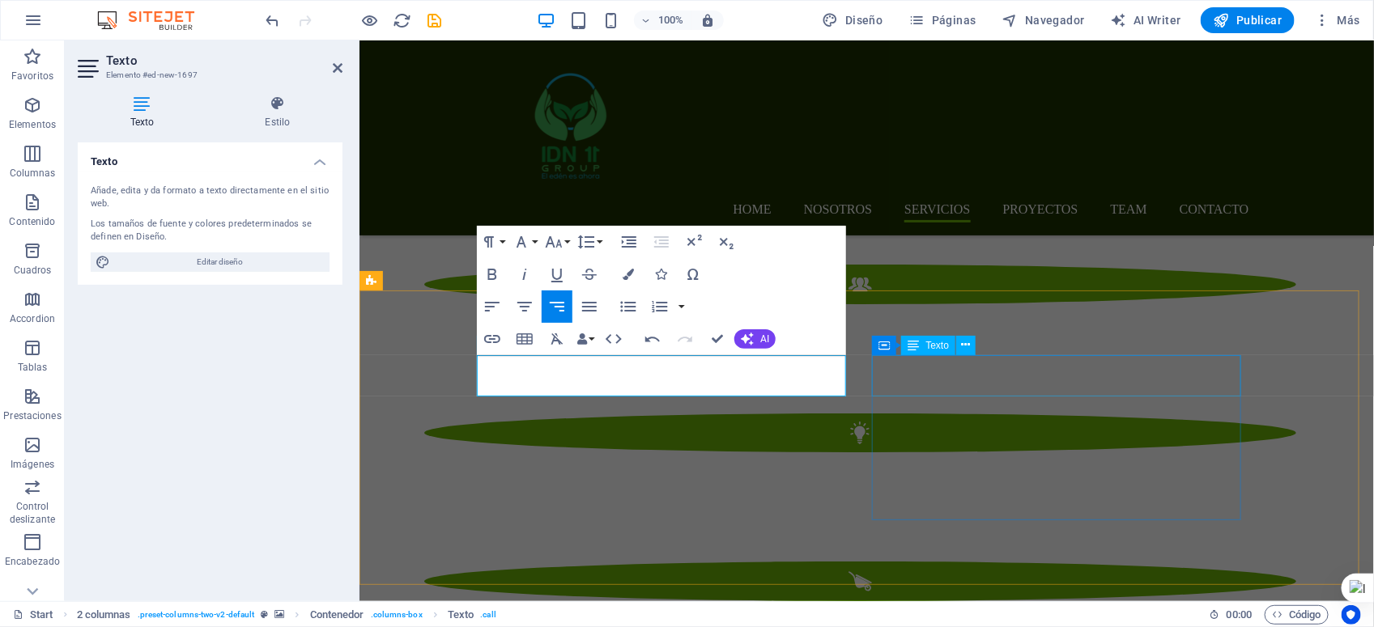
drag, startPoint x: 548, startPoint y: 380, endPoint x: 880, endPoint y: 354, distance: 332.9
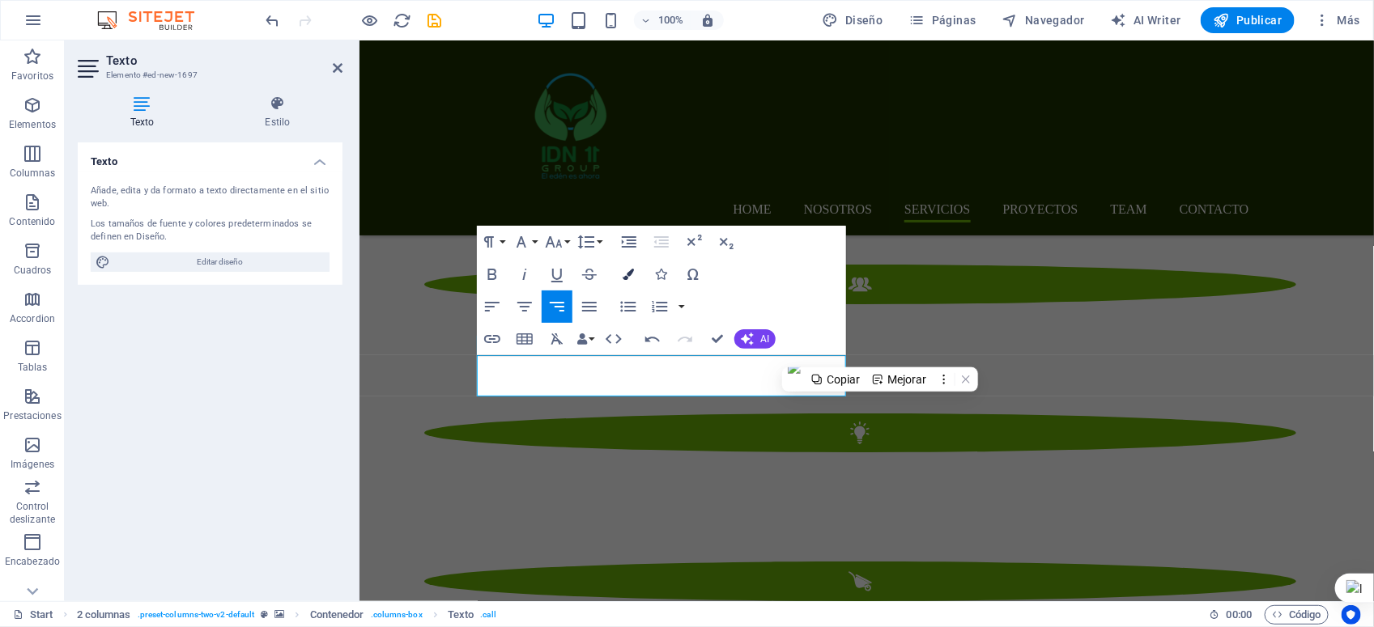
click at [627, 272] on icon "button" at bounding box center [628, 274] width 11 height 11
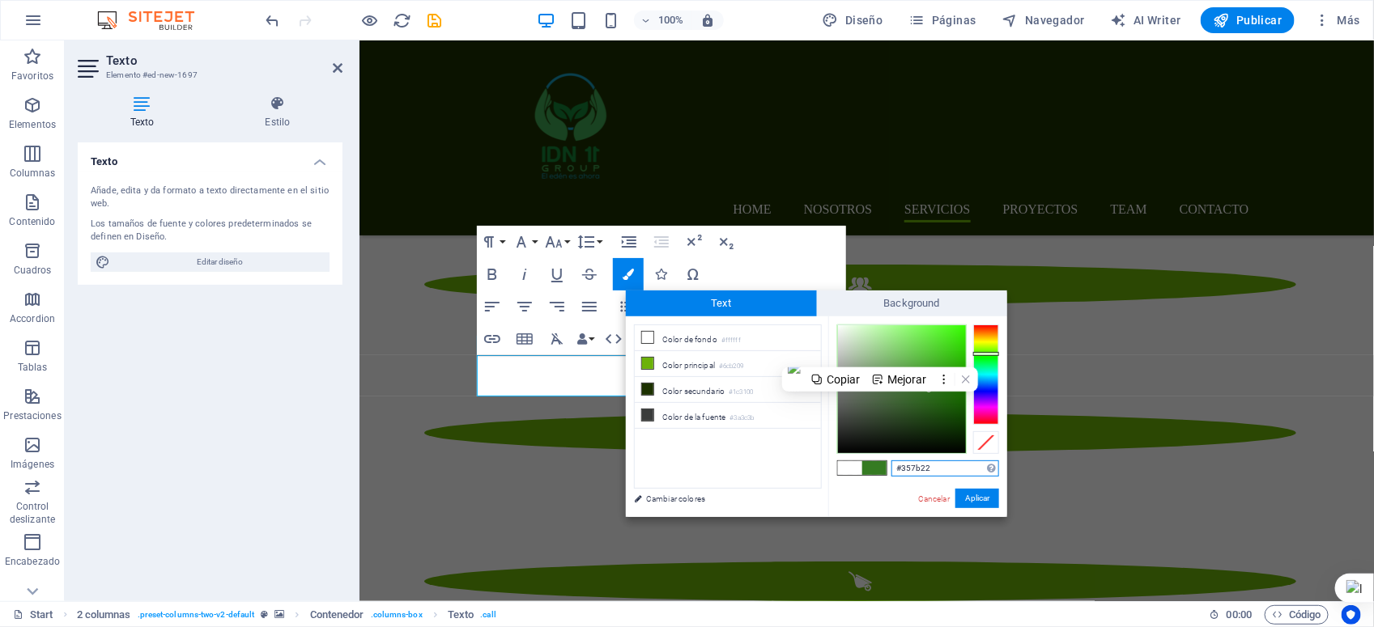
type input "#6af046"
click at [928, 332] on div at bounding box center [902, 389] width 128 height 128
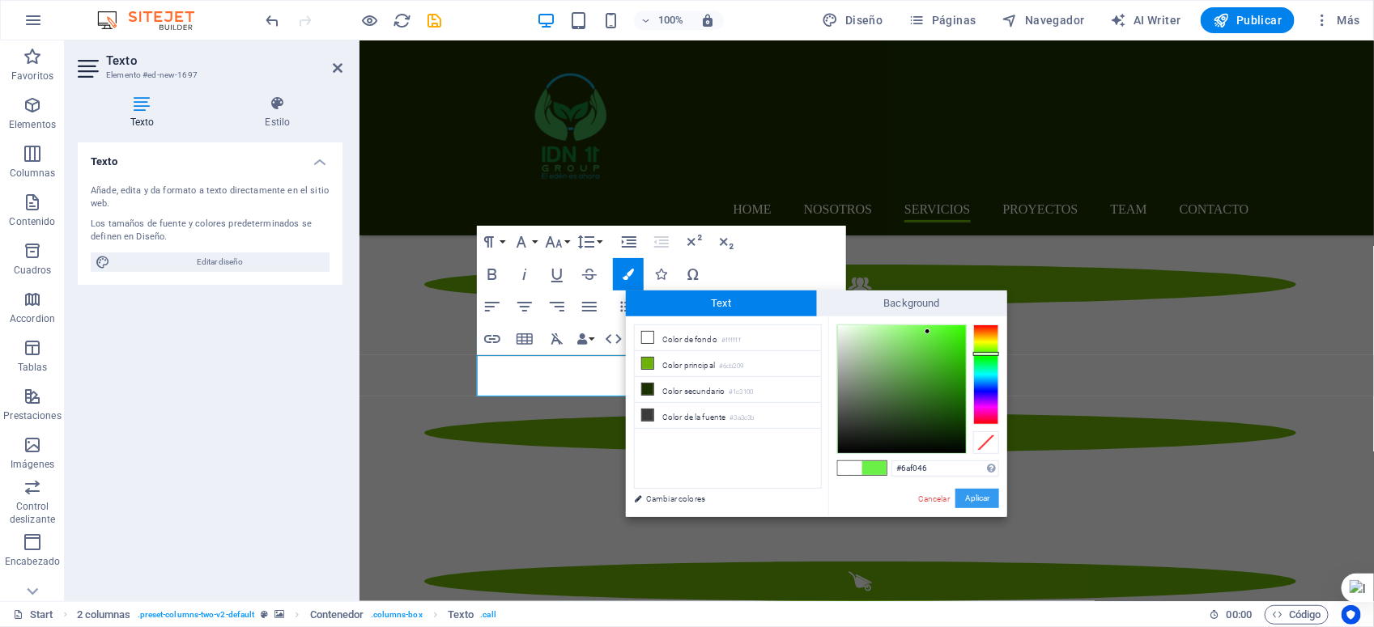
click at [973, 495] on button "Aplicar" at bounding box center [977, 498] width 44 height 19
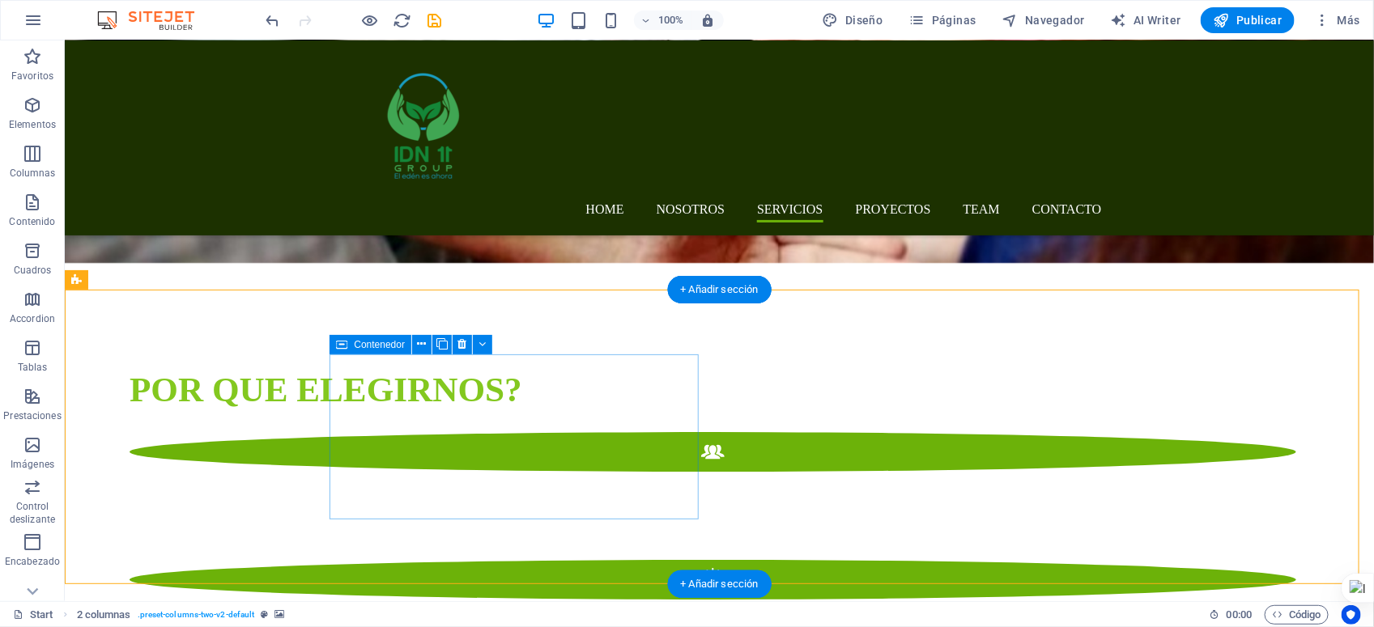
scroll to position [2389, 0]
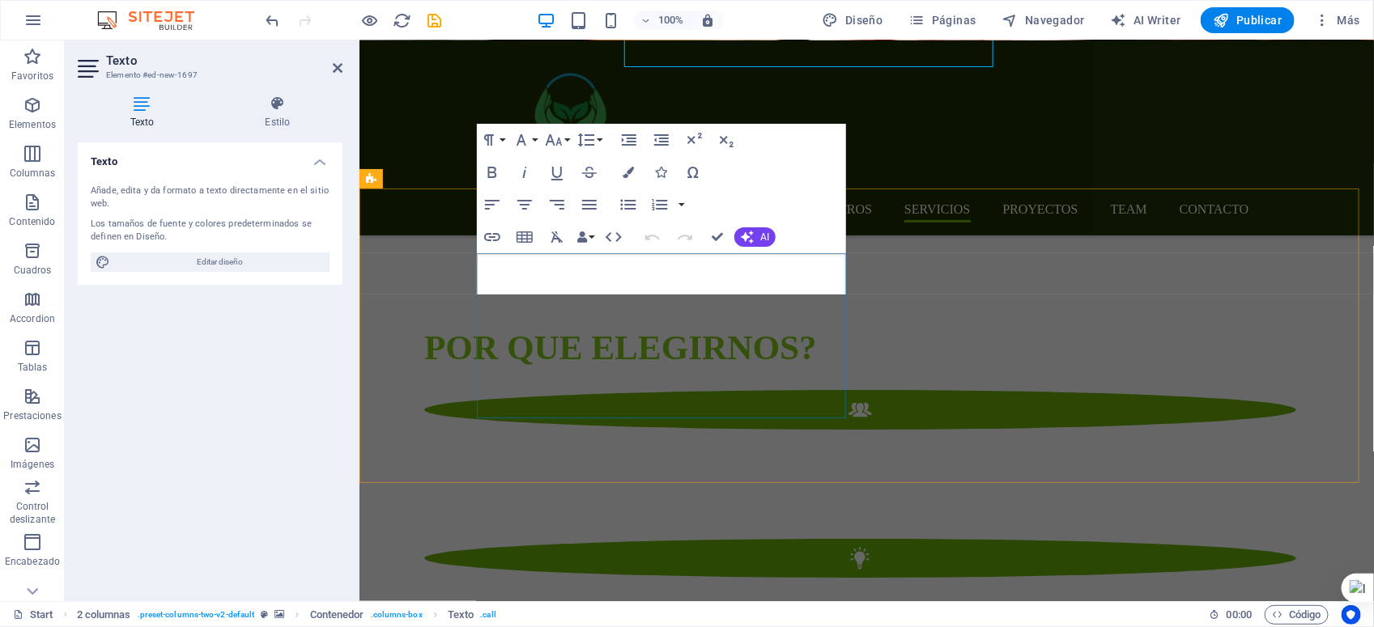
scroll to position [2616, 0]
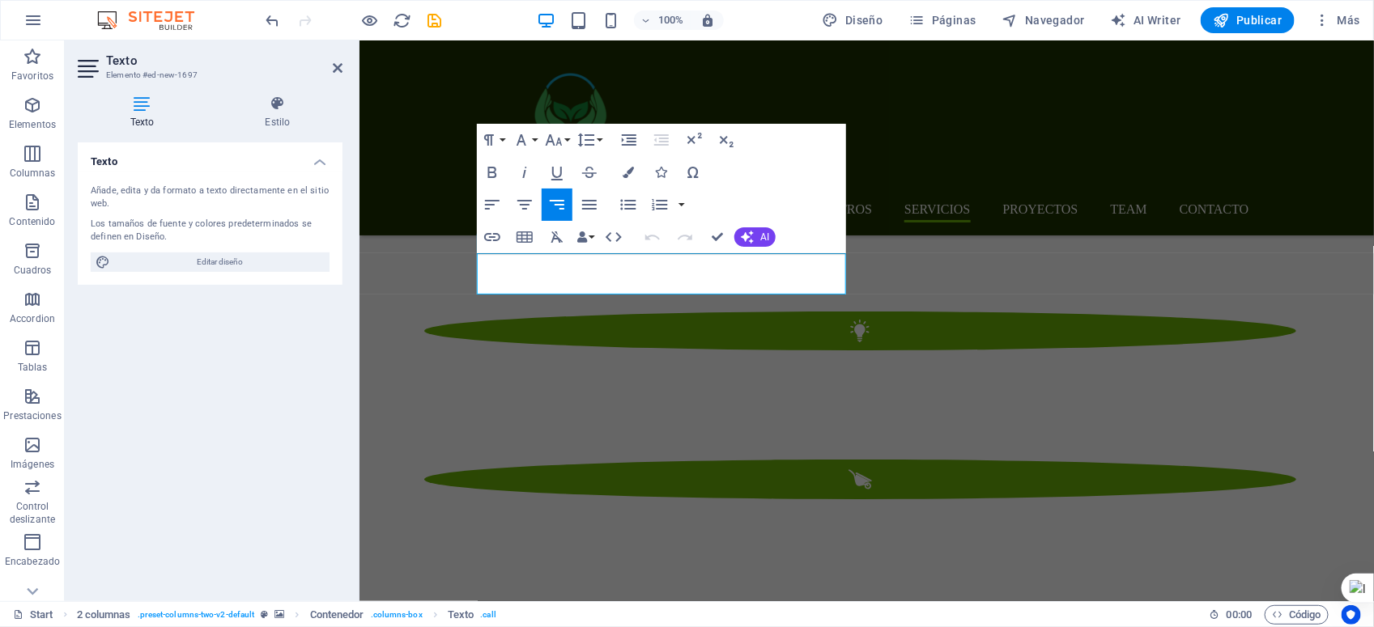
drag, startPoint x: 519, startPoint y: 277, endPoint x: 858, endPoint y: 269, distance: 339.3
click at [492, 172] on icon "button" at bounding box center [492, 172] width 9 height 11
click at [623, 172] on icon "button" at bounding box center [628, 172] width 11 height 11
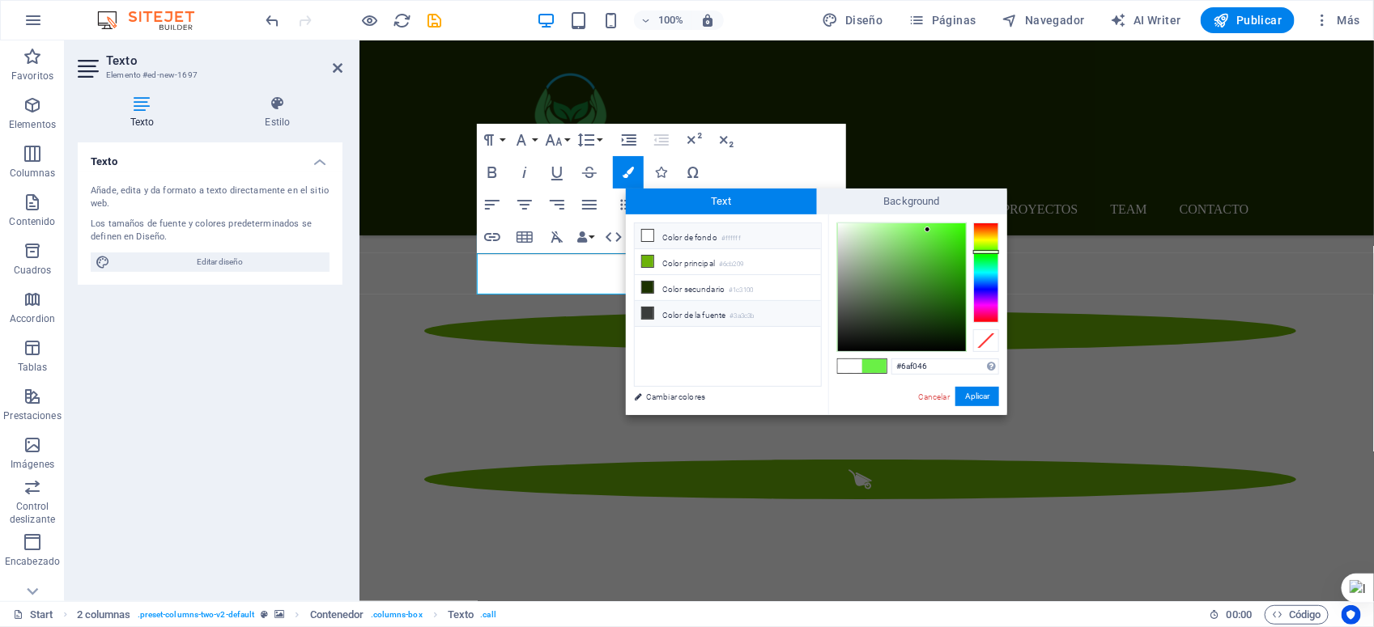
click at [644, 319] on icon at bounding box center [647, 313] width 11 height 11
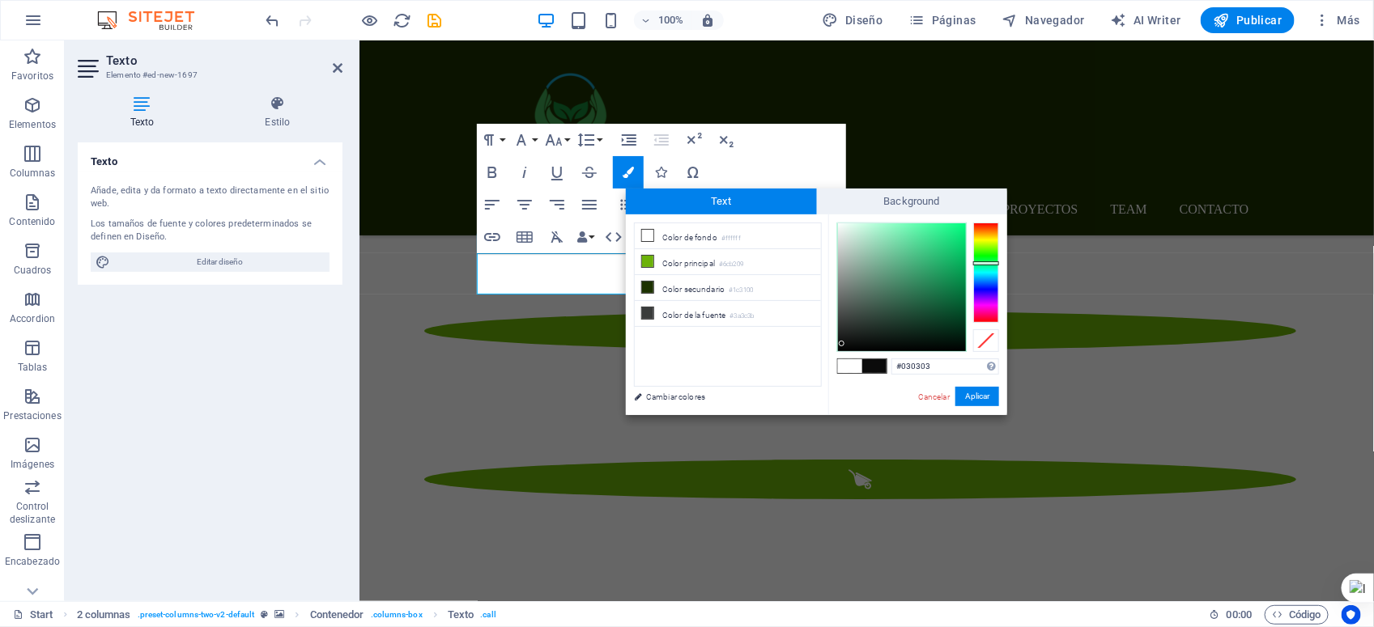
type input "#000000"
drag, startPoint x: 846, startPoint y: 336, endPoint x: 830, endPoint y: 360, distance: 29.2
click at [832, 359] on div "#000000 Formatos soportados #0852ed rgb(8, 82, 237) rgba(8, 82, 237, 90%) hsv(2…" at bounding box center [917, 433] width 179 height 436
click at [971, 398] on button "Aplicar" at bounding box center [977, 396] width 44 height 19
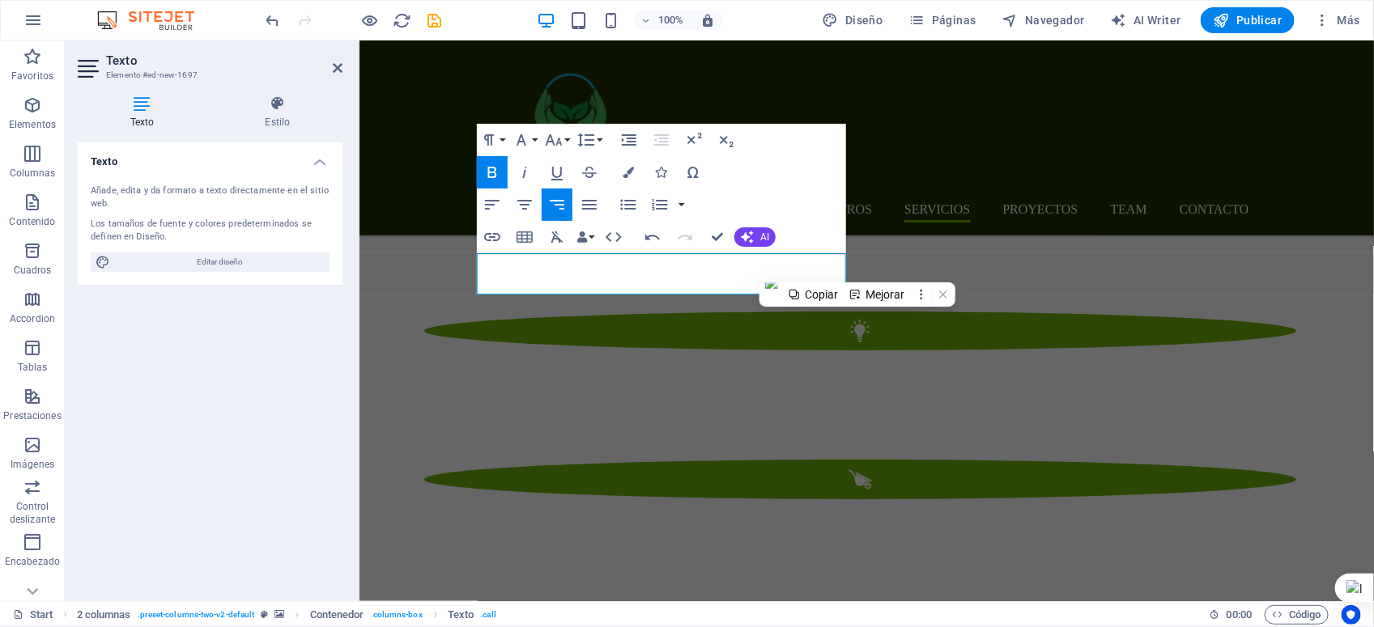
click at [782, 401] on div "H1 Banner Contenedor Barra de menús Contenedor Icono Predeterminado Contenedor …" at bounding box center [866, 320] width 1014 height 561
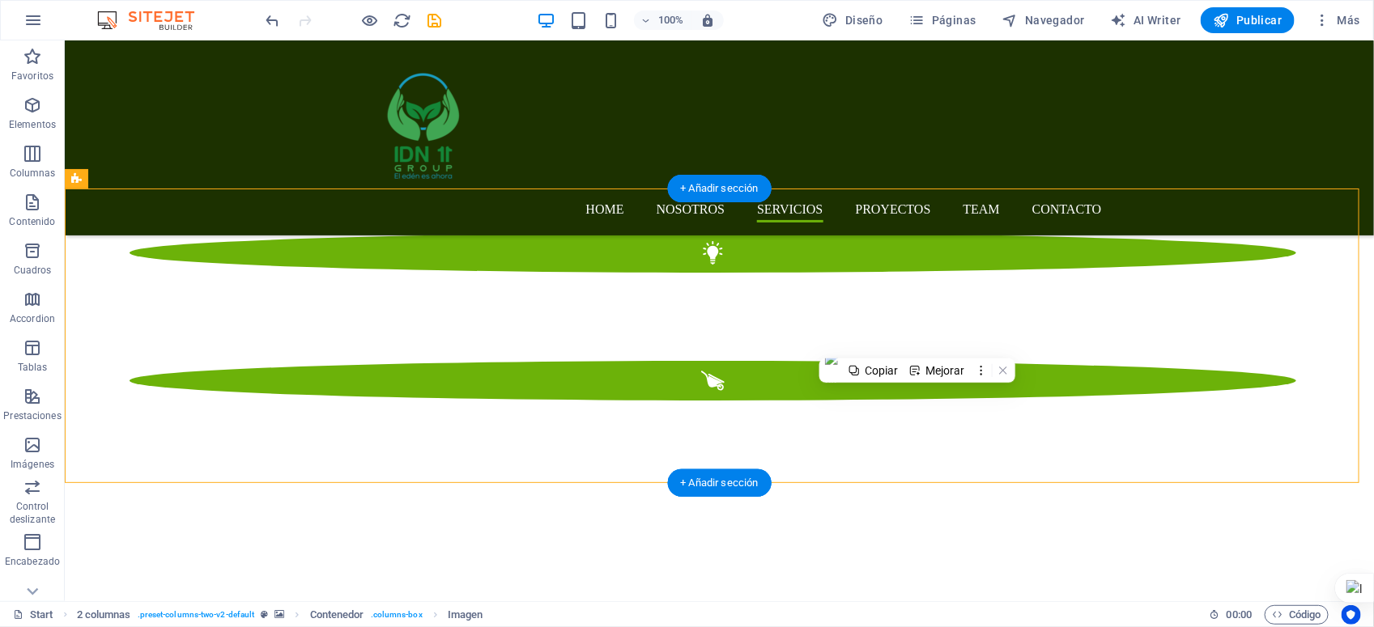
scroll to position [2389, 0]
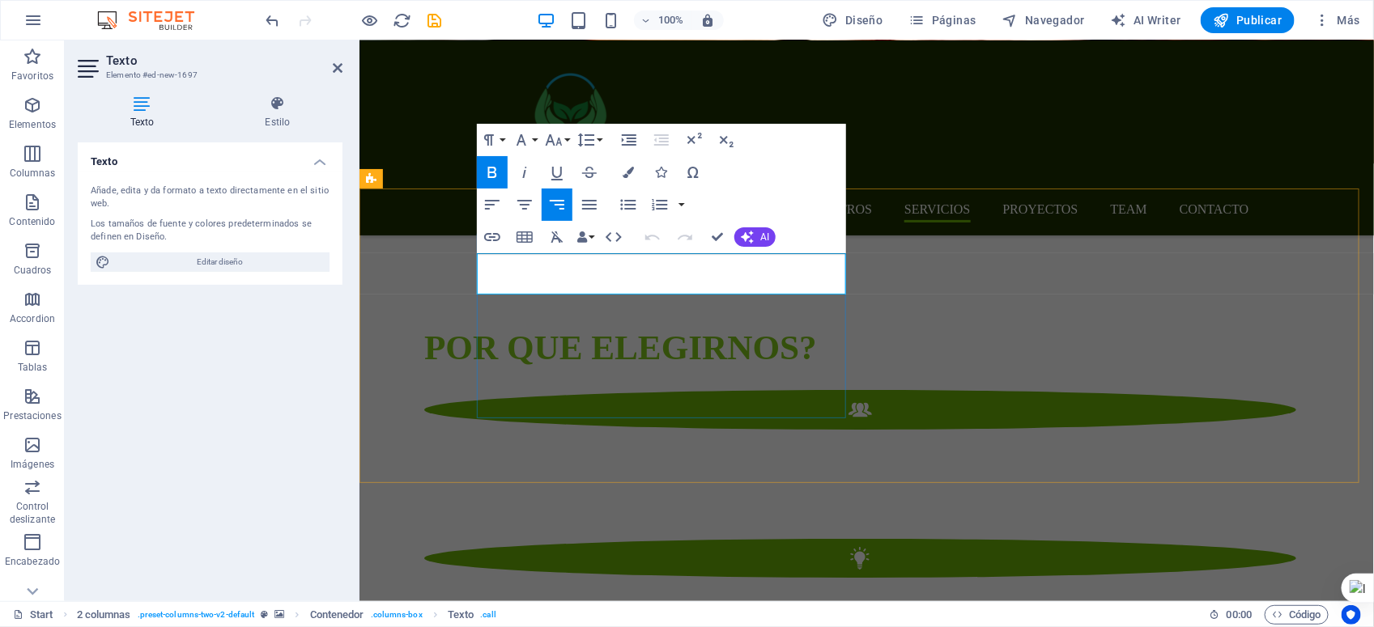
scroll to position [2616, 0]
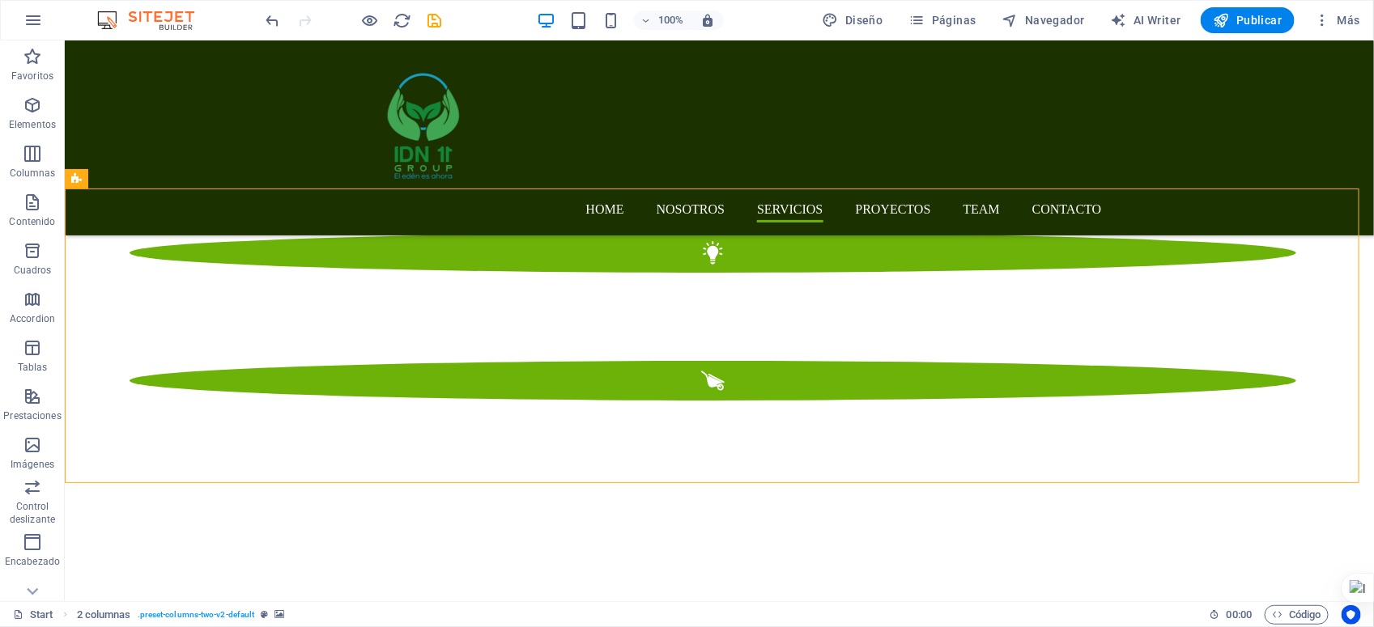
scroll to position [2389, 0]
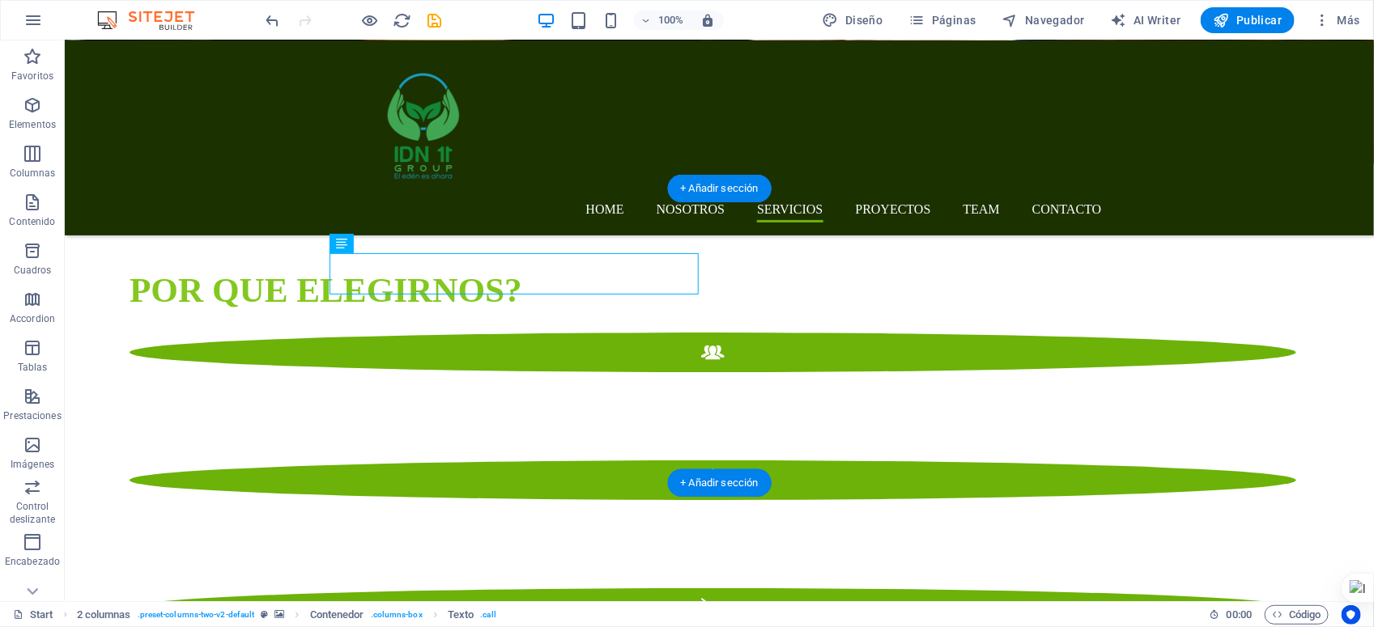
drag, startPoint x: 673, startPoint y: 274, endPoint x: 643, endPoint y: 268, distance: 30.6
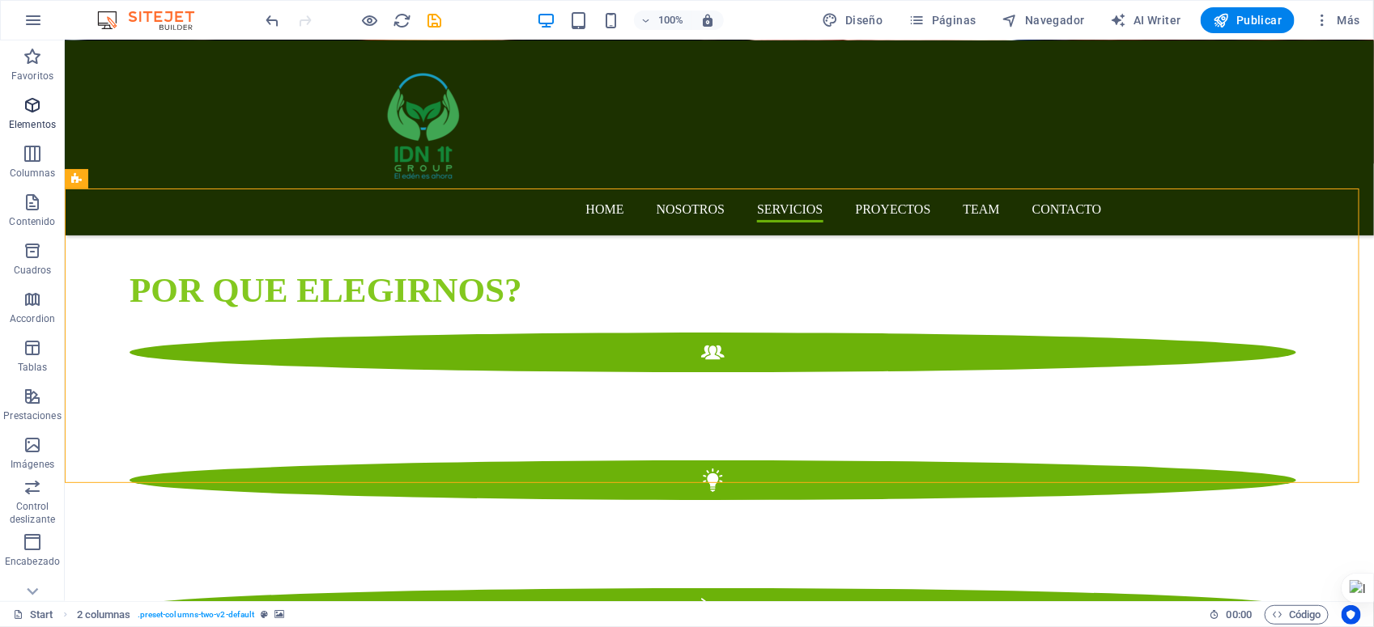
click at [29, 105] on icon "button" at bounding box center [32, 105] width 19 height 19
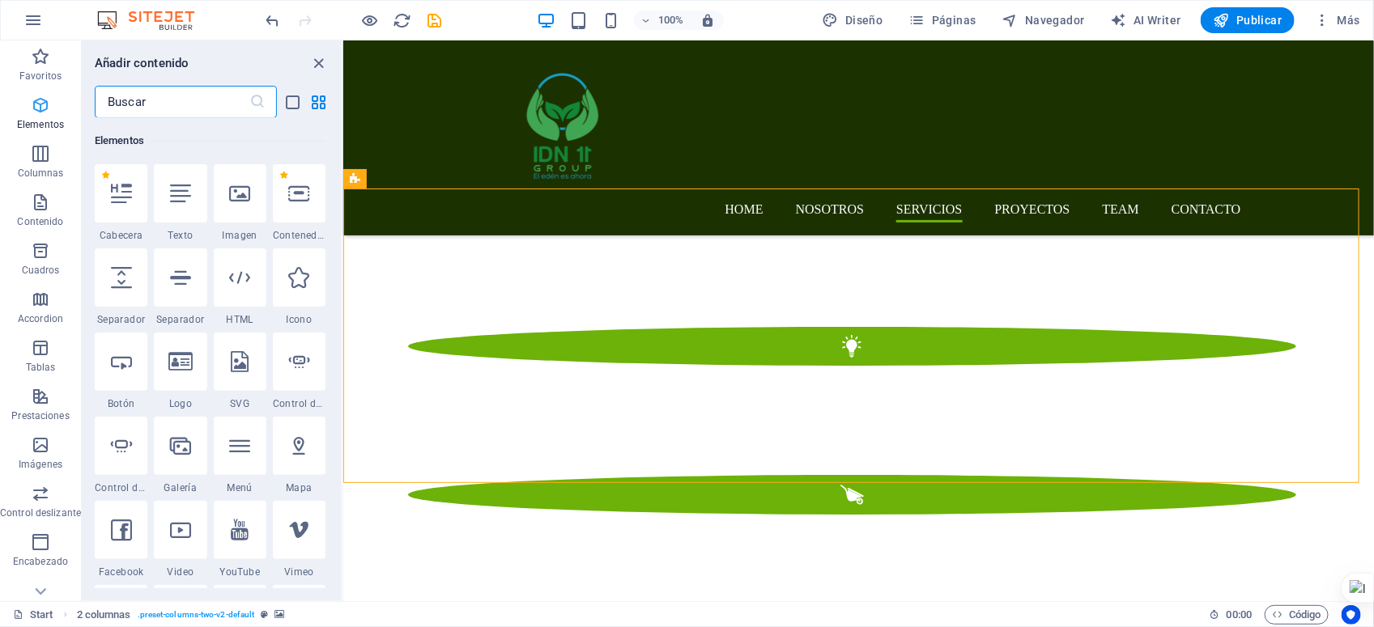
scroll to position [305, 0]
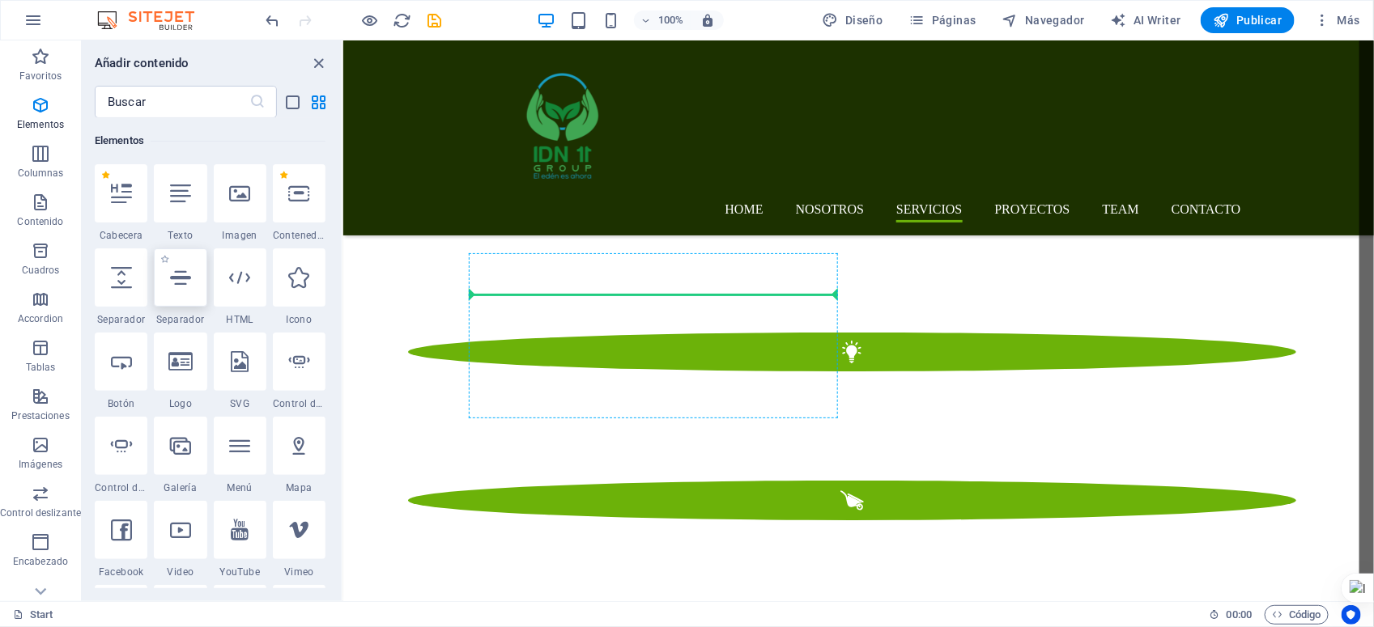
select select "%"
select select "px"
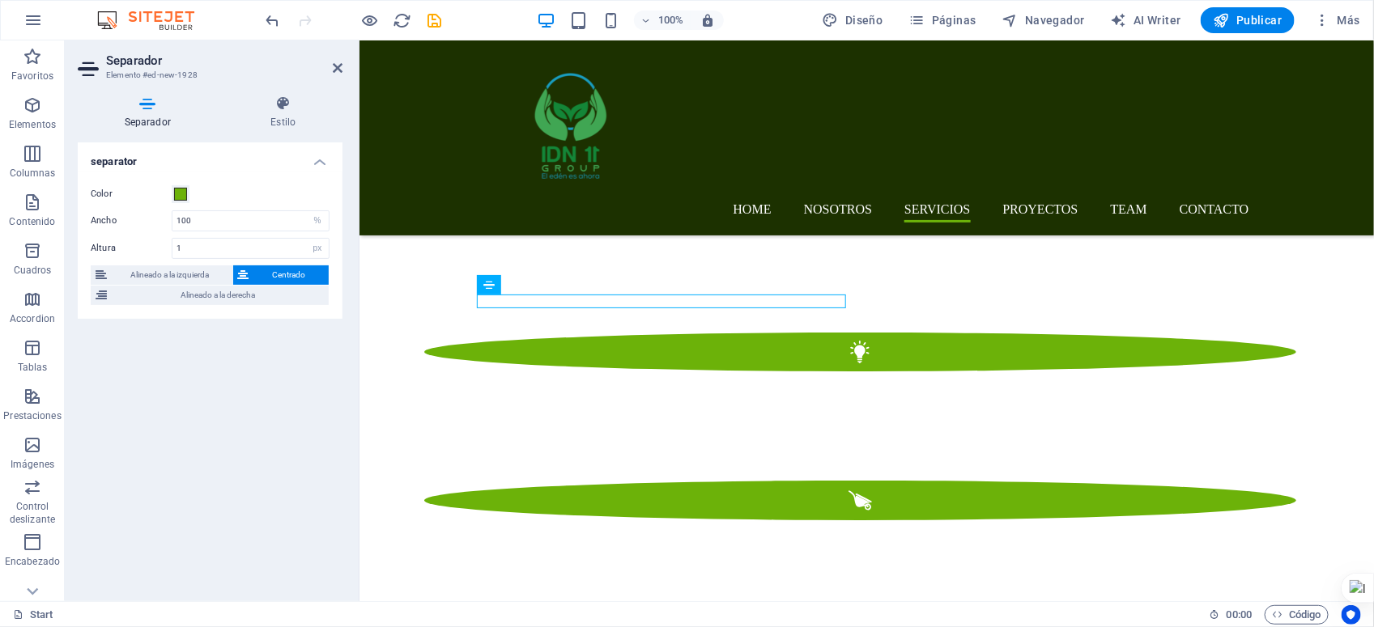
scroll to position [2616, 0]
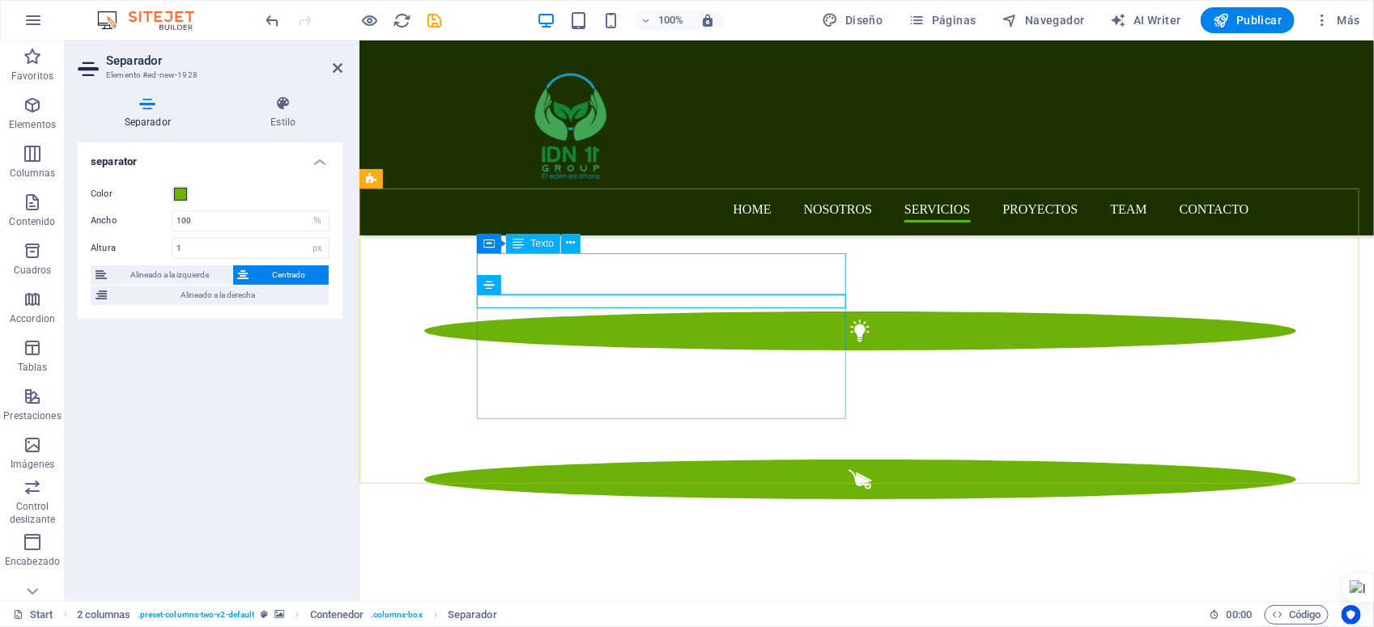
drag, startPoint x: 799, startPoint y: 268, endPoint x: 1095, endPoint y: 268, distance: 296.3
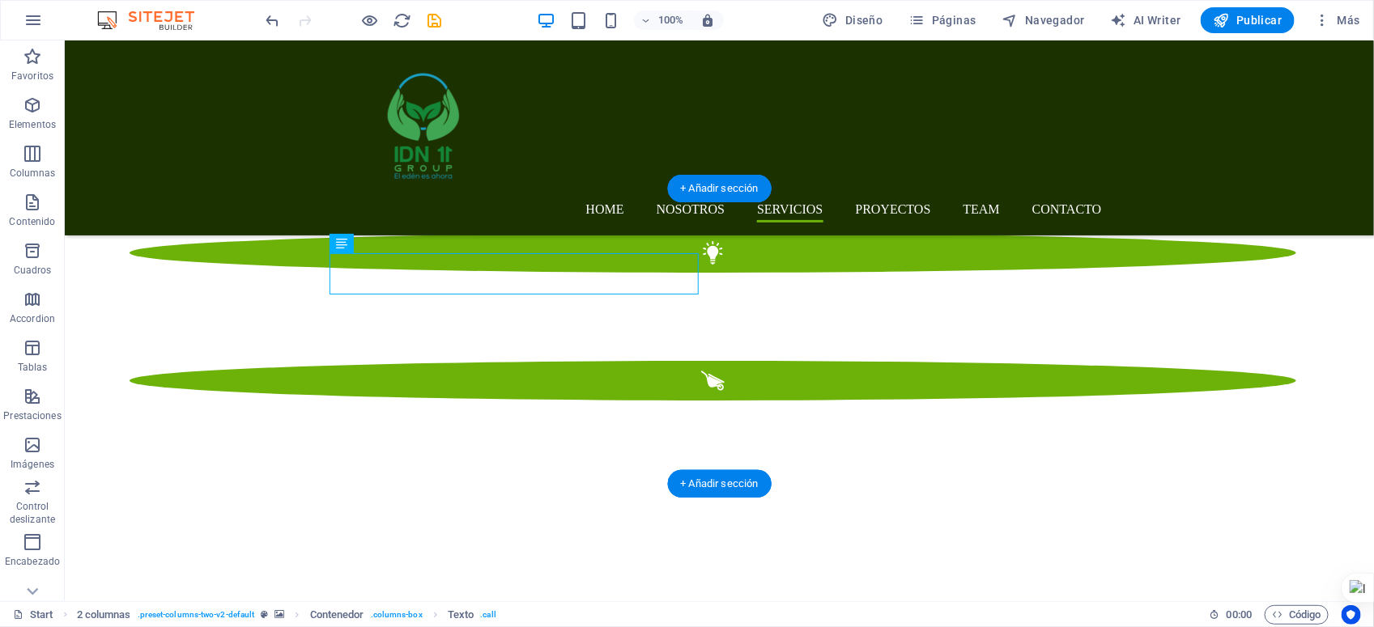
scroll to position [2389, 0]
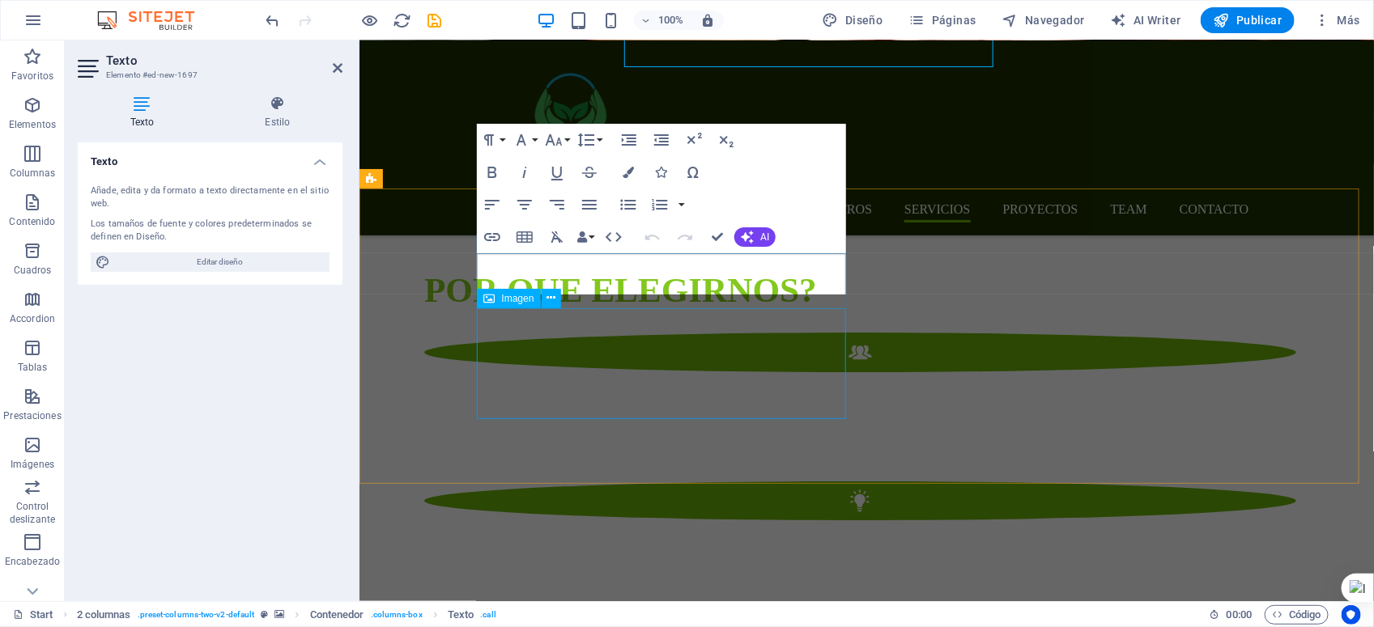
scroll to position [2616, 0]
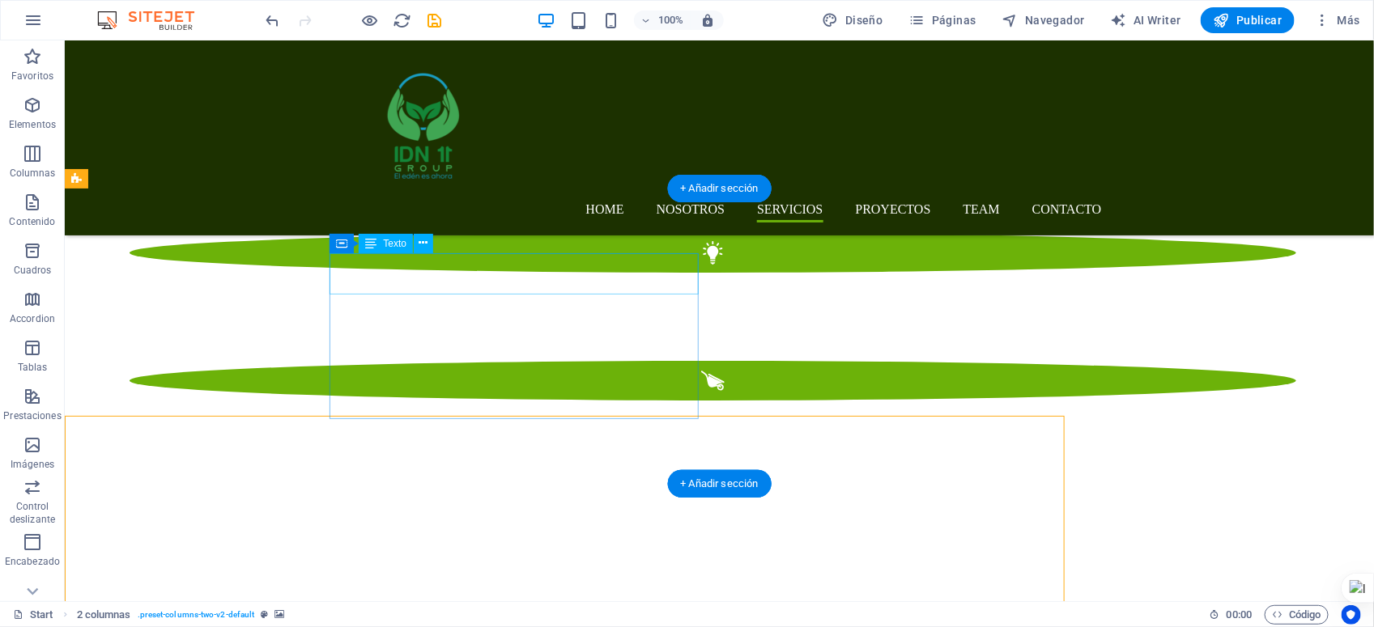
scroll to position [2389, 0]
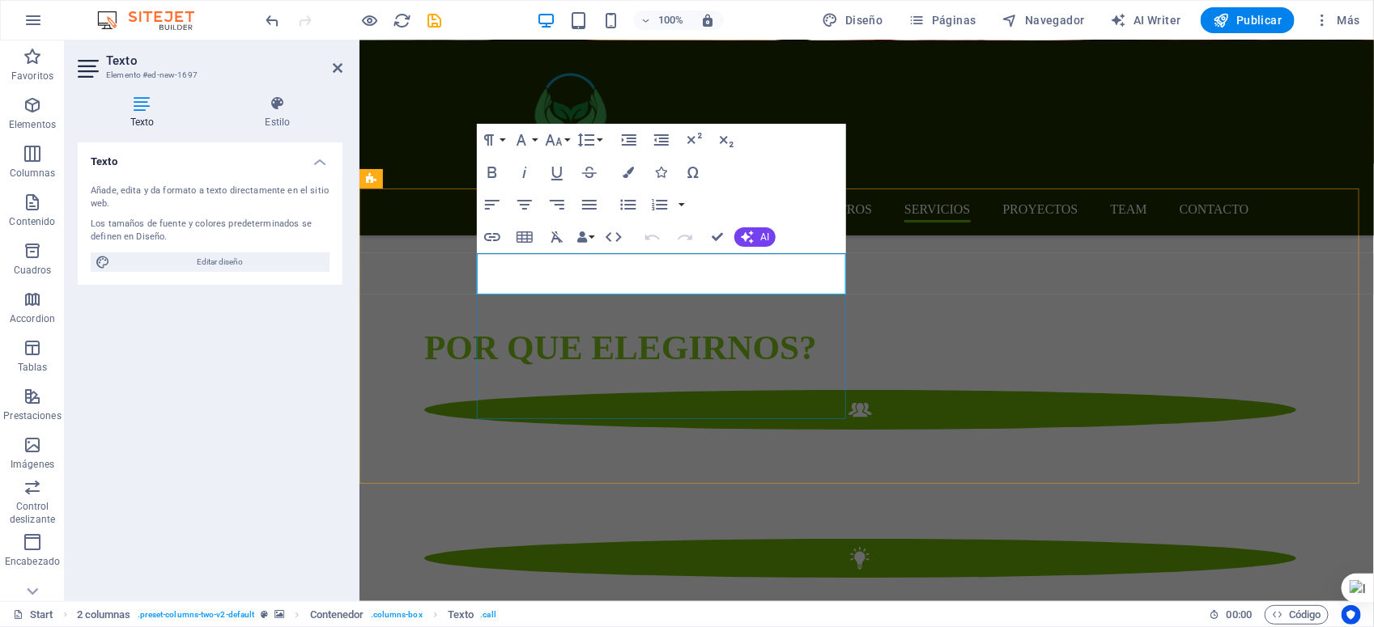
scroll to position [2616, 0]
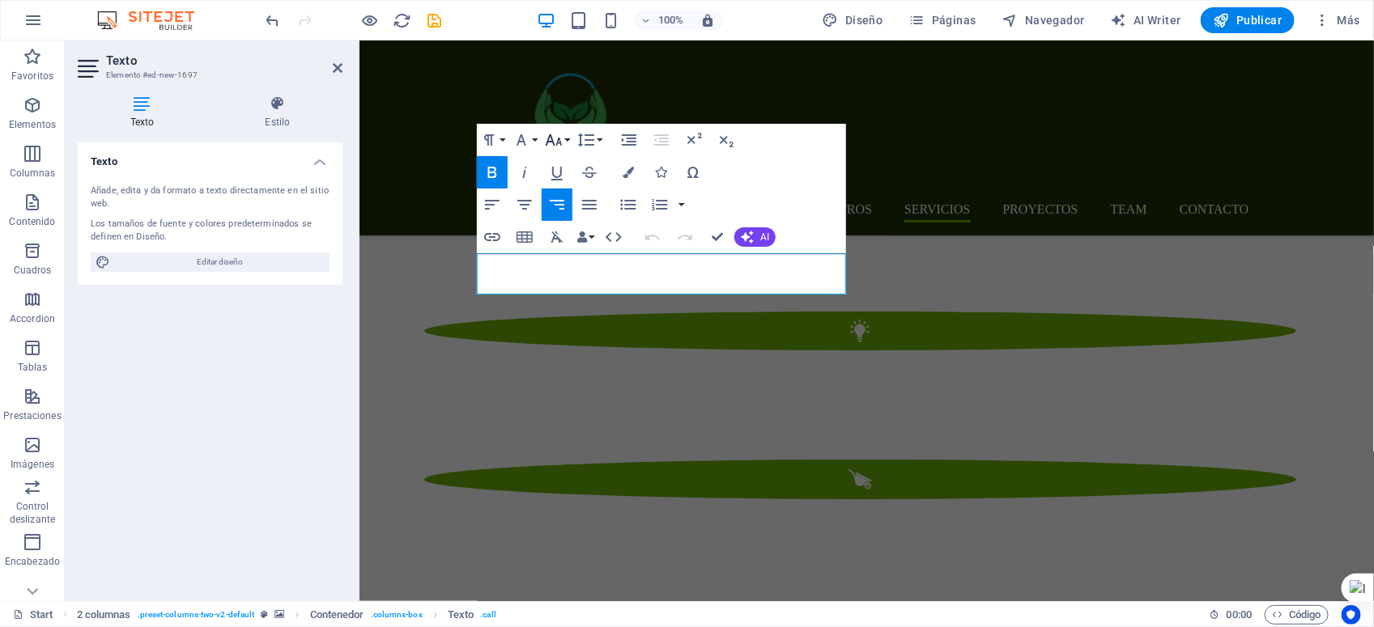
click at [556, 142] on icon "button" at bounding box center [553, 139] width 19 height 19
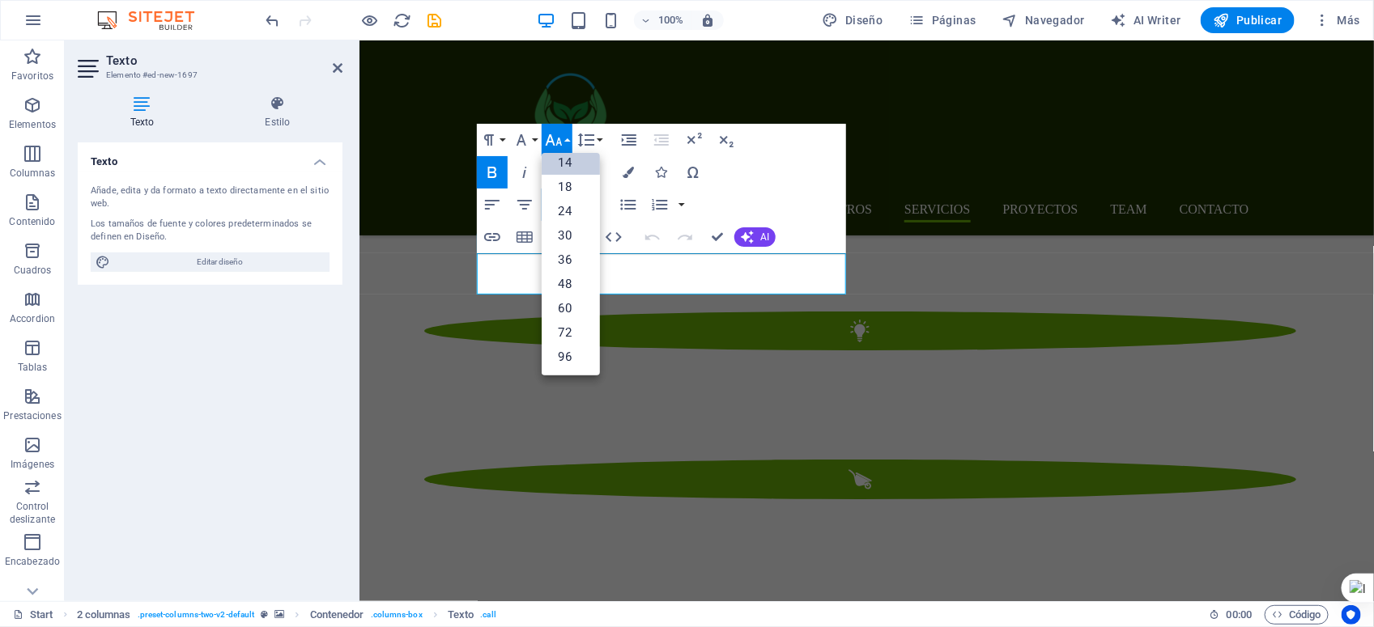
scroll to position [130, 0]
click at [567, 229] on link "30" at bounding box center [571, 235] width 58 height 24
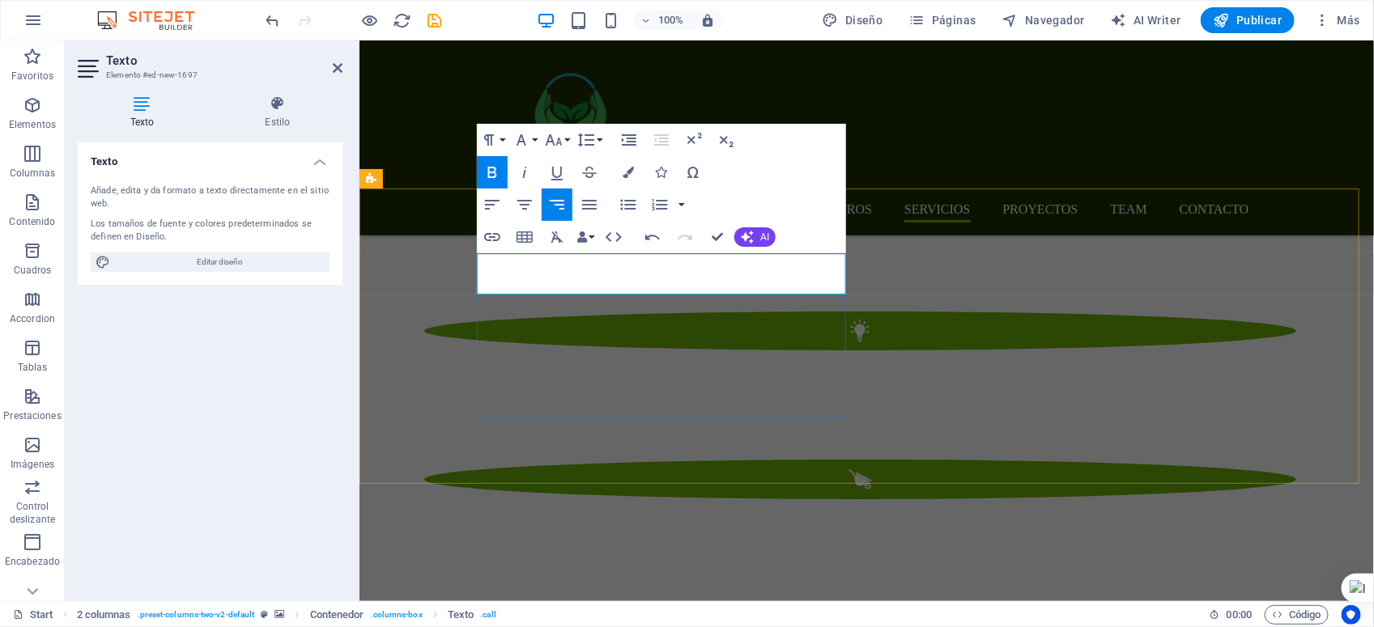
drag, startPoint x: 502, startPoint y: 273, endPoint x: 844, endPoint y: 291, distance: 342.1
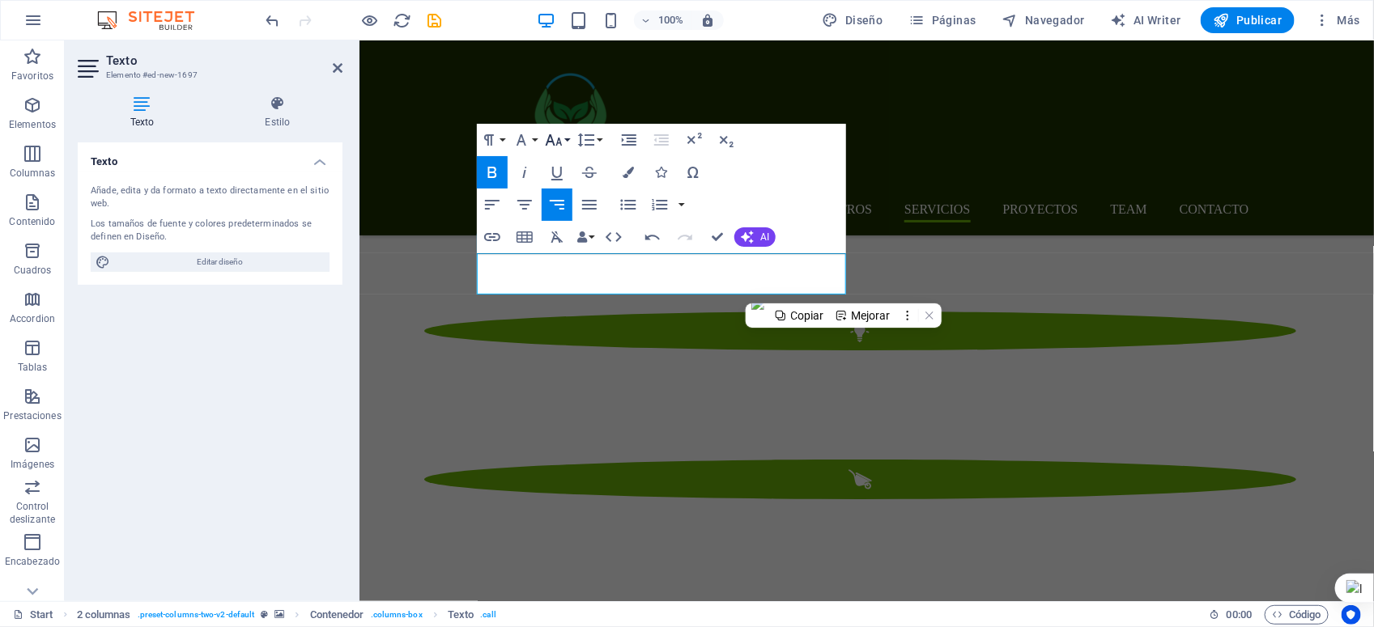
click at [557, 138] on icon "button" at bounding box center [553, 139] width 19 height 19
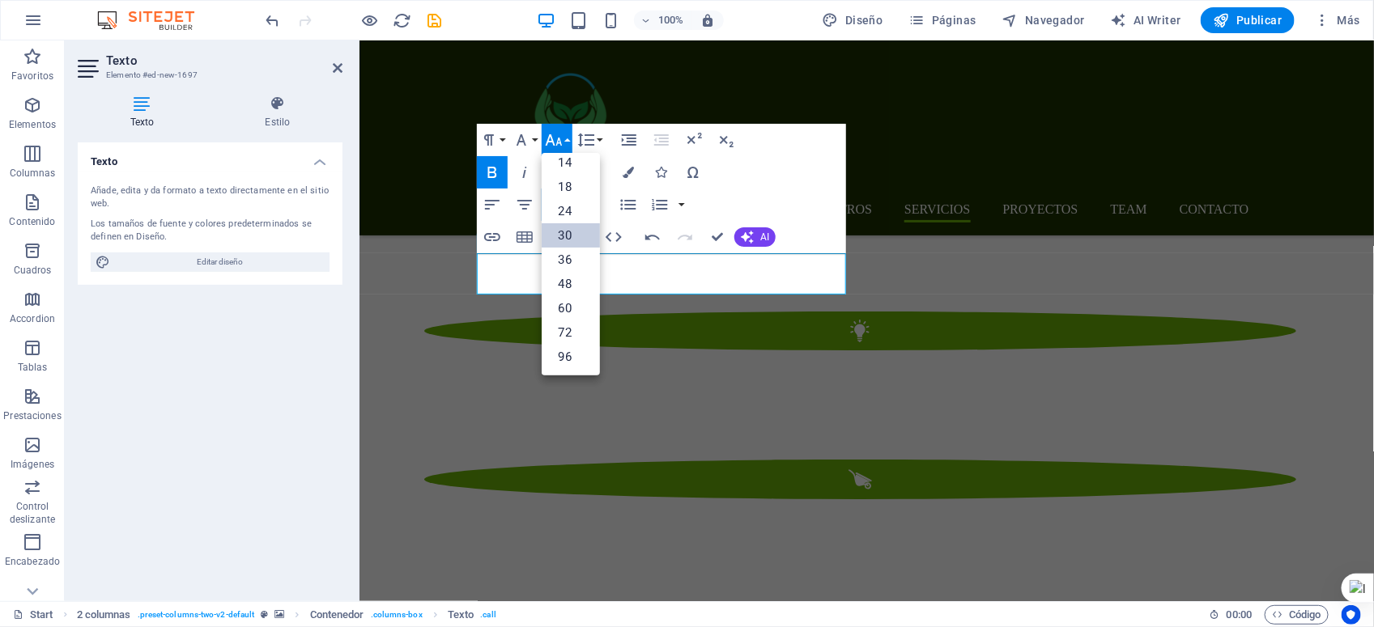
click at [567, 237] on link "30" at bounding box center [571, 235] width 58 height 24
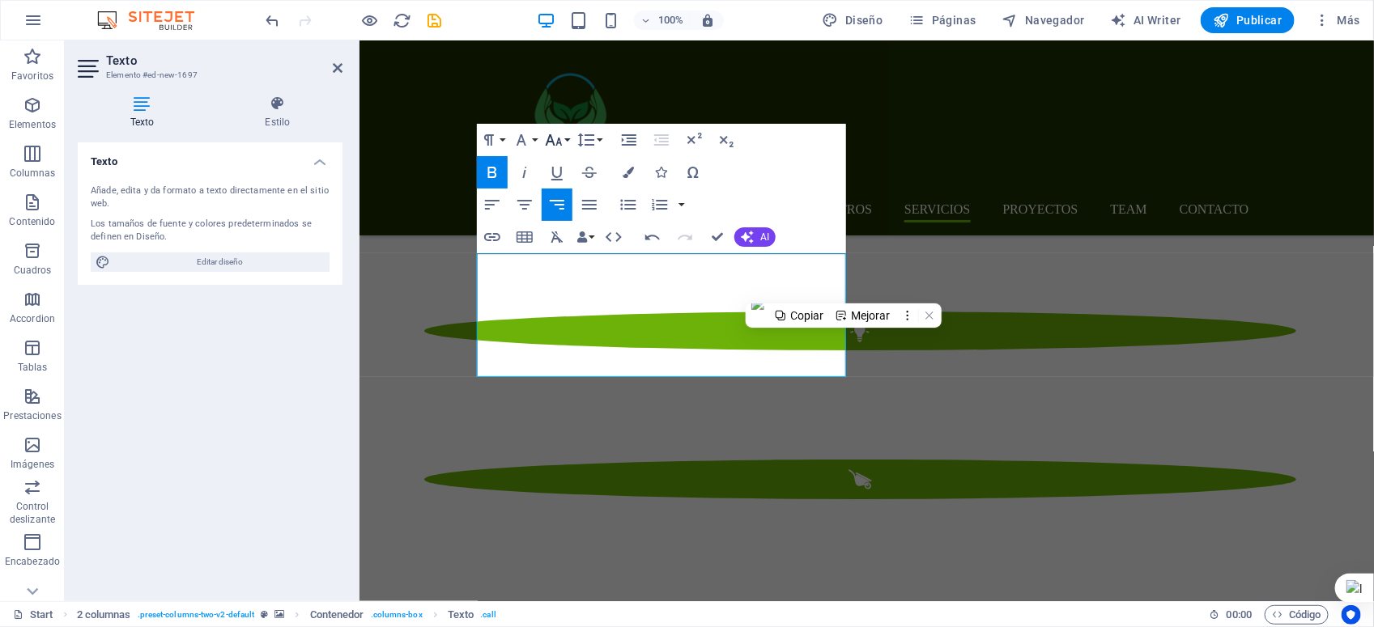
click at [567, 134] on button "Font Size" at bounding box center [557, 140] width 31 height 32
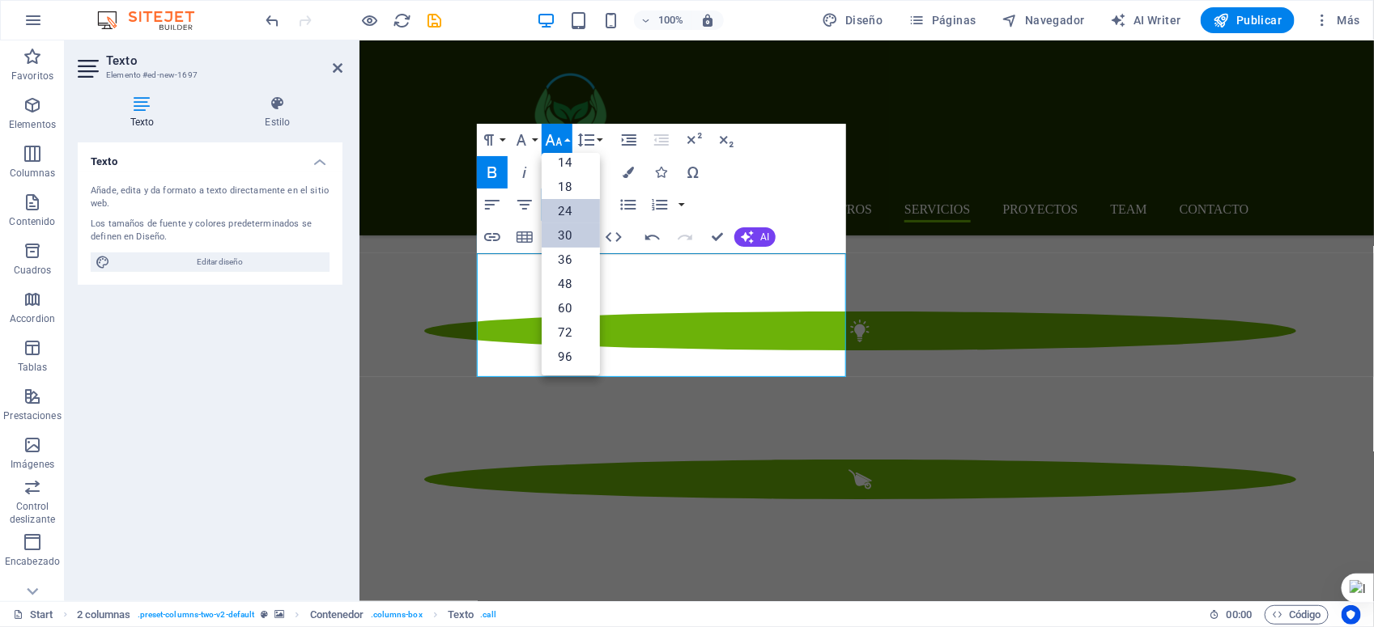
click at [557, 207] on link "24" at bounding box center [571, 211] width 58 height 24
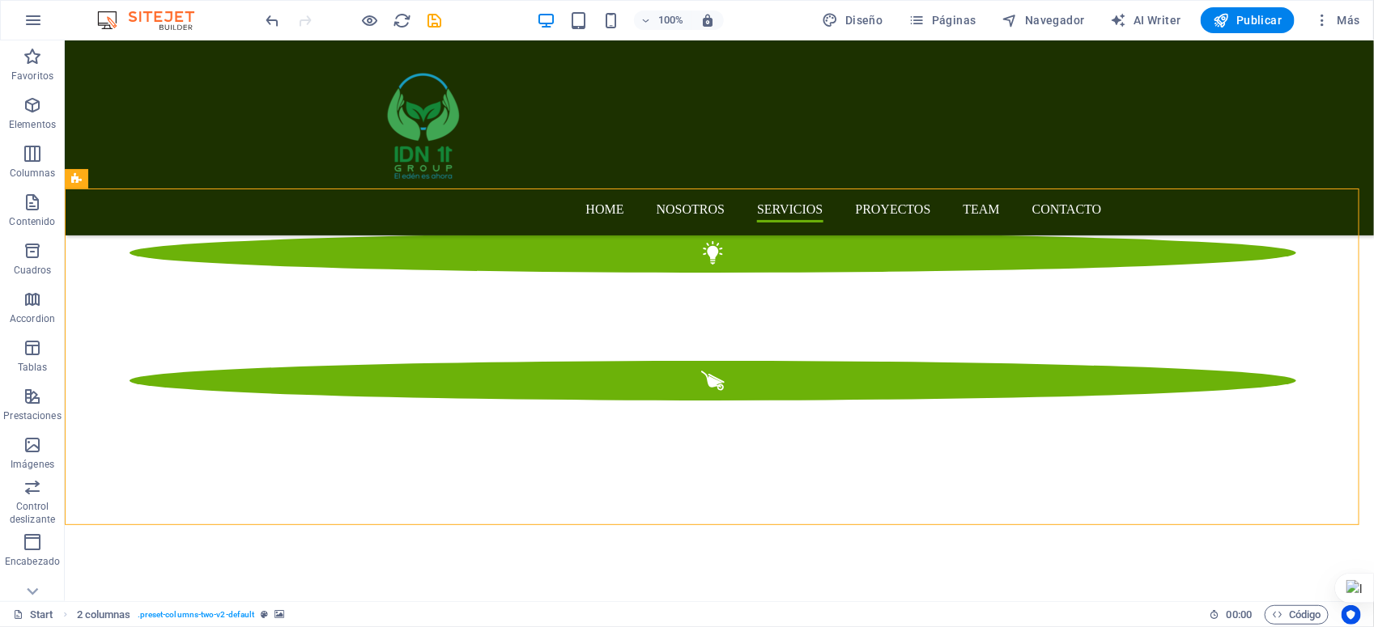
scroll to position [2389, 0]
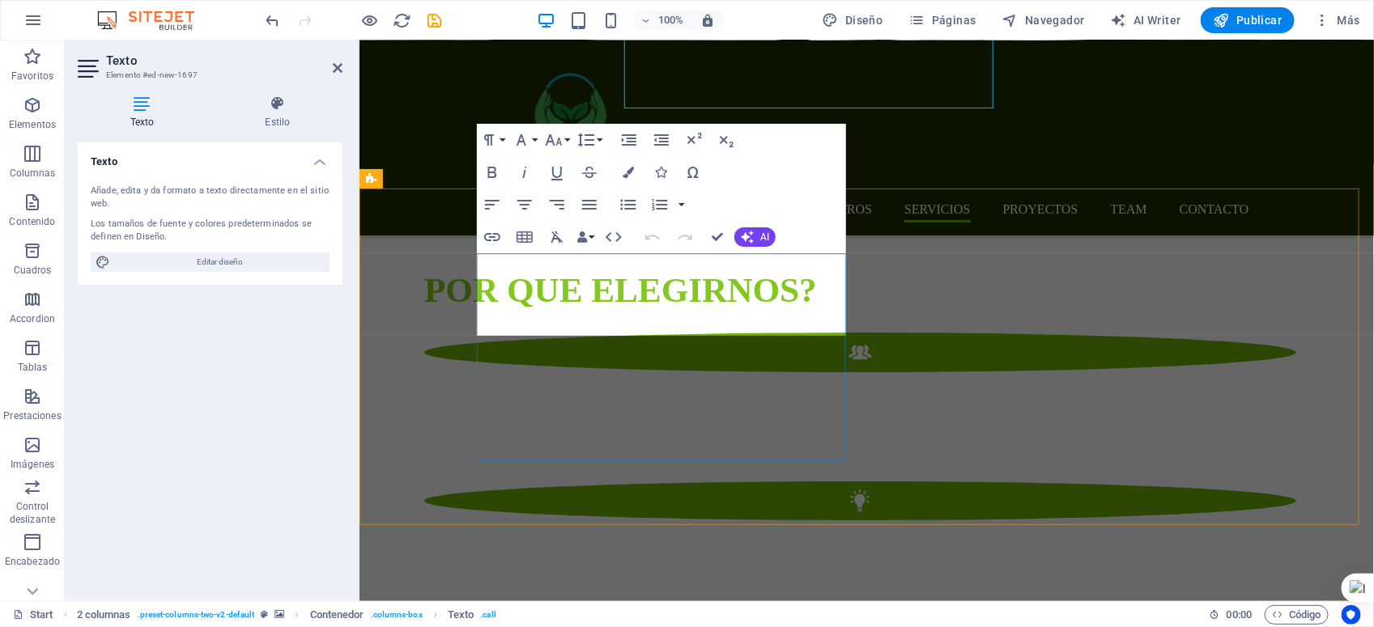
scroll to position [2616, 0]
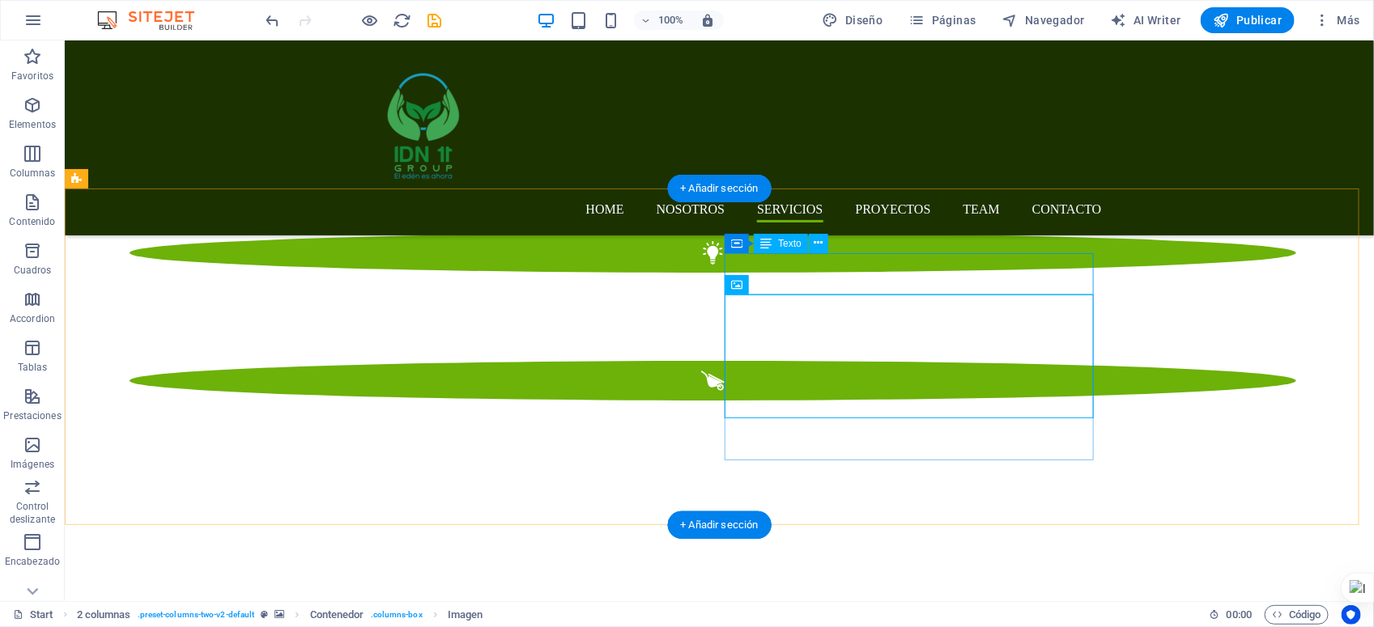
scroll to position [2389, 0]
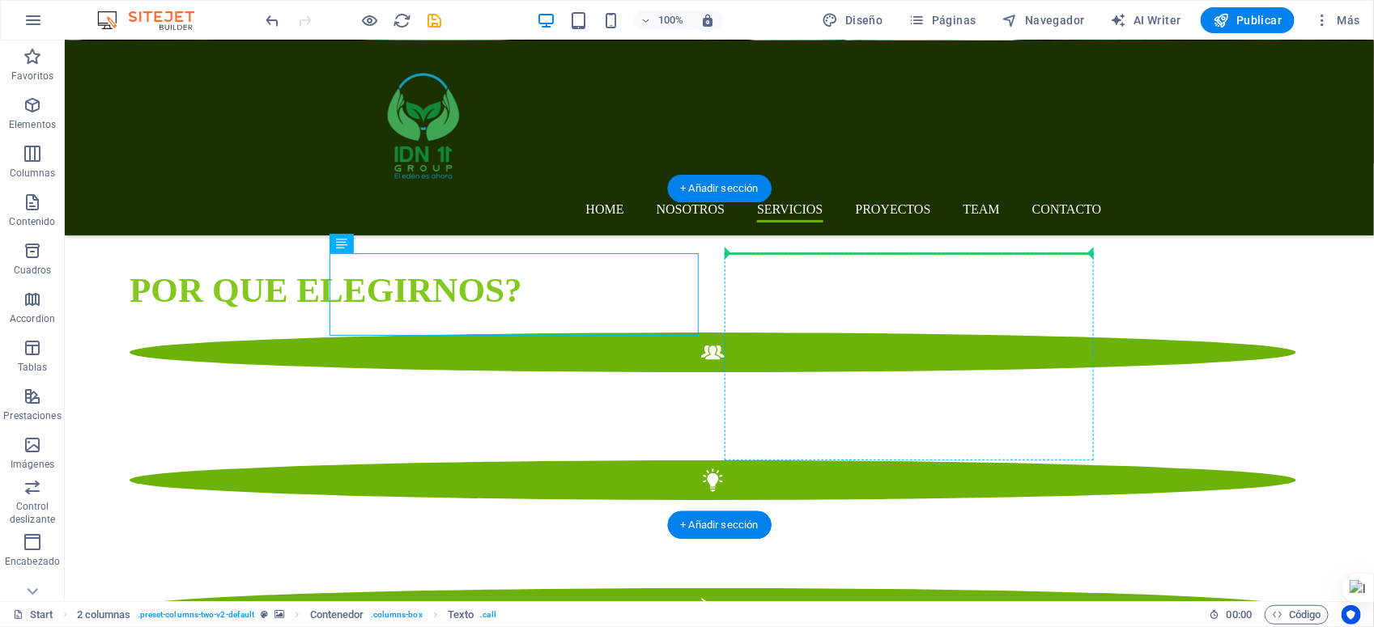
drag, startPoint x: 659, startPoint y: 321, endPoint x: 779, endPoint y: 264, distance: 132.5
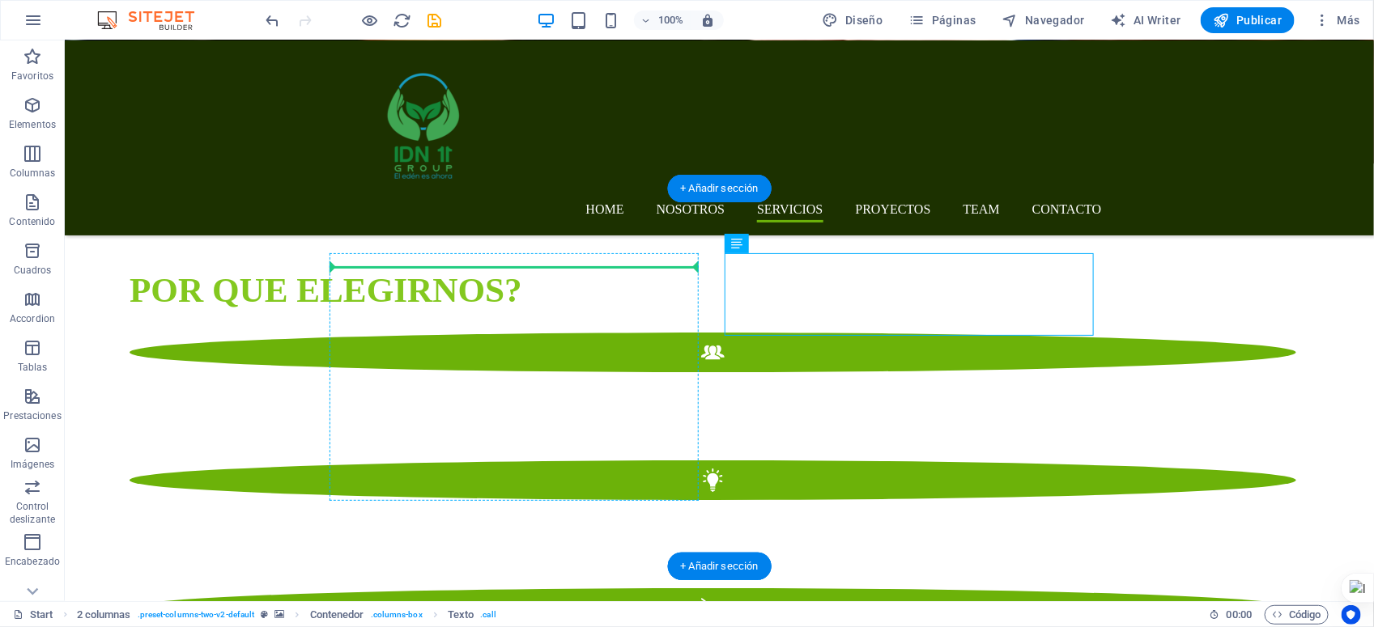
drag, startPoint x: 894, startPoint y: 287, endPoint x: 546, endPoint y: 265, distance: 348.0
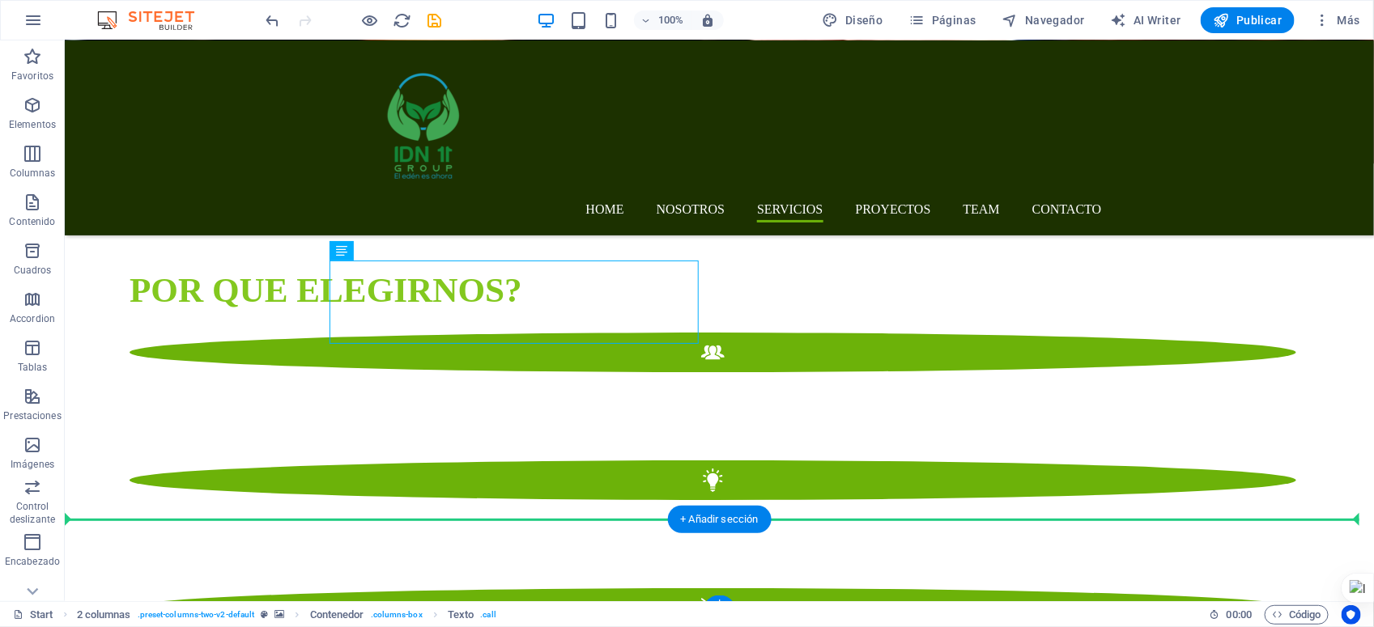
scroll to position [2395, 0]
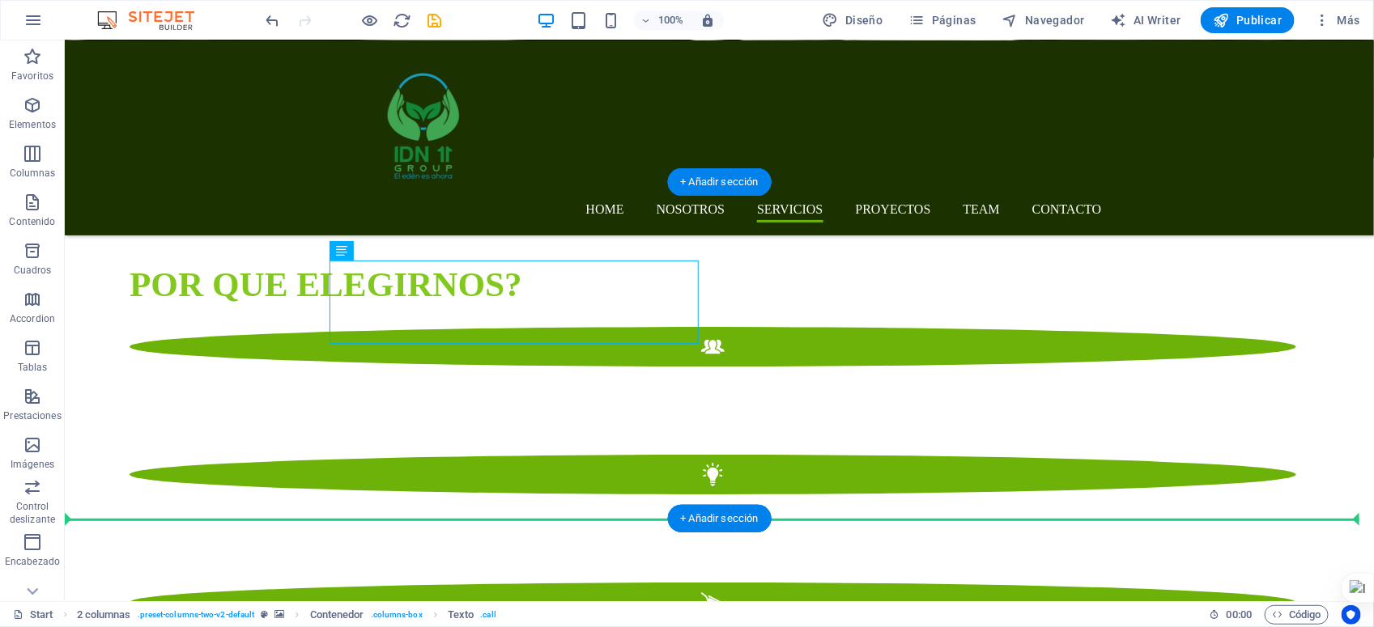
drag, startPoint x: 576, startPoint y: 288, endPoint x: 516, endPoint y: 515, distance: 234.7
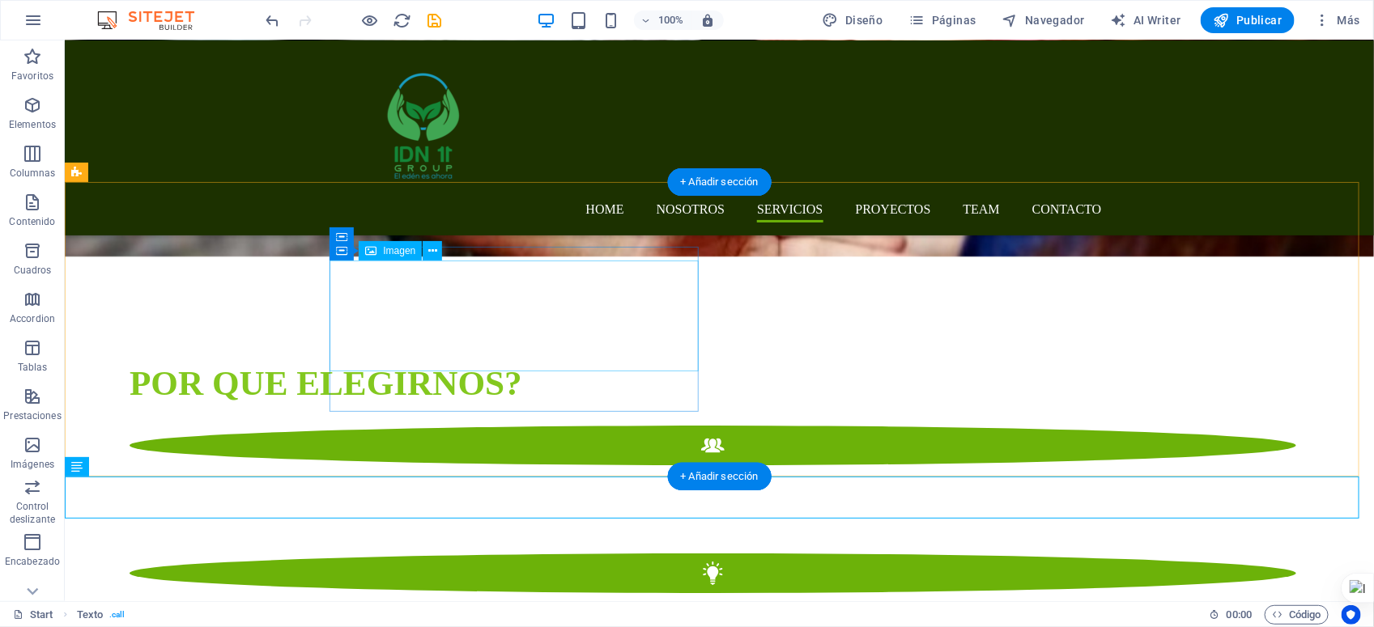
scroll to position [2293, 0]
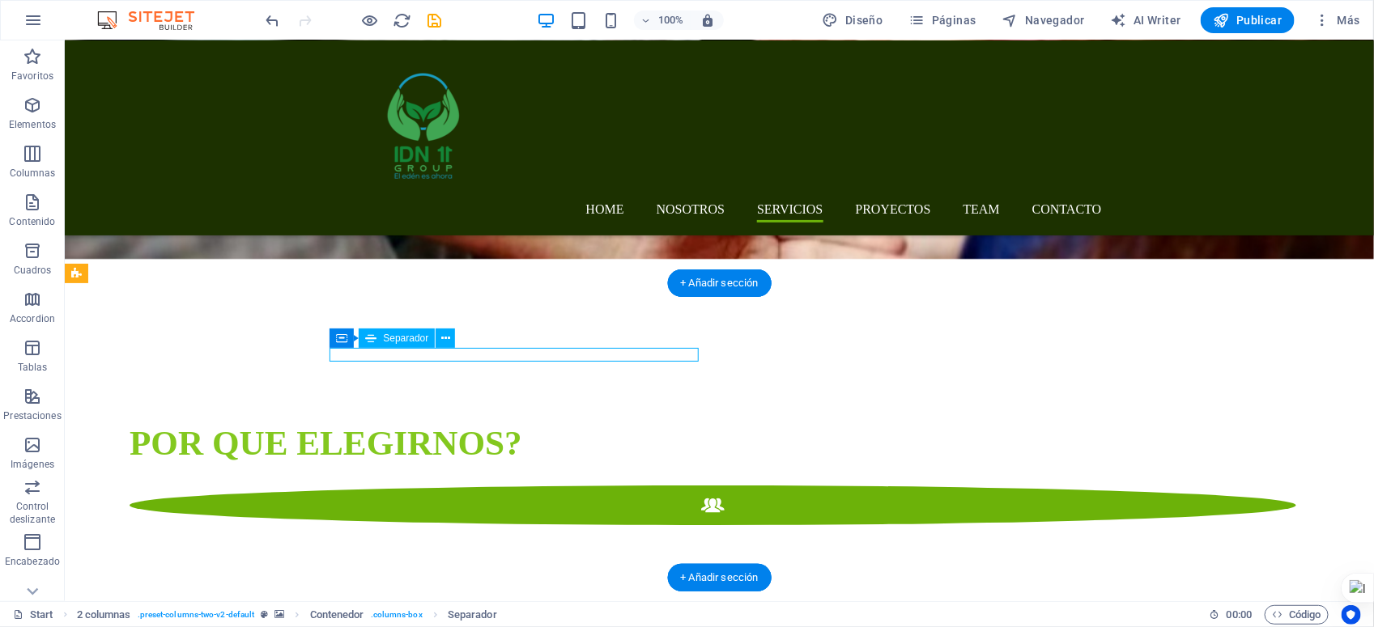
select select "%"
select select "px"
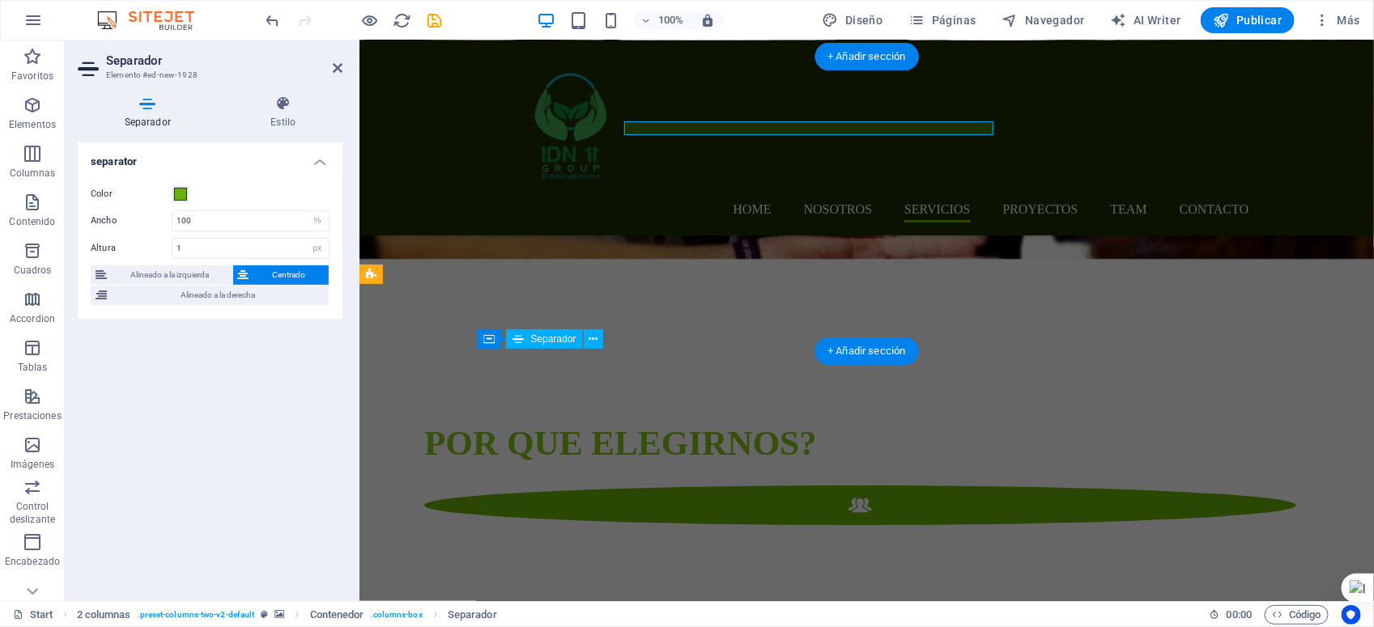
scroll to position [2520, 0]
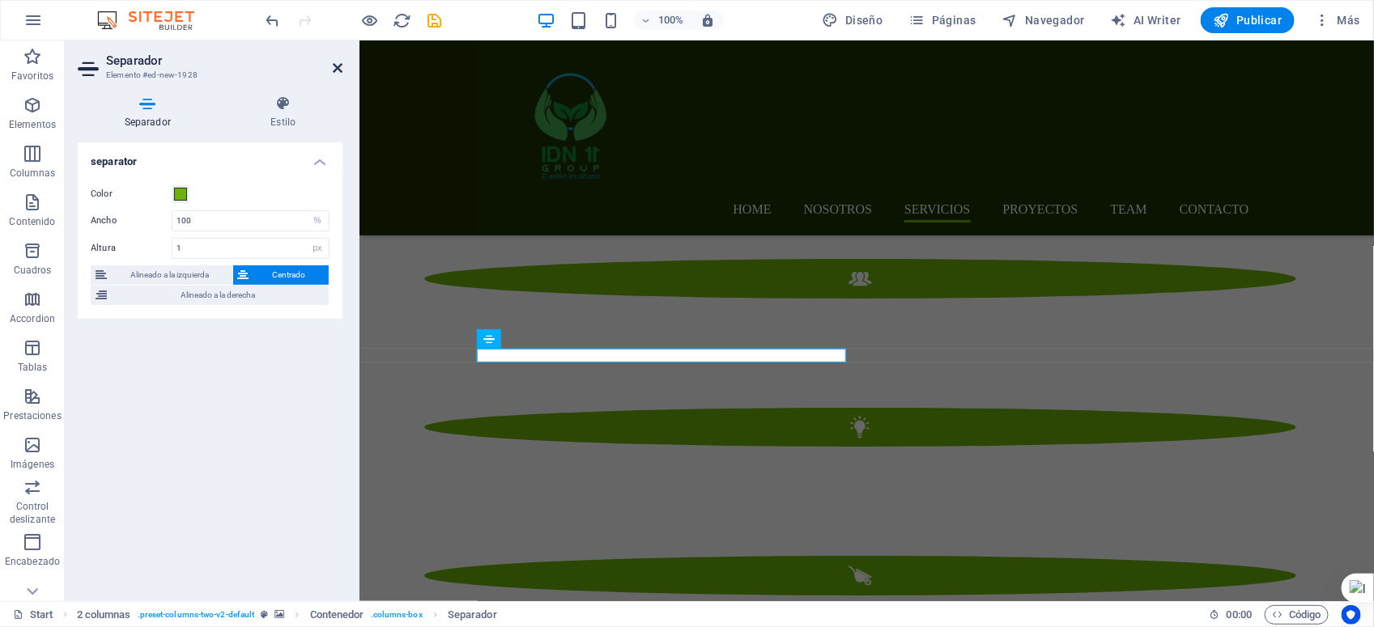
drag, startPoint x: 346, startPoint y: 58, endPoint x: 340, endPoint y: 66, distance: 9.2
click at [345, 58] on aside "Separador Elemento #ed-new-1928 Separador Estilo separator Color Ancho 100 px r…" at bounding box center [212, 320] width 295 height 561
click at [340, 67] on icon at bounding box center [338, 68] width 10 height 13
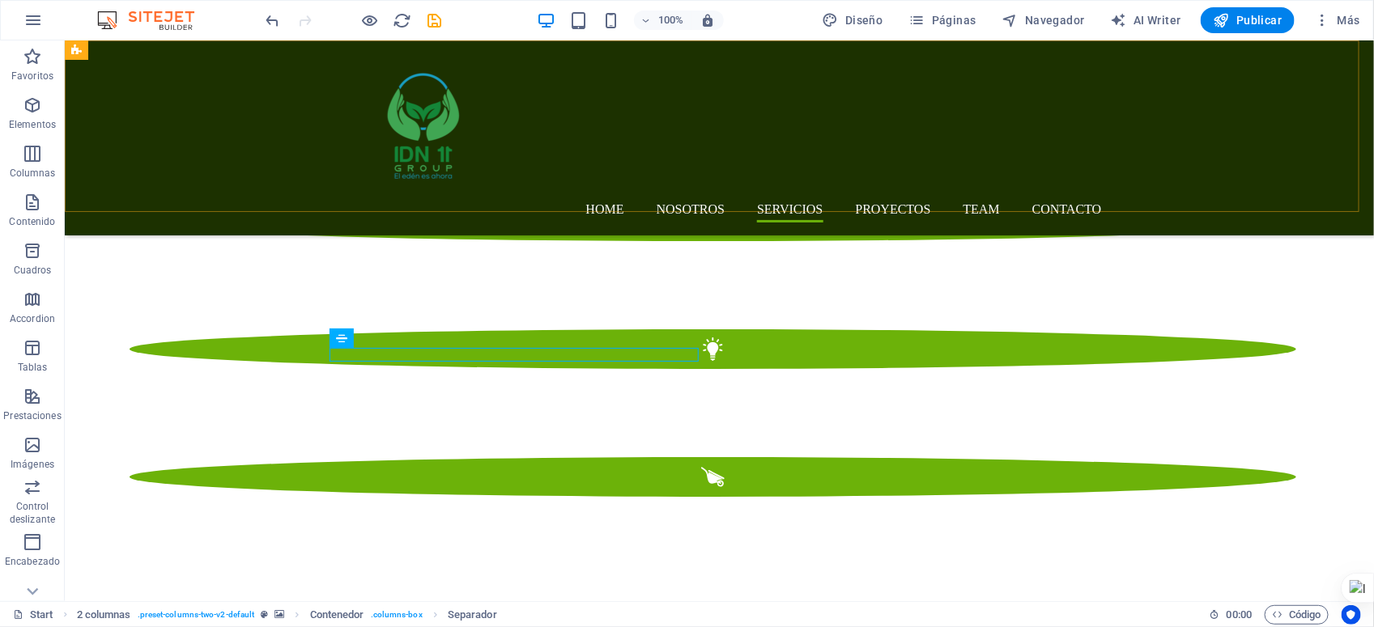
scroll to position [2293, 0]
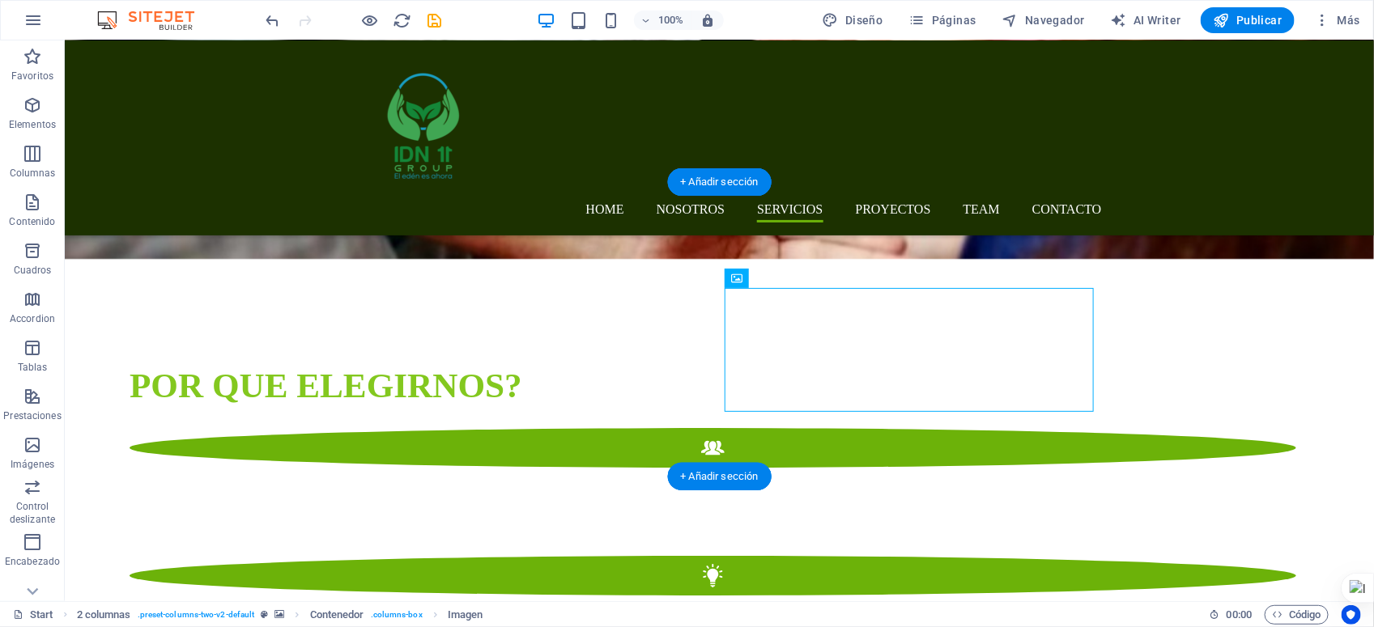
scroll to position [2395, 0]
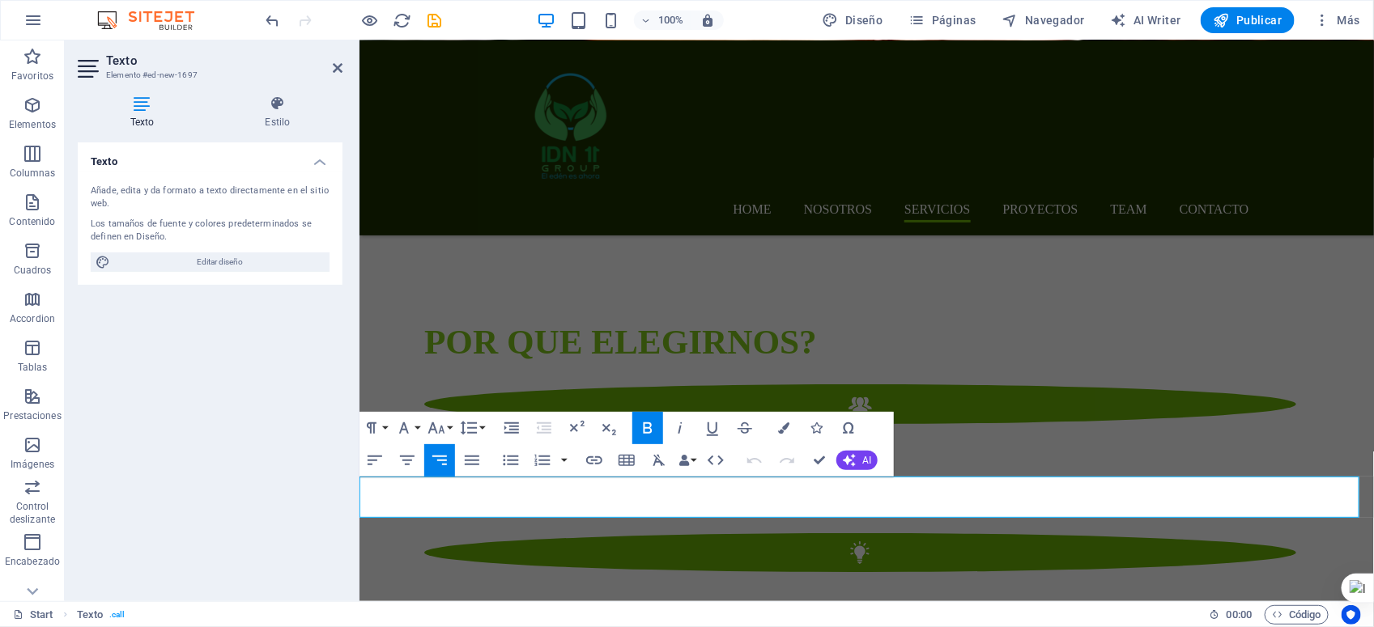
scroll to position [2623, 0]
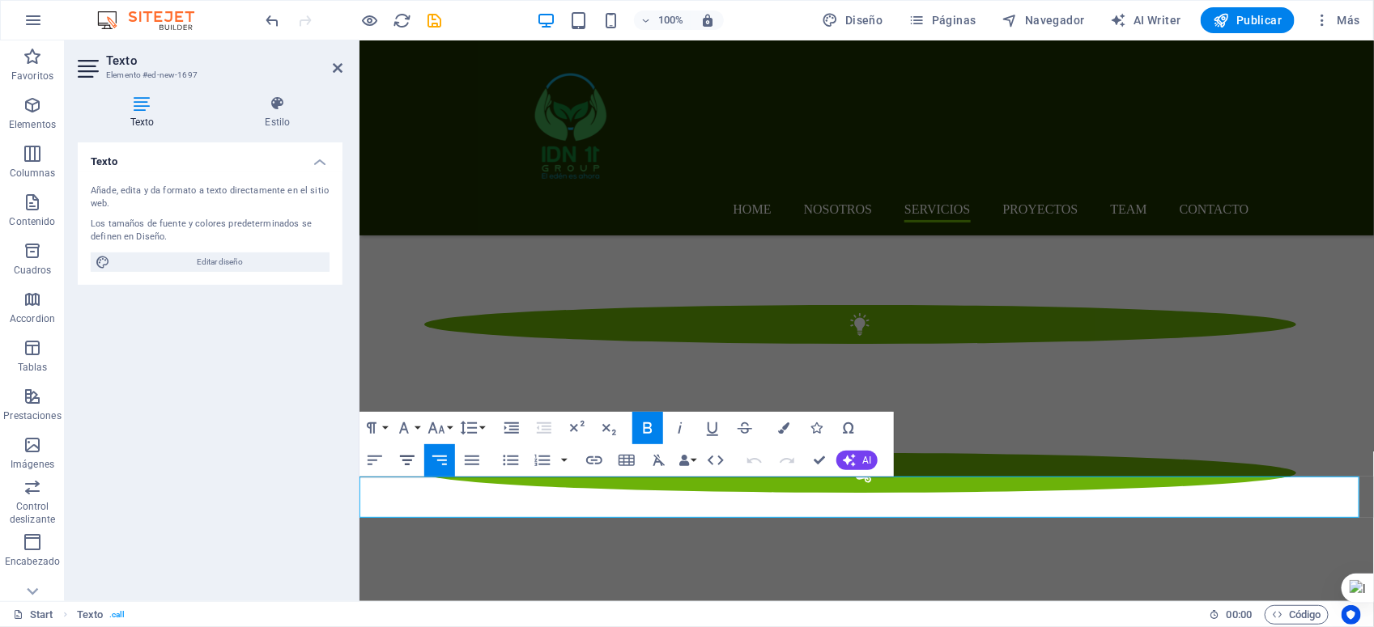
click at [409, 457] on icon "button" at bounding box center [407, 461] width 15 height 10
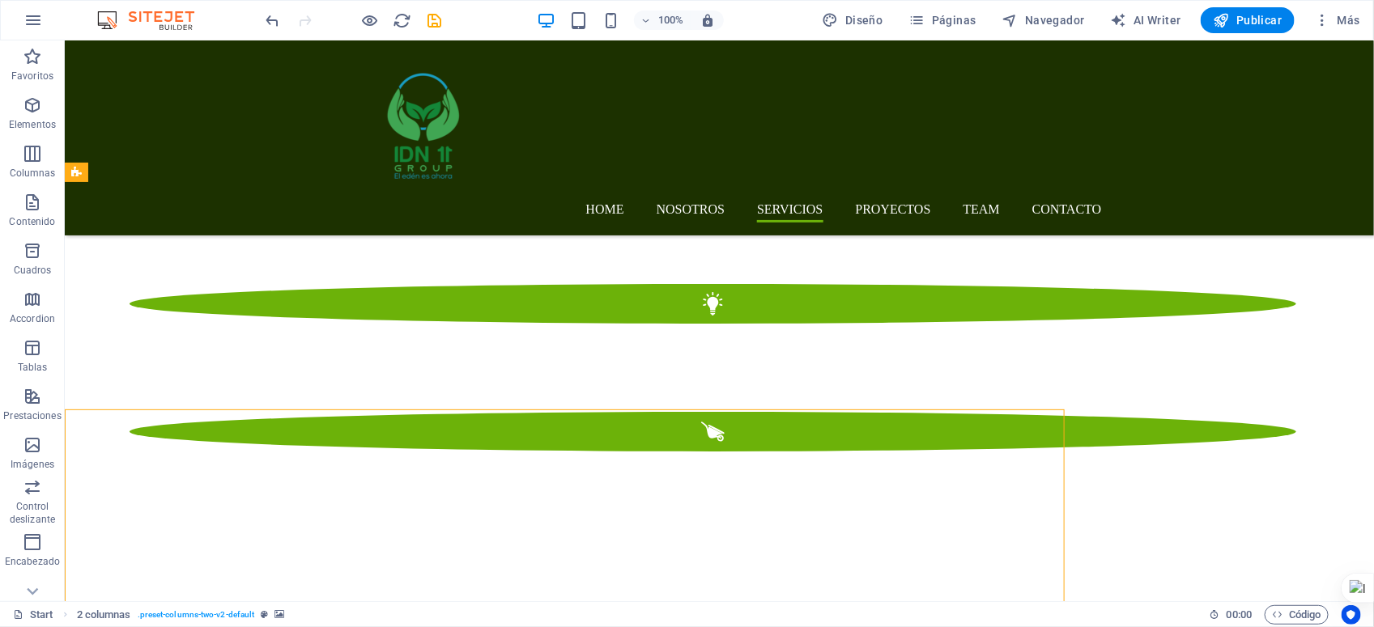
scroll to position [2395, 0]
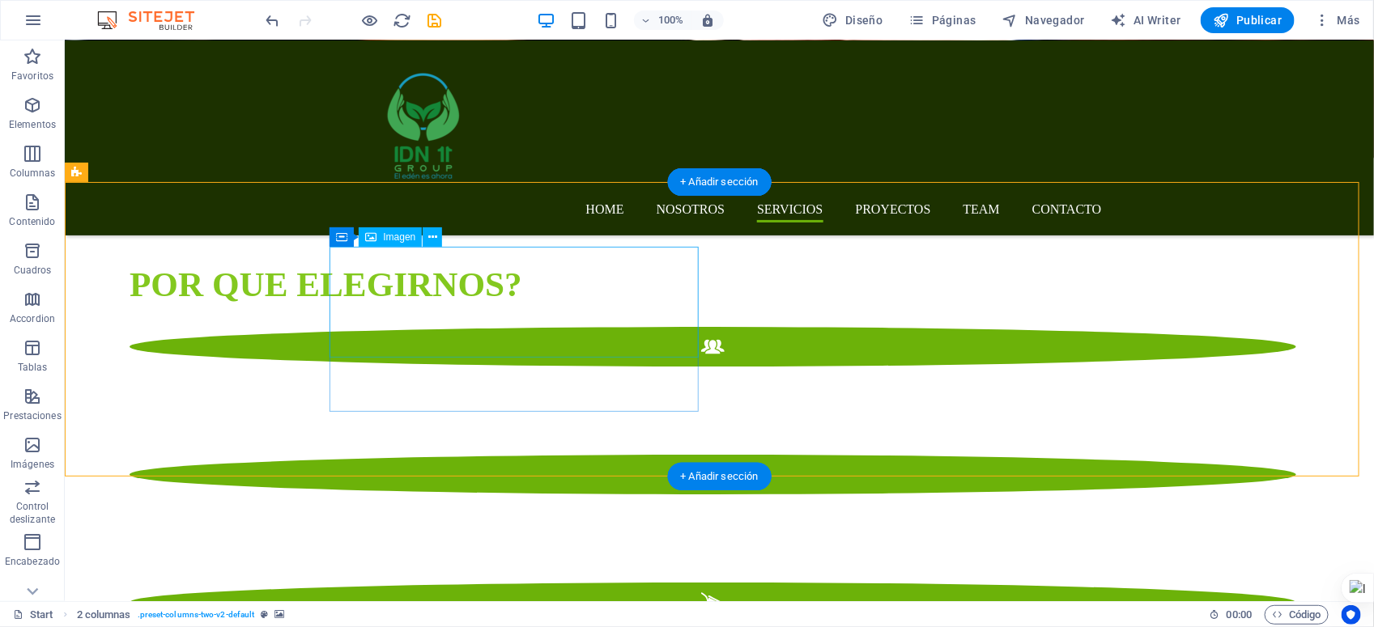
select select "px"
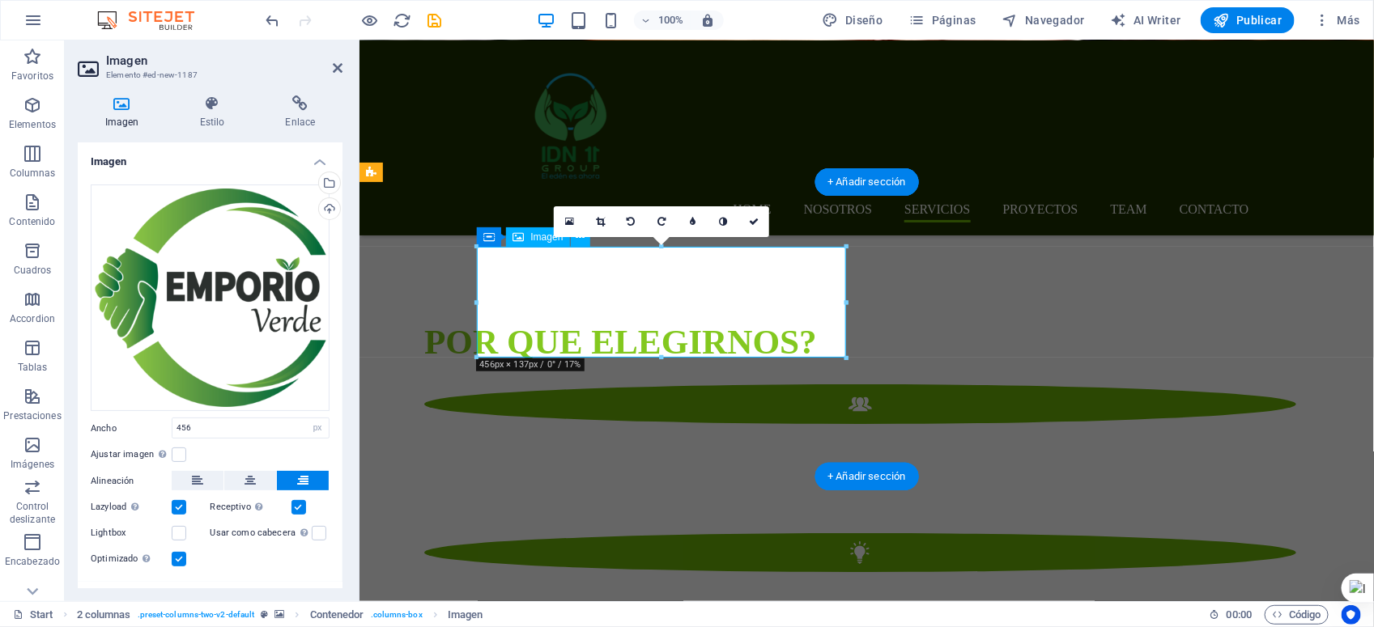
scroll to position [2623, 0]
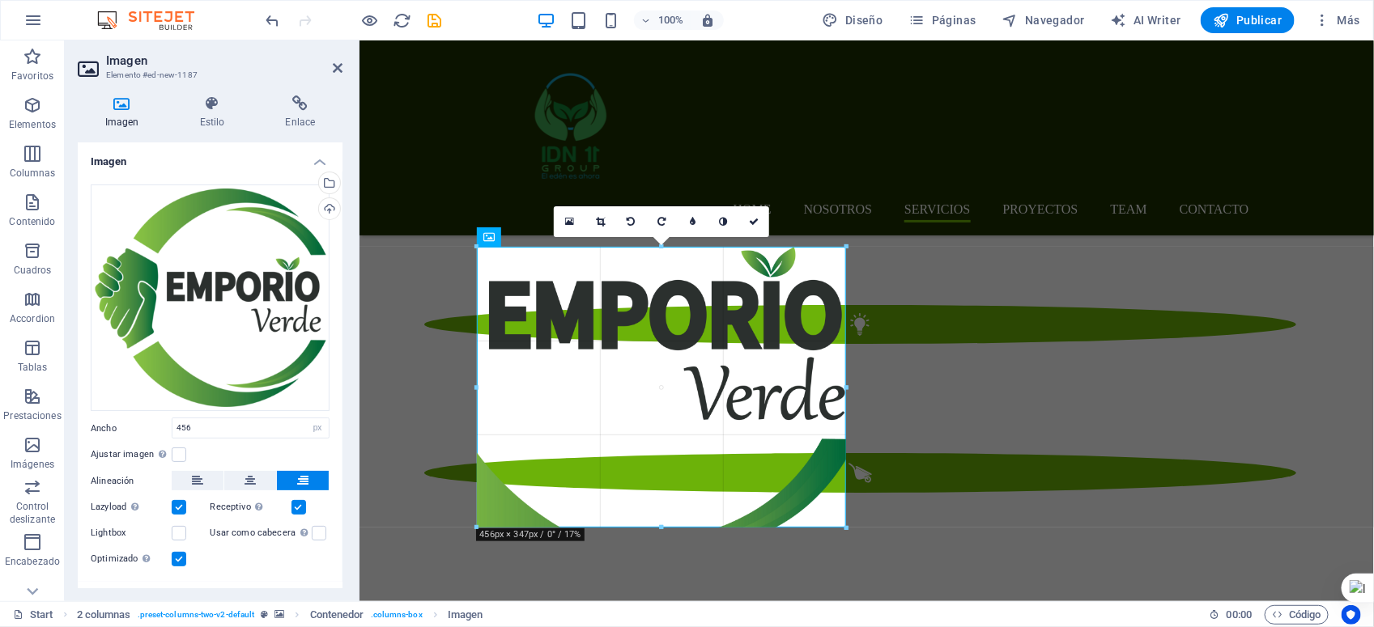
drag, startPoint x: 476, startPoint y: 358, endPoint x: 68, endPoint y: 344, distance: 408.2
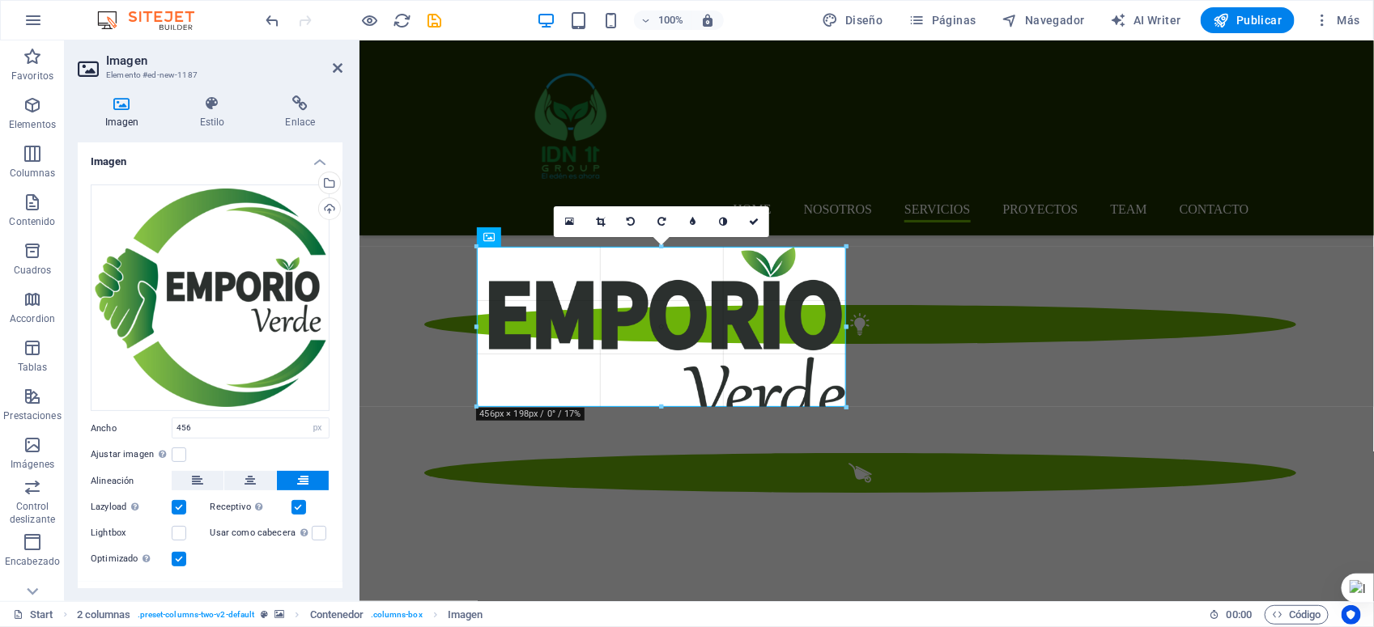
drag, startPoint x: 848, startPoint y: 357, endPoint x: 491, endPoint y: 320, distance: 358.9
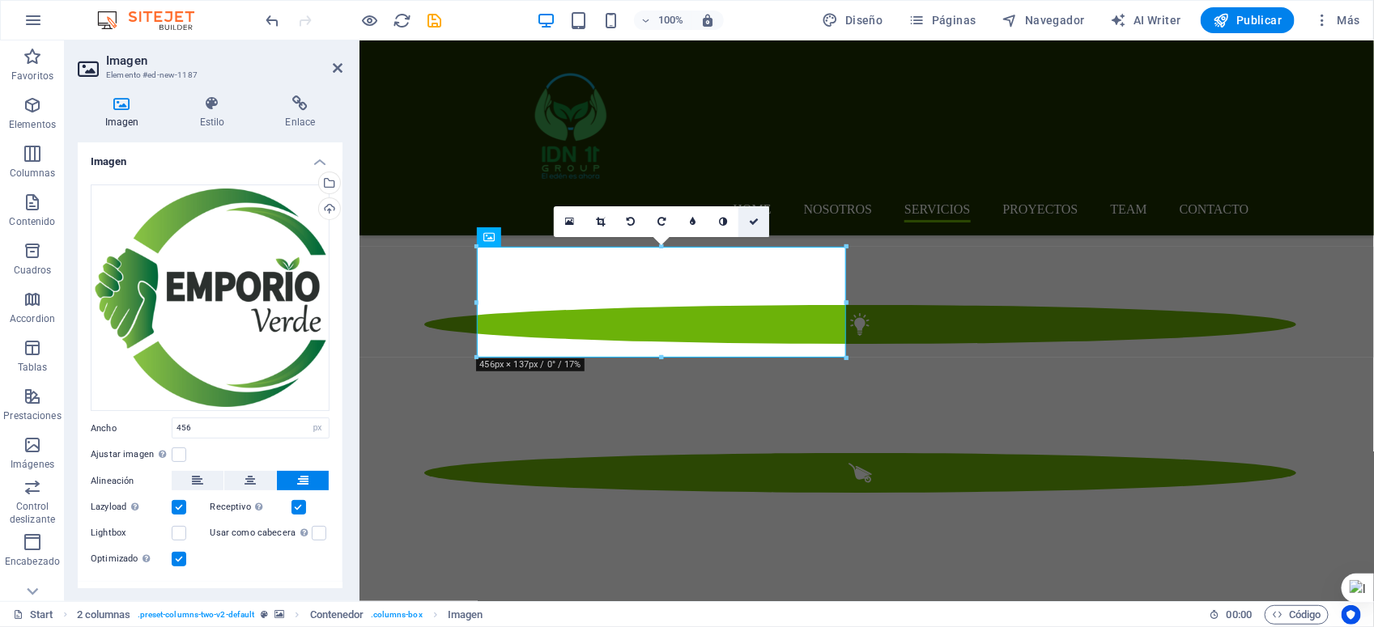
click at [755, 221] on icon at bounding box center [754, 222] width 10 height 10
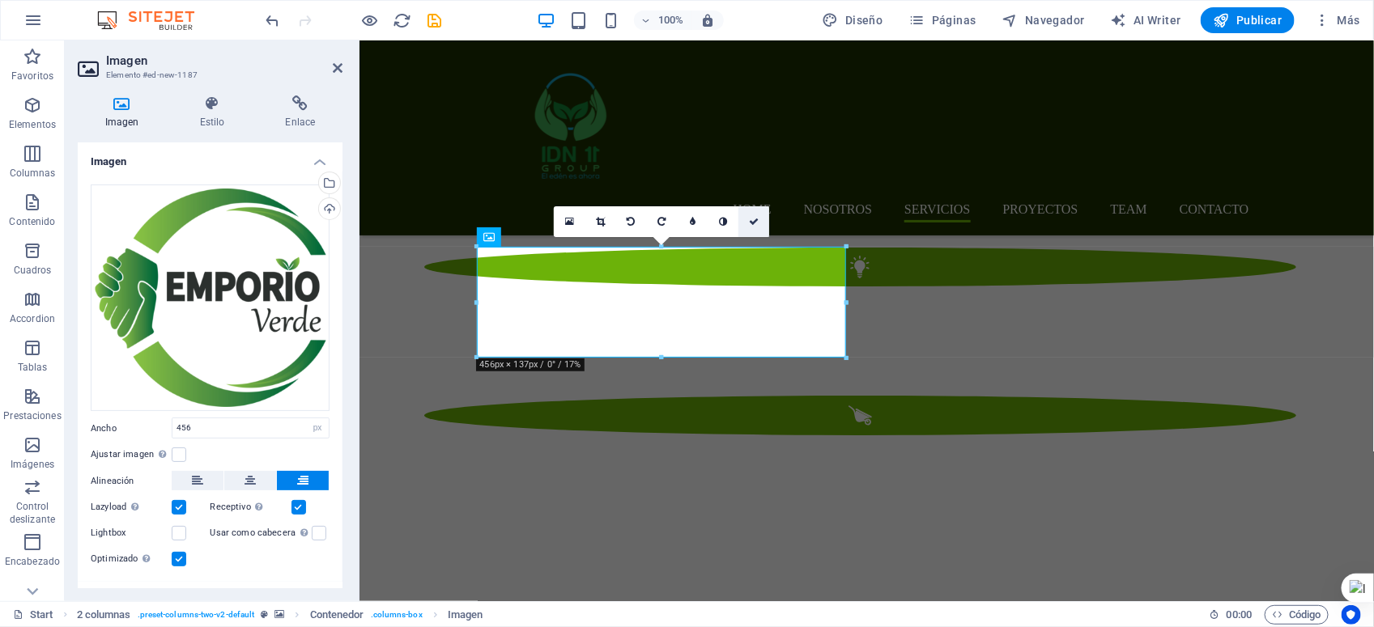
scroll to position [2395, 0]
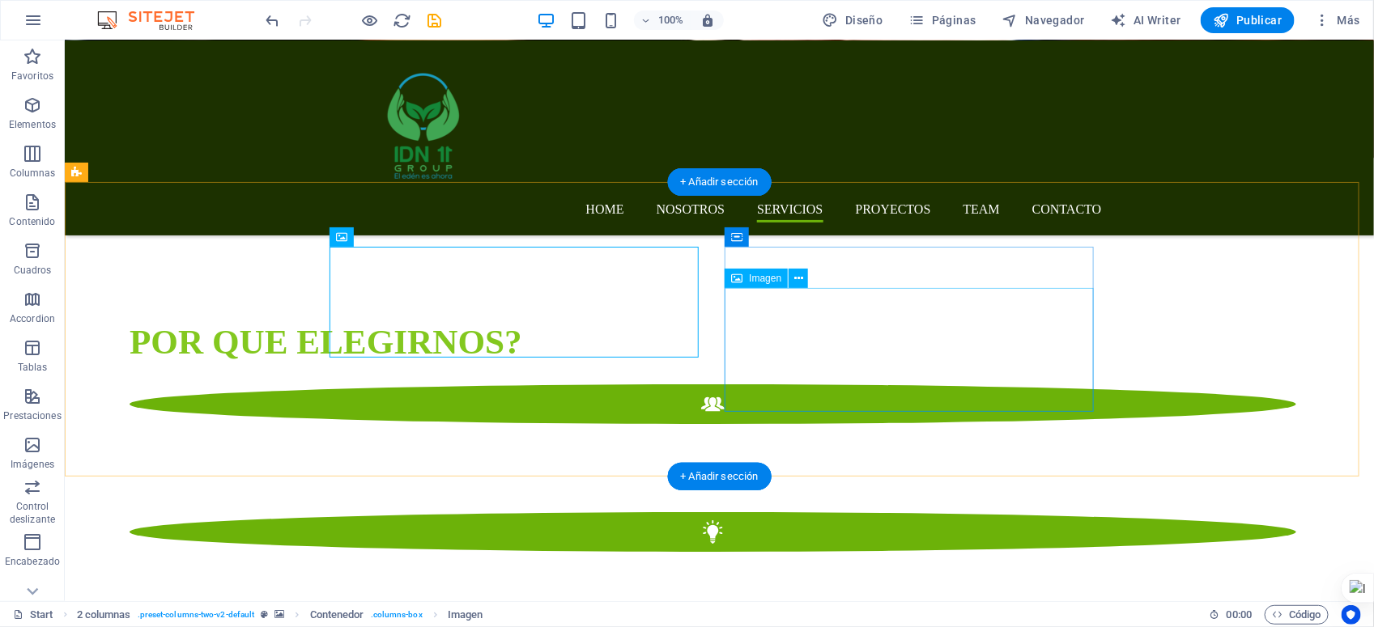
select select "px"
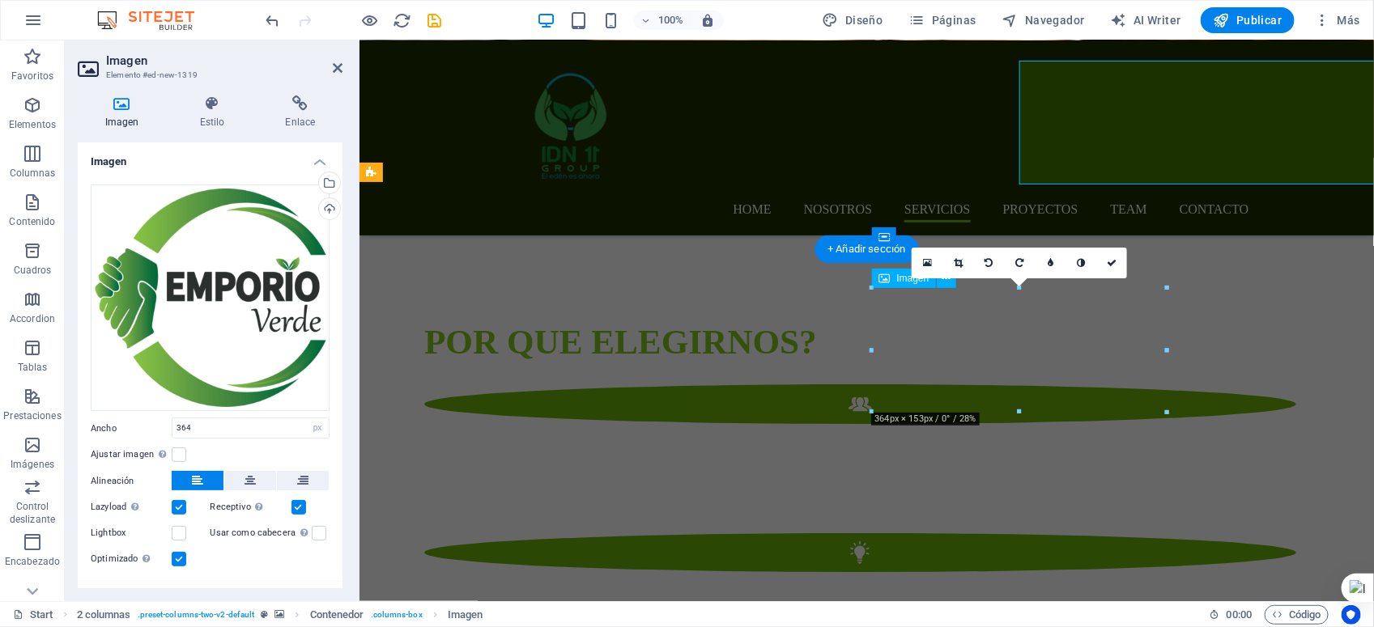
scroll to position [2623, 0]
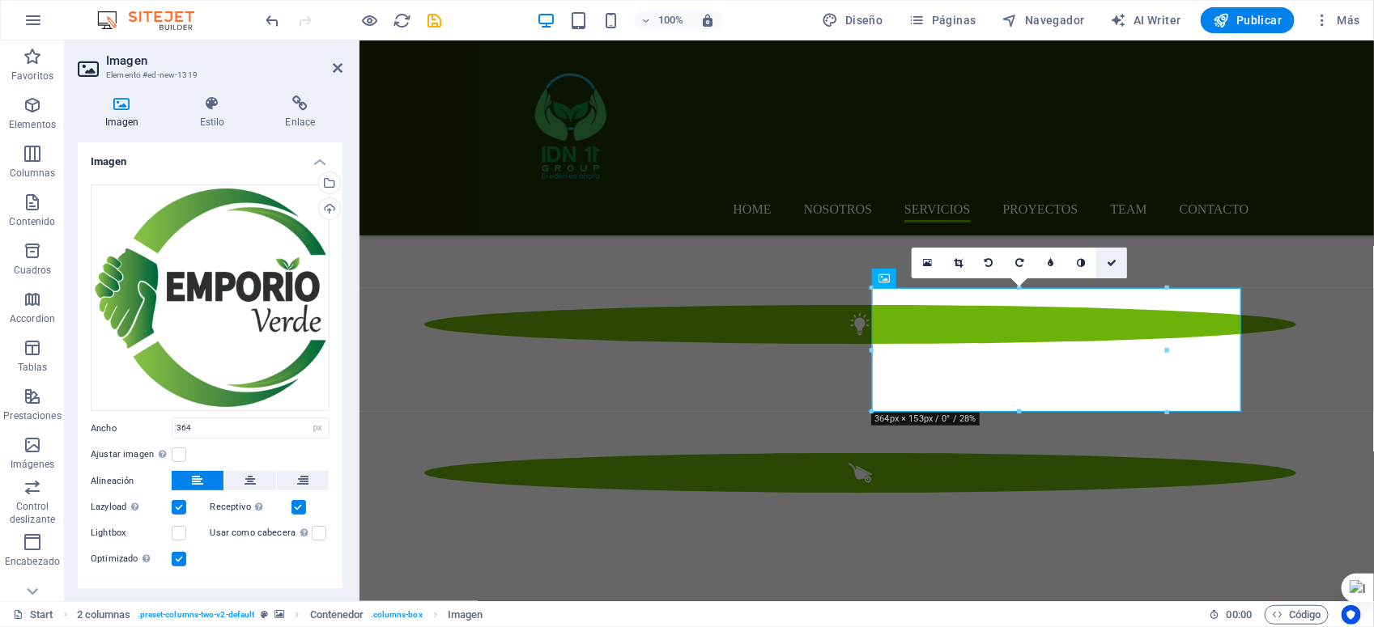
click at [1117, 264] on link at bounding box center [1111, 263] width 31 height 31
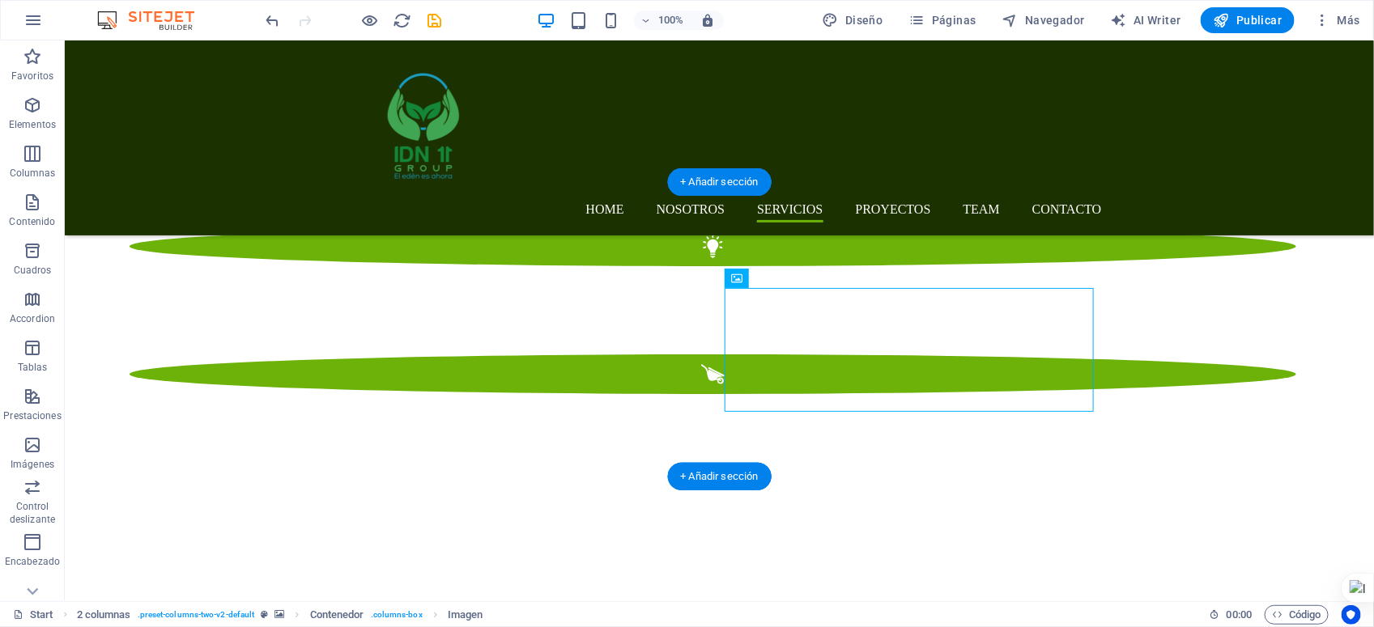
scroll to position [2395, 0]
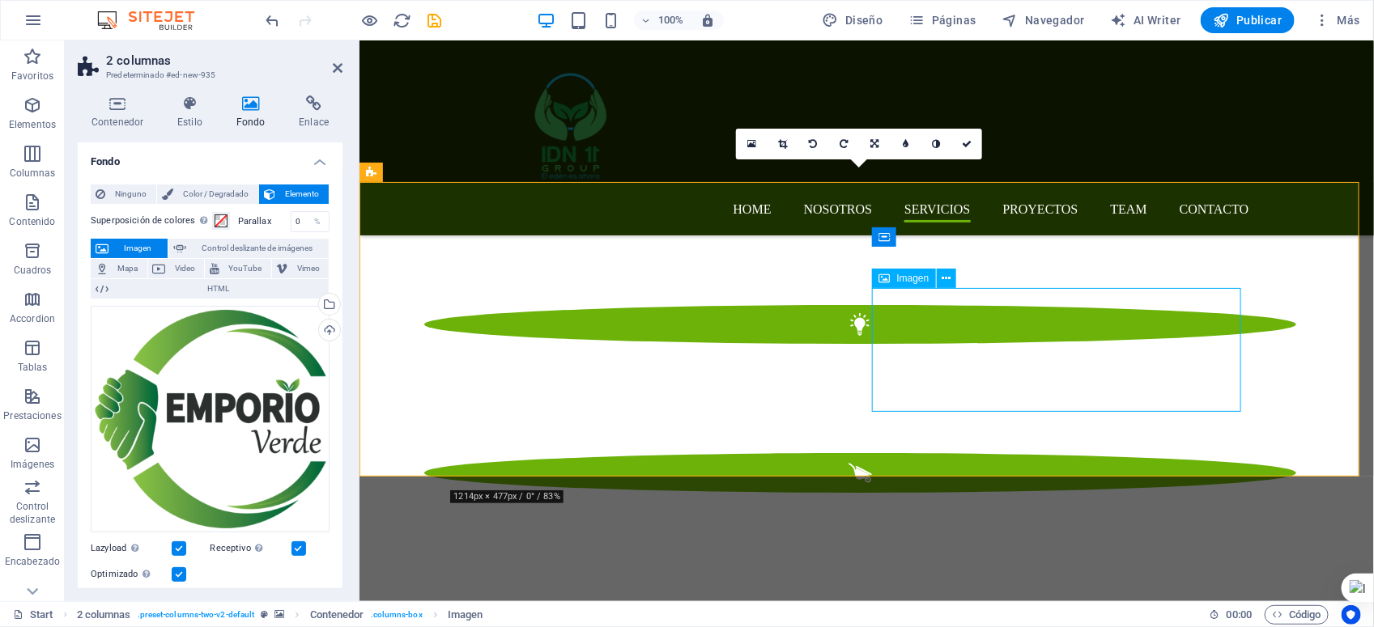
drag, startPoint x: 1202, startPoint y: 341, endPoint x: 1493, endPoint y: 382, distance: 293.5
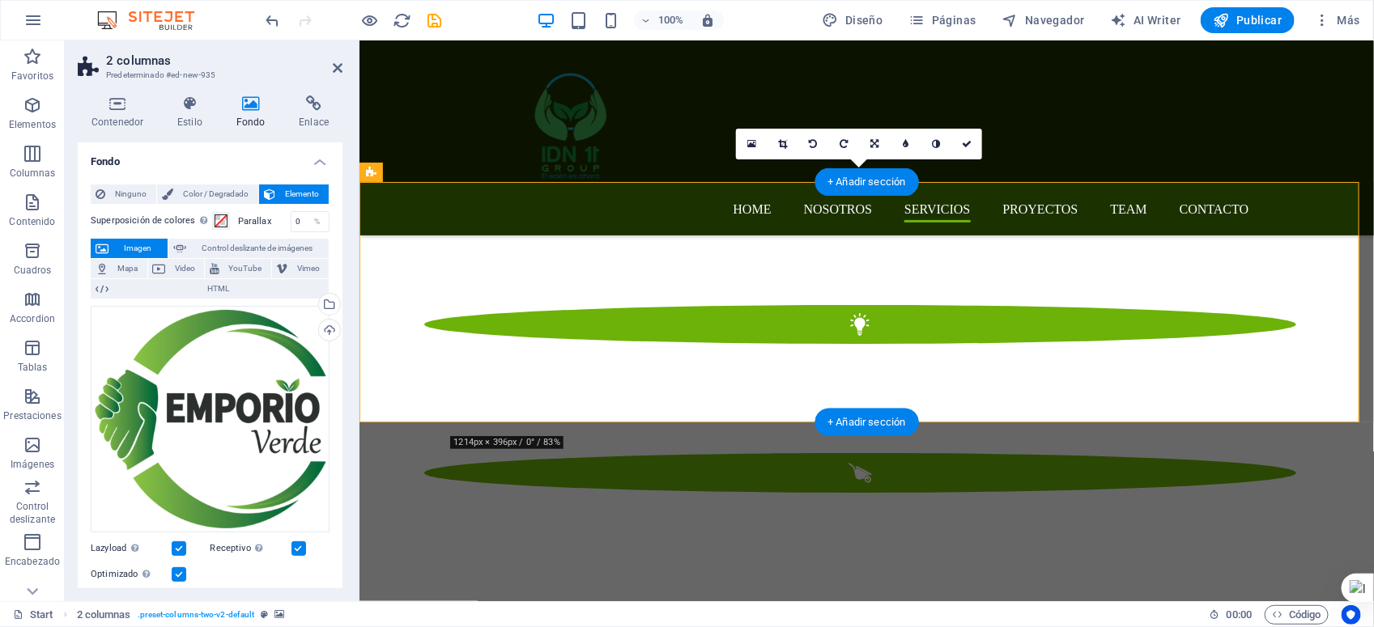
drag, startPoint x: 1493, startPoint y: 382, endPoint x: 1198, endPoint y: 381, distance: 294.7
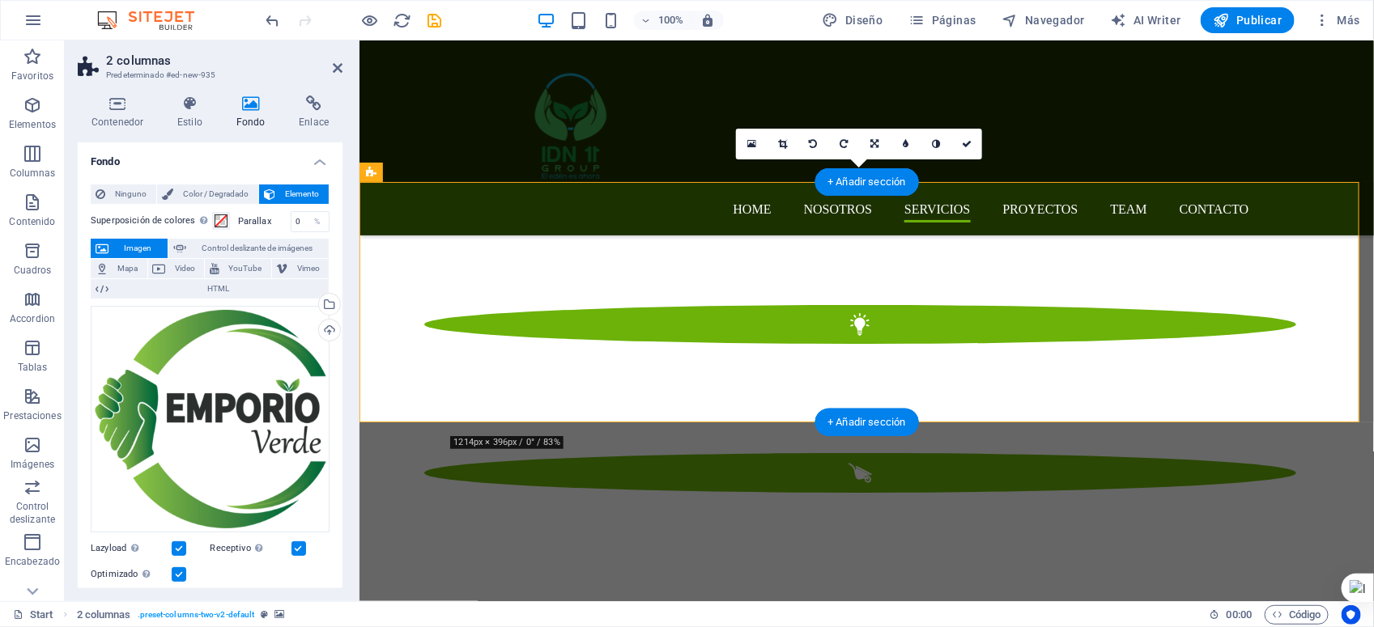
drag, startPoint x: 905, startPoint y: 98, endPoint x: 970, endPoint y: 138, distance: 76.4
click at [970, 139] on icon at bounding box center [967, 144] width 10 height 10
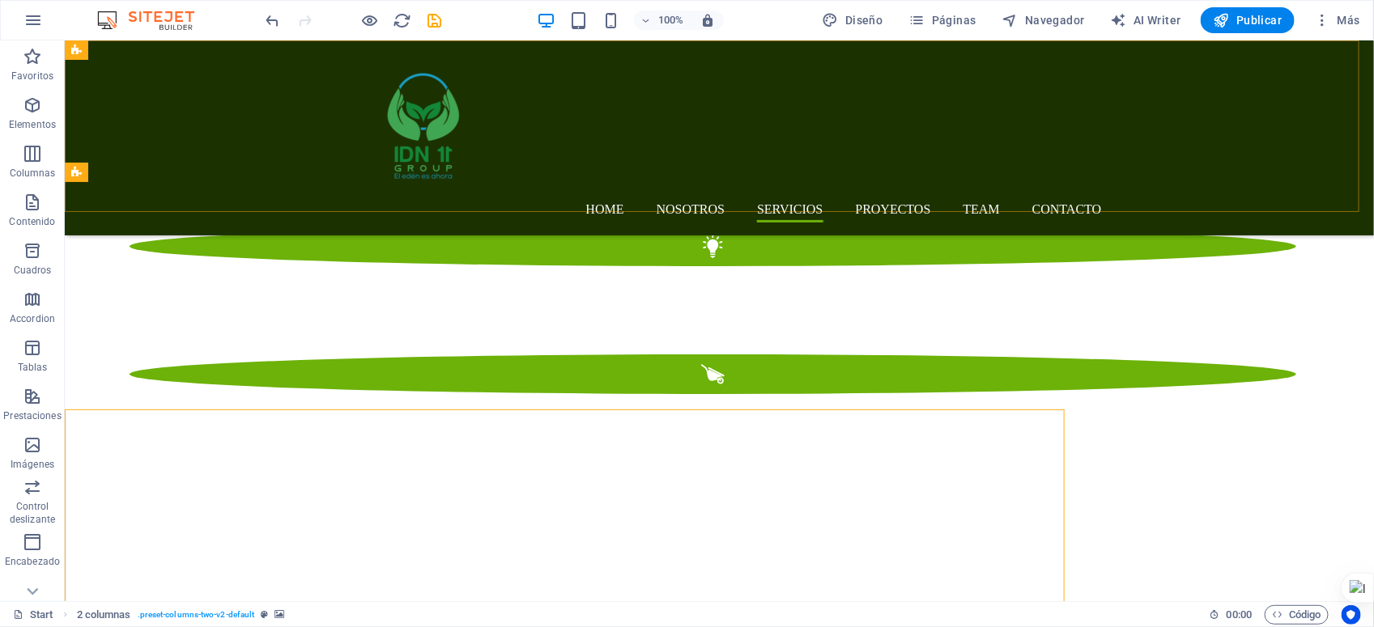
scroll to position [2395, 0]
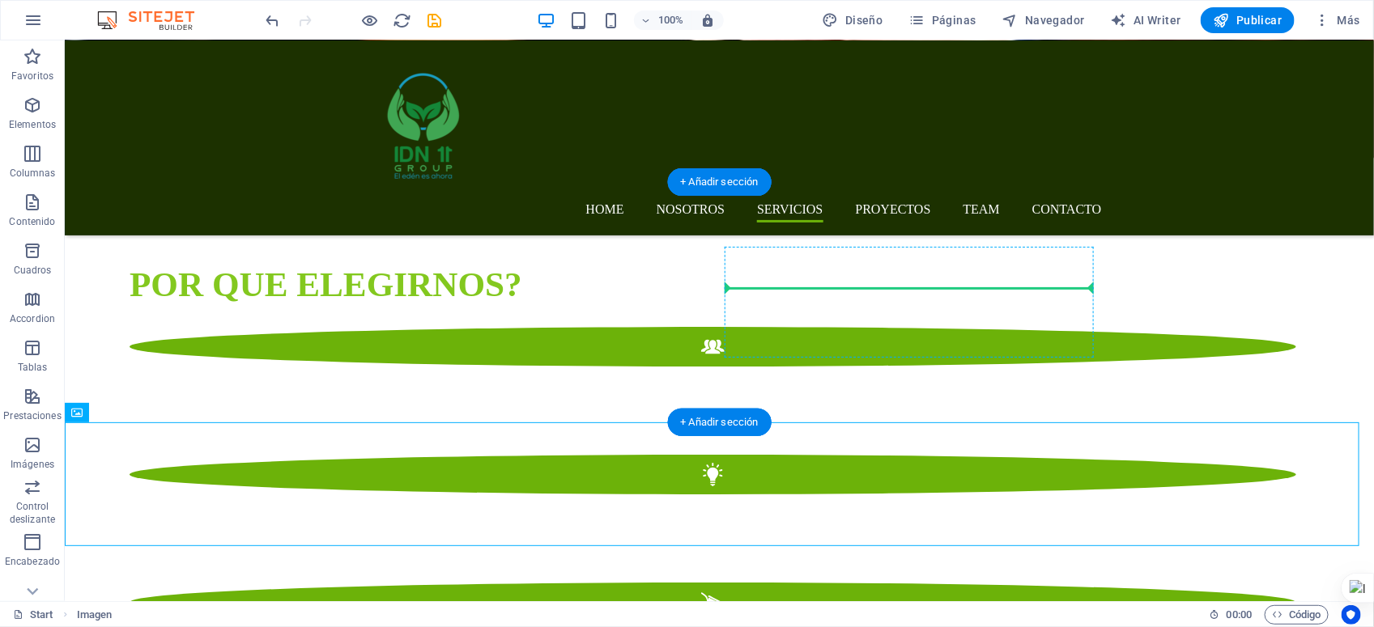
drag, startPoint x: 274, startPoint y: 511, endPoint x: 996, endPoint y: 269, distance: 760.8
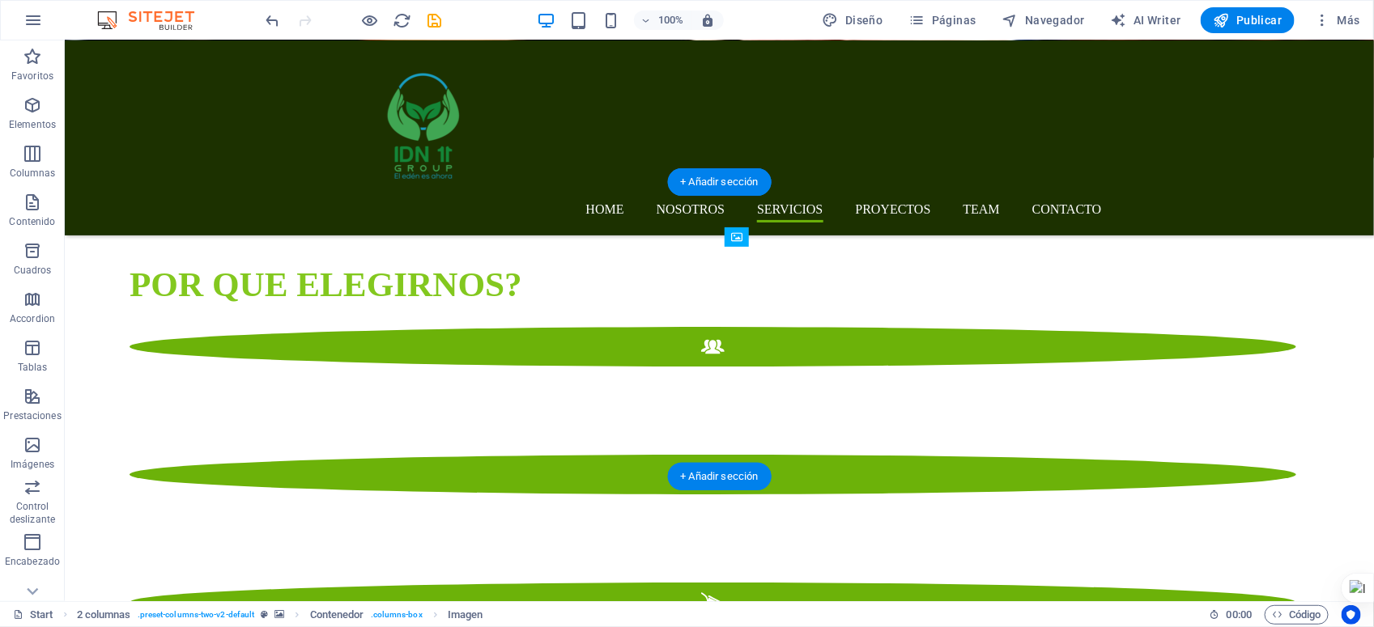
drag, startPoint x: 834, startPoint y: 380, endPoint x: 838, endPoint y: 257, distance: 123.9
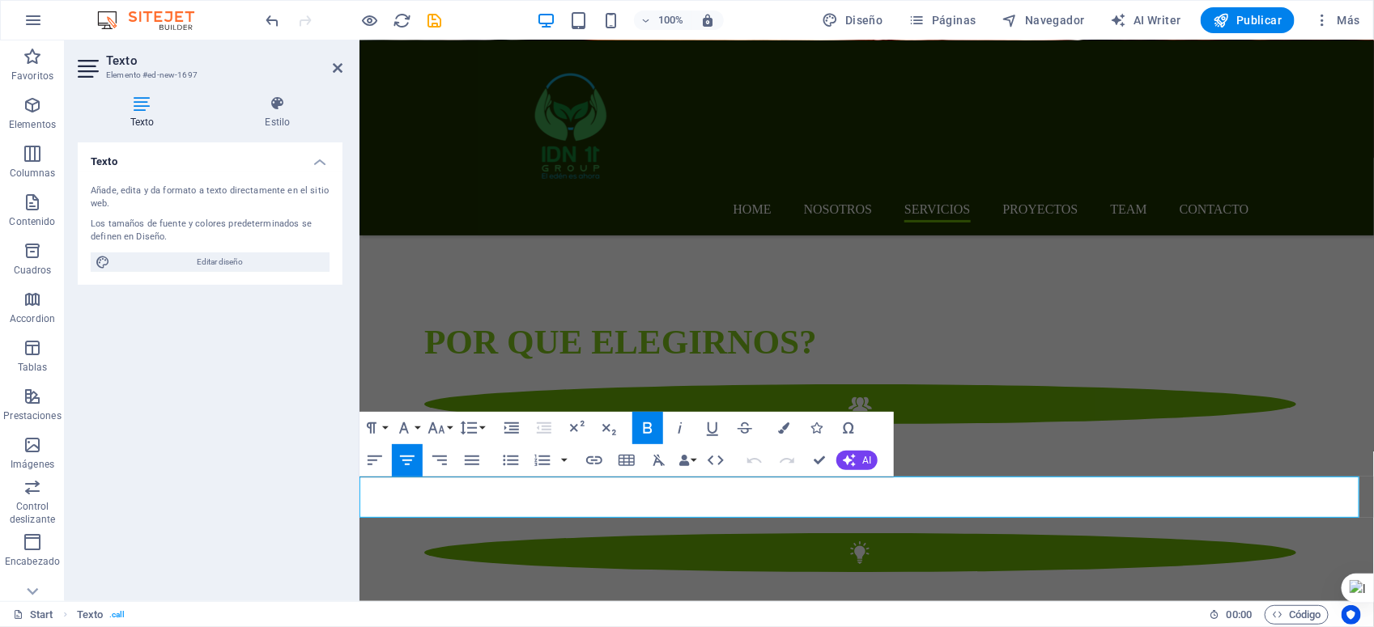
scroll to position [2623, 0]
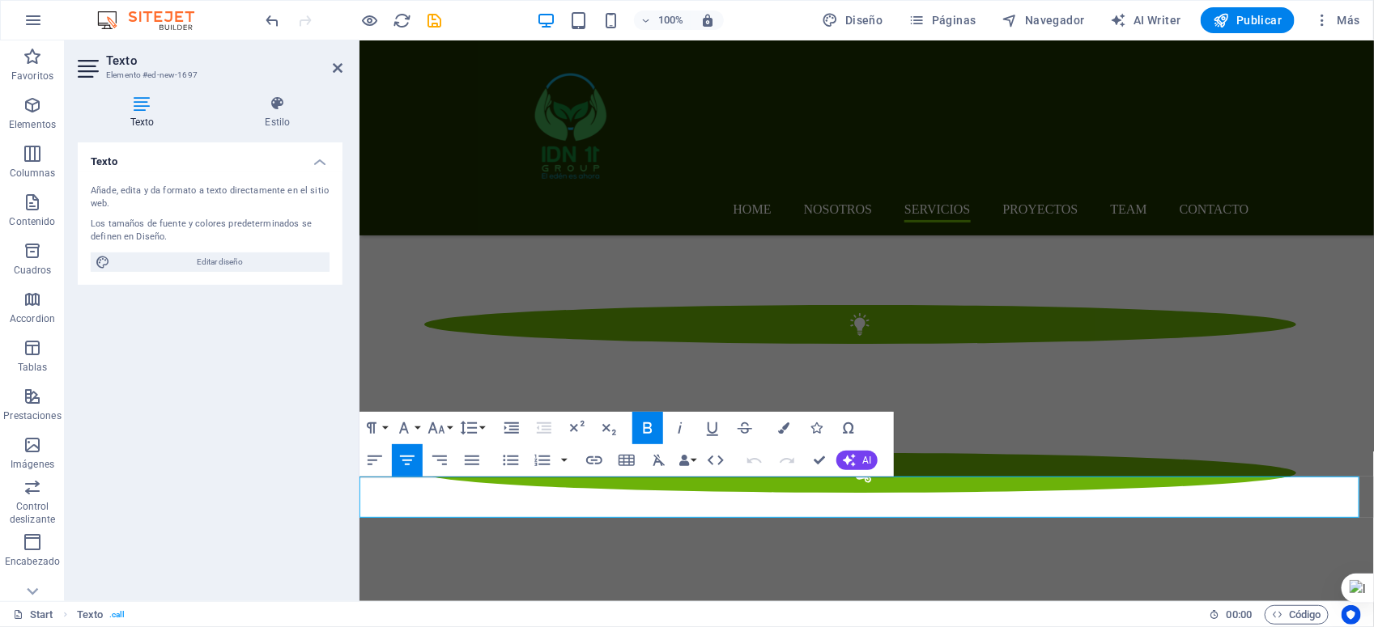
drag, startPoint x: 842, startPoint y: 470, endPoint x: 1065, endPoint y: 499, distance: 225.3
click at [781, 430] on icon "button" at bounding box center [783, 428] width 11 height 11
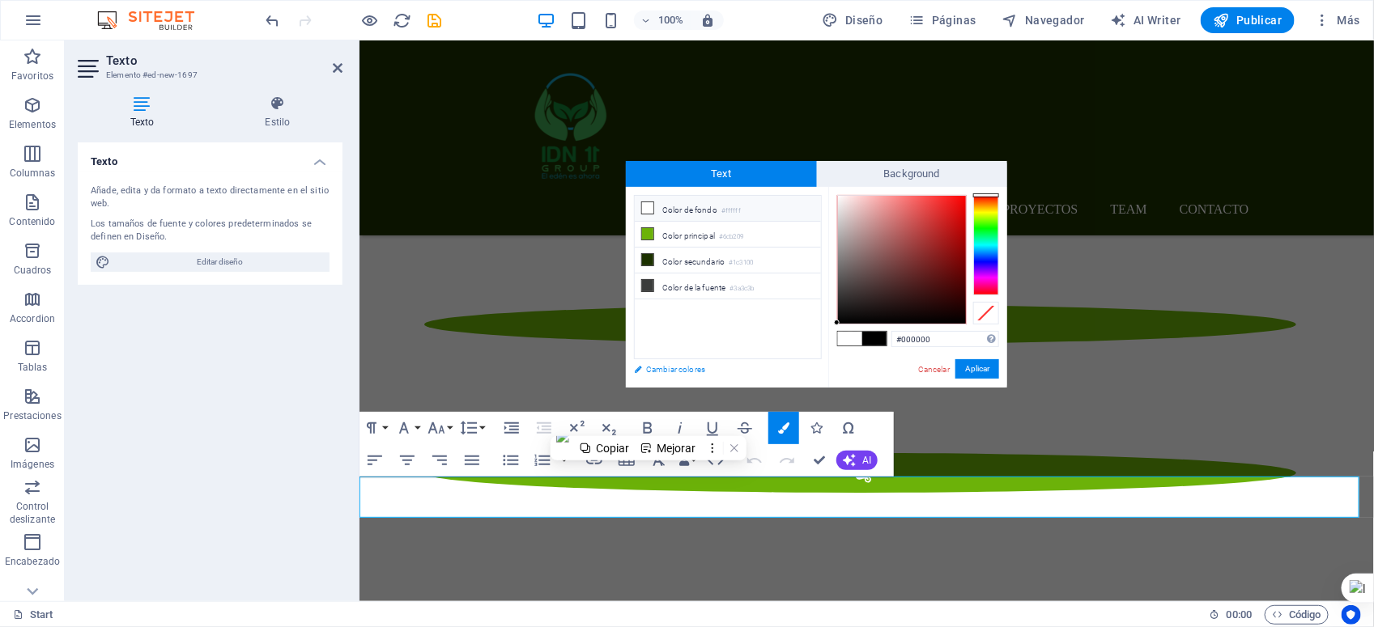
click at [682, 373] on link "Cambiar colores" at bounding box center [720, 369] width 188 height 20
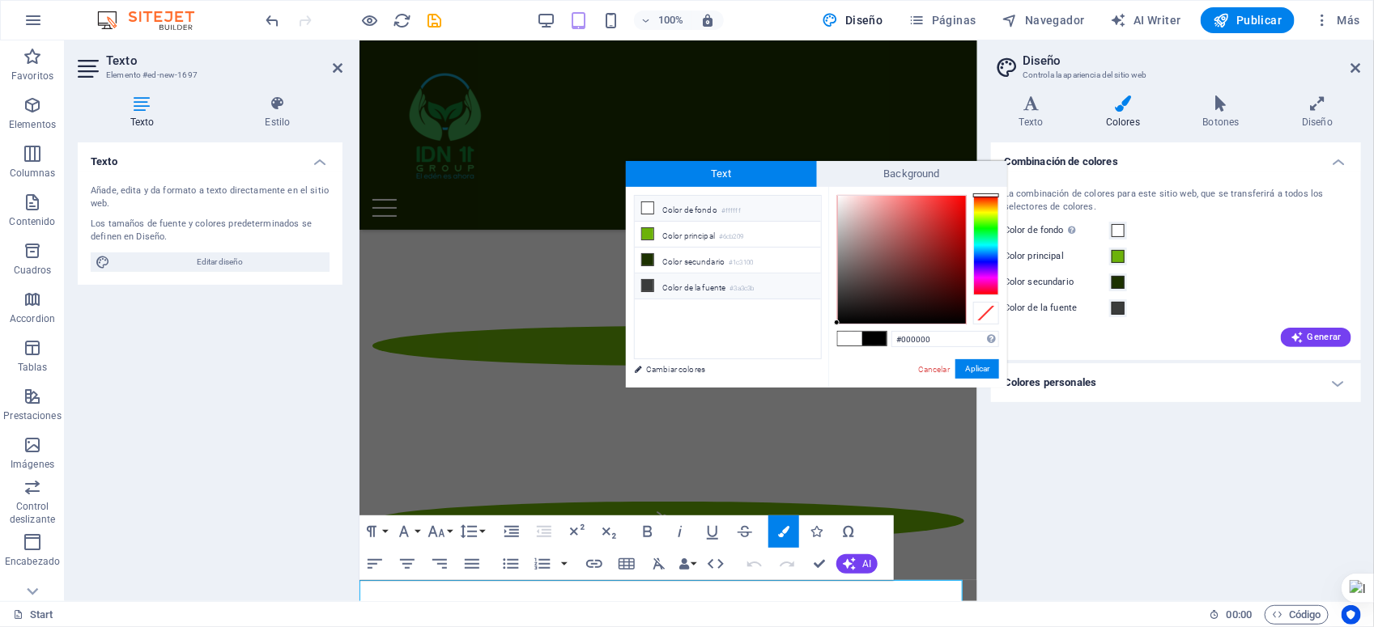
scroll to position [2674, 0]
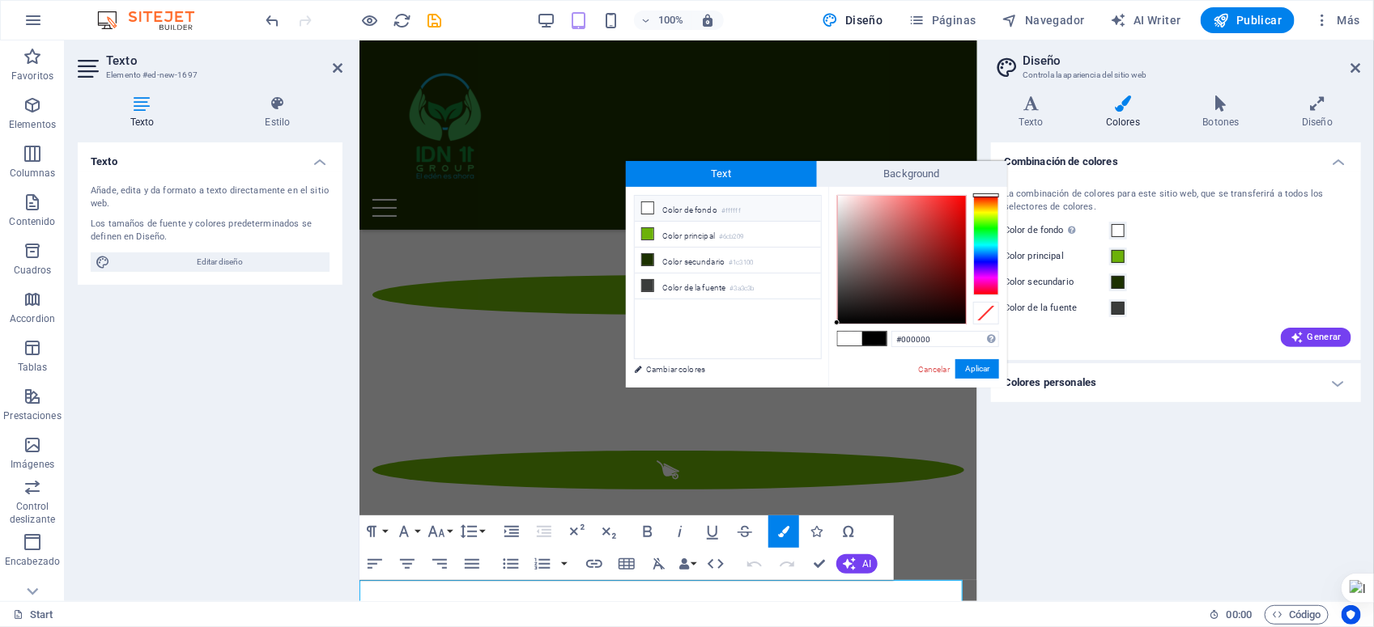
click at [984, 227] on div at bounding box center [986, 245] width 26 height 100
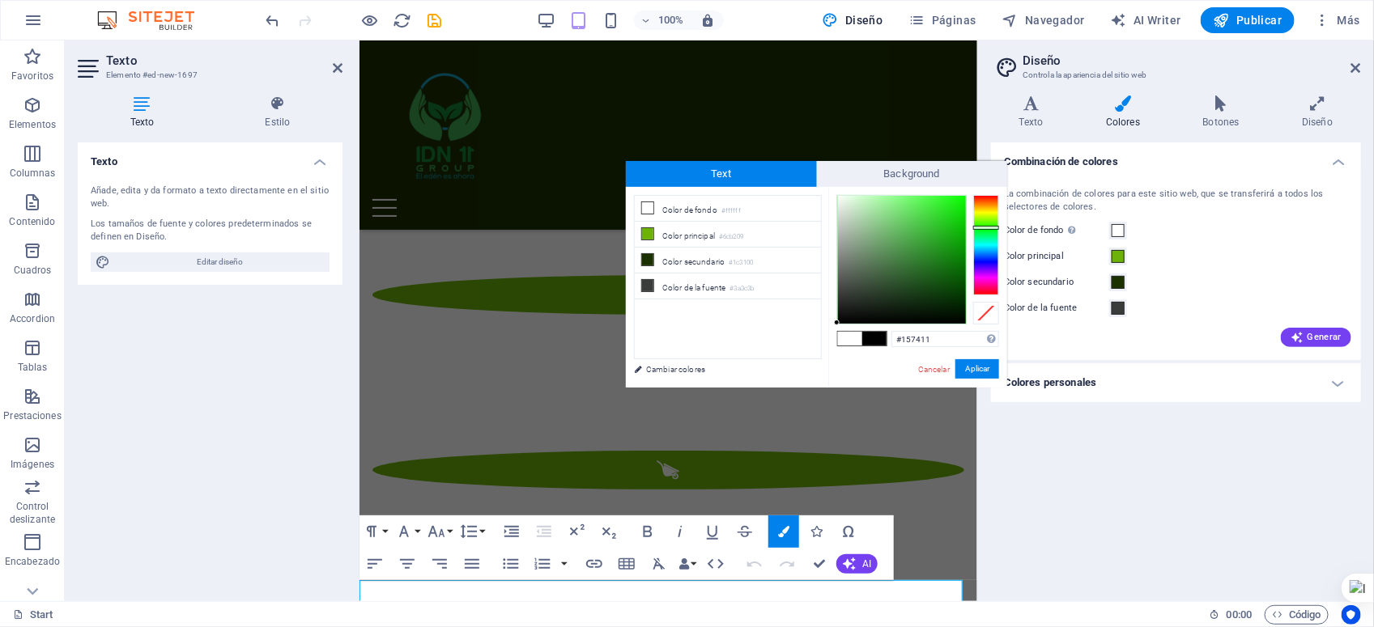
click at [946, 265] on div at bounding box center [902, 260] width 128 height 128
type input "#219c1d"
drag, startPoint x: 944, startPoint y: 260, endPoint x: 942, endPoint y: 244, distance: 15.6
click at [942, 244] on div at bounding box center [902, 260] width 128 height 128
click at [981, 371] on button "Aplicar" at bounding box center [977, 368] width 44 height 19
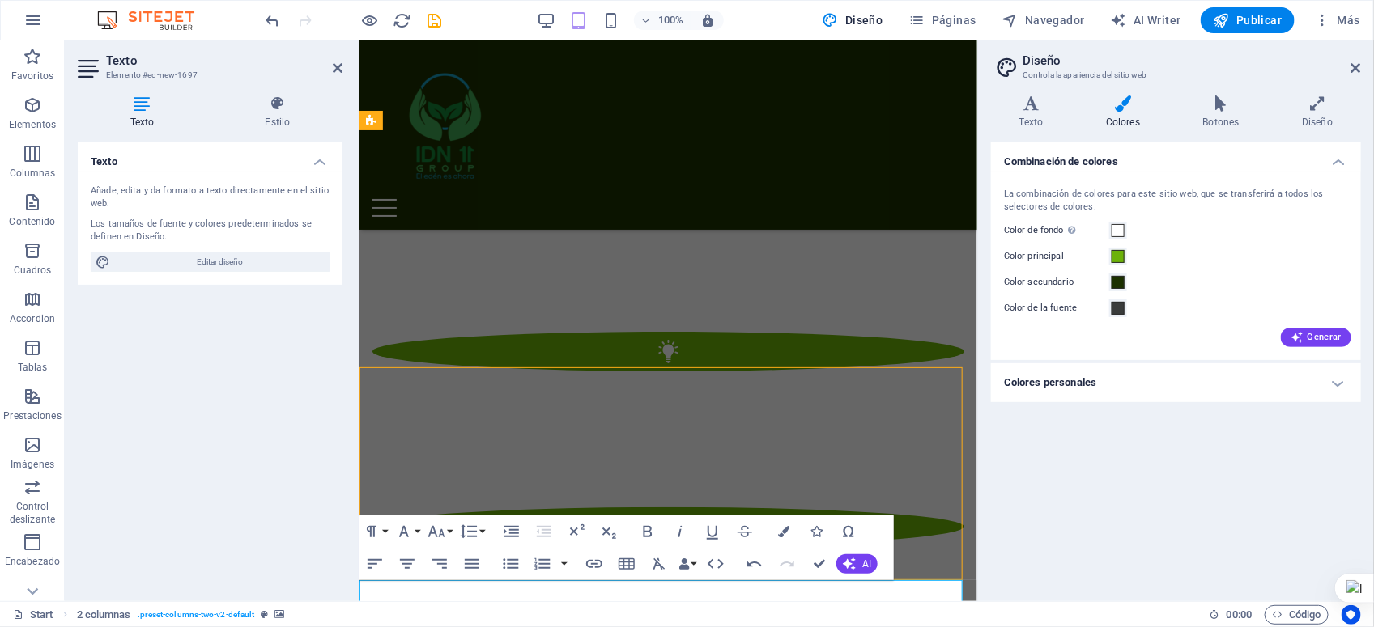
scroll to position [2566, 0]
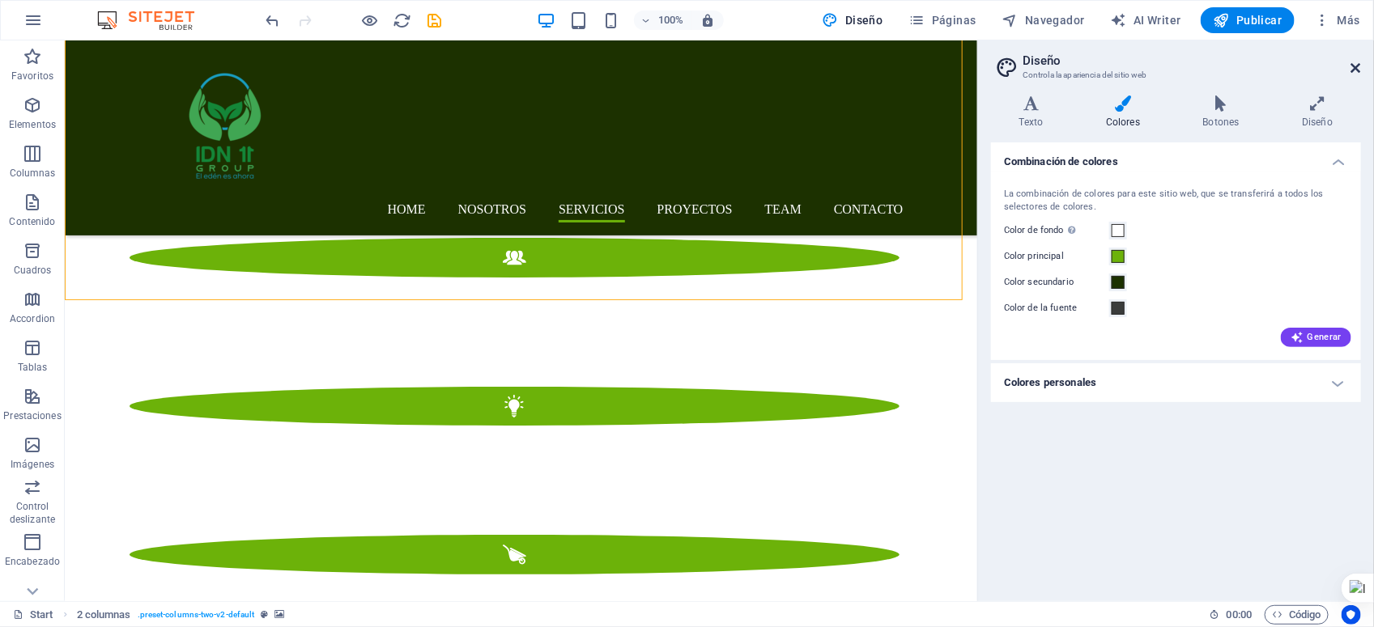
click at [1354, 63] on icon at bounding box center [1356, 68] width 10 height 13
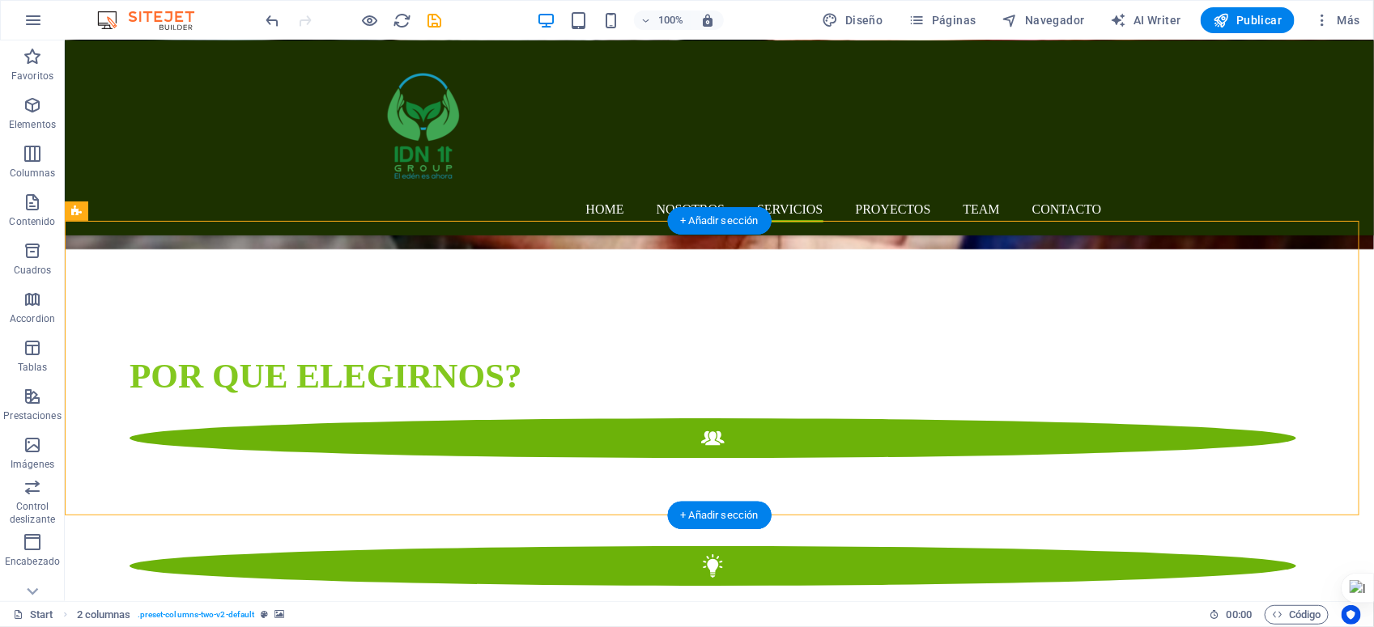
scroll to position [2404, 0]
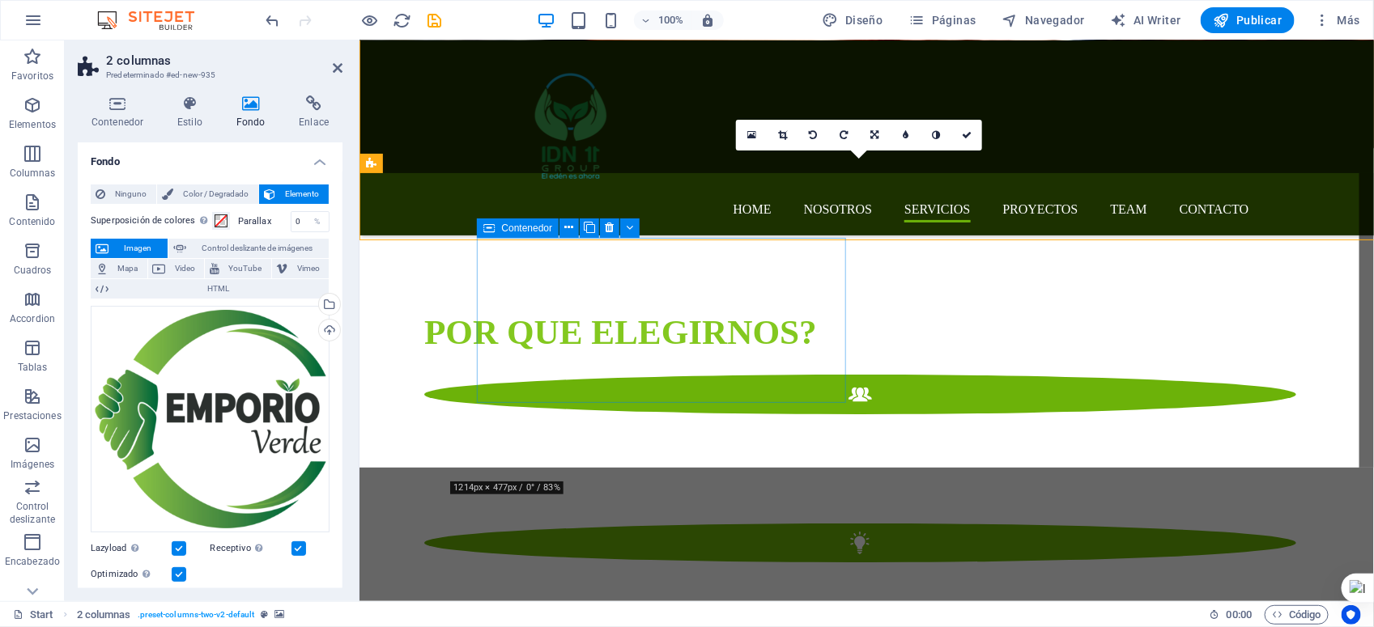
scroll to position [2632, 0]
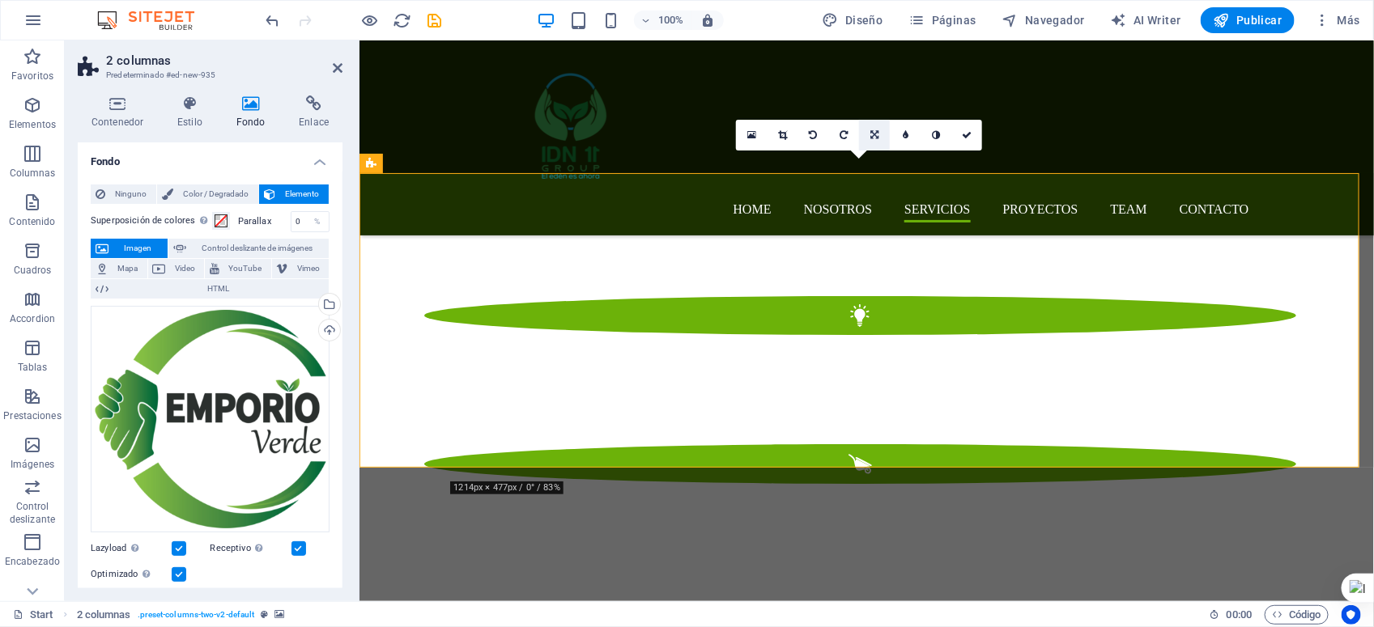
click at [872, 135] on icon at bounding box center [874, 135] width 8 height 10
click at [876, 164] on icon at bounding box center [874, 166] width 10 height 10
click at [872, 135] on icon at bounding box center [874, 135] width 10 height 10
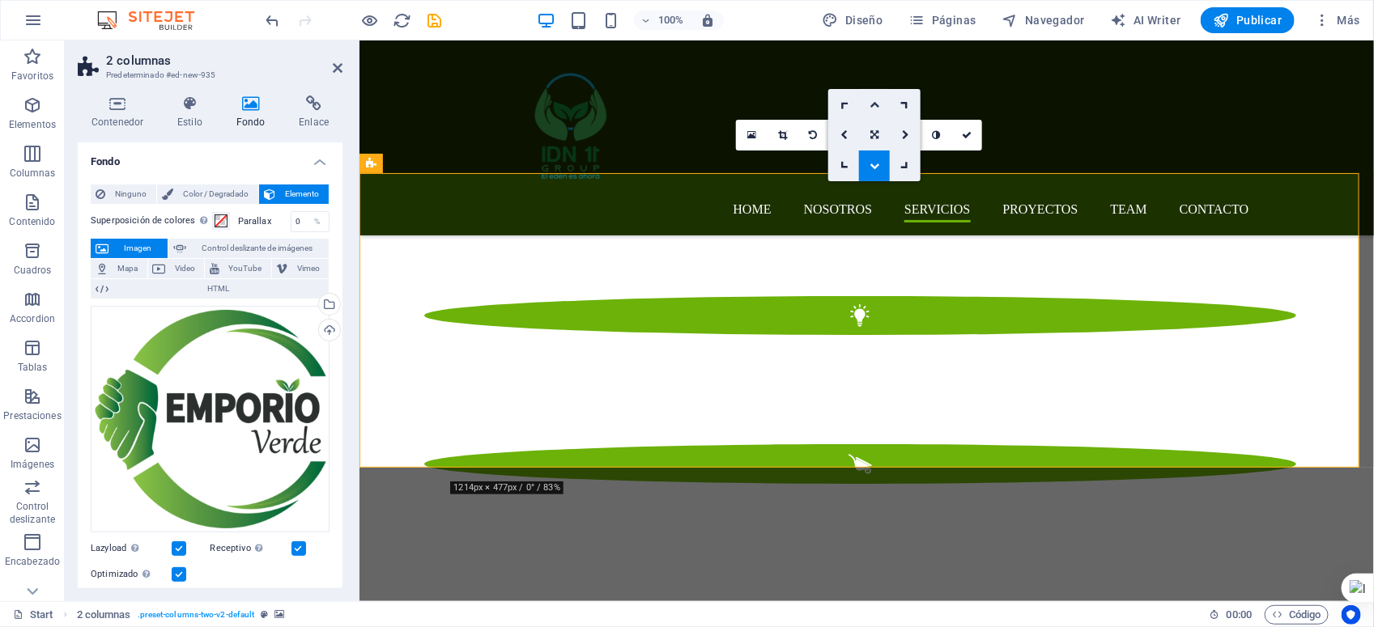
click at [875, 100] on icon at bounding box center [874, 105] width 10 height 10
click at [873, 127] on link at bounding box center [874, 135] width 31 height 31
click at [844, 138] on icon at bounding box center [843, 135] width 7 height 10
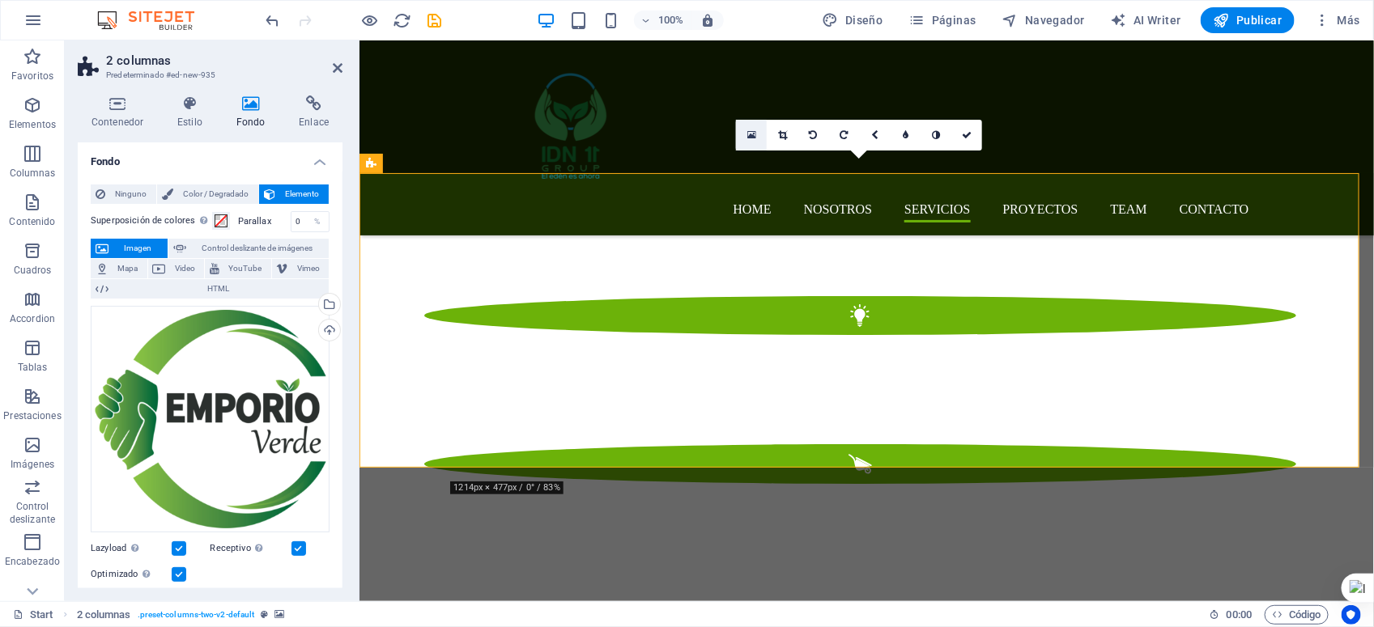
click at [747, 131] on icon at bounding box center [751, 135] width 9 height 11
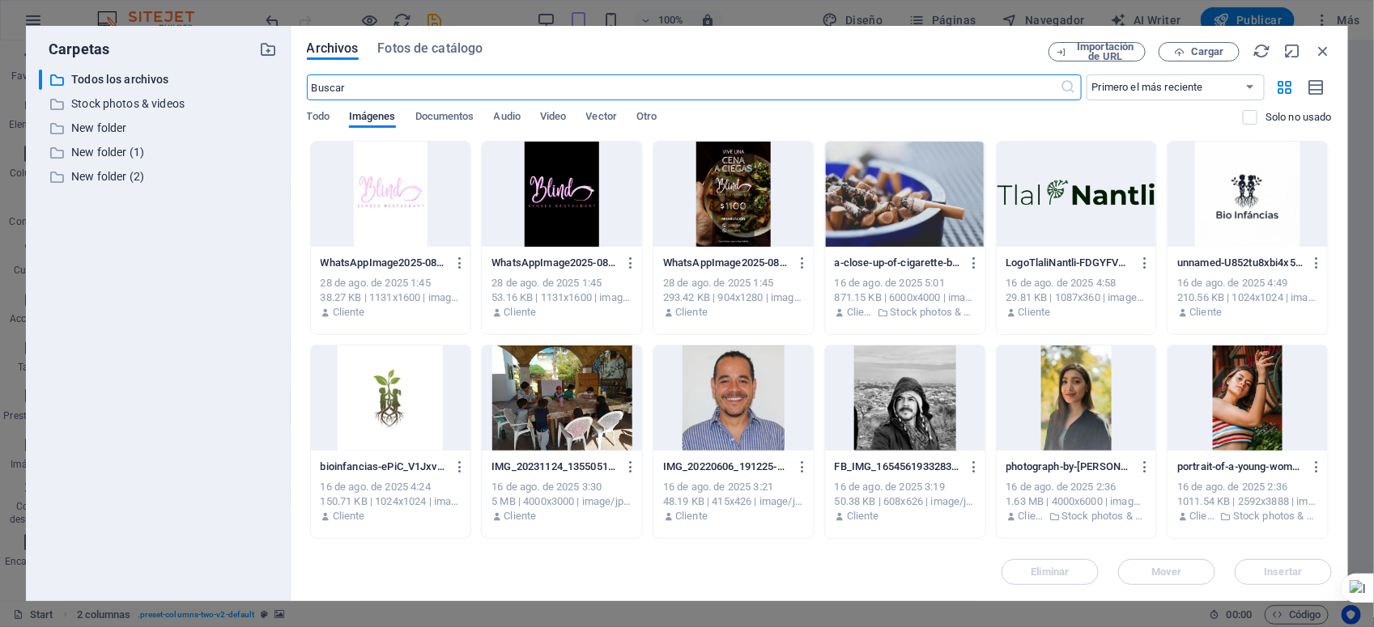
scroll to position [2684, 0]
click at [1321, 49] on icon "button" at bounding box center [1323, 51] width 18 height 18
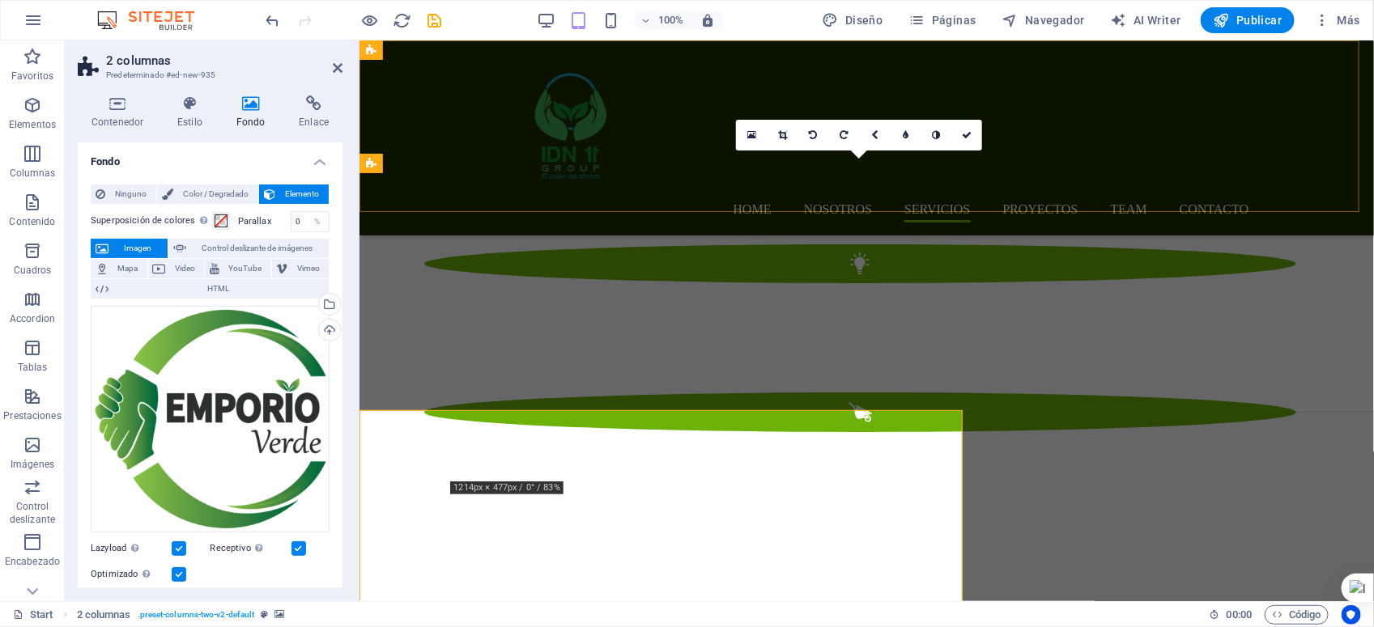
scroll to position [2632, 0]
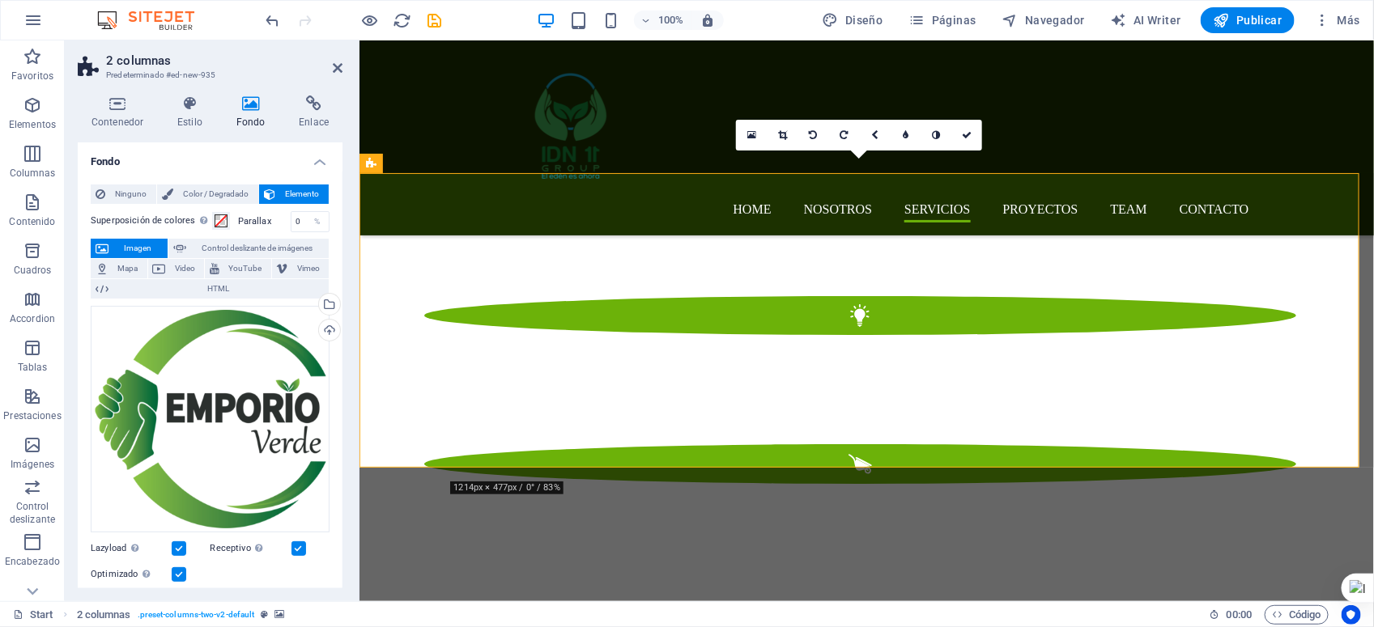
click at [237, 253] on span "Control deslizante de imágenes" at bounding box center [257, 248] width 133 height 19
select select "ms"
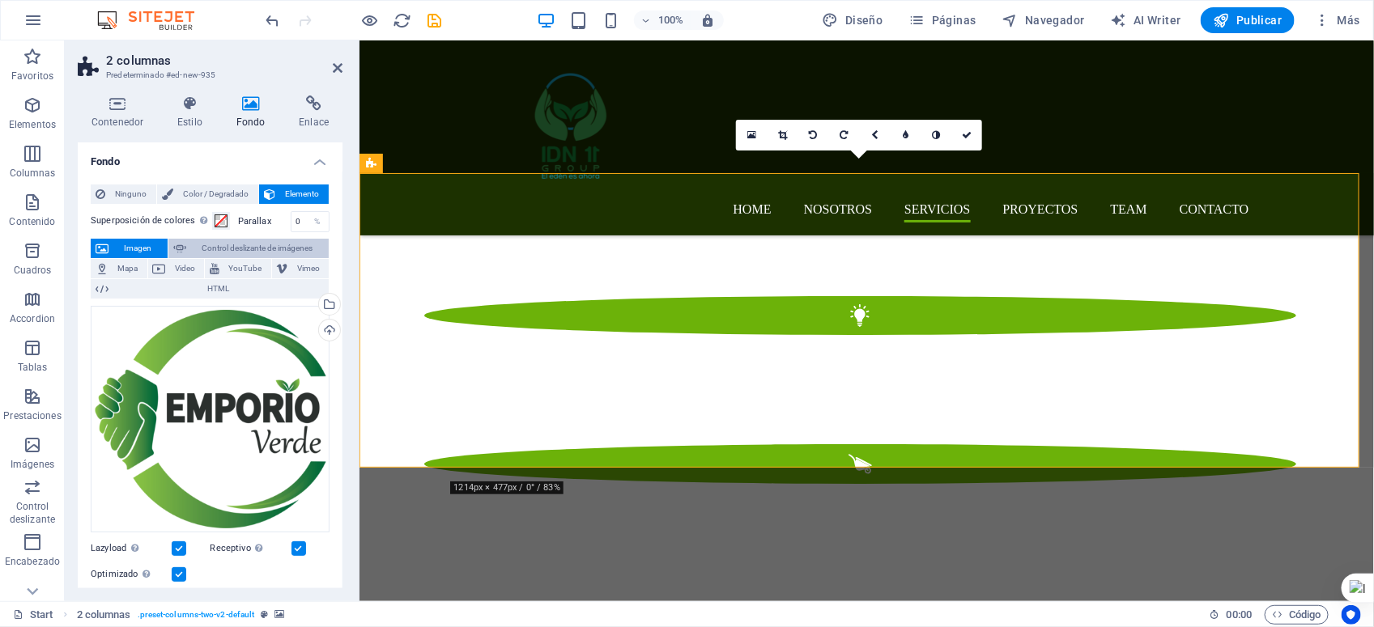
select select "s"
select select "progressive"
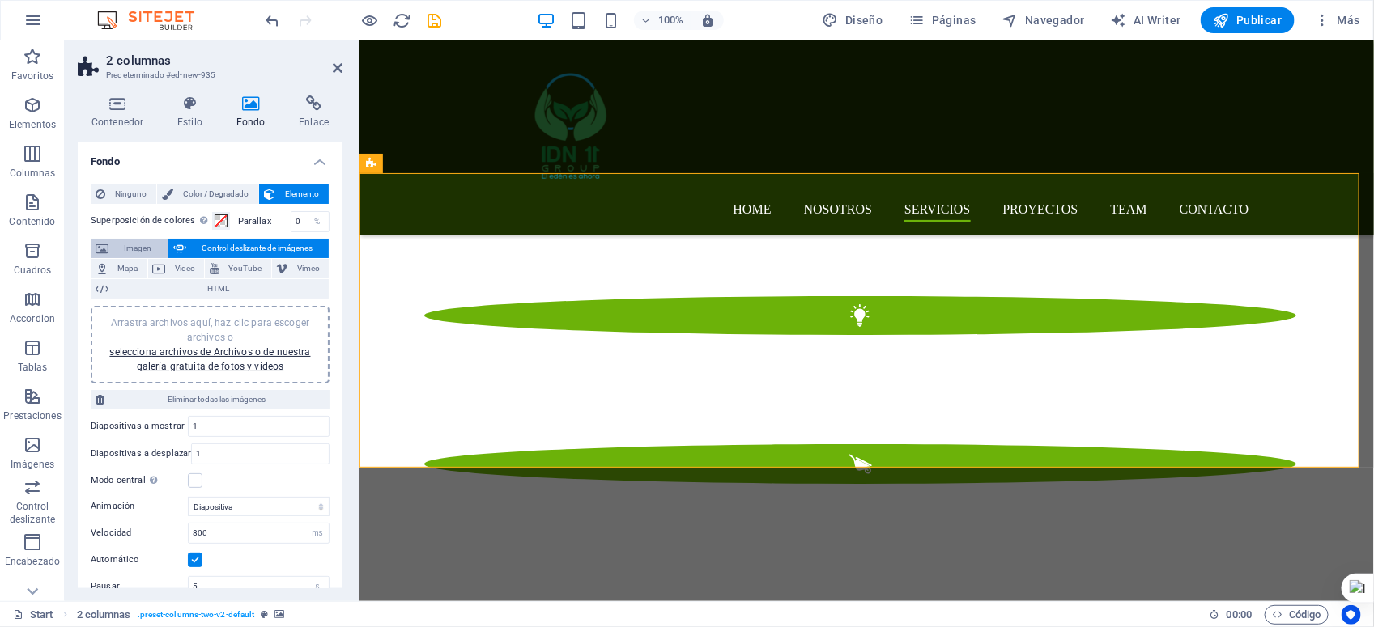
click at [134, 248] on span "Imagen" at bounding box center [137, 248] width 49 height 19
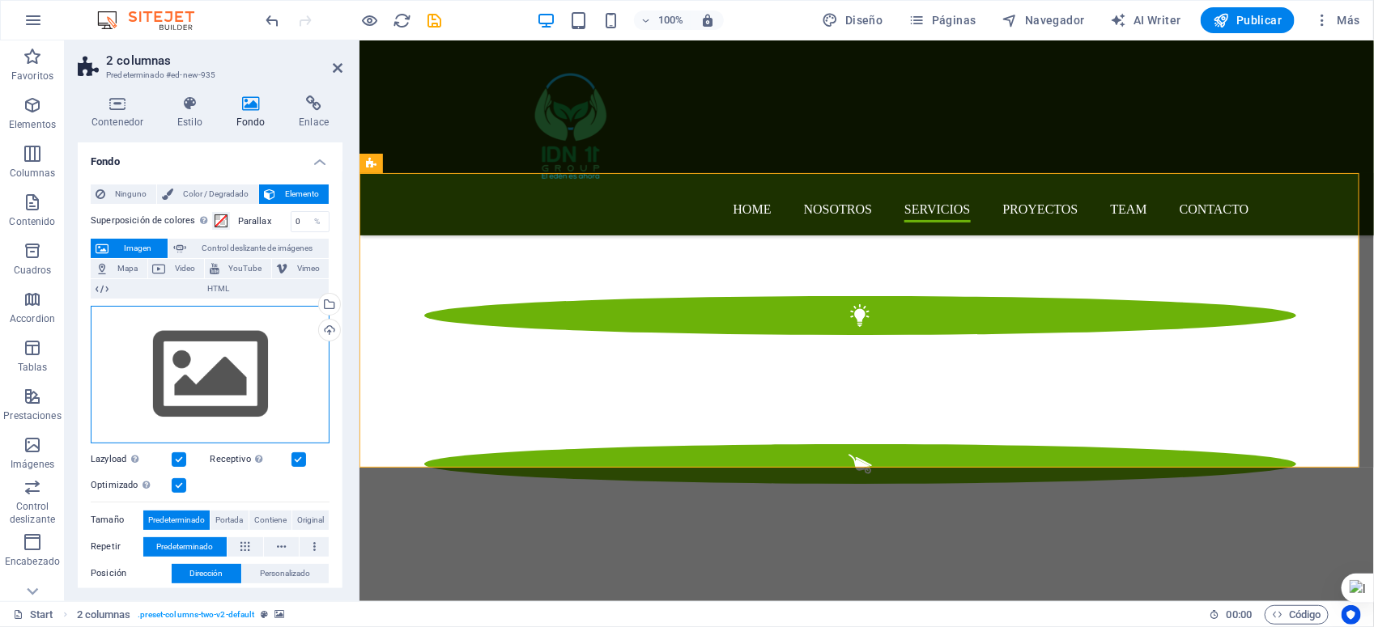
click at [201, 344] on div "Arrastra archivos aquí, haz clic para escoger archivos o selecciona archivos de…" at bounding box center [210, 375] width 239 height 138
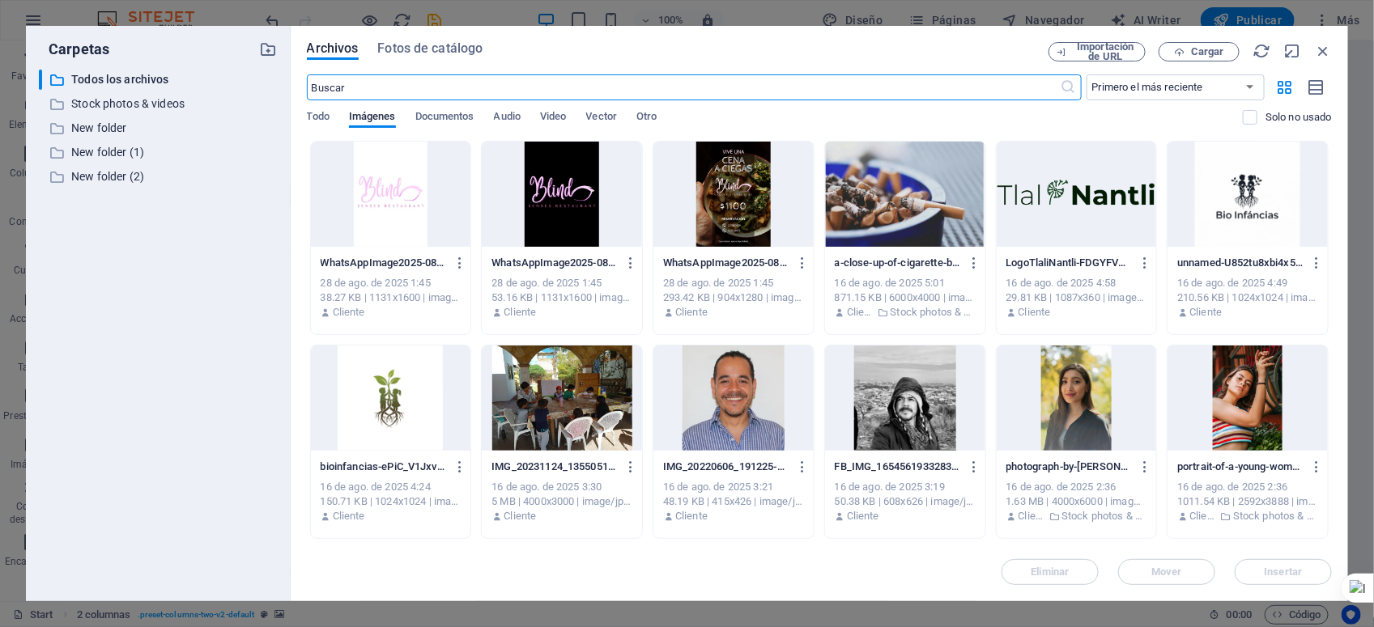
scroll to position [2684, 0]
drag, startPoint x: 1333, startPoint y: 181, endPoint x: 1320, endPoint y: 325, distance: 145.6
click at [1320, 325] on div "Archivos Fotos de catálogo Importación de URL Cargar ​ Primero el más reciente …" at bounding box center [819, 314] width 1057 height 576
drag, startPoint x: 1332, startPoint y: 285, endPoint x: 1271, endPoint y: 358, distance: 94.8
click at [1299, 423] on div "Arrastra archivos aquí para cargarlos de inmediato WhatsAppImage2025-08-27at5.4…" at bounding box center [819, 342] width 1025 height 402
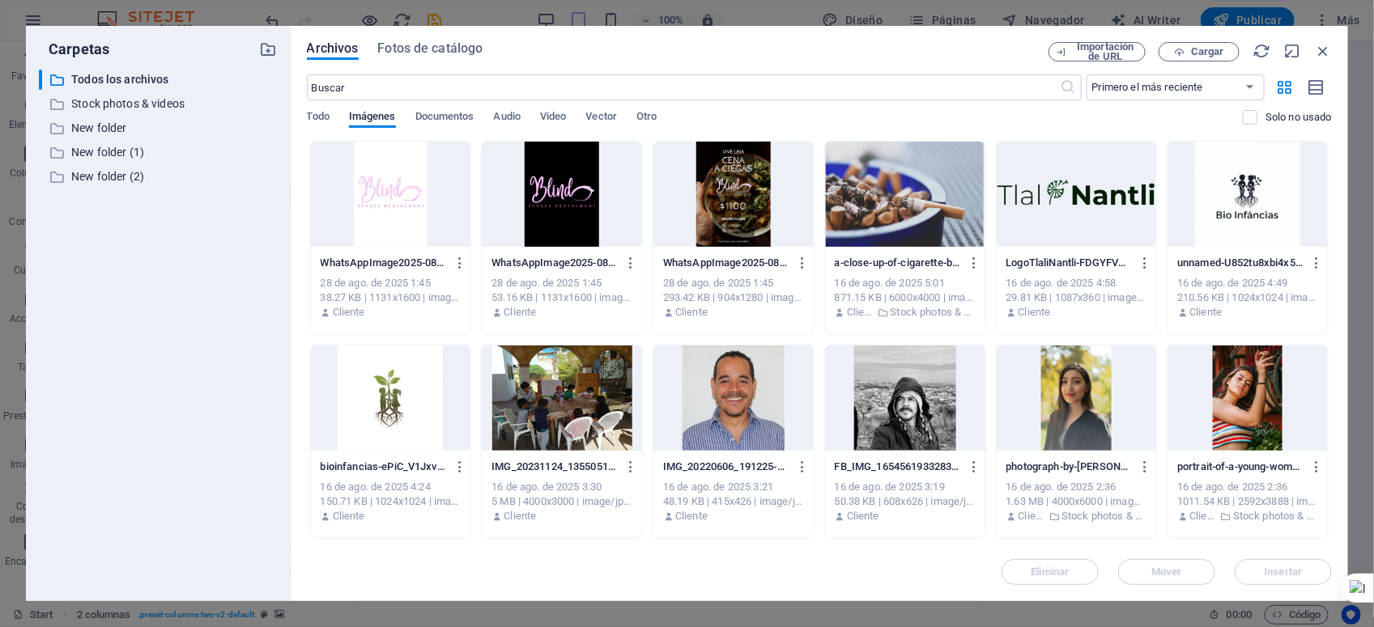
click at [1301, 423] on div at bounding box center [1247, 398] width 160 height 105
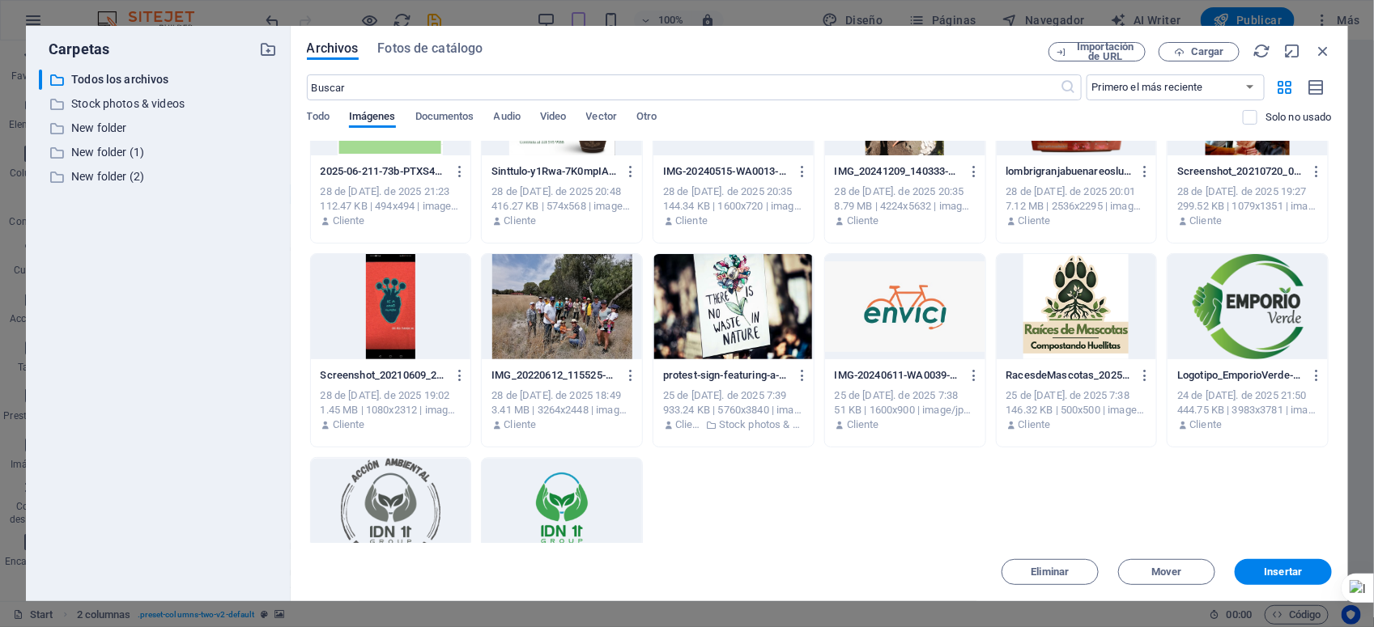
scroll to position [4483, 0]
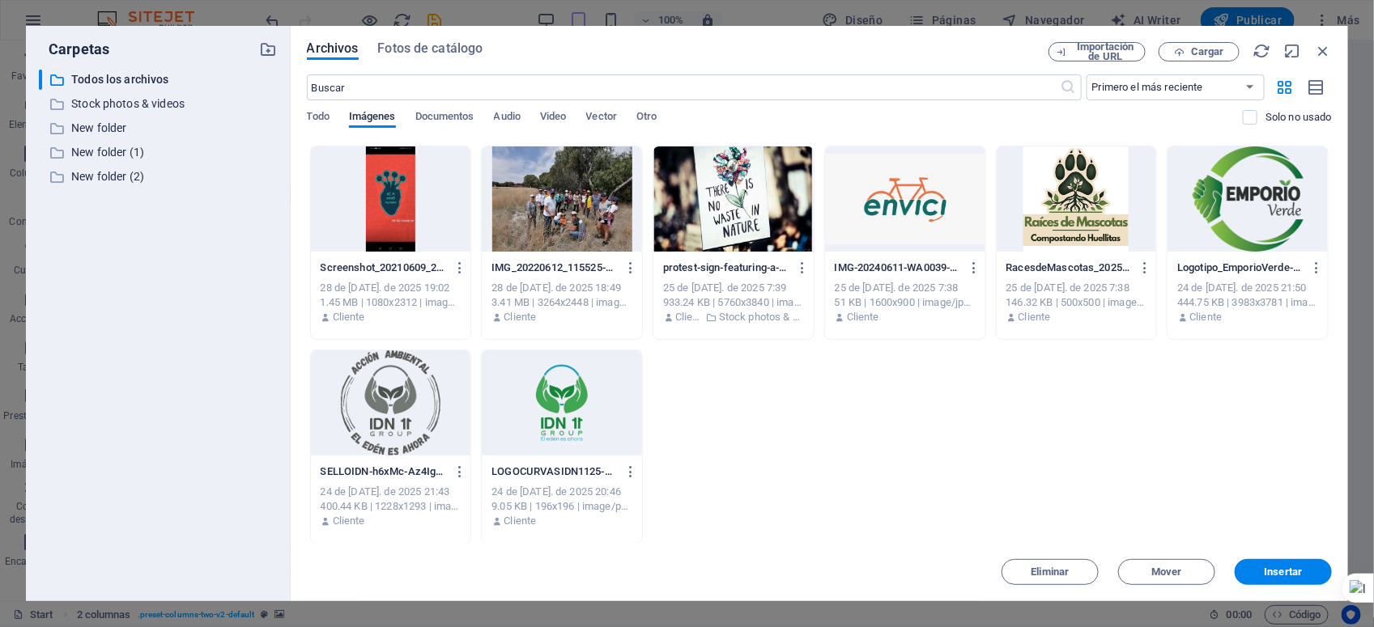
click at [1235, 212] on div at bounding box center [1247, 199] width 160 height 105
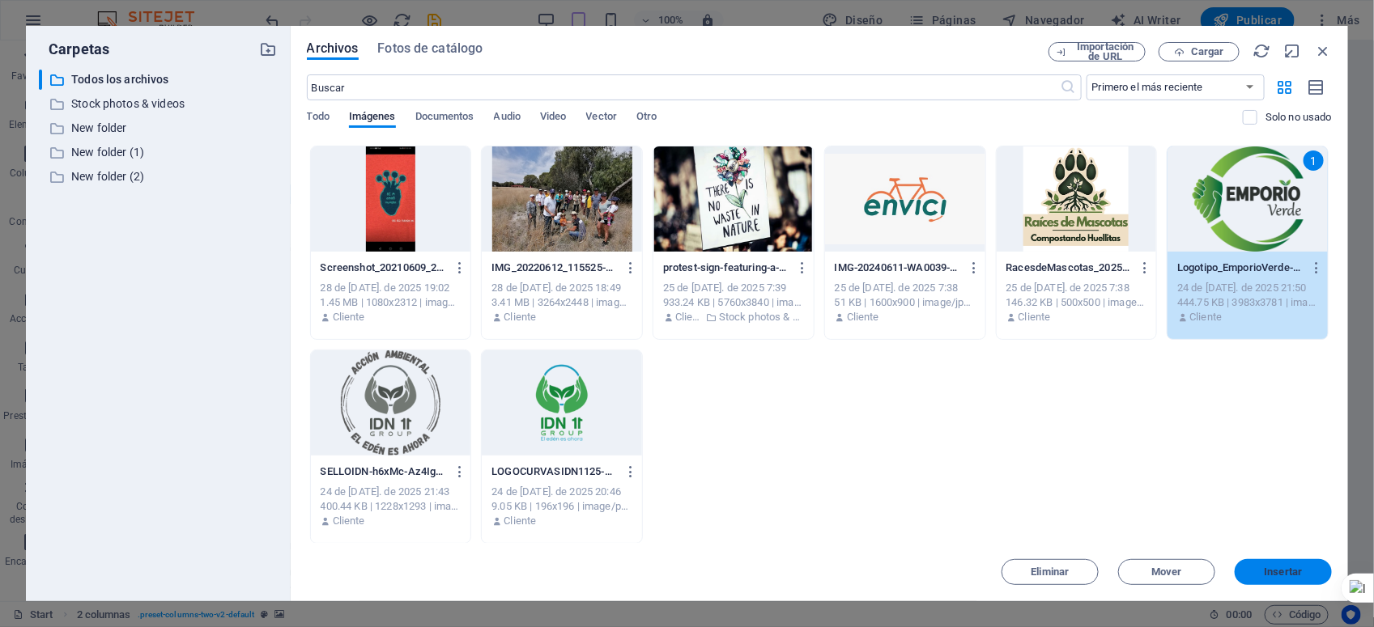
click at [1316, 572] on span "Insertar" at bounding box center [1283, 572] width 84 height 10
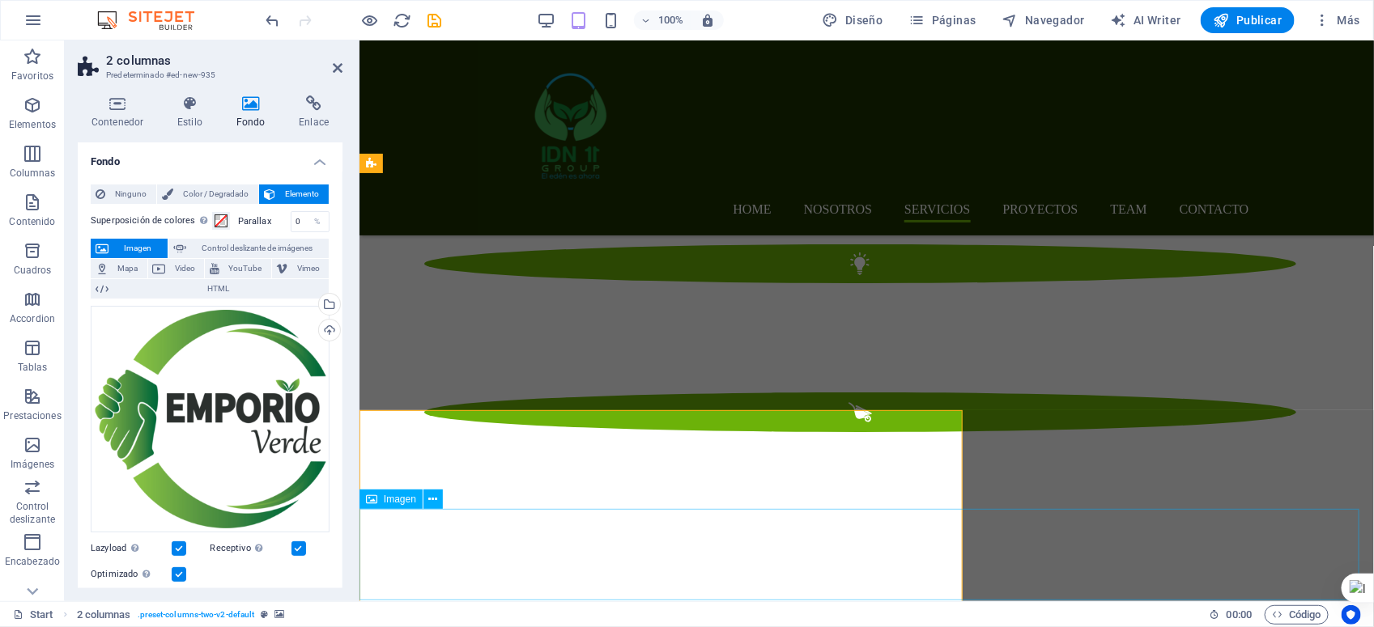
scroll to position [2632, 0]
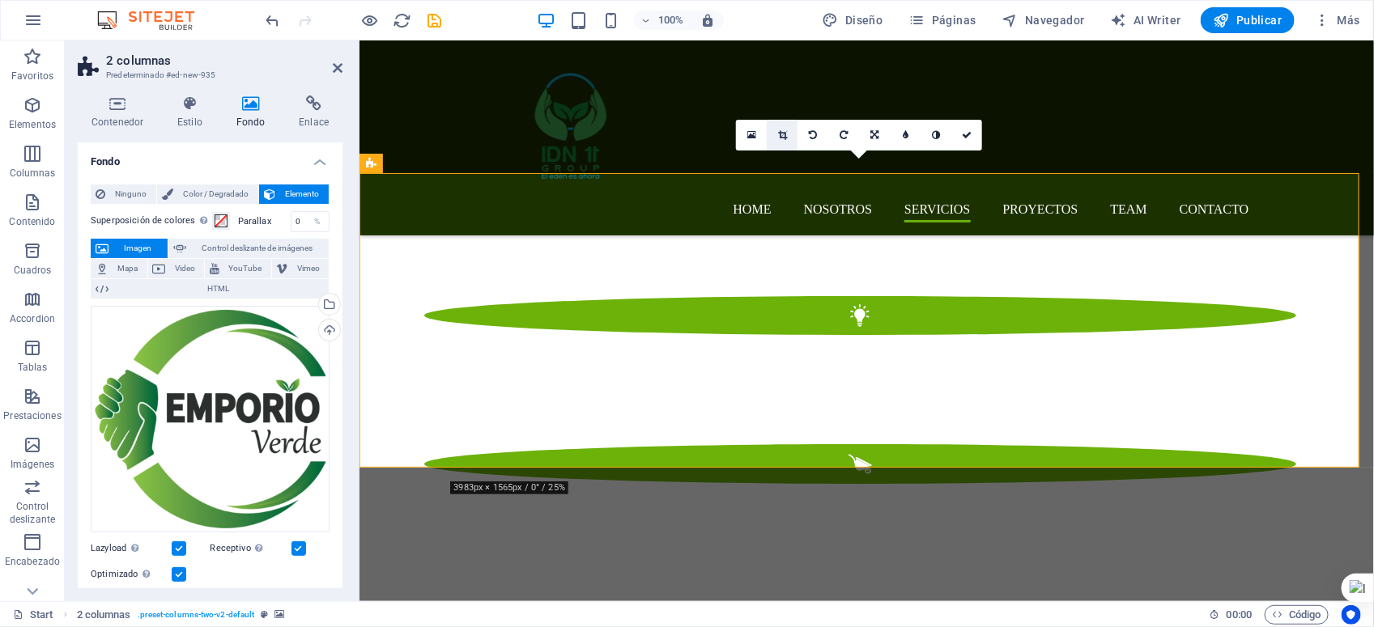
click at [782, 132] on icon at bounding box center [782, 135] width 9 height 10
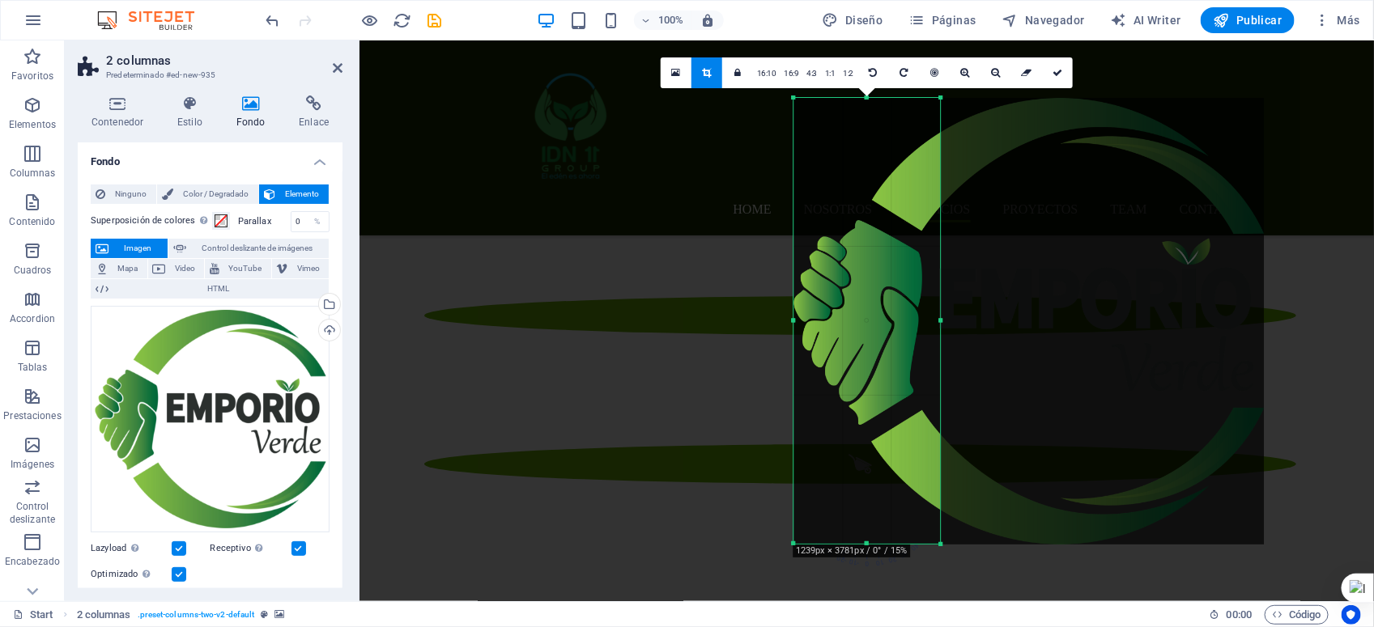
drag, startPoint x: 1103, startPoint y: 321, endPoint x: 777, endPoint y: 293, distance: 327.4
click at [793, 293] on div "180 170 160 150 140 130 120 110 100 90 80 70 60 50 40 30 20 10 0 -10 -20 -30 -4…" at bounding box center [866, 321] width 147 height 447
click at [1057, 71] on icon at bounding box center [1057, 73] width 10 height 10
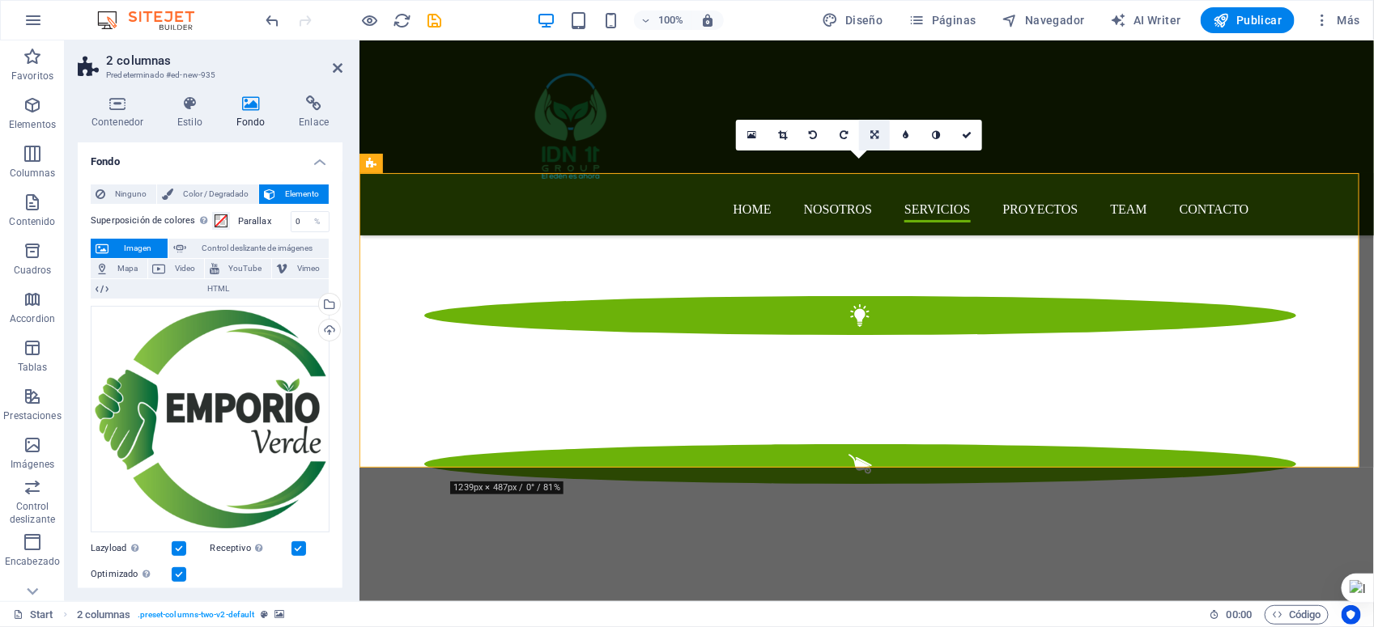
click at [873, 134] on icon at bounding box center [874, 135] width 8 height 10
click at [842, 135] on icon at bounding box center [843, 135] width 7 height 10
click at [872, 132] on icon at bounding box center [874, 135] width 7 height 10
click at [875, 135] on icon at bounding box center [874, 135] width 8 height 10
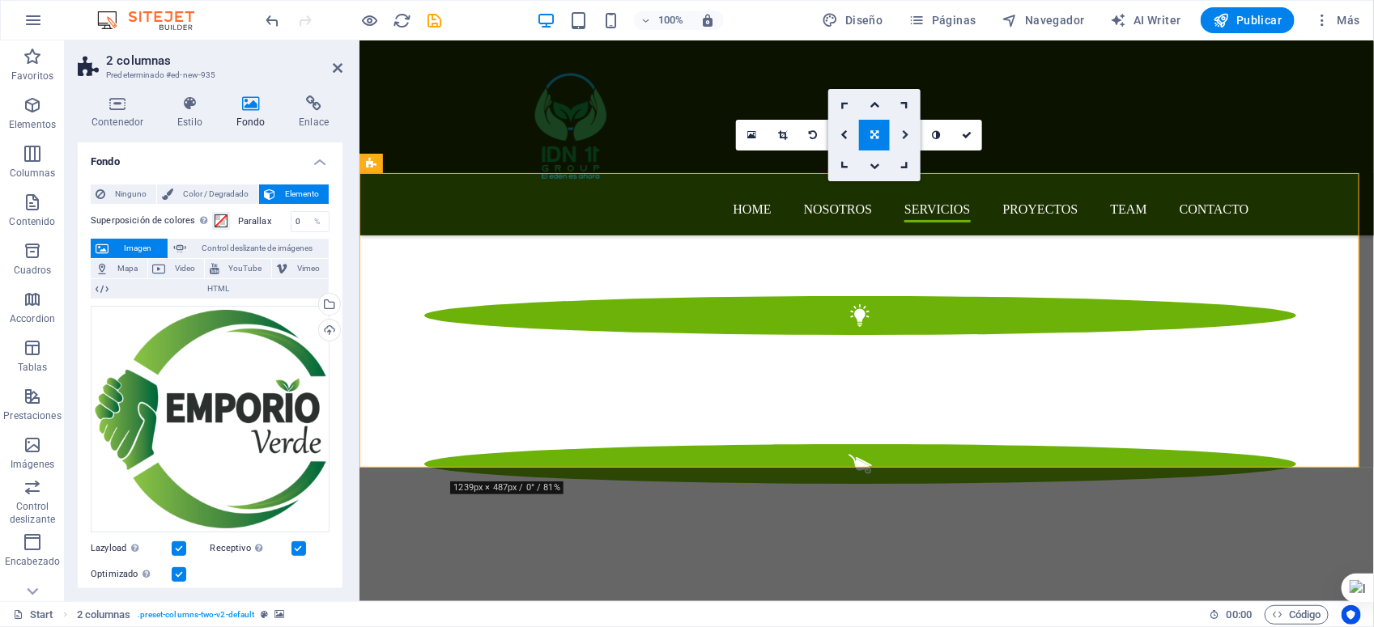
click at [908, 134] on icon at bounding box center [905, 135] width 7 height 10
click at [867, 132] on link at bounding box center [874, 135] width 31 height 31
click at [875, 104] on icon at bounding box center [874, 105] width 10 height 10
click at [869, 130] on icon at bounding box center [874, 135] width 10 height 10
click at [844, 163] on icon at bounding box center [844, 166] width 14 height 14
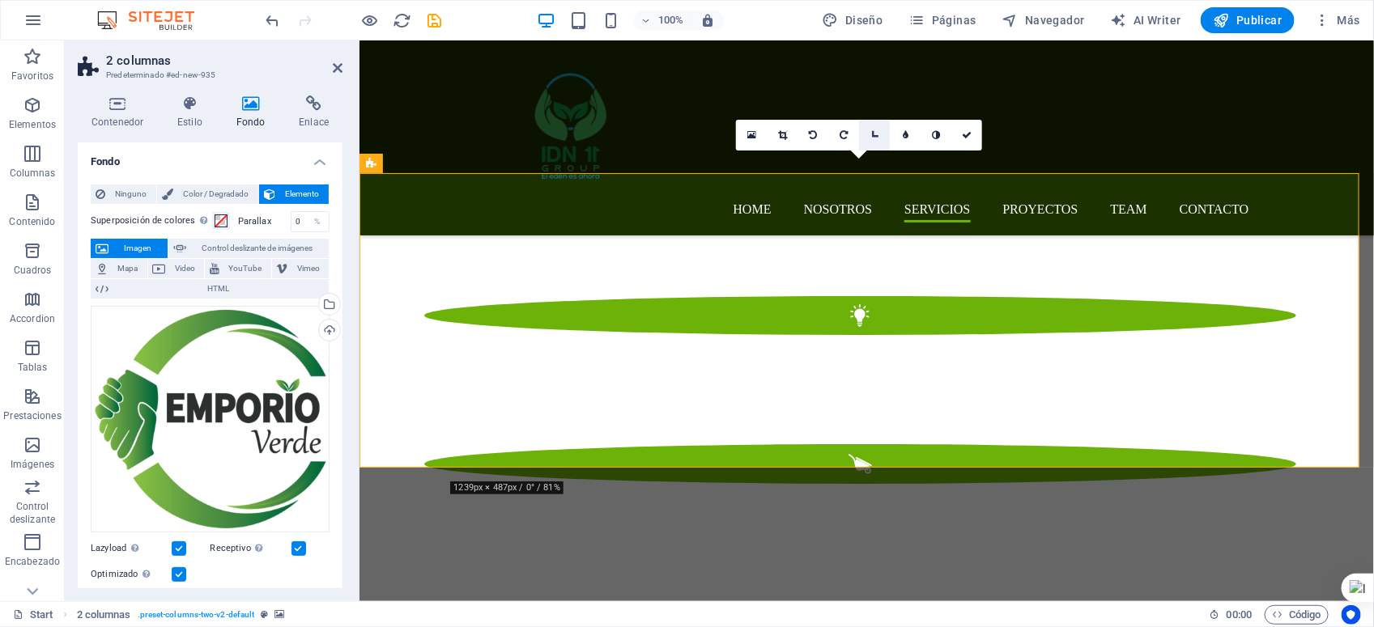
click at [869, 134] on icon at bounding box center [875, 135] width 14 height 14
click at [875, 159] on link at bounding box center [874, 166] width 31 height 31
click at [873, 138] on icon at bounding box center [874, 135] width 10 height 10
click at [876, 131] on icon at bounding box center [874, 135] width 8 height 10
click at [875, 131] on icon at bounding box center [874, 135] width 8 height 10
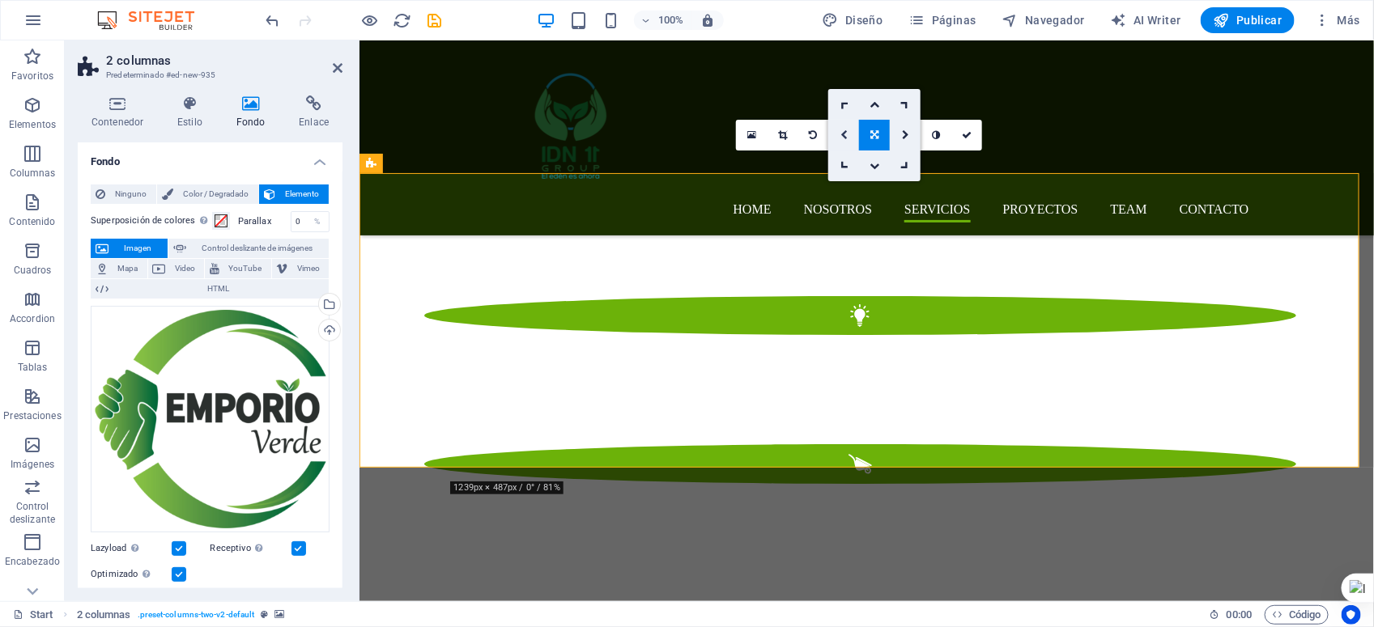
click at [848, 136] on link at bounding box center [843, 135] width 31 height 31
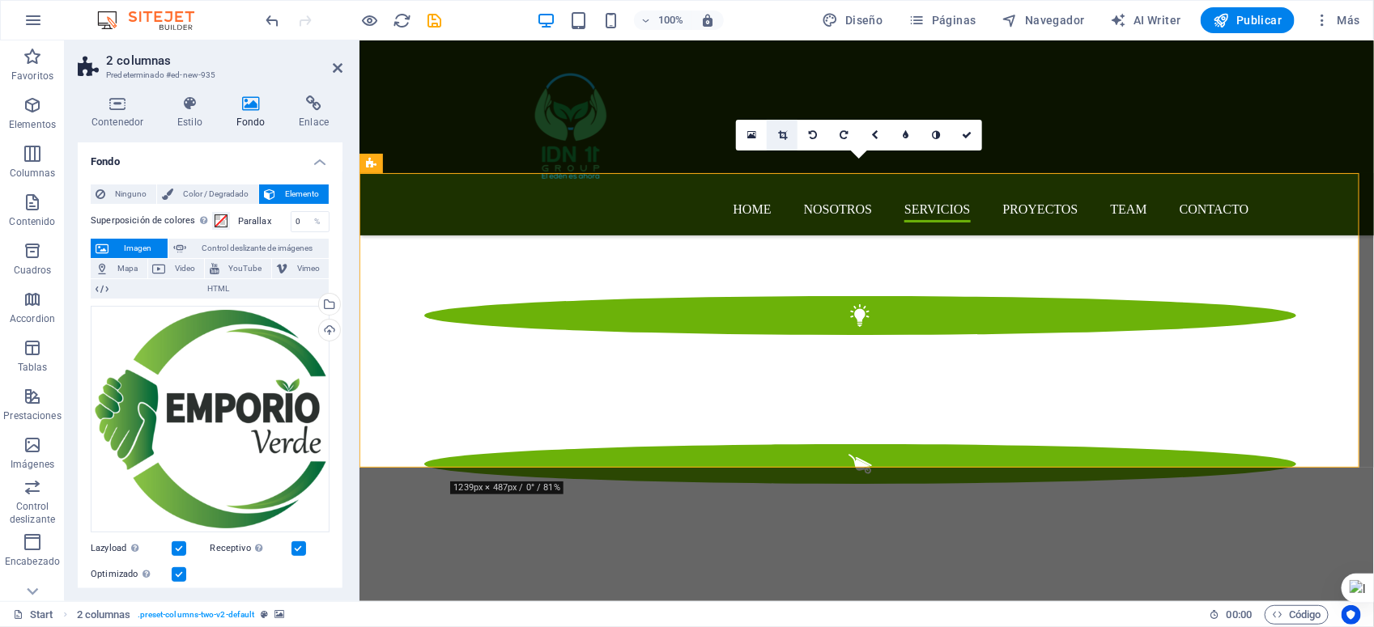
click at [782, 134] on icon at bounding box center [782, 135] width 9 height 10
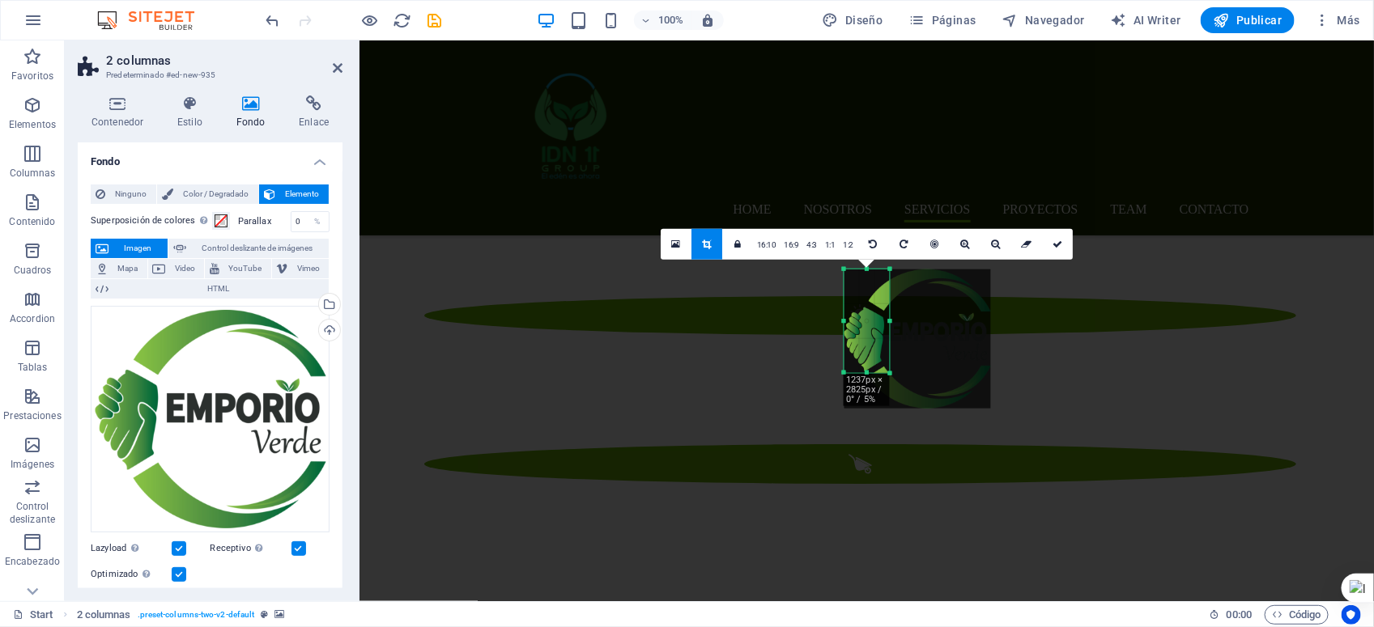
drag, startPoint x: 866, startPoint y: 389, endPoint x: 869, endPoint y: 354, distance: 35.7
click at [869, 354] on div "180 170 160 150 140 130 120 110 100 90 80 70 60 50 40 30 20 10 0 -10 -20 -30 -4…" at bounding box center [867, 321] width 46 height 104
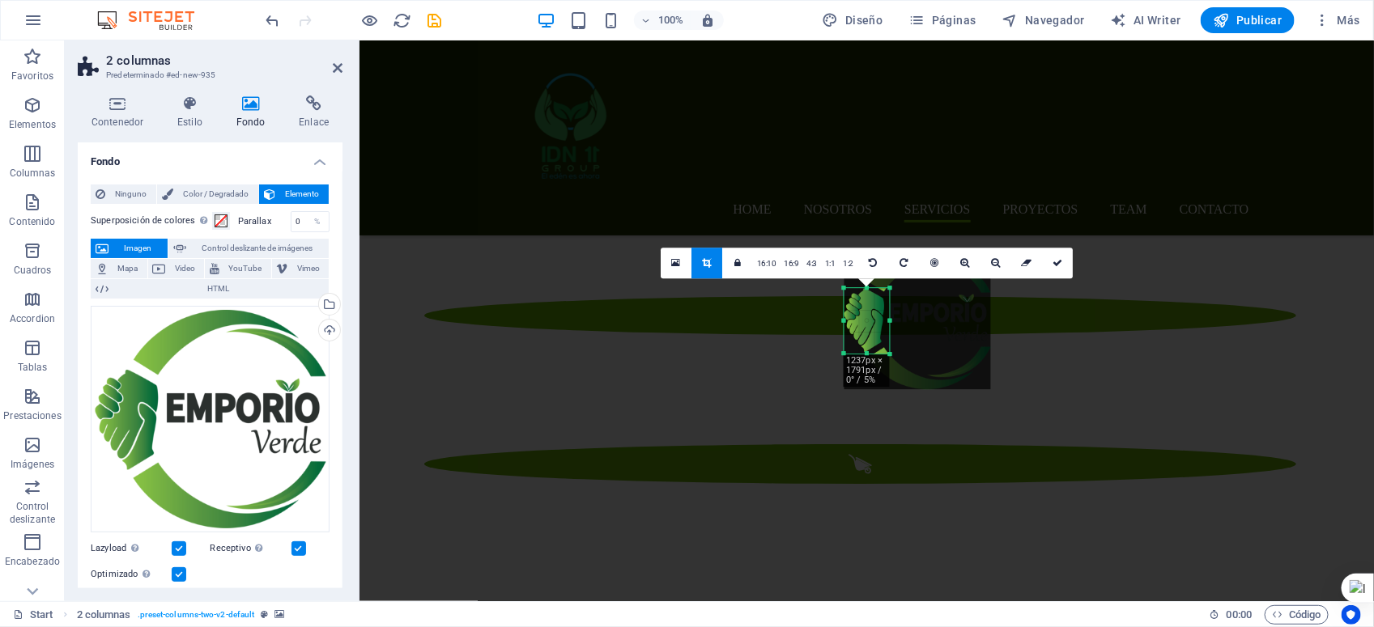
drag, startPoint x: 868, startPoint y: 270, endPoint x: 870, endPoint y: 308, distance: 38.1
click at [870, 308] on div "180 170 160 150 140 130 120 110 100 90 80 70 60 50 40 30 20 10 0 -10 -20 -30 -4…" at bounding box center [867, 321] width 46 height 66
click at [1052, 260] on icon at bounding box center [1057, 263] width 10 height 10
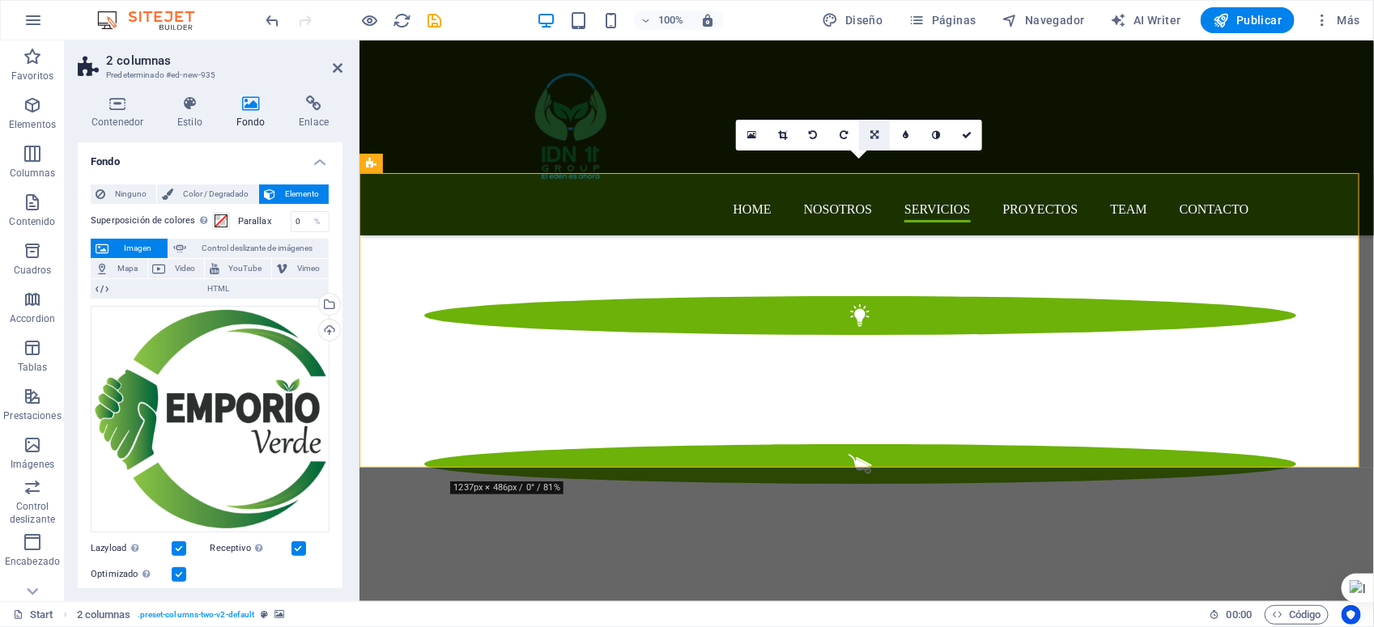
click at [876, 138] on icon at bounding box center [874, 135] width 8 height 10
click at [840, 130] on icon at bounding box center [843, 135] width 7 height 10
click at [869, 130] on link at bounding box center [874, 135] width 31 height 31
click at [844, 156] on link at bounding box center [843, 166] width 31 height 31
click at [869, 131] on icon at bounding box center [875, 135] width 14 height 14
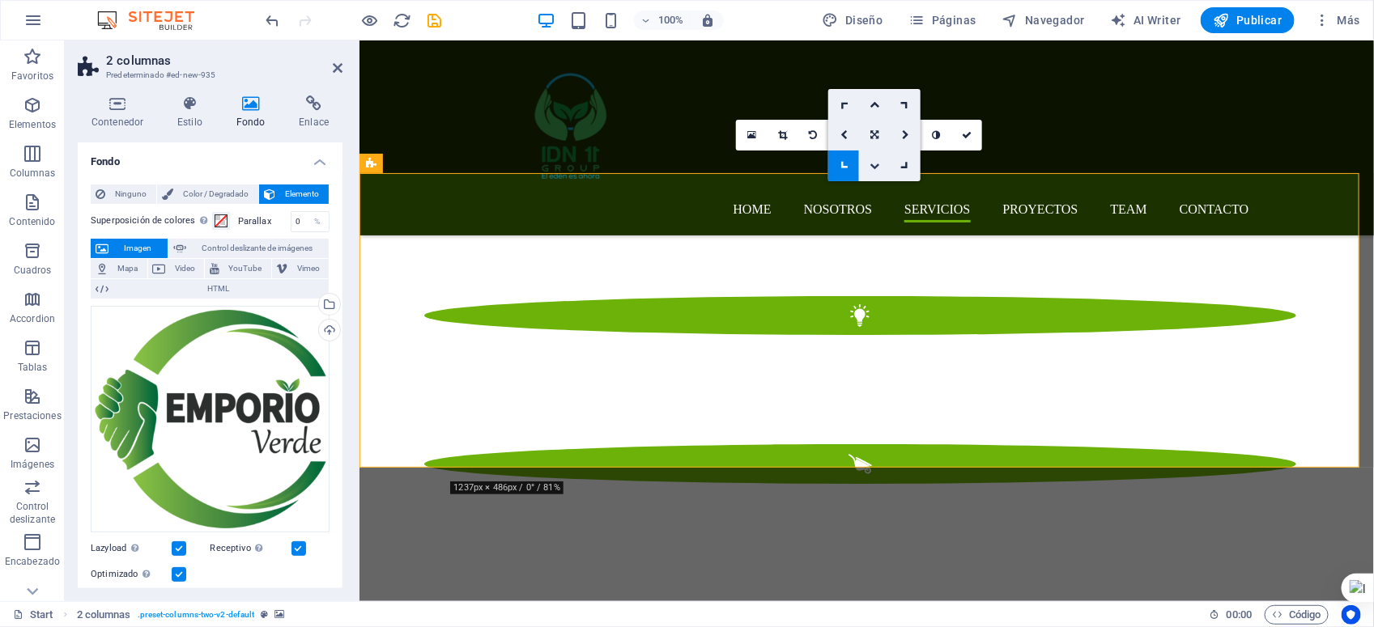
click at [875, 164] on icon at bounding box center [874, 166] width 10 height 10
click at [869, 134] on icon at bounding box center [874, 135] width 10 height 10
click at [884, 114] on link at bounding box center [874, 104] width 31 height 31
click at [871, 134] on icon at bounding box center [874, 135] width 10 height 10
click at [911, 132] on link at bounding box center [905, 135] width 31 height 31
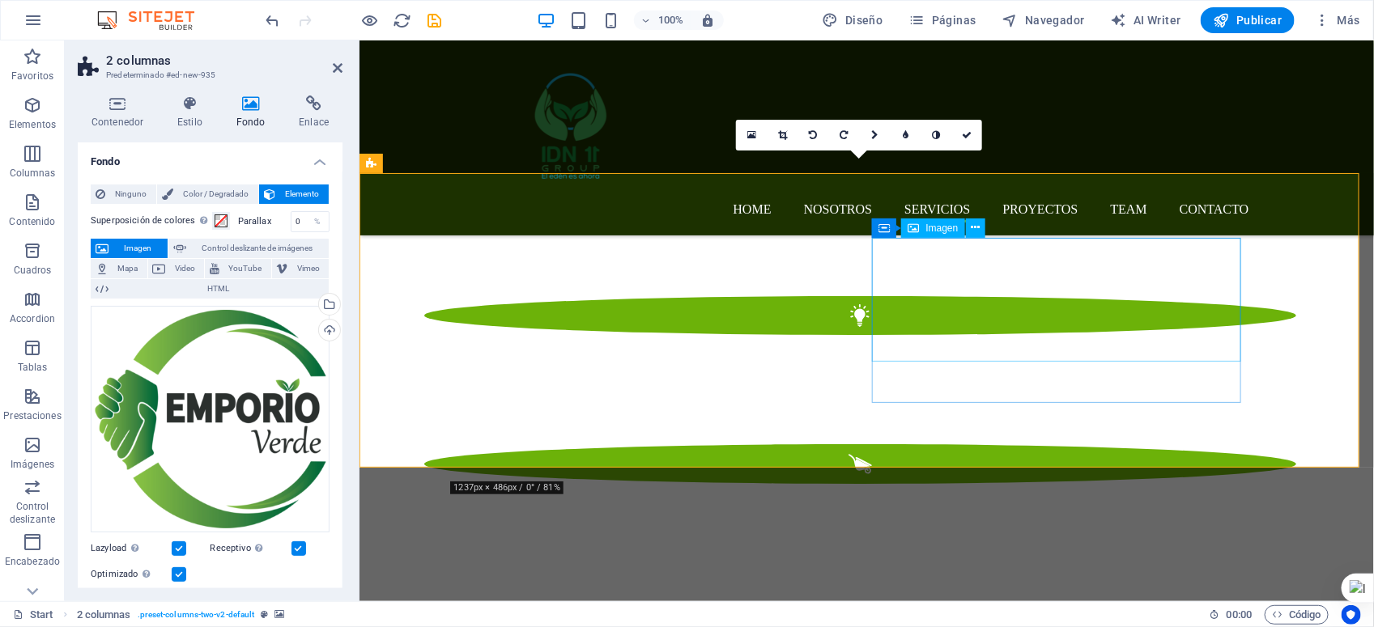
click at [967, 130] on icon at bounding box center [967, 135] width 10 height 10
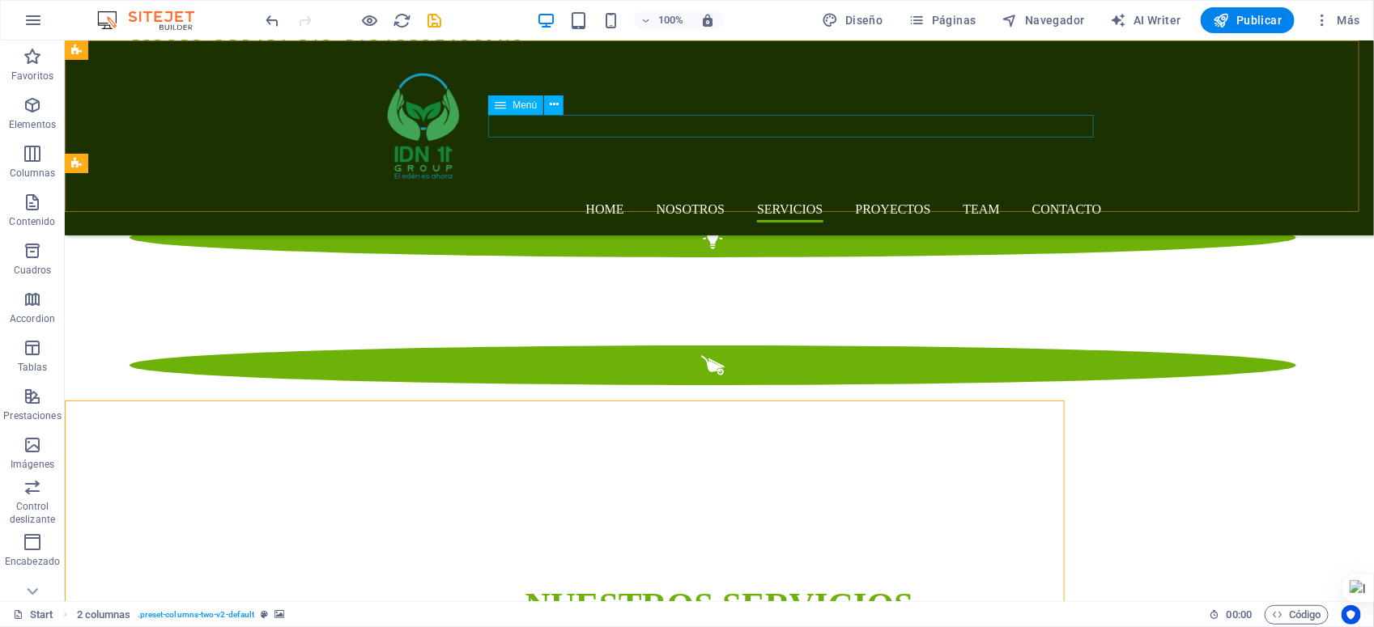
scroll to position [2404, 0]
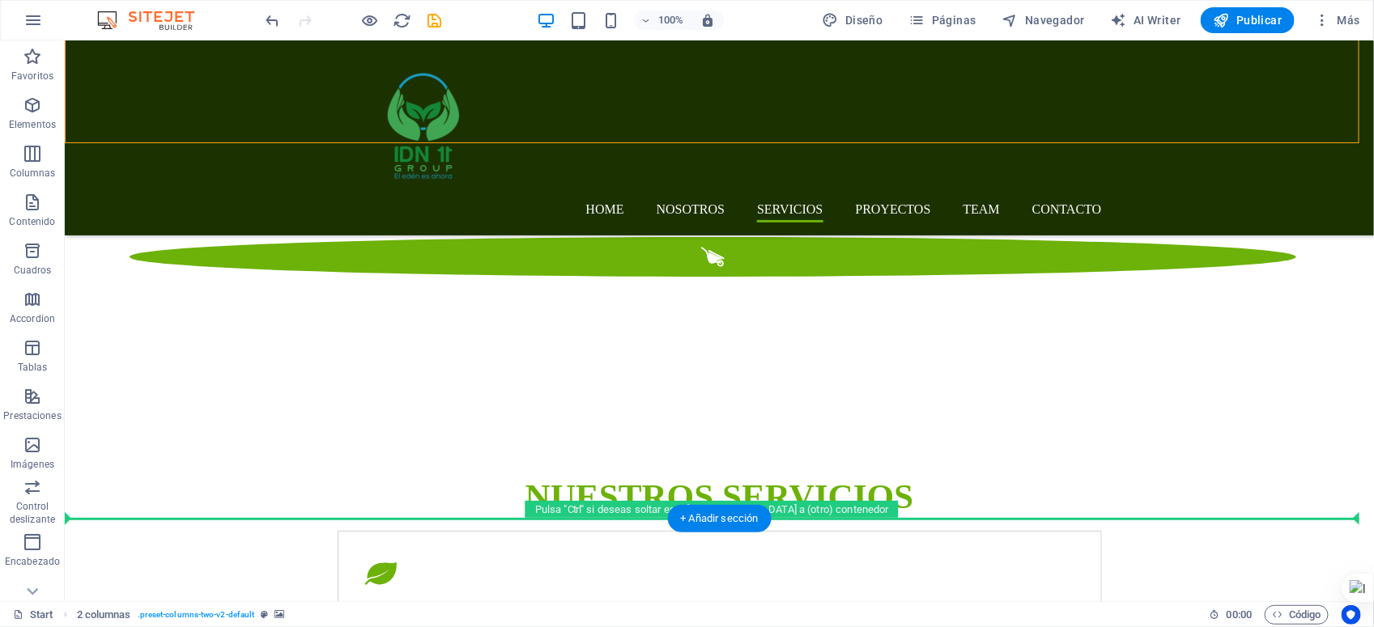
scroll to position [2785, 0]
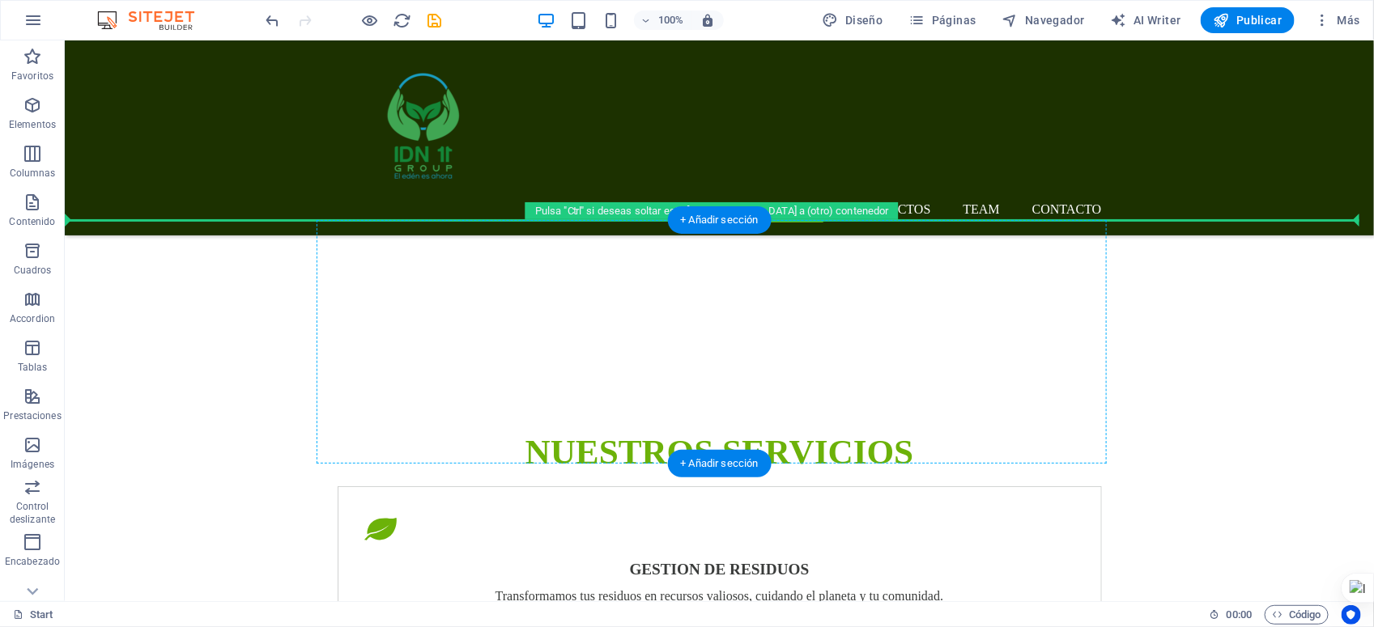
drag, startPoint x: 625, startPoint y: 227, endPoint x: 477, endPoint y: 332, distance: 181.7
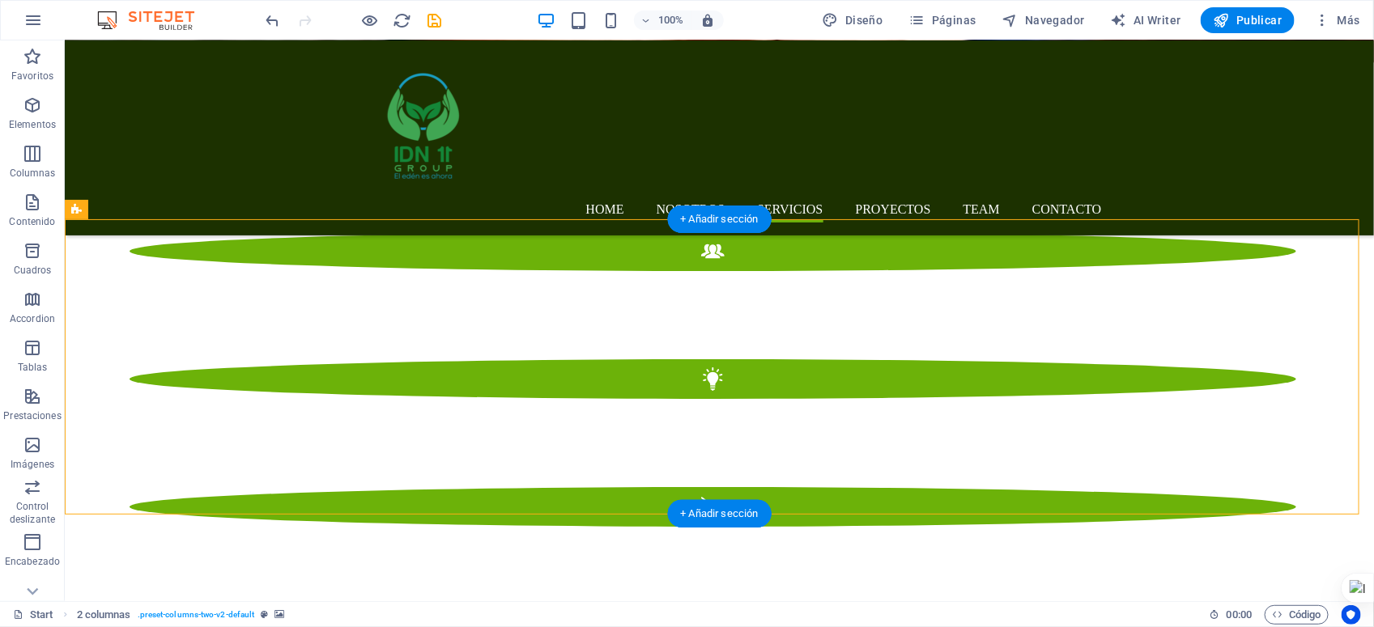
scroll to position [2693, 0]
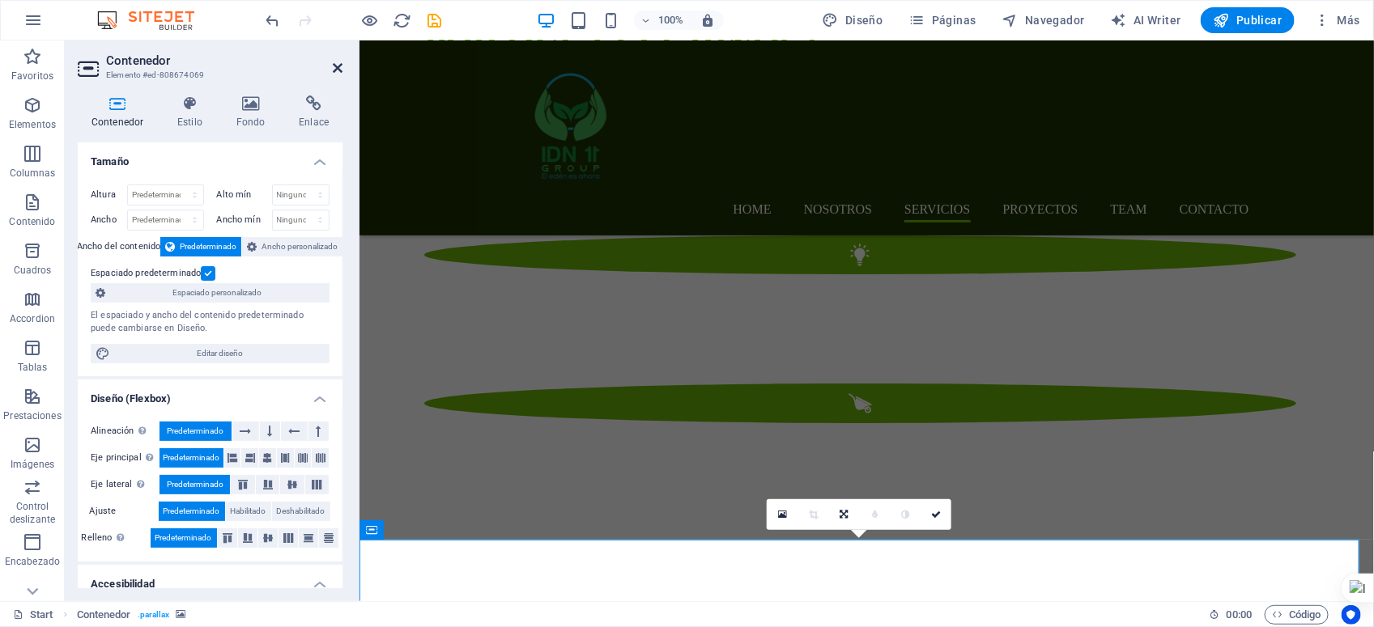
click at [337, 69] on icon at bounding box center [338, 68] width 10 height 13
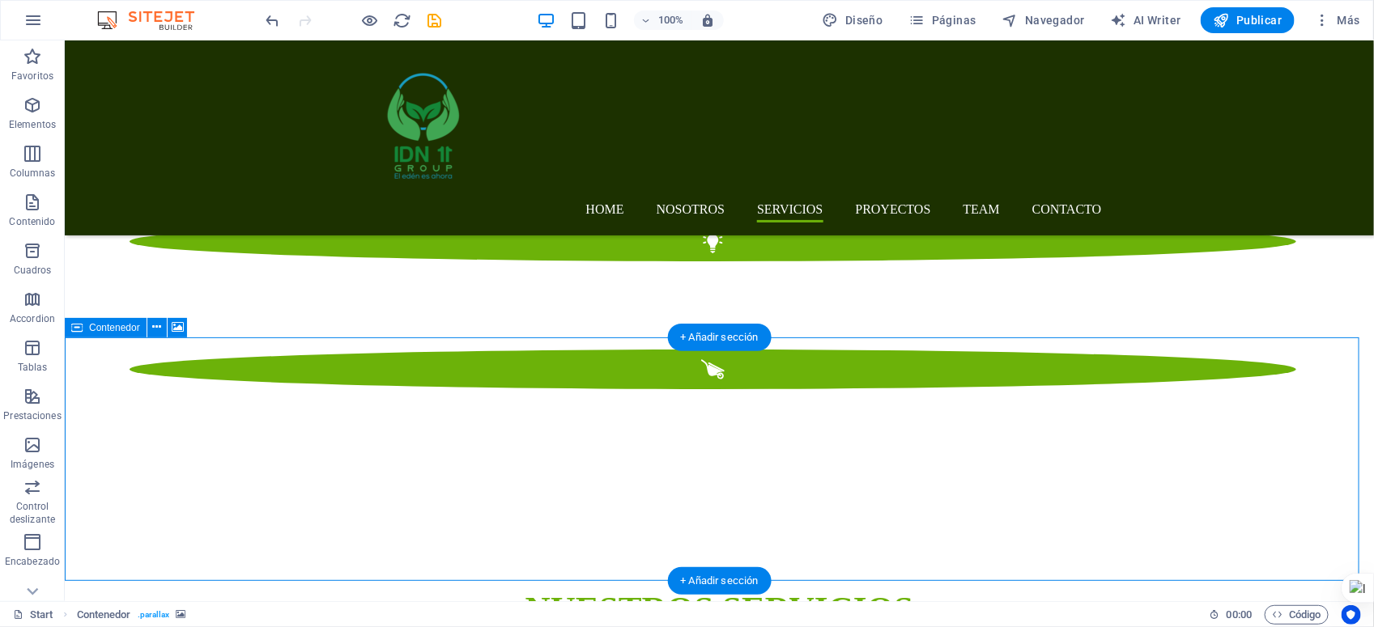
scroll to position [2667, 0]
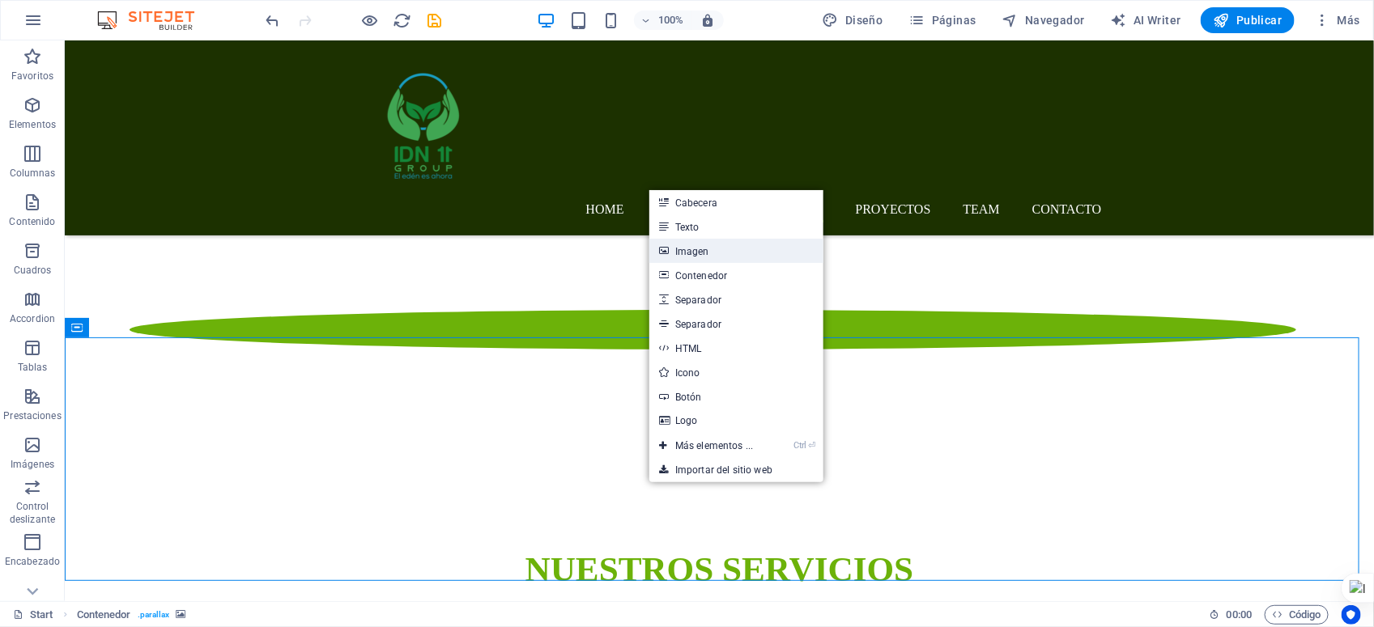
click at [699, 249] on link "Imagen" at bounding box center [736, 251] width 174 height 24
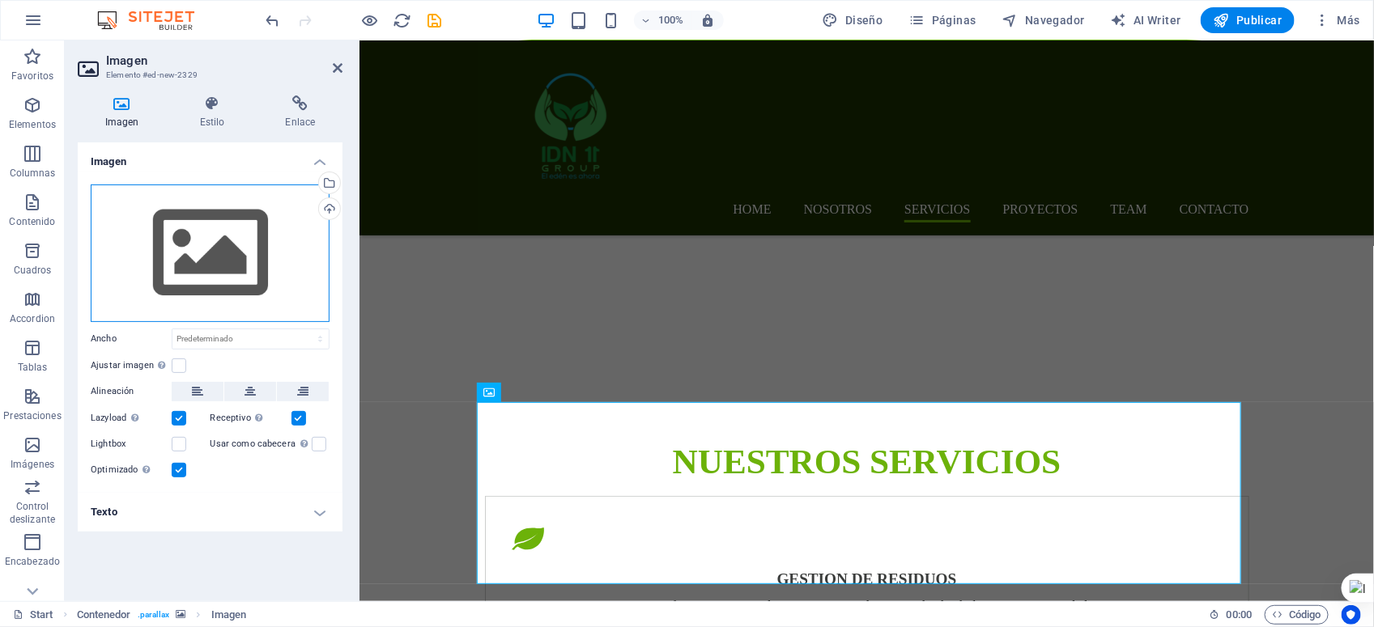
click at [256, 249] on div "Arrastra archivos aquí, haz clic para escoger archivos o selecciona archivos de…" at bounding box center [210, 254] width 239 height 138
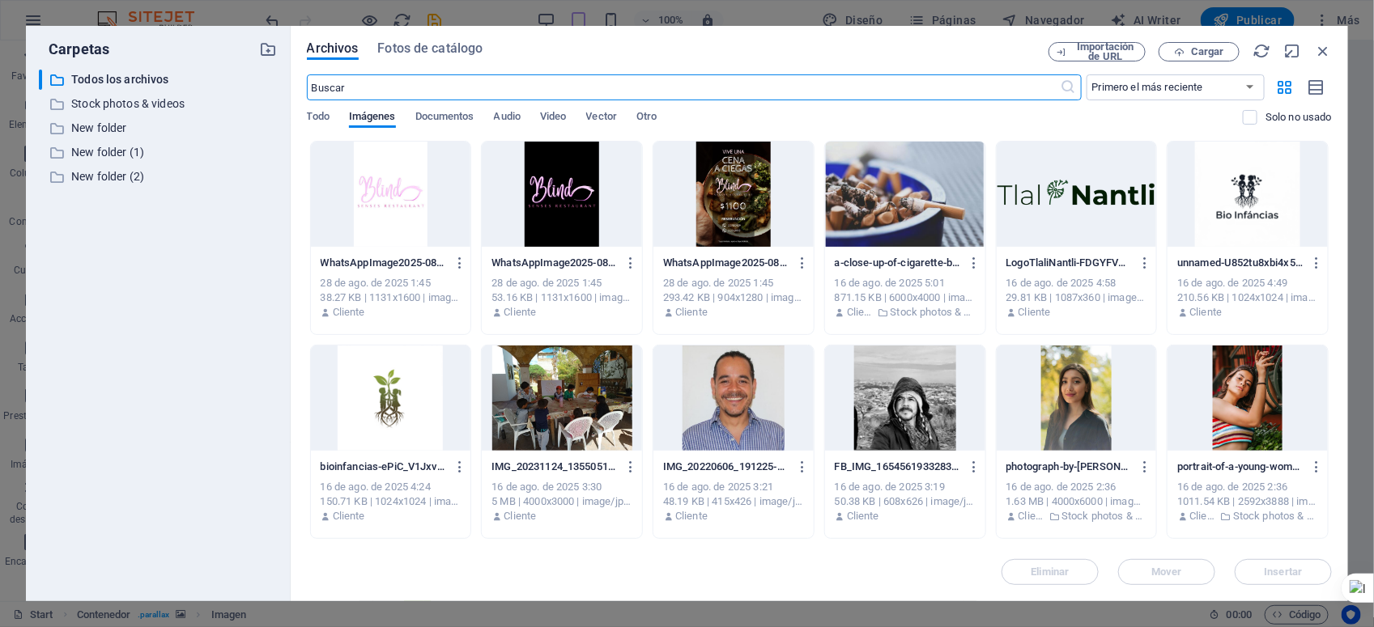
scroll to position [3118, 0]
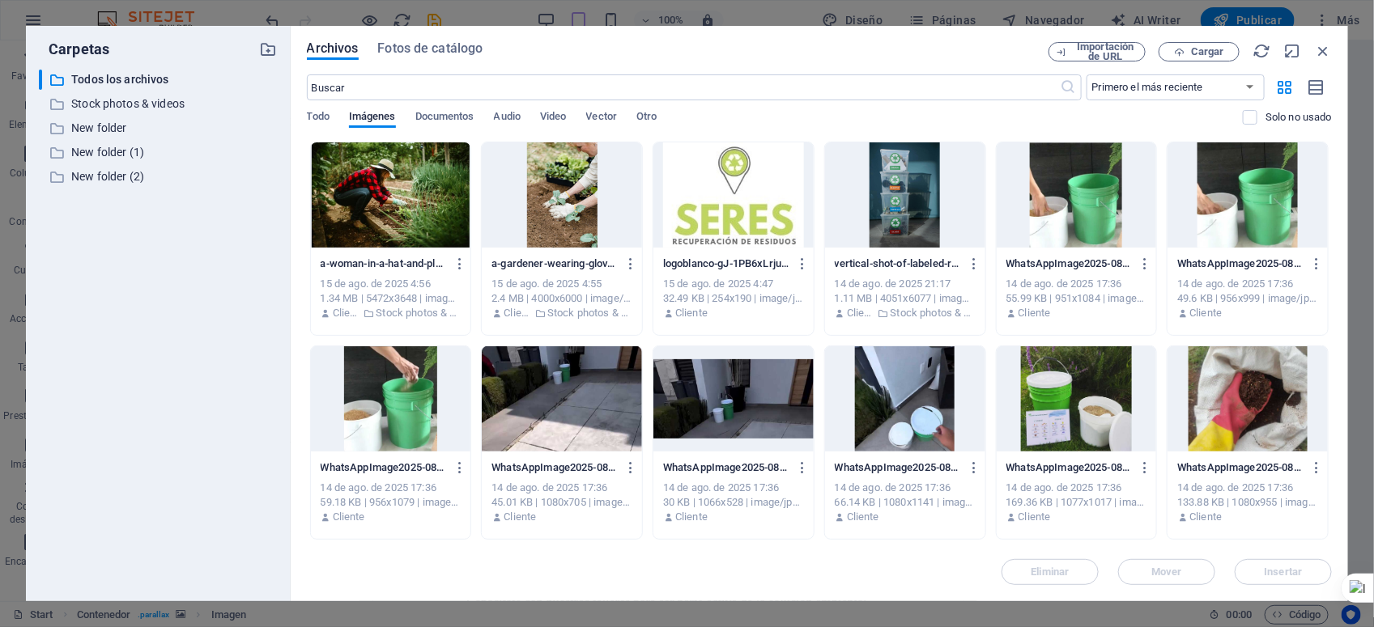
drag, startPoint x: 1328, startPoint y: 189, endPoint x: 1316, endPoint y: 430, distance: 241.6
click at [1316, 430] on div "WhatsAppImage2025-08-27at5.44.20PM1-umw_d-FTNBHI2TJikQnUCQ.jpeg WhatsAppImage20…" at bounding box center [819, 545] width 1025 height 2030
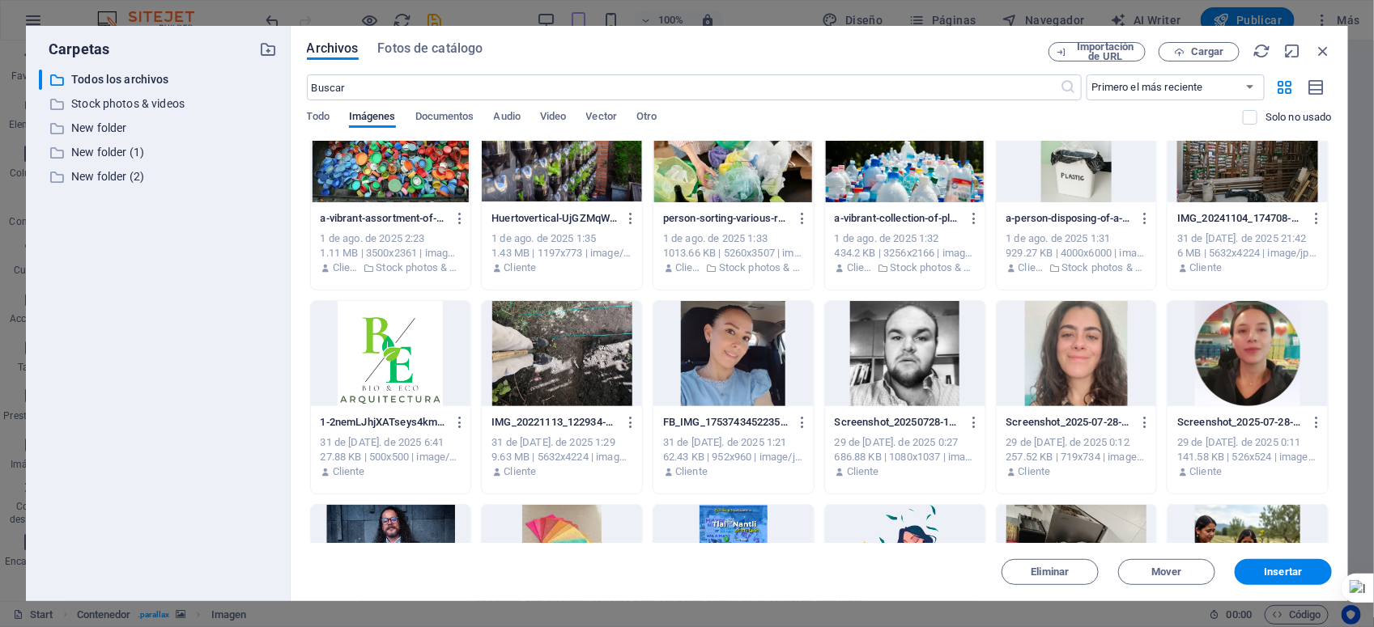
scroll to position [4483, 0]
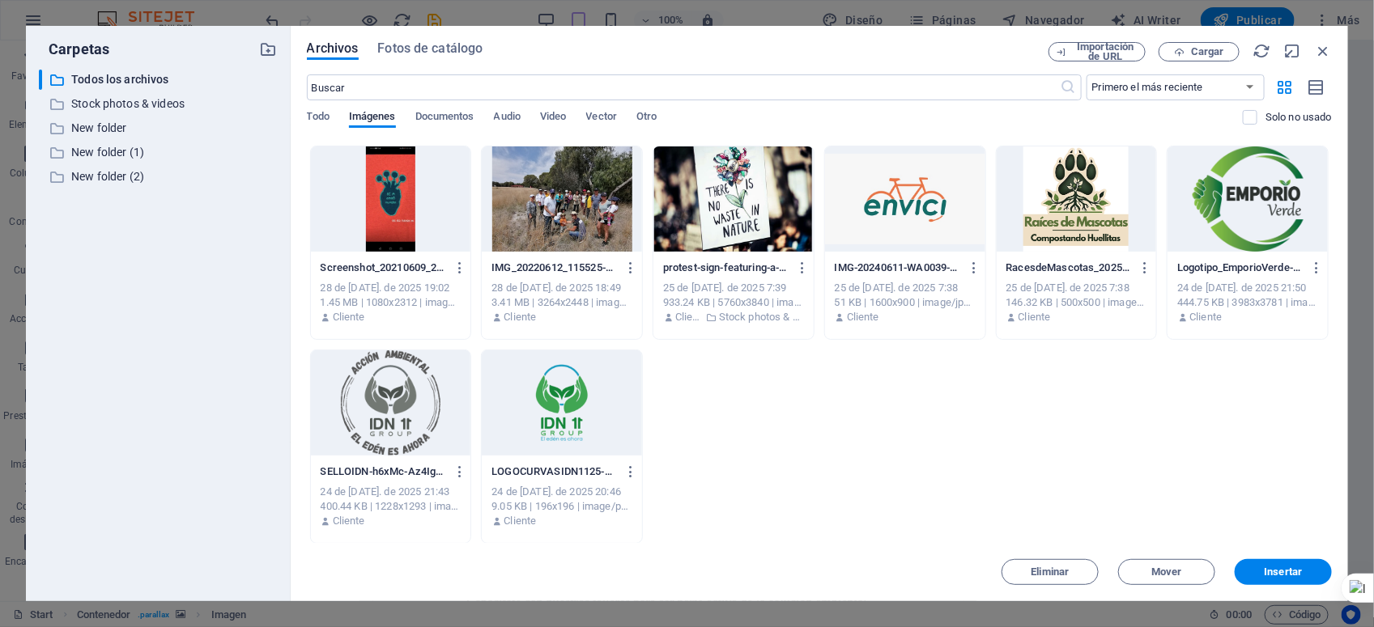
click at [1200, 225] on div at bounding box center [1247, 199] width 160 height 105
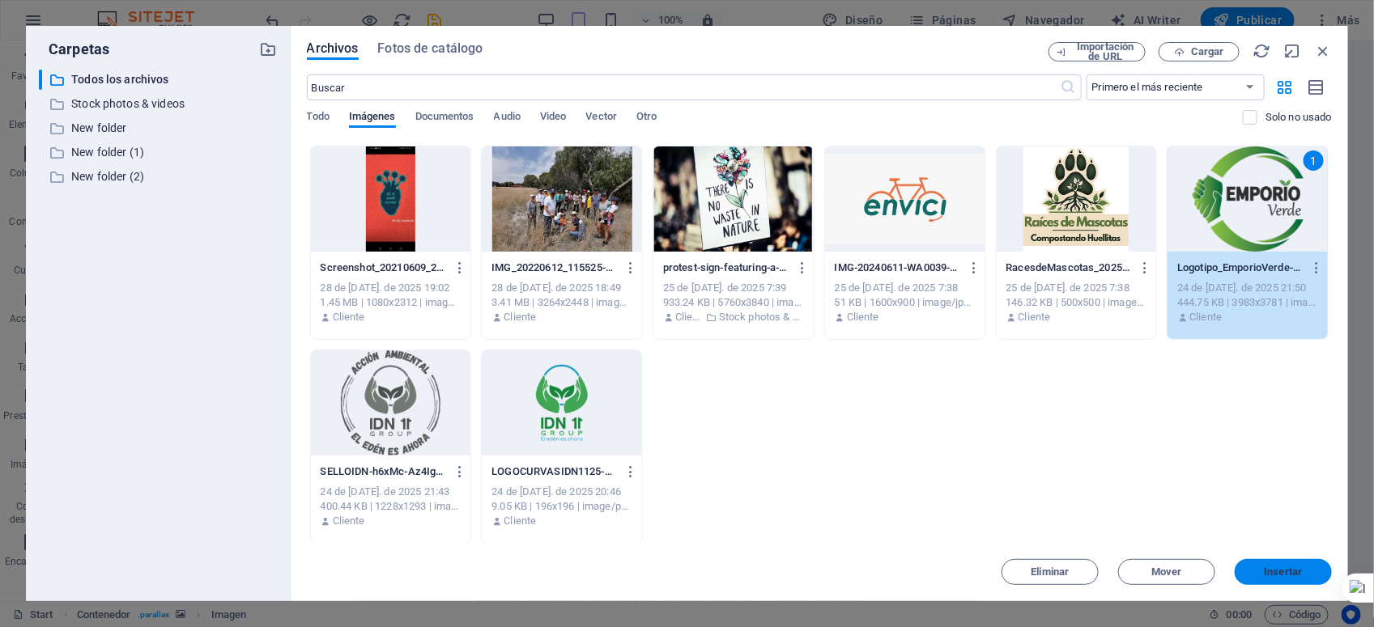
click at [1299, 572] on span "Insertar" at bounding box center [1284, 572] width 38 height 10
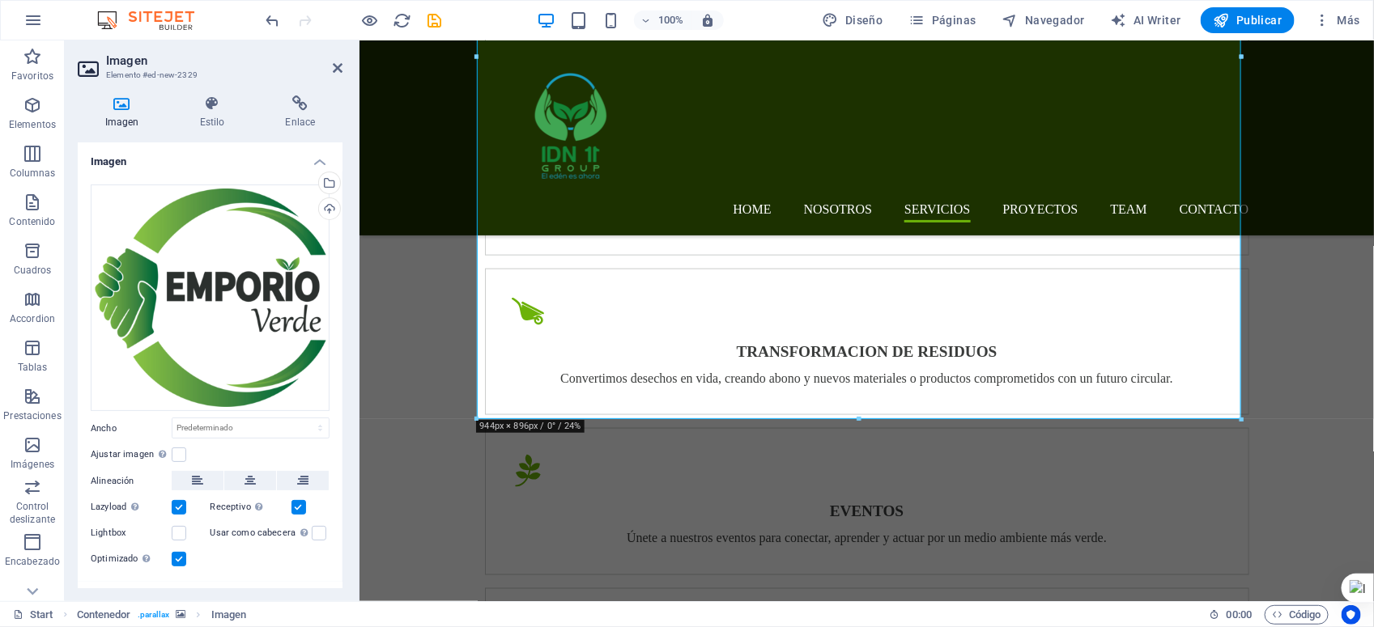
scroll to position [3603, 0]
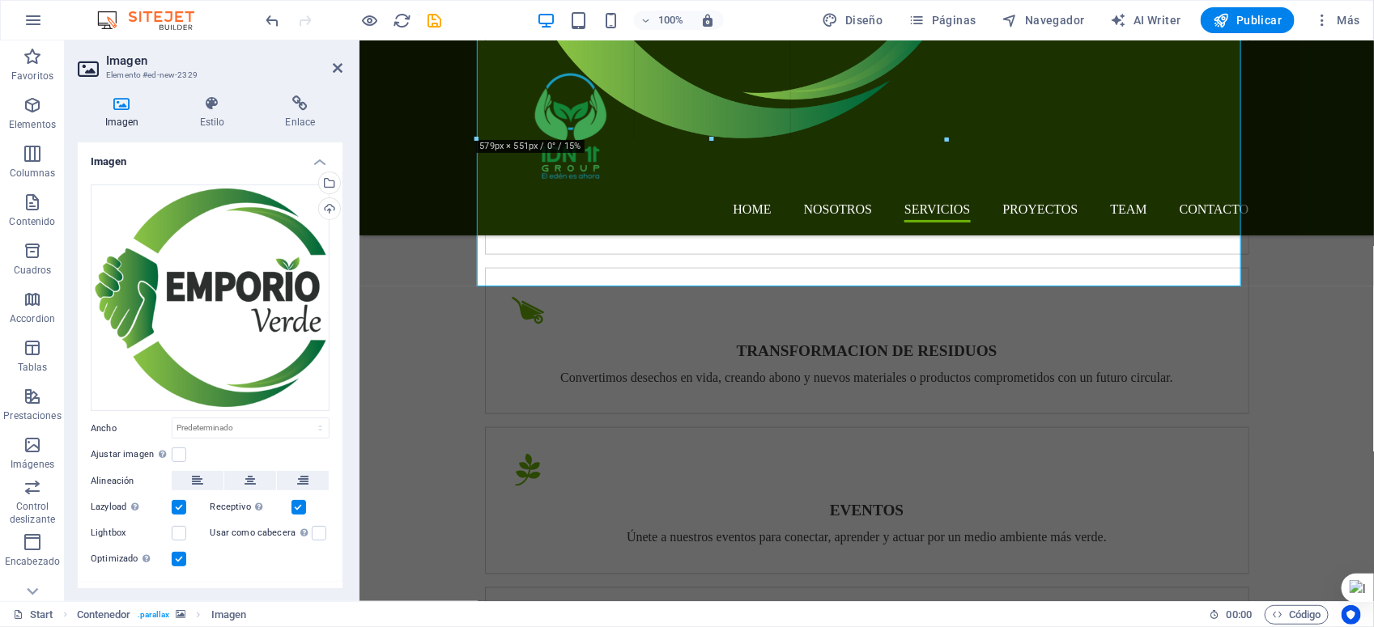
drag, startPoint x: 1243, startPoint y: 418, endPoint x: 886, endPoint y: 138, distance: 453.8
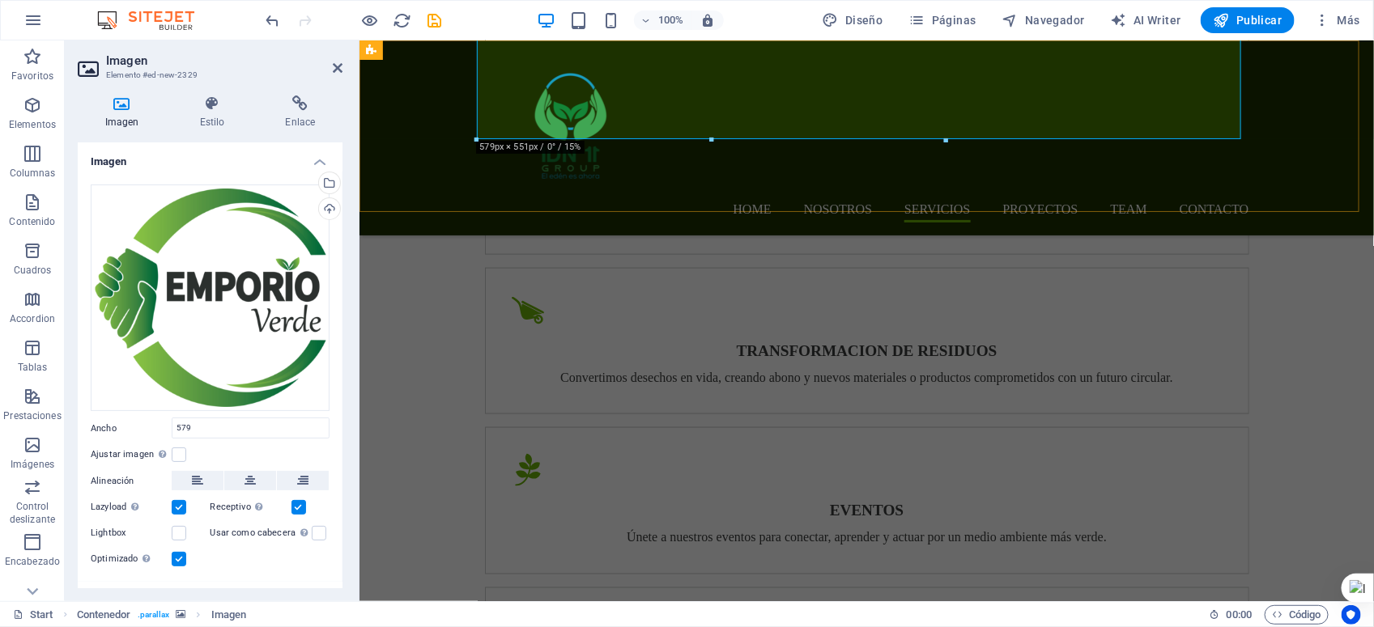
type input "579"
select select "px"
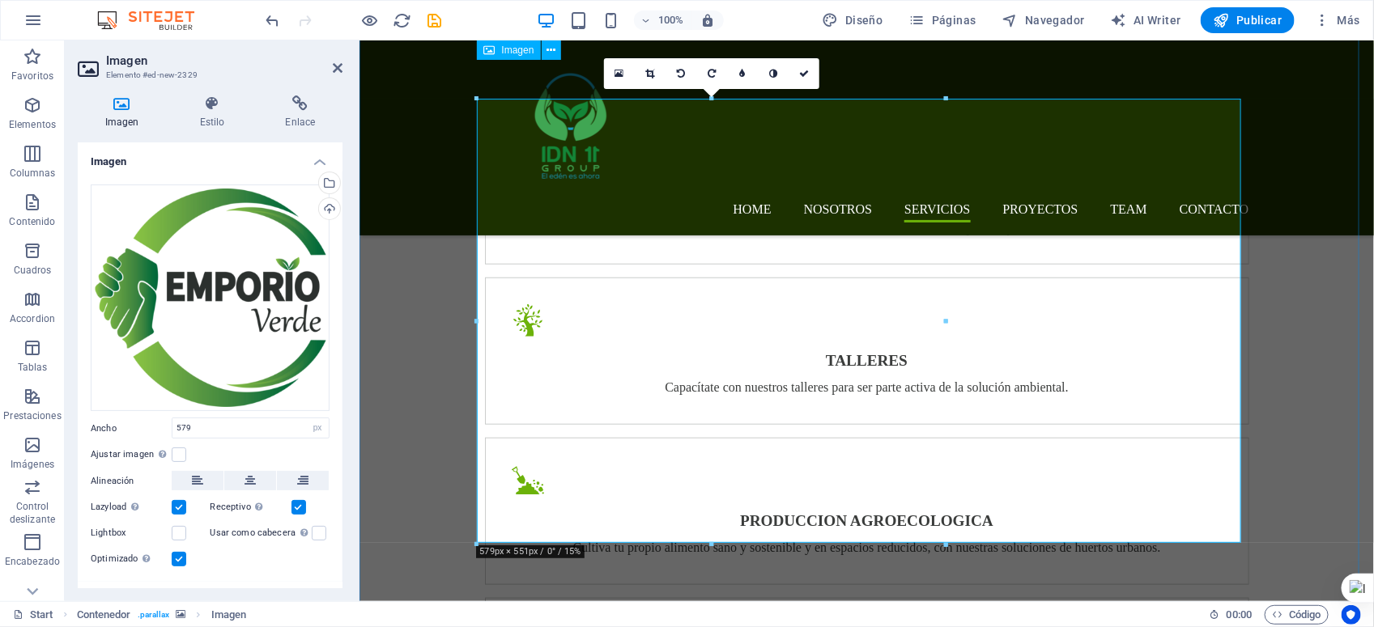
scroll to position [3199, 0]
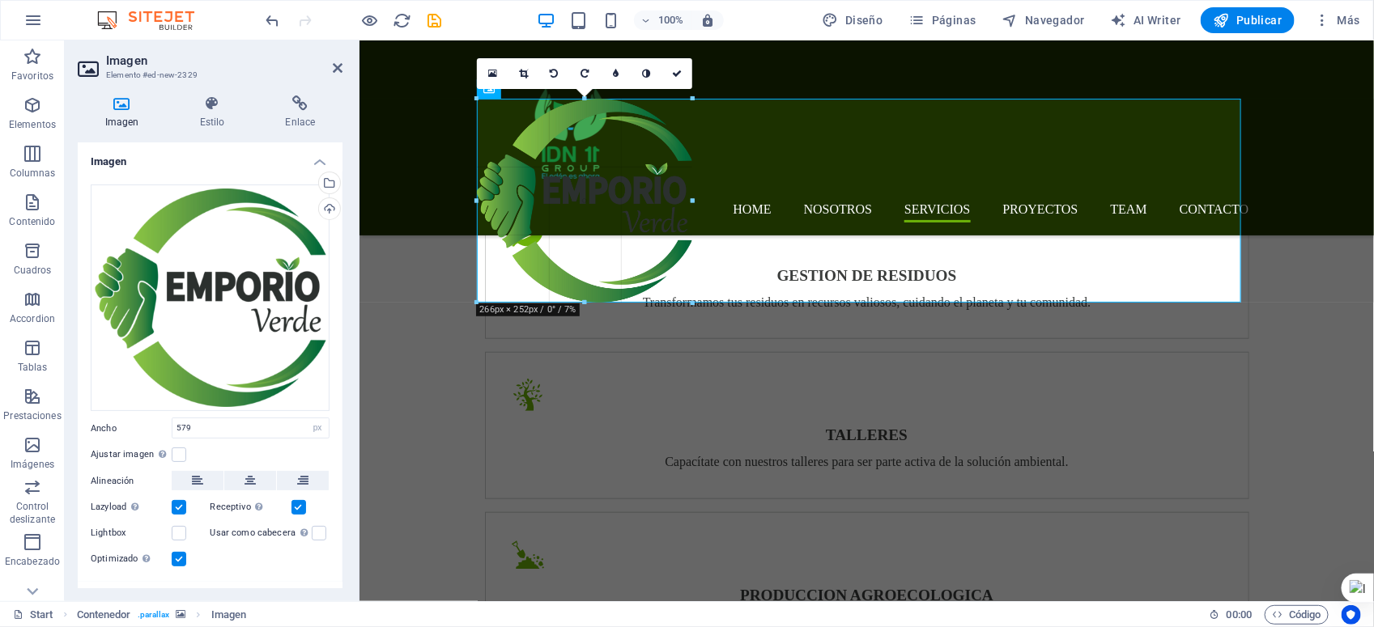
drag, startPoint x: 946, startPoint y: 542, endPoint x: 691, endPoint y: 237, distance: 397.7
type input "266"
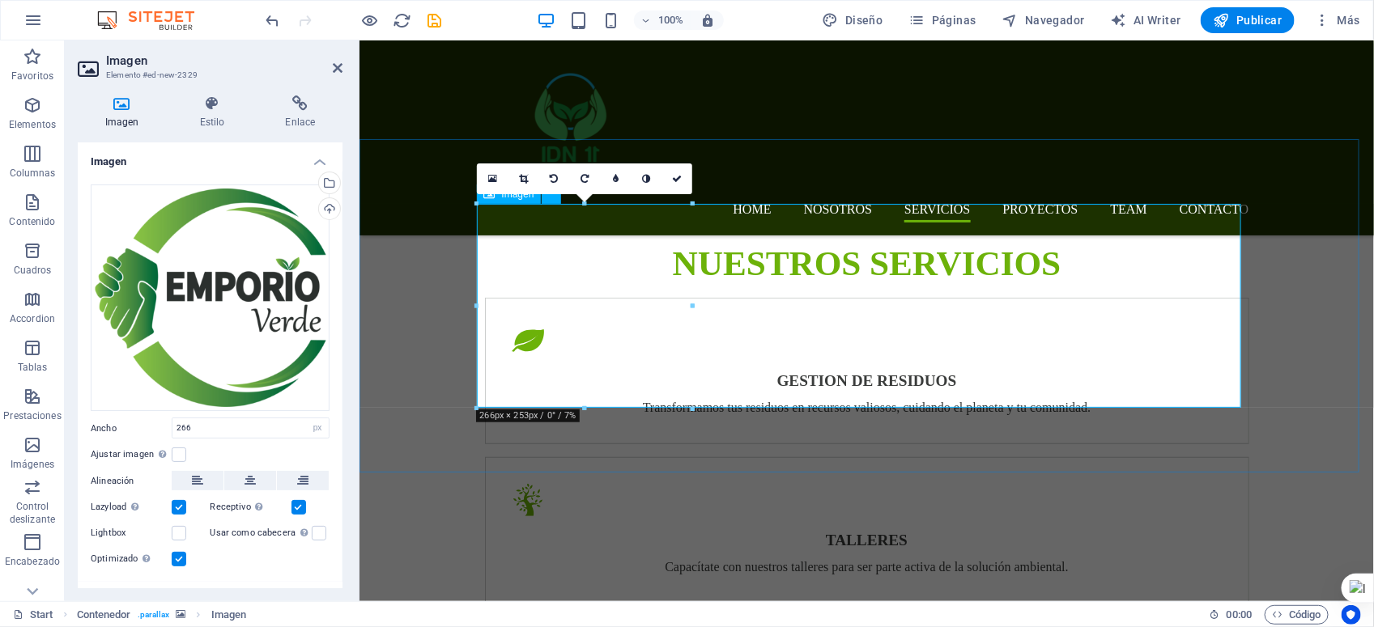
scroll to position [3097, 0]
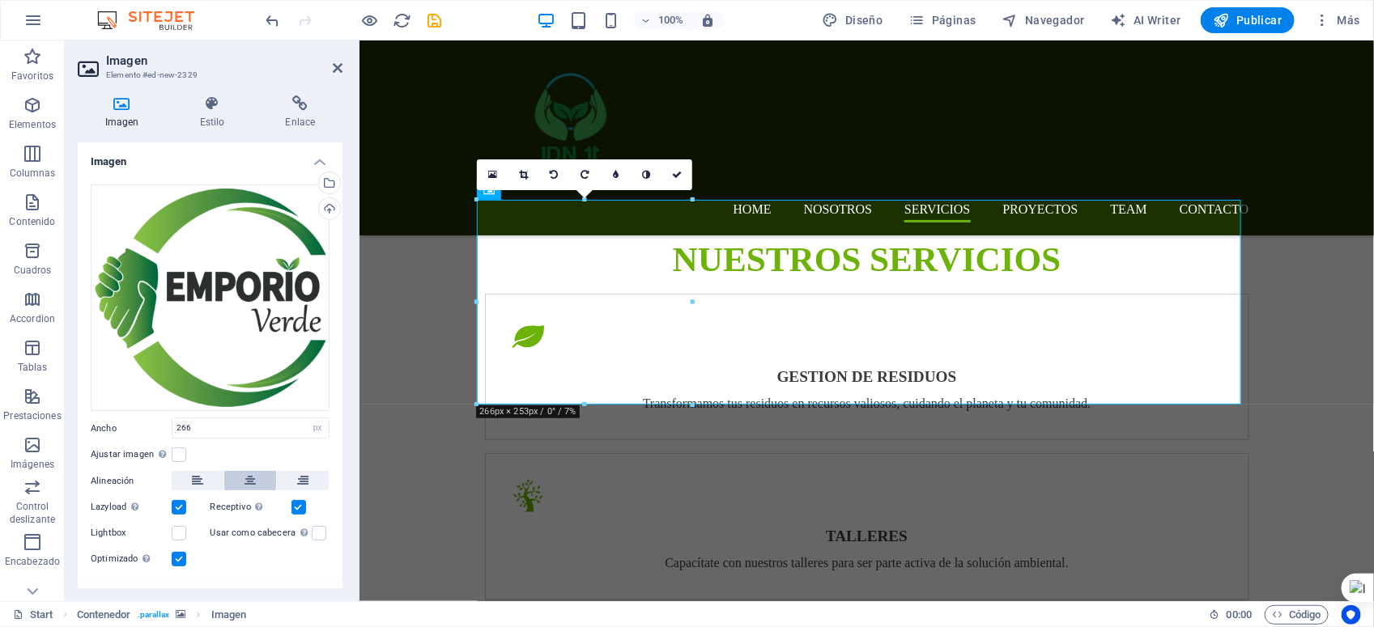
click at [240, 478] on button at bounding box center [250, 480] width 52 height 19
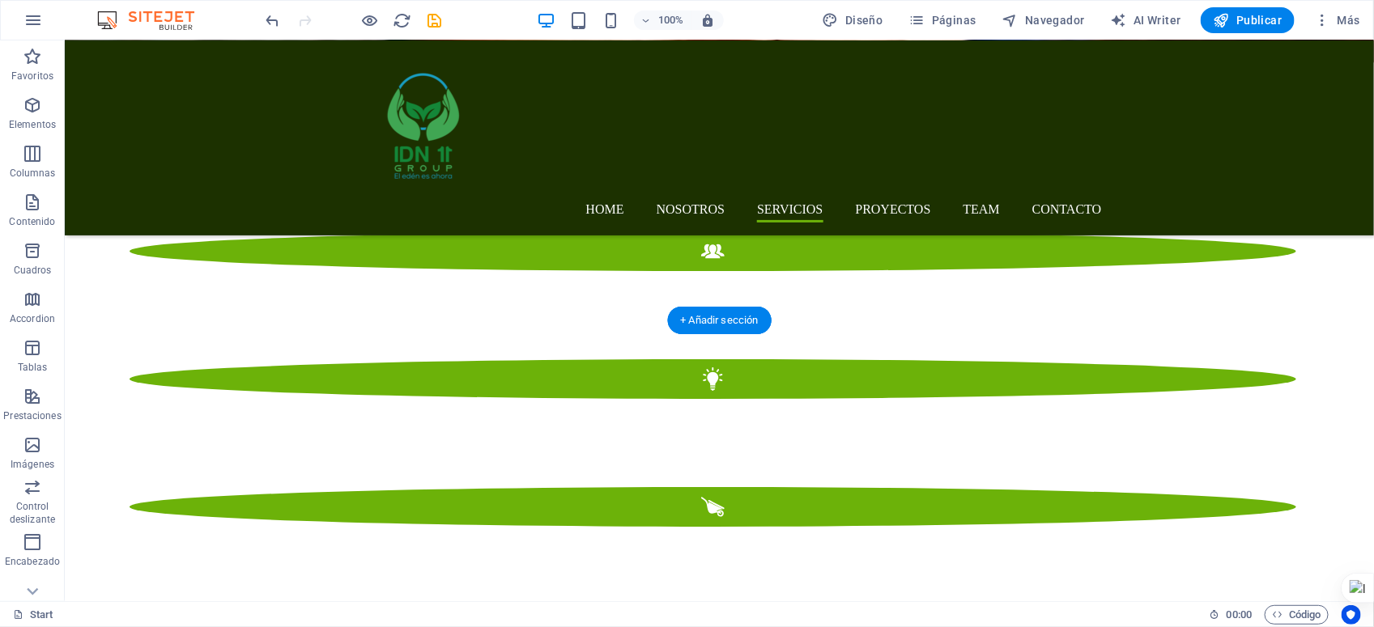
scroll to position [2389, 0]
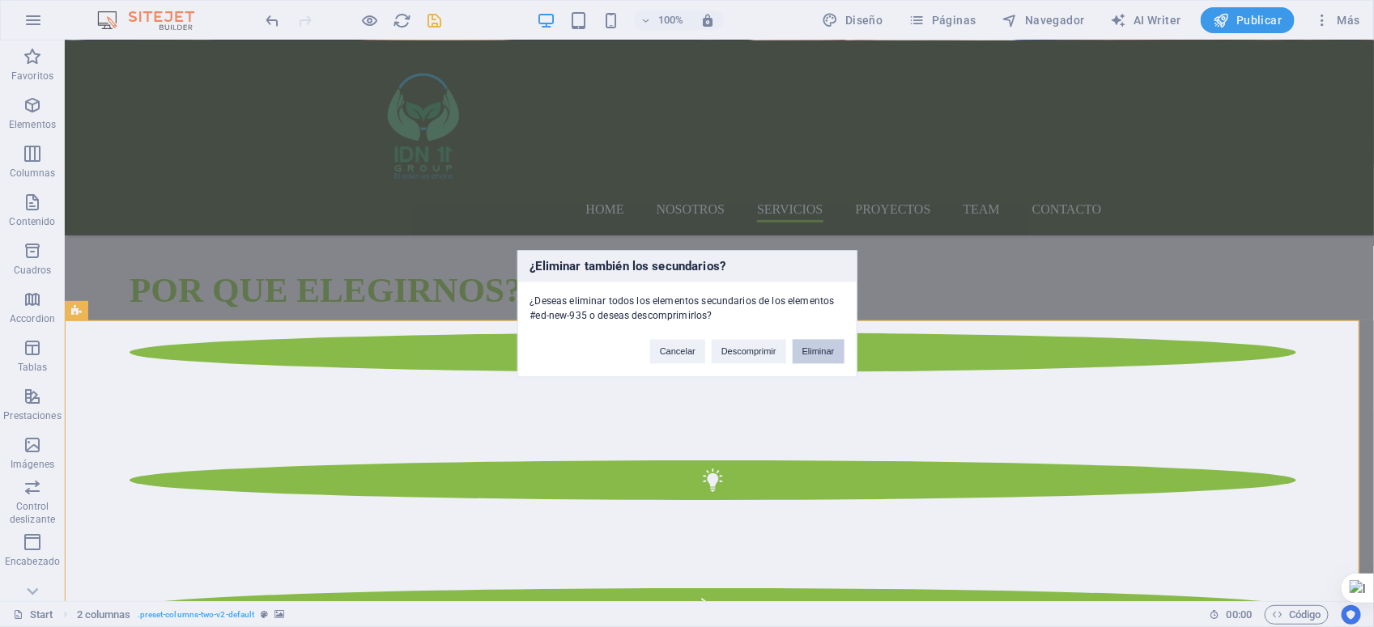
click at [824, 346] on button "Eliminar" at bounding box center [819, 351] width 52 height 24
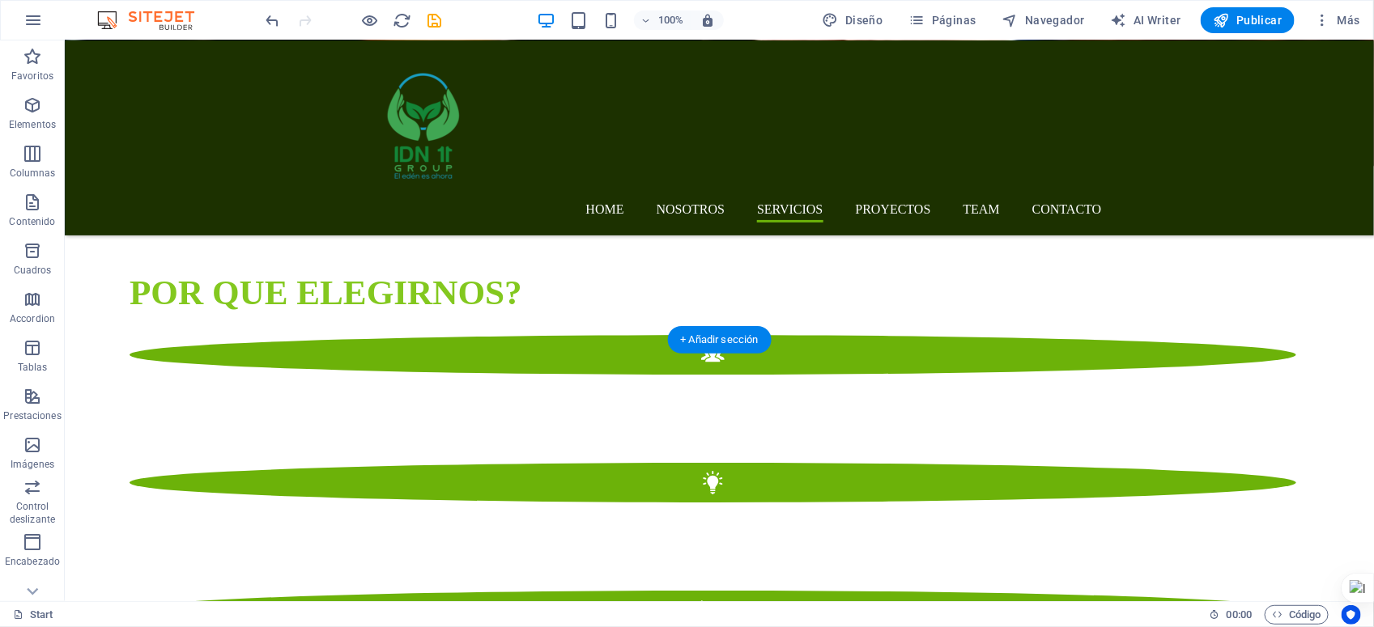
scroll to position [2288, 0]
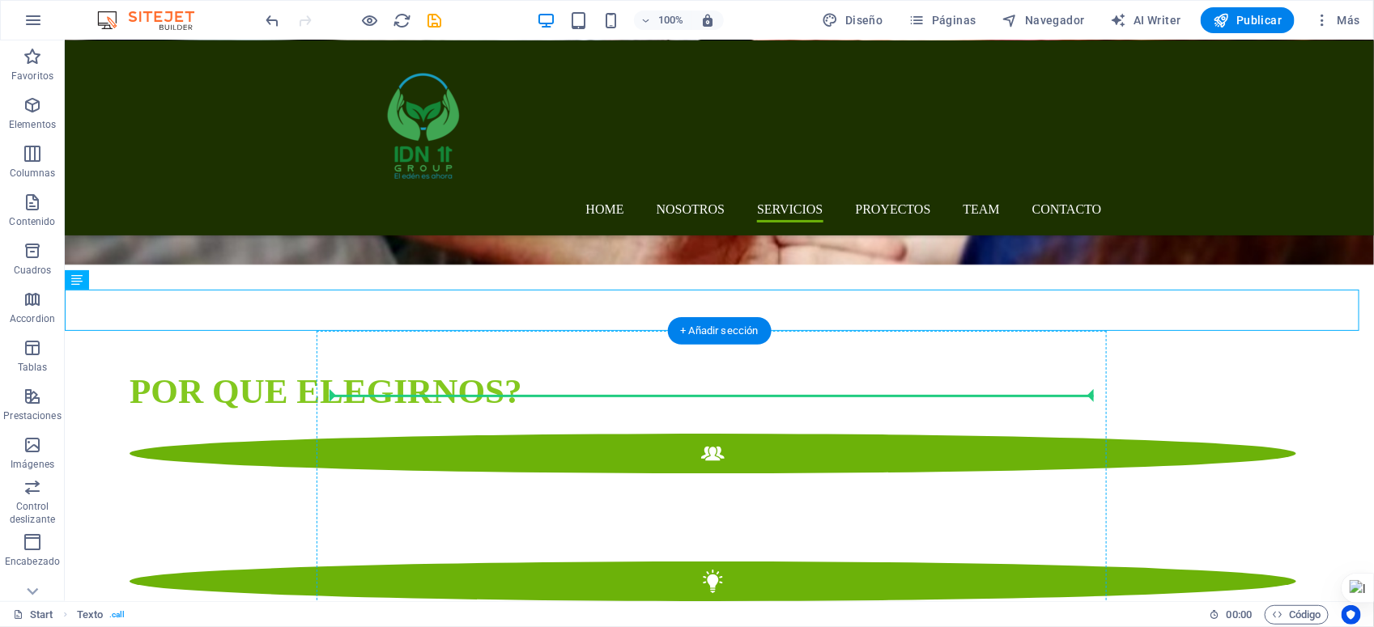
drag, startPoint x: 656, startPoint y: 312, endPoint x: 660, endPoint y: 408, distance: 95.6
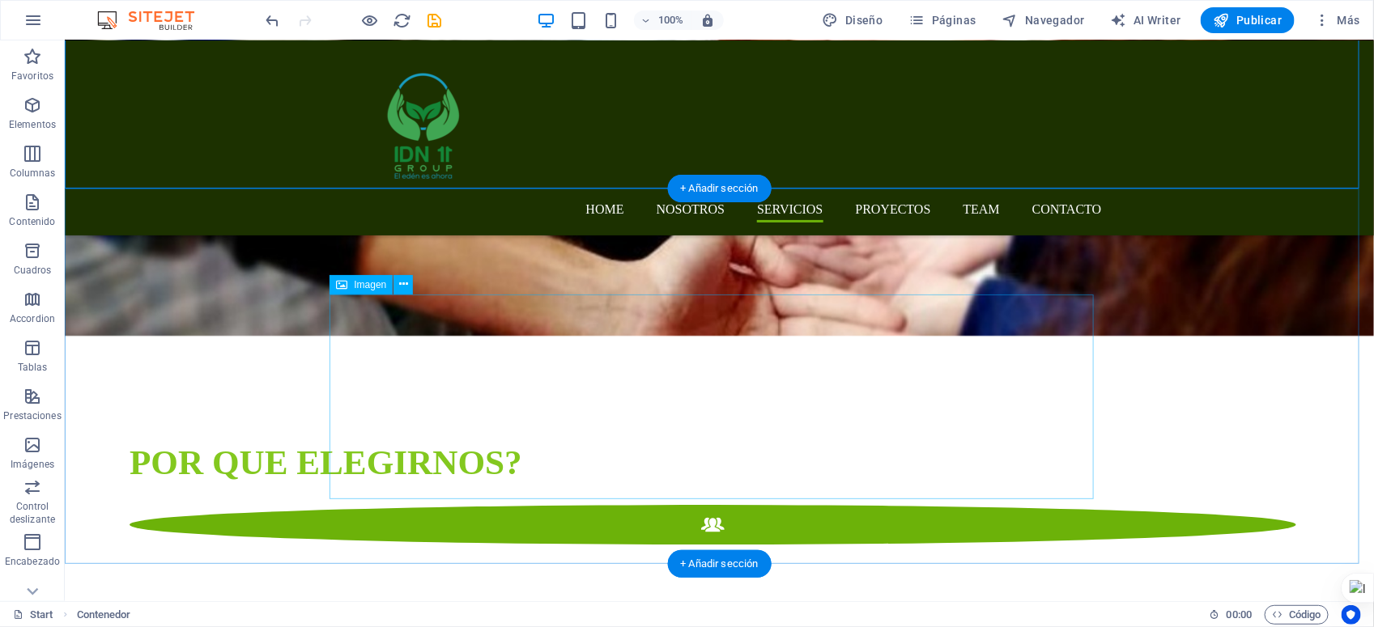
scroll to position [2389, 0]
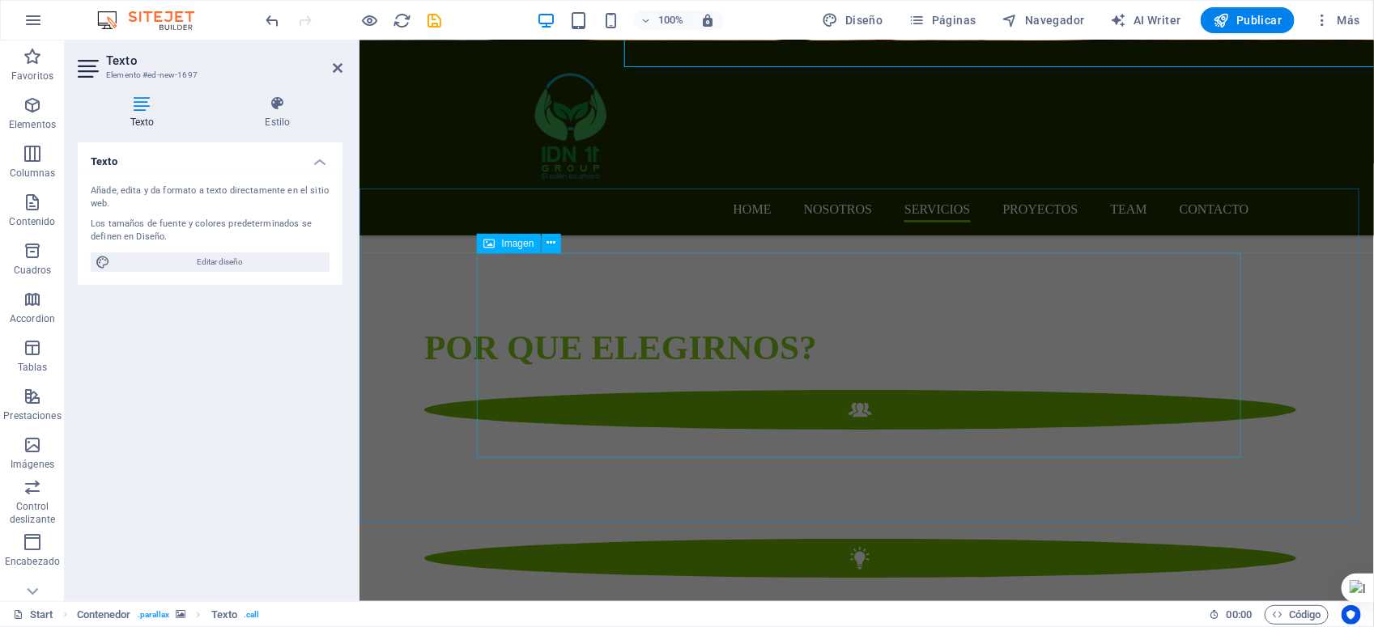
scroll to position [2616, 0]
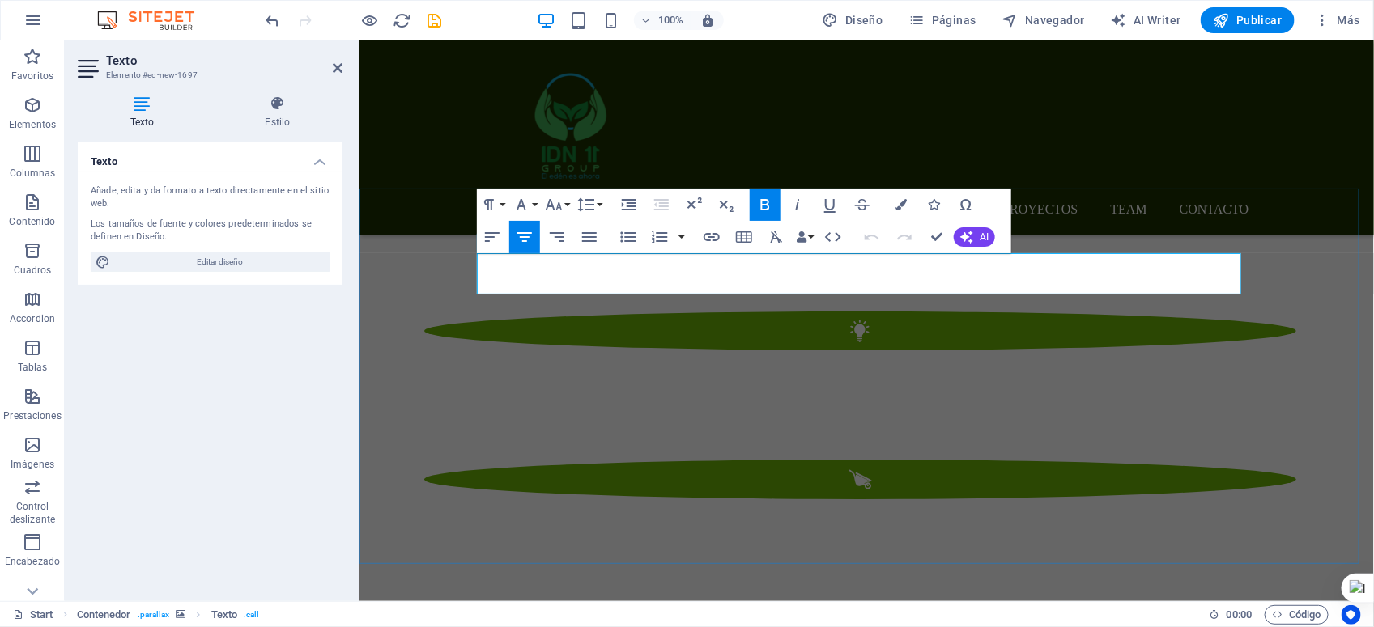
drag, startPoint x: 1161, startPoint y: 271, endPoint x: 521, endPoint y: 274, distance: 639.6
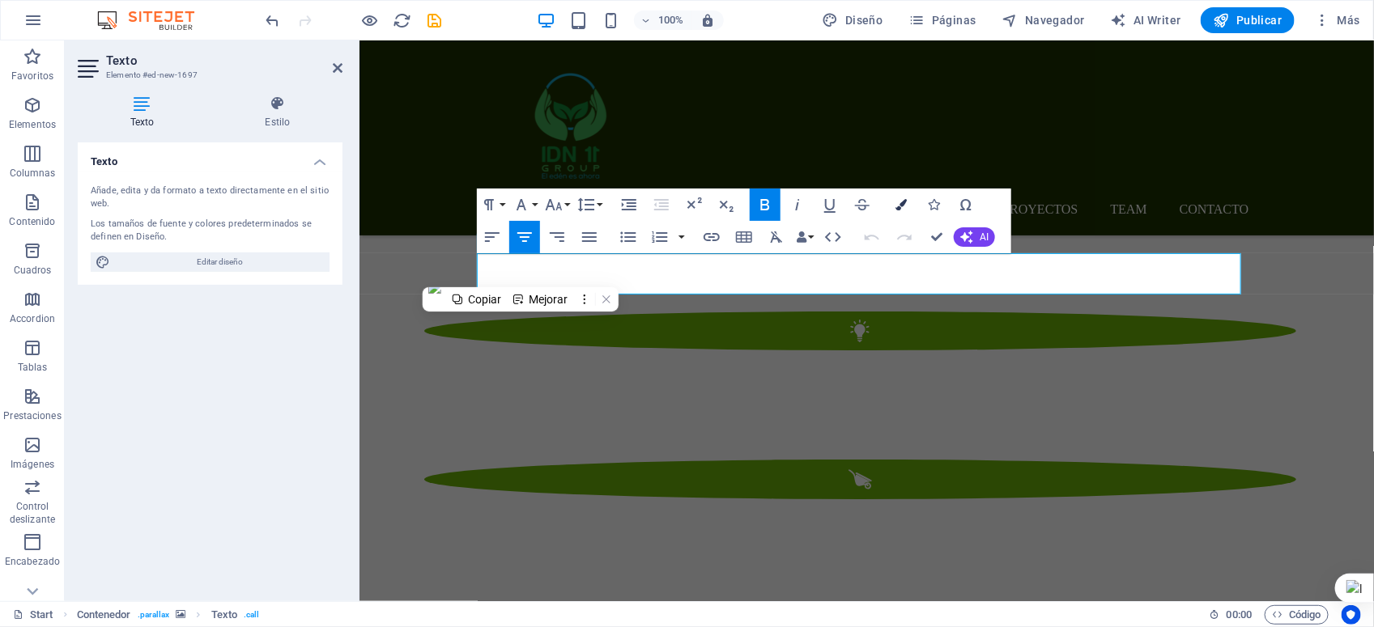
click at [899, 205] on icon "button" at bounding box center [900, 204] width 11 height 11
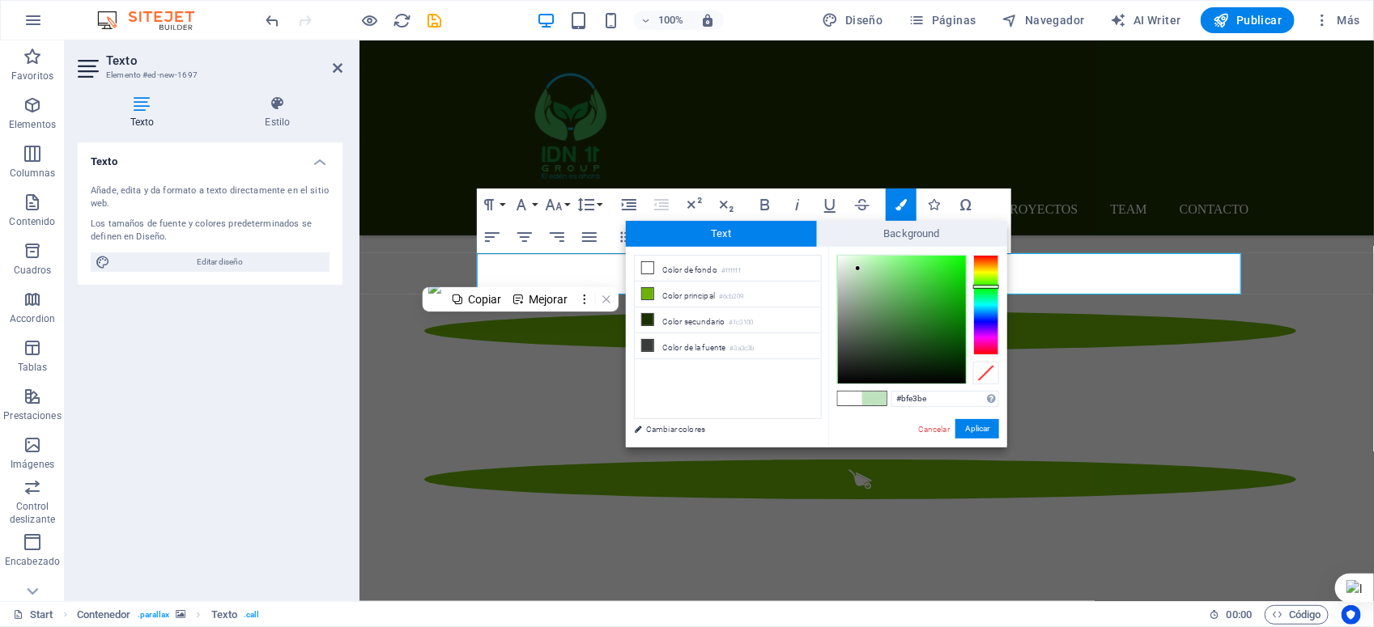
type input "#c0e4bf"
click at [858, 268] on div at bounding box center [902, 320] width 128 height 128
click at [981, 426] on button "Aplicar" at bounding box center [977, 428] width 44 height 19
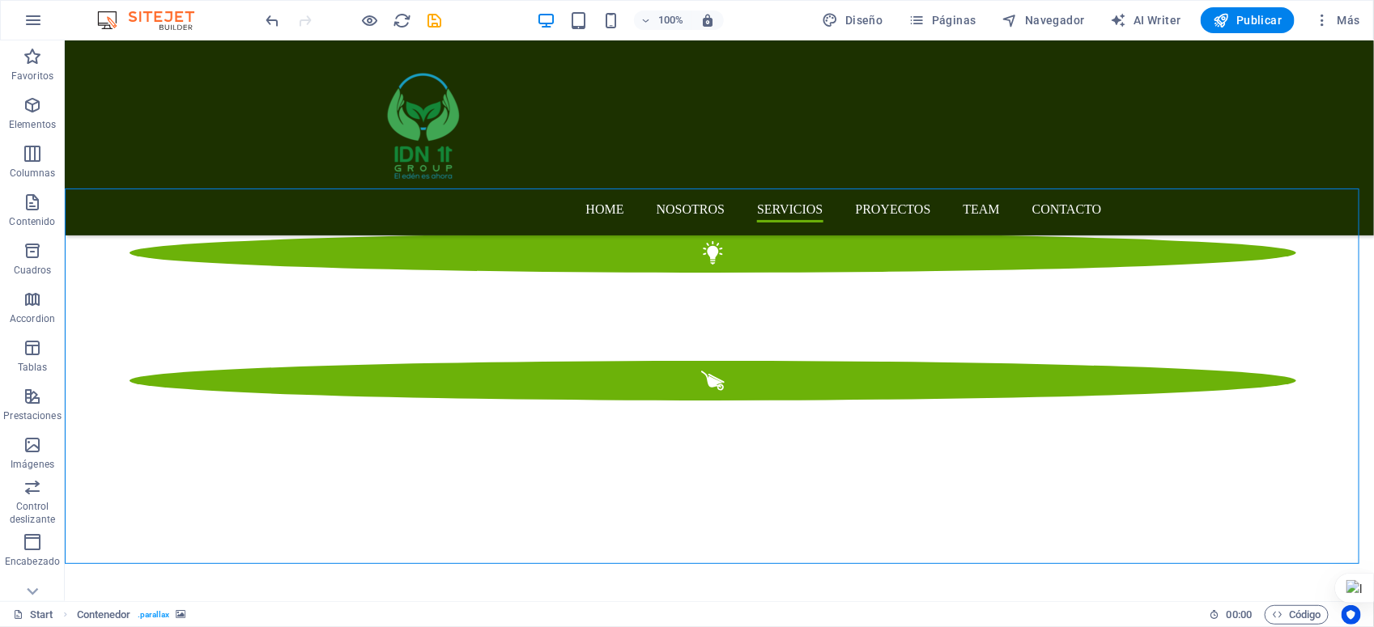
scroll to position [2389, 0]
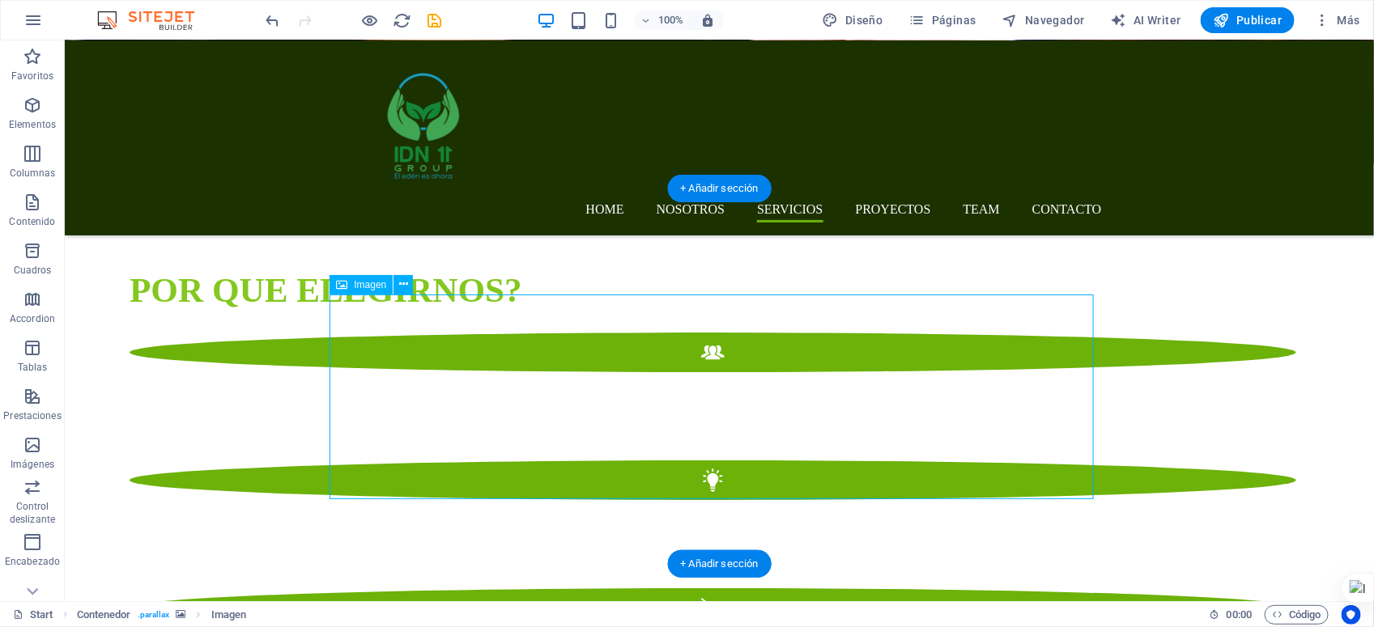
select select "px"
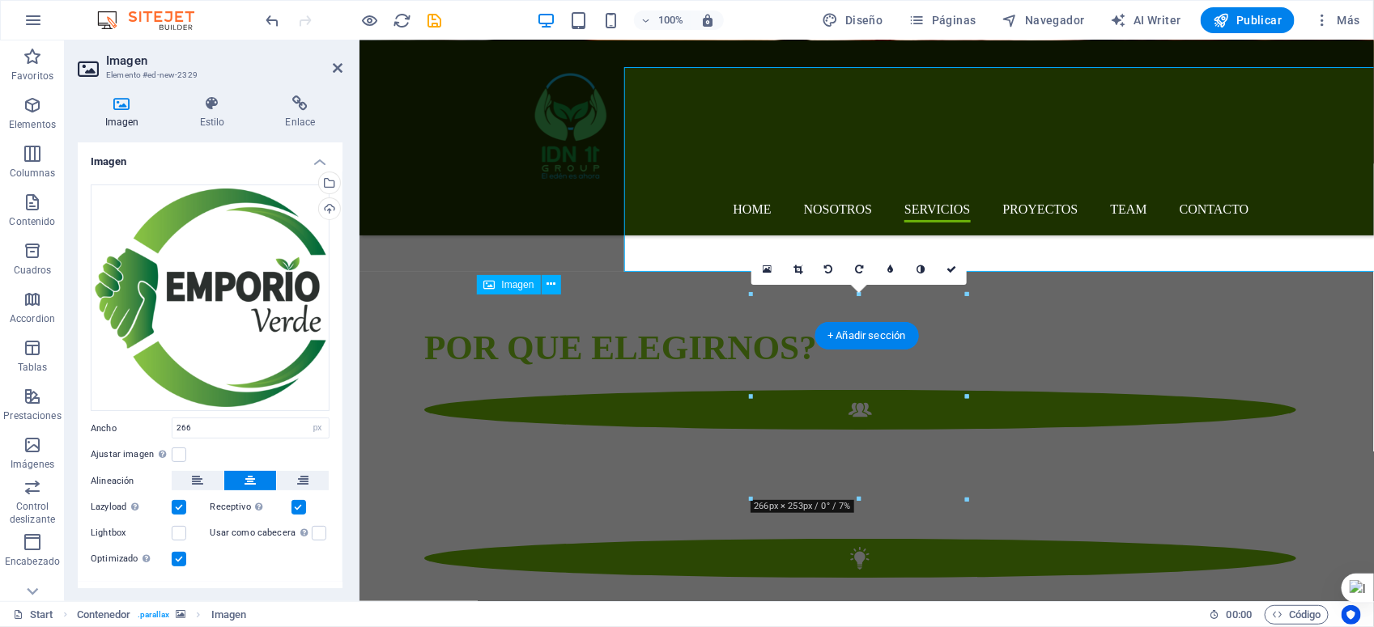
scroll to position [2616, 0]
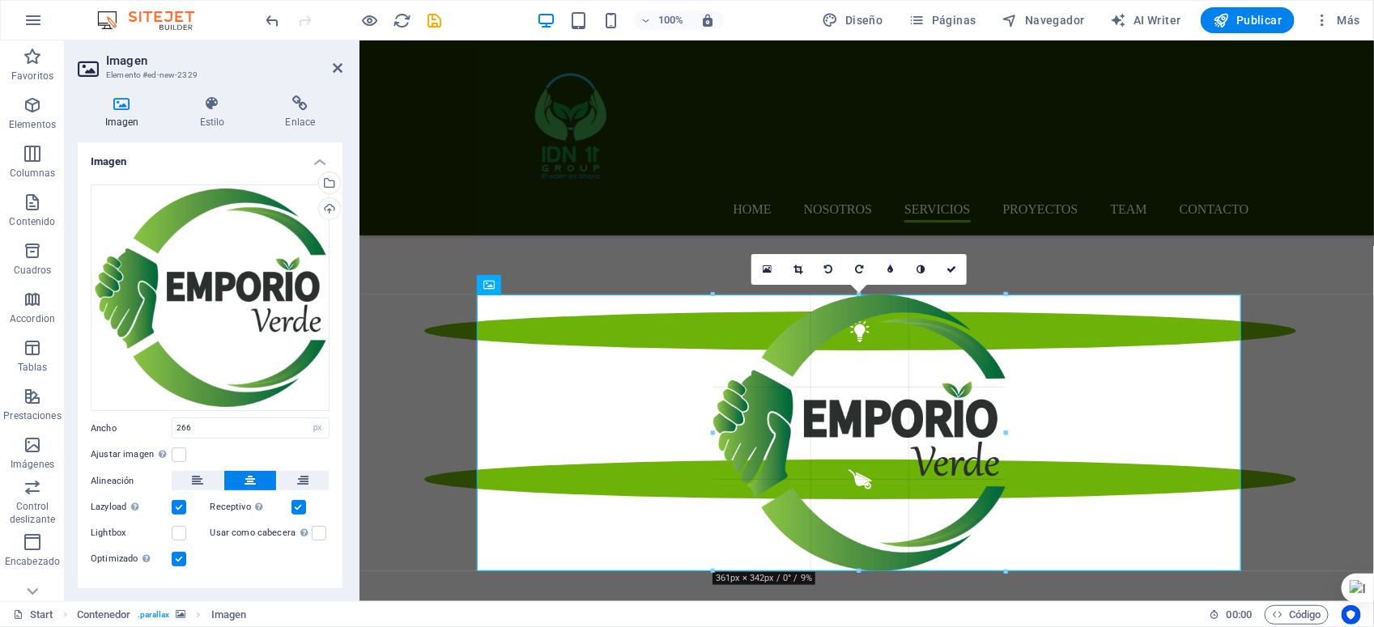
drag, startPoint x: 967, startPoint y: 499, endPoint x: 666, endPoint y: 511, distance: 301.4
type input "362"
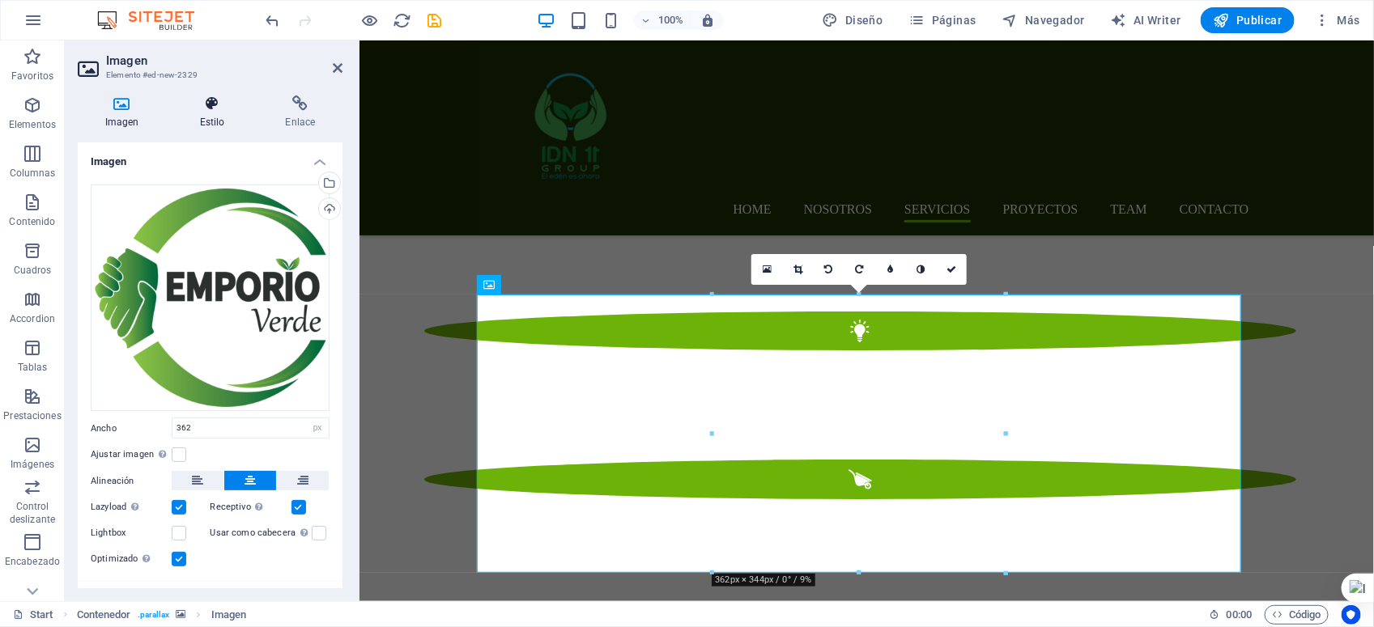
click at [220, 108] on icon at bounding box center [211, 104] width 79 height 16
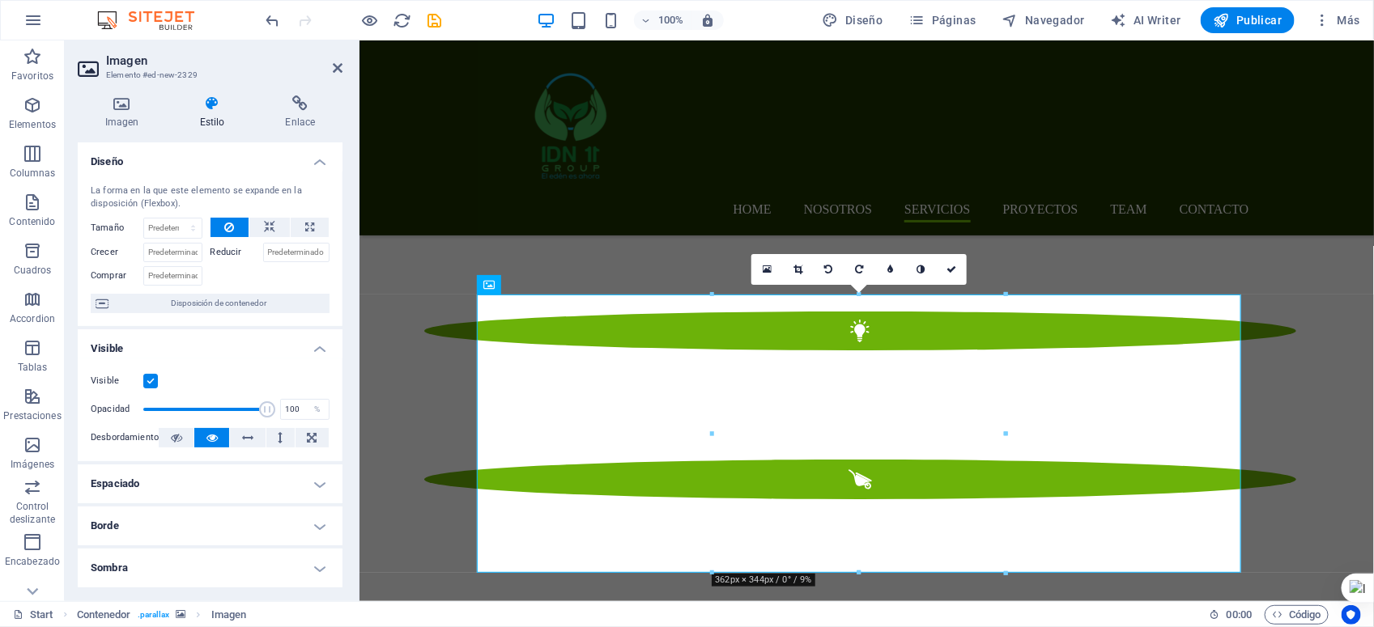
scroll to position [101, 0]
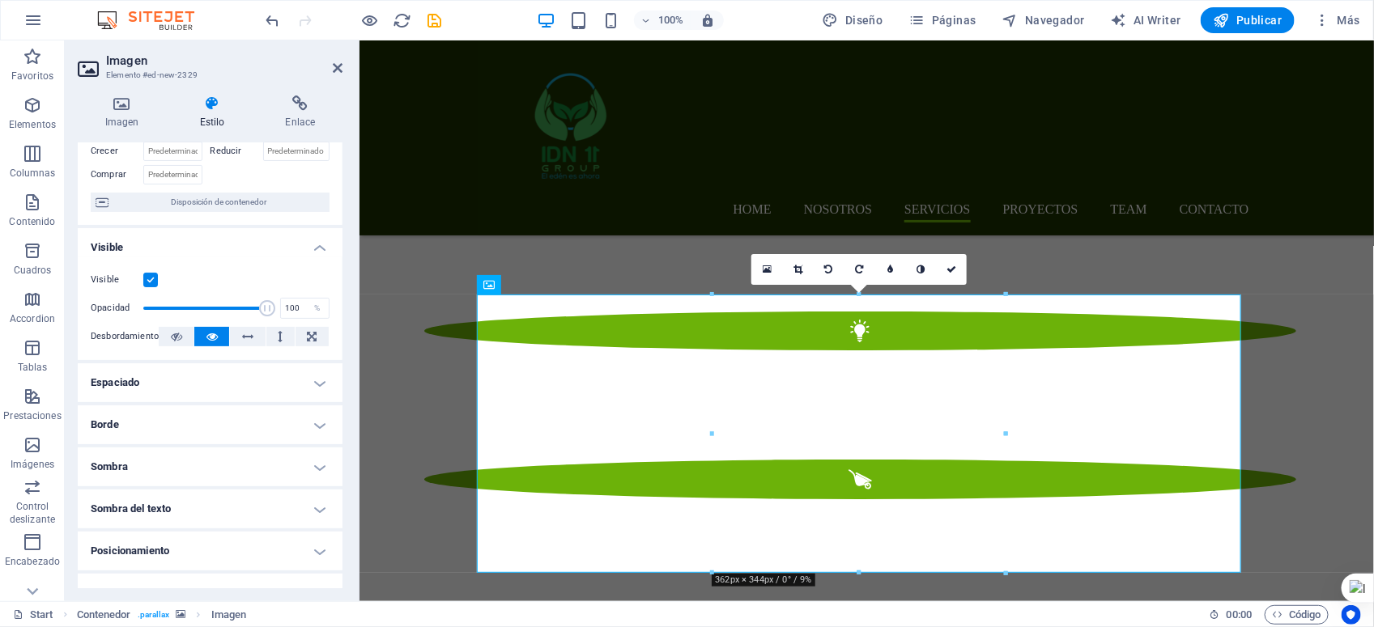
click at [151, 467] on h4 "Sombra" at bounding box center [210, 467] width 265 height 39
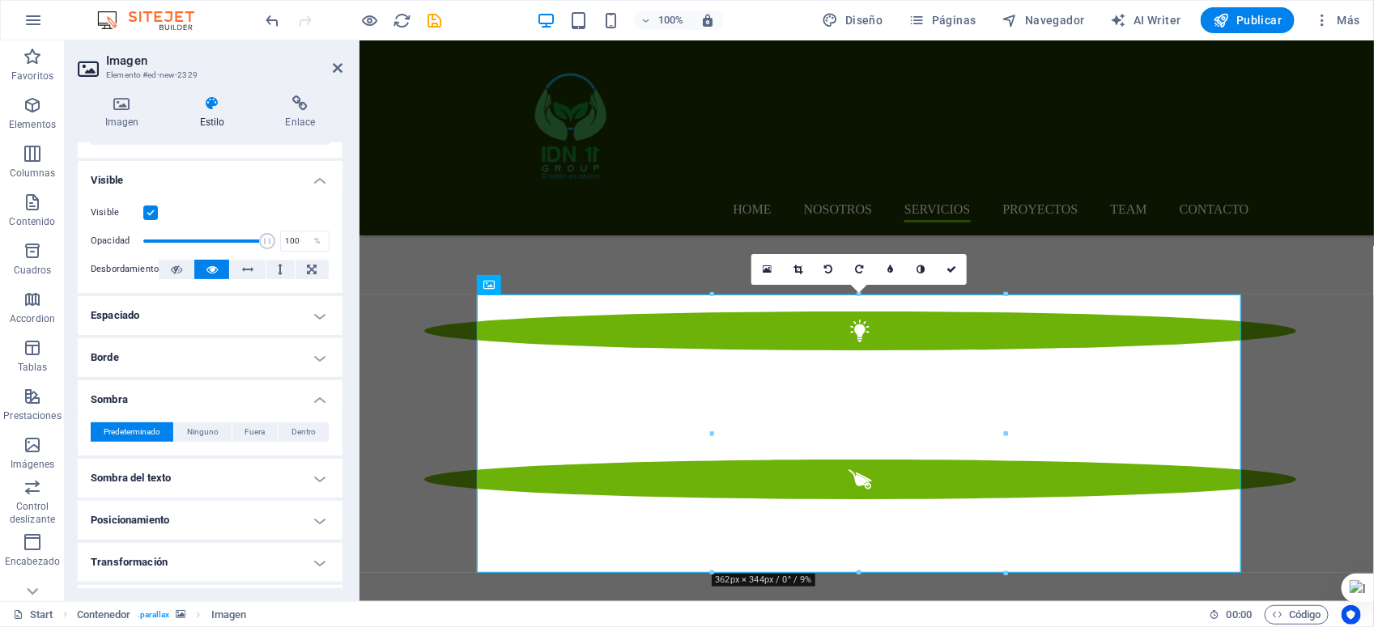
scroll to position [202, 0]
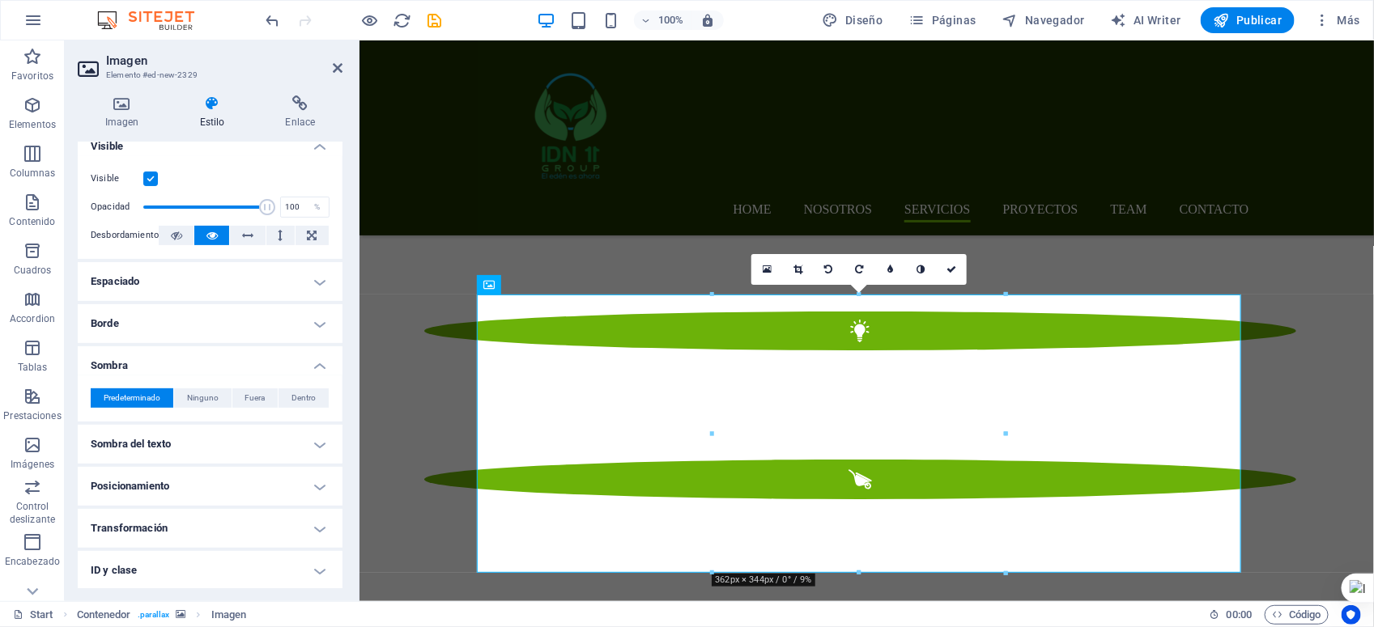
click at [147, 442] on h4 "Sombra del texto" at bounding box center [210, 444] width 265 height 39
click at [297, 476] on span "Fuera" at bounding box center [297, 476] width 20 height 19
type input "2"
type input "4"
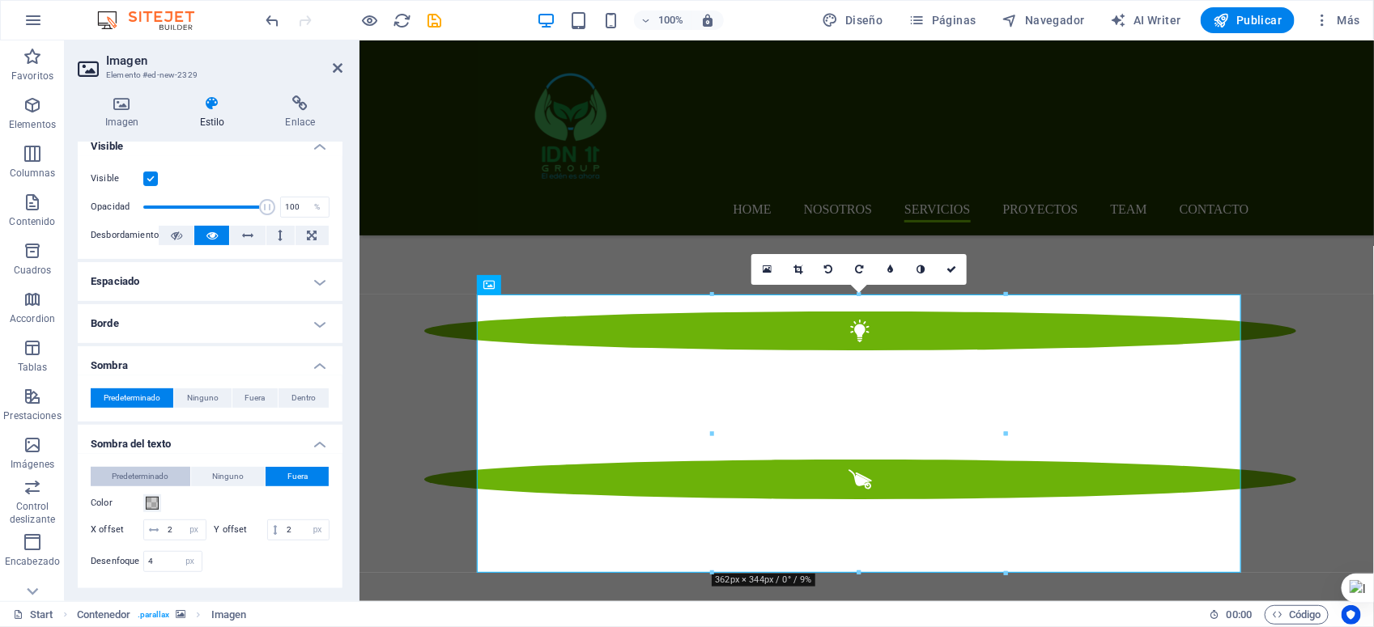
click at [152, 475] on span "Predeterminado" at bounding box center [140, 476] width 57 height 19
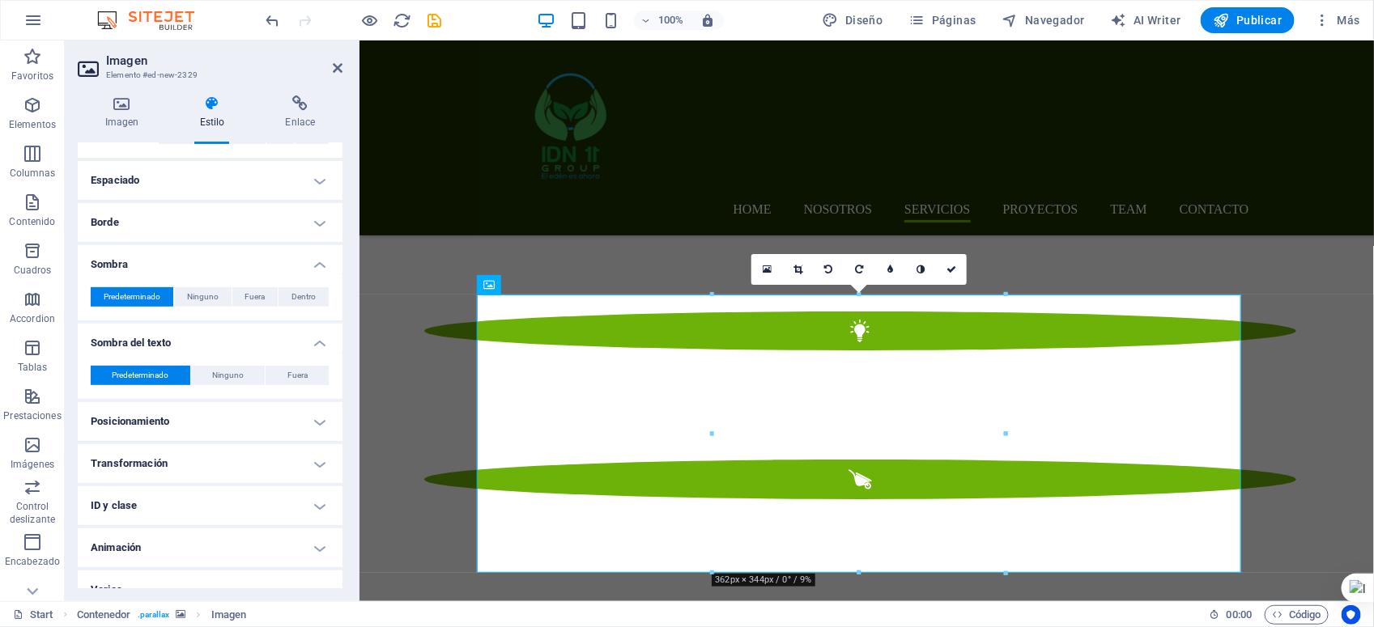
scroll to position [324, 0]
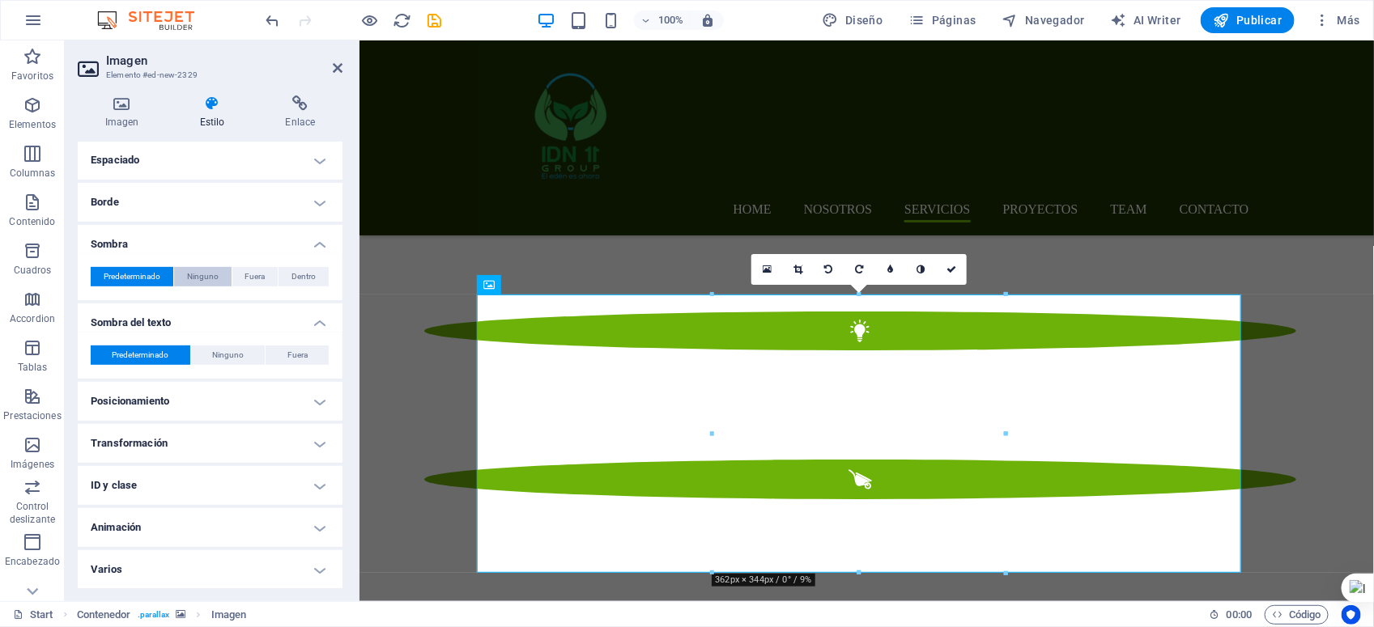
click at [200, 277] on span "Ninguno" at bounding box center [203, 276] width 32 height 19
click at [244, 276] on span "Fuera" at bounding box center [254, 276] width 20 height 19
type input "2"
type input "4"
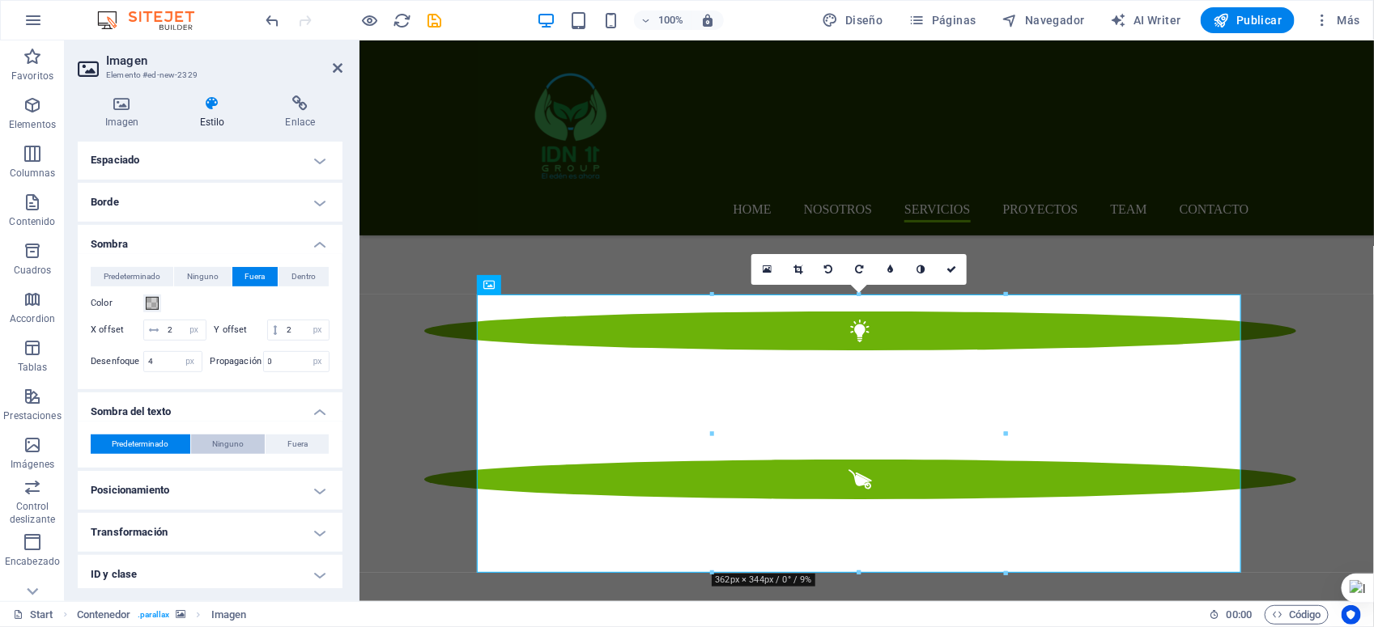
click at [244, 454] on button "Ninguno" at bounding box center [228, 444] width 74 height 19
click at [151, 301] on span at bounding box center [152, 303] width 13 height 13
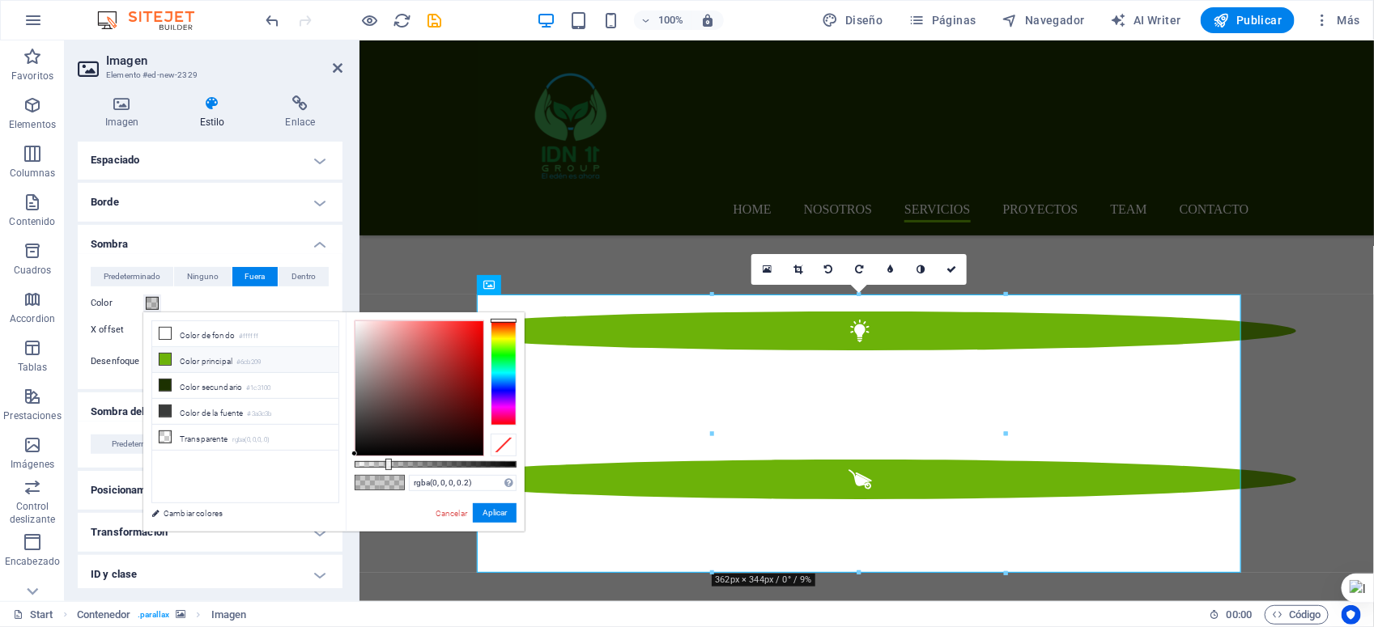
click at [166, 360] on icon at bounding box center [164, 359] width 11 height 11
type input "#6cb209"
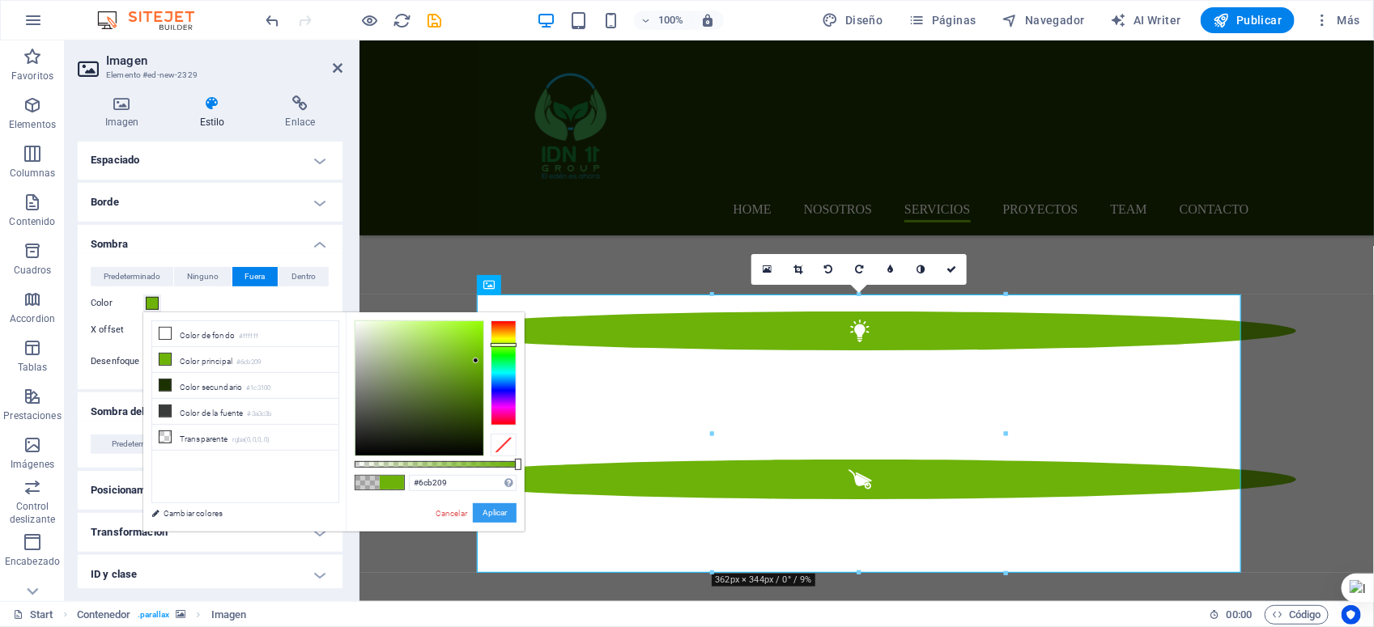
click at [484, 516] on button "Aplicar" at bounding box center [495, 513] width 44 height 19
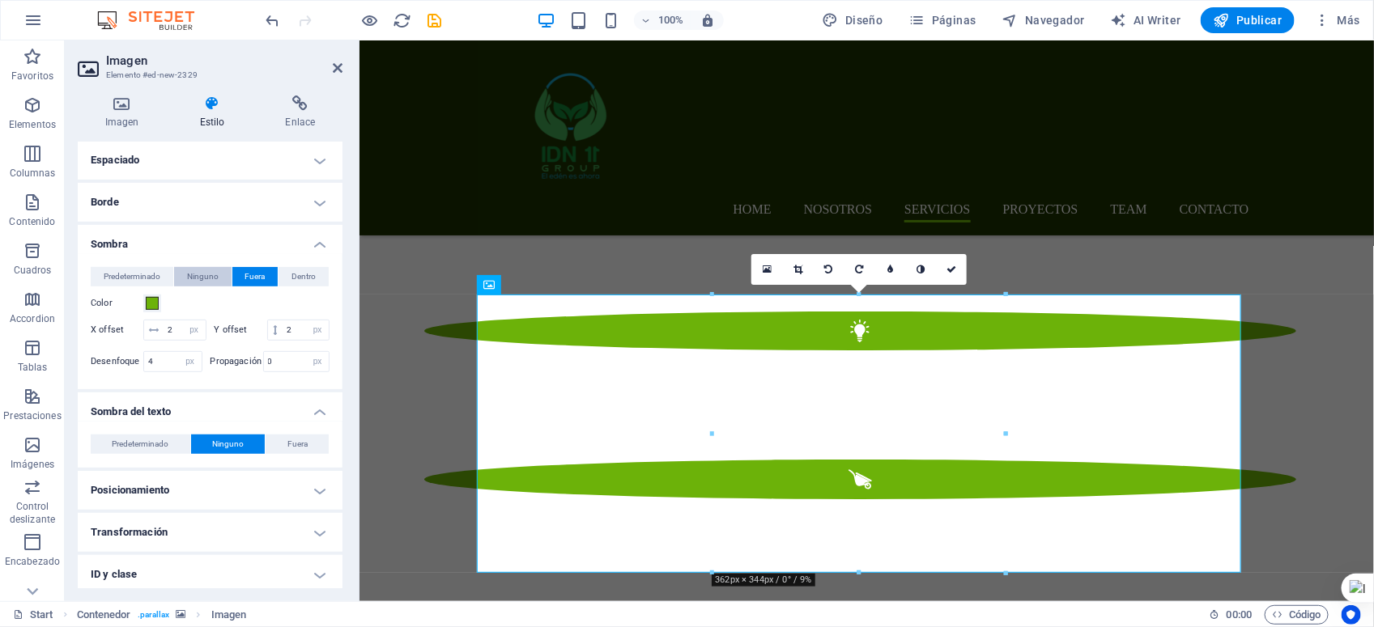
click at [209, 278] on span "Ninguno" at bounding box center [203, 276] width 32 height 19
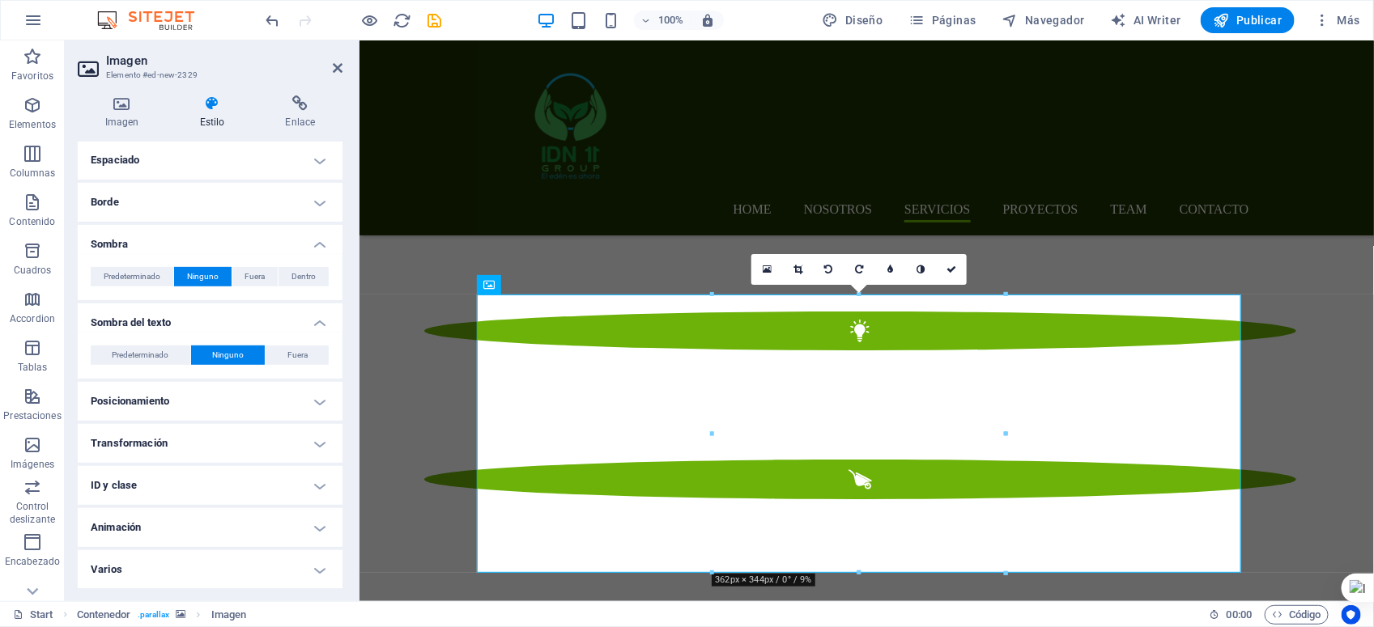
click at [119, 197] on h4 "Borde" at bounding box center [210, 202] width 265 height 39
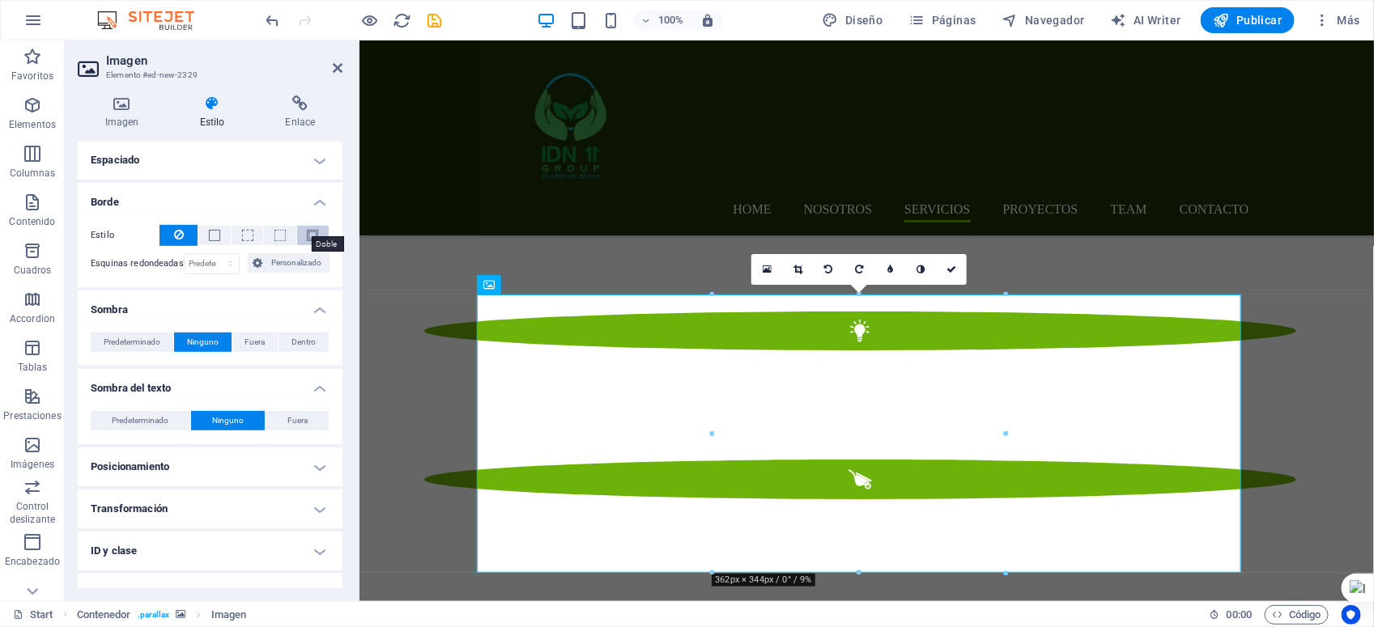
click at [307, 239] on span at bounding box center [312, 235] width 11 height 11
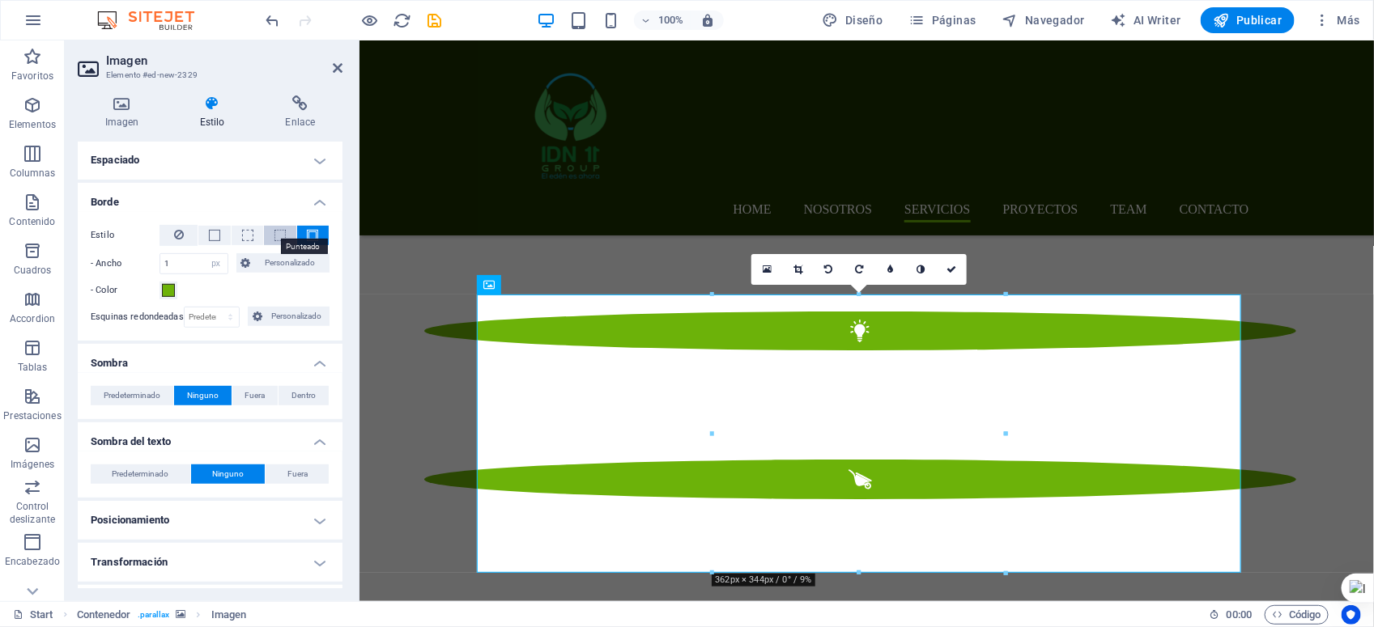
click at [274, 239] on span at bounding box center [279, 235] width 11 height 11
click at [251, 239] on span at bounding box center [247, 235] width 11 height 11
click at [211, 239] on span at bounding box center [214, 235] width 11 height 11
click at [172, 239] on button at bounding box center [178, 235] width 38 height 21
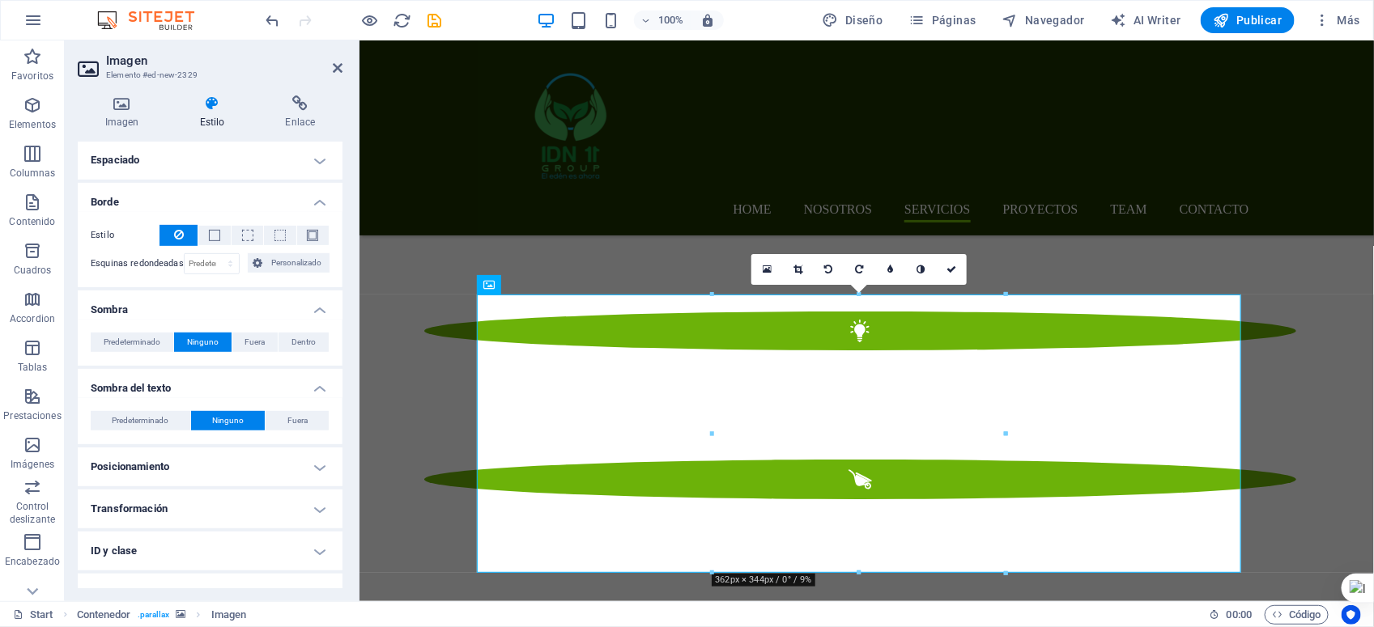
click at [326, 67] on h2 "Imagen" at bounding box center [224, 60] width 236 height 15
click at [337, 67] on icon at bounding box center [338, 68] width 10 height 13
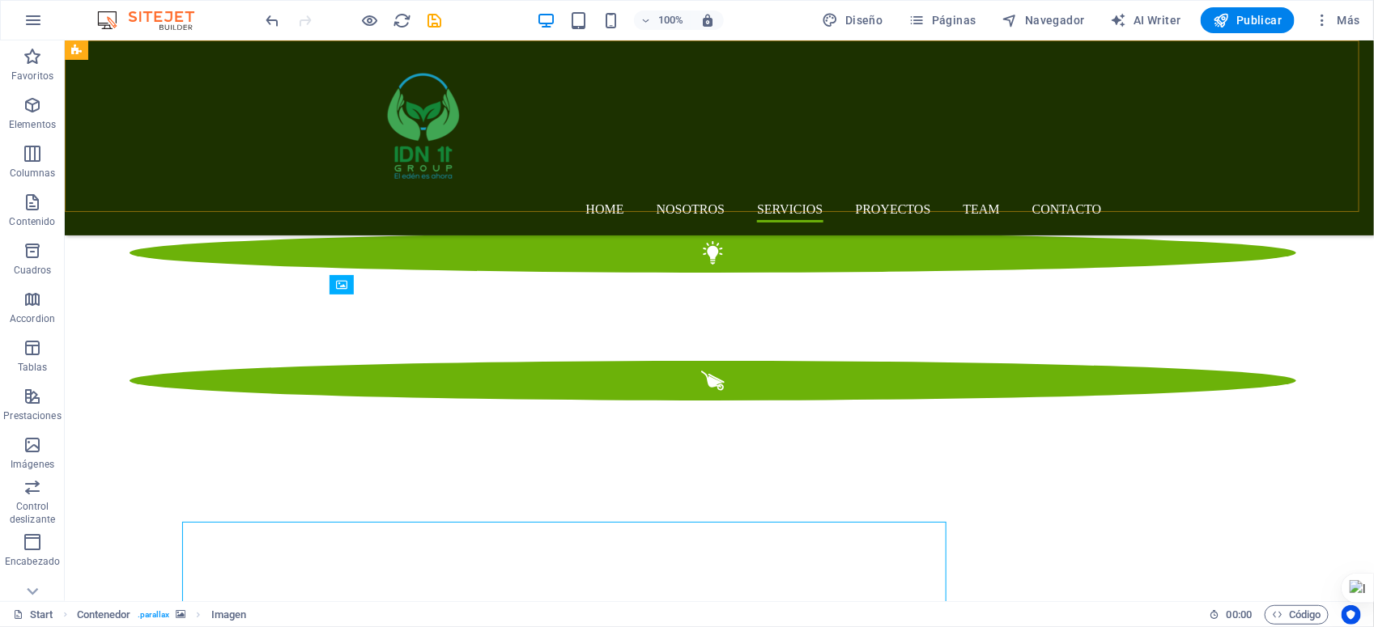
scroll to position [2389, 0]
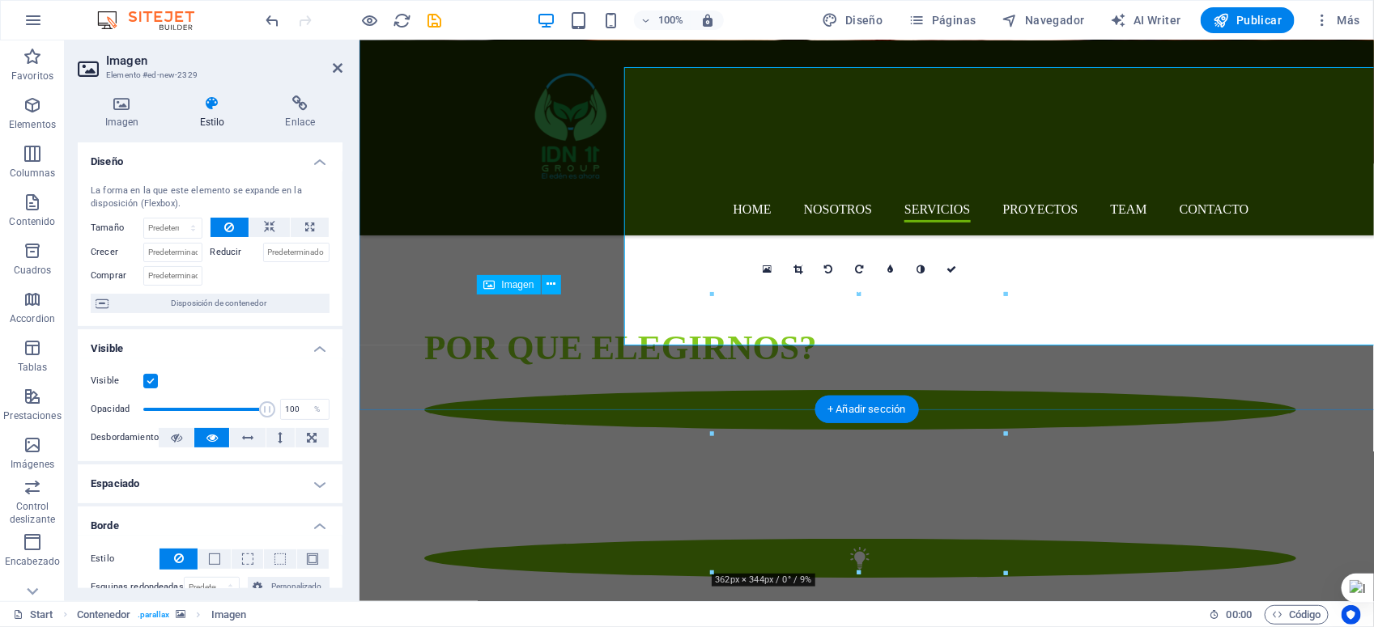
scroll to position [2616, 0]
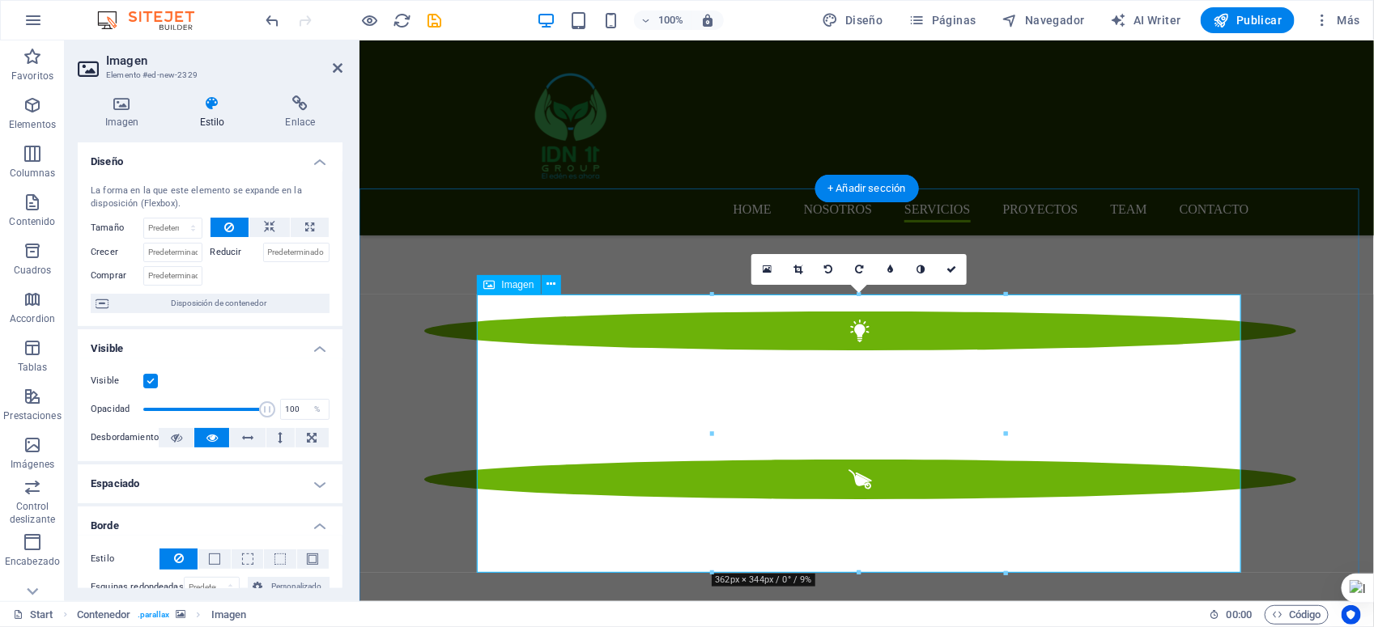
click at [761, 268] on link at bounding box center [766, 269] width 31 height 31
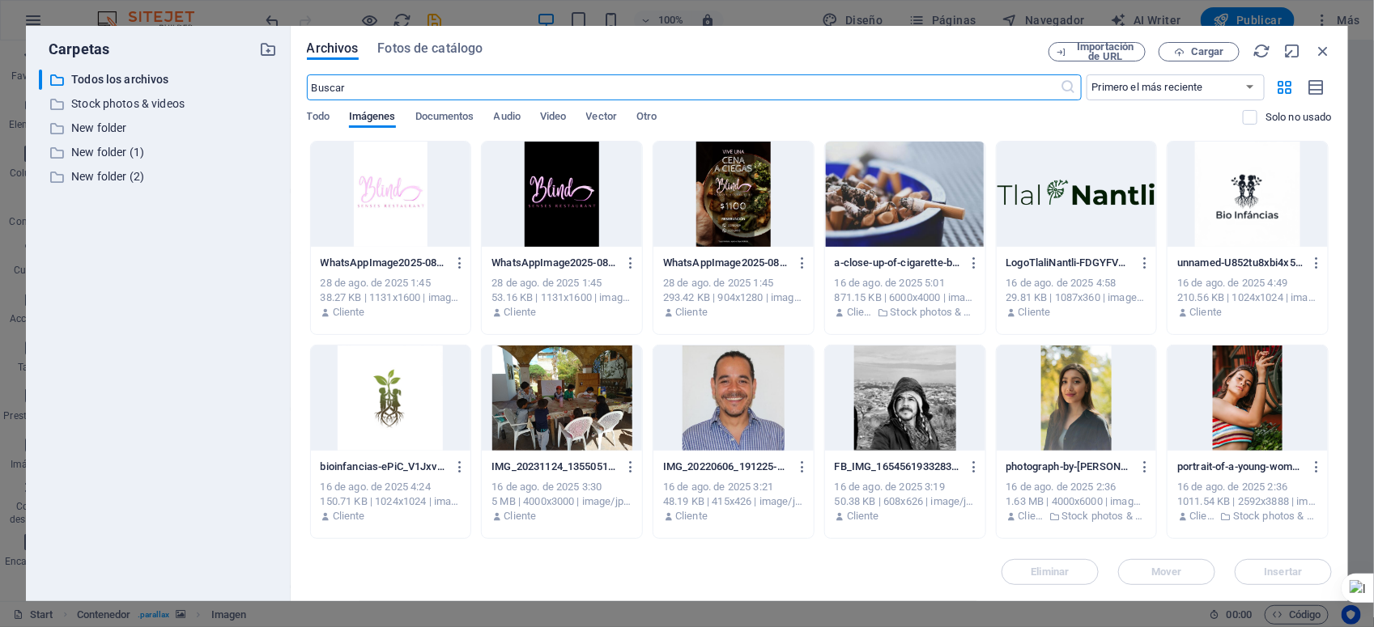
scroll to position [2668, 0]
click at [1324, 42] on icon "button" at bounding box center [1323, 51] width 18 height 18
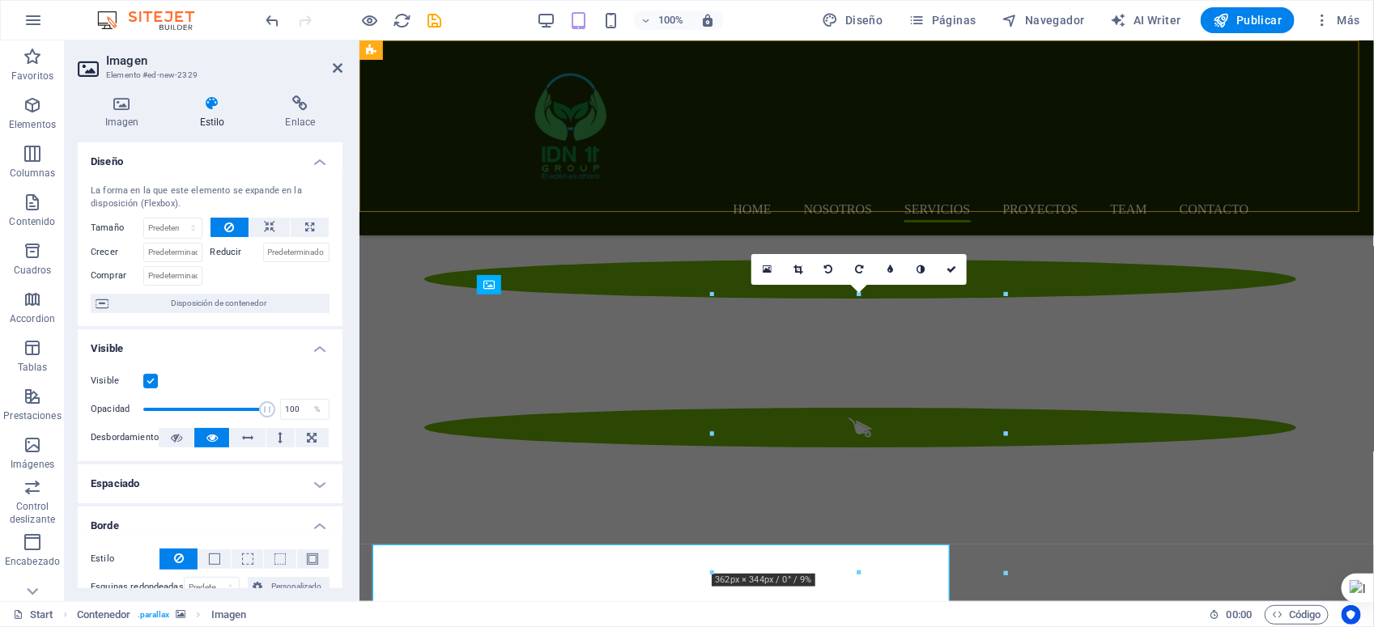
scroll to position [2616, 0]
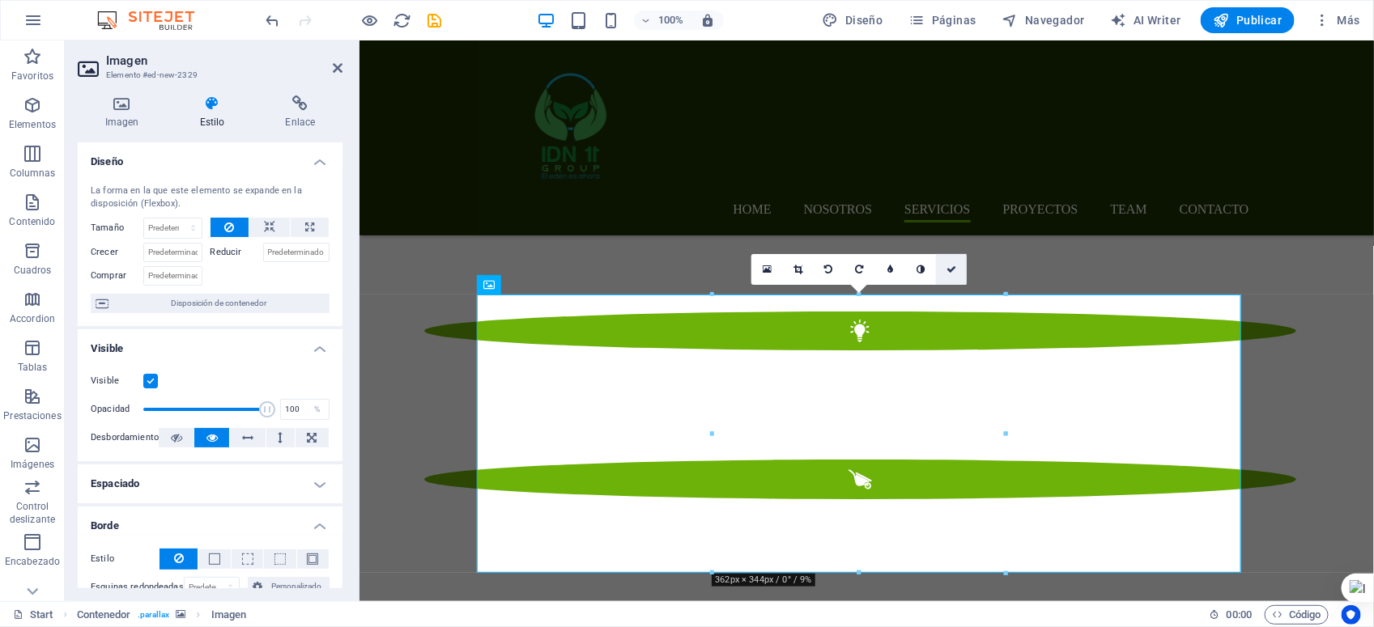
click at [950, 271] on icon at bounding box center [951, 270] width 10 height 10
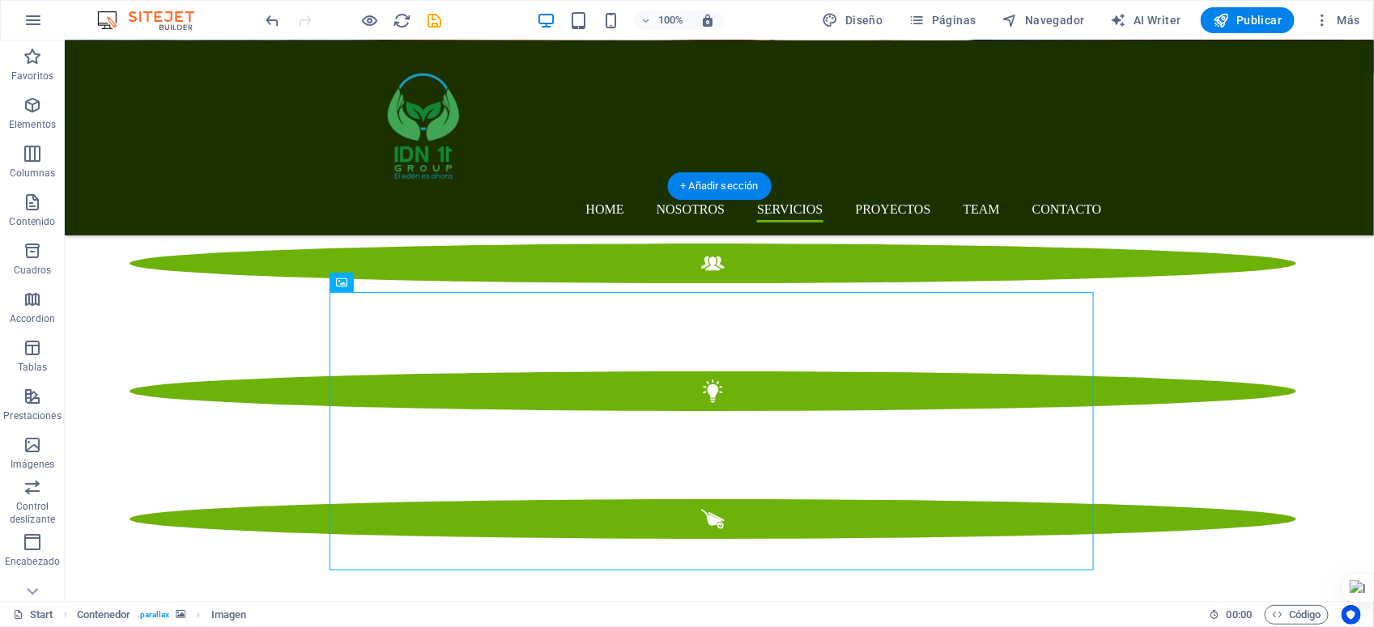
scroll to position [2490, 0]
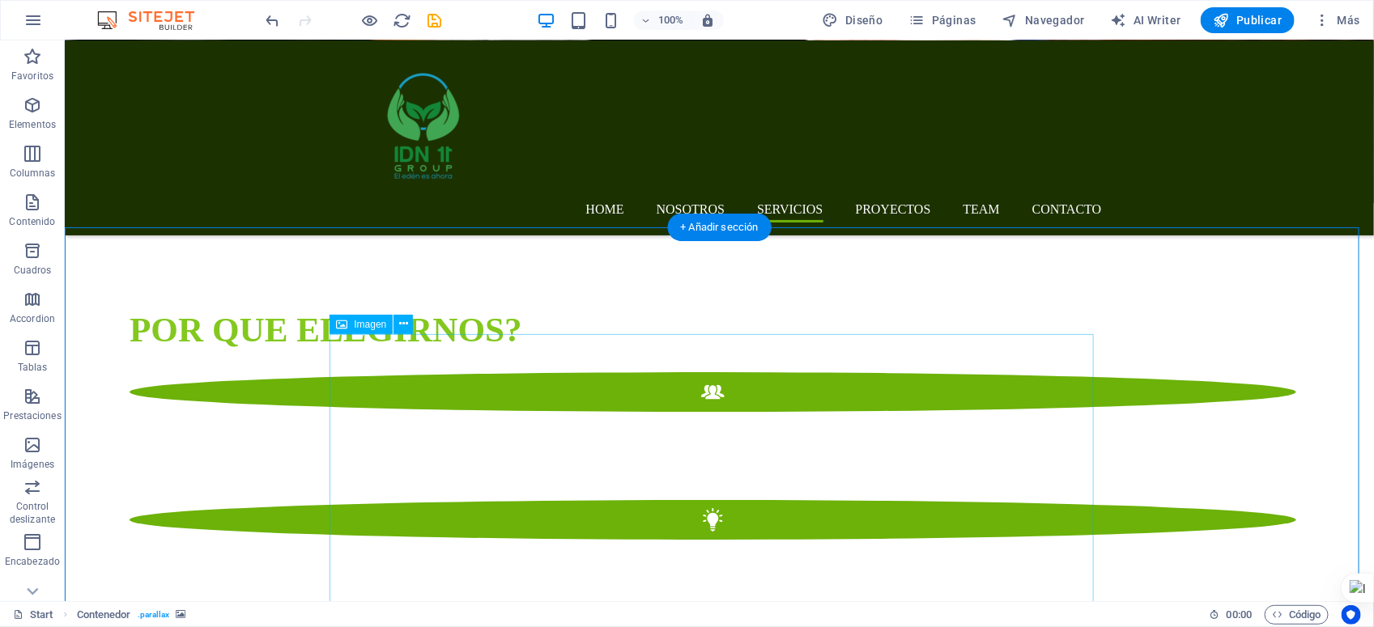
scroll to position [2389, 0]
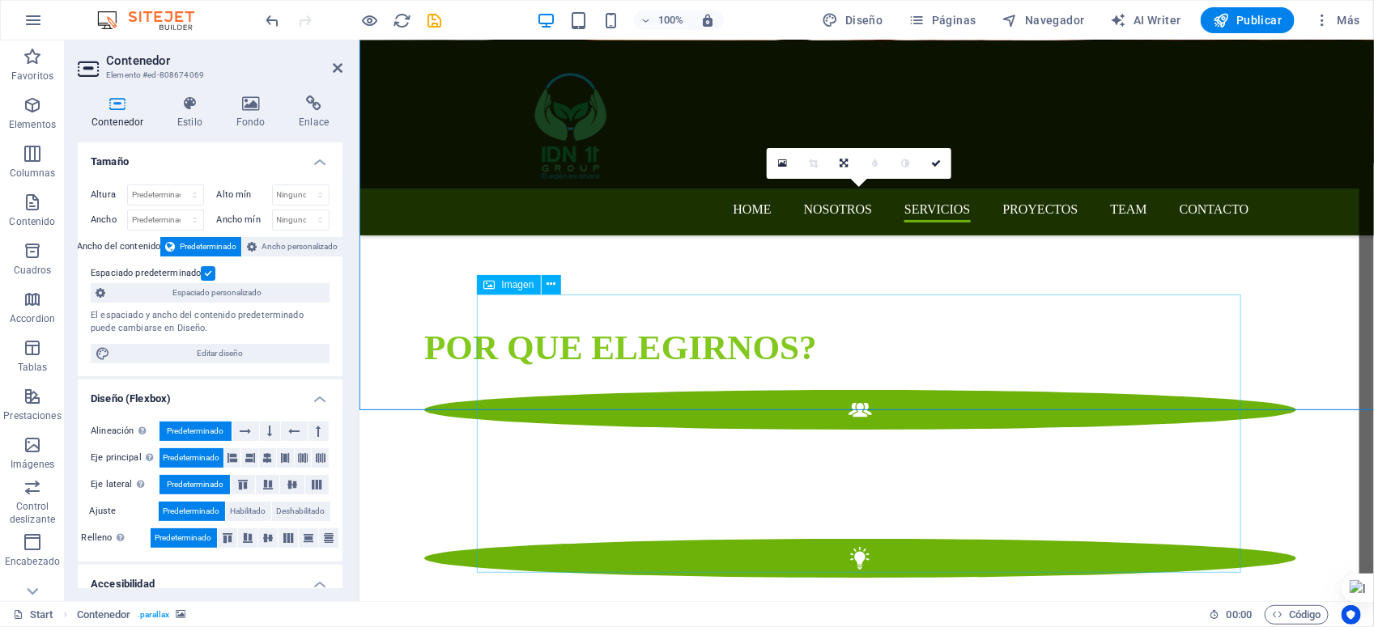
scroll to position [2616, 0]
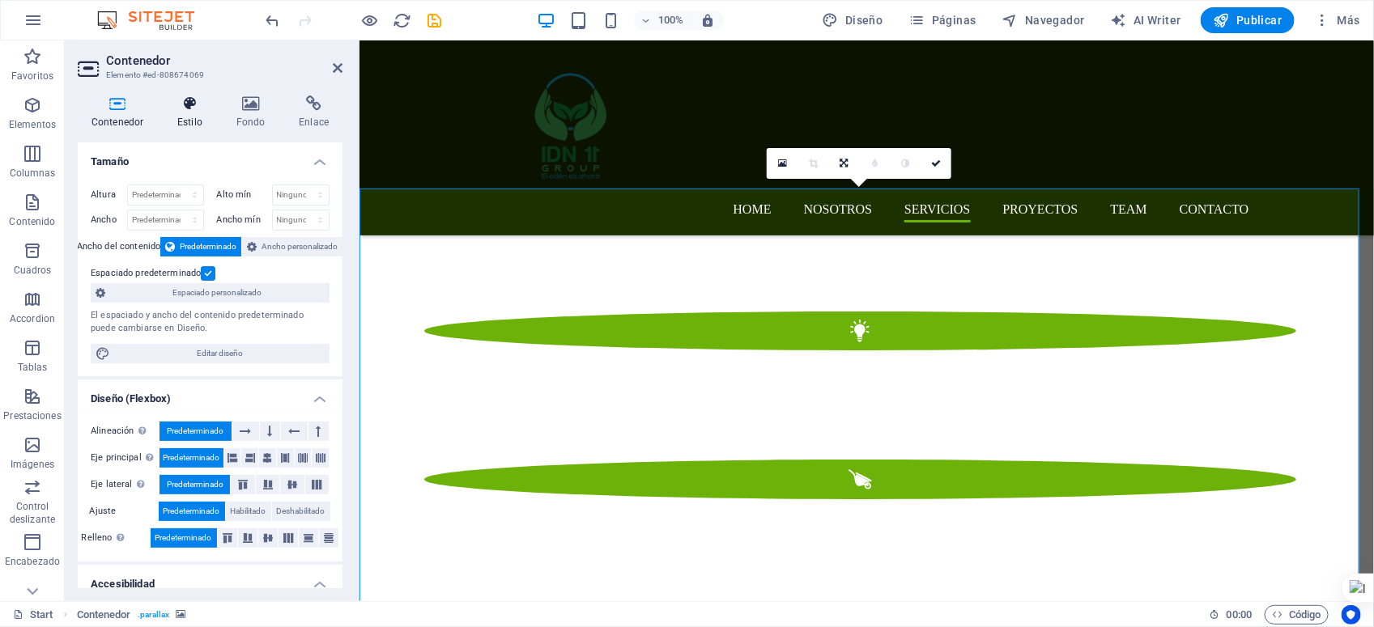
click at [195, 104] on icon at bounding box center [190, 104] width 53 height 16
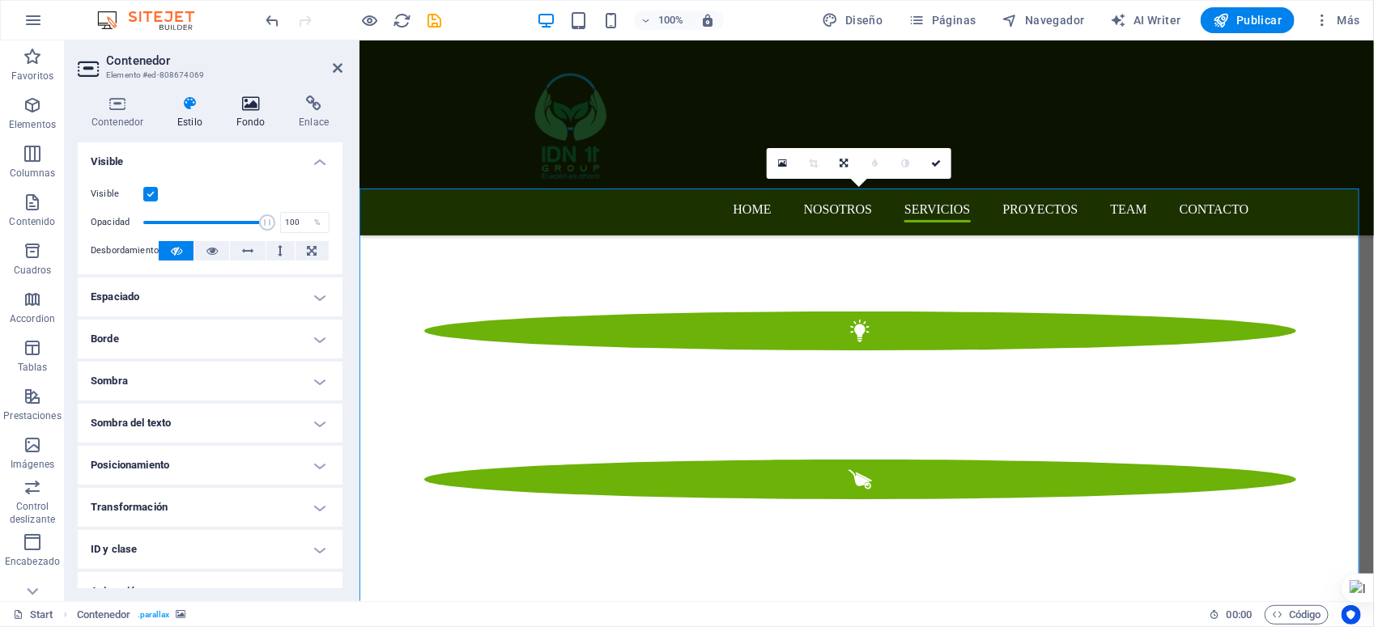
click at [259, 100] on icon at bounding box center [251, 104] width 57 height 16
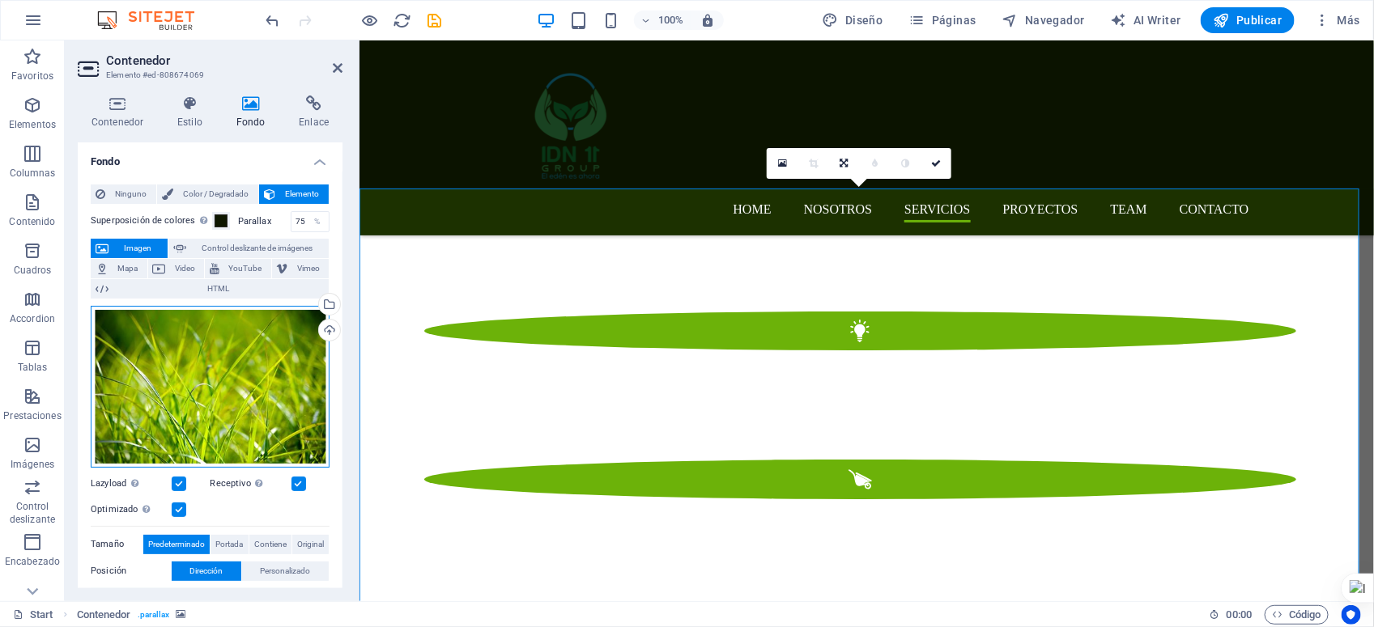
click at [237, 359] on div "Arrastra archivos aquí, haz clic para escoger archivos o selecciona archivos de…" at bounding box center [210, 387] width 239 height 162
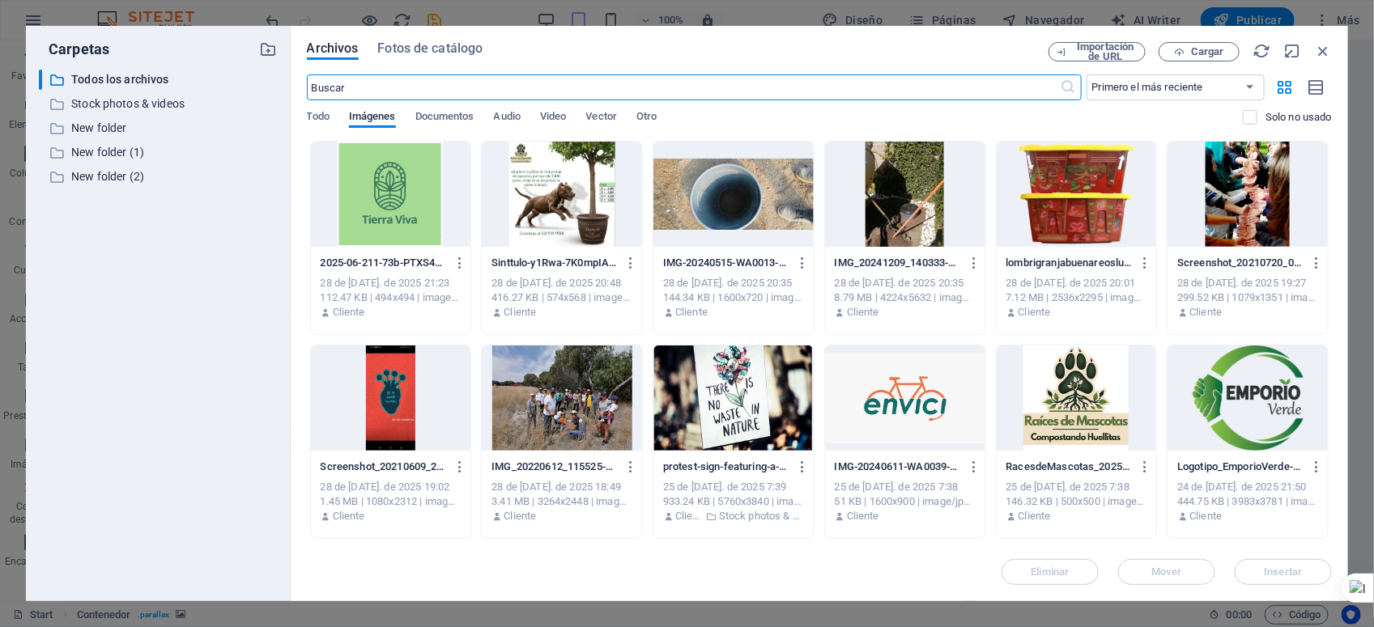
scroll to position [3977, 0]
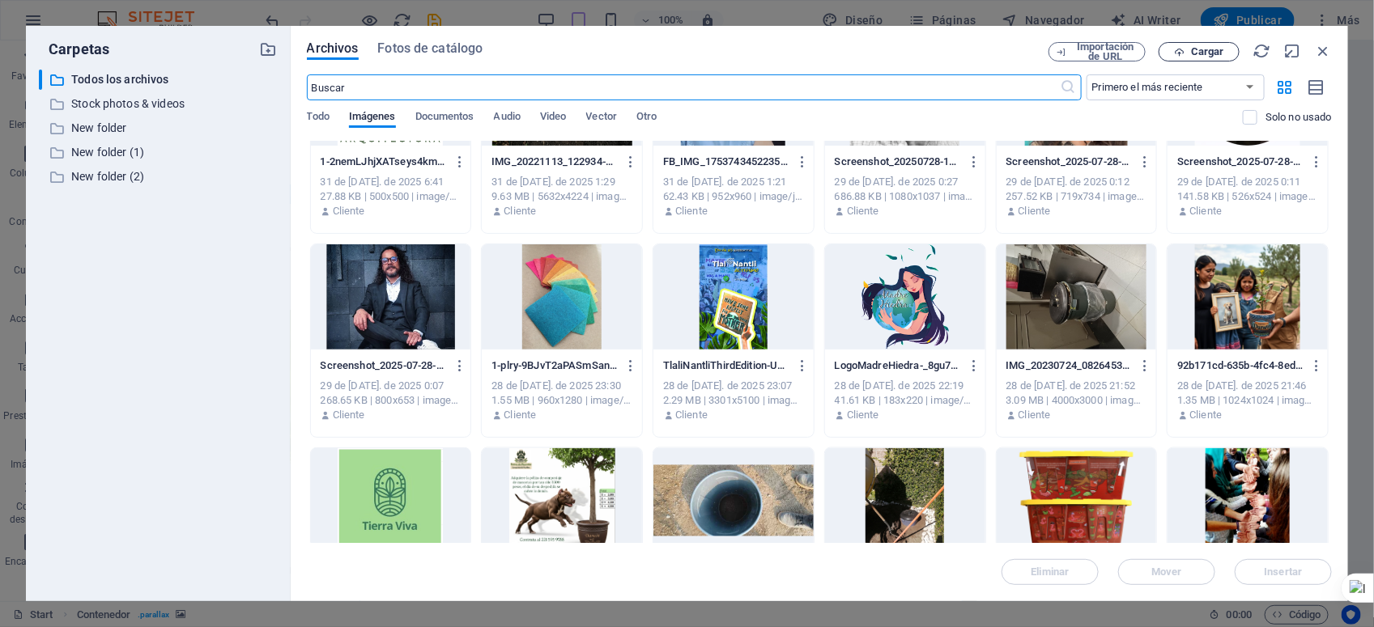
click at [1214, 49] on span "Cargar" at bounding box center [1207, 52] width 33 height 10
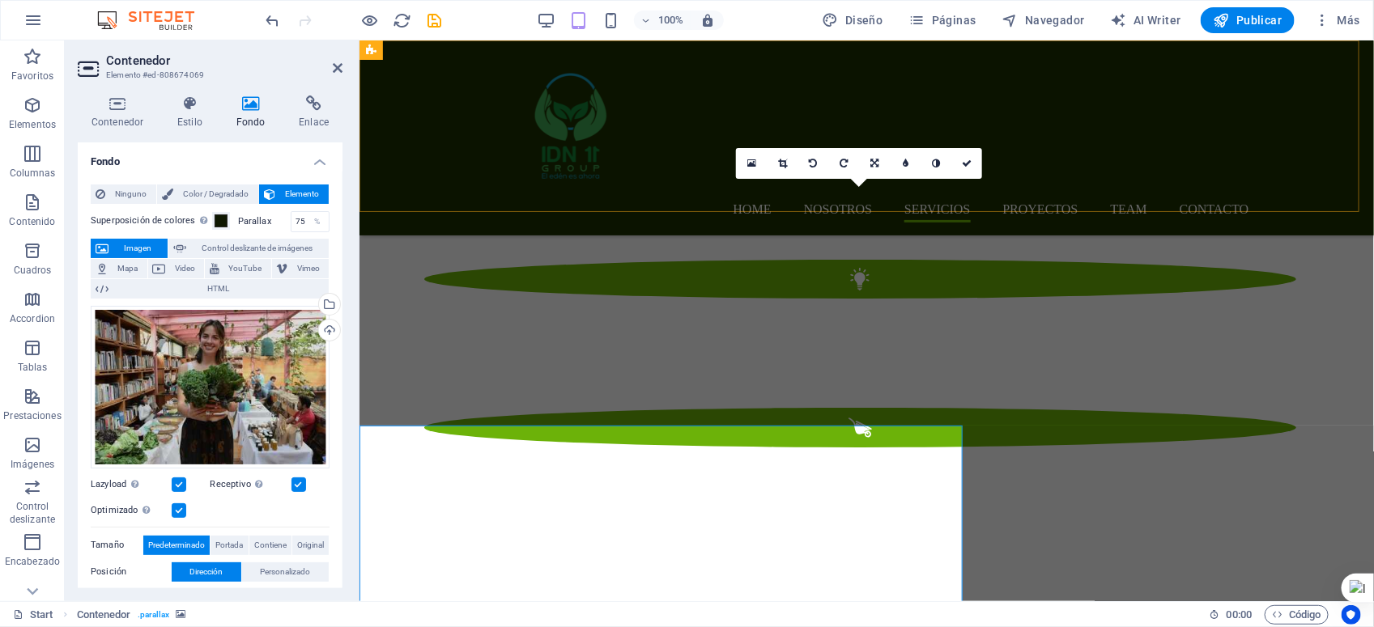
scroll to position [2616, 0]
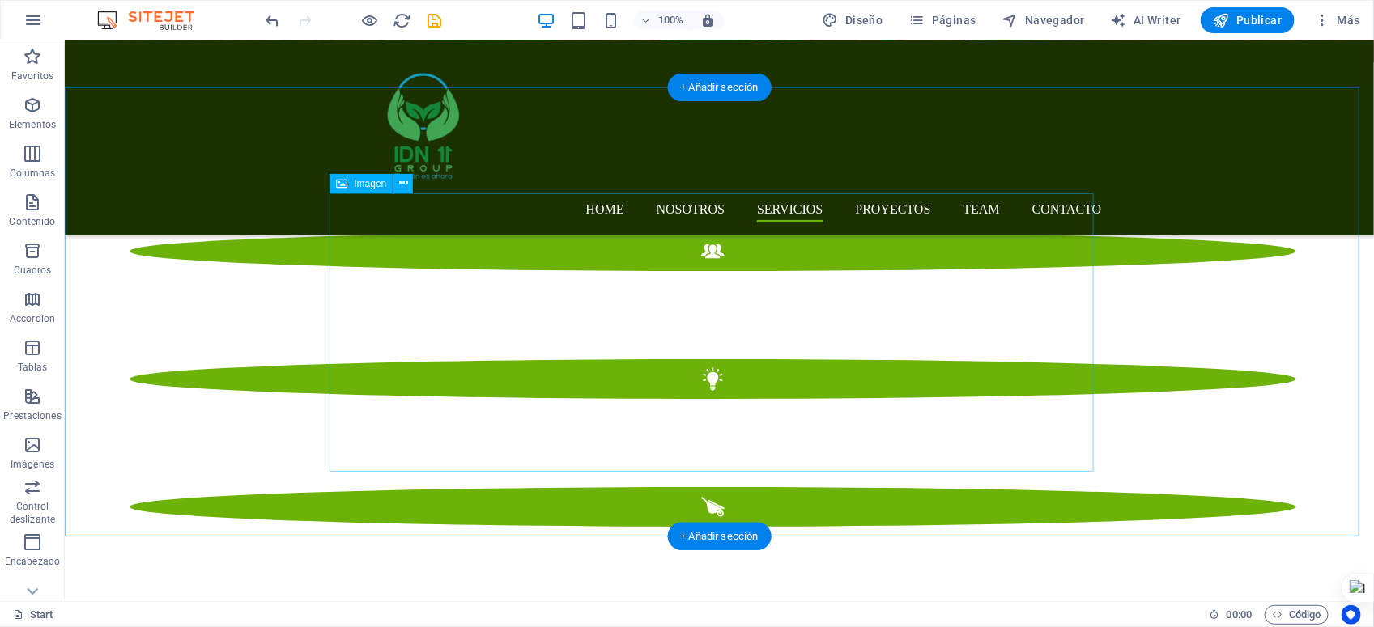
scroll to position [2389, 0]
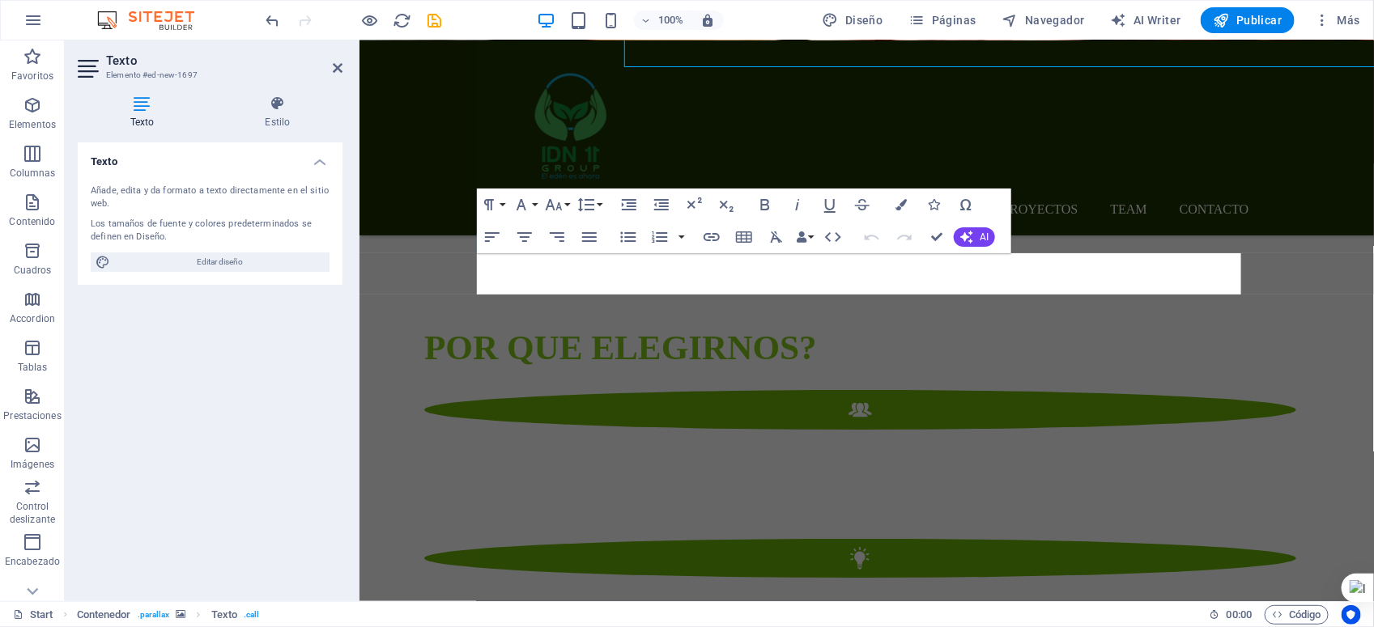
scroll to position [2616, 0]
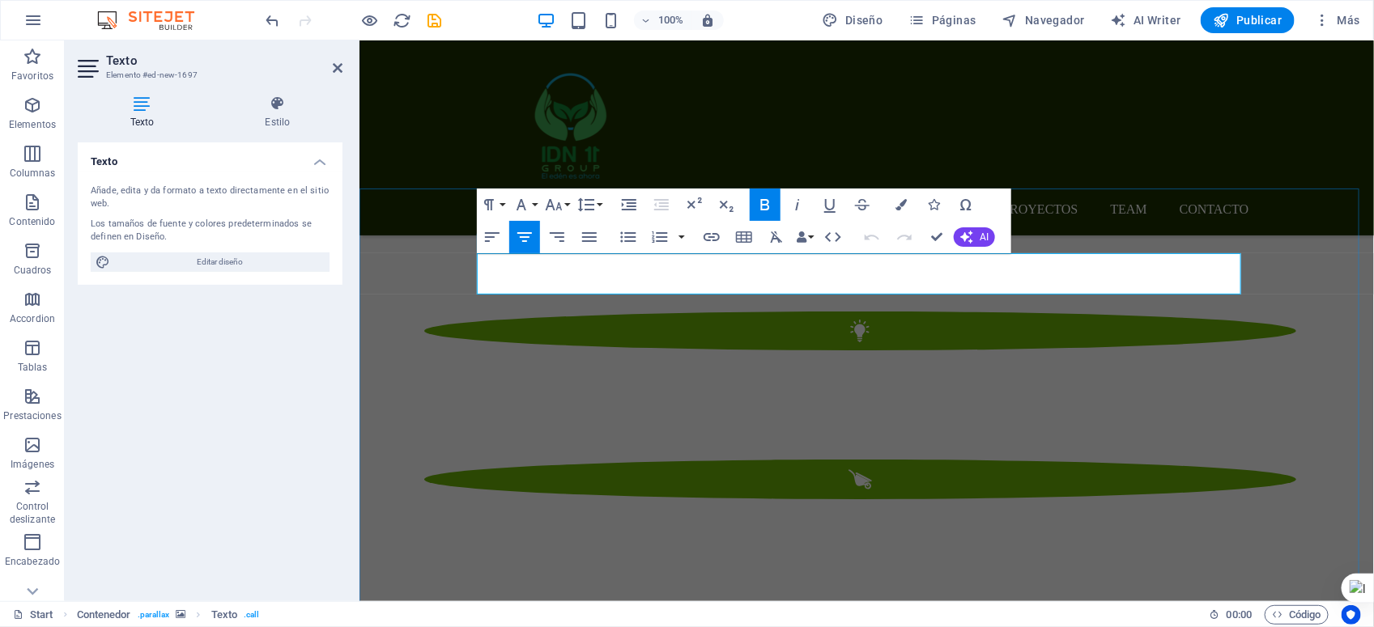
drag, startPoint x: 651, startPoint y: 274, endPoint x: 583, endPoint y: 271, distance: 68.1
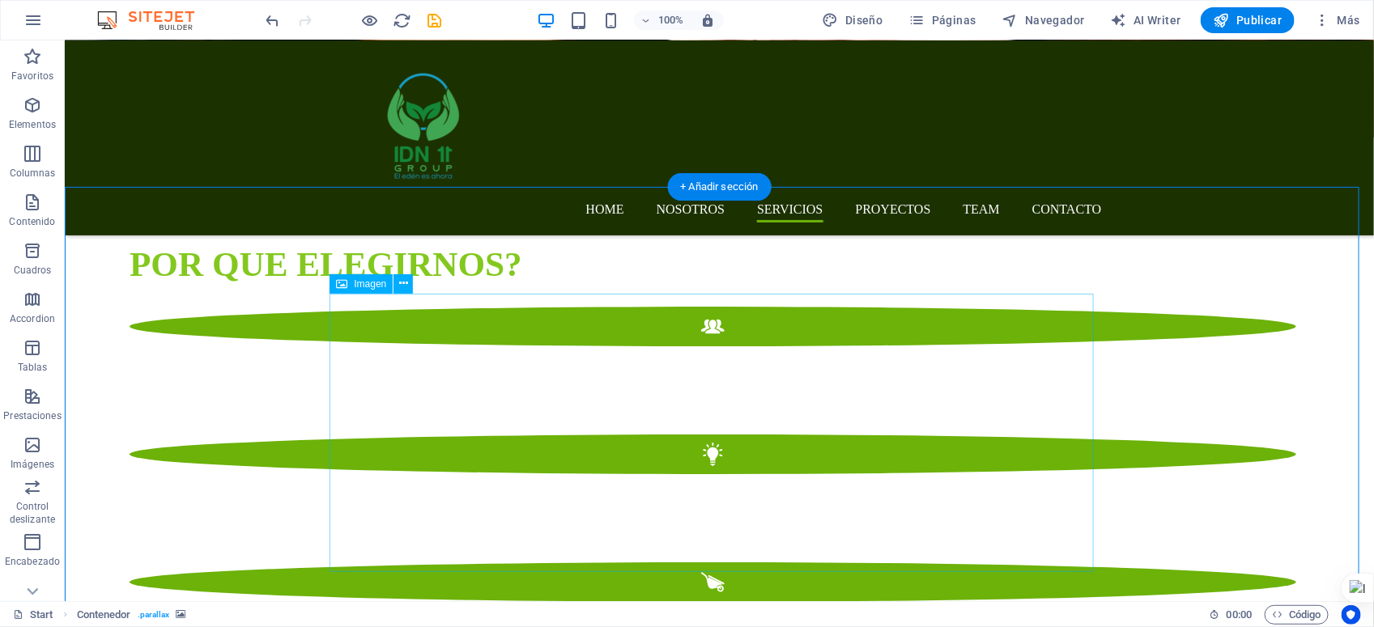
scroll to position [2389, 0]
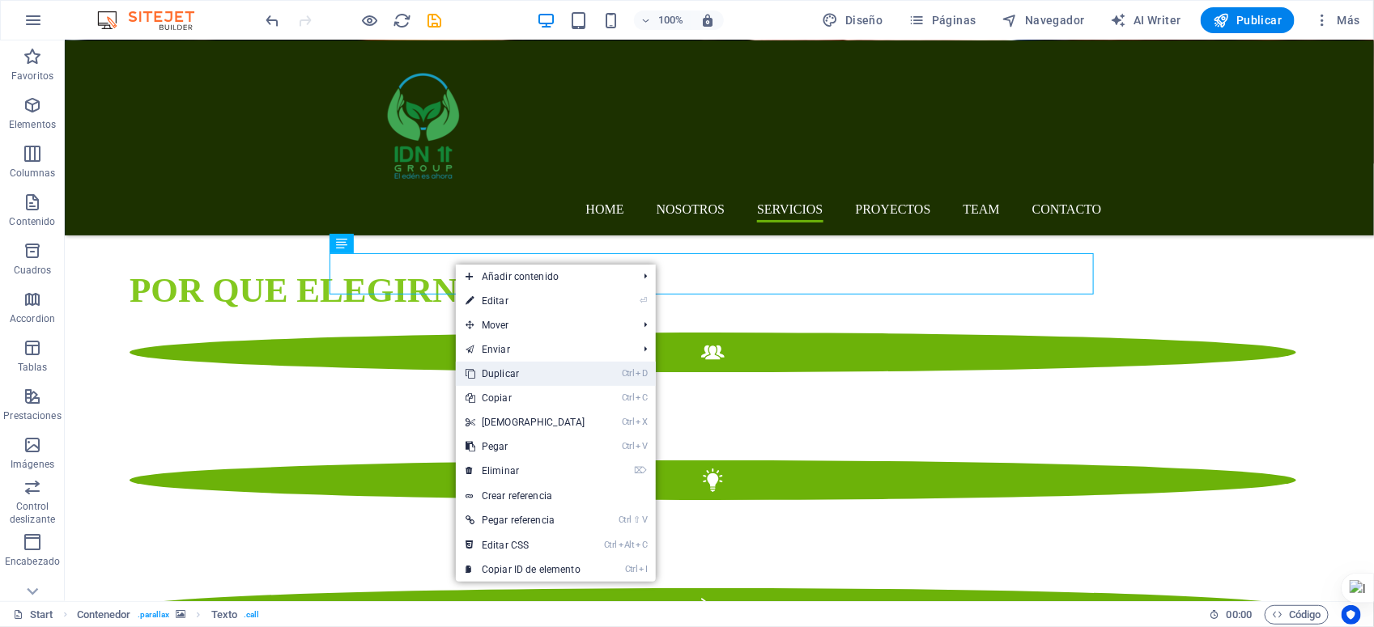
click at [495, 373] on link "Ctrl D Duplicar" at bounding box center [525, 374] width 139 height 24
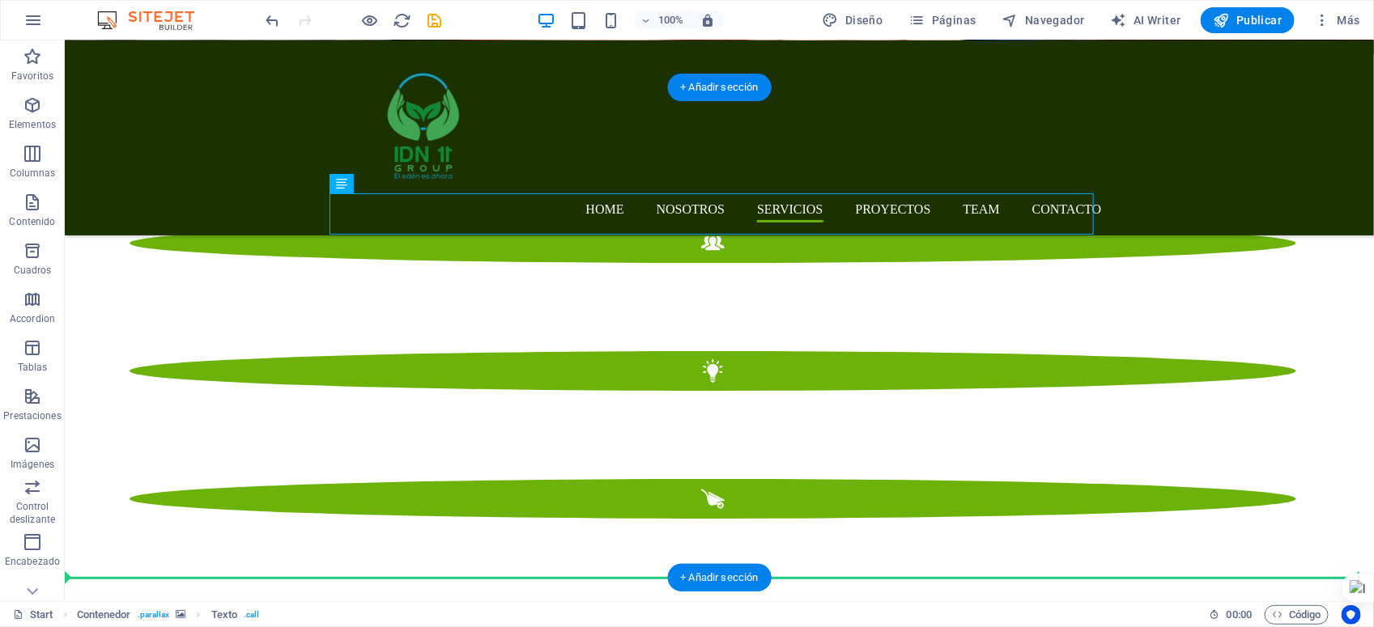
scroll to position [2523, 0]
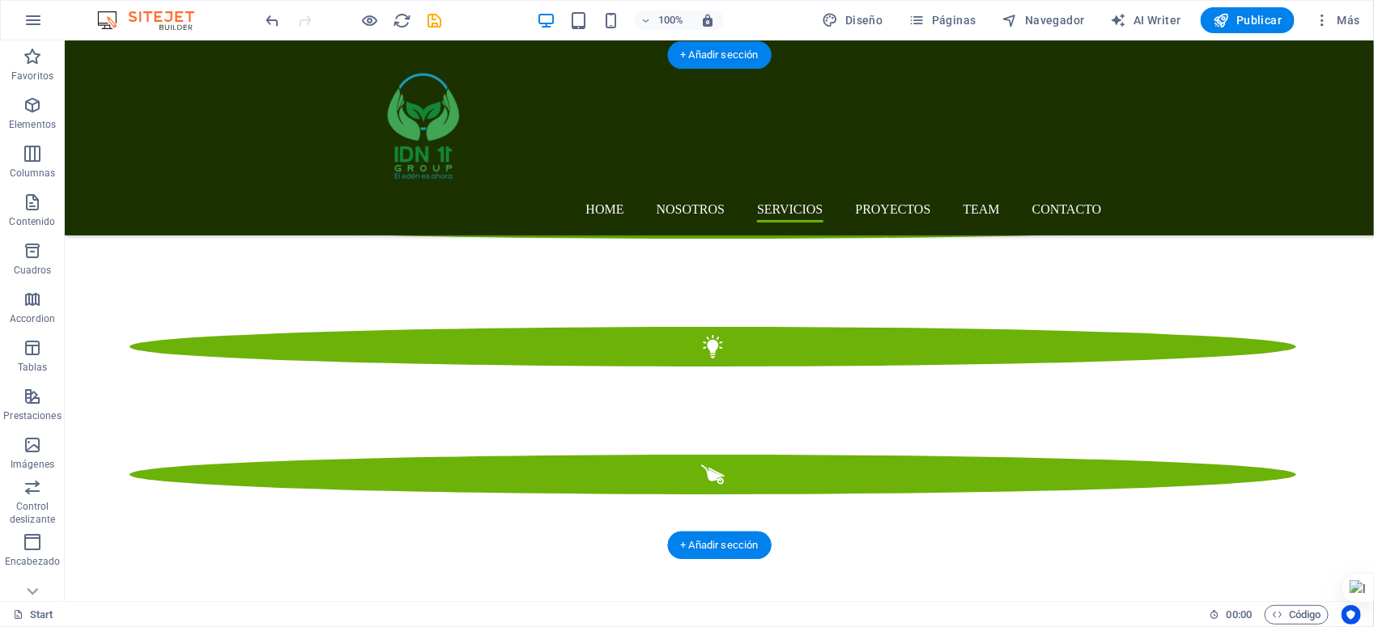
drag, startPoint x: 946, startPoint y: 222, endPoint x: 896, endPoint y: 471, distance: 254.3
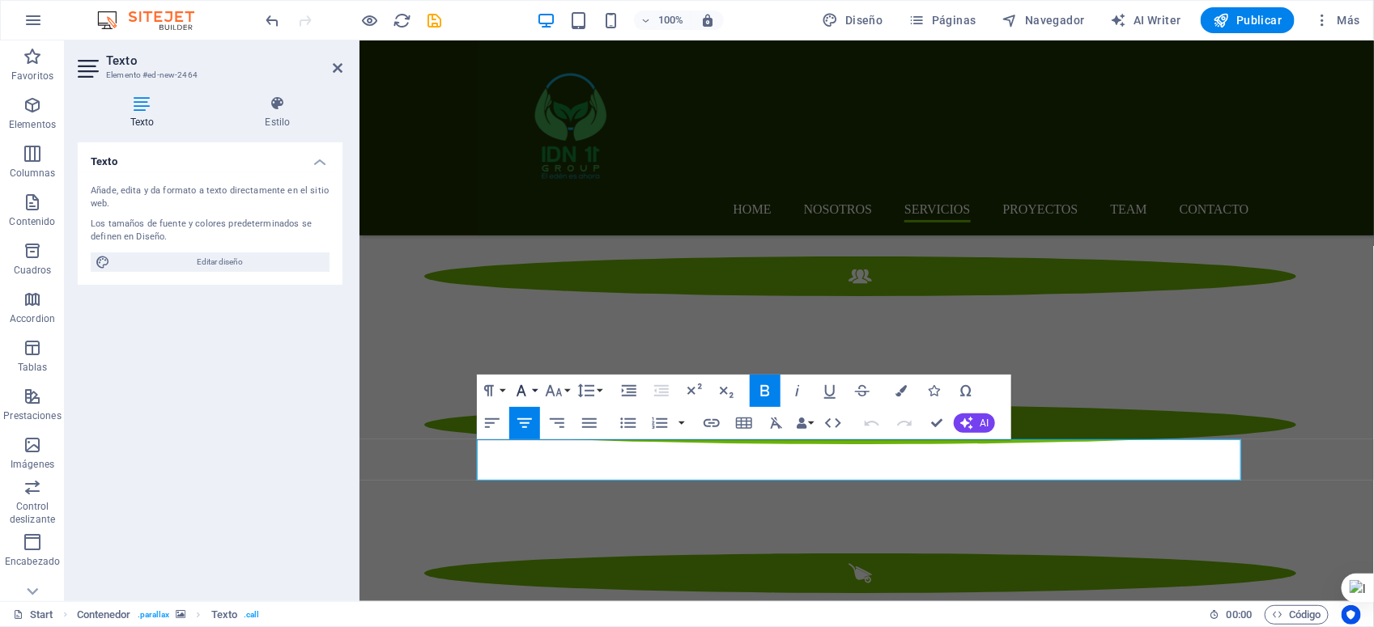
scroll to position [2750, 0]
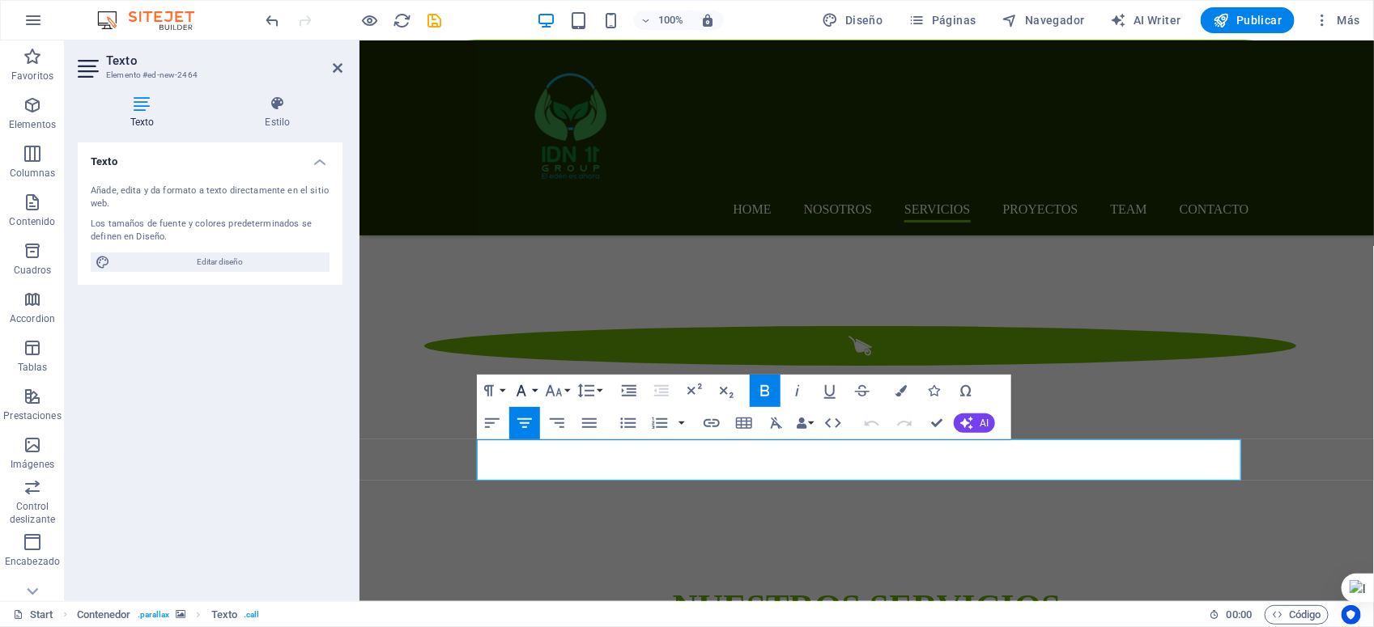
click at [516, 389] on icon "button" at bounding box center [521, 390] width 19 height 19
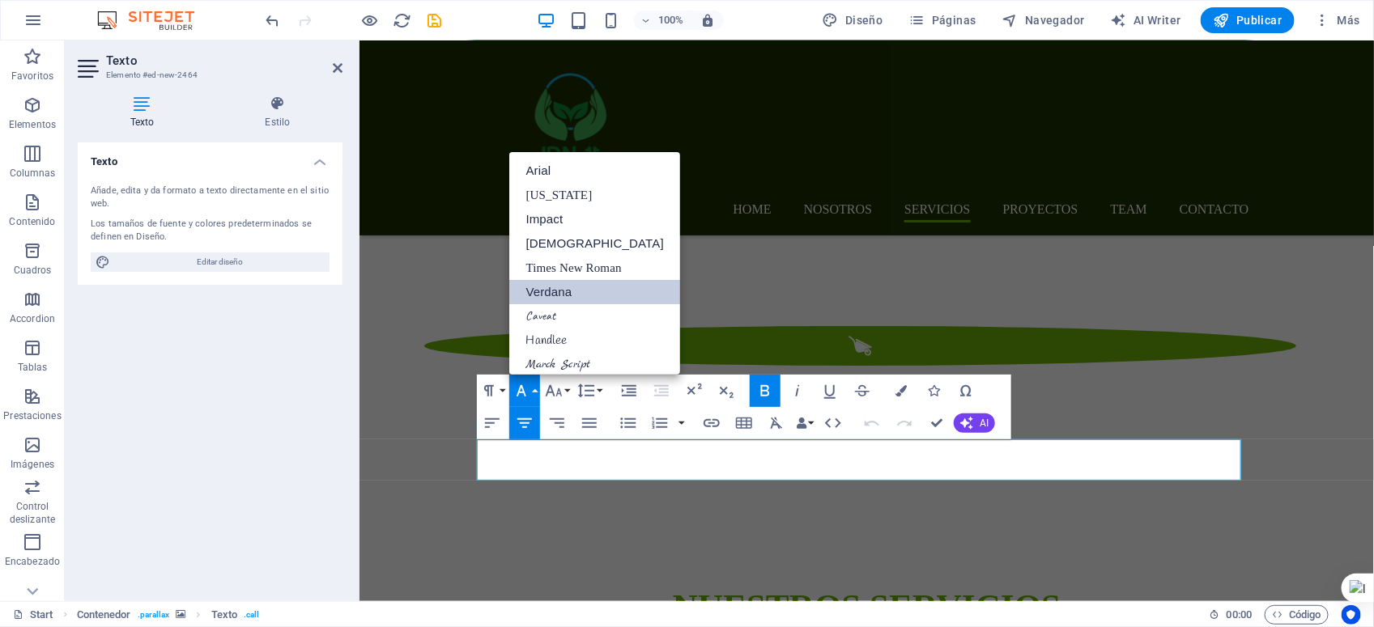
scroll to position [57, 0]
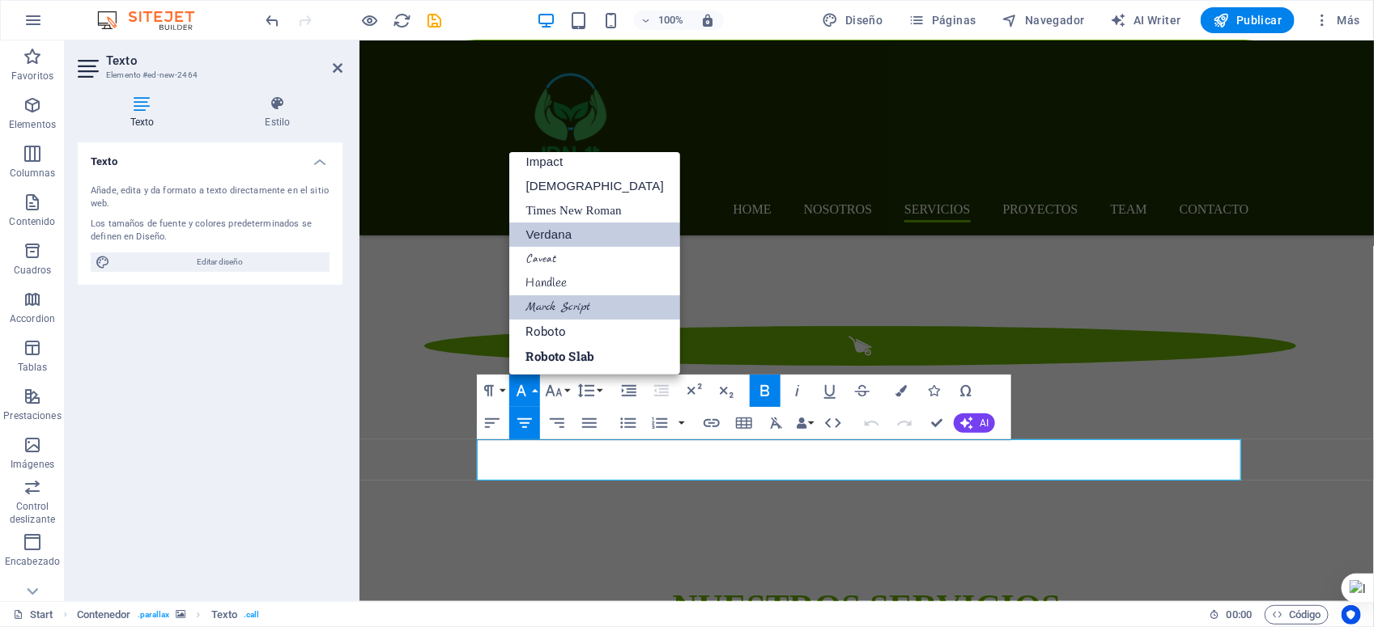
click at [555, 298] on link "Marck Script" at bounding box center [594, 307] width 170 height 24
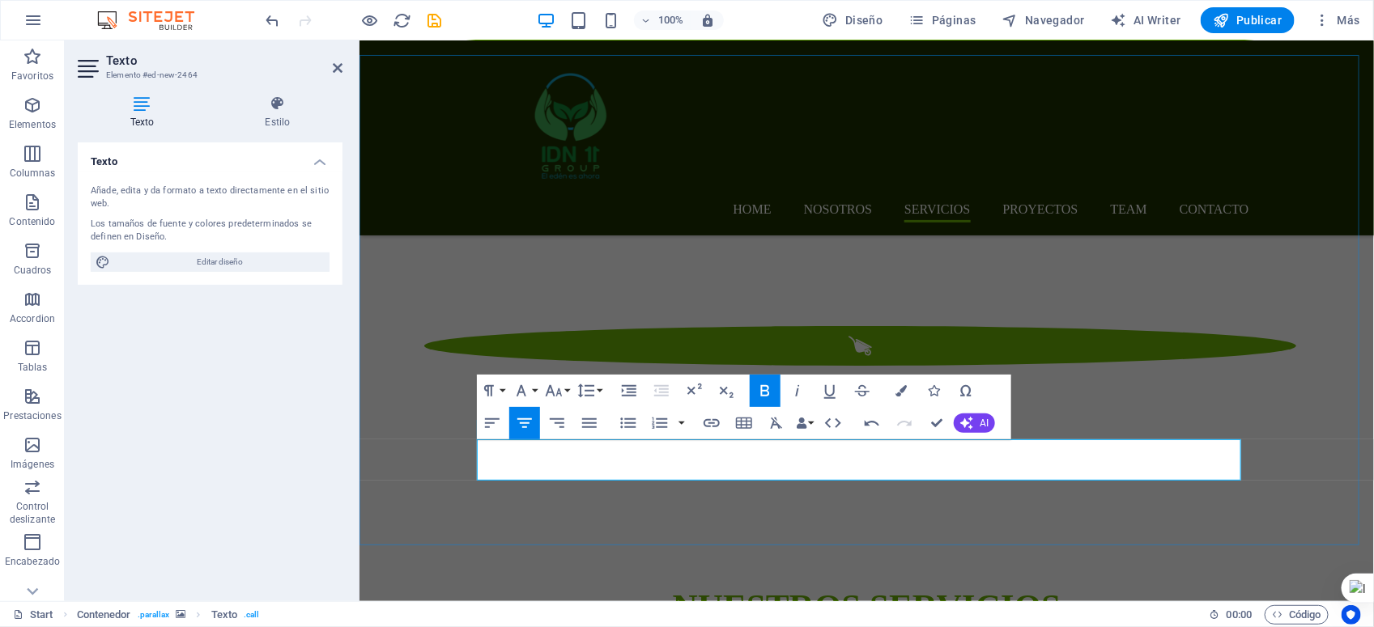
drag, startPoint x: 542, startPoint y: 457, endPoint x: 1202, endPoint y: 478, distance: 660.1
drag, startPoint x: 810, startPoint y: 450, endPoint x: 446, endPoint y: 439, distance: 363.7
click at [534, 393] on button "Font Family" at bounding box center [524, 391] width 31 height 32
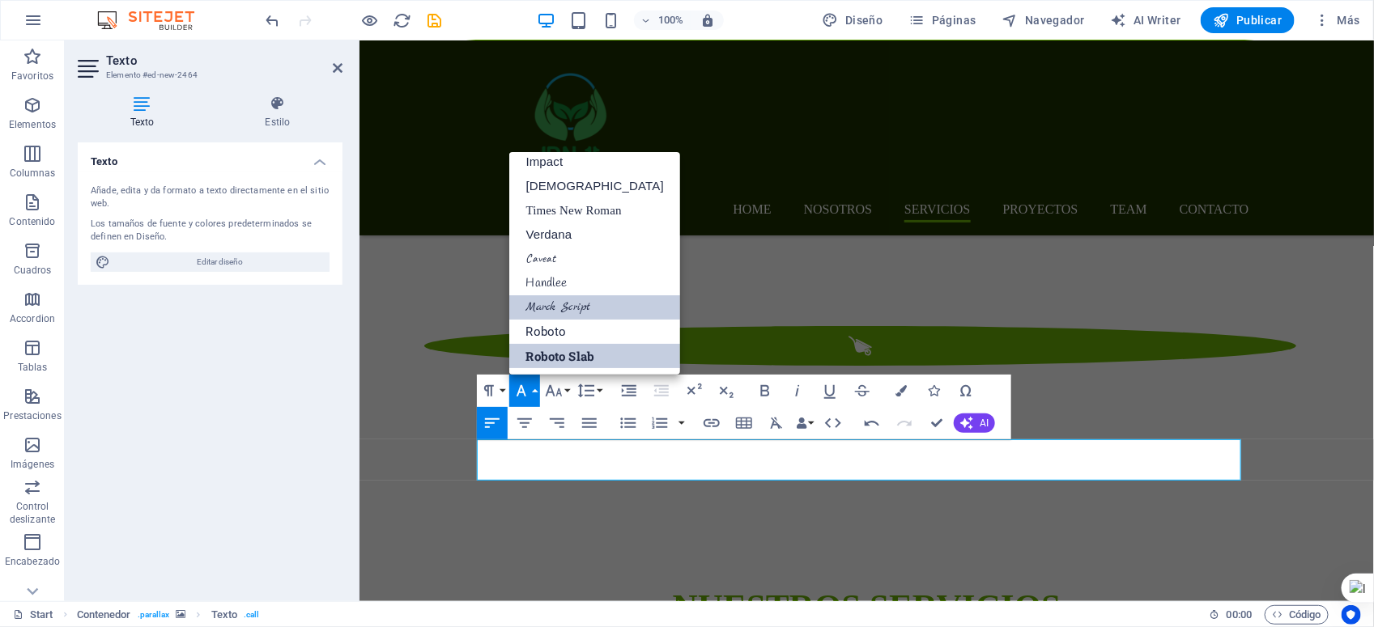
click at [575, 304] on link "Marck Script" at bounding box center [594, 307] width 170 height 24
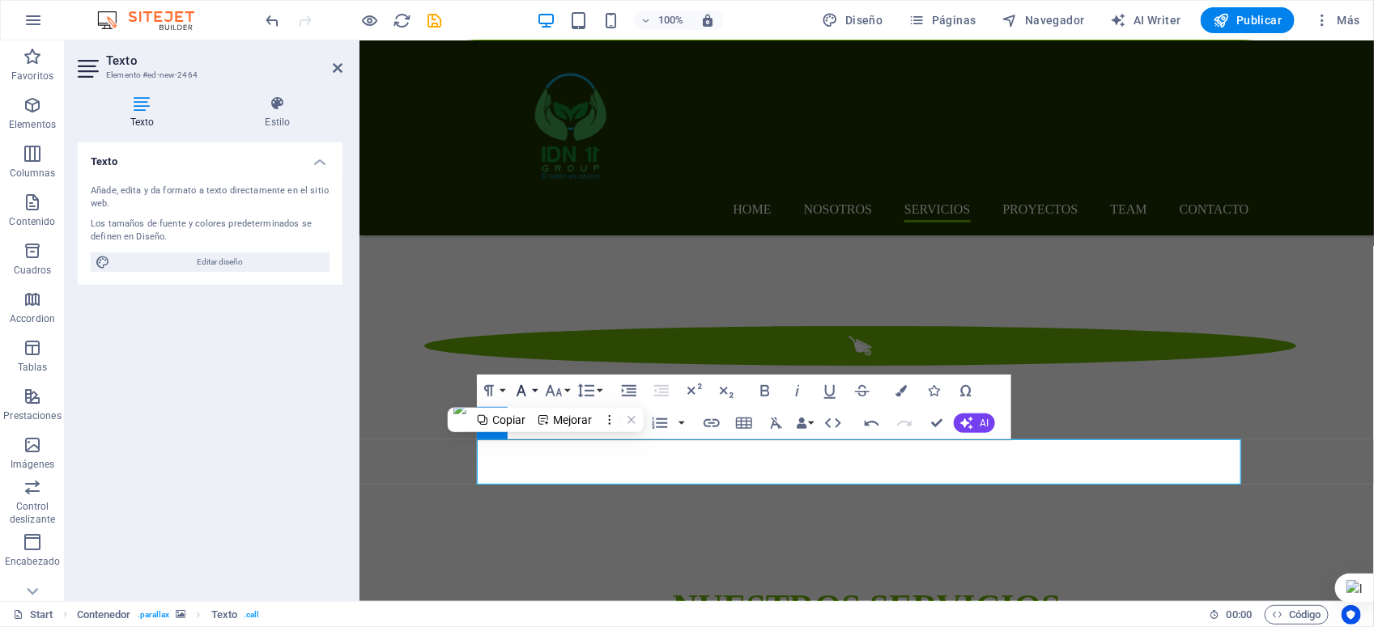
click at [535, 390] on button "Font Family" at bounding box center [524, 391] width 31 height 32
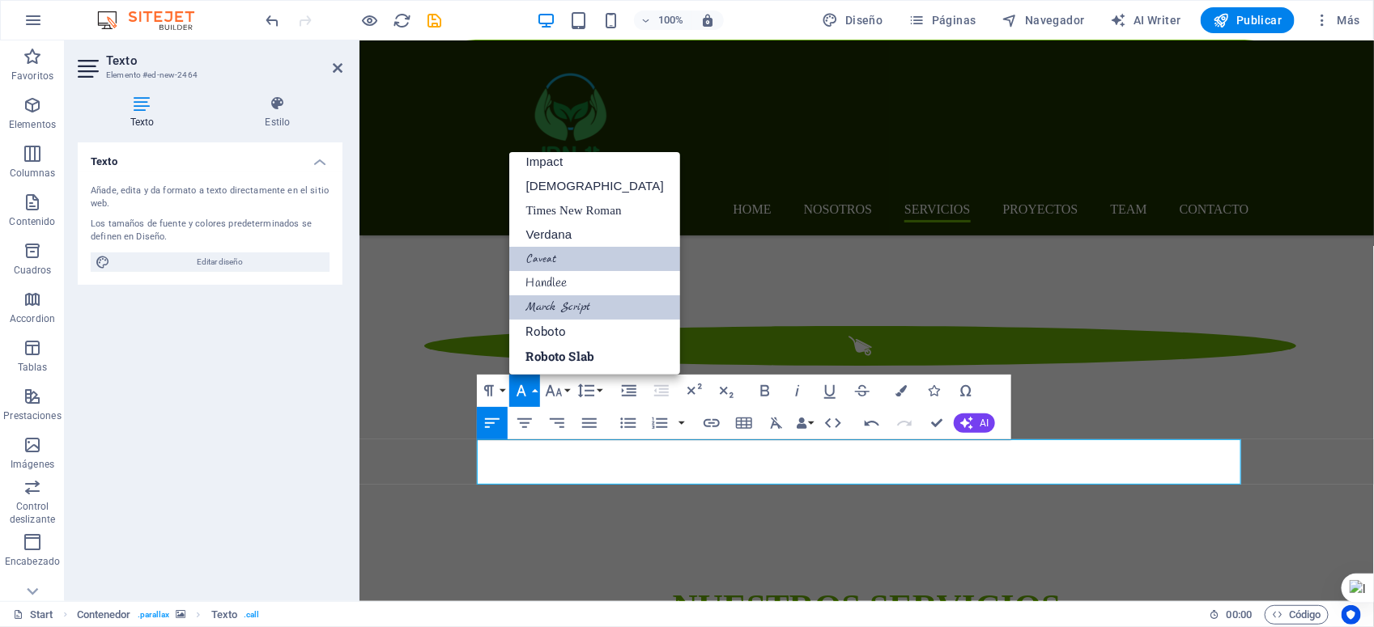
click at [572, 265] on link "Caveat" at bounding box center [594, 259] width 170 height 24
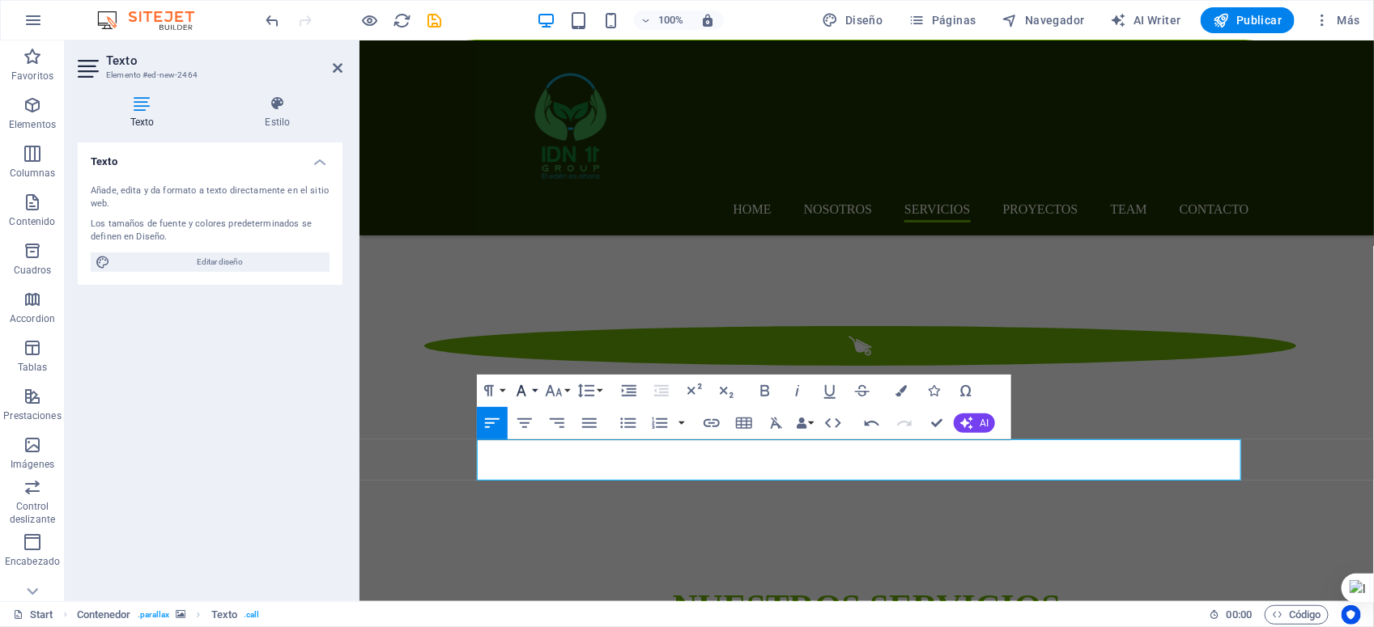
click at [530, 383] on icon "button" at bounding box center [521, 390] width 19 height 19
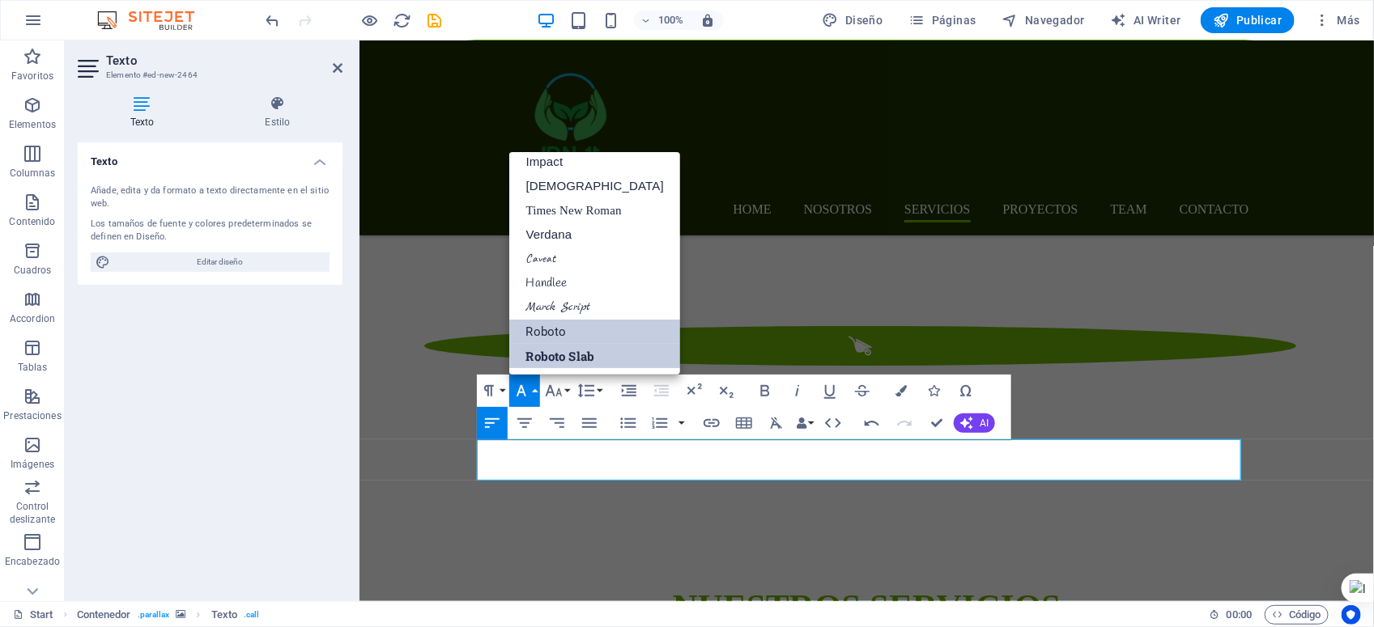
click at [549, 333] on link "Roboto" at bounding box center [594, 332] width 170 height 24
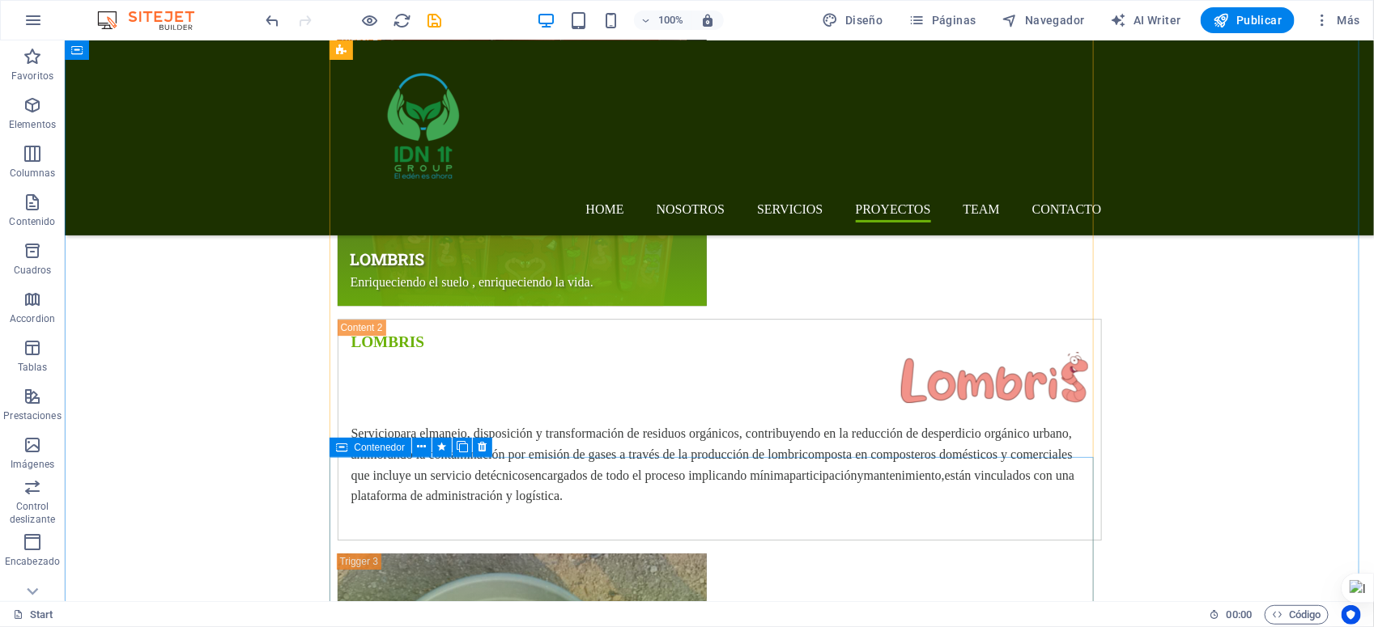
scroll to position [7582, 0]
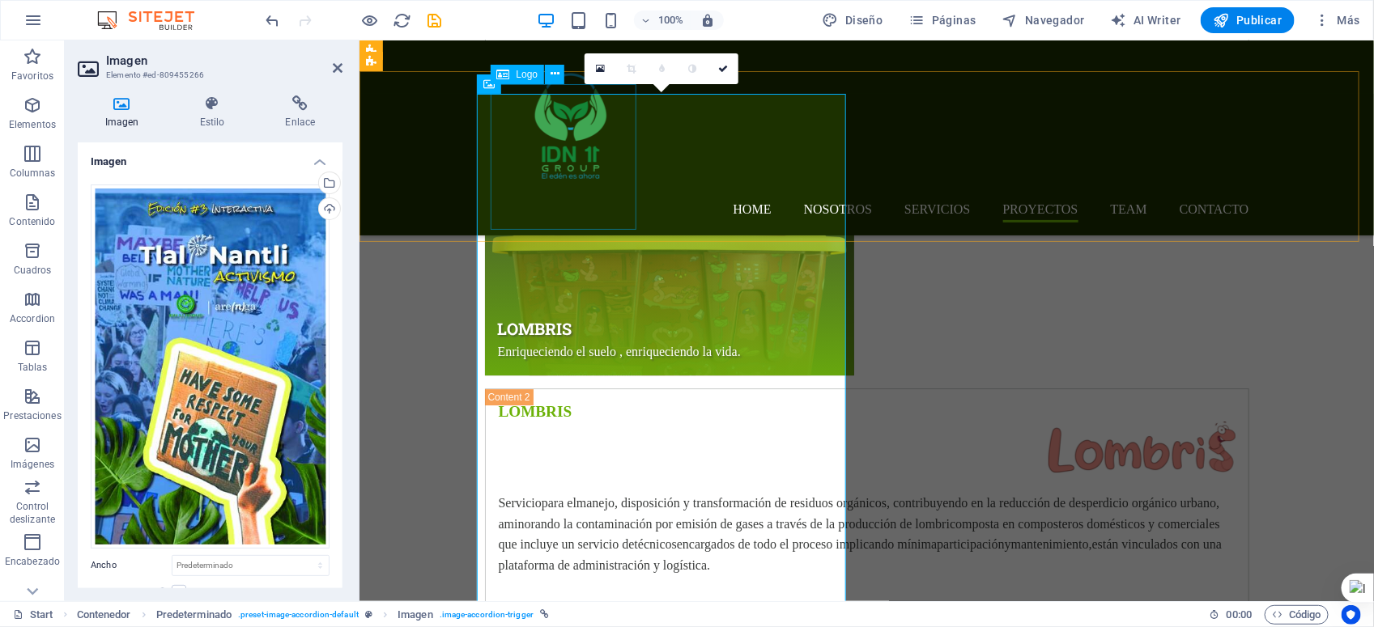
scroll to position [7506, 0]
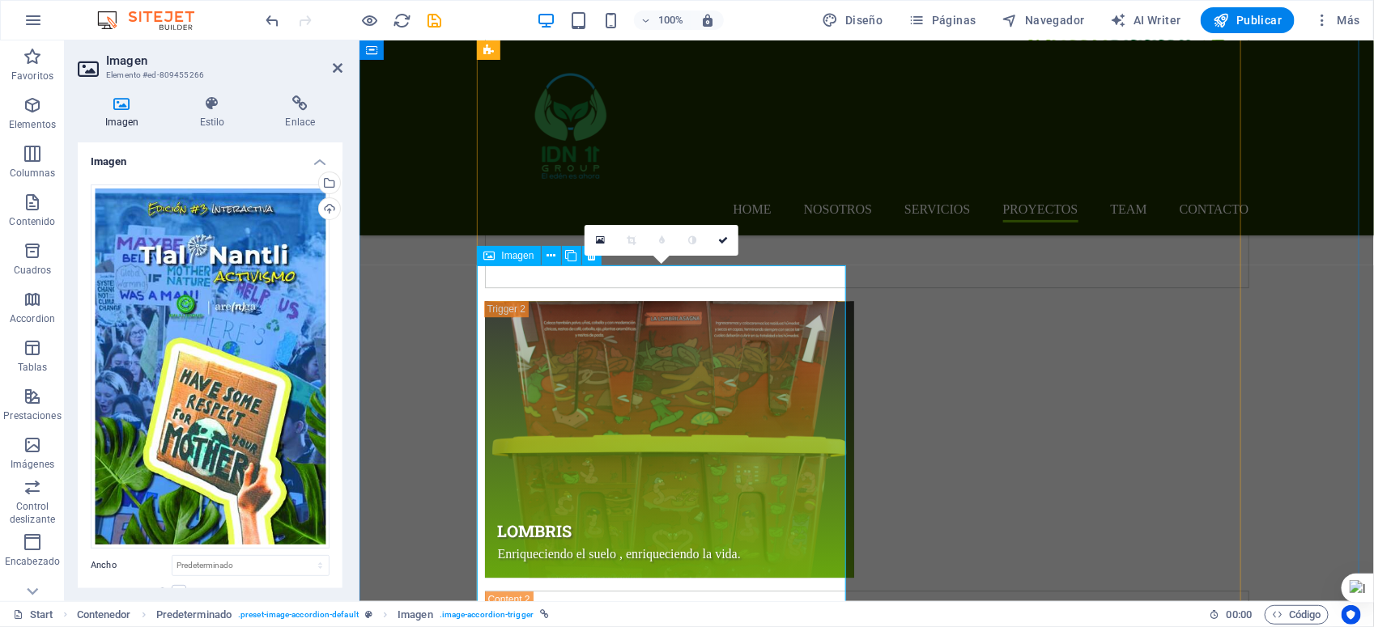
click at [603, 236] on icon at bounding box center [600, 240] width 9 height 11
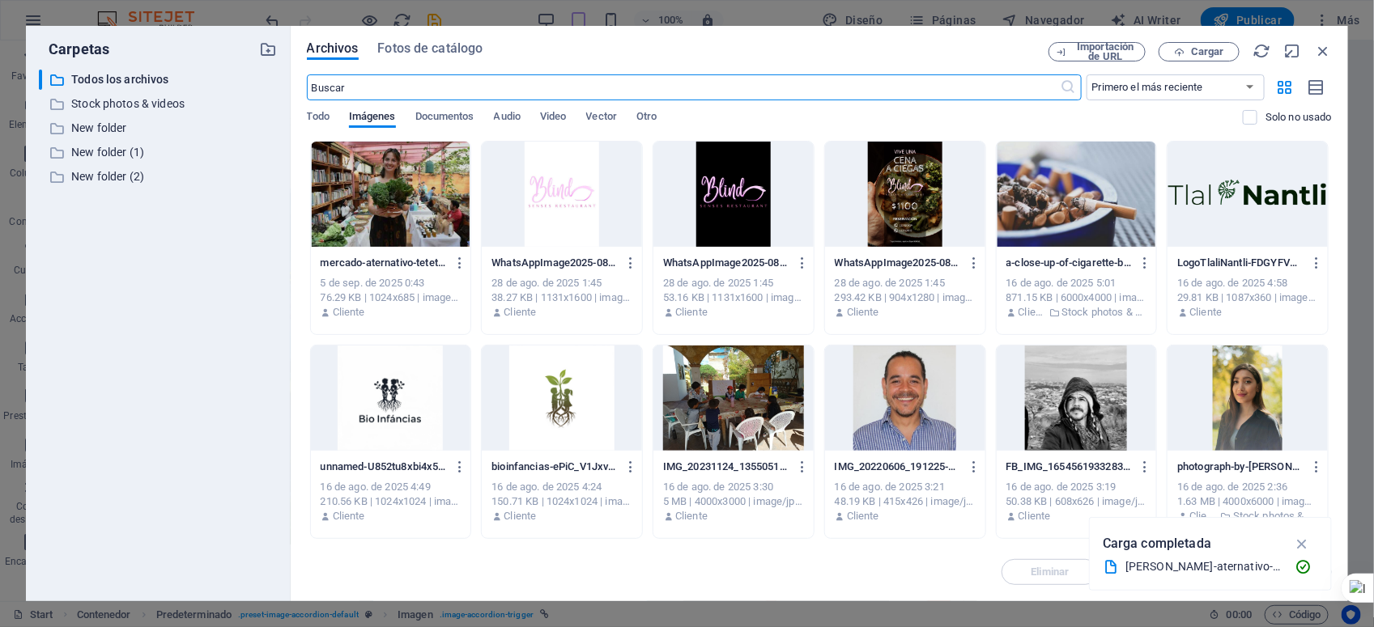
scroll to position [7563, 0]
click at [1322, 53] on icon "button" at bounding box center [1323, 51] width 18 height 18
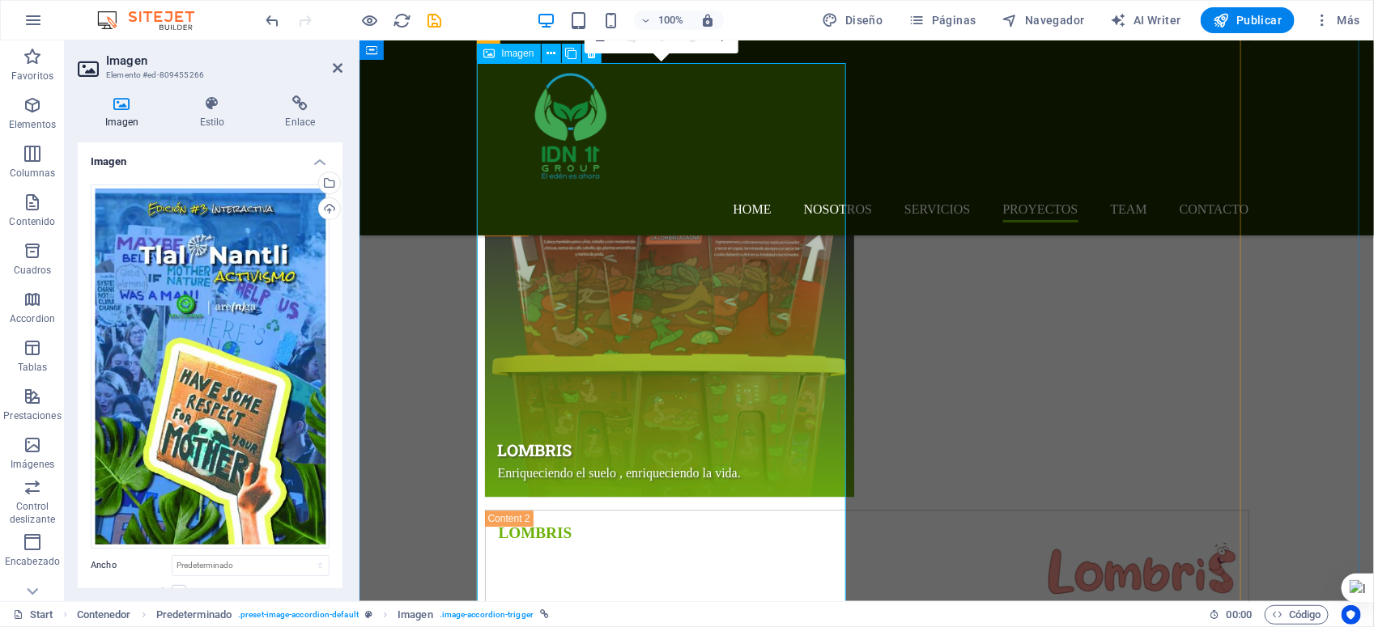
scroll to position [7405, 0]
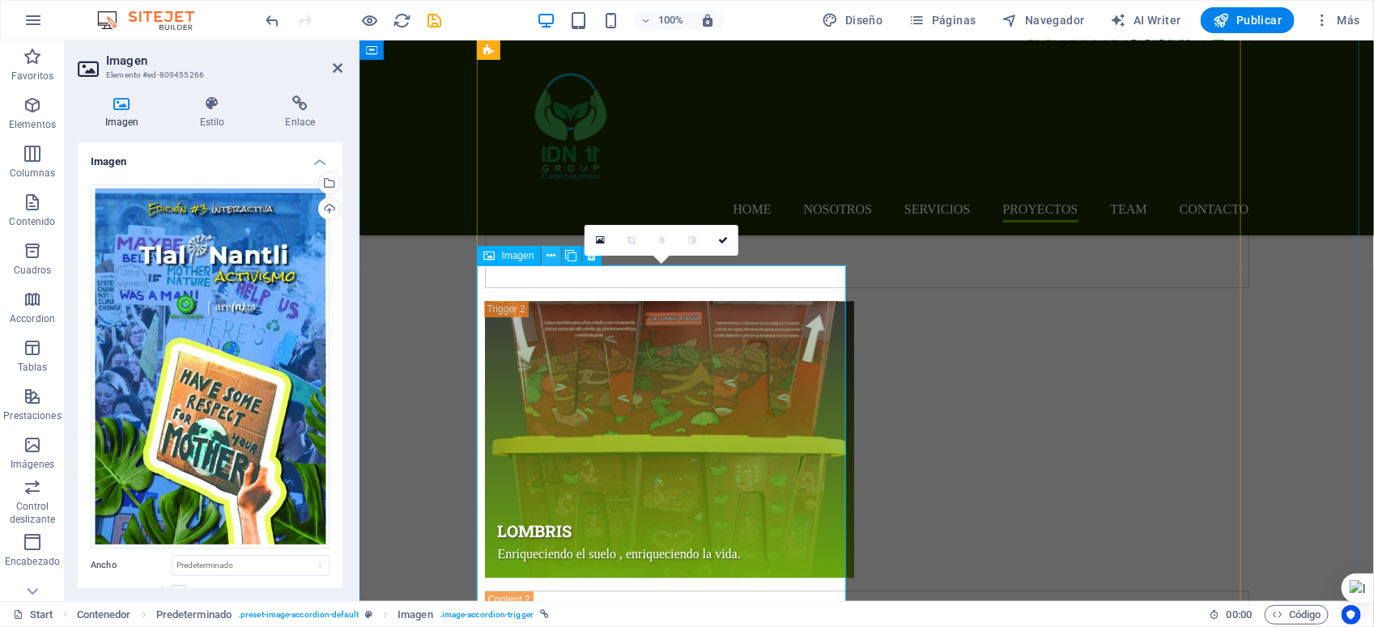
click at [553, 255] on icon at bounding box center [550, 256] width 9 height 17
click at [723, 244] on icon at bounding box center [723, 241] width 10 height 10
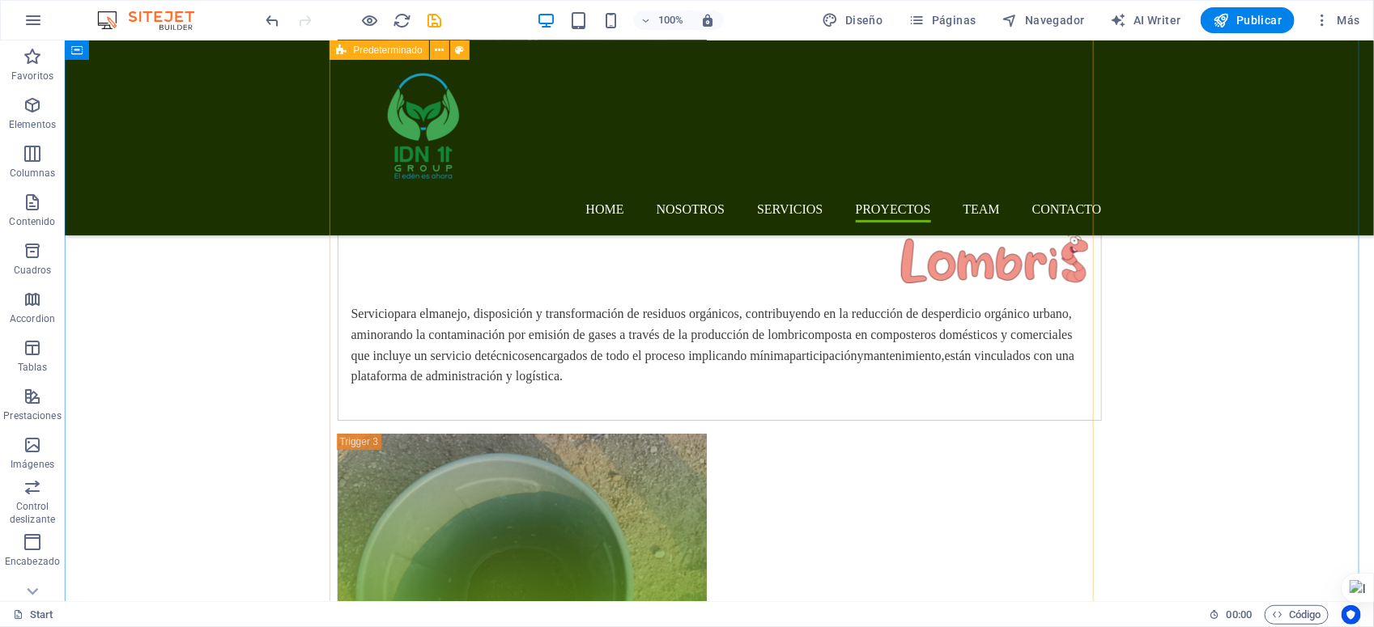
scroll to position [7683, 0]
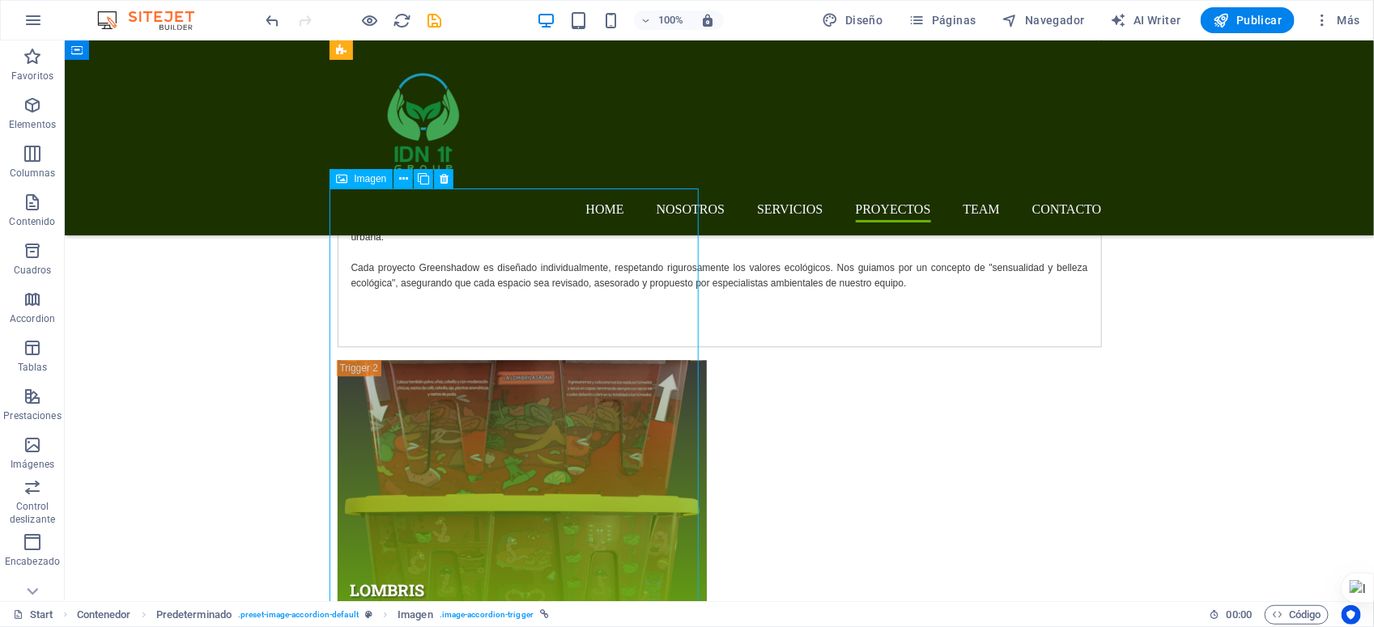
scroll to position [7177, 0]
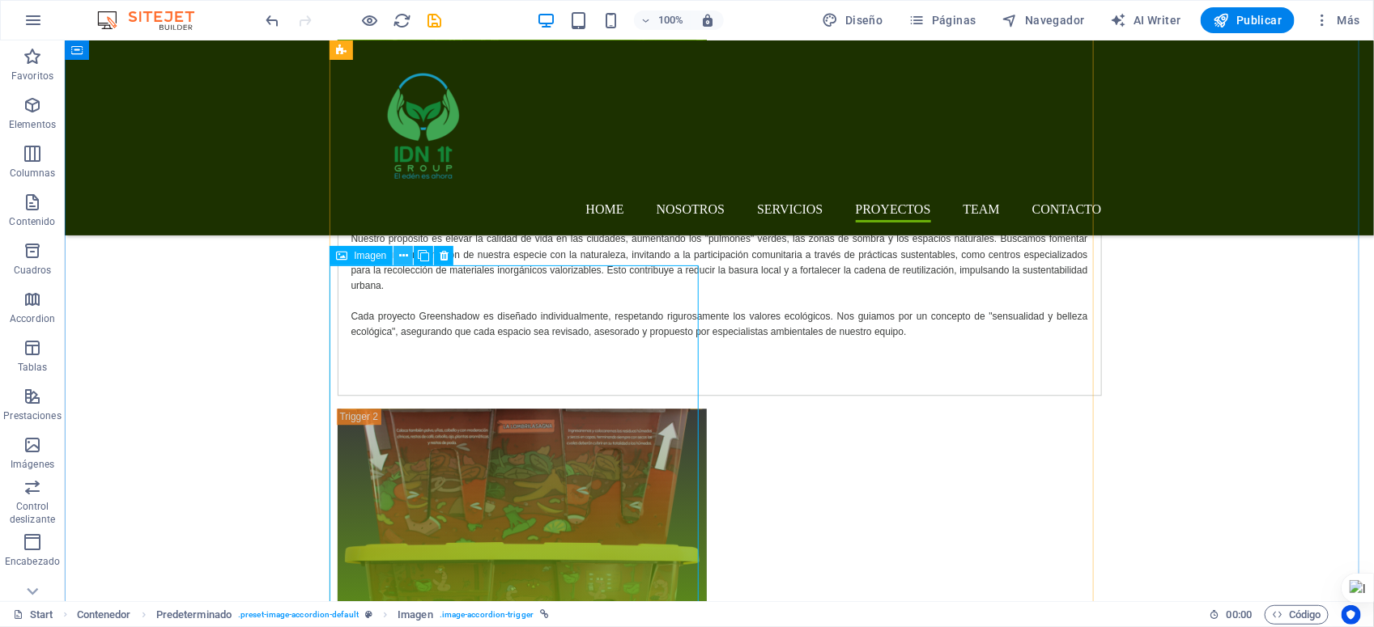
click at [399, 257] on icon at bounding box center [403, 256] width 9 height 17
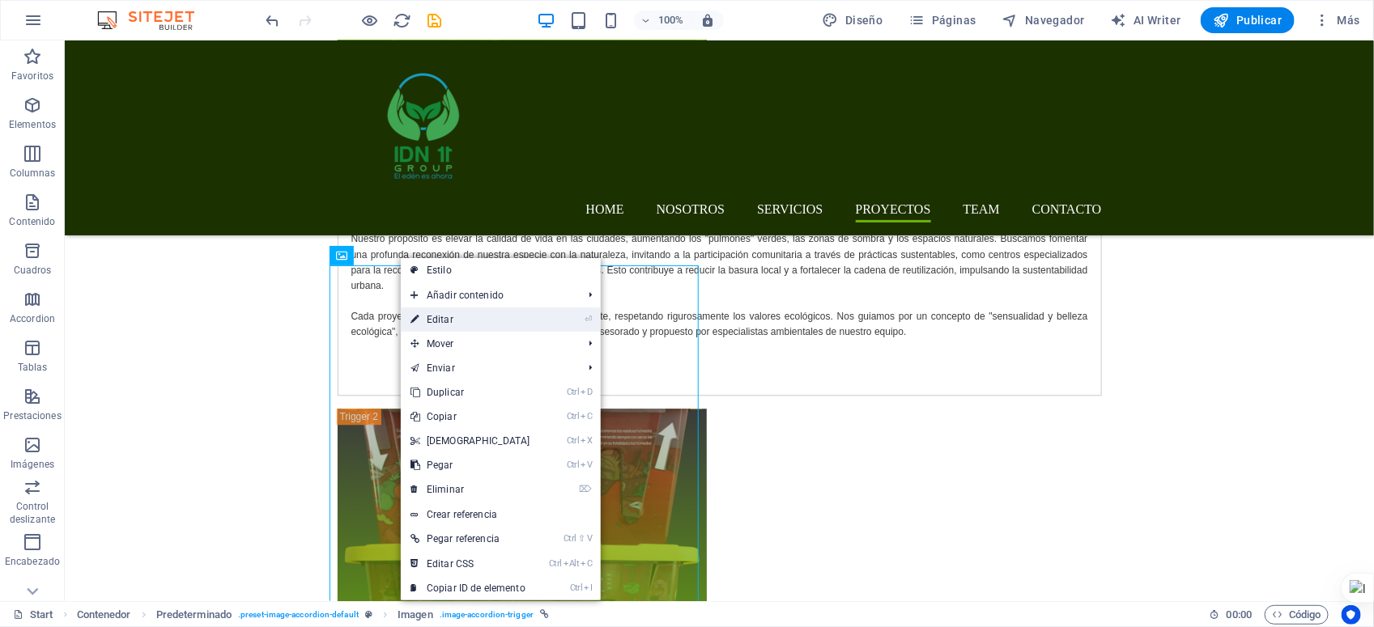
click at [449, 310] on link "⏎ Editar" at bounding box center [470, 320] width 139 height 24
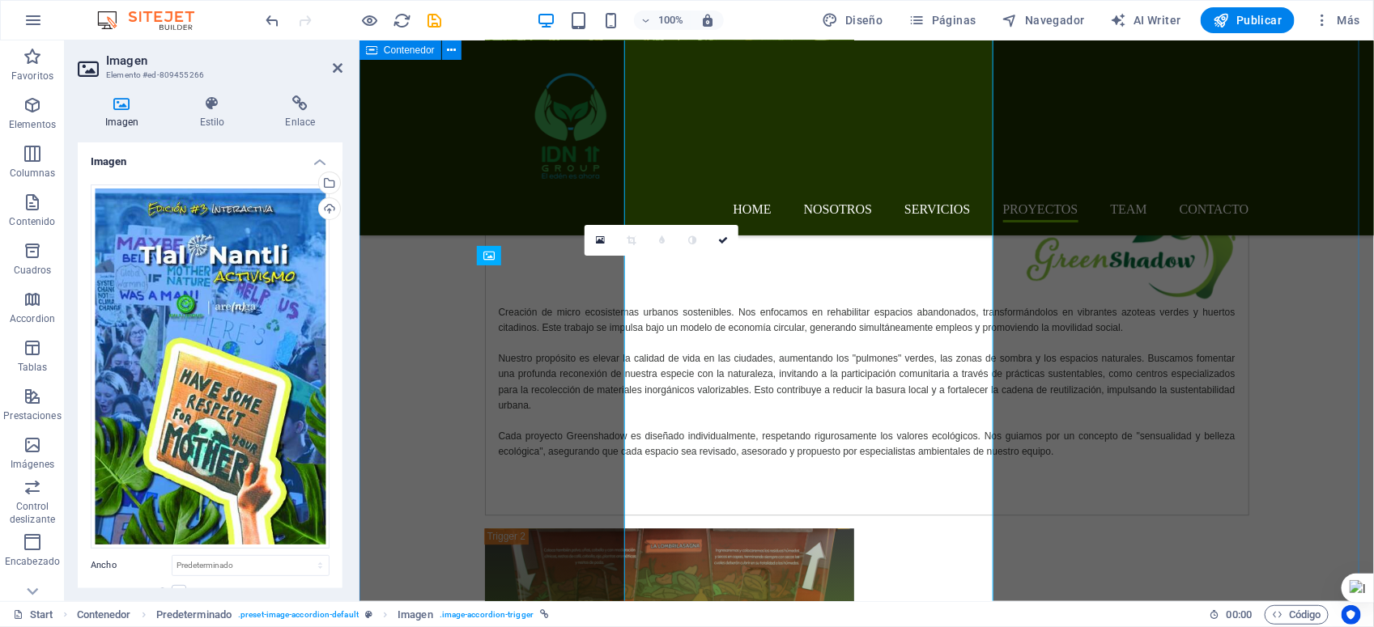
scroll to position [7405, 0]
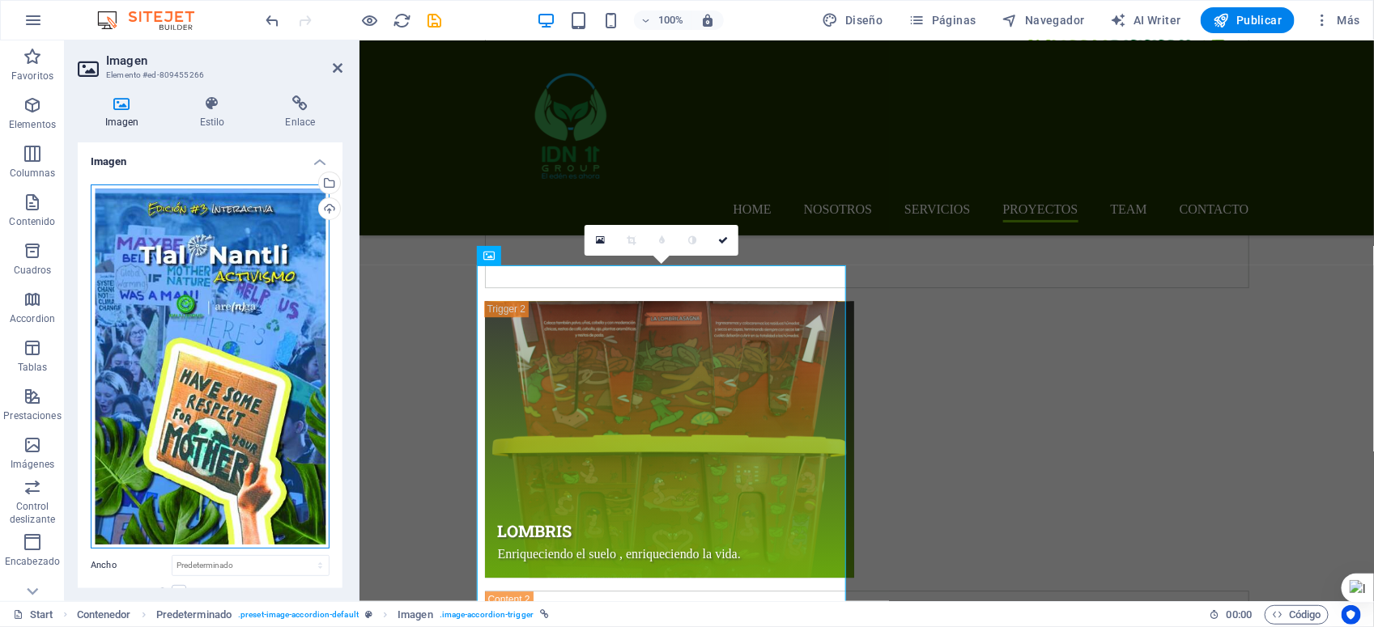
click at [232, 309] on div "Arrastra archivos aquí, haz clic para escoger archivos o selecciona archivos de…" at bounding box center [210, 367] width 239 height 364
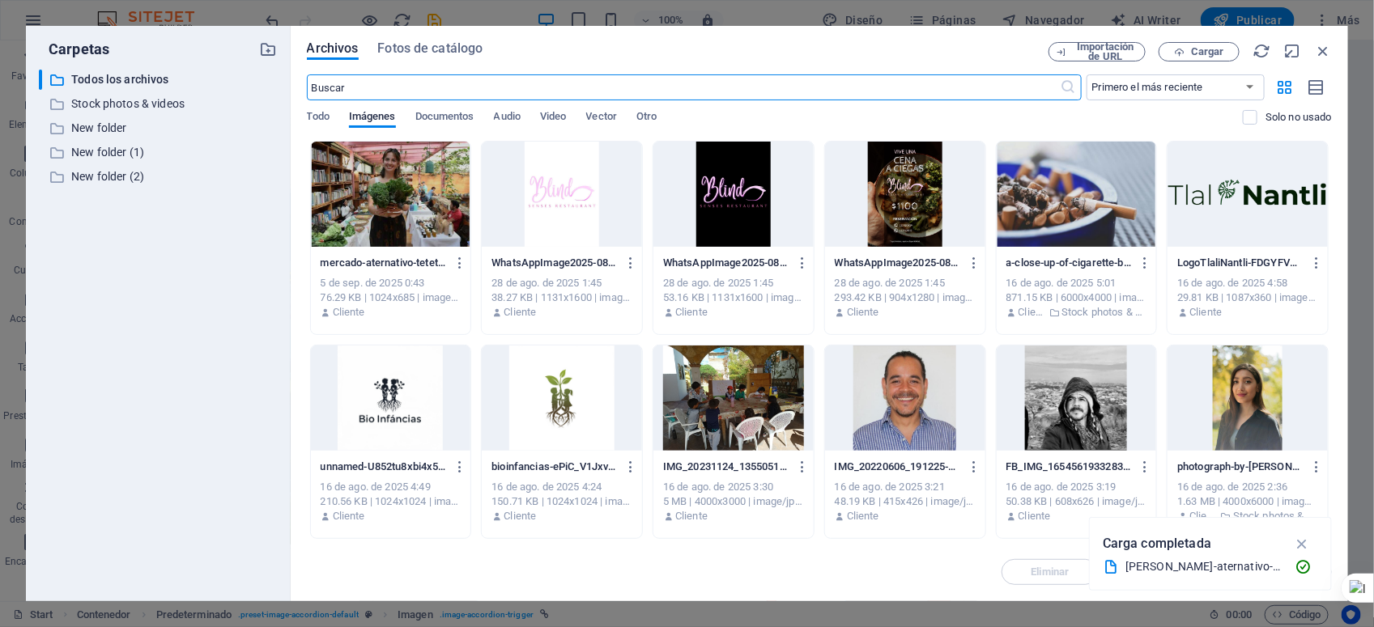
click at [232, 309] on div "​ Todos los archivos Todos los archivos ​ Stock photos & videos Stock photos & …" at bounding box center [158, 329] width 239 height 519
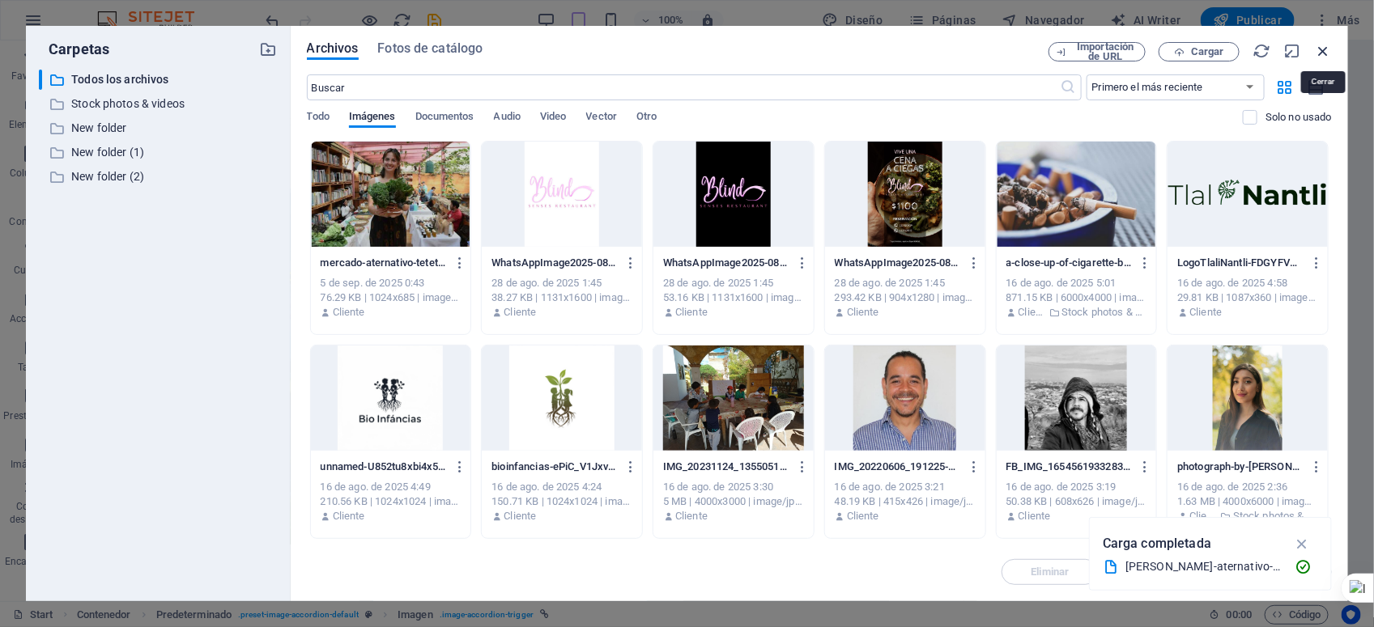
click at [1321, 53] on icon "button" at bounding box center [1323, 51] width 18 height 18
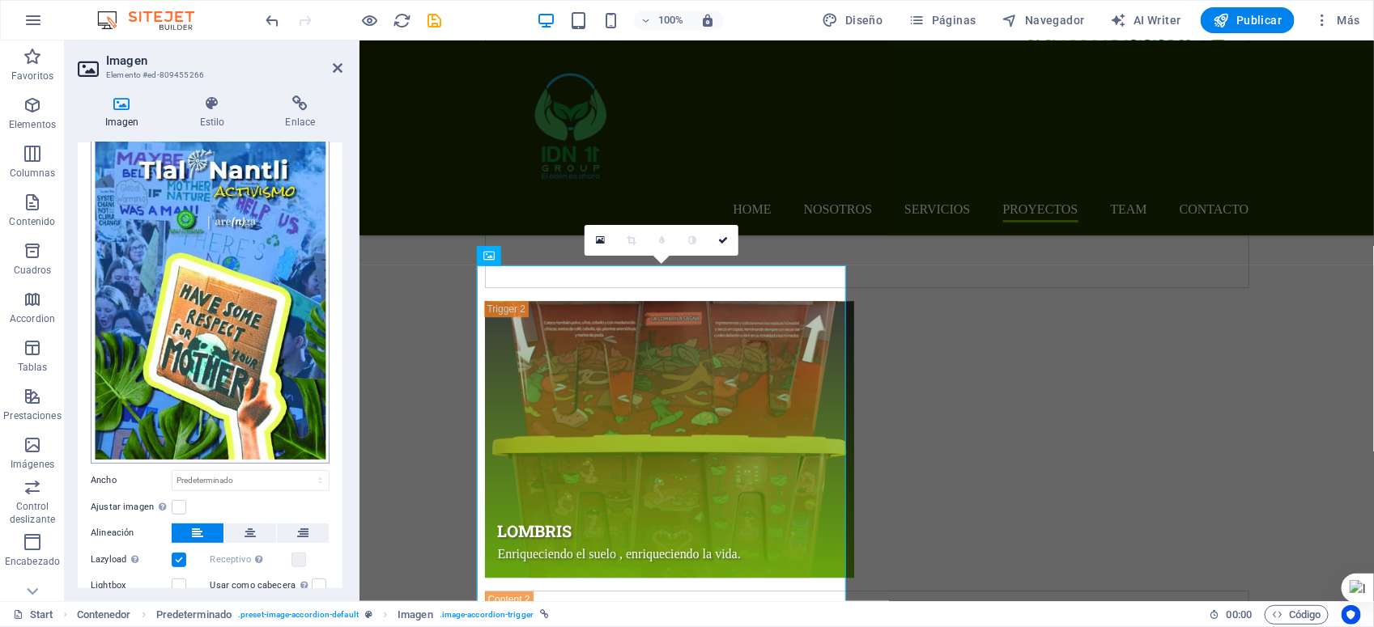
scroll to position [101, 0]
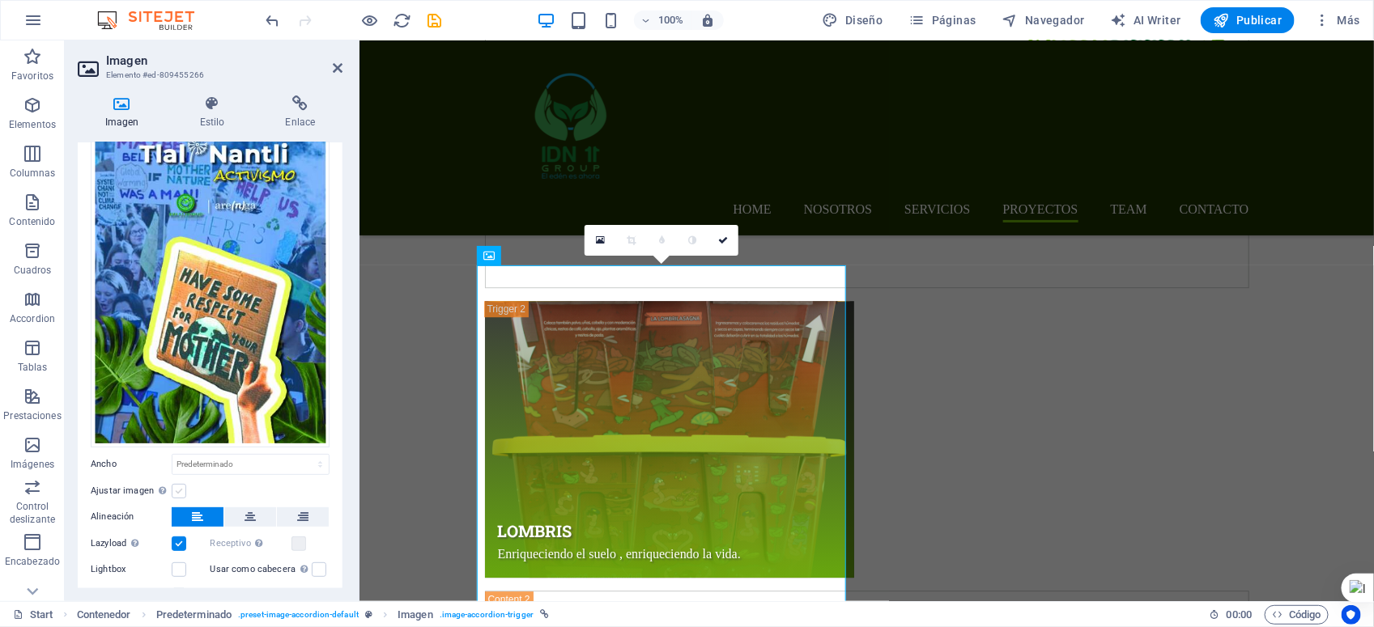
click at [180, 486] on label at bounding box center [179, 491] width 15 height 15
click at [0, 0] on input "Ajustar imagen Ajustar imagen automáticamente a un ancho y alto fijo" at bounding box center [0, 0] width 0 height 0
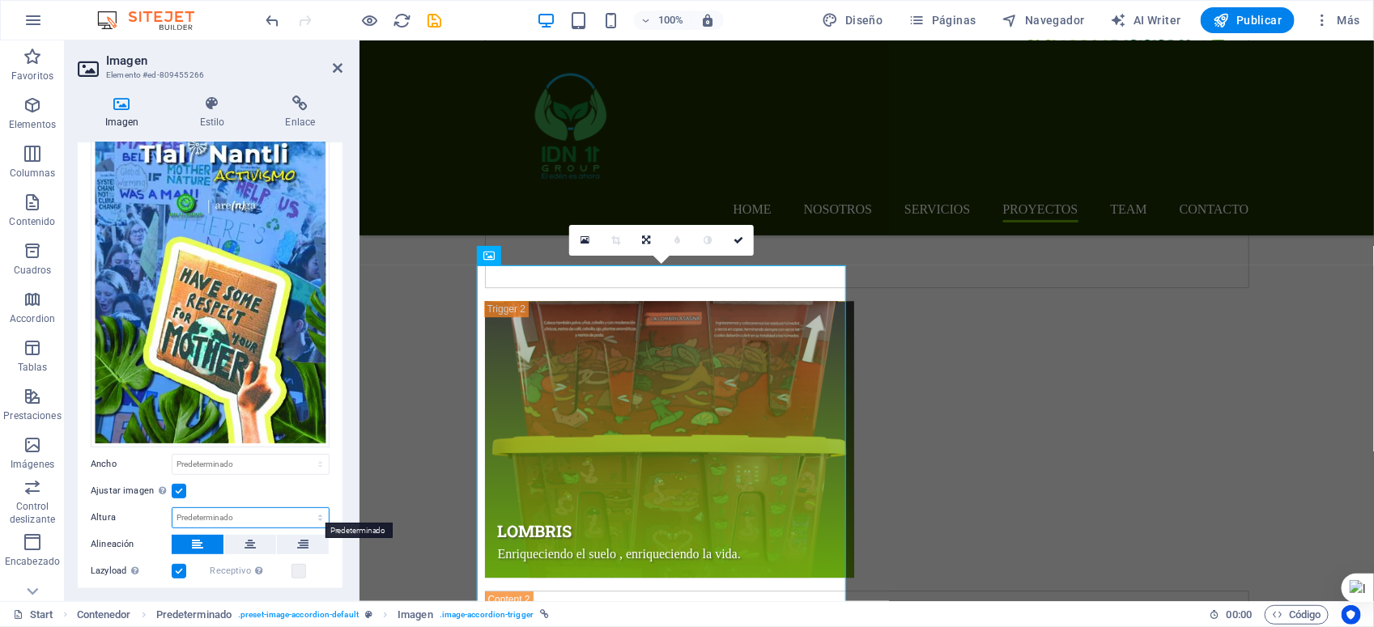
click at [199, 508] on select "Predeterminado automático px" at bounding box center [250, 517] width 156 height 19
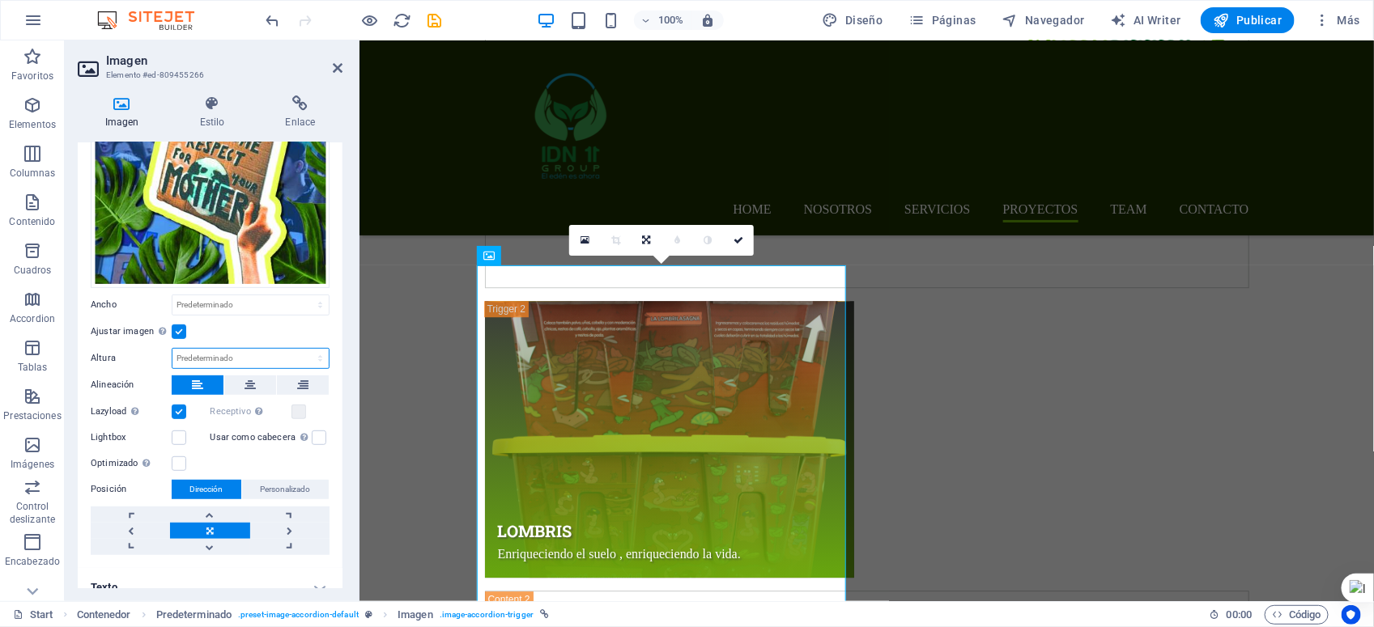
scroll to position [274, 0]
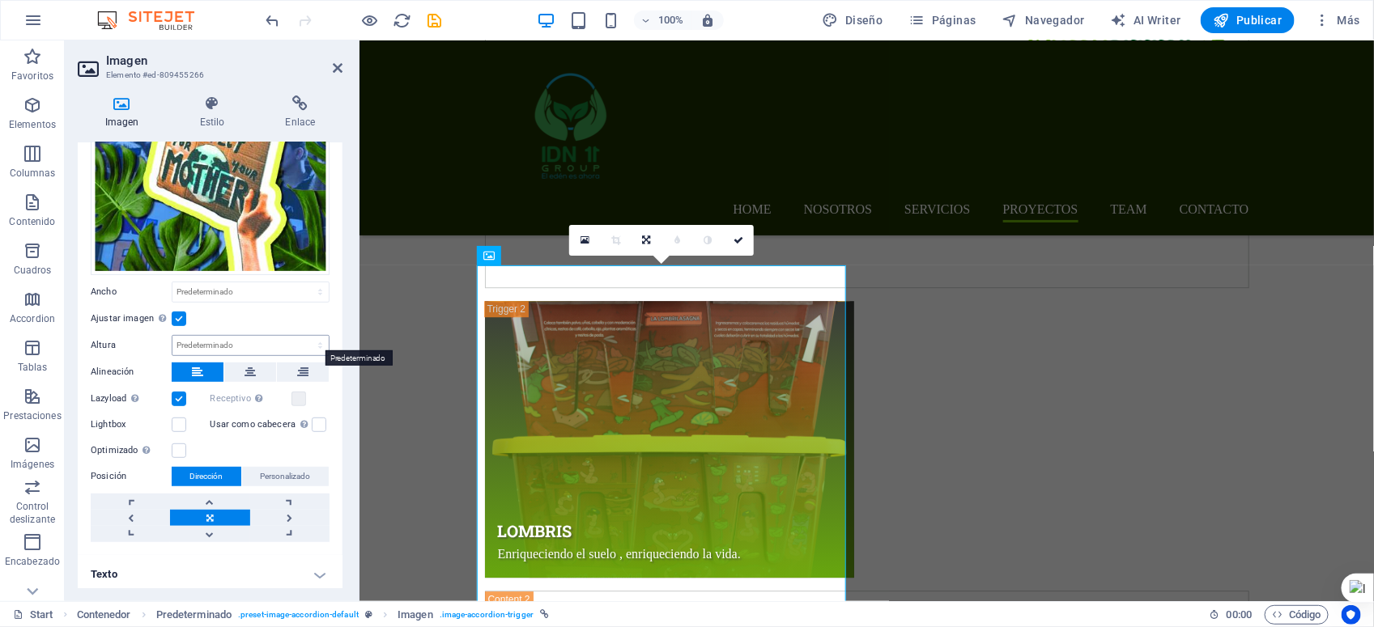
click at [231, 351] on div "Predeterminado automático px" at bounding box center [251, 345] width 158 height 21
click at [231, 342] on select "Predeterminado automático px" at bounding box center [250, 345] width 156 height 19
click at [172, 336] on select "Predeterminado automático px" at bounding box center [250, 345] width 156 height 19
click at [290, 345] on select "Predeterminado automático px" at bounding box center [250, 345] width 156 height 19
click at [172, 336] on select "Predeterminado automático px" at bounding box center [250, 345] width 156 height 19
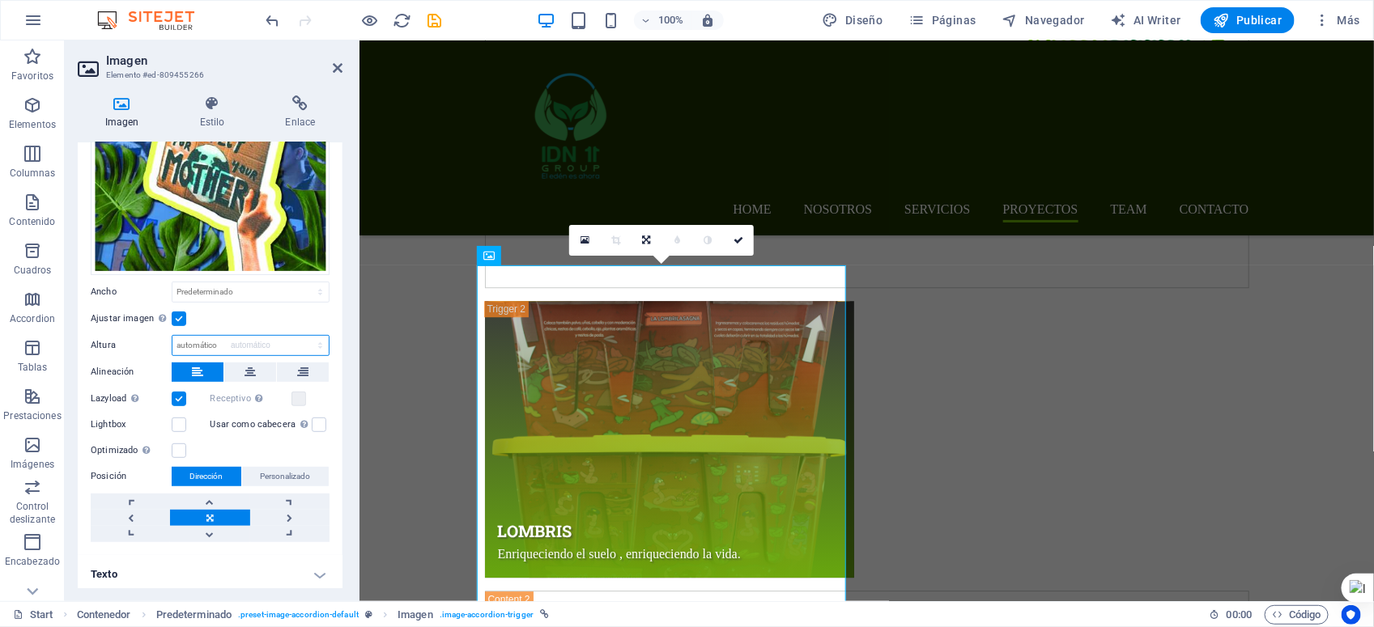
select select "DISABLED_OPTION_VALUE"
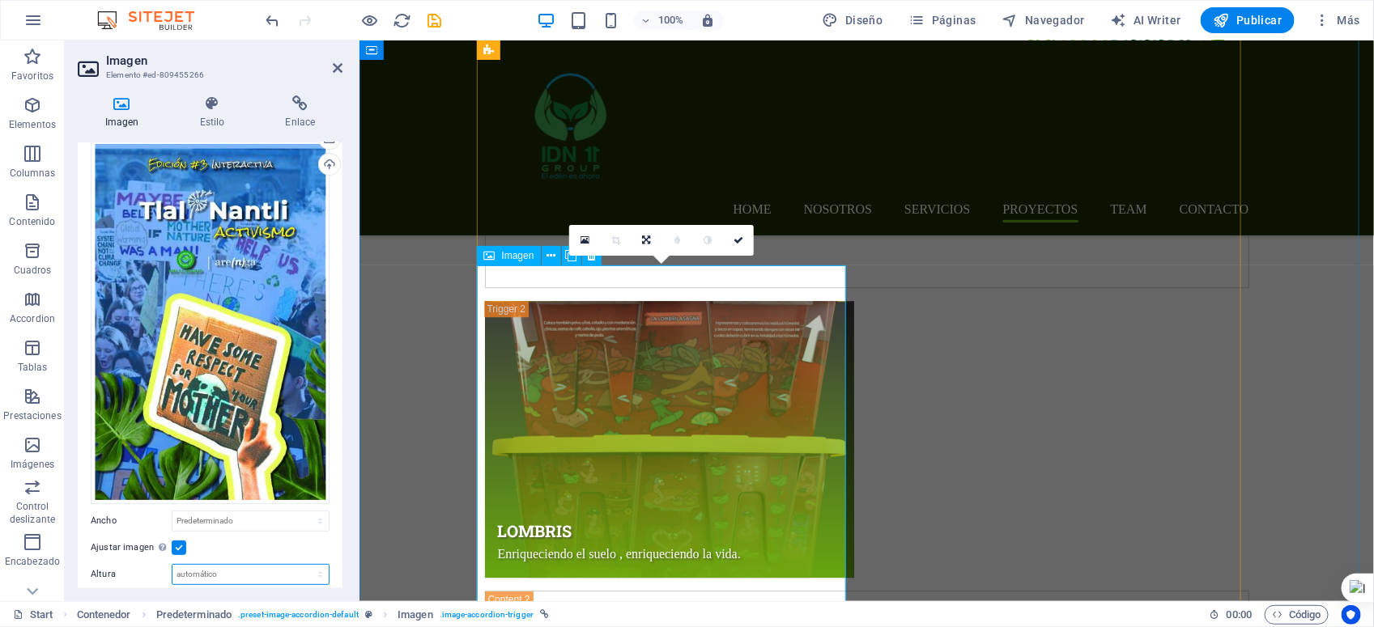
scroll to position [101, 0]
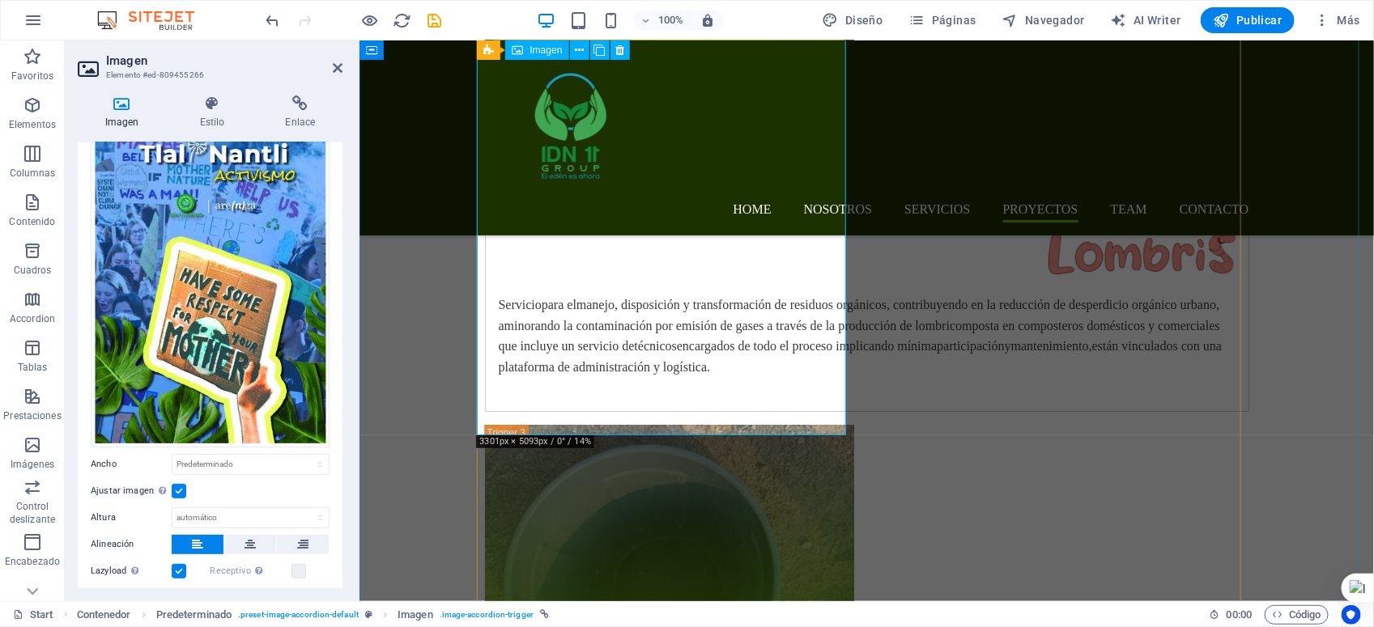
scroll to position [7810, 0]
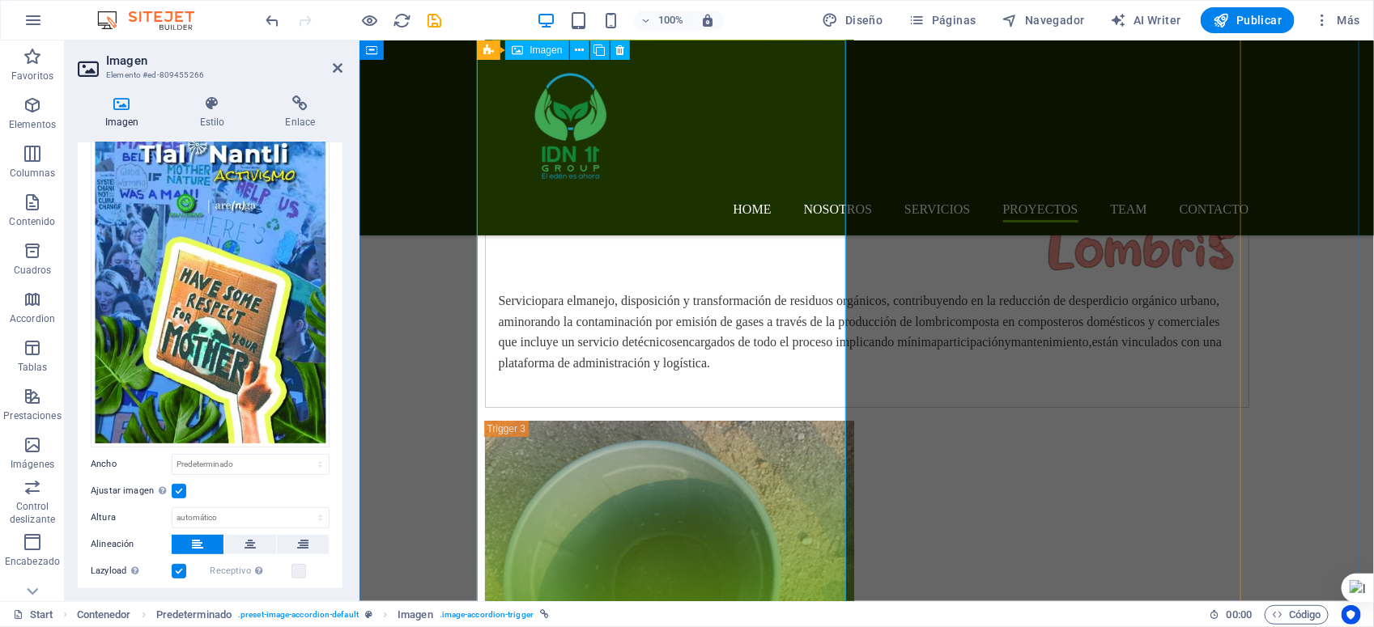
scroll to position [7506, 0]
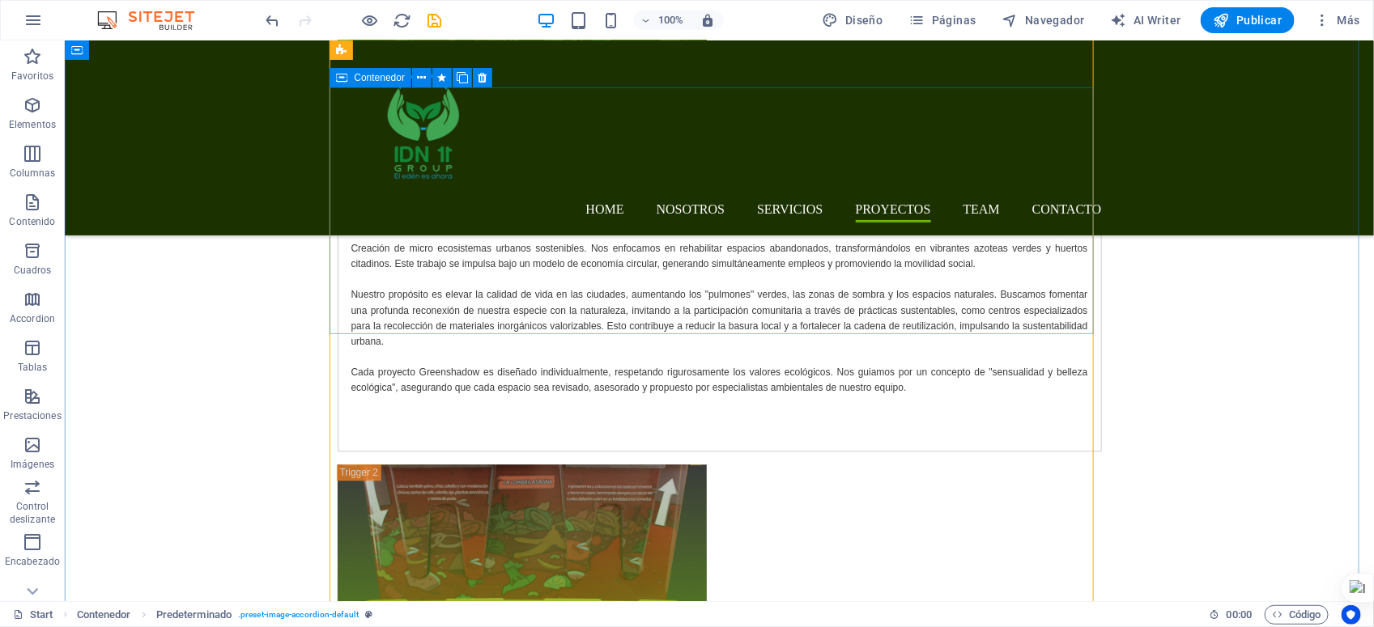
scroll to position [7076, 0]
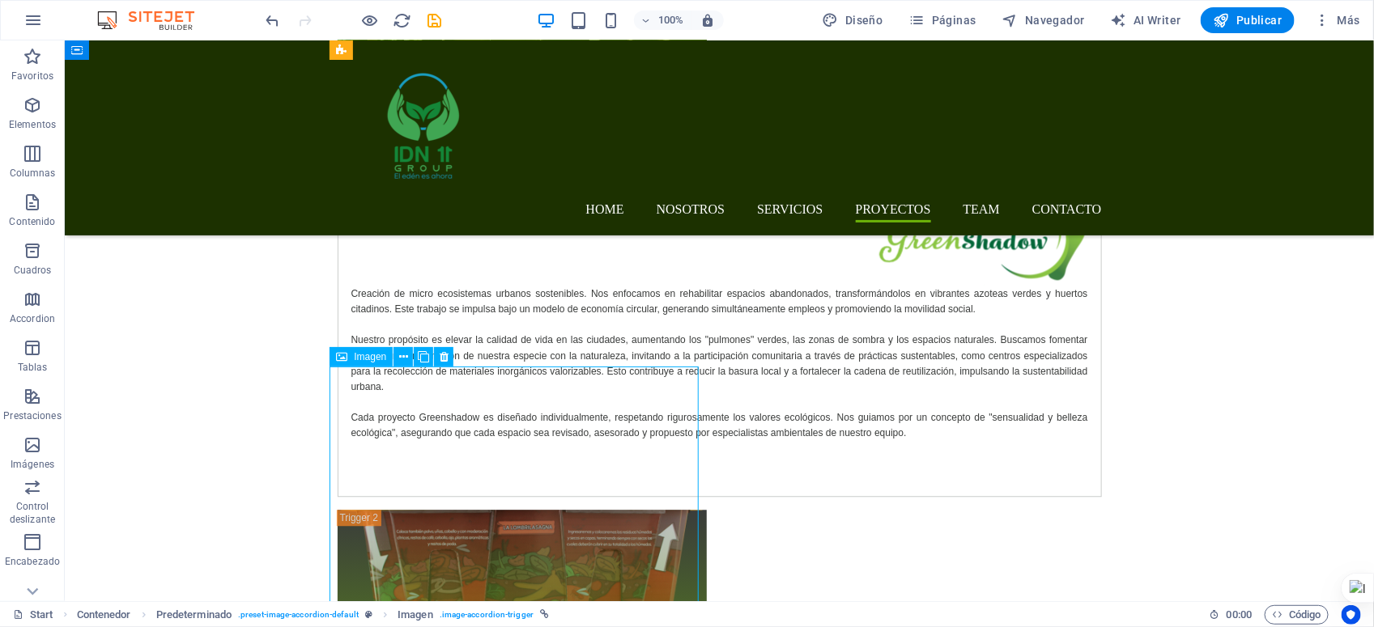
drag, startPoint x: 691, startPoint y: 369, endPoint x: 683, endPoint y: 380, distance: 13.3
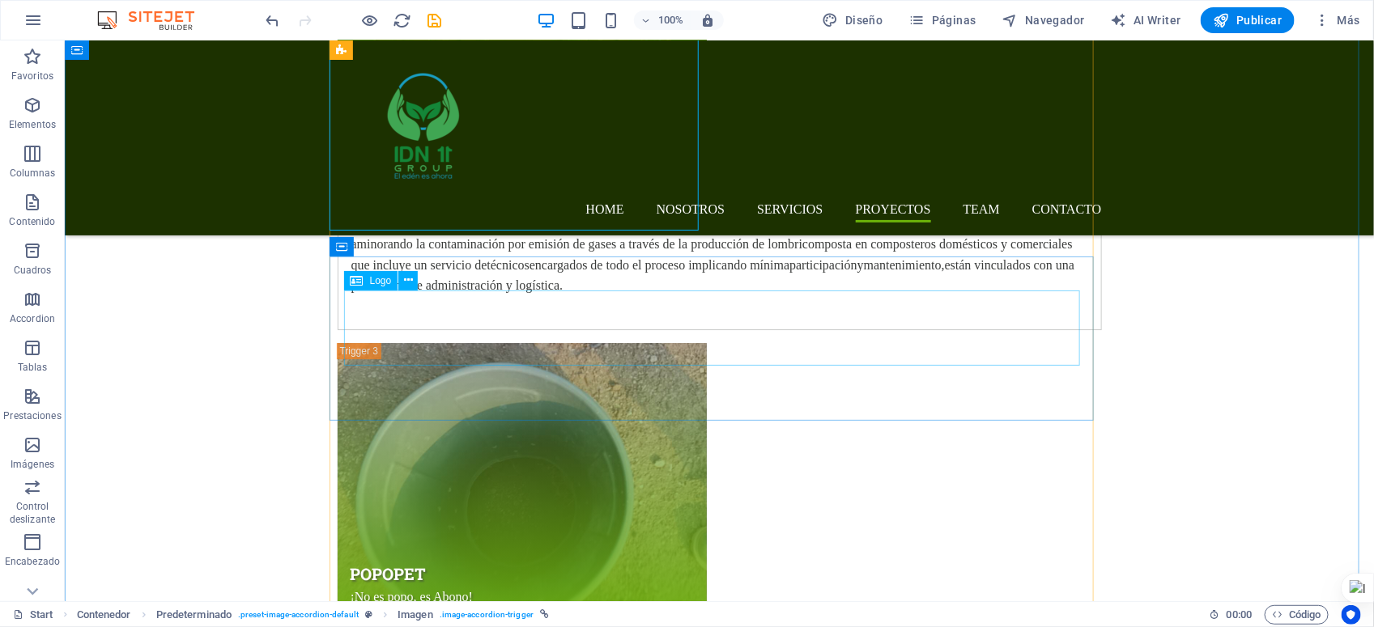
scroll to position [7582, 0]
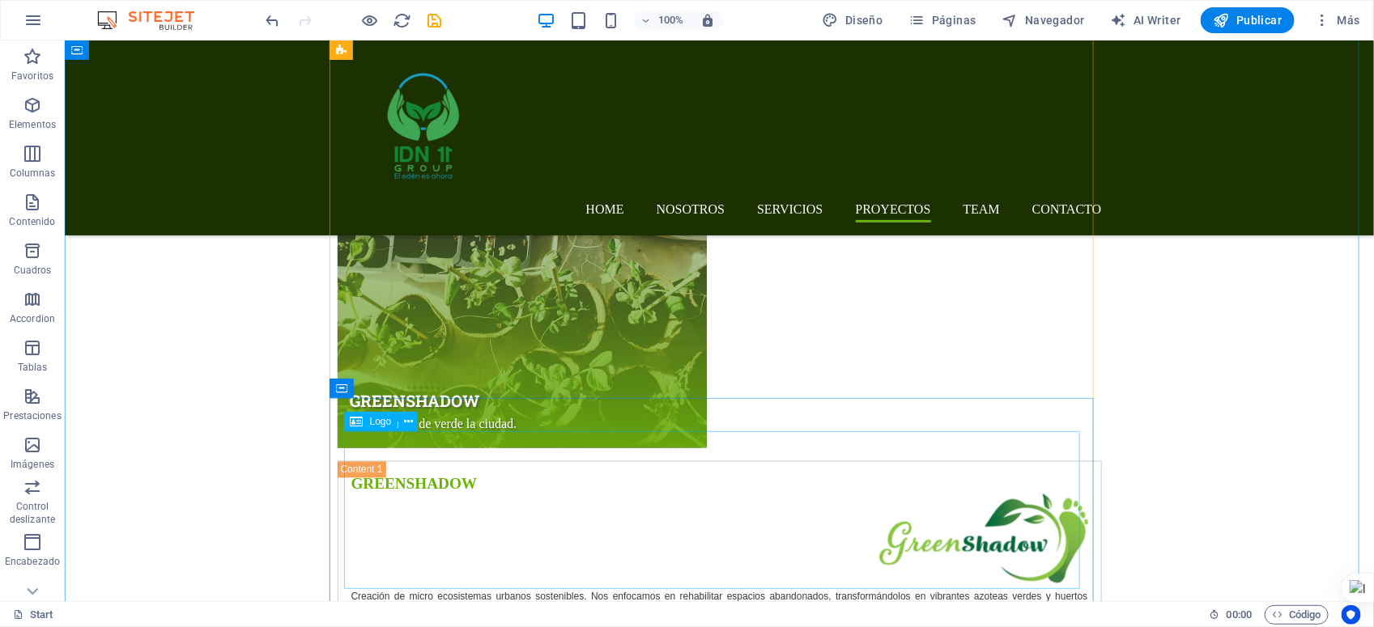
scroll to position [6874, 0]
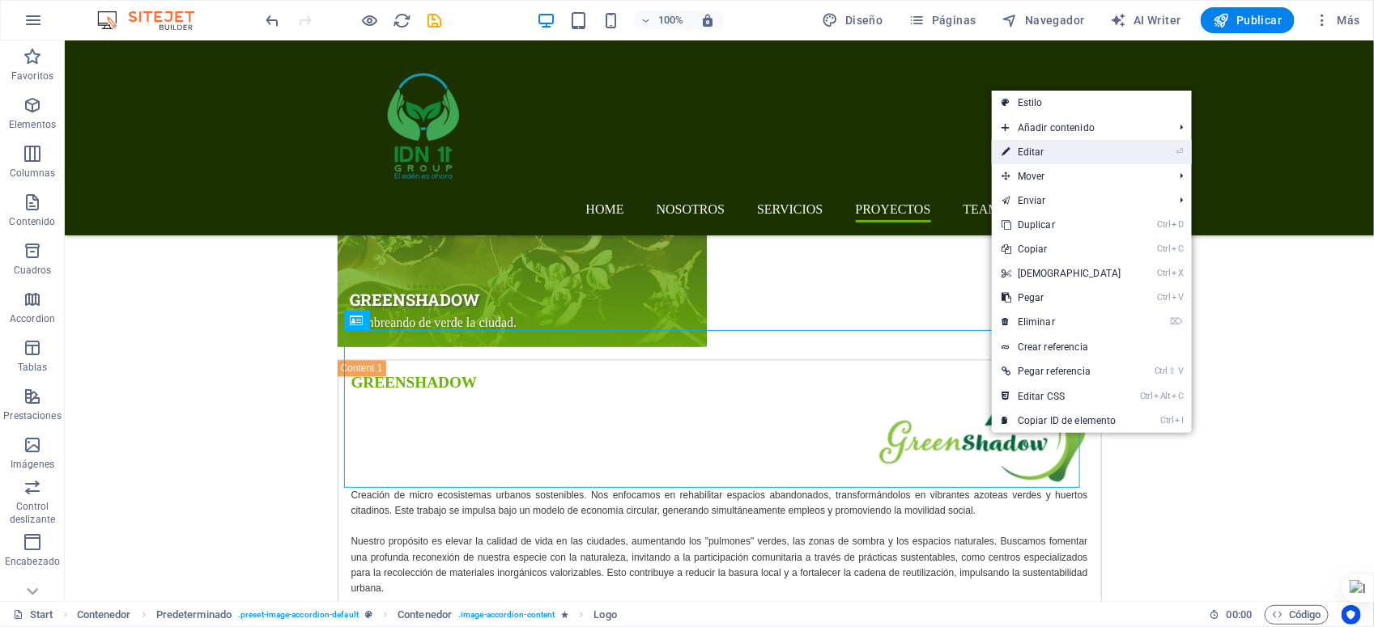
click at [1086, 148] on link "⏎ Editar" at bounding box center [1061, 152] width 139 height 24
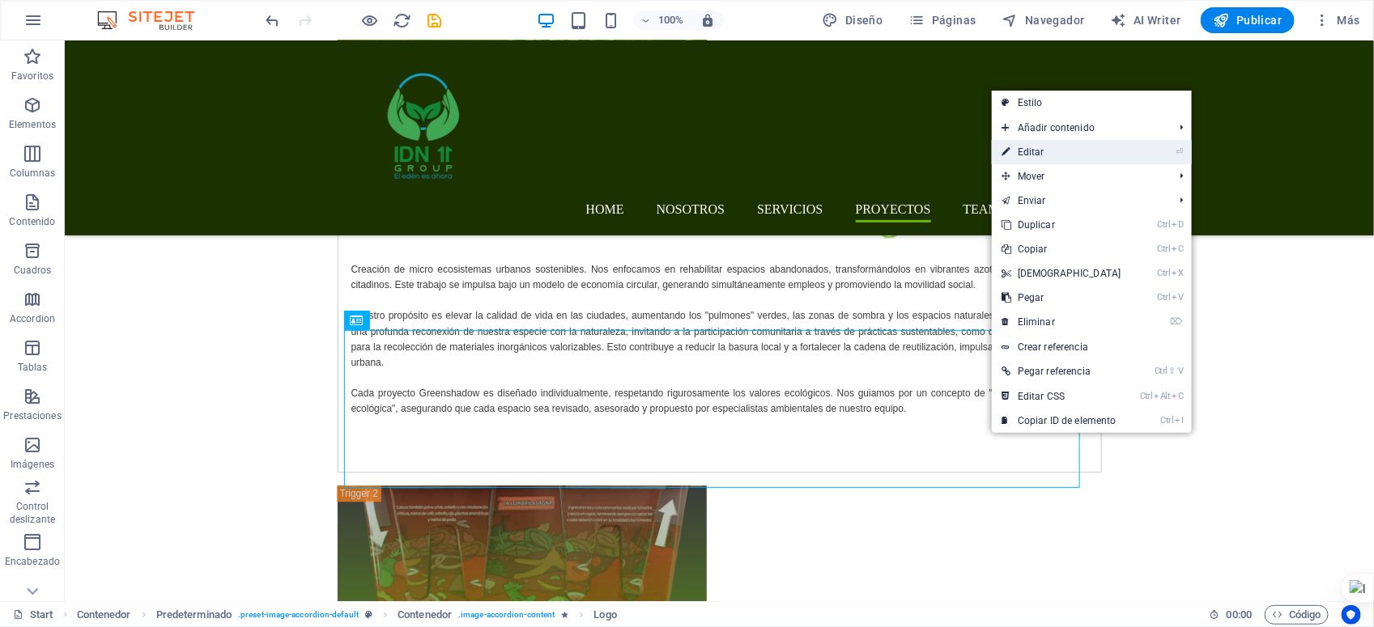
select select "px"
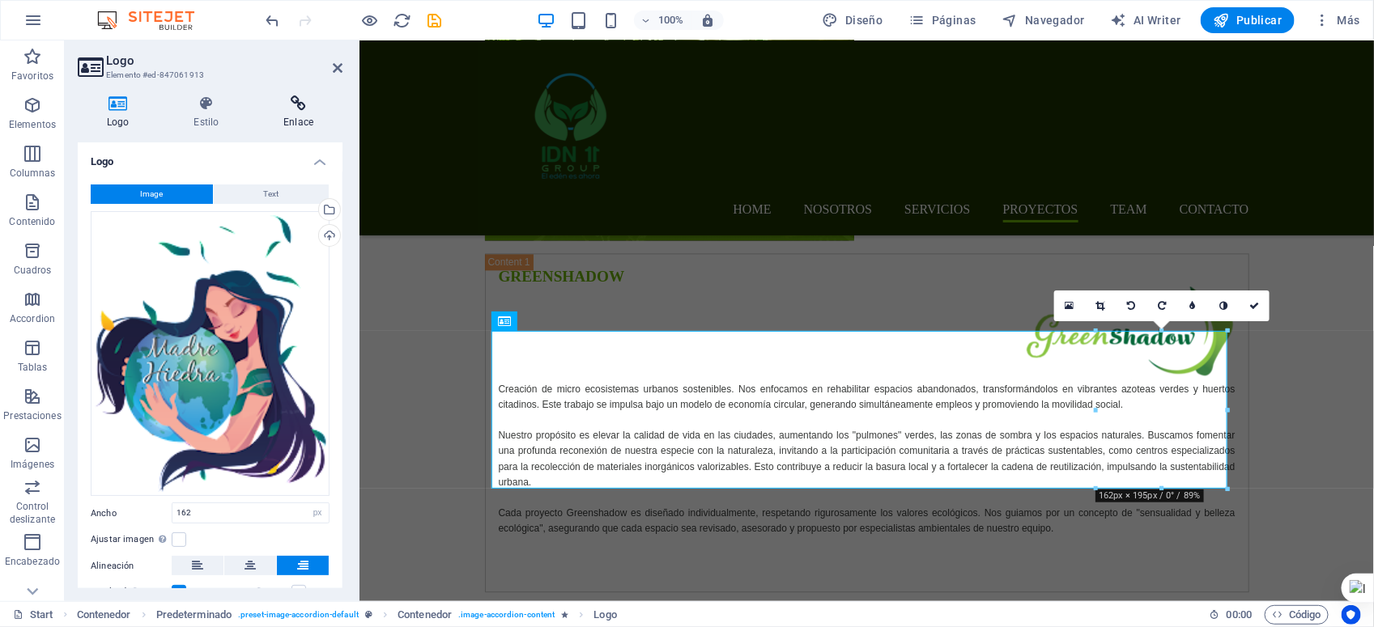
click at [289, 109] on icon at bounding box center [298, 104] width 88 height 16
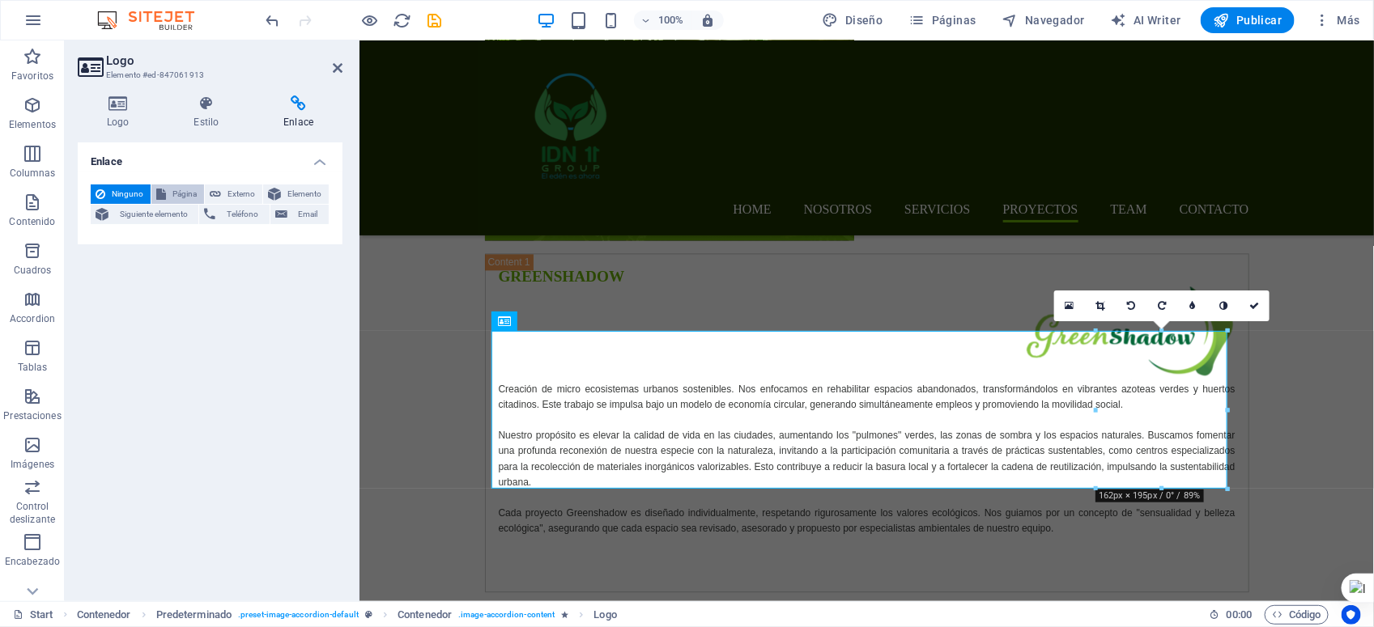
click at [185, 190] on span "Página" at bounding box center [185, 194] width 28 height 19
select select
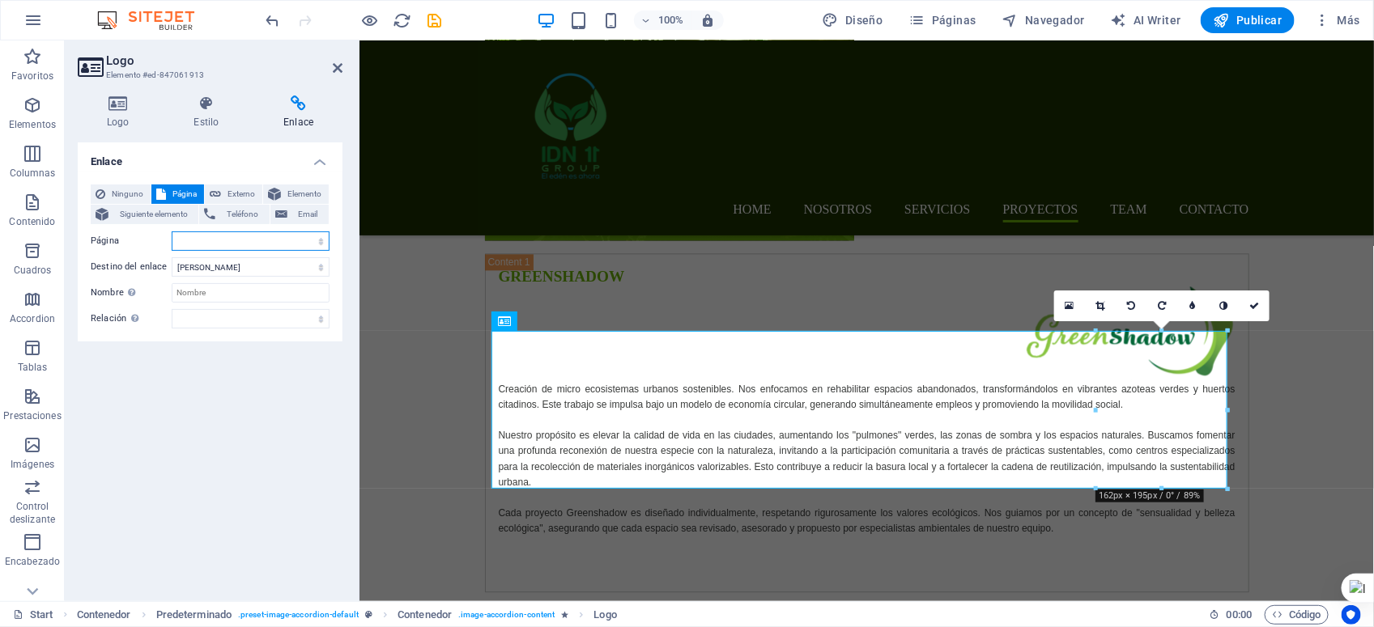
click at [309, 243] on select "Start Subpage Legal Notice Privacy Raices de Mascotas Lombris GScacalotepec pop…" at bounding box center [251, 241] width 158 height 19
click at [286, 239] on select "Start Subpage Legal Notice Privacy Raices de Mascotas Lombris GScacalotepec pop…" at bounding box center [251, 241] width 158 height 19
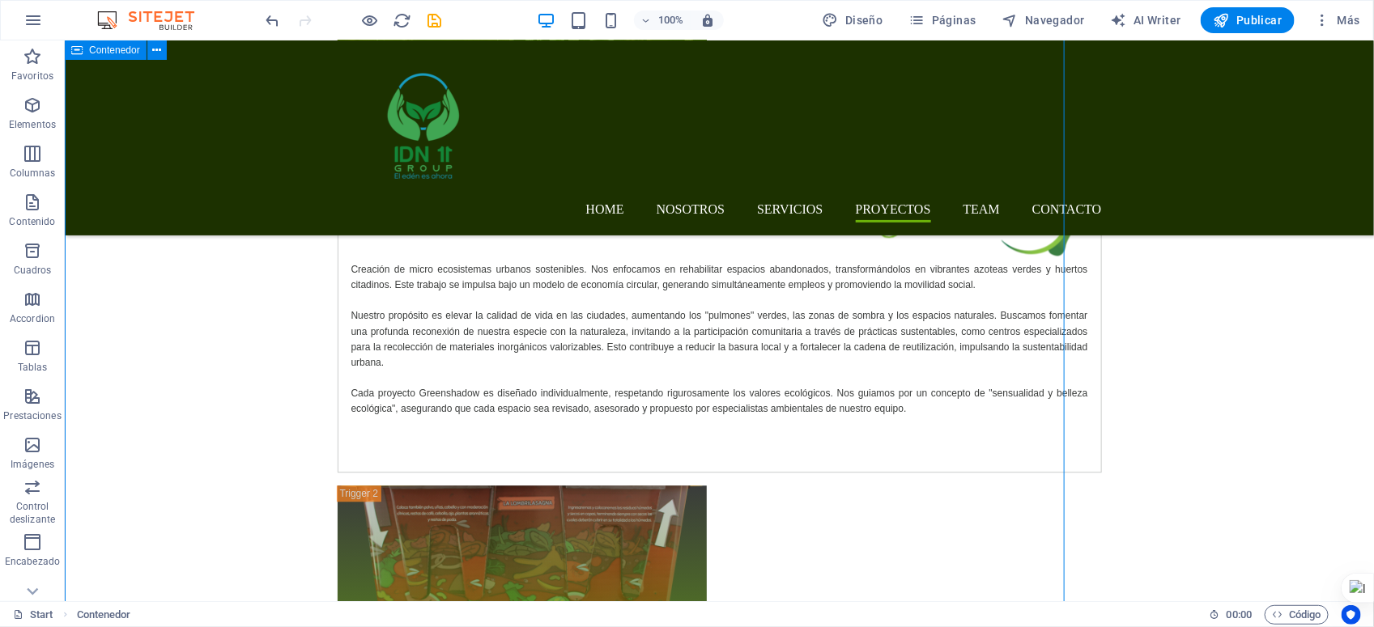
scroll to position [6874, 0]
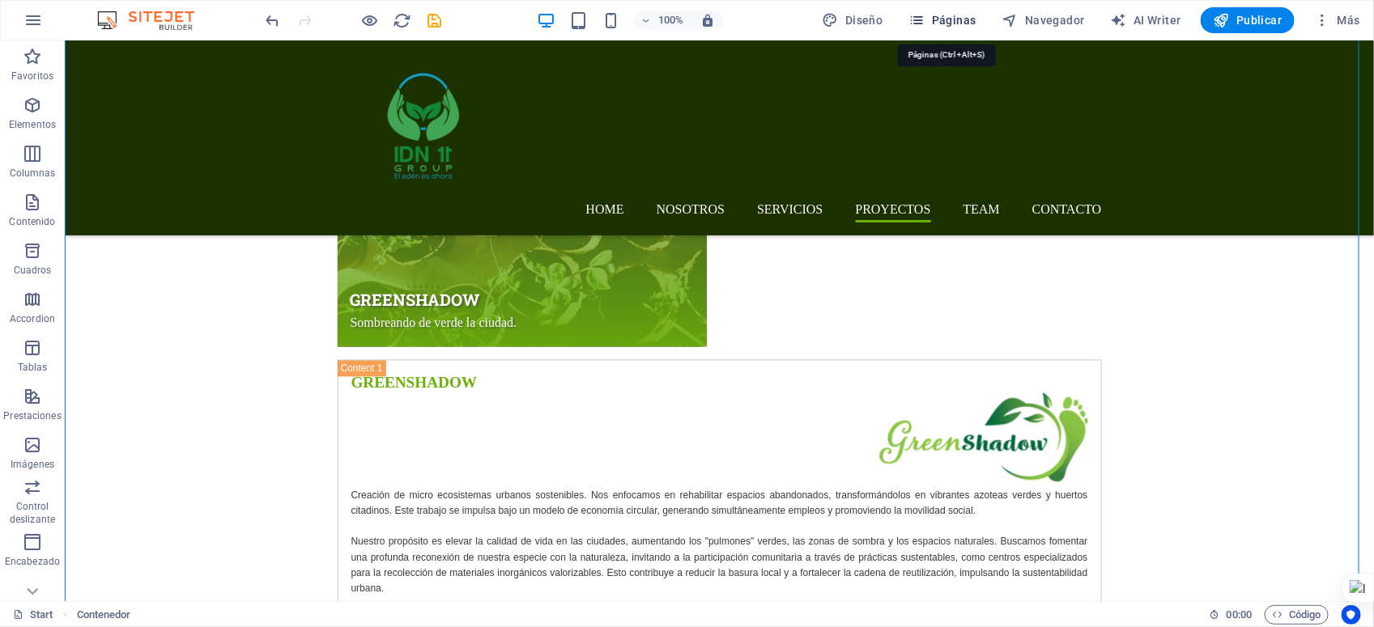
click at [925, 16] on icon "button" at bounding box center [917, 20] width 16 height 16
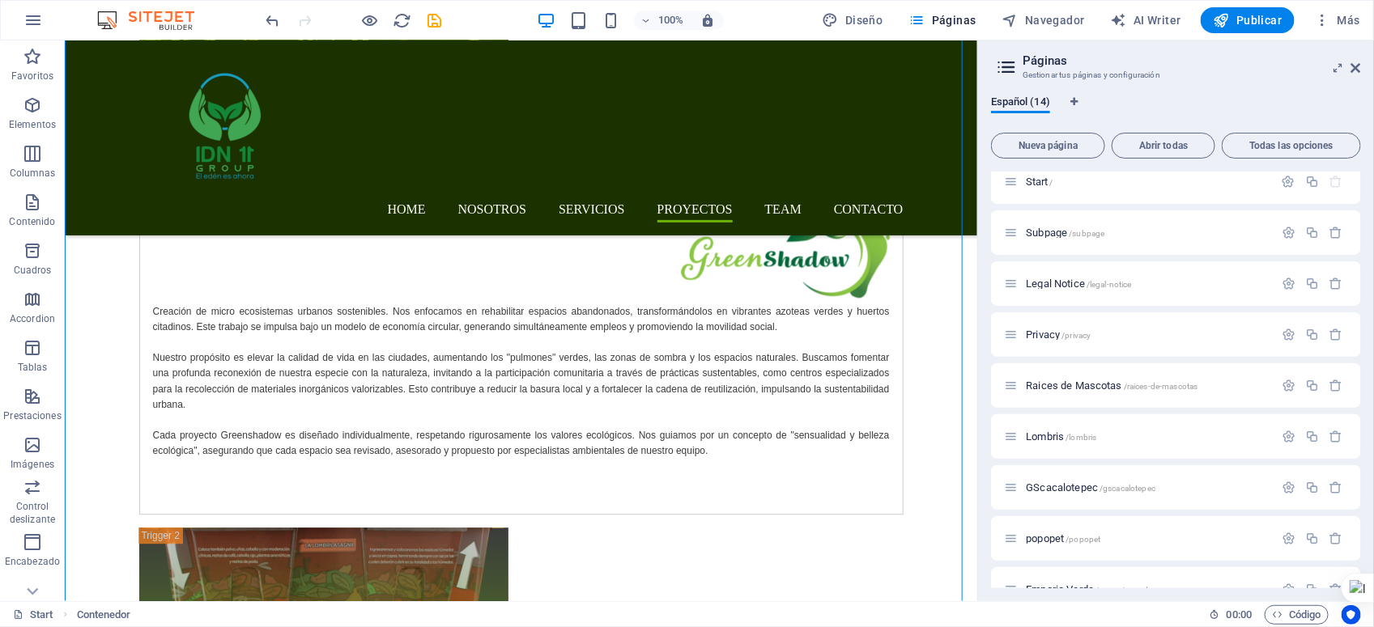
scroll to position [0, 0]
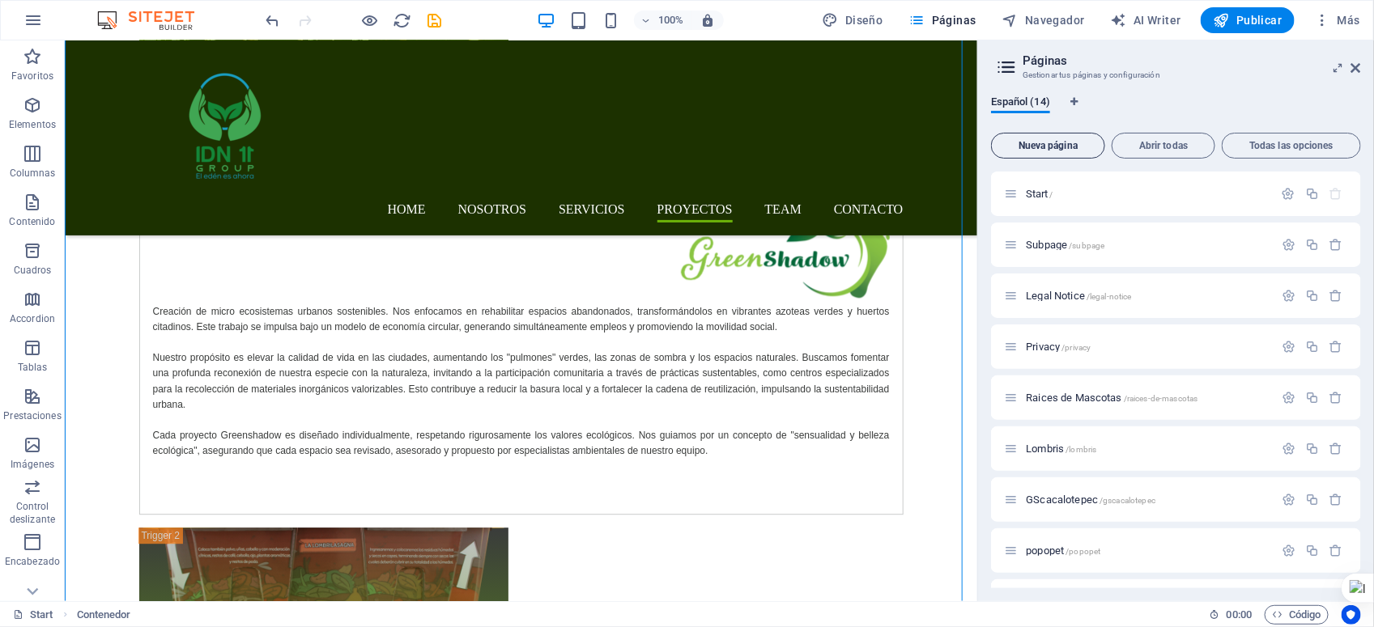
click at [1048, 142] on span "Nueva página" at bounding box center [1048, 146] width 100 height 10
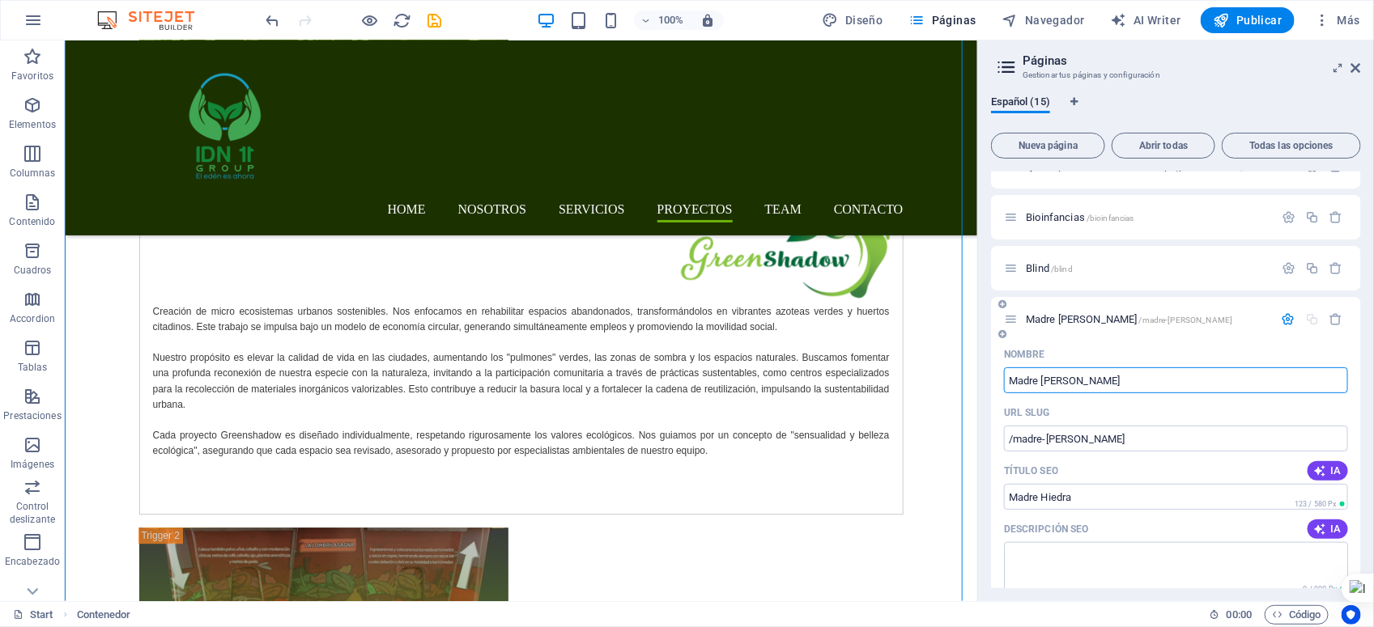
type input "Madre [PERSON_NAME]"
type input "/madre-[PERSON_NAME]"
type input "Madre [PERSON_NAME]"
click at [992, 394] on div "Nombre Madre Hiedra ​ URL SLUG /madre-hiedra ​ Título SEO IA ​ 123 / 580 Px Des…" at bounding box center [1176, 624] width 370 height 564
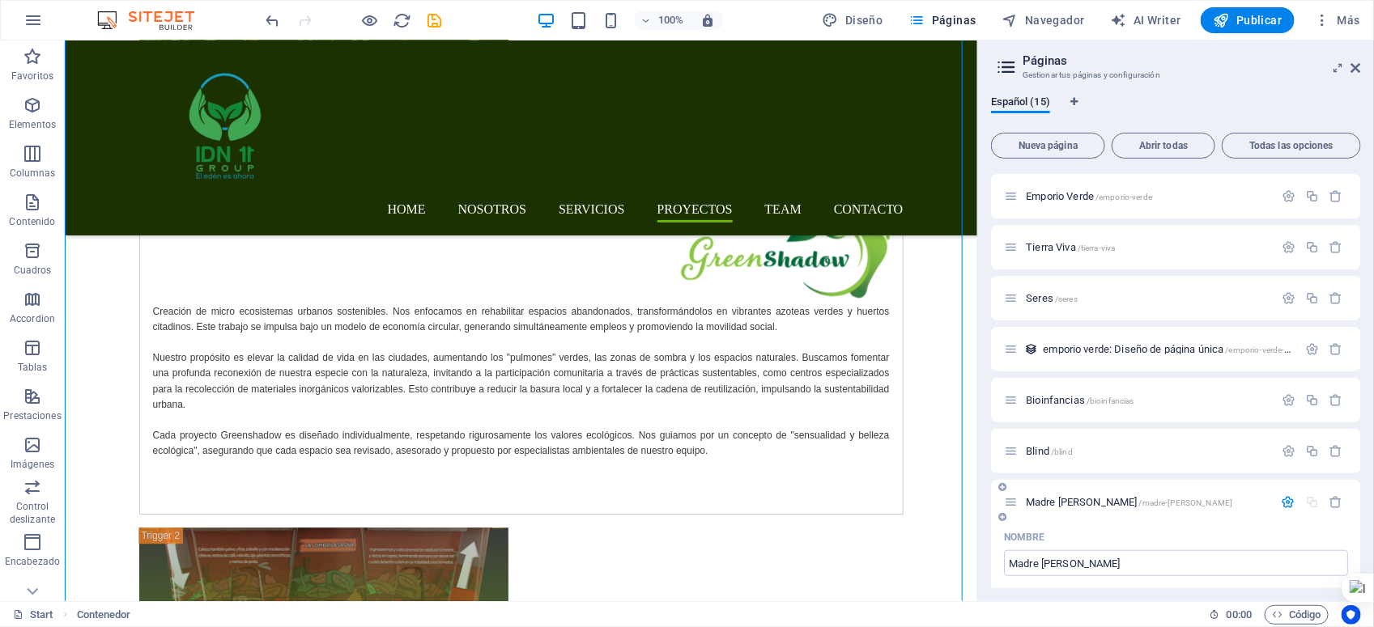
scroll to position [507, 0]
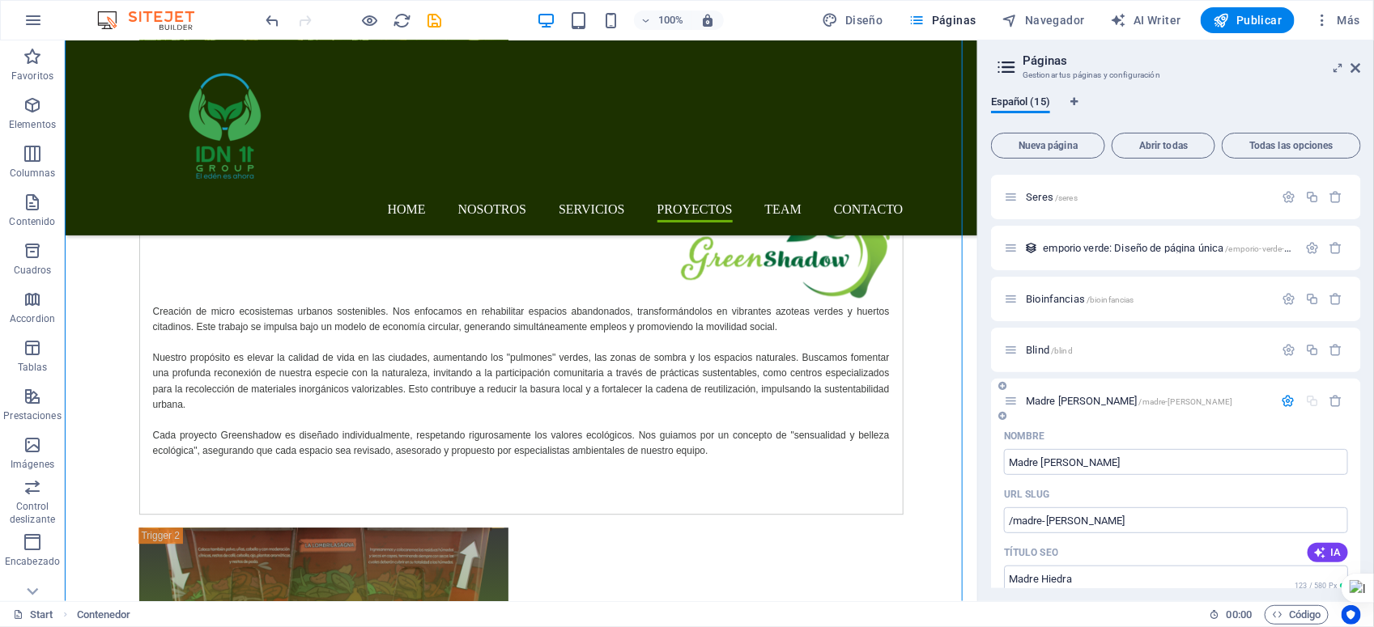
click at [1287, 399] on icon "button" at bounding box center [1289, 401] width 14 height 14
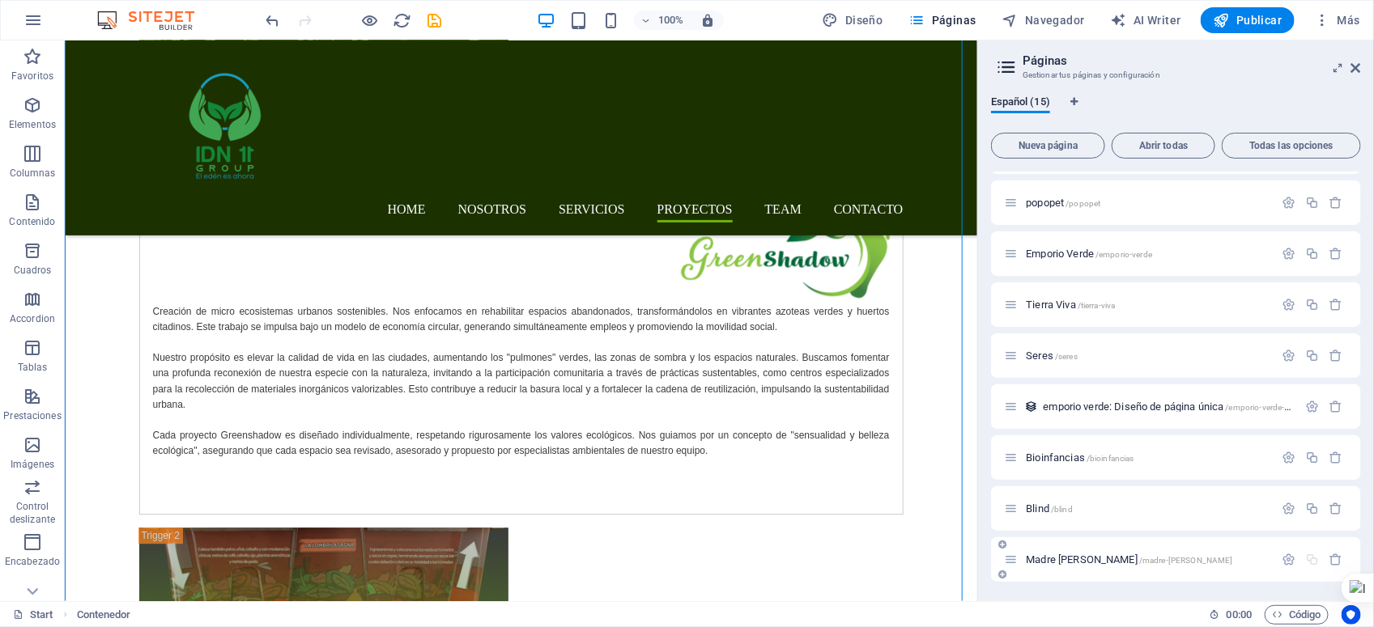
click at [1053, 559] on span "Madre [PERSON_NAME] /madre-[PERSON_NAME]" at bounding box center [1129, 560] width 206 height 12
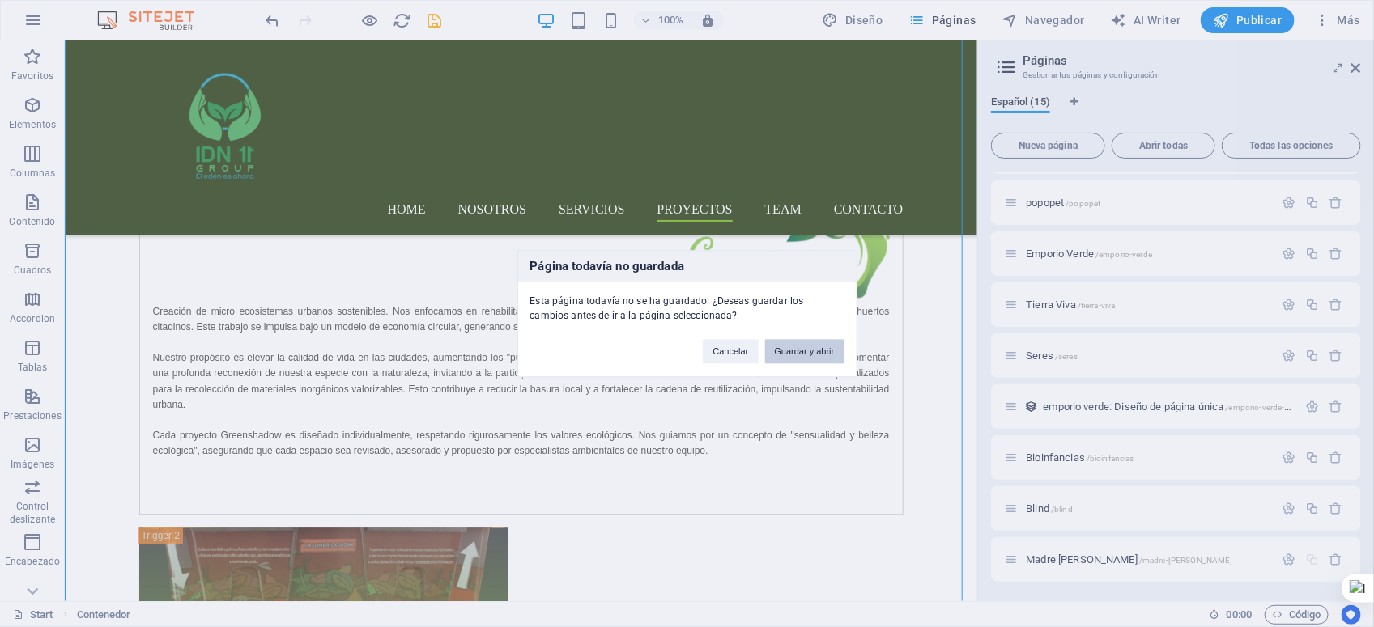
click at [791, 341] on button "Guardar y abrir" at bounding box center [804, 351] width 79 height 24
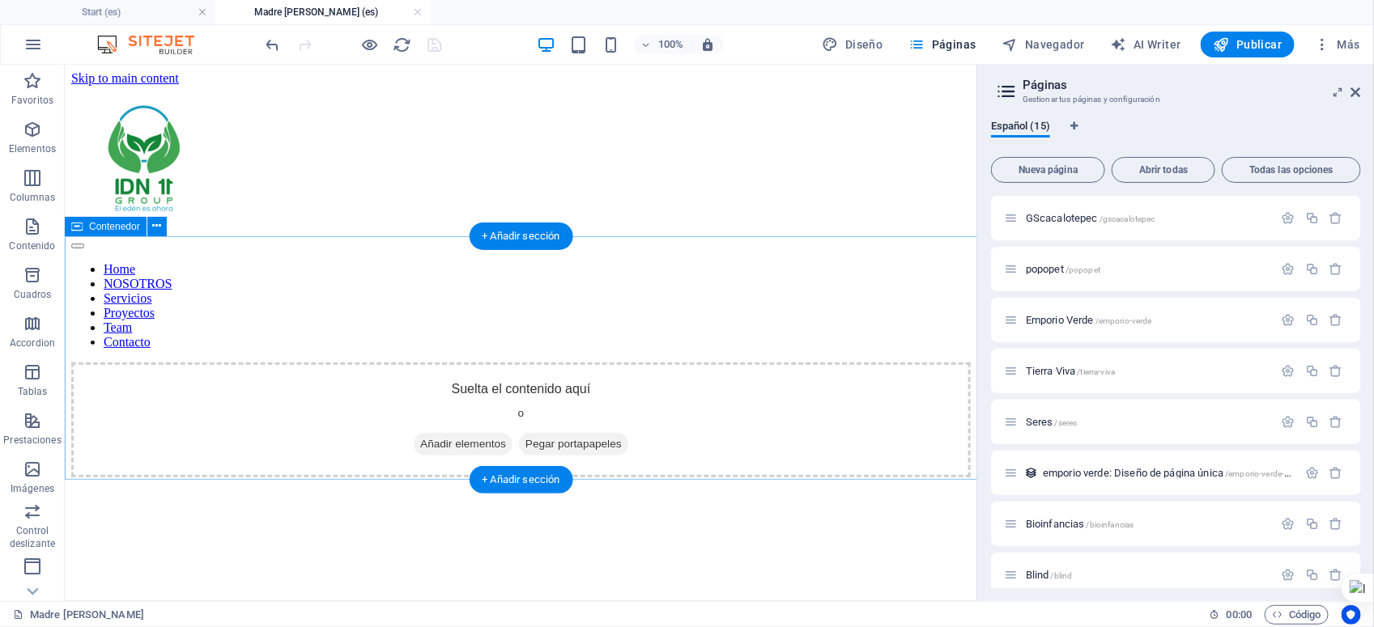
scroll to position [0, 0]
